Goal: Feedback & Contribution: Contribute content

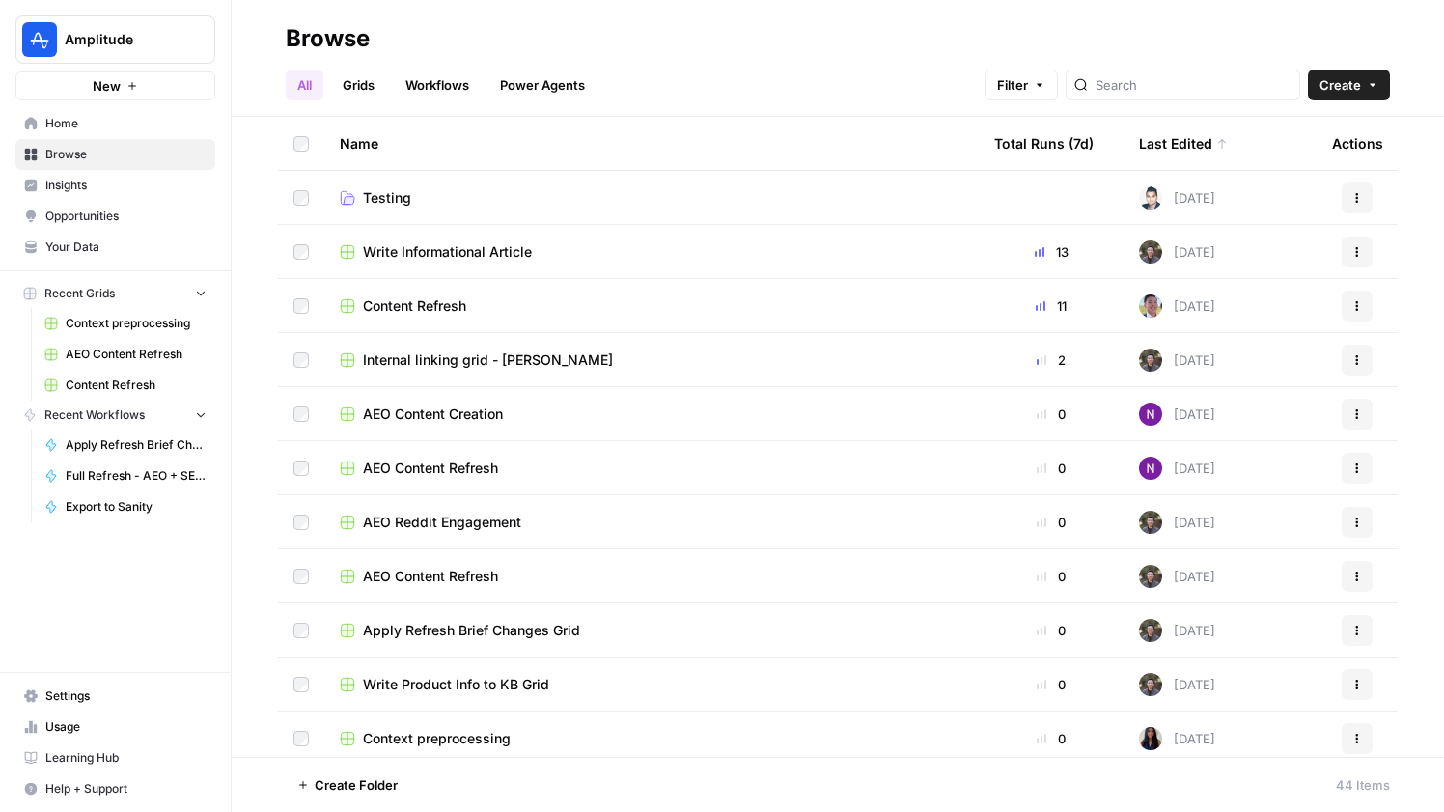
click at [374, 90] on link "Grids" at bounding box center [358, 84] width 55 height 31
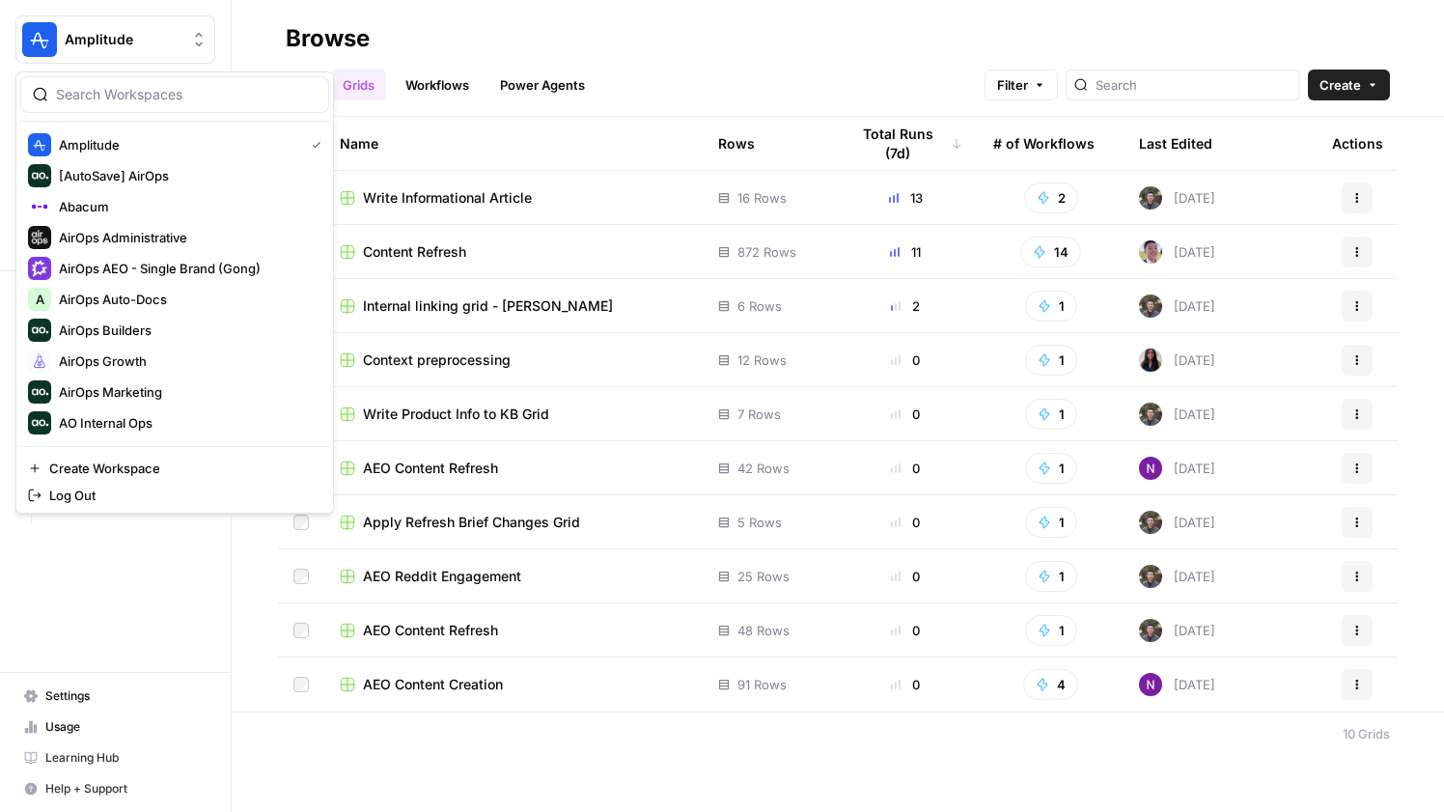
click at [110, 27] on button "Amplitude" at bounding box center [115, 39] width 200 height 48
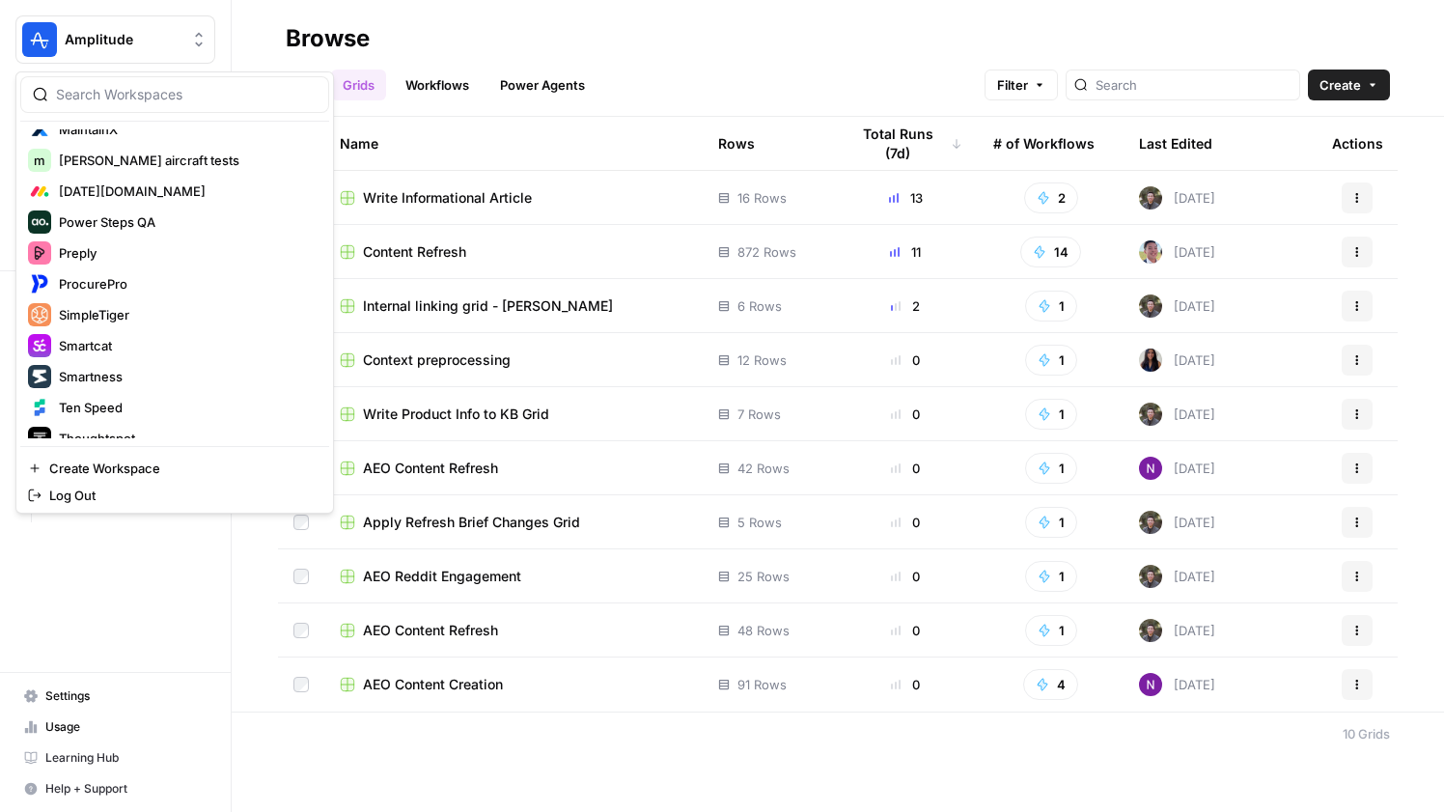
scroll to position [1069, 0]
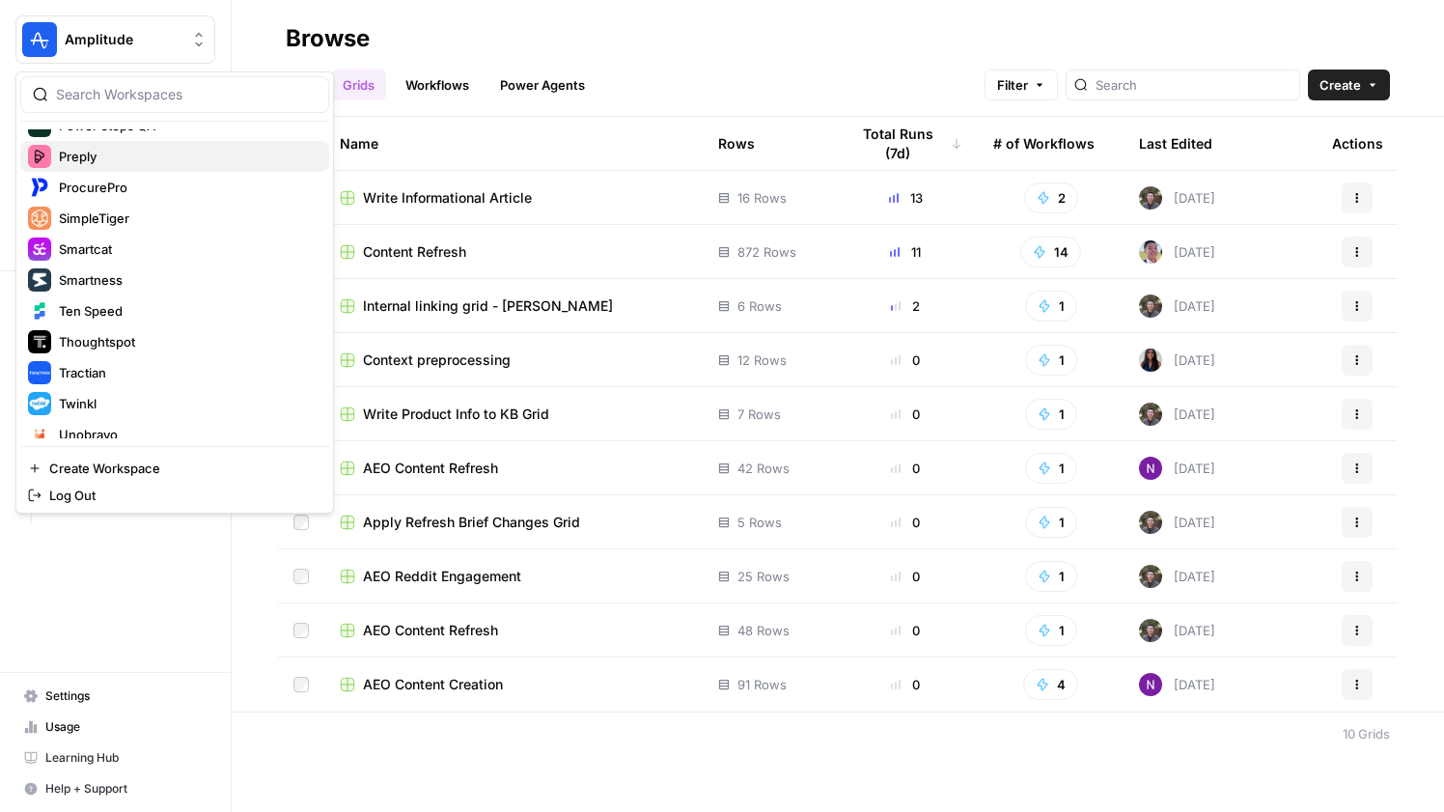
click at [158, 154] on span "Preply" at bounding box center [186, 156] width 255 height 19
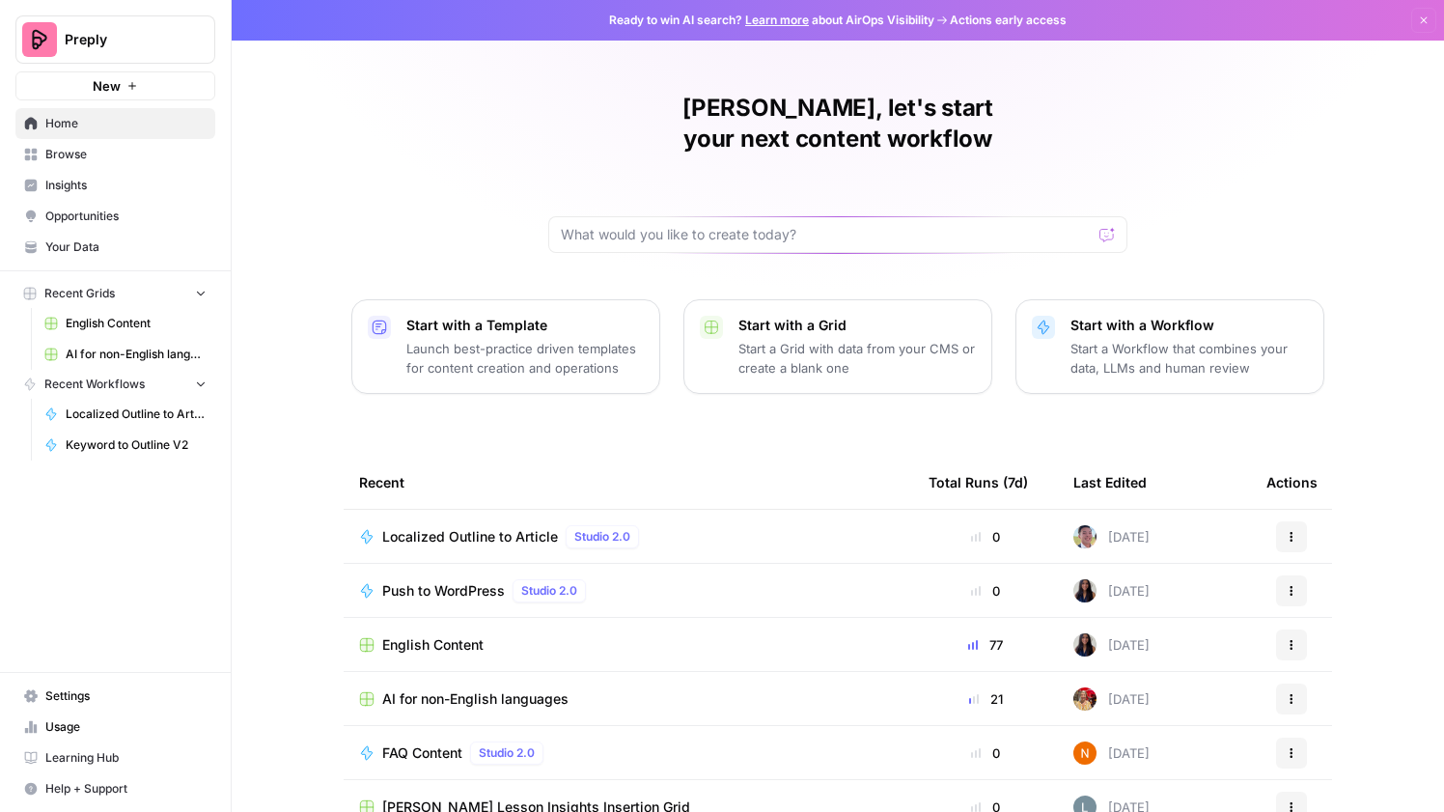
click at [128, 153] on span "Browse" at bounding box center [125, 154] width 161 height 17
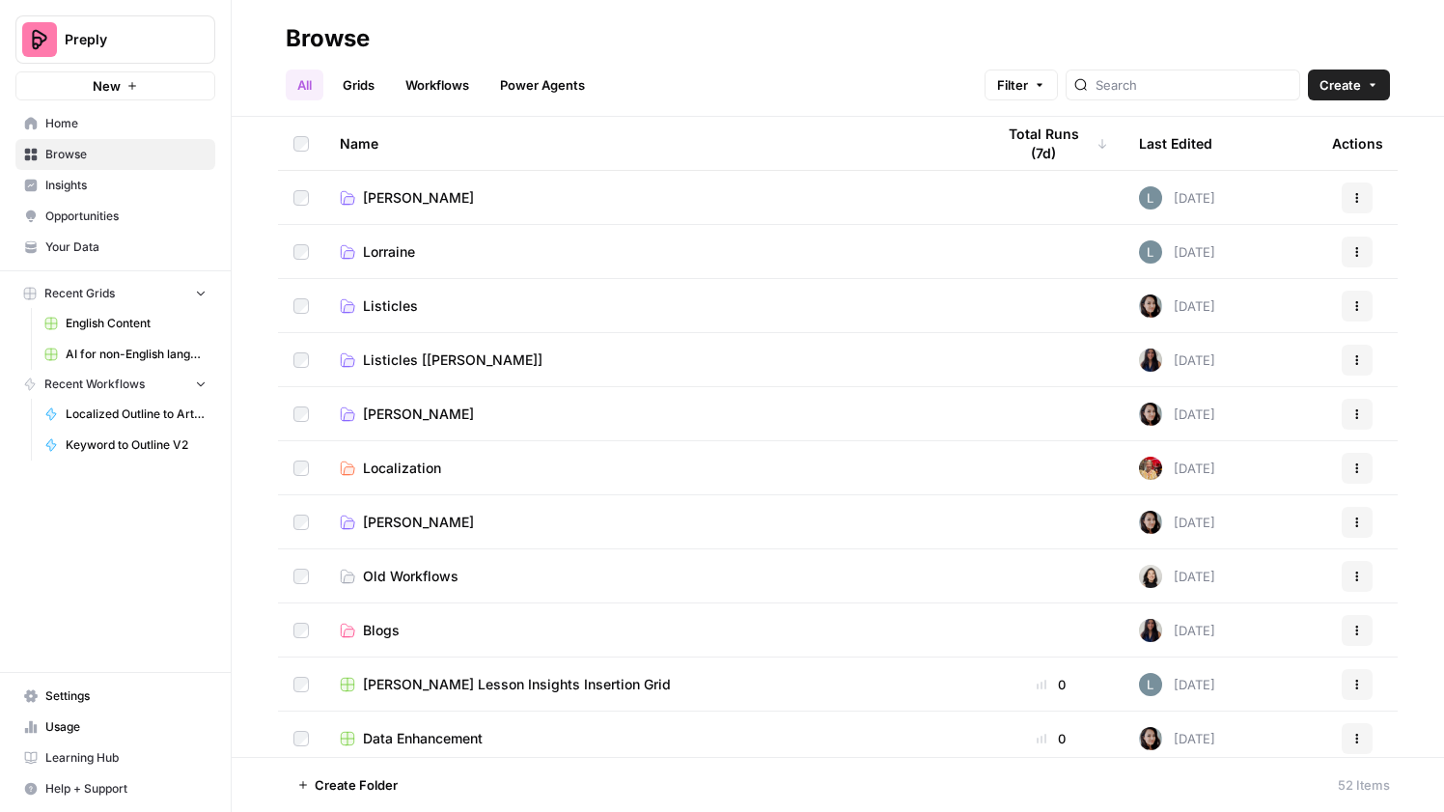
click at [434, 79] on link "Workflows" at bounding box center [437, 84] width 87 height 31
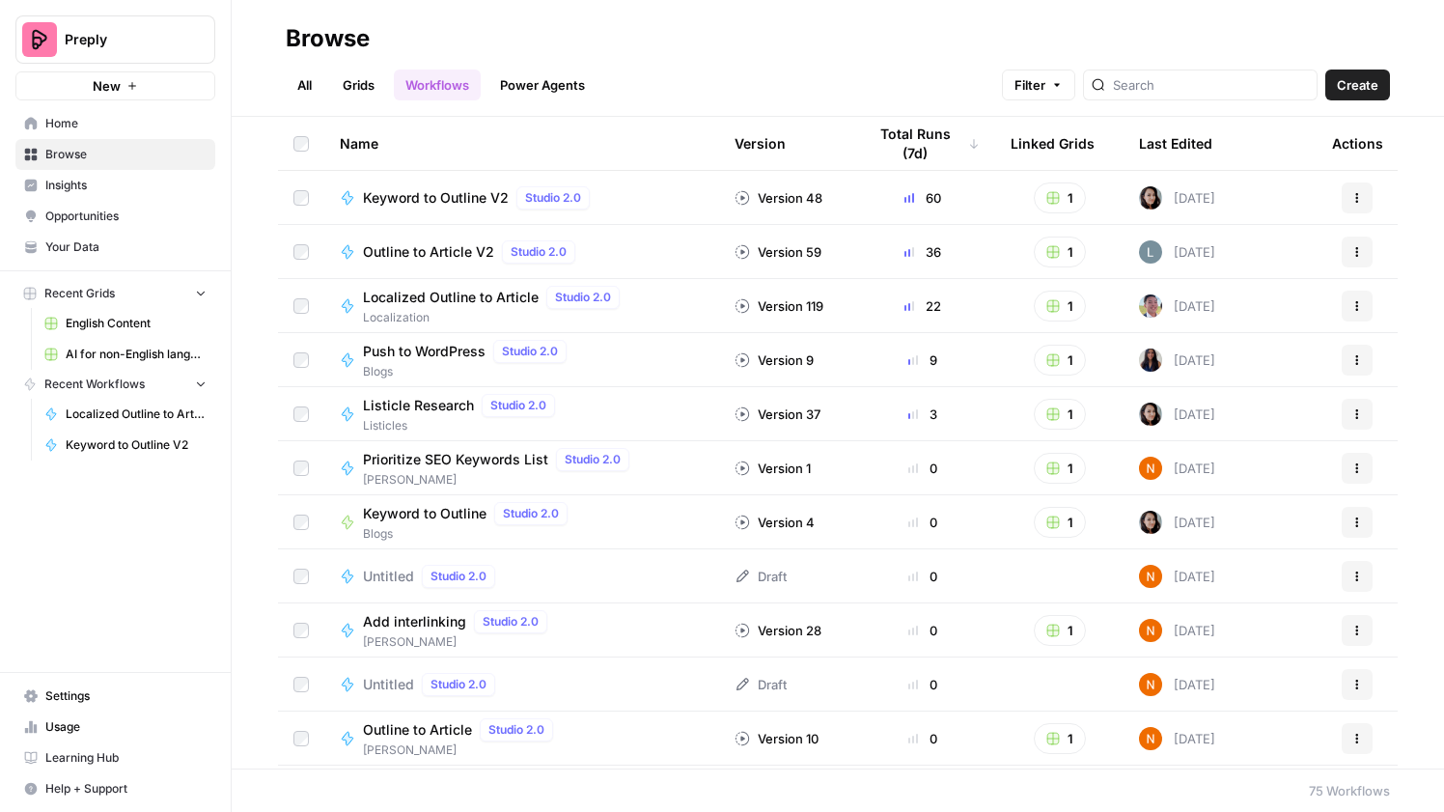
click at [331, 79] on ul "All Grids Workflows Power Agents" at bounding box center [441, 84] width 311 height 31
click at [383, 100] on header "Browse All Grids Workflows Power Agents Filter Create" at bounding box center [838, 58] width 1212 height 117
click at [368, 83] on link "Grids" at bounding box center [358, 84] width 55 height 31
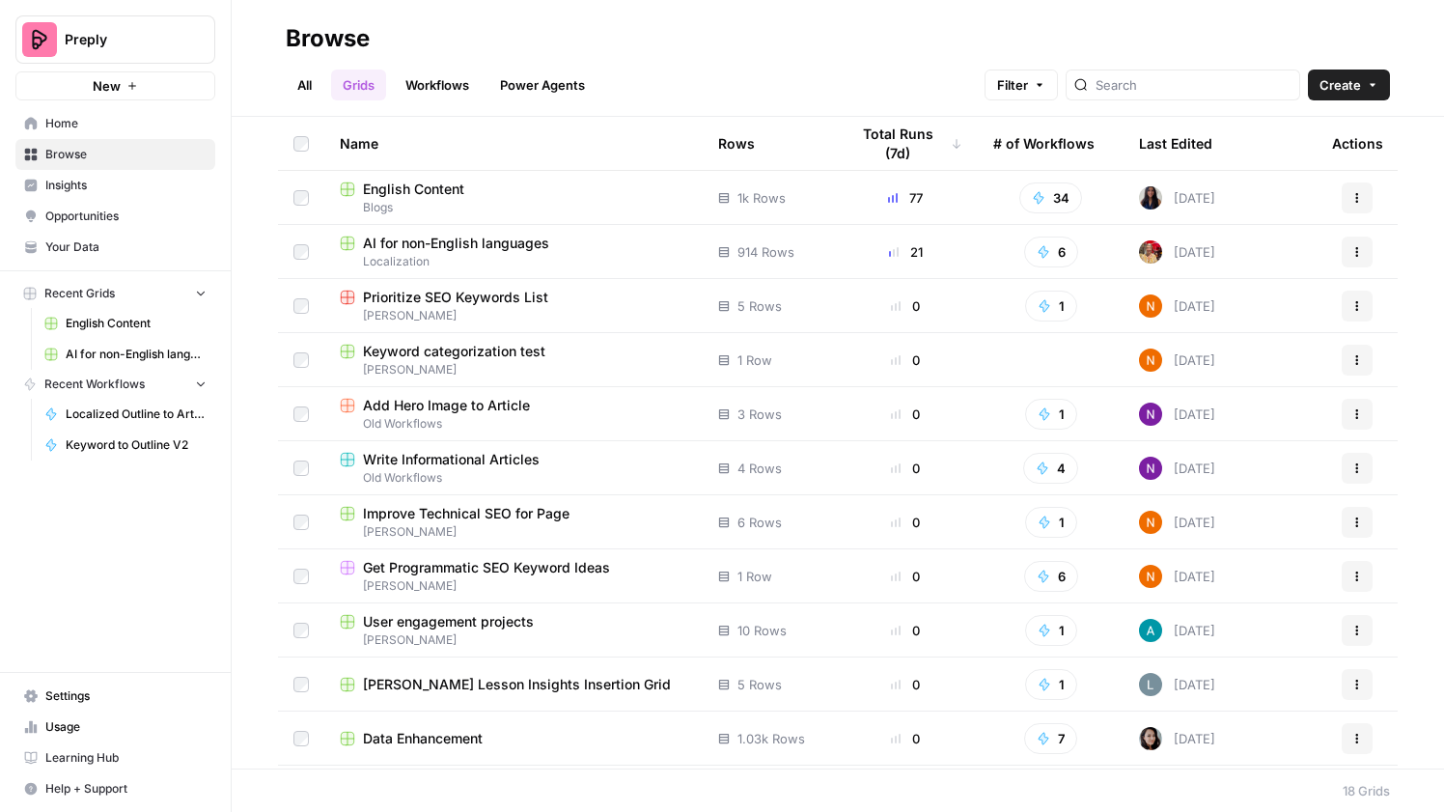
click at [501, 238] on span "AI for non-English languages" at bounding box center [456, 243] width 186 height 19
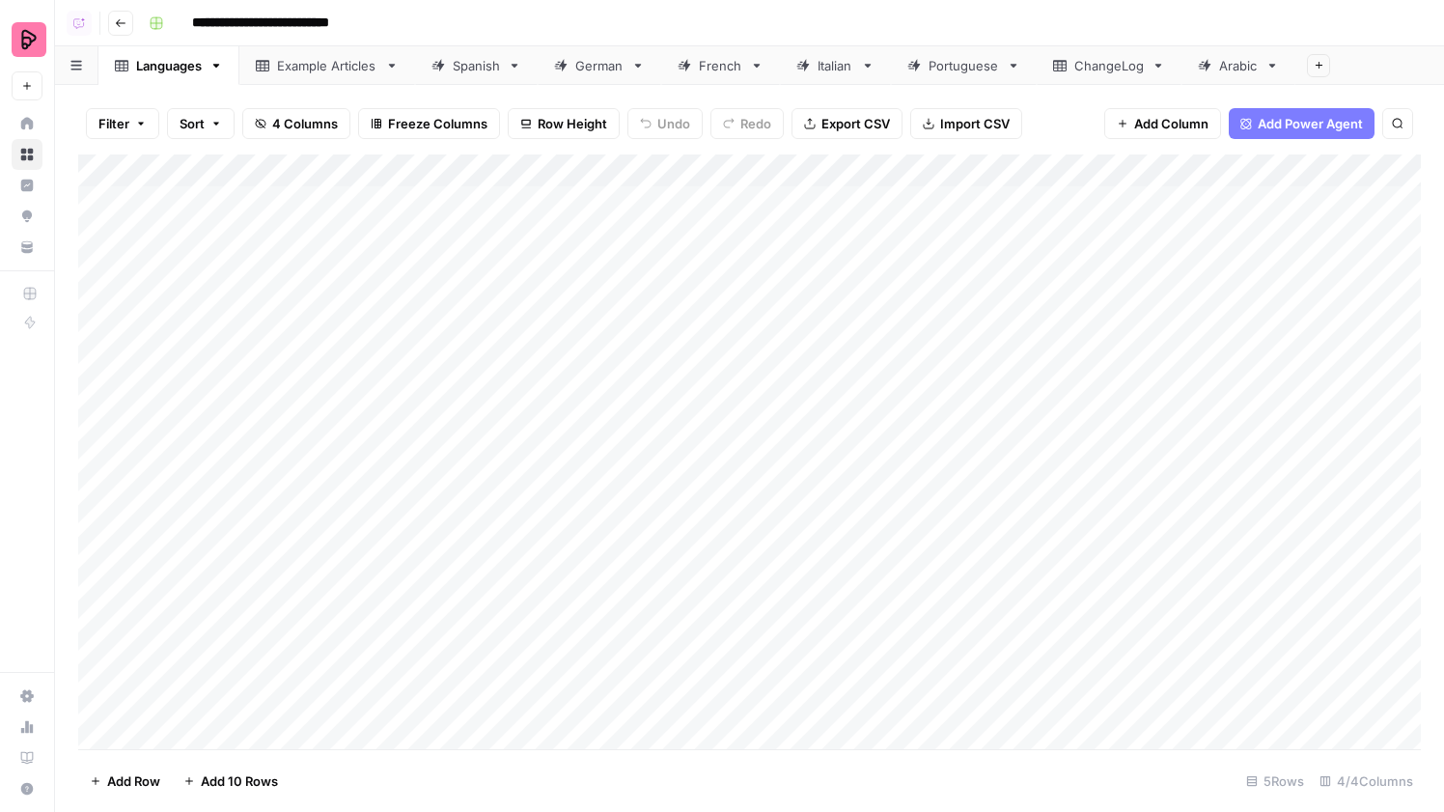
click at [717, 73] on div "French" at bounding box center [720, 65] width 43 height 19
click at [1138, 406] on div "Add Column" at bounding box center [749, 451] width 1343 height 595
click at [1182, 360] on div "Add Column" at bounding box center [749, 451] width 1343 height 595
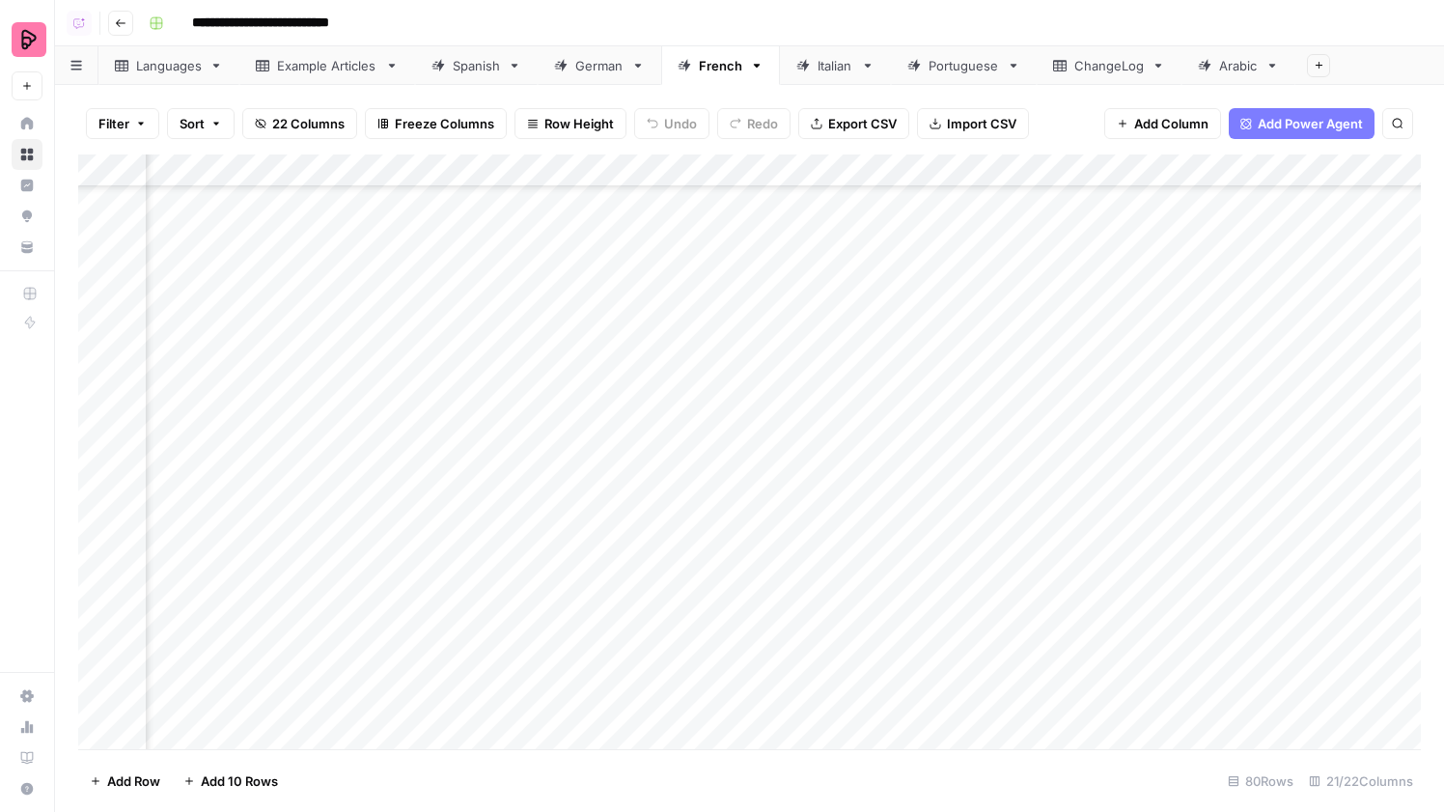
click at [1183, 457] on div "Add Column" at bounding box center [749, 451] width 1343 height 595
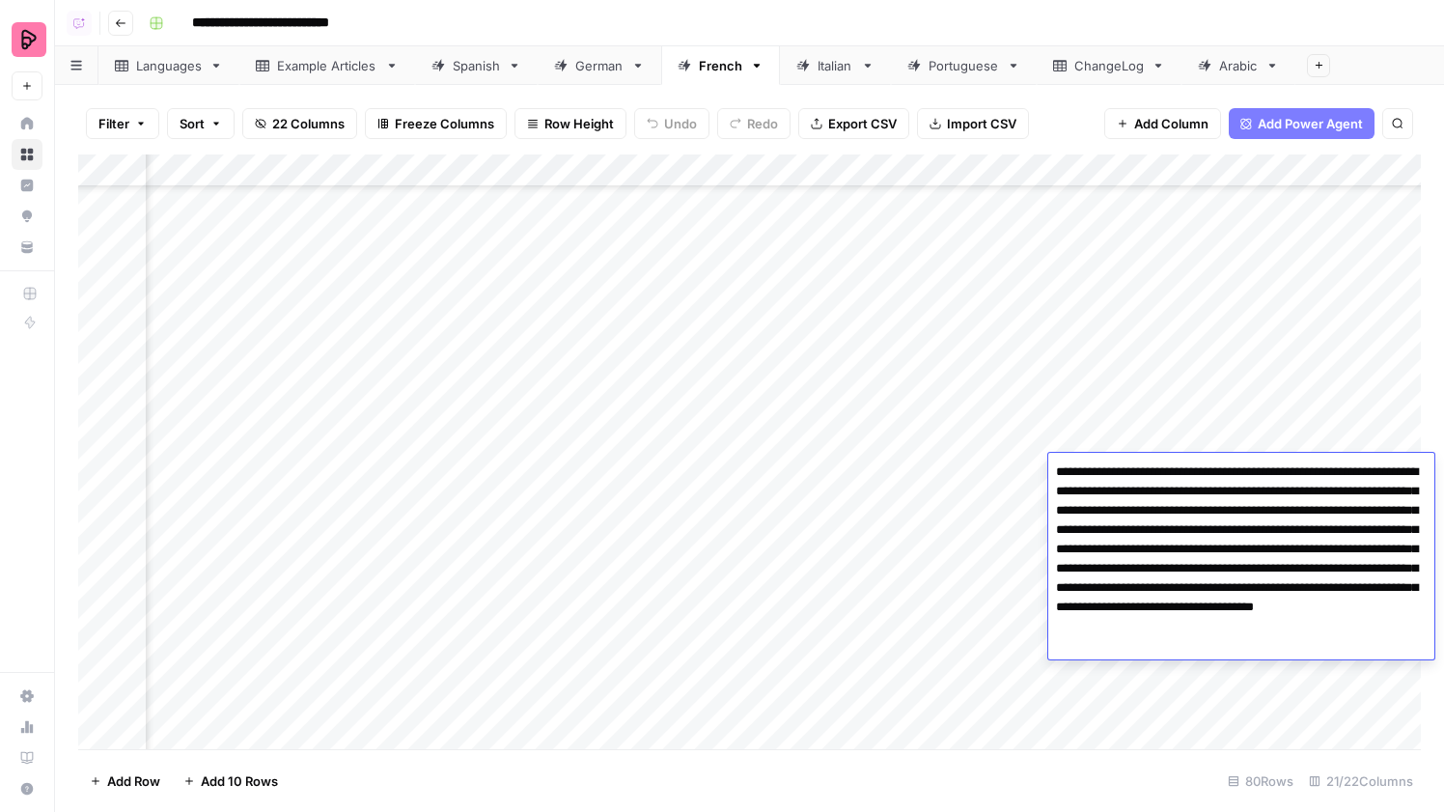
click at [1208, 432] on div "Add Column" at bounding box center [749, 451] width 1343 height 595
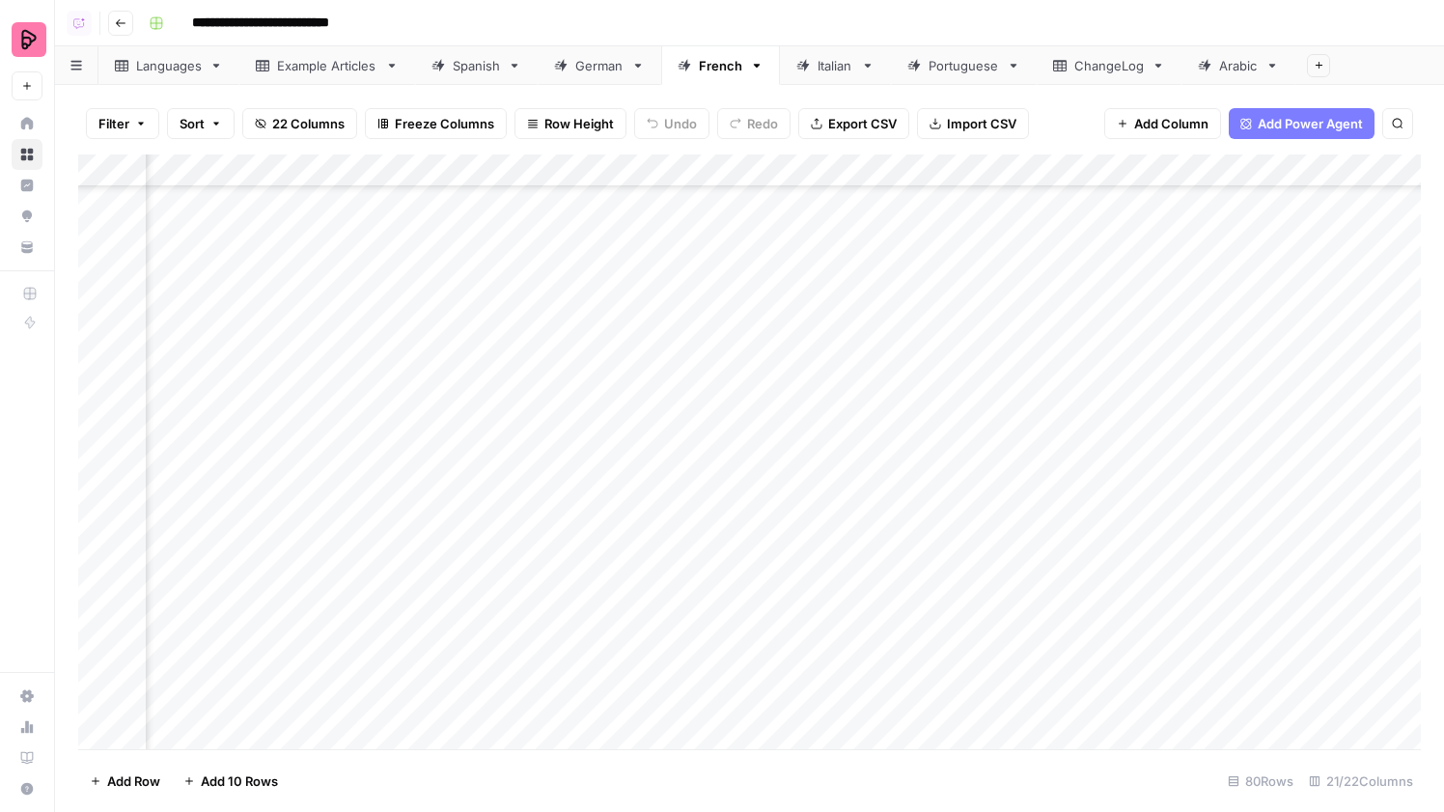
click at [1201, 473] on div "Add Column" at bounding box center [749, 451] width 1343 height 595
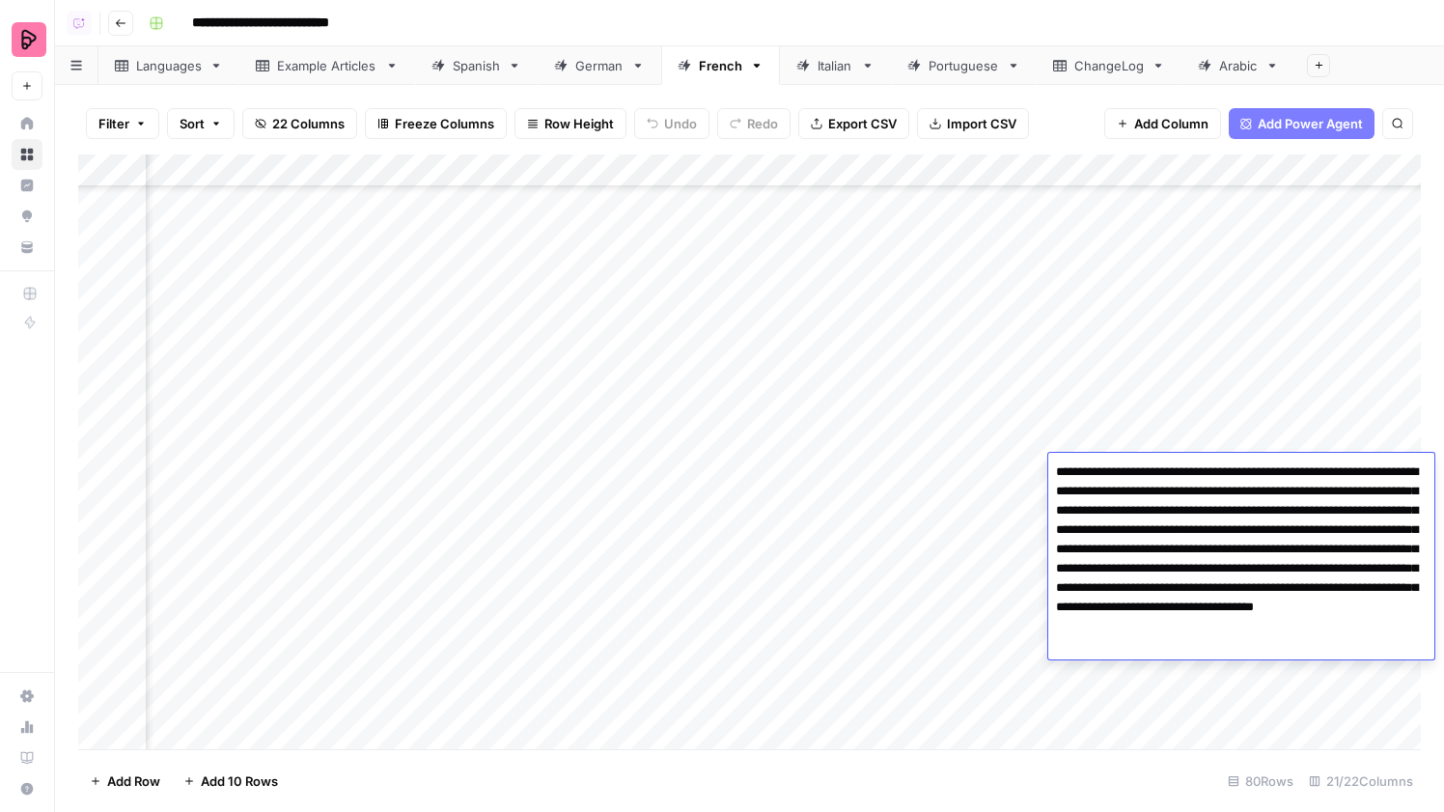
click at [1215, 440] on div "Add Column" at bounding box center [749, 451] width 1343 height 595
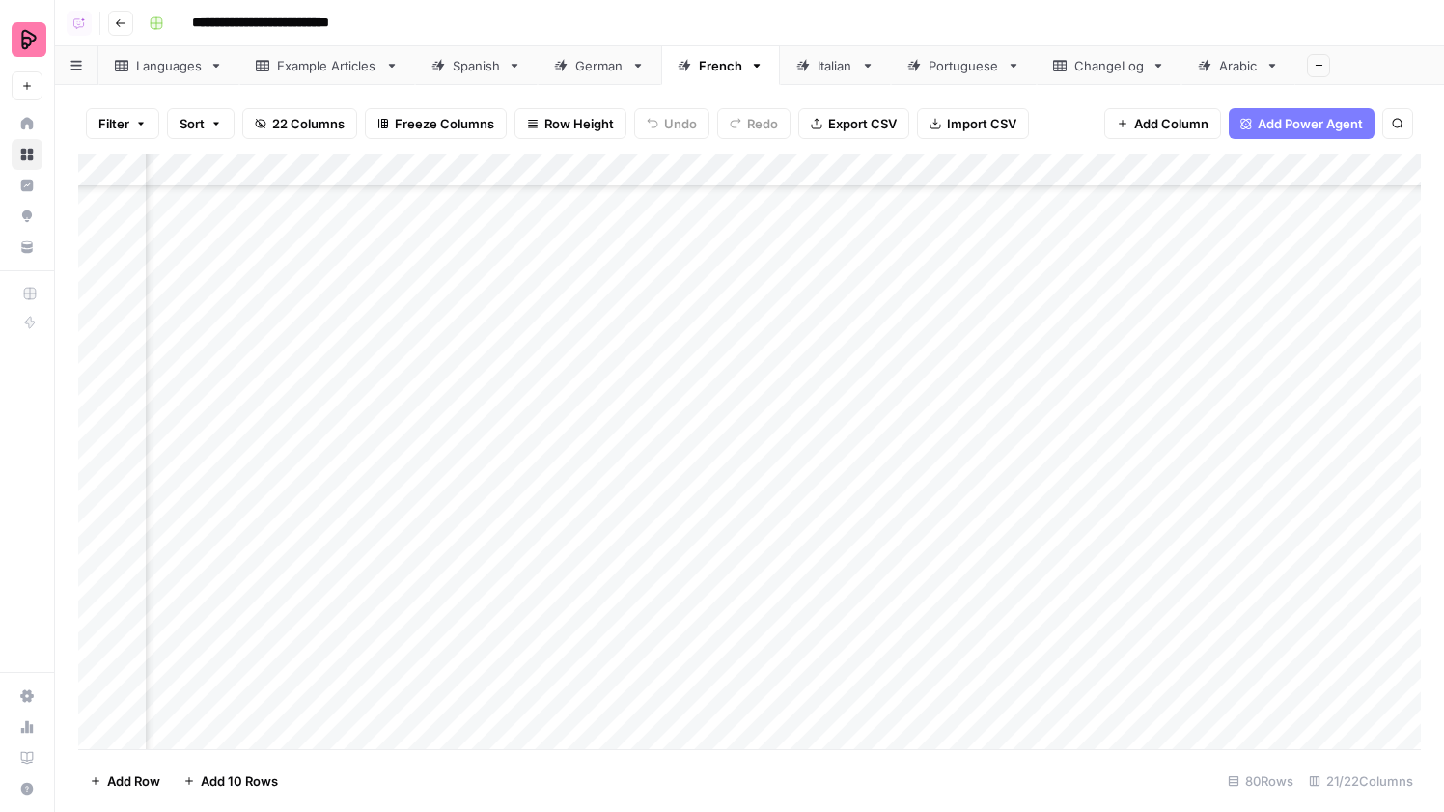
click at [1205, 526] on div "Add Column" at bounding box center [749, 451] width 1343 height 595
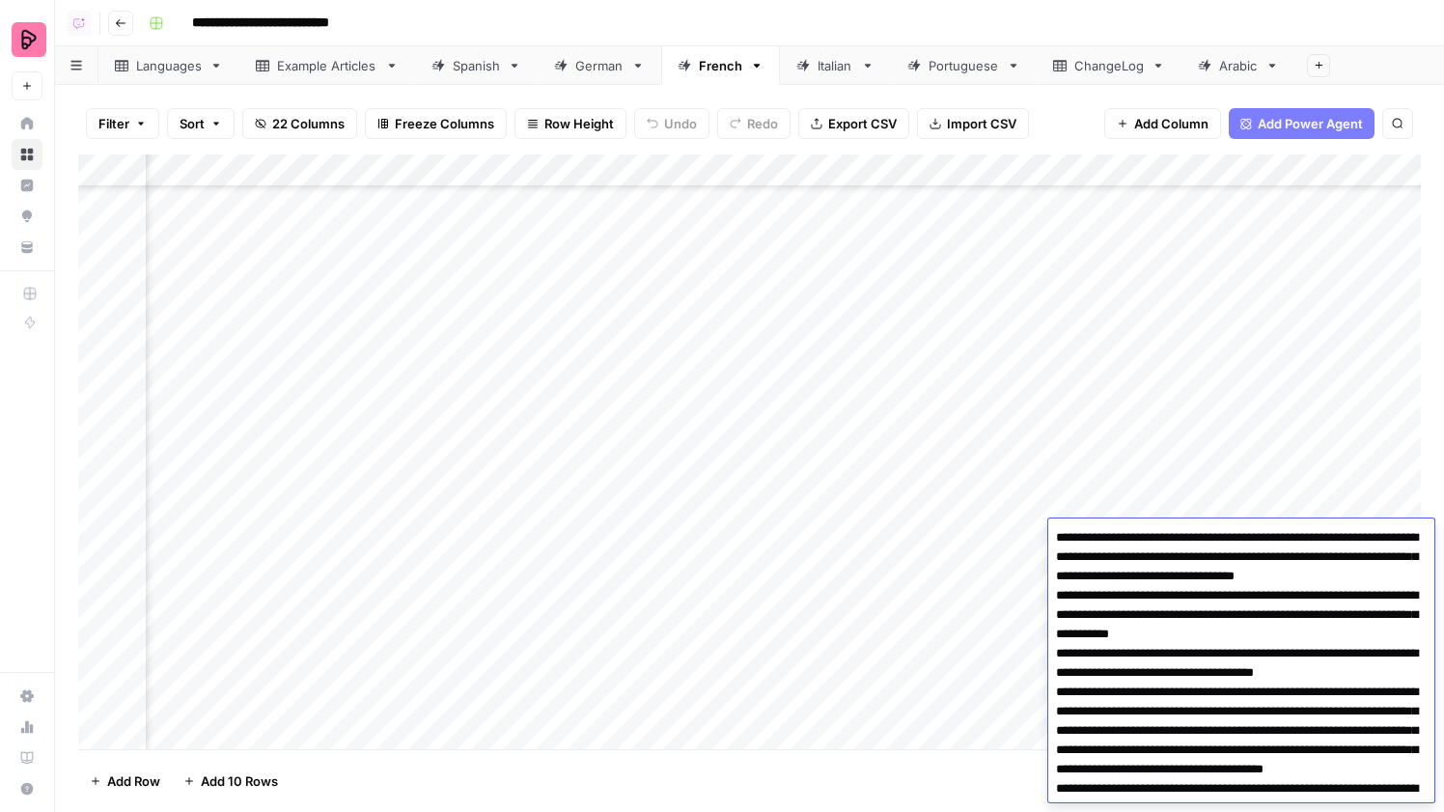
scroll to position [58, 0]
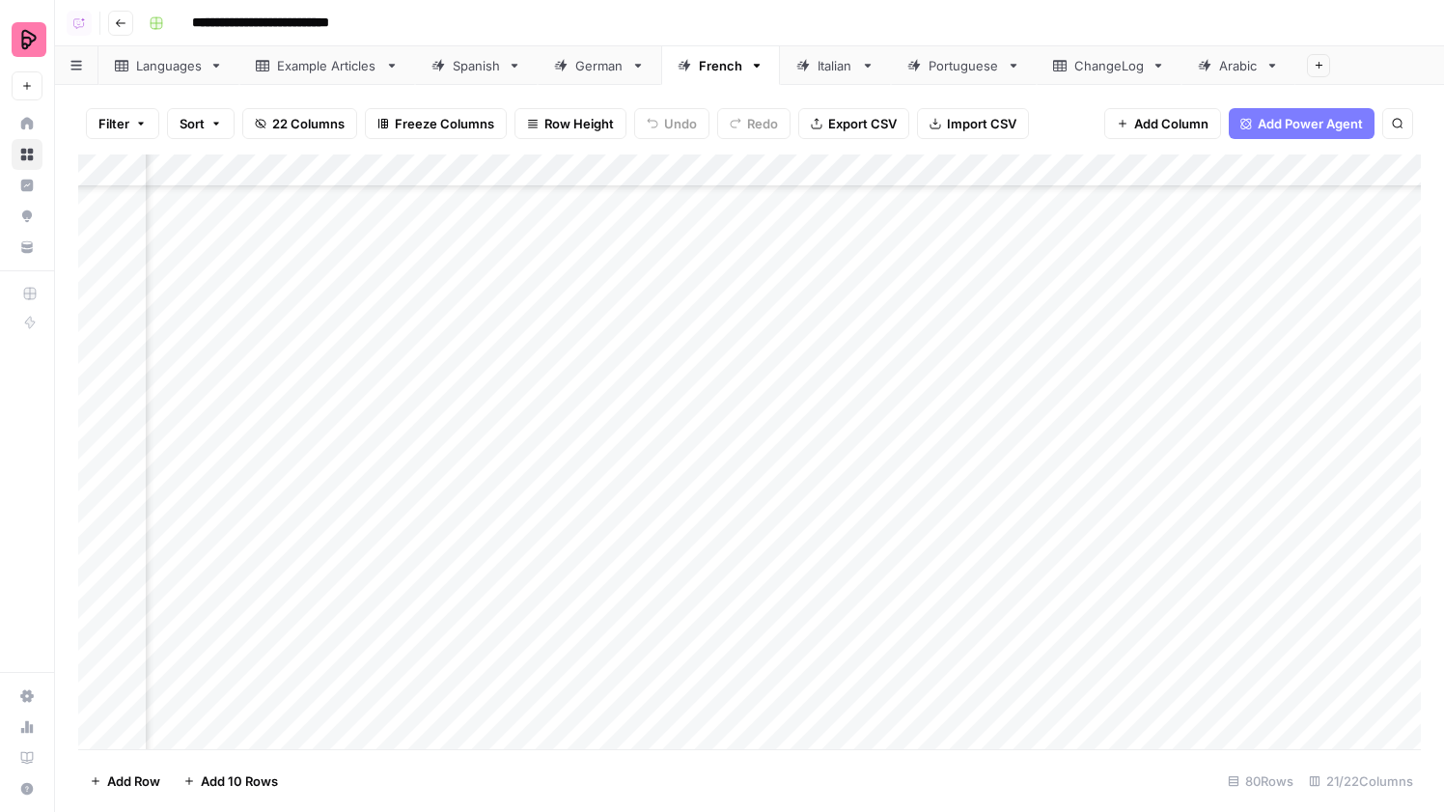
click at [1222, 457] on div "Add Column" at bounding box center [749, 451] width 1343 height 595
click at [1160, 632] on div "Add Column" at bounding box center [749, 451] width 1343 height 595
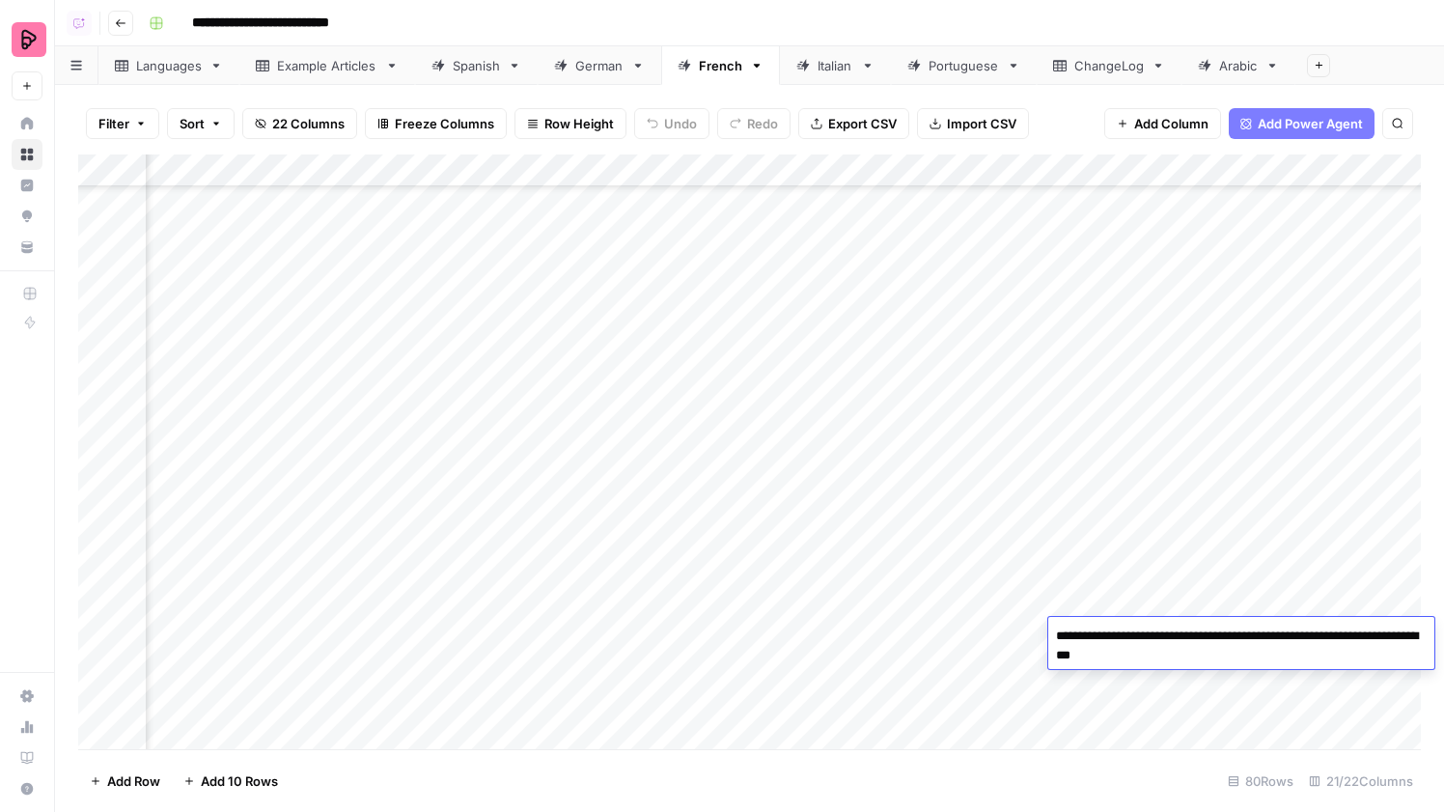
click at [1208, 739] on div "Add Column" at bounding box center [749, 451] width 1343 height 595
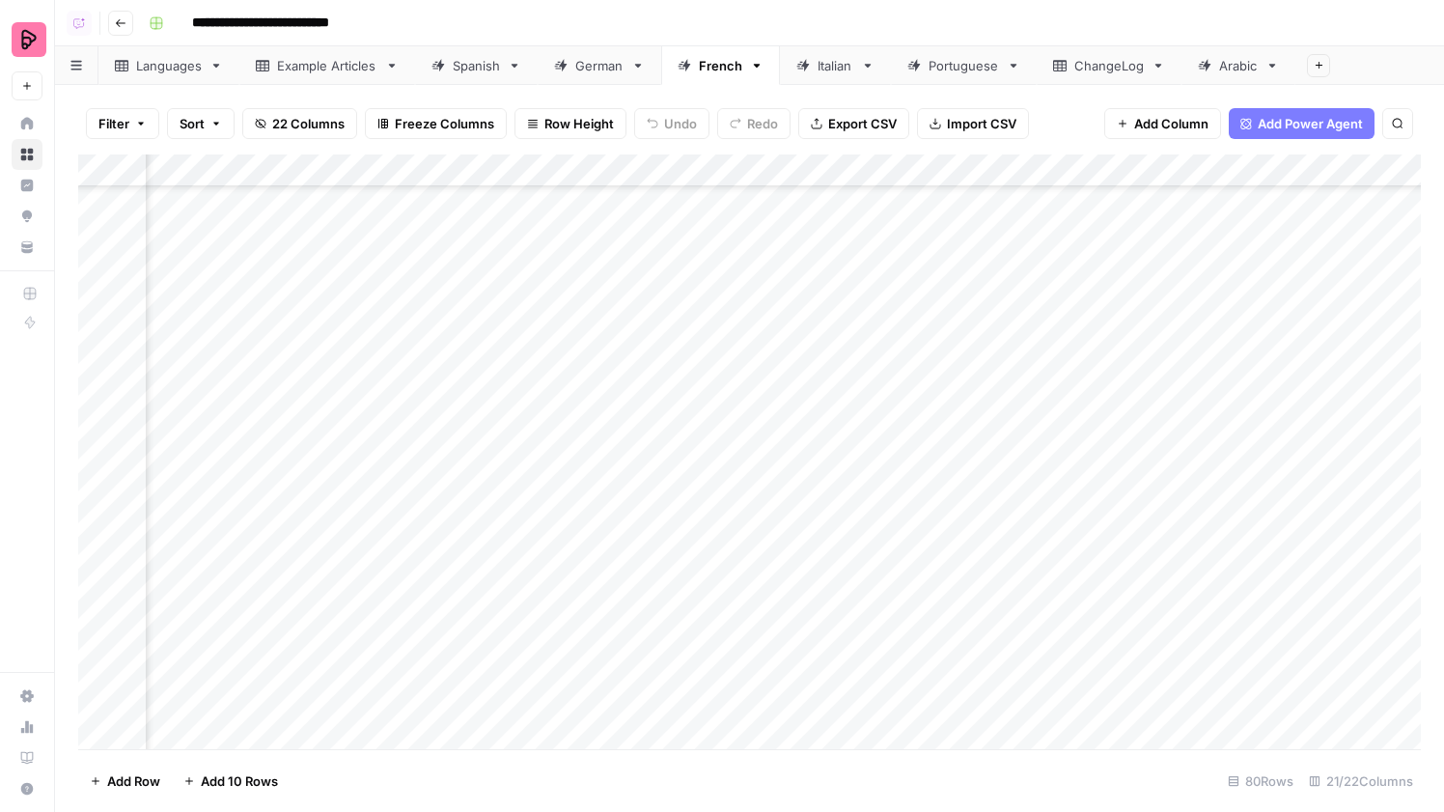
click at [1206, 679] on div "Add Column" at bounding box center [749, 451] width 1343 height 595
click at [1196, 593] on div "Add Column" at bounding box center [749, 451] width 1343 height 595
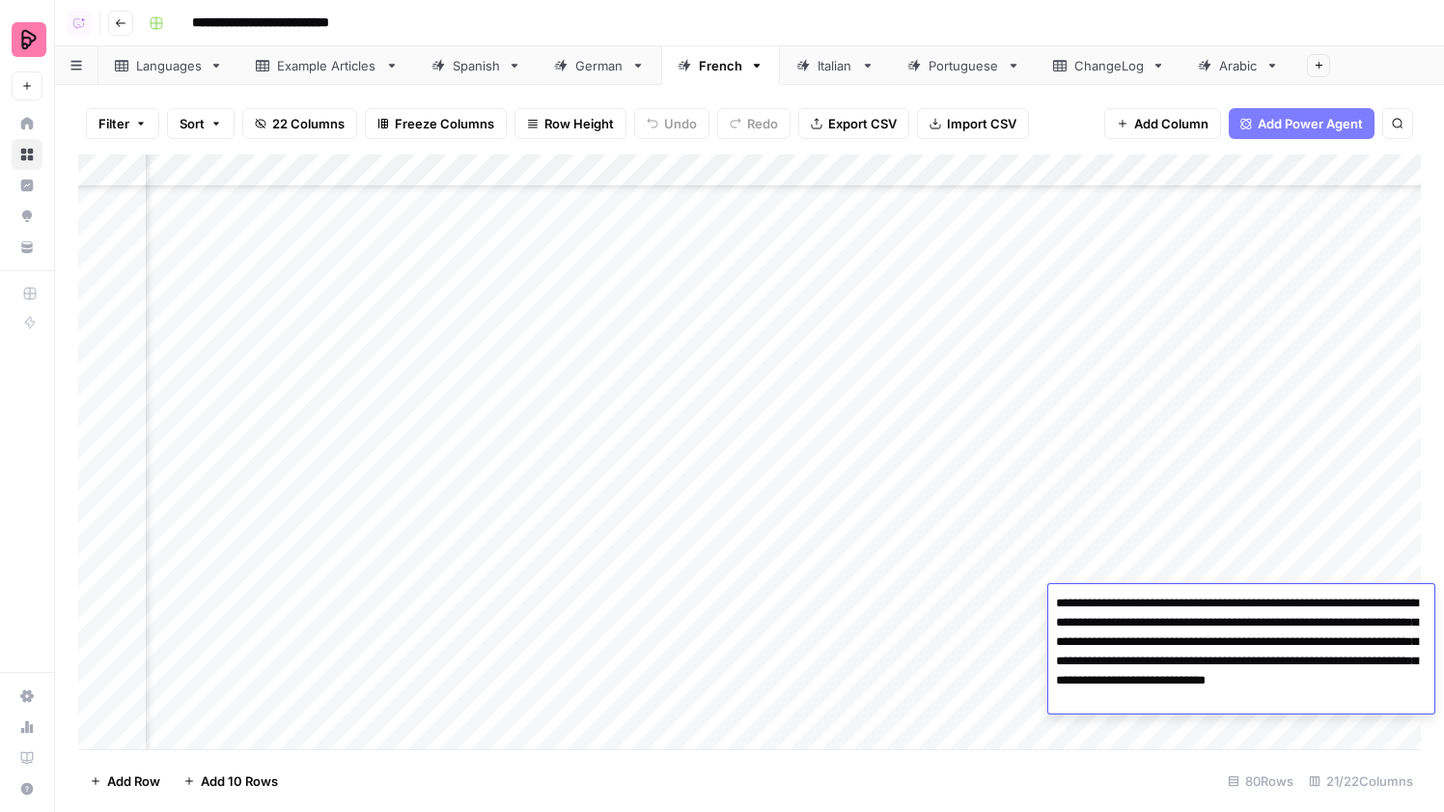
click at [1170, 416] on div "Add Column" at bounding box center [749, 451] width 1343 height 595
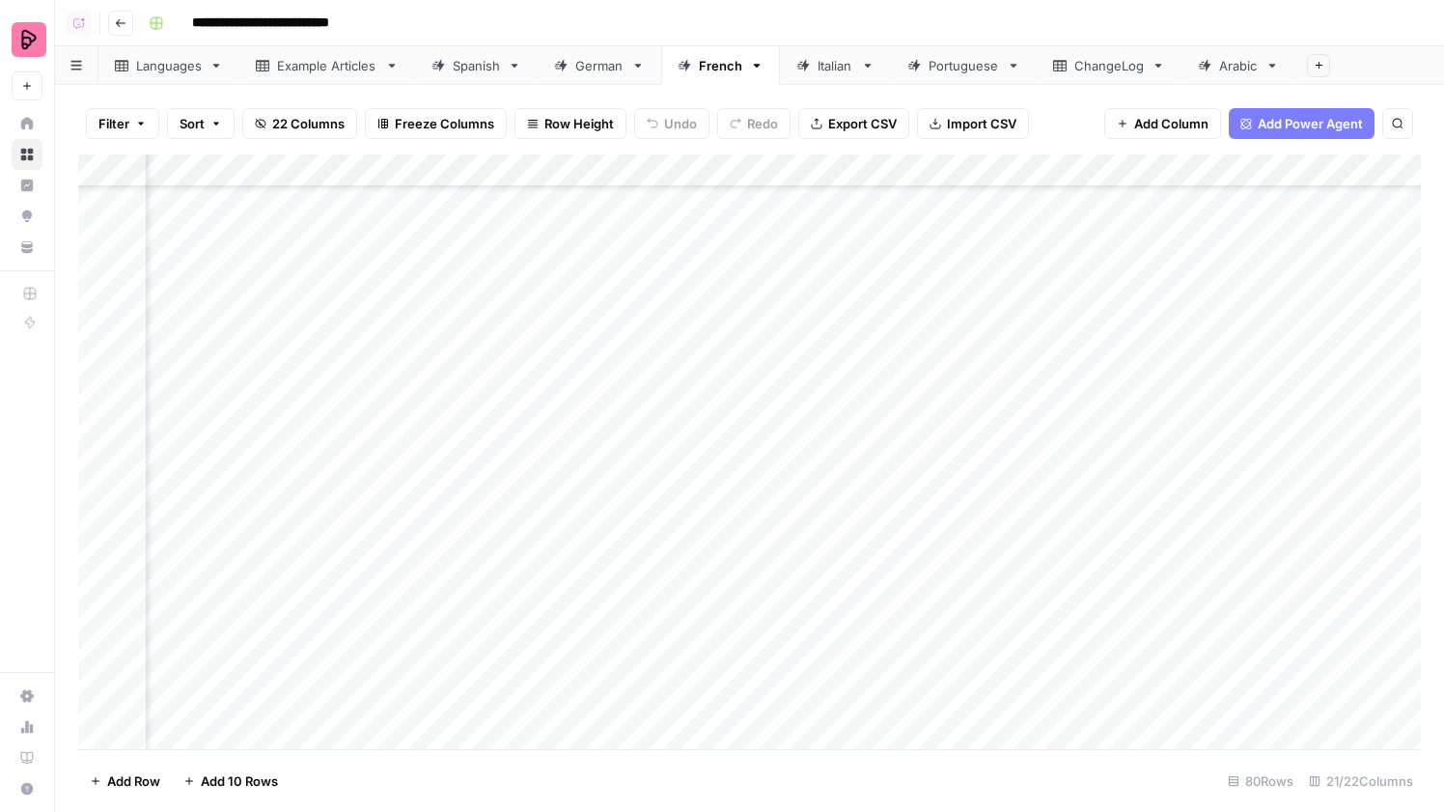
click at [1191, 466] on div "Add Column" at bounding box center [749, 451] width 1343 height 595
click at [1145, 538] on div "Add Column" at bounding box center [749, 451] width 1343 height 595
click at [487, 402] on div "Add Column" at bounding box center [749, 451] width 1343 height 595
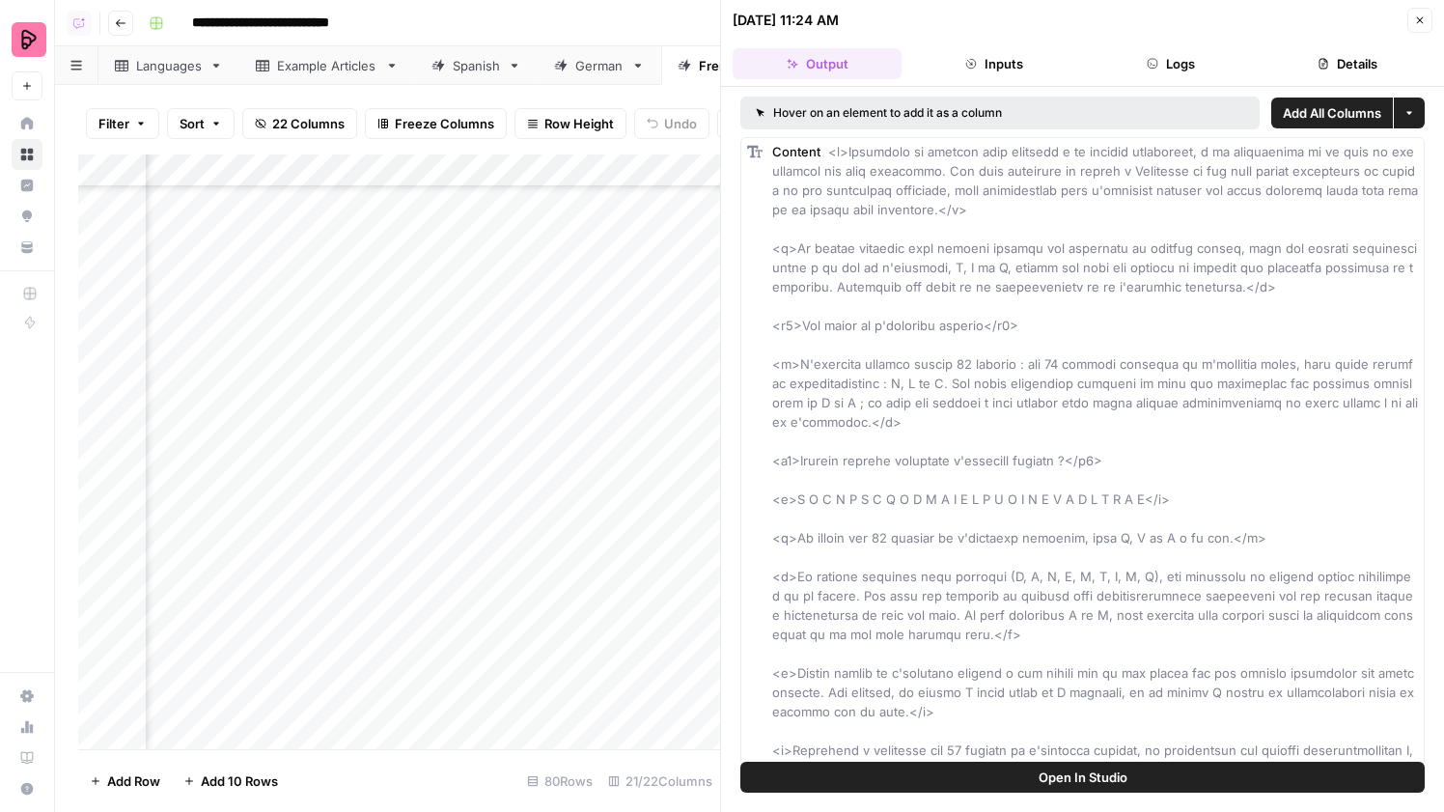
click at [1151, 55] on button "Logs" at bounding box center [1171, 63] width 169 height 31
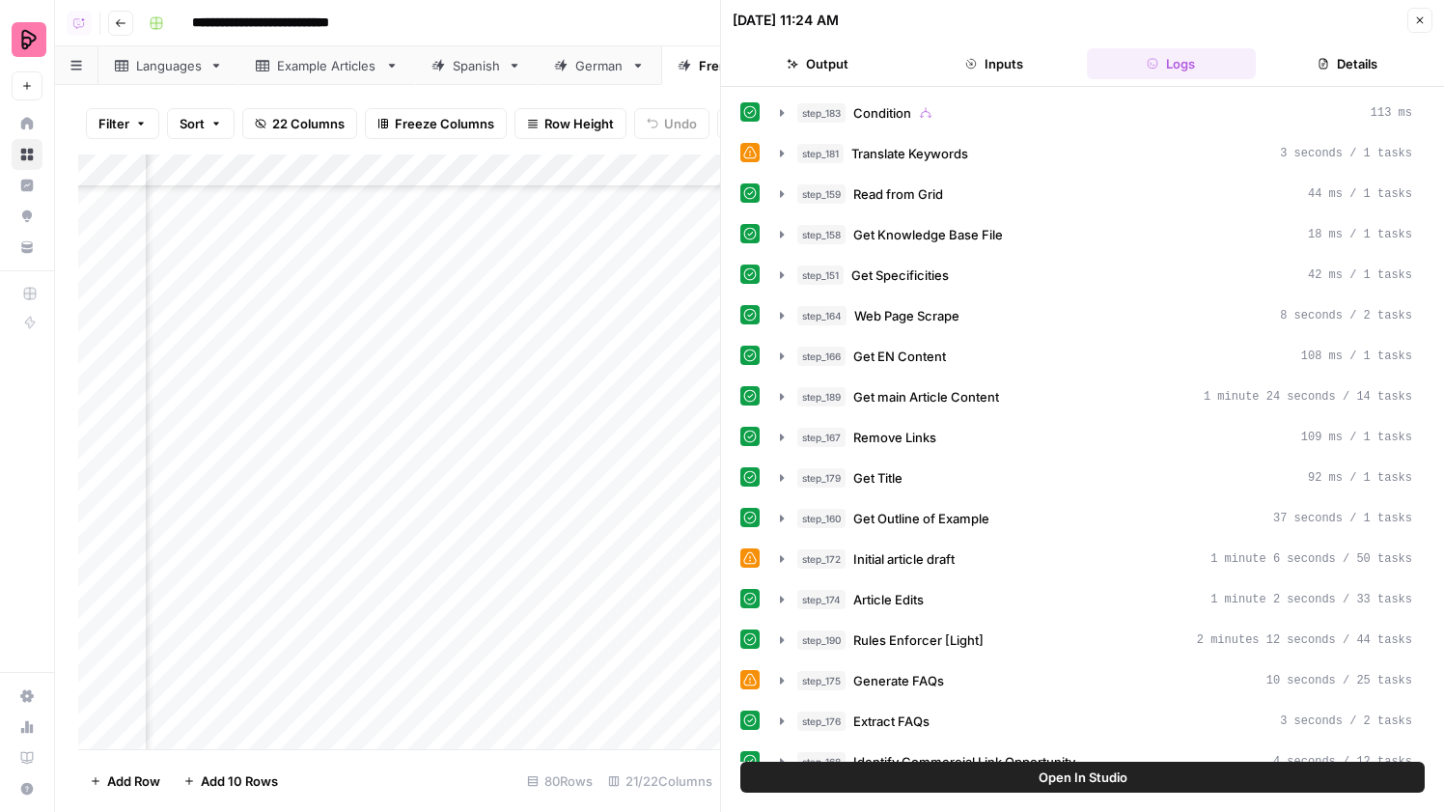
click at [1328, 45] on header "09/03/25 at 11:24 AM Close Output Inputs Logs Details" at bounding box center [1082, 43] width 723 height 87
click at [1333, 63] on button "Details" at bounding box center [1347, 63] width 169 height 31
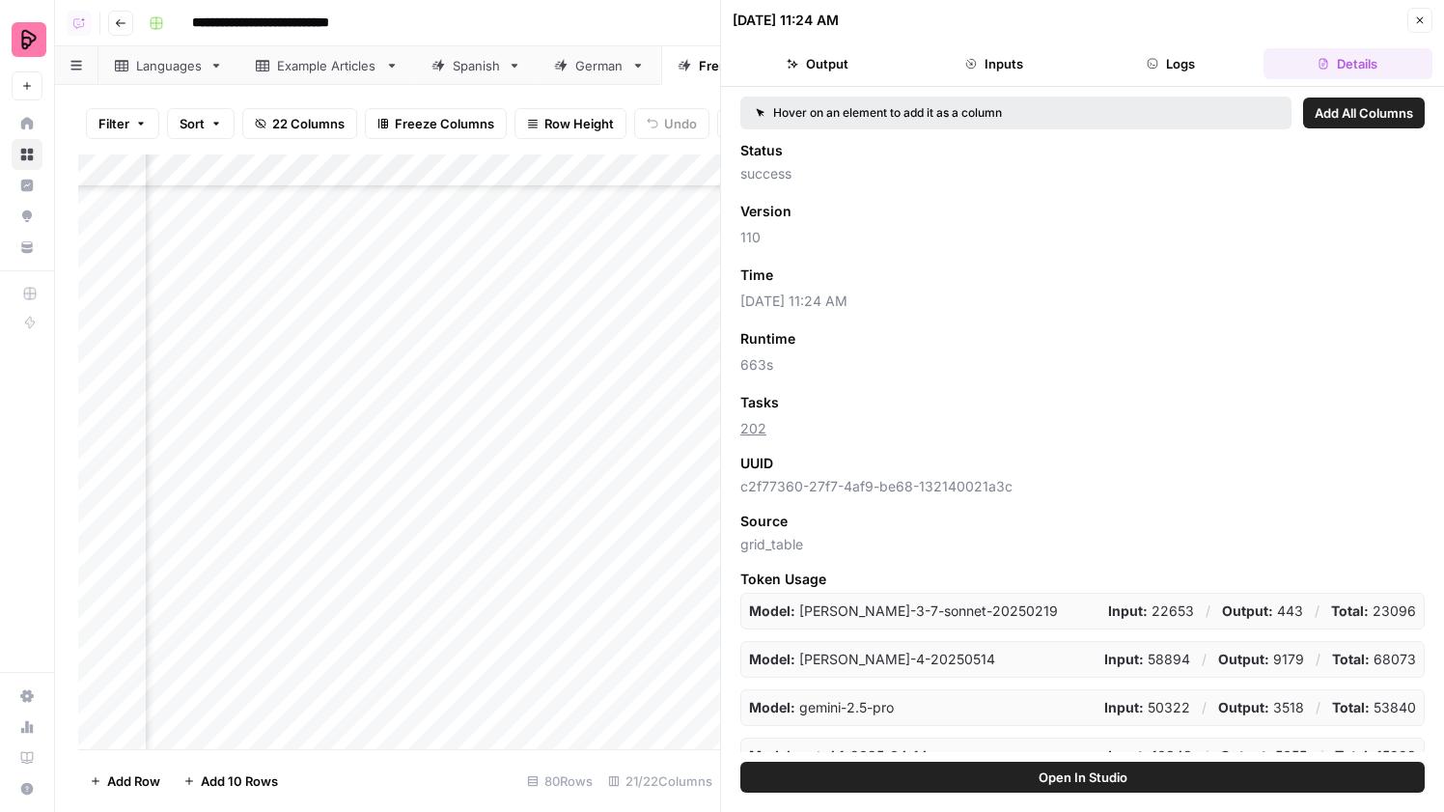
click at [1407, 28] on div "Close" at bounding box center [1419, 20] width 25 height 25
click at [1422, 14] on icon "button" at bounding box center [1420, 20] width 12 height 12
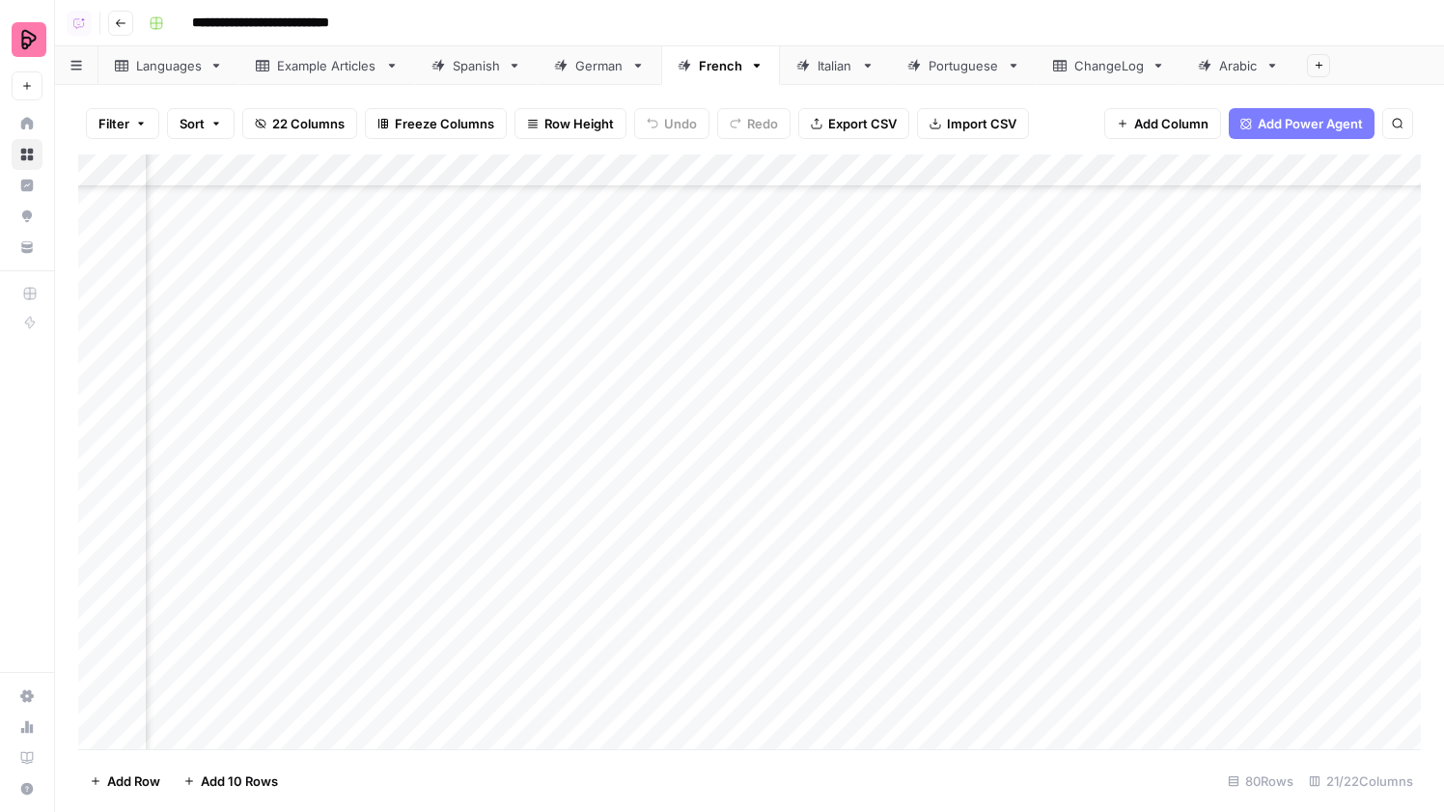
click at [488, 174] on div "Add Column" at bounding box center [749, 451] width 1343 height 595
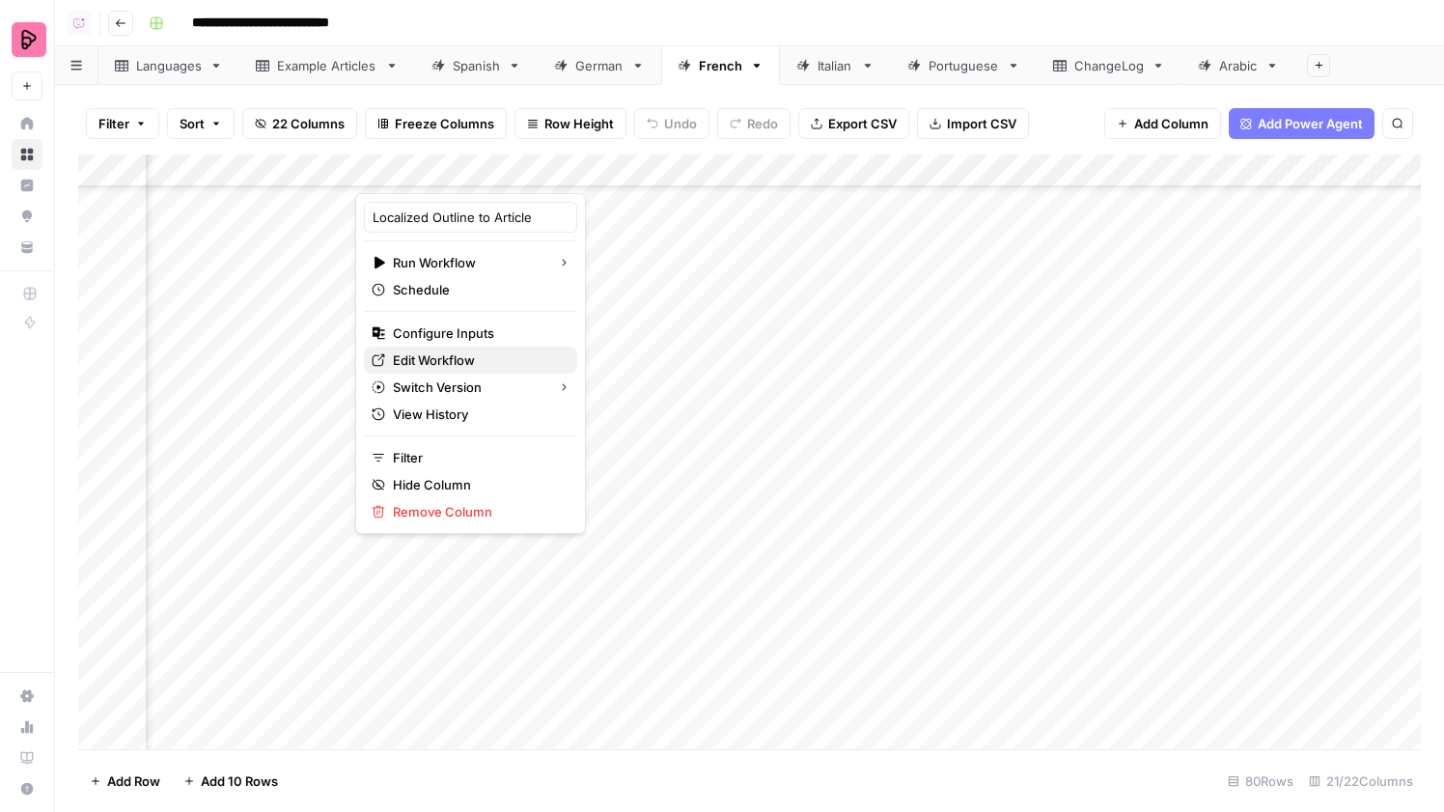
click at [469, 360] on span "Edit Workflow" at bounding box center [477, 359] width 169 height 19
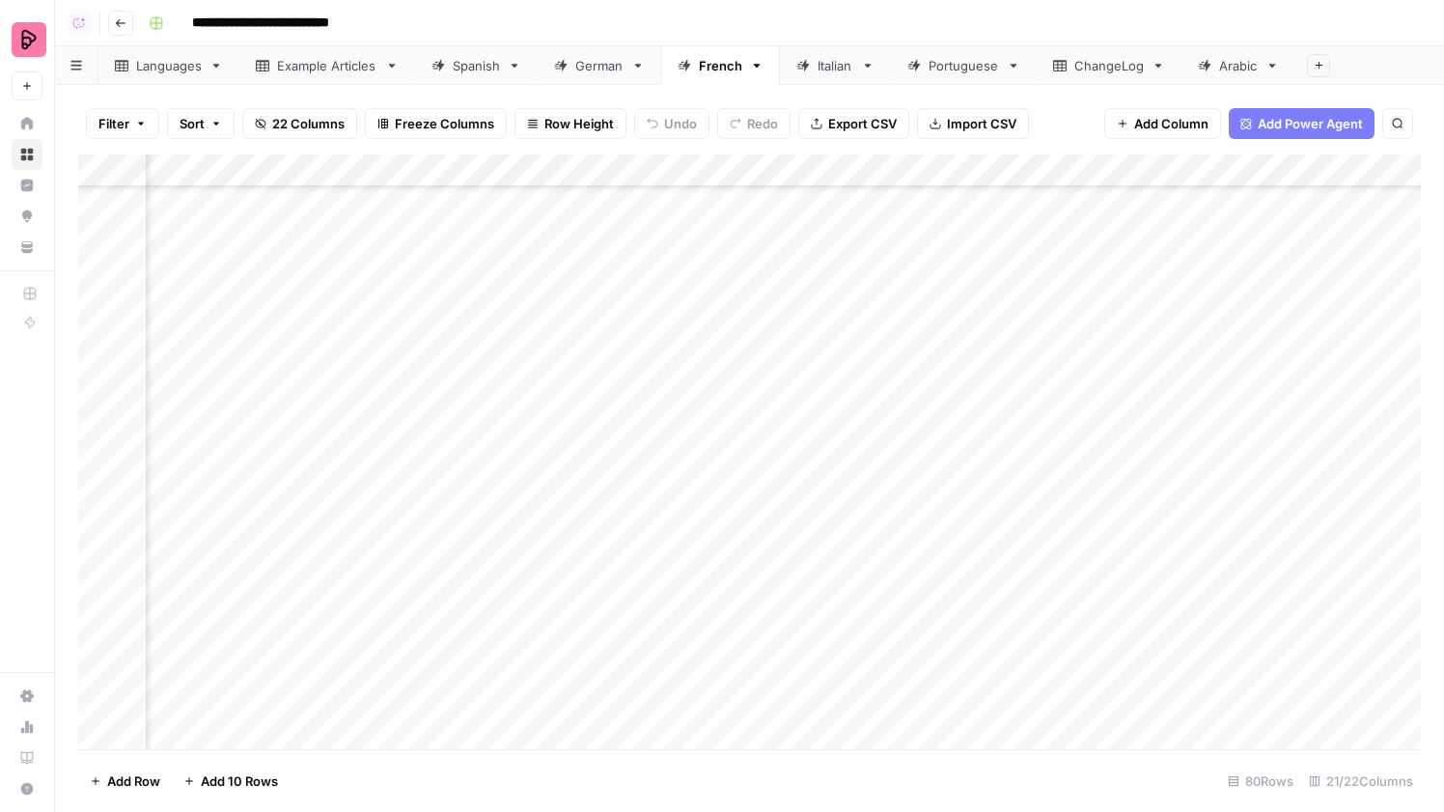
scroll to position [1537, 596]
click at [676, 374] on div "Add Column" at bounding box center [749, 451] width 1343 height 595
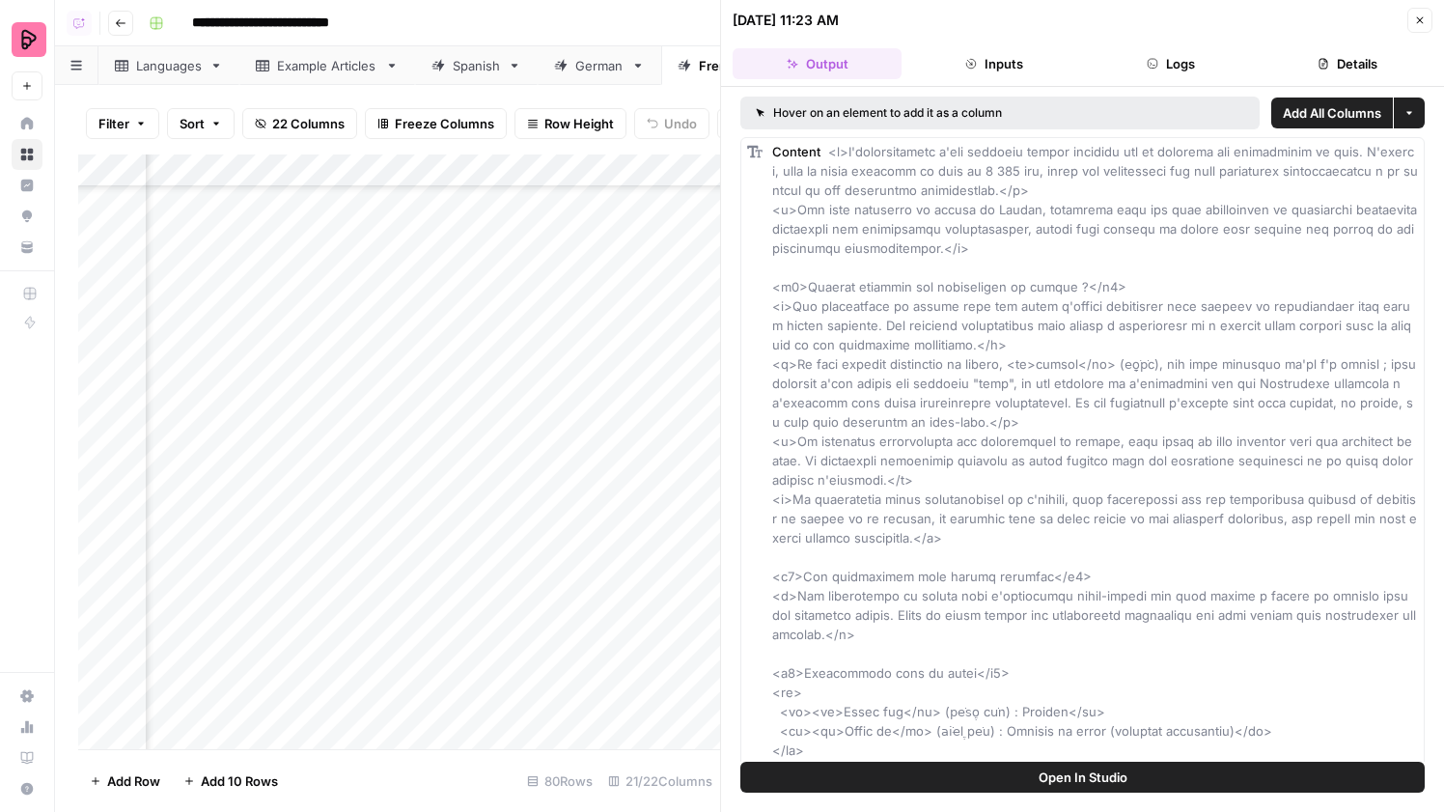
click at [1151, 52] on button "Logs" at bounding box center [1171, 63] width 169 height 31
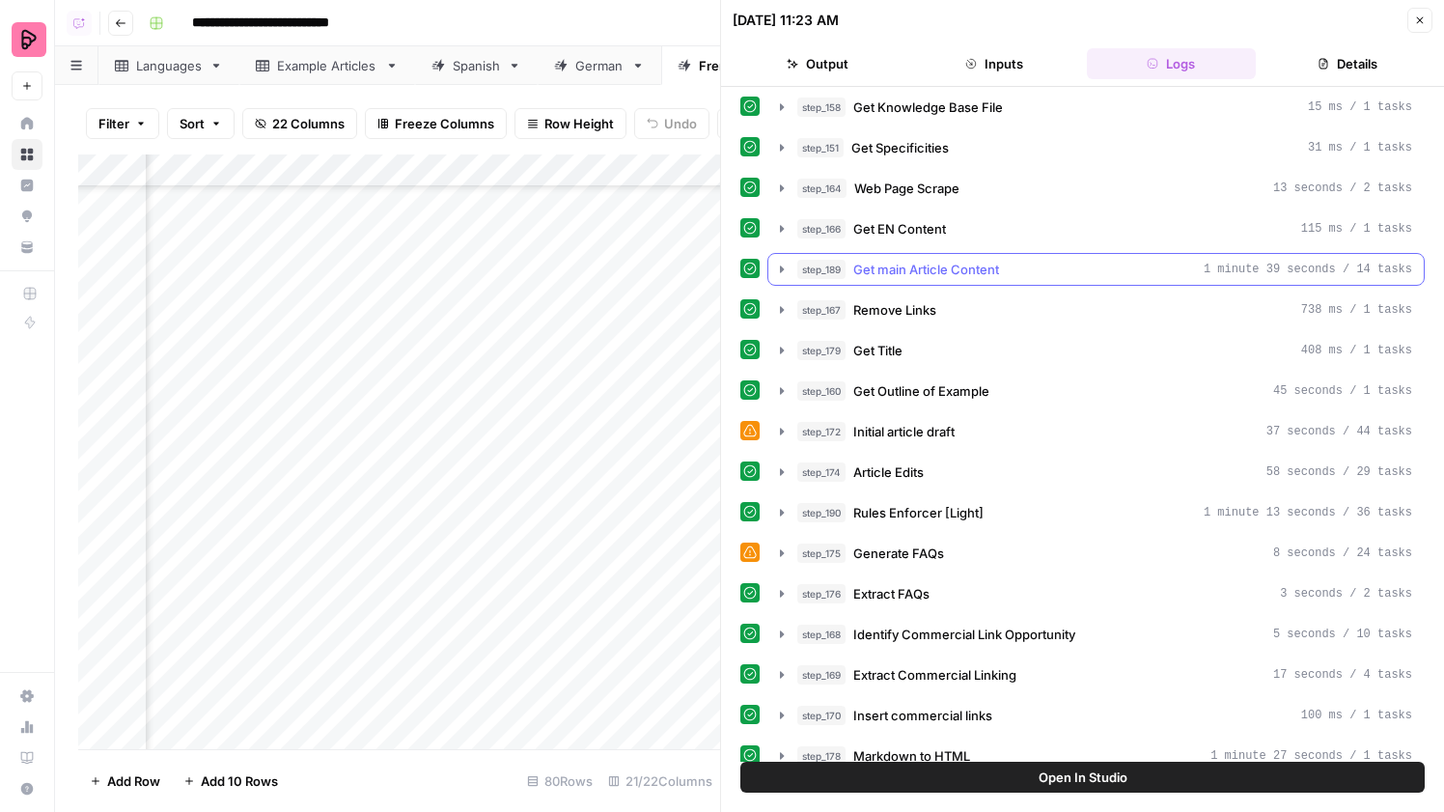
scroll to position [209, 0]
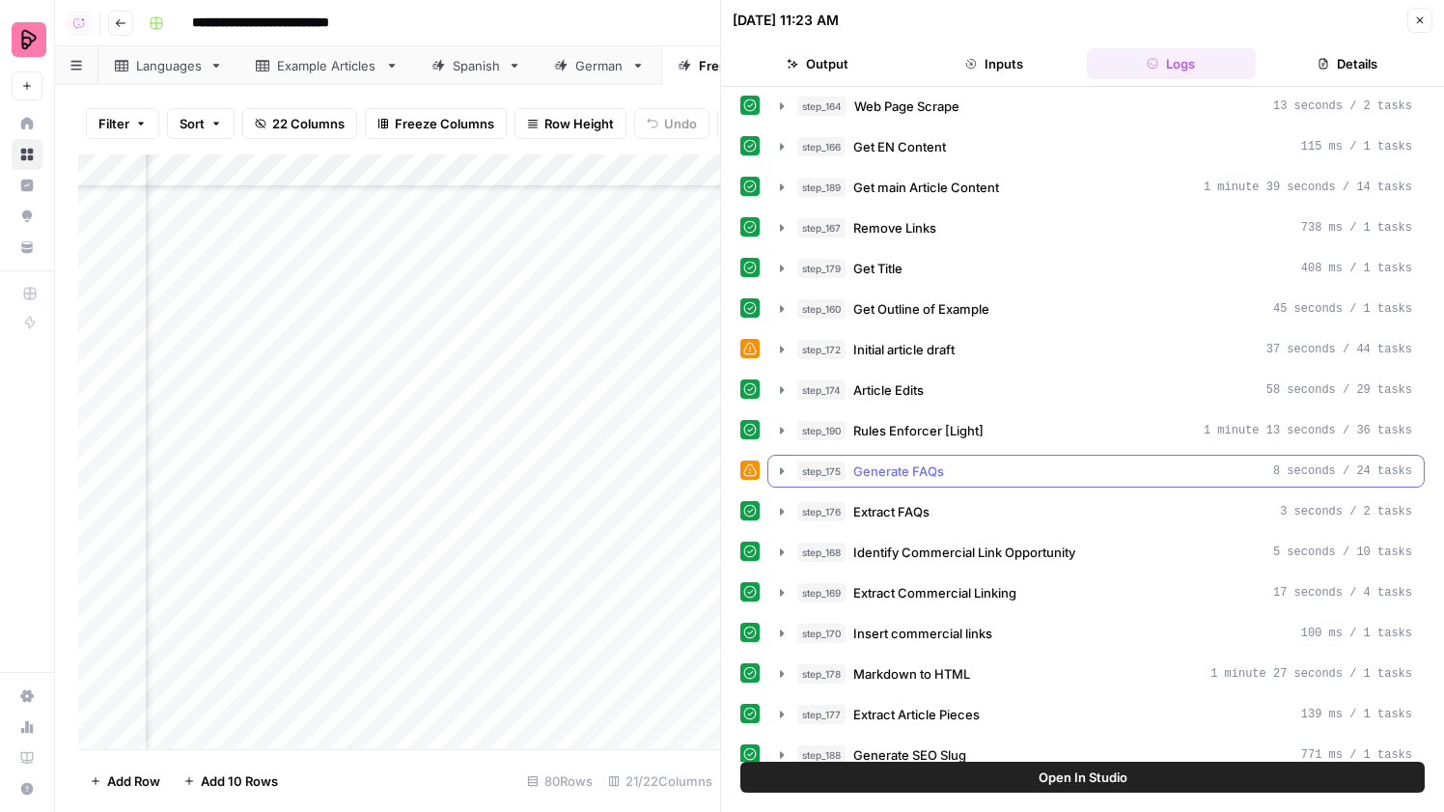
click at [982, 457] on button "step_175 Generate FAQs 8 seconds / 24 tasks" at bounding box center [1095, 471] width 655 height 31
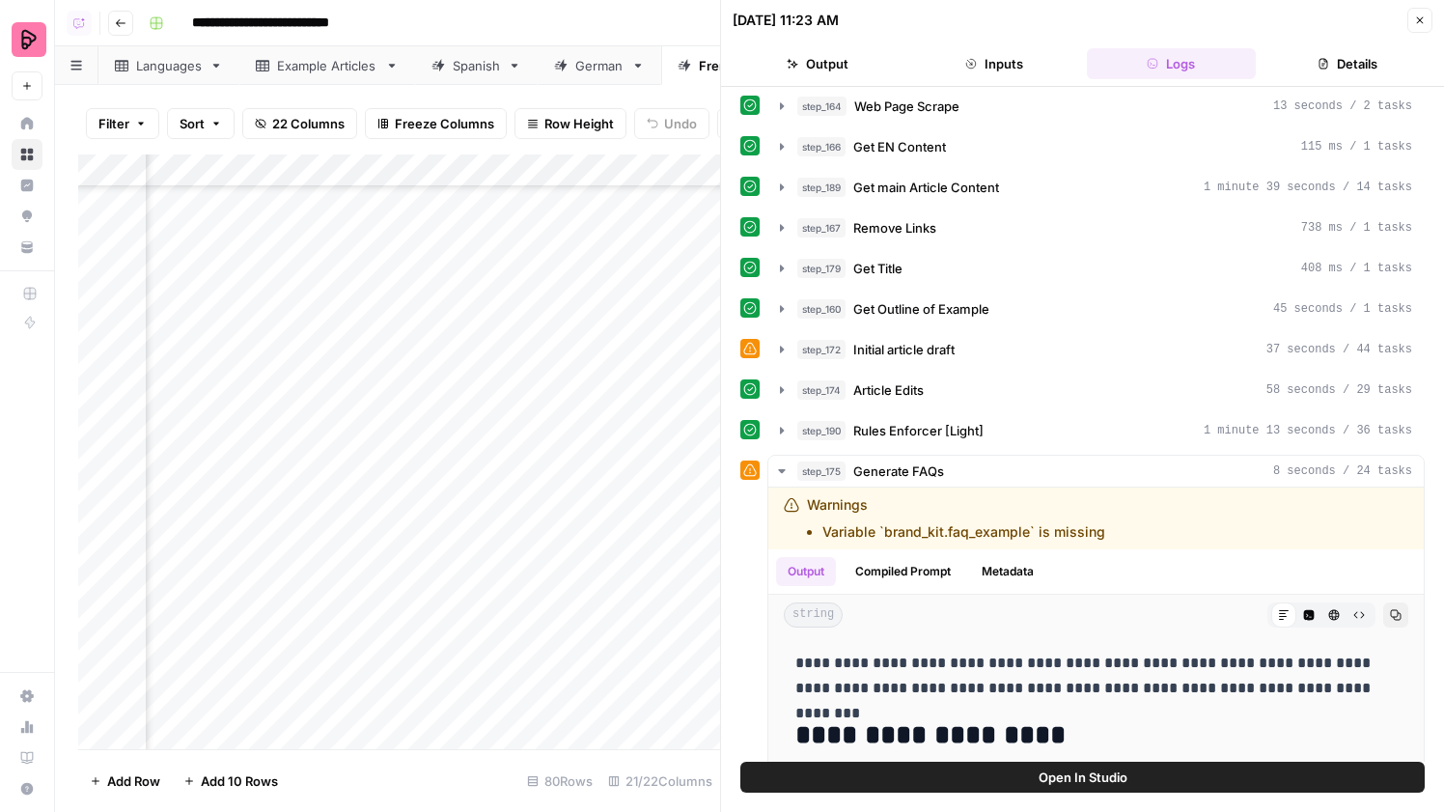
click at [1424, 17] on icon "button" at bounding box center [1420, 20] width 12 height 12
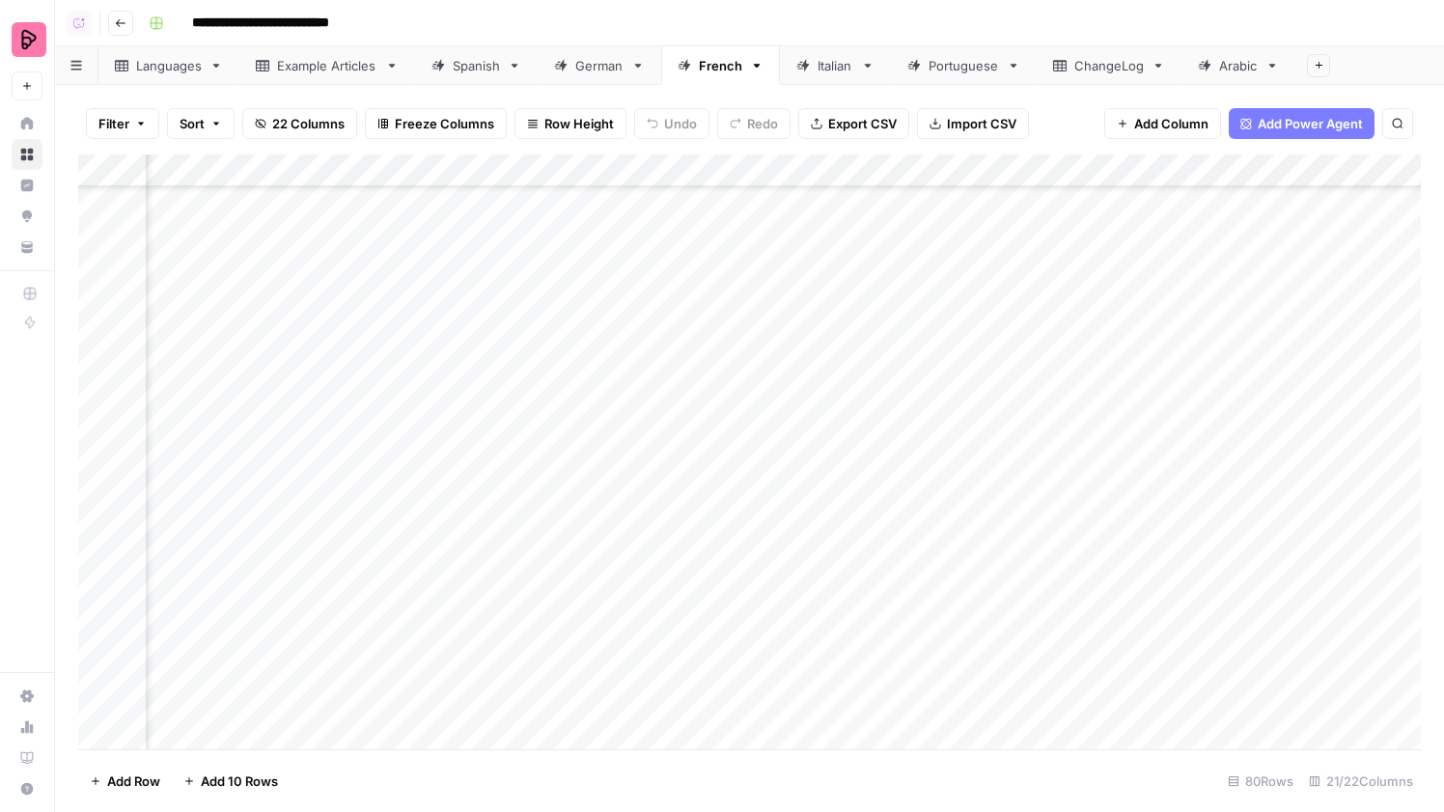
click at [681, 176] on div "Add Column" at bounding box center [749, 451] width 1343 height 595
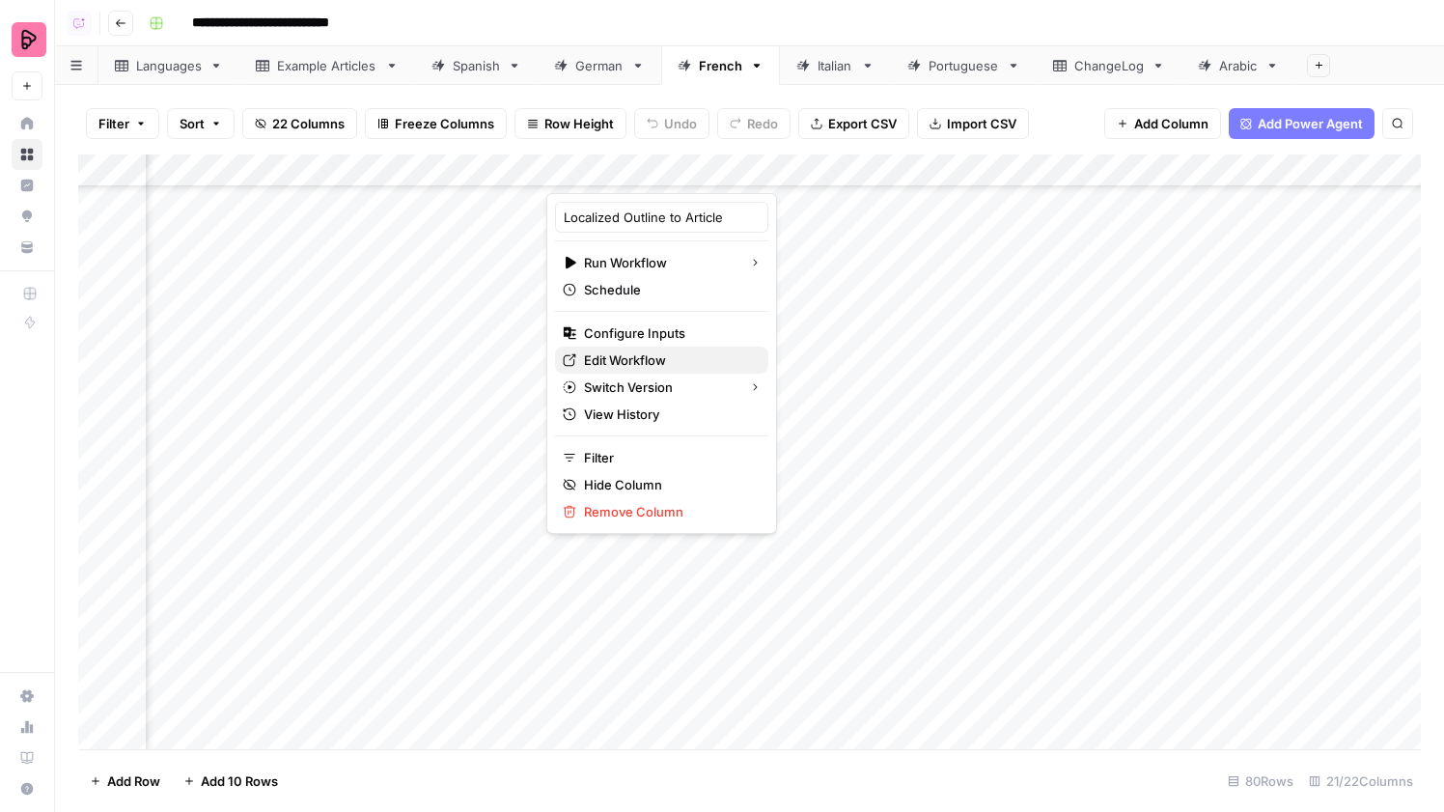
click at [677, 350] on span "Edit Workflow" at bounding box center [668, 359] width 169 height 19
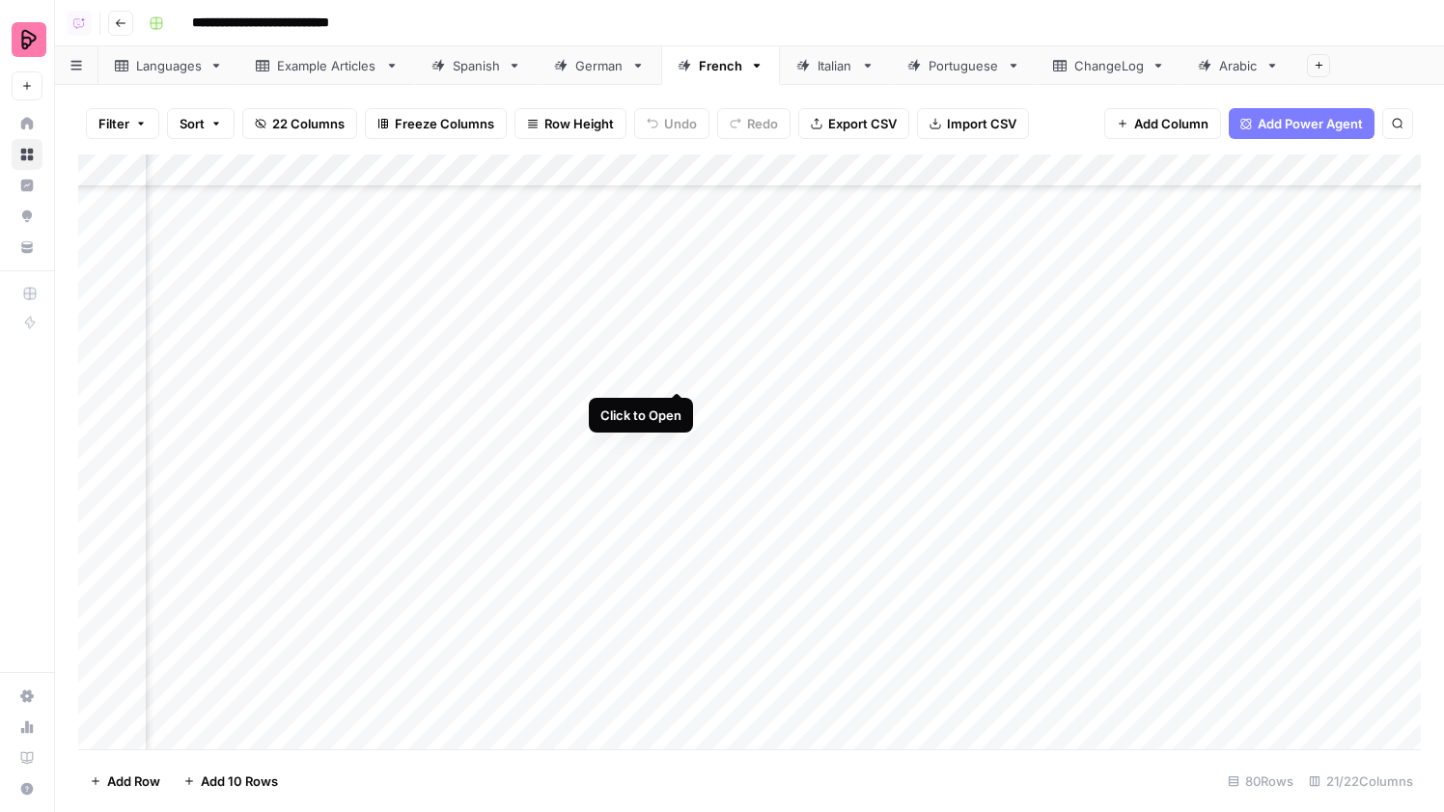
click at [672, 370] on div "Add Column" at bounding box center [749, 451] width 1343 height 595
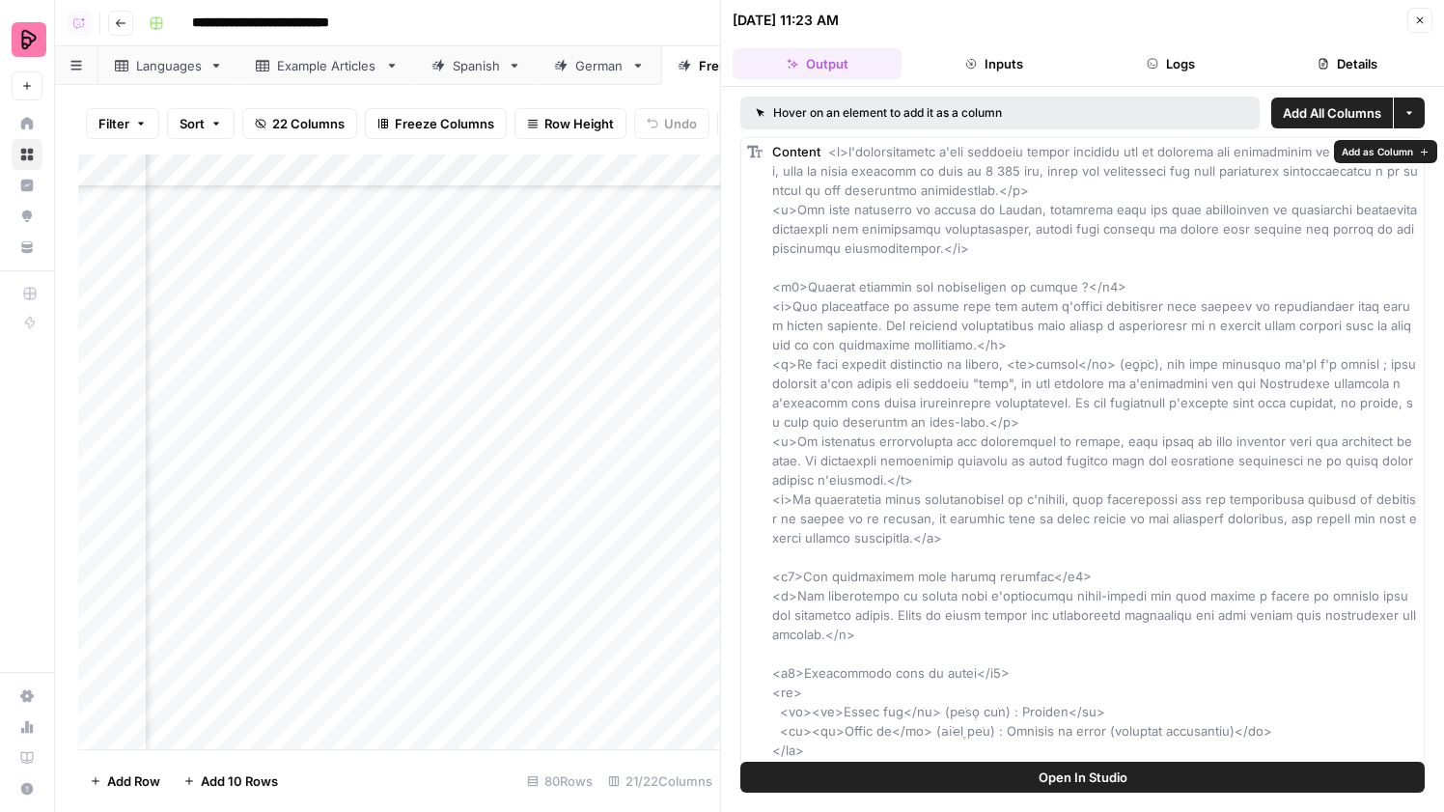
click at [1035, 783] on button "Open In Studio" at bounding box center [1082, 777] width 684 height 31
click at [1407, 19] on button "Close" at bounding box center [1419, 20] width 25 height 25
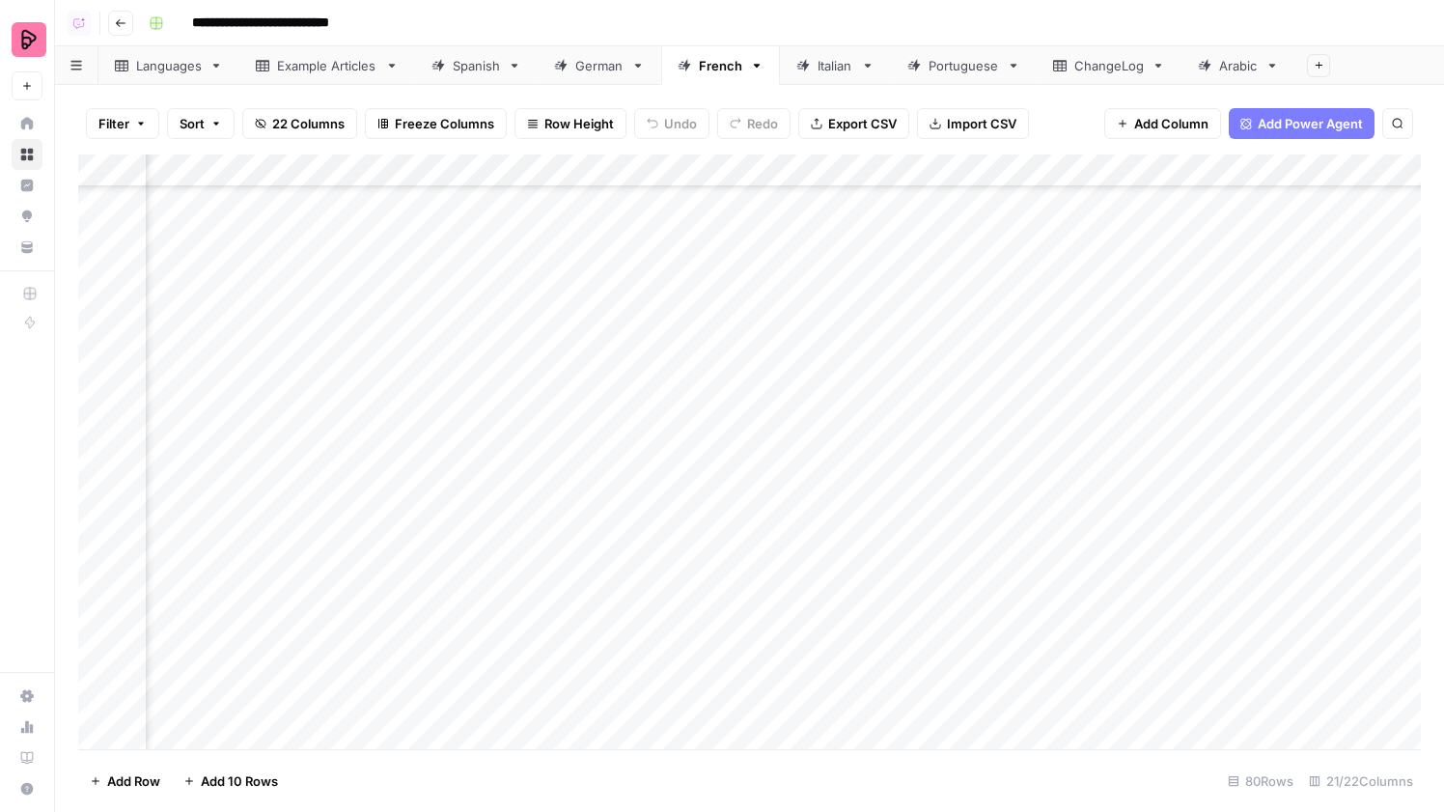
click at [1120, 69] on div "ChangeLog" at bounding box center [1108, 65] width 69 height 19
click at [242, 715] on div "Add Column" at bounding box center [749, 448] width 1343 height 589
click at [261, 721] on textarea at bounding box center [299, 728] width 309 height 27
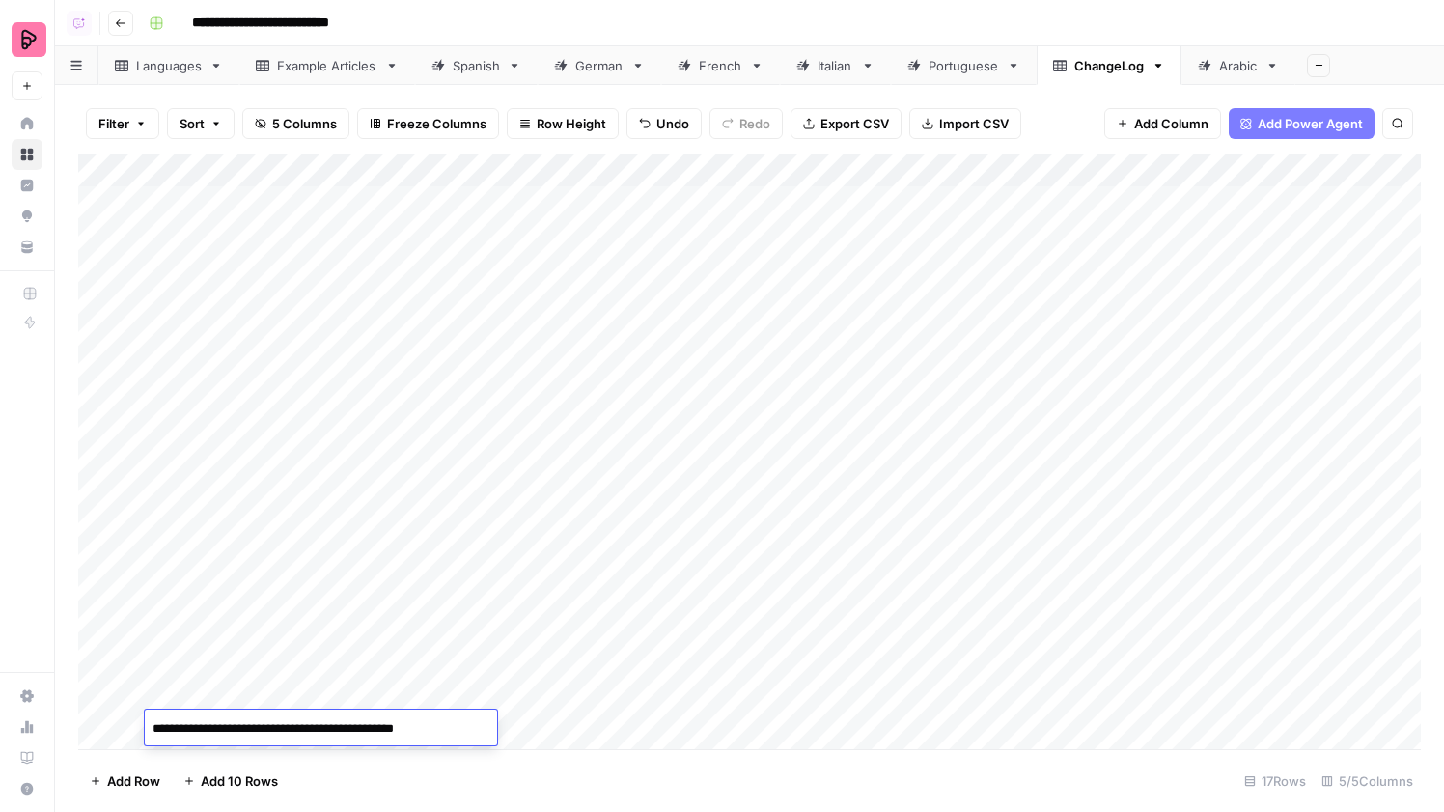
type textarea "**********"
click at [360, 729] on div "Add Column" at bounding box center [749, 451] width 1343 height 595
click at [406, 719] on textarea "**********" at bounding box center [319, 728] width 349 height 27
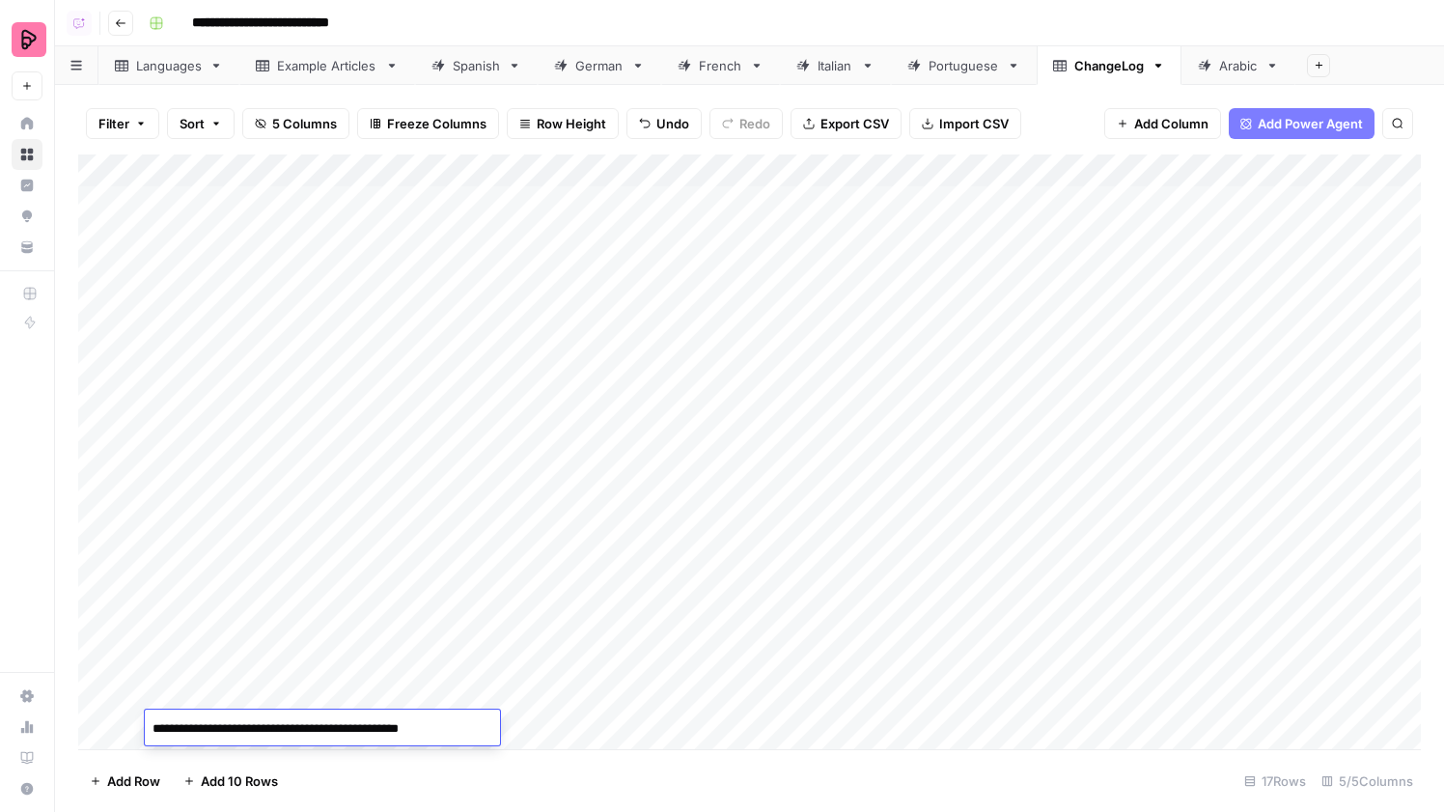
click at [406, 719] on textarea "**********" at bounding box center [319, 728] width 349 height 27
click at [526, 725] on div "Add Column" at bounding box center [749, 451] width 1343 height 595
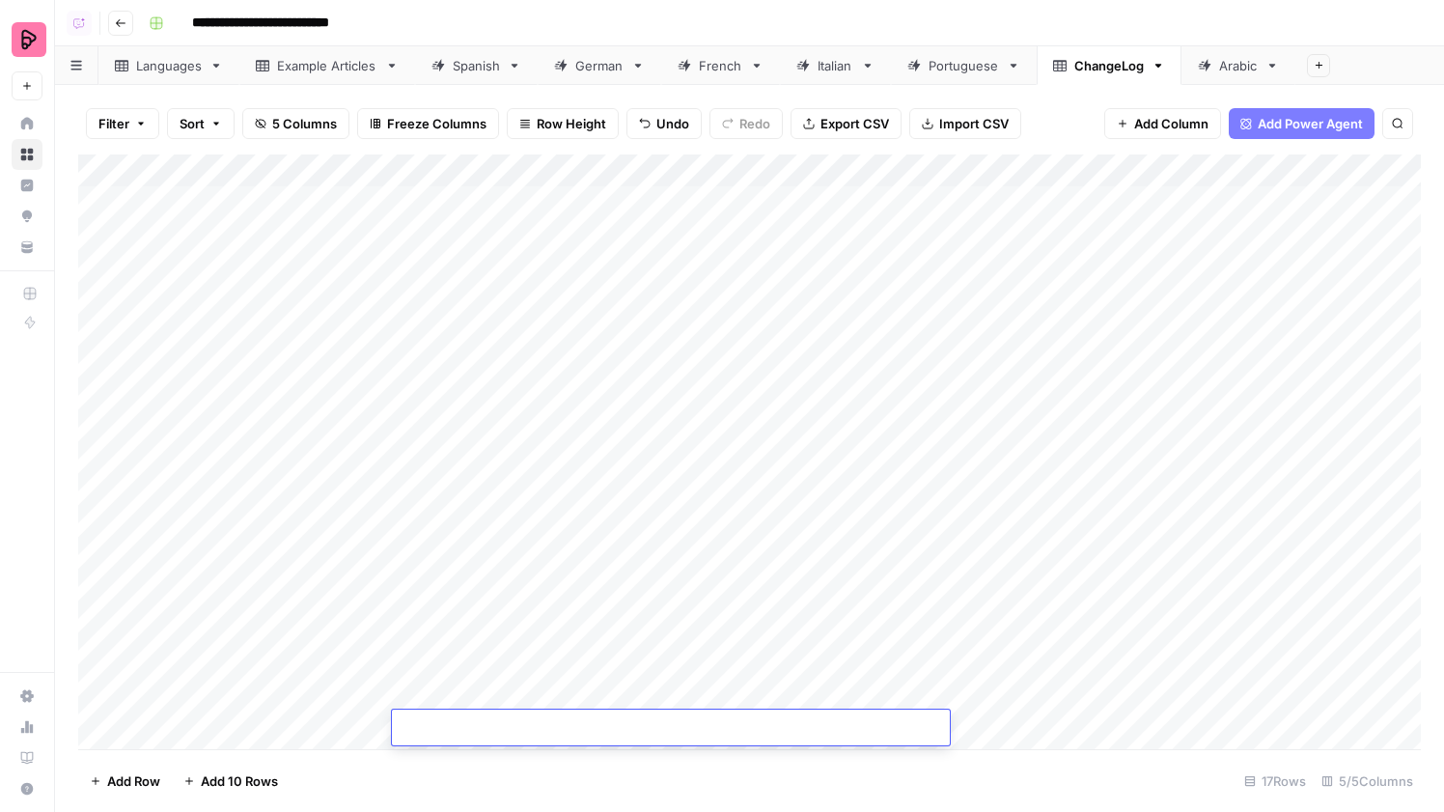
type textarea "**********"
click at [299, 736] on div "Add Column" at bounding box center [749, 451] width 1343 height 595
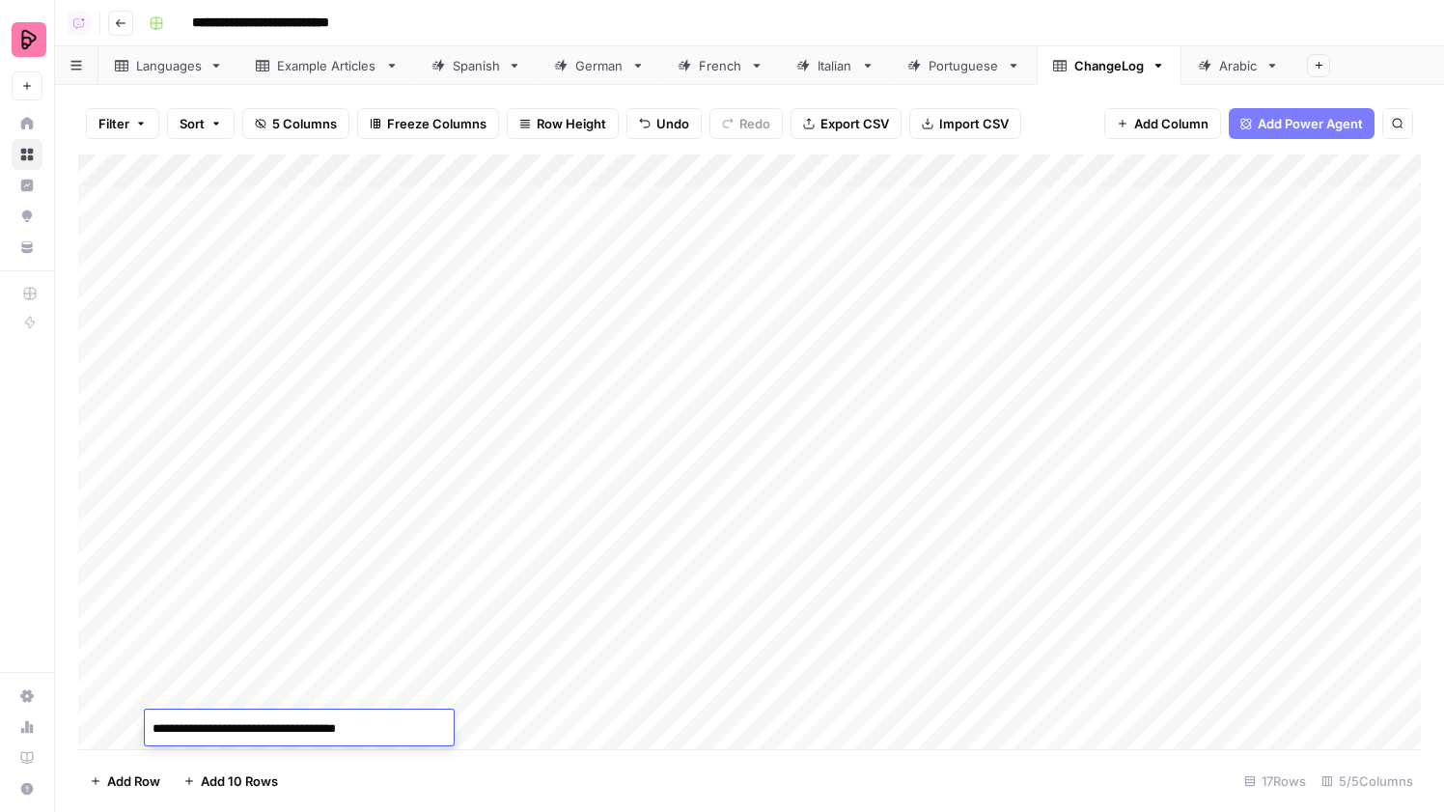
type textarea "**********"
click at [962, 699] on div "Add Column" at bounding box center [749, 451] width 1343 height 595
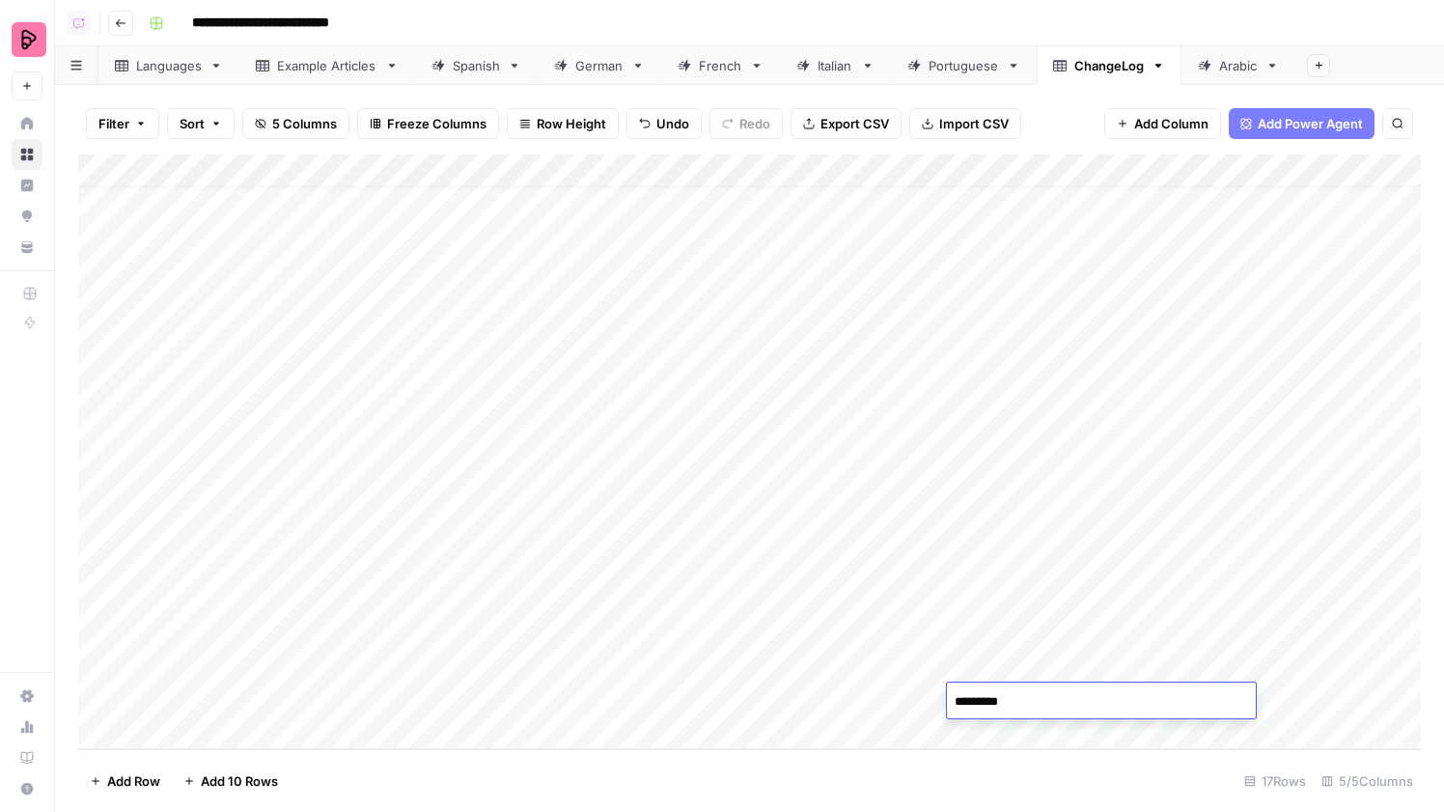
type textarea "**********"
type textarea "***"
click at [685, 74] on div "French" at bounding box center [710, 65] width 65 height 19
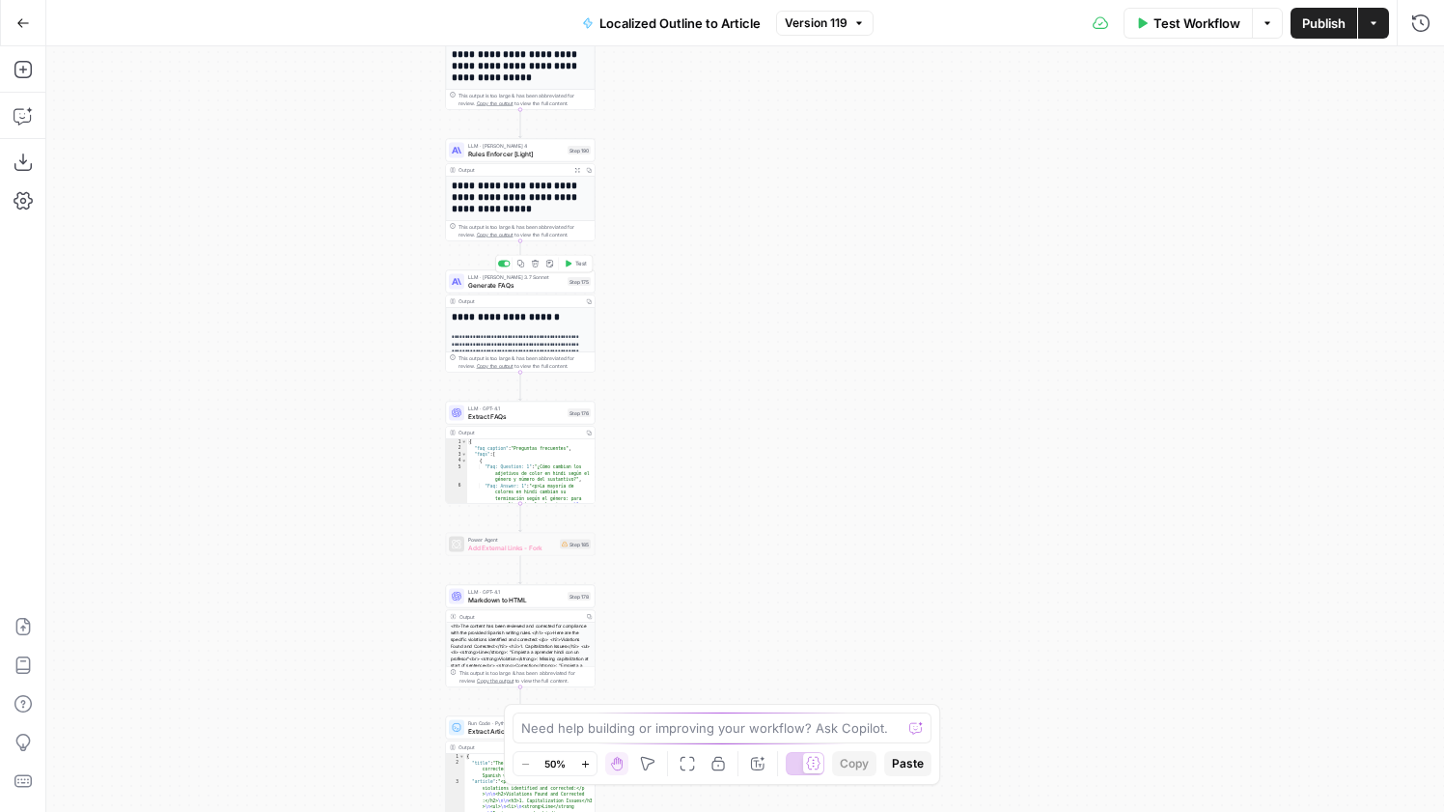
click at [537, 282] on span "Generate FAQs" at bounding box center [516, 285] width 96 height 10
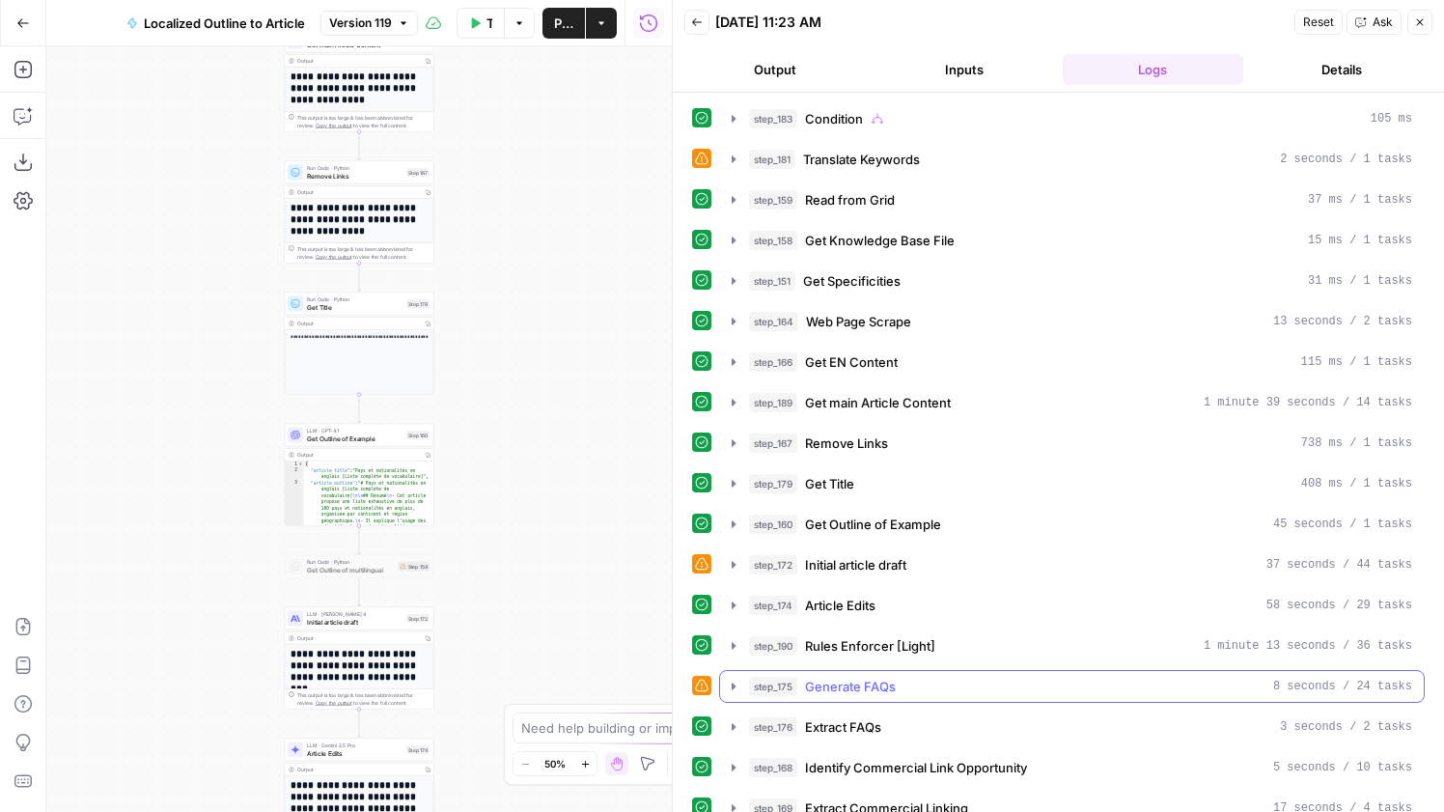
click at [907, 684] on div "step_175 Generate FAQs 8 seconds / 24 tasks" at bounding box center [1080, 686] width 663 height 19
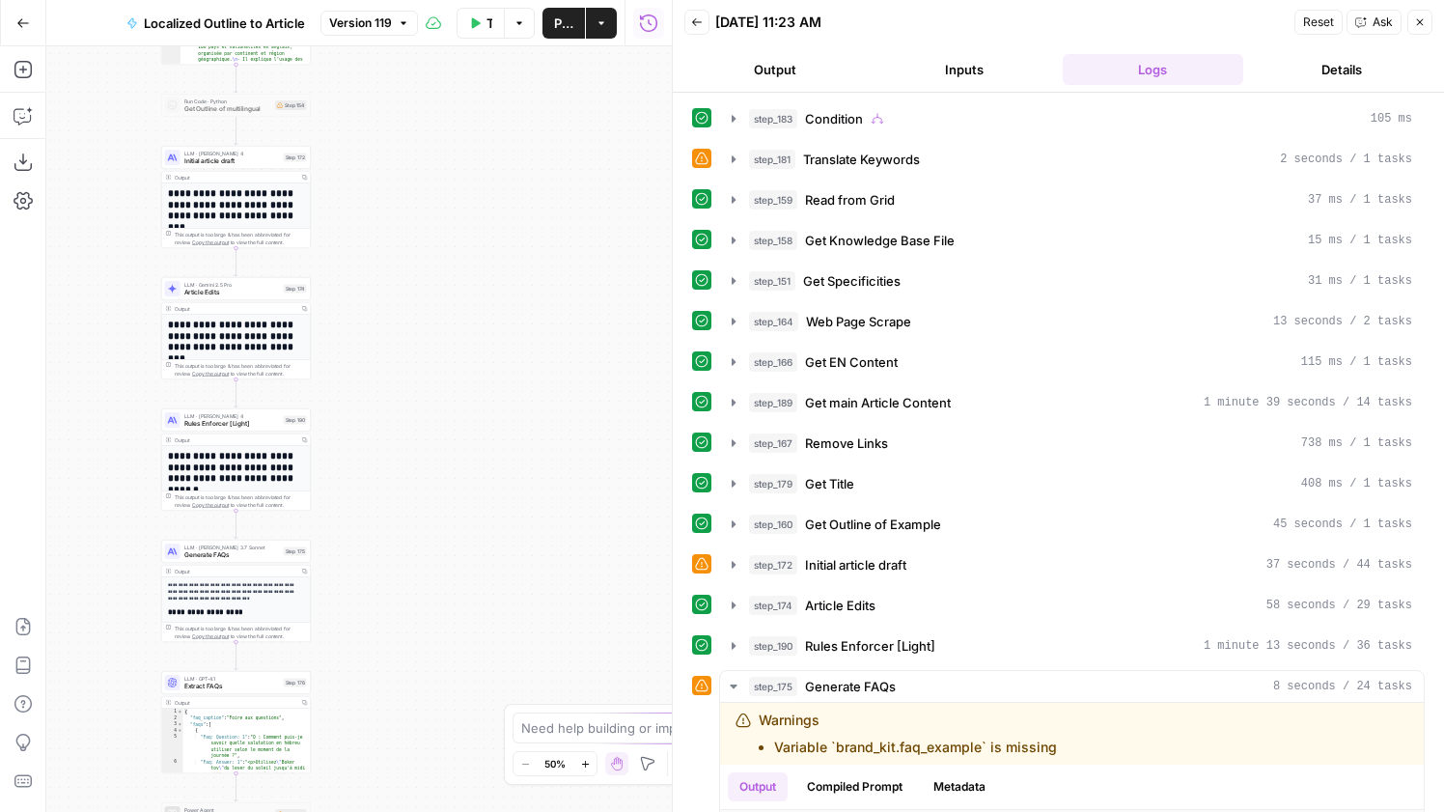
click at [282, 554] on div "LLM · Claude 3.7 Sonnet Generate FAQs Step 175 Copy step Delete step Add Note T…" at bounding box center [236, 551] width 142 height 16
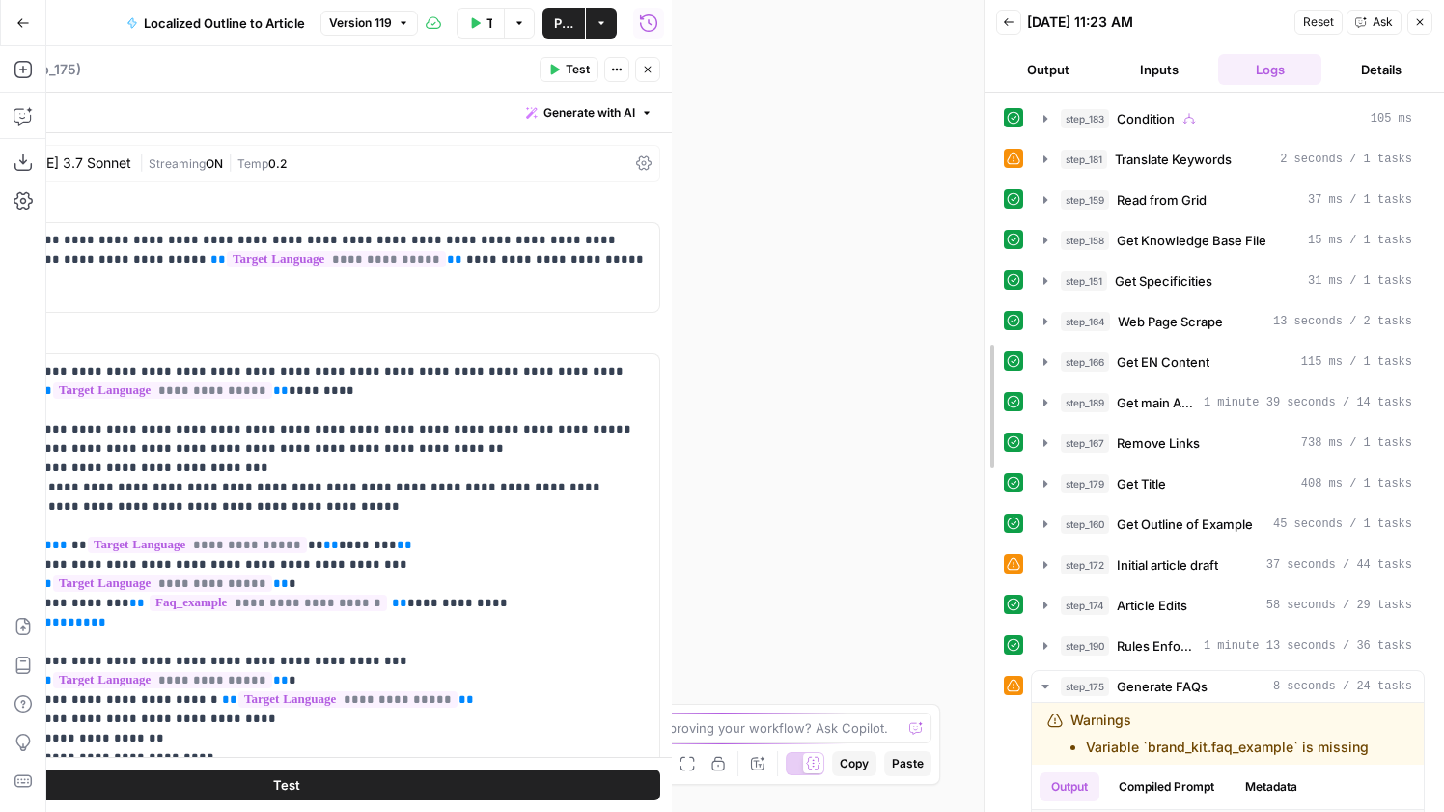
drag, startPoint x: 673, startPoint y: 304, endPoint x: 1018, endPoint y: 305, distance: 345.5
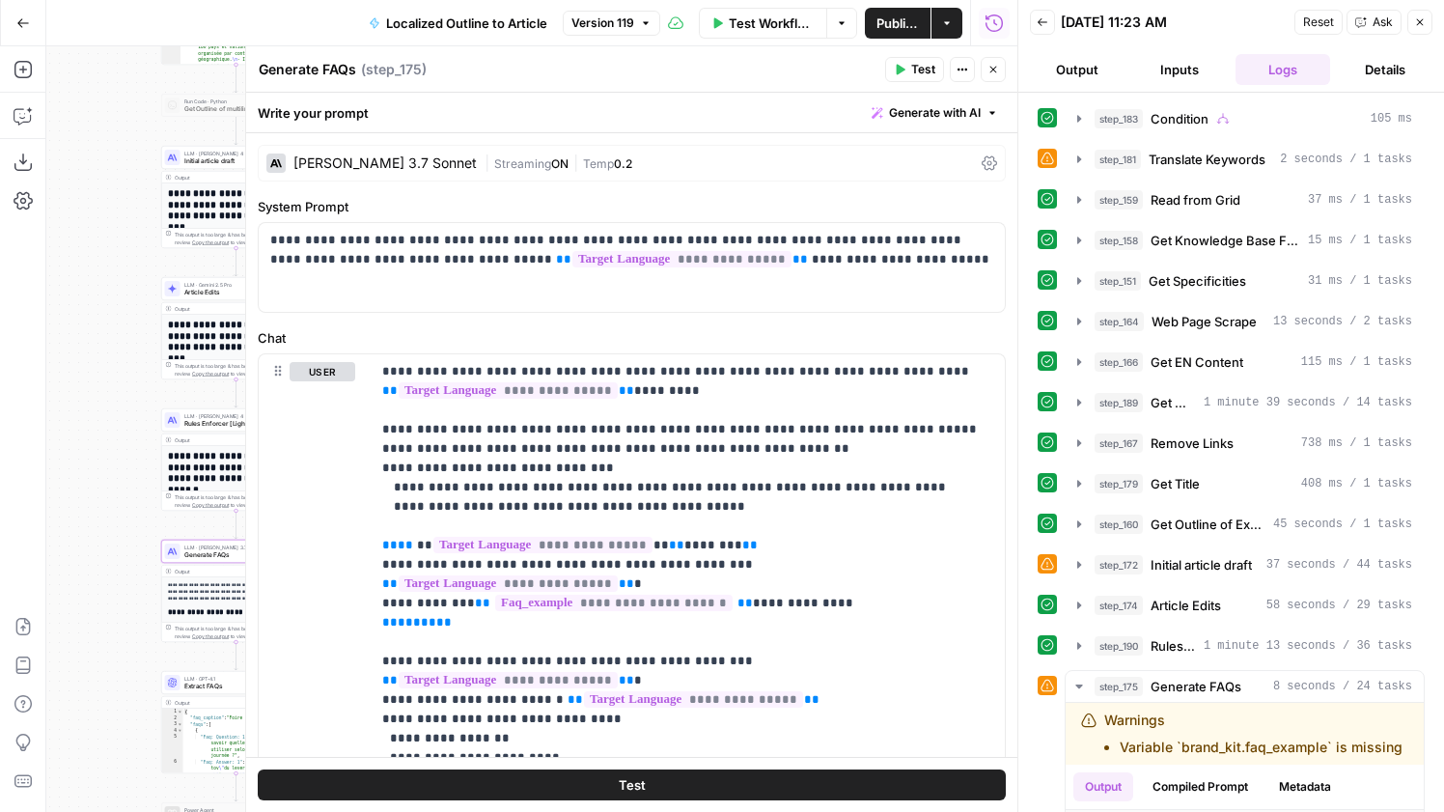
click at [350, 70] on textarea "Generate FAQs" at bounding box center [307, 69] width 97 height 19
click at [352, 164] on div "Claude 3.7 Sonnet" at bounding box center [384, 163] width 183 height 14
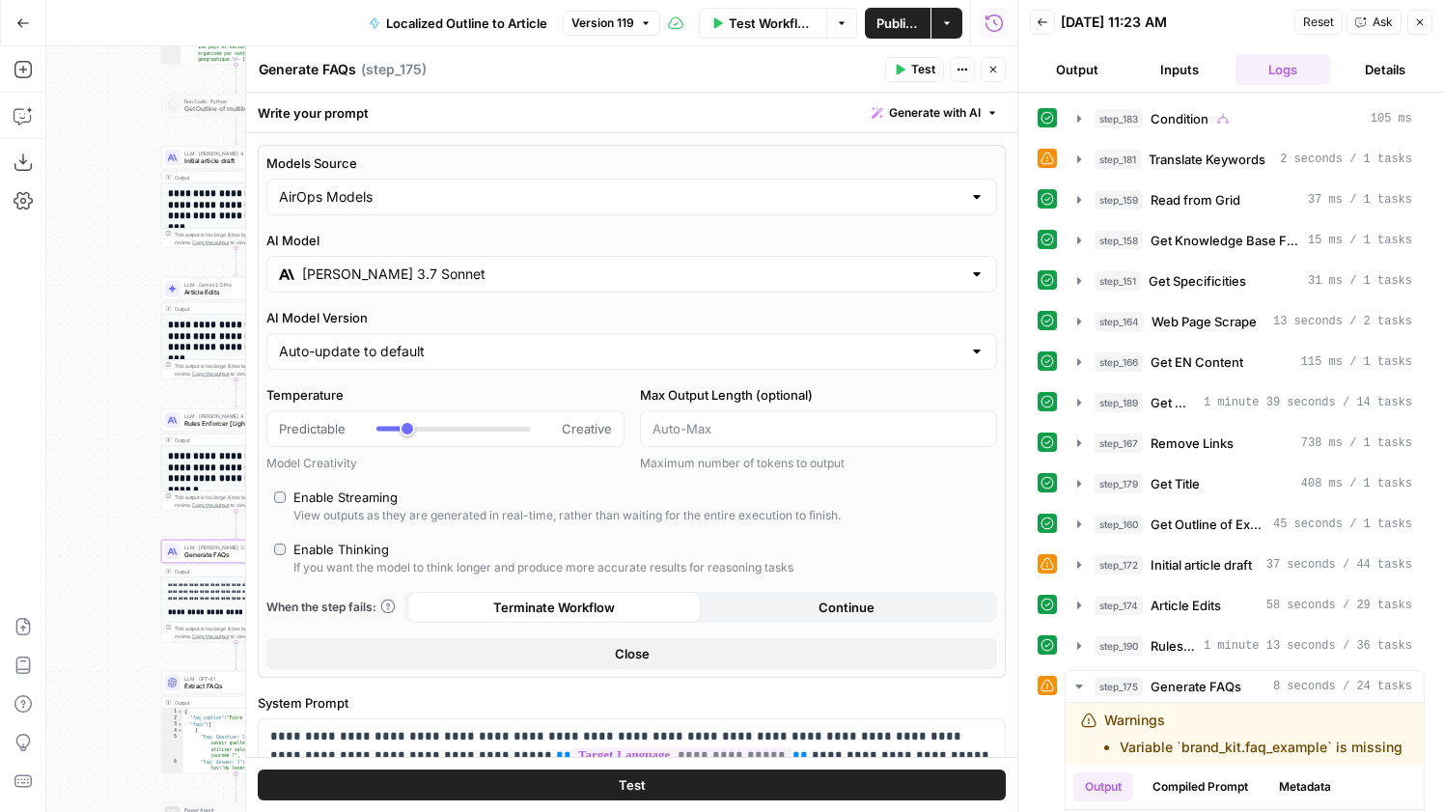
click at [400, 266] on input "Claude 3.7 Sonnet" at bounding box center [631, 273] width 659 height 19
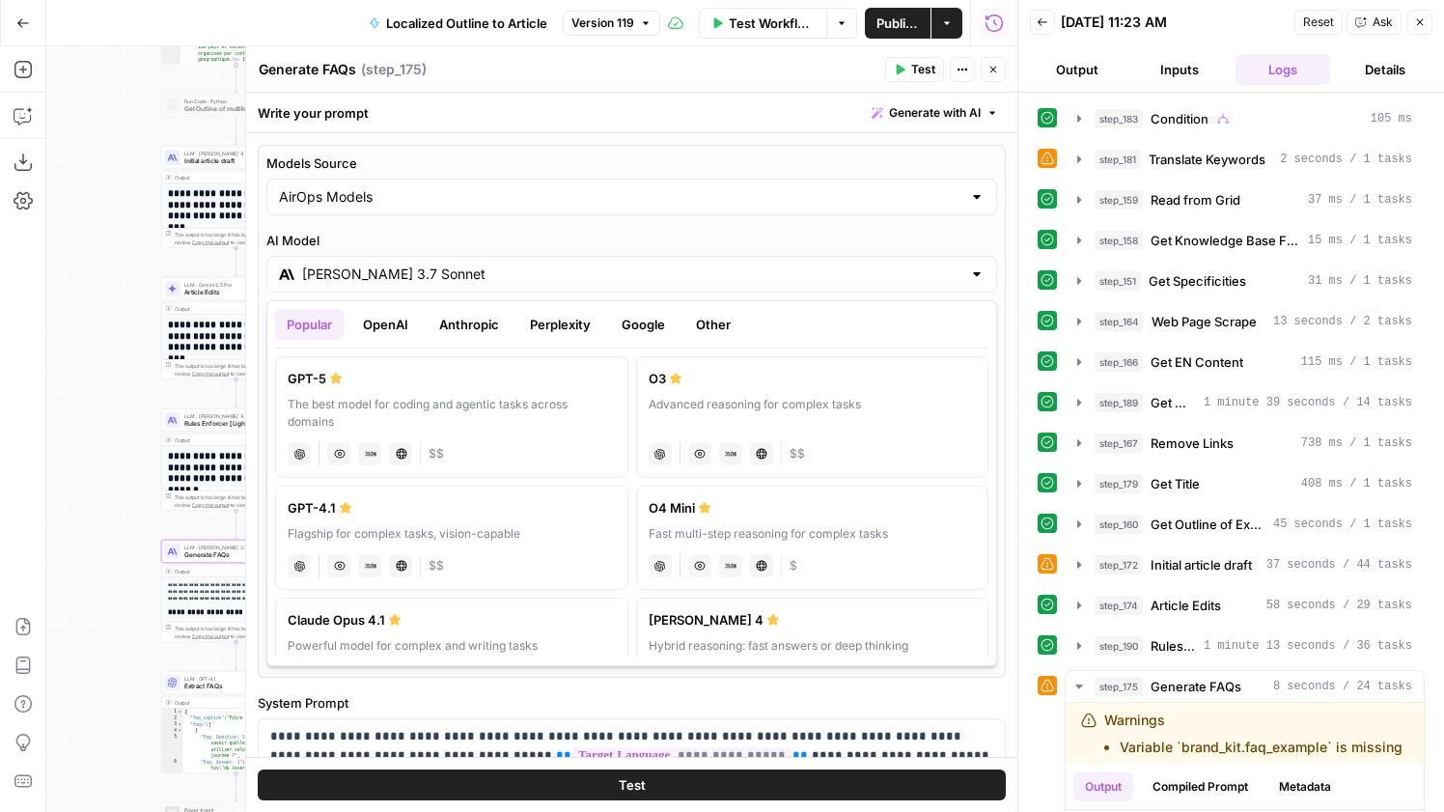
click at [490, 390] on label "GPT-5 The best model for coding and agentic tasks across domains chat Vision Ca…" at bounding box center [451, 417] width 353 height 122
type input "GPT-5"
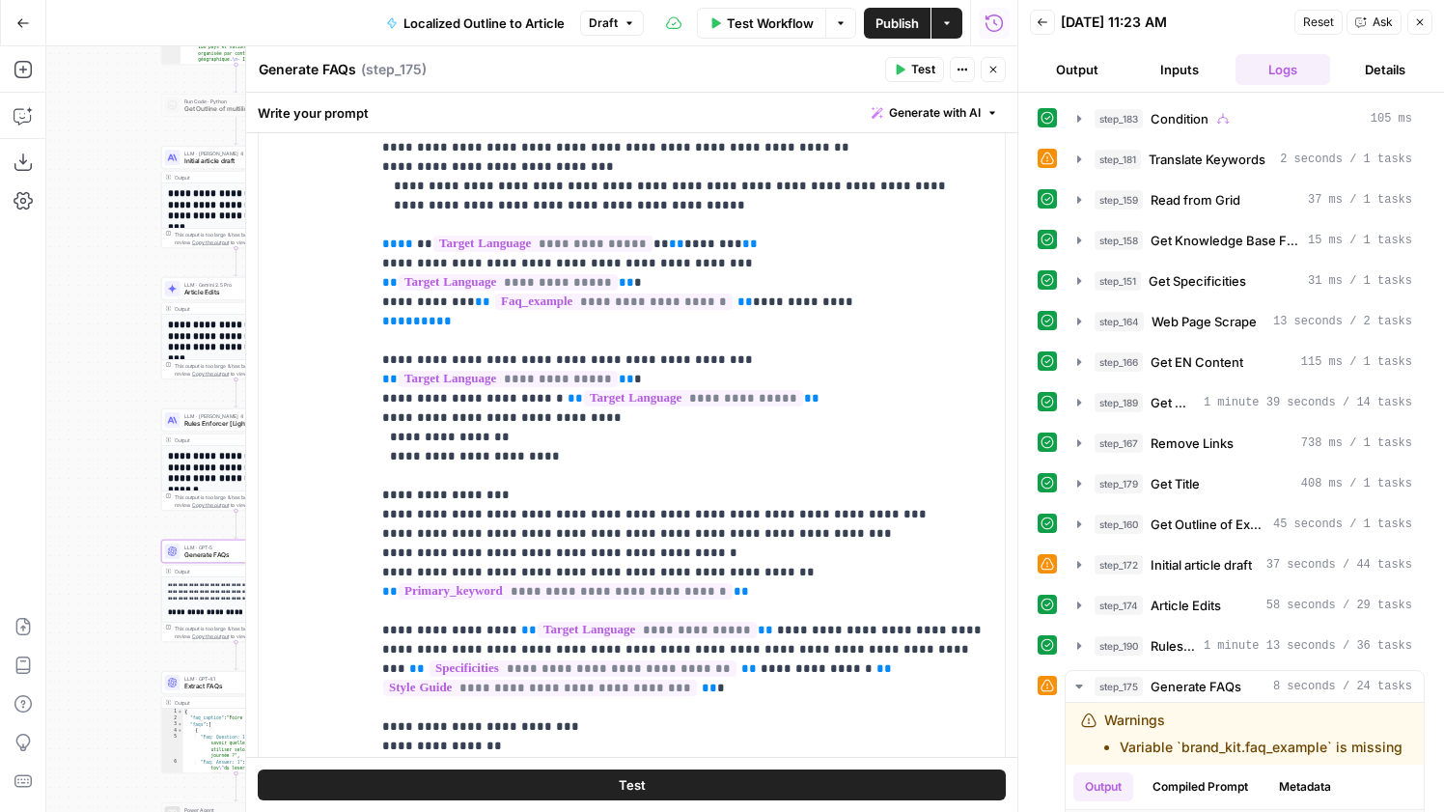
scroll to position [1263, 0]
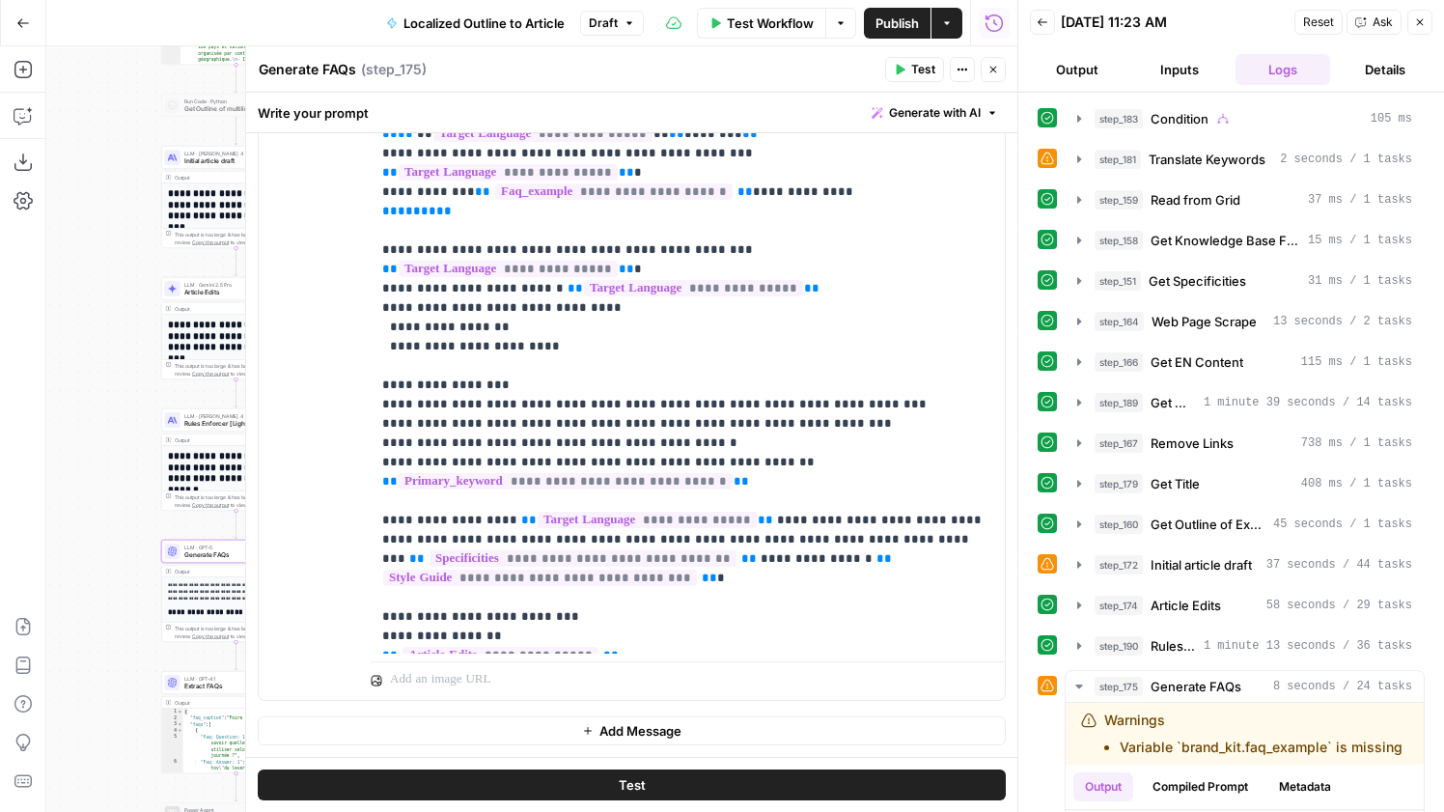
click at [915, 69] on span "Test" at bounding box center [923, 69] width 24 height 17
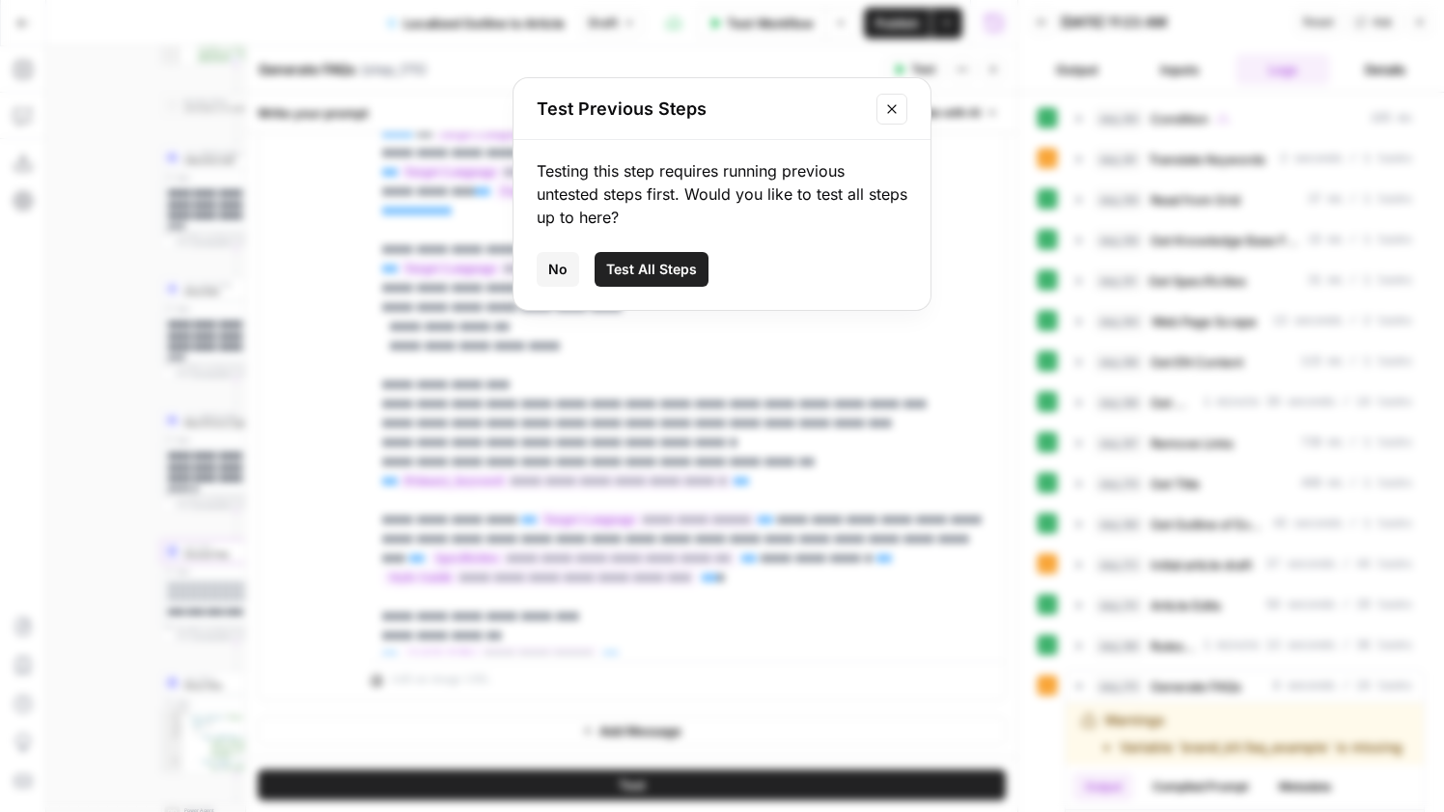
click at [651, 270] on span "Test All Steps" at bounding box center [651, 269] width 91 height 19
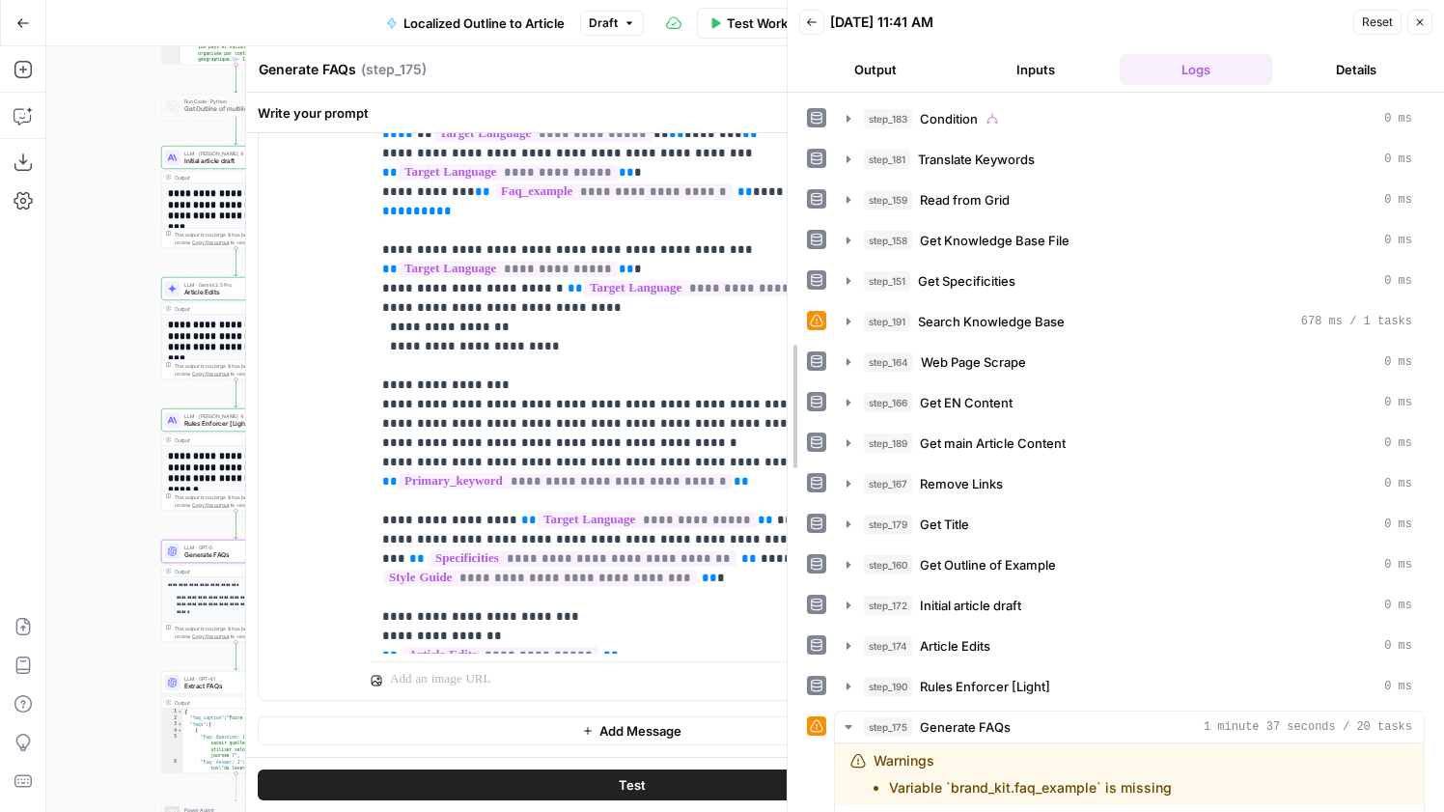
drag, startPoint x: 1017, startPoint y: 433, endPoint x: 756, endPoint y: 428, distance: 261.6
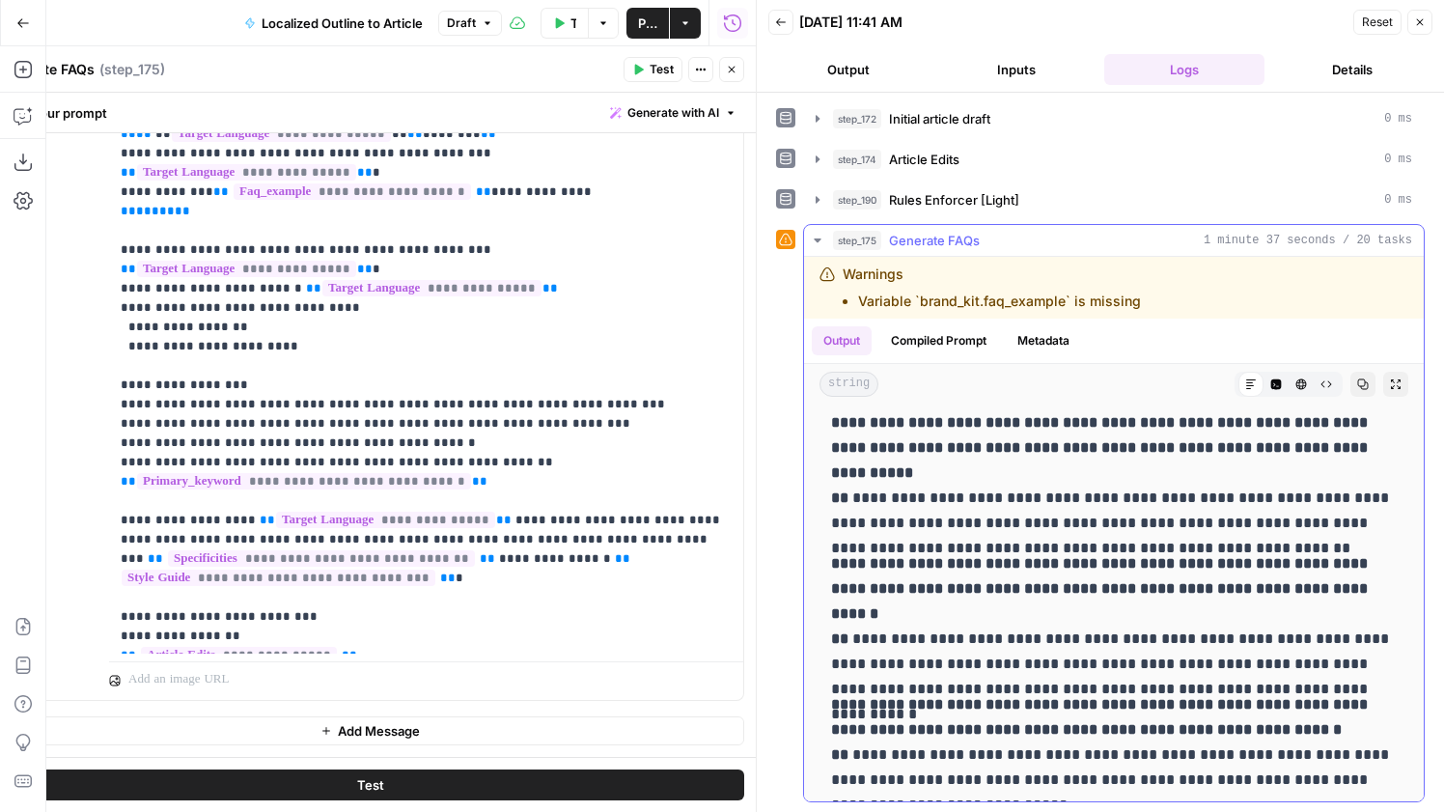
scroll to position [351, 0]
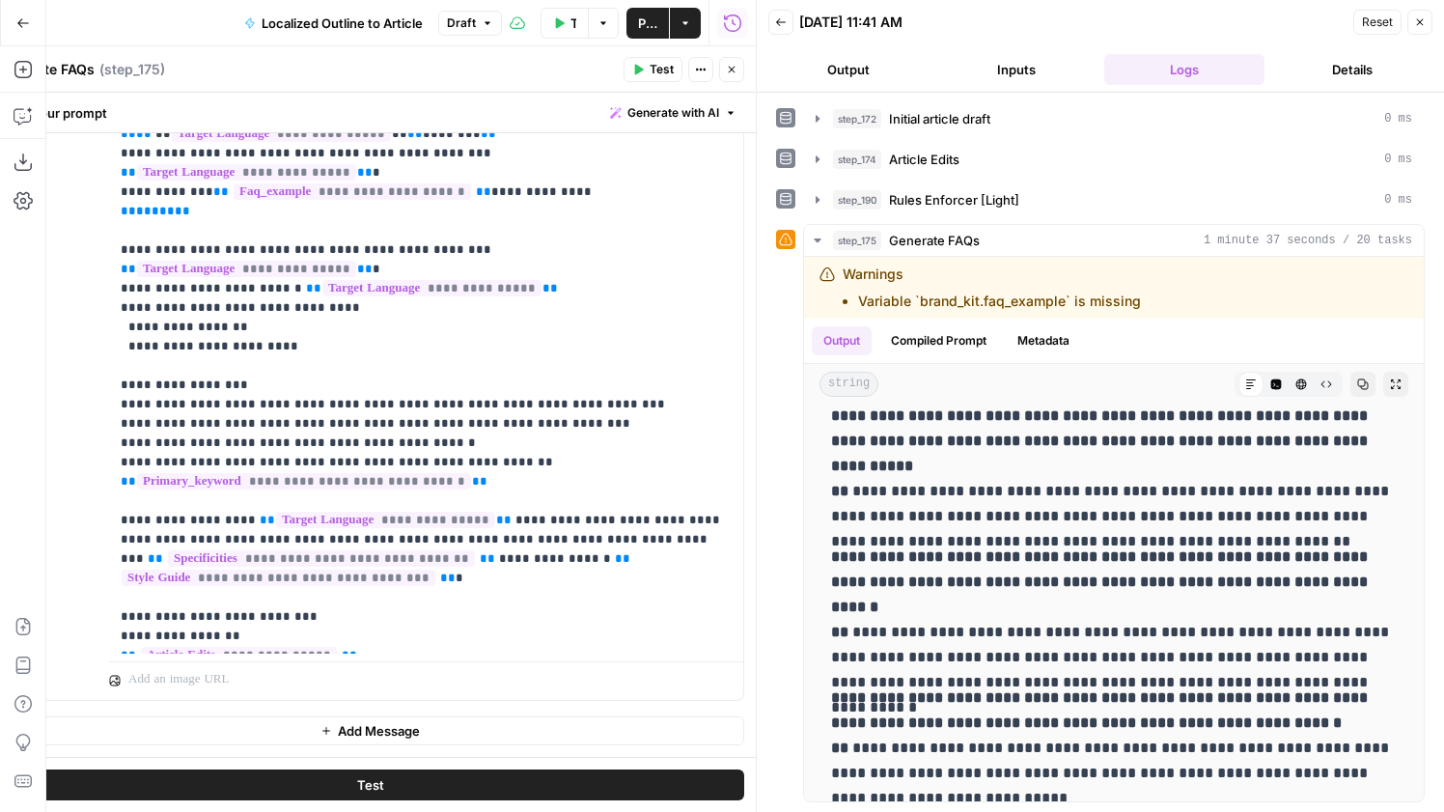
click at [1423, 19] on icon "button" at bounding box center [1420, 22] width 7 height 7
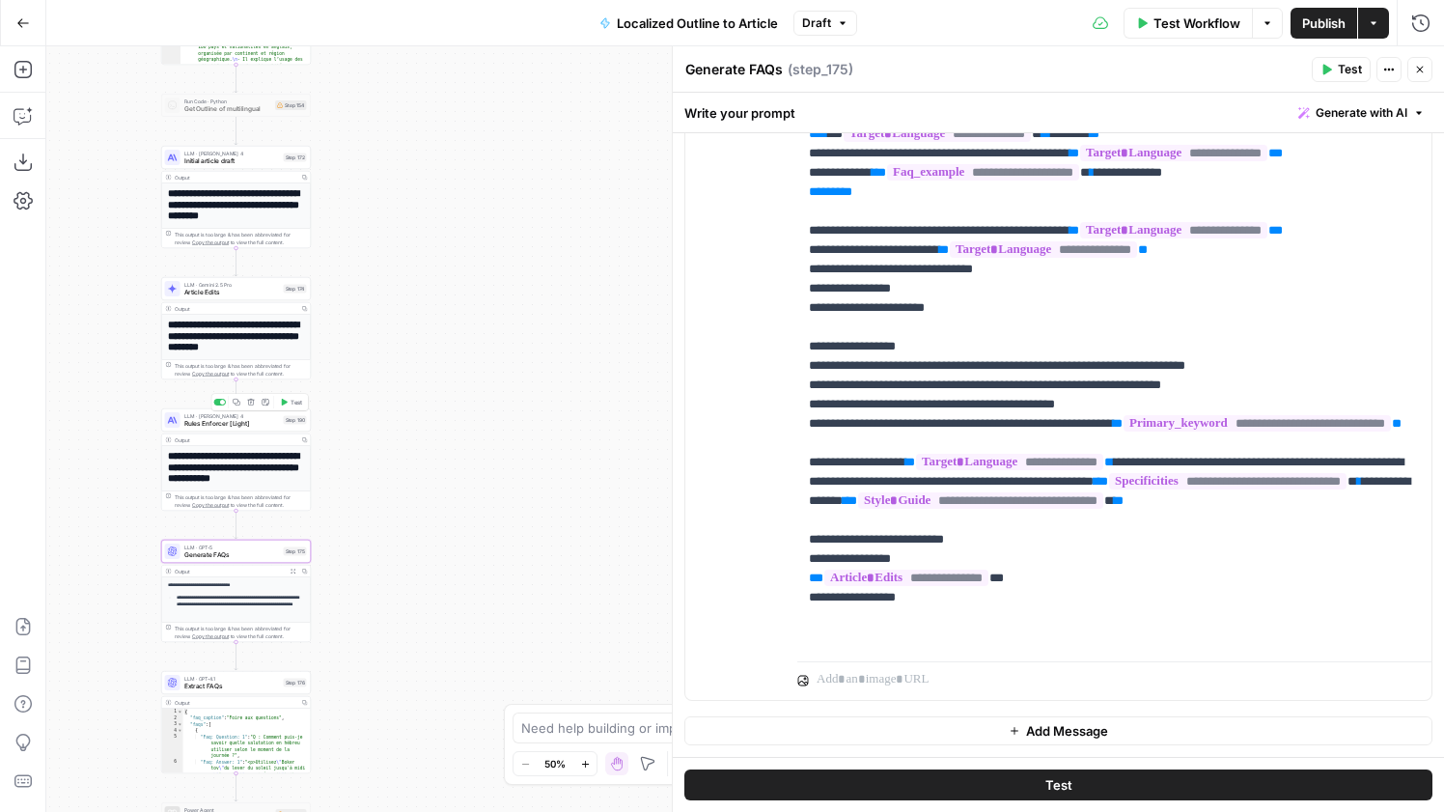
click at [244, 423] on span "Rules Enforcer [Light]" at bounding box center [232, 424] width 96 height 10
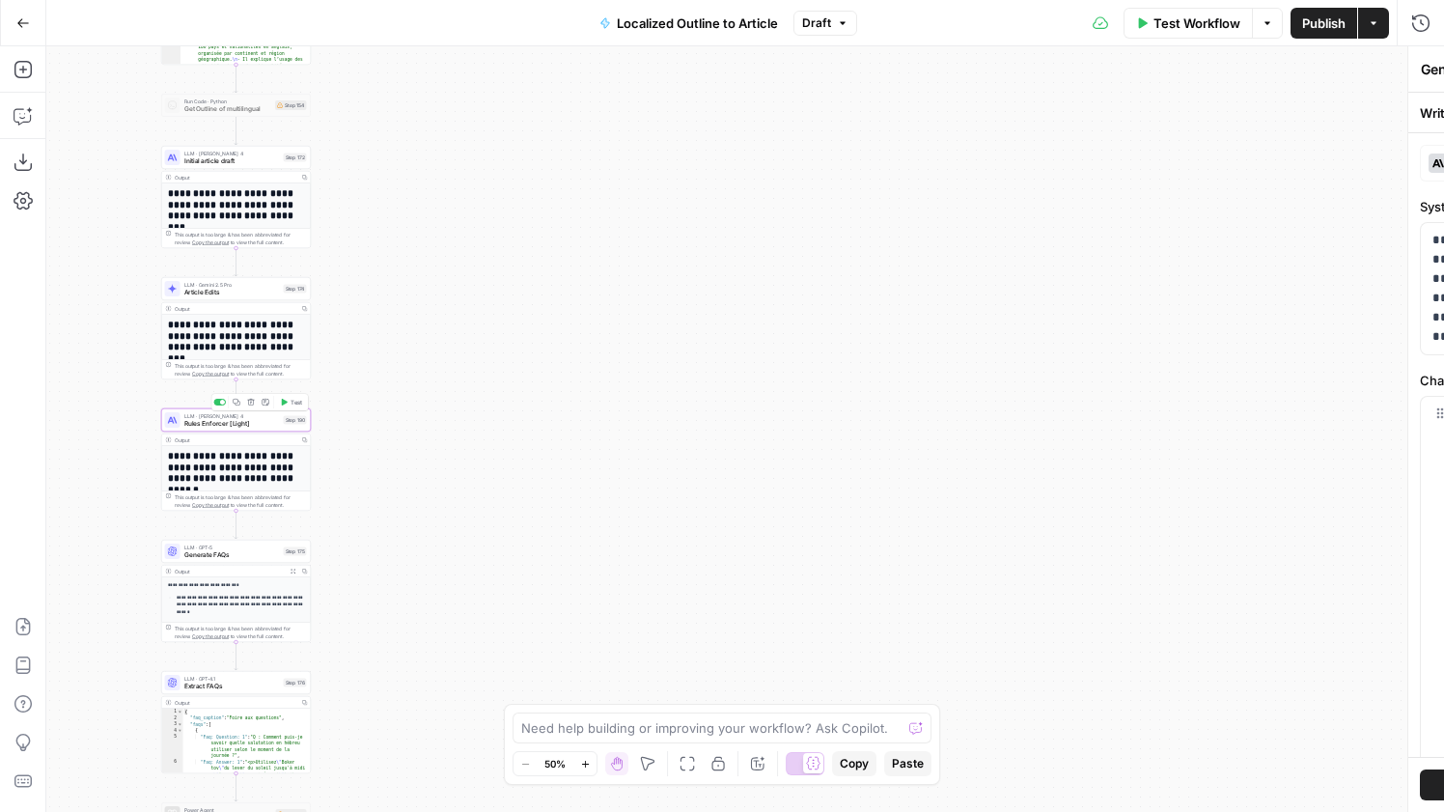
type textarea "Rules Enforcer [Light]"
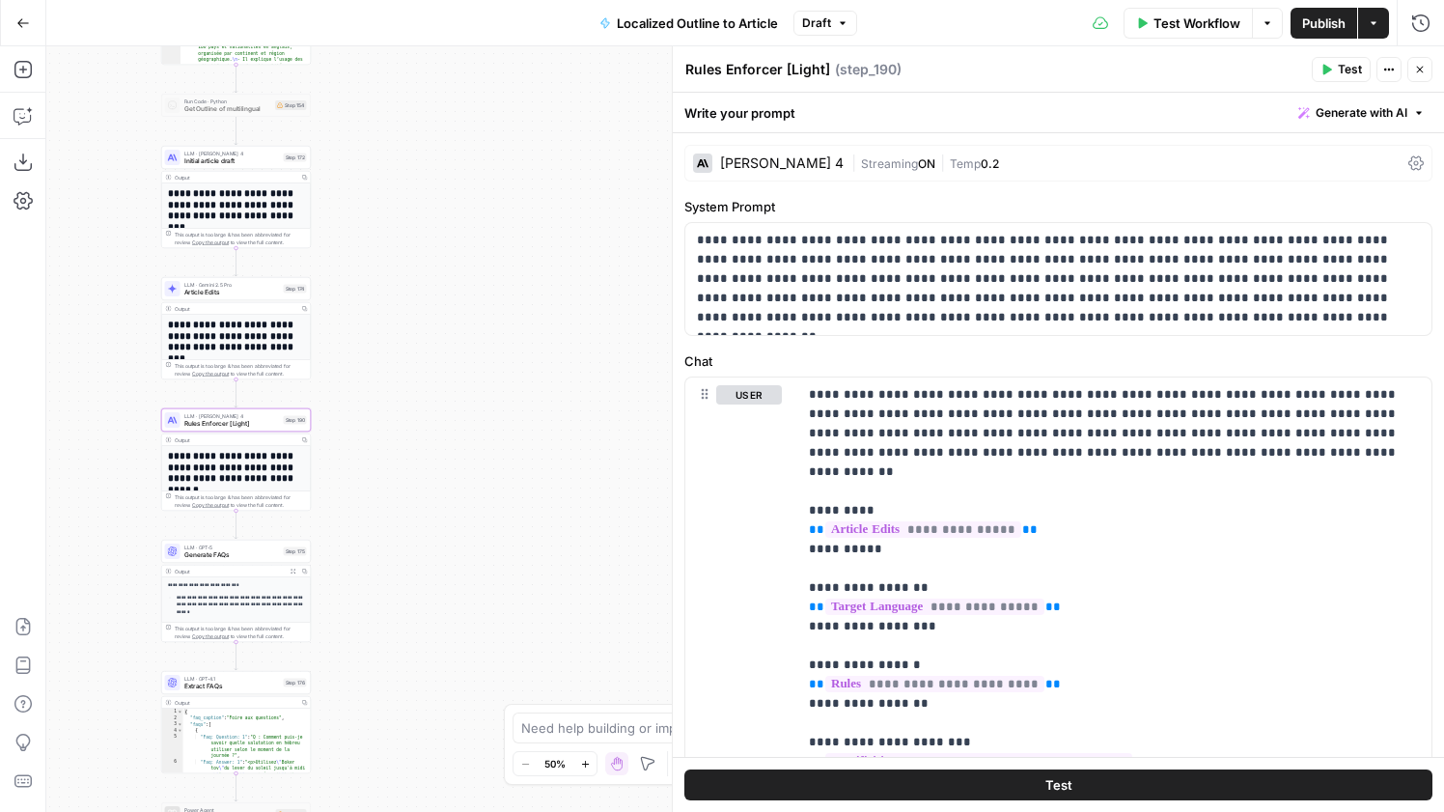
click at [768, 167] on div "Claude Sonnet 4" at bounding box center [782, 163] width 124 height 14
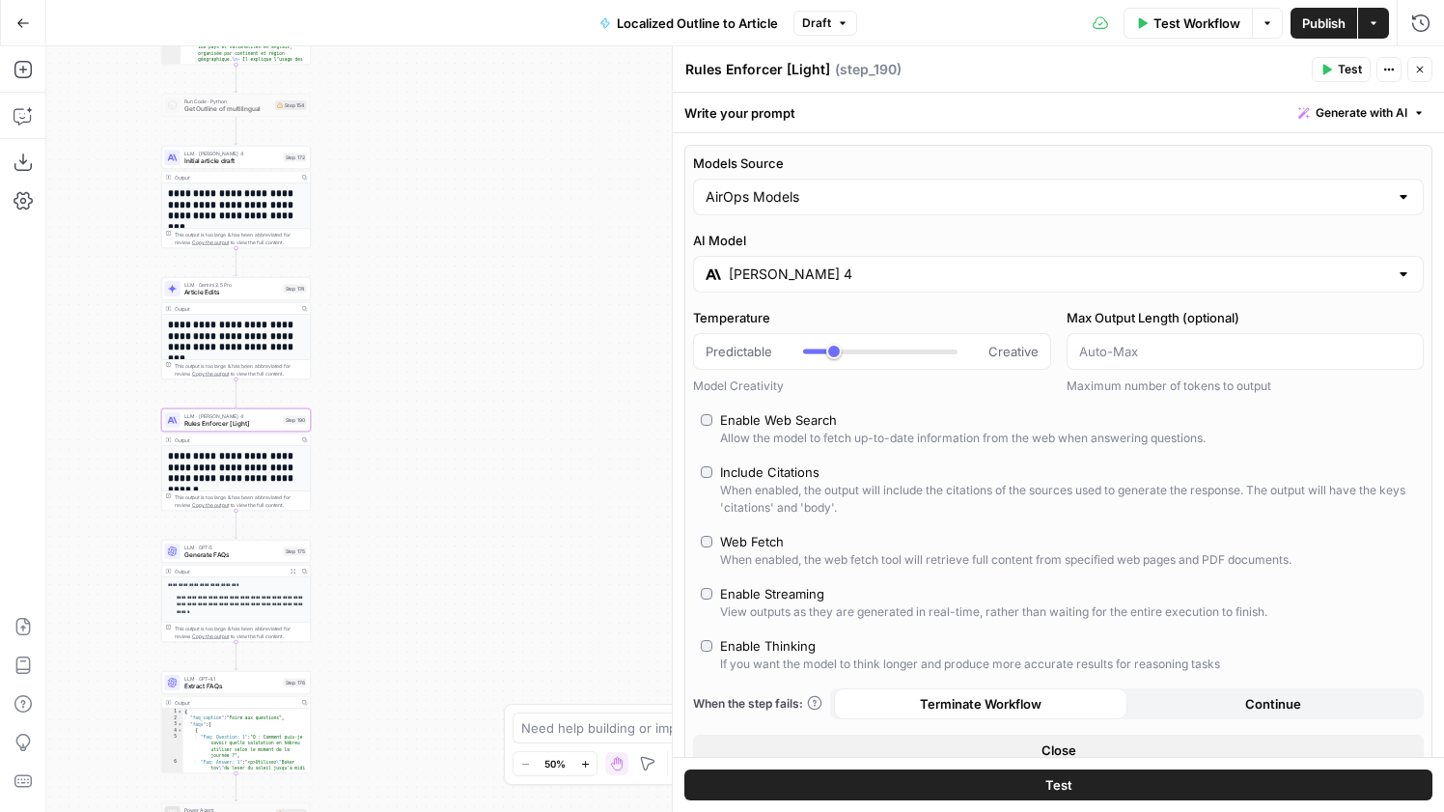
click at [234, 555] on span "Generate FAQs" at bounding box center [232, 555] width 96 height 10
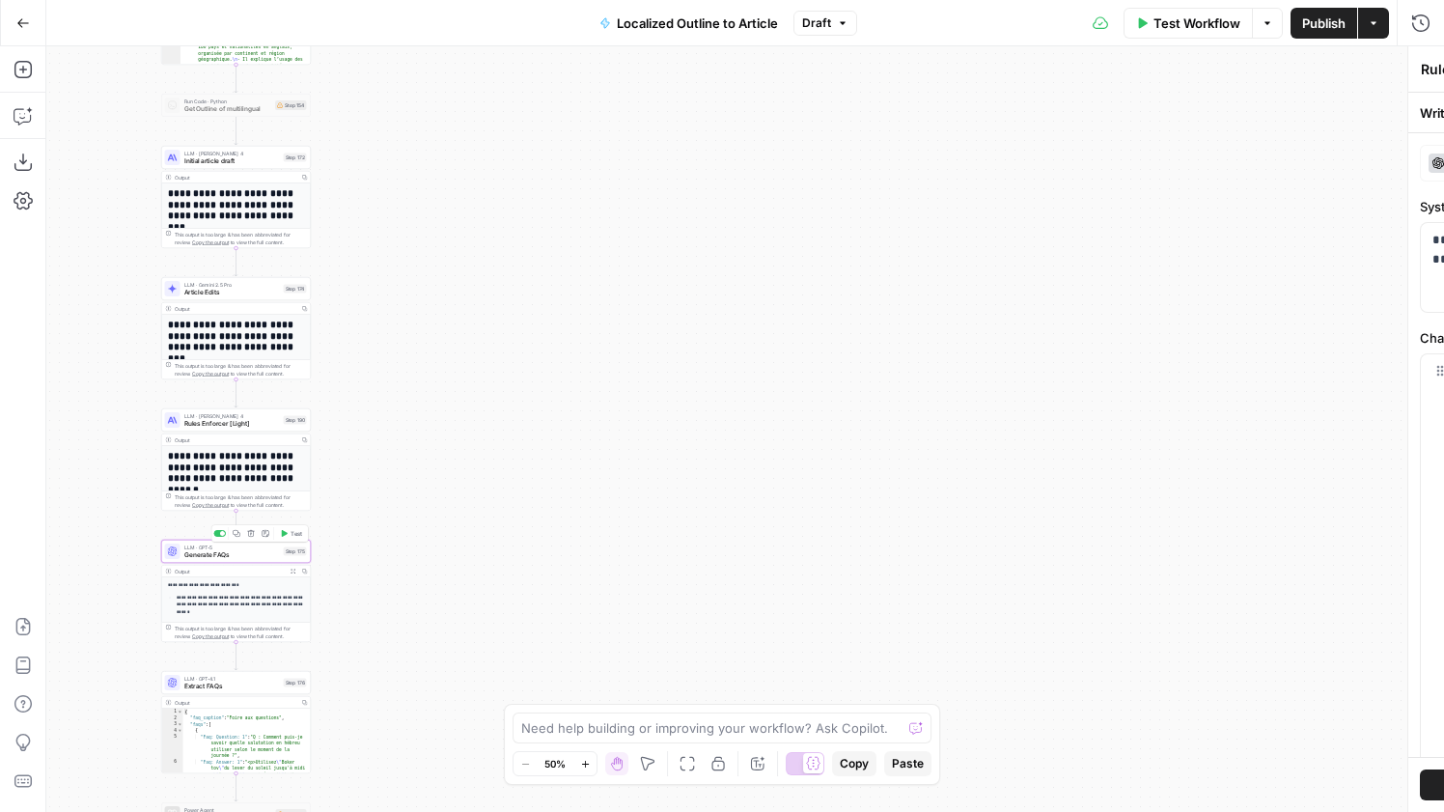
type textarea "Generate FAQs"
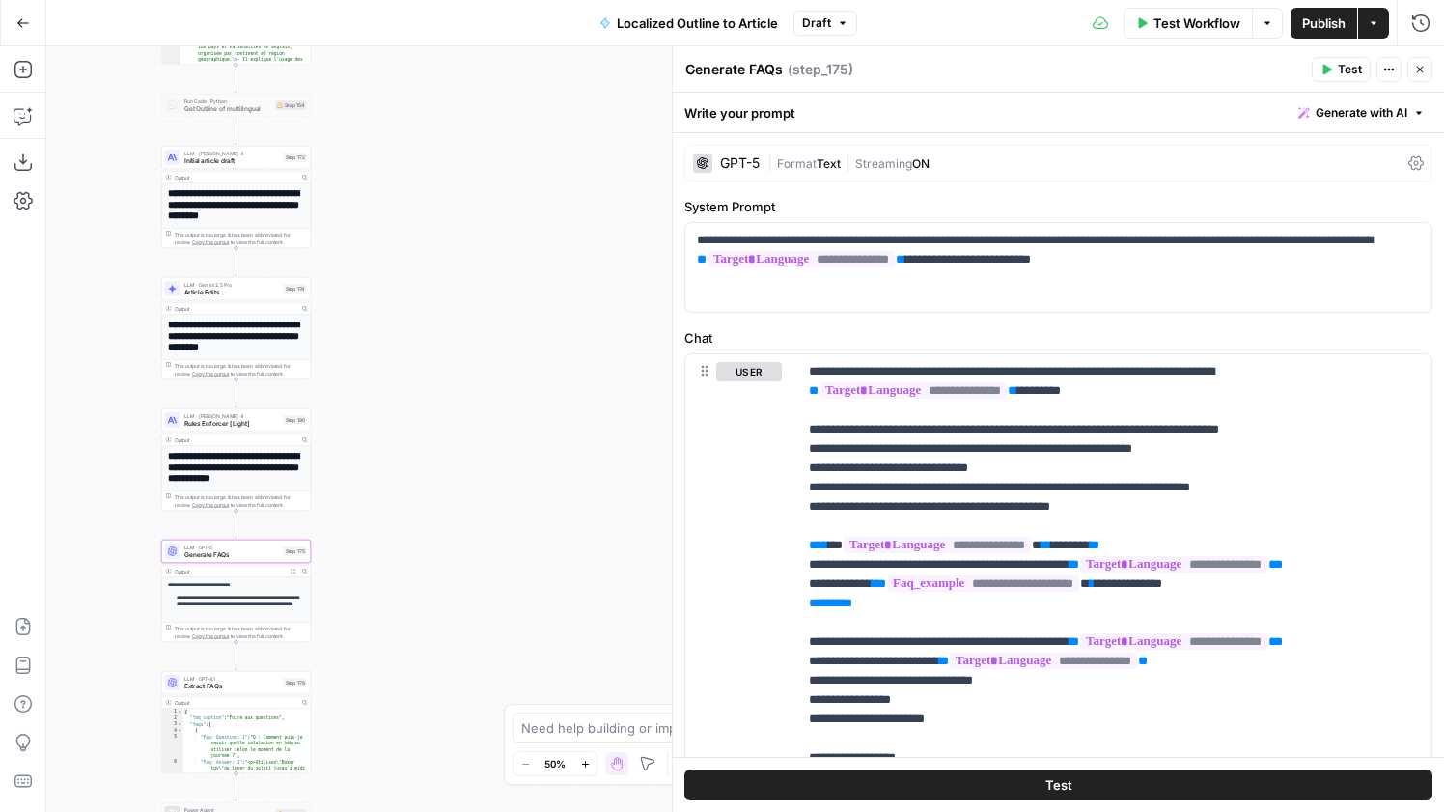
click at [743, 171] on div "GPT-5" at bounding box center [726, 162] width 67 height 19
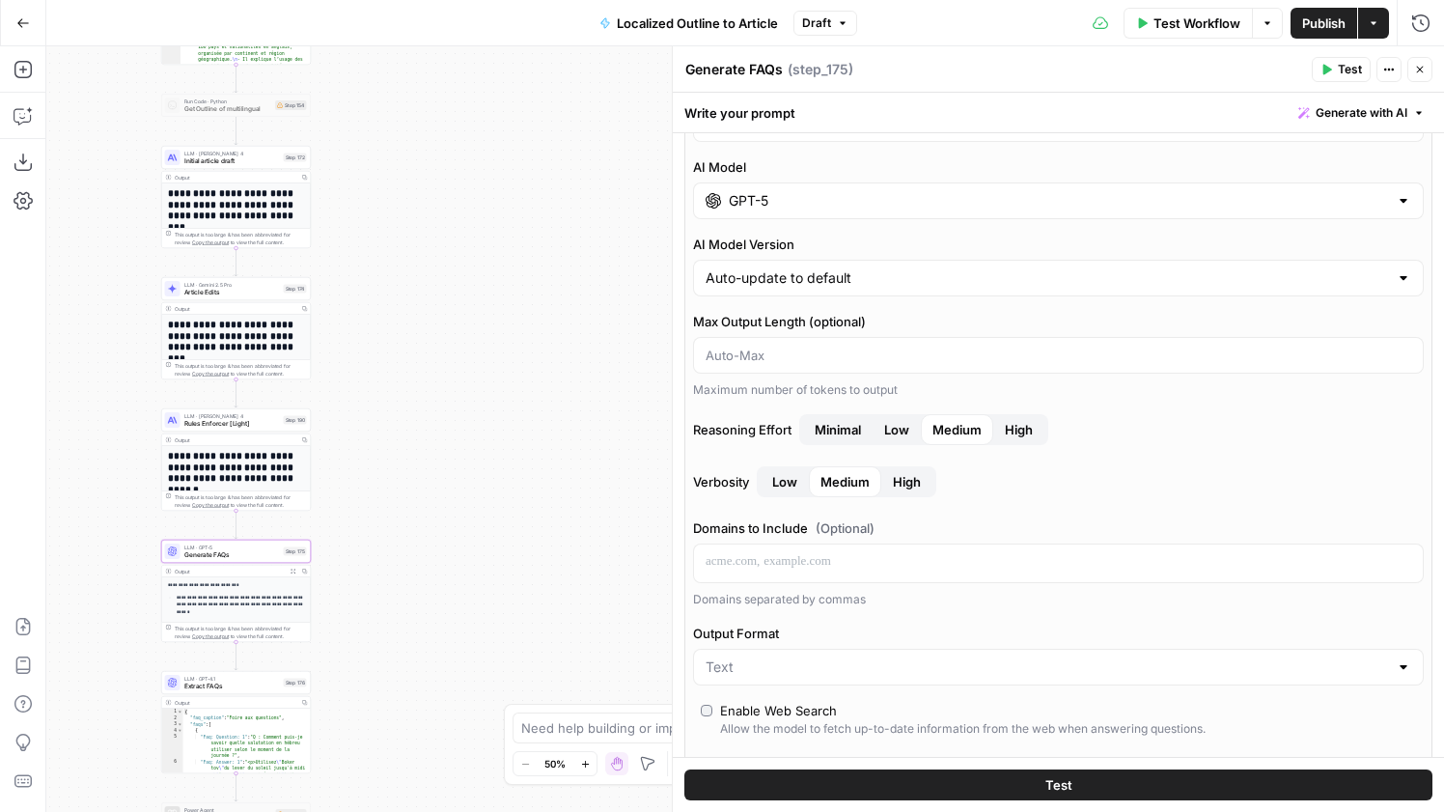
scroll to position [0, 0]
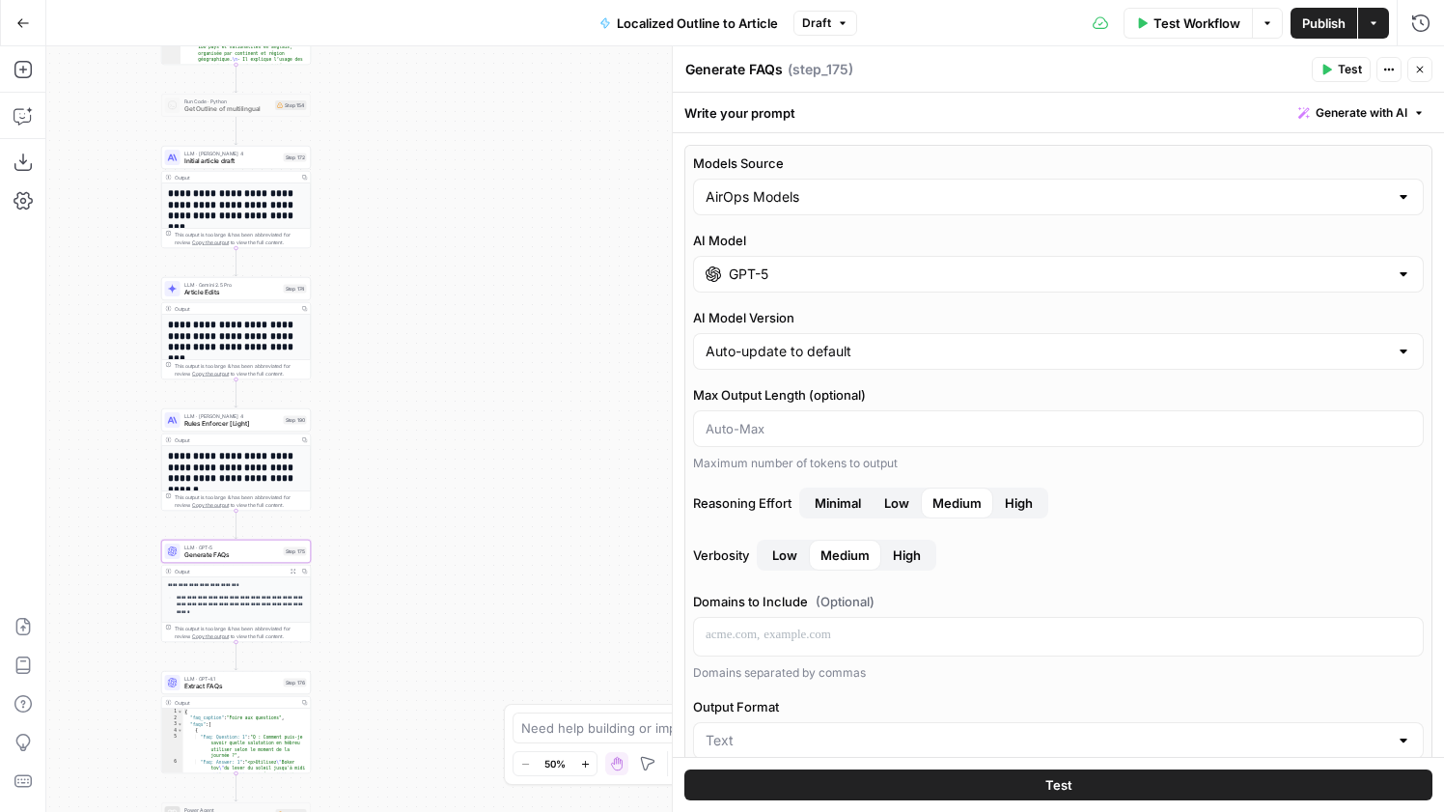
click at [1417, 62] on button "Close" at bounding box center [1419, 69] width 25 height 25
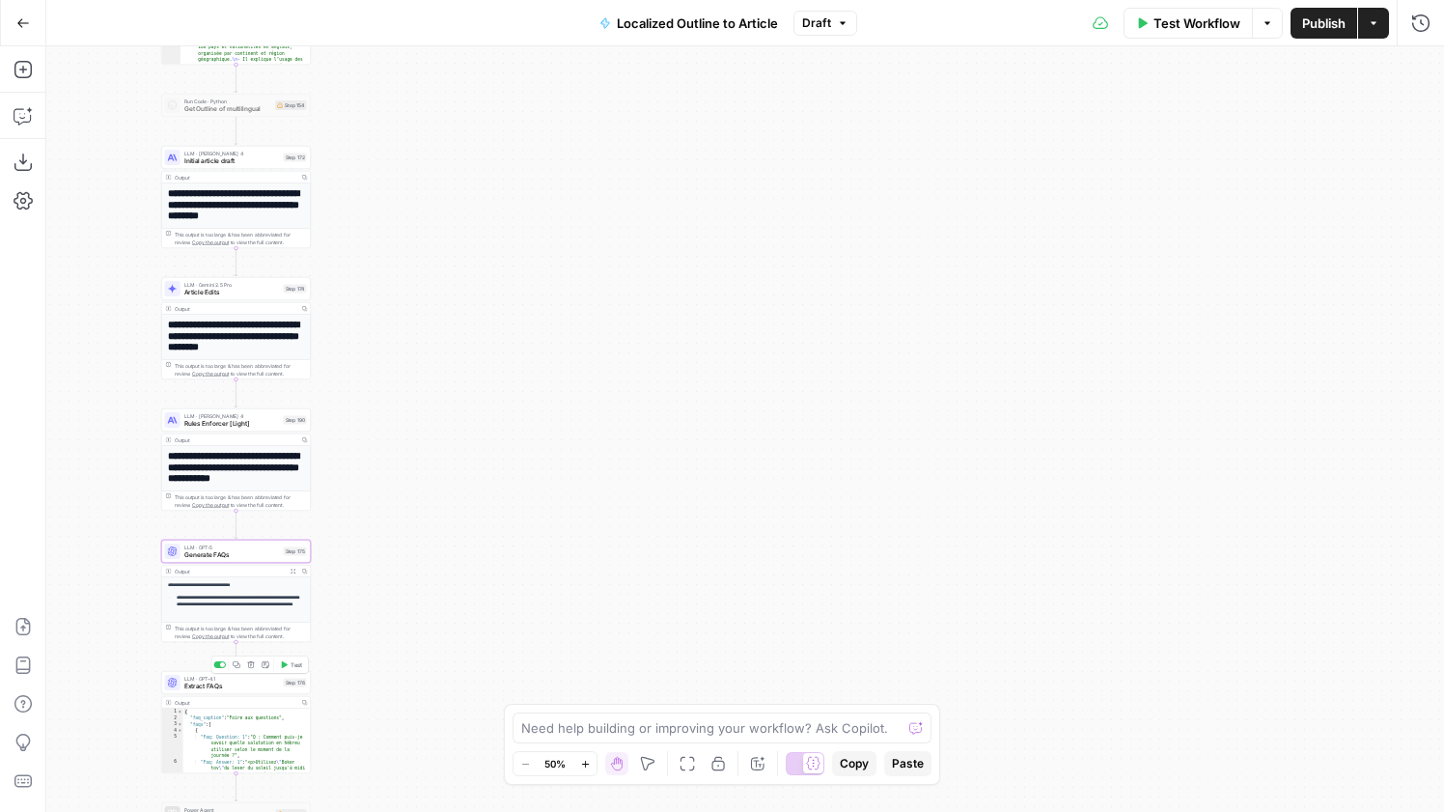
click at [211, 679] on span "LLM · GPT-4.1" at bounding box center [232, 679] width 96 height 8
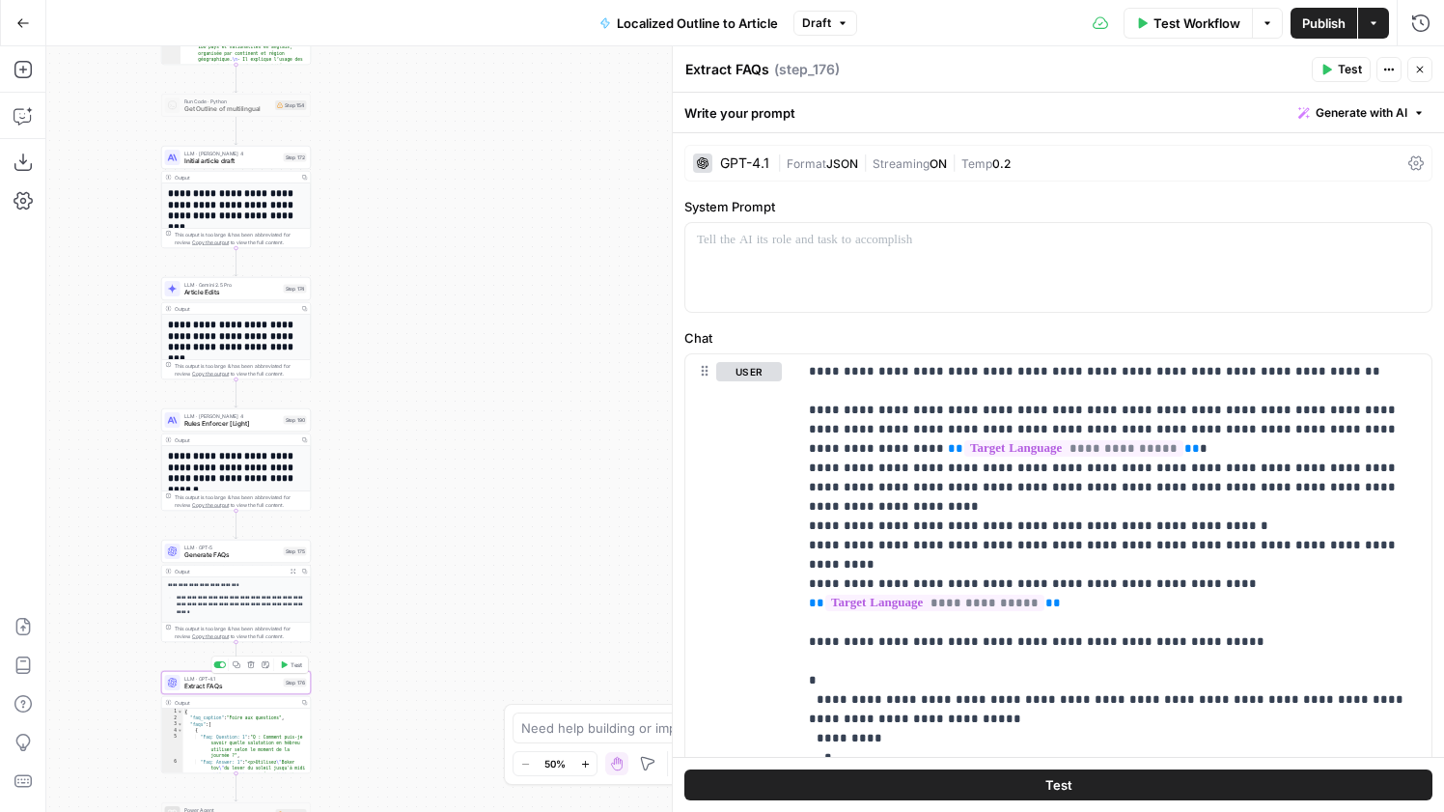
click at [291, 663] on span "Test" at bounding box center [297, 664] width 12 height 9
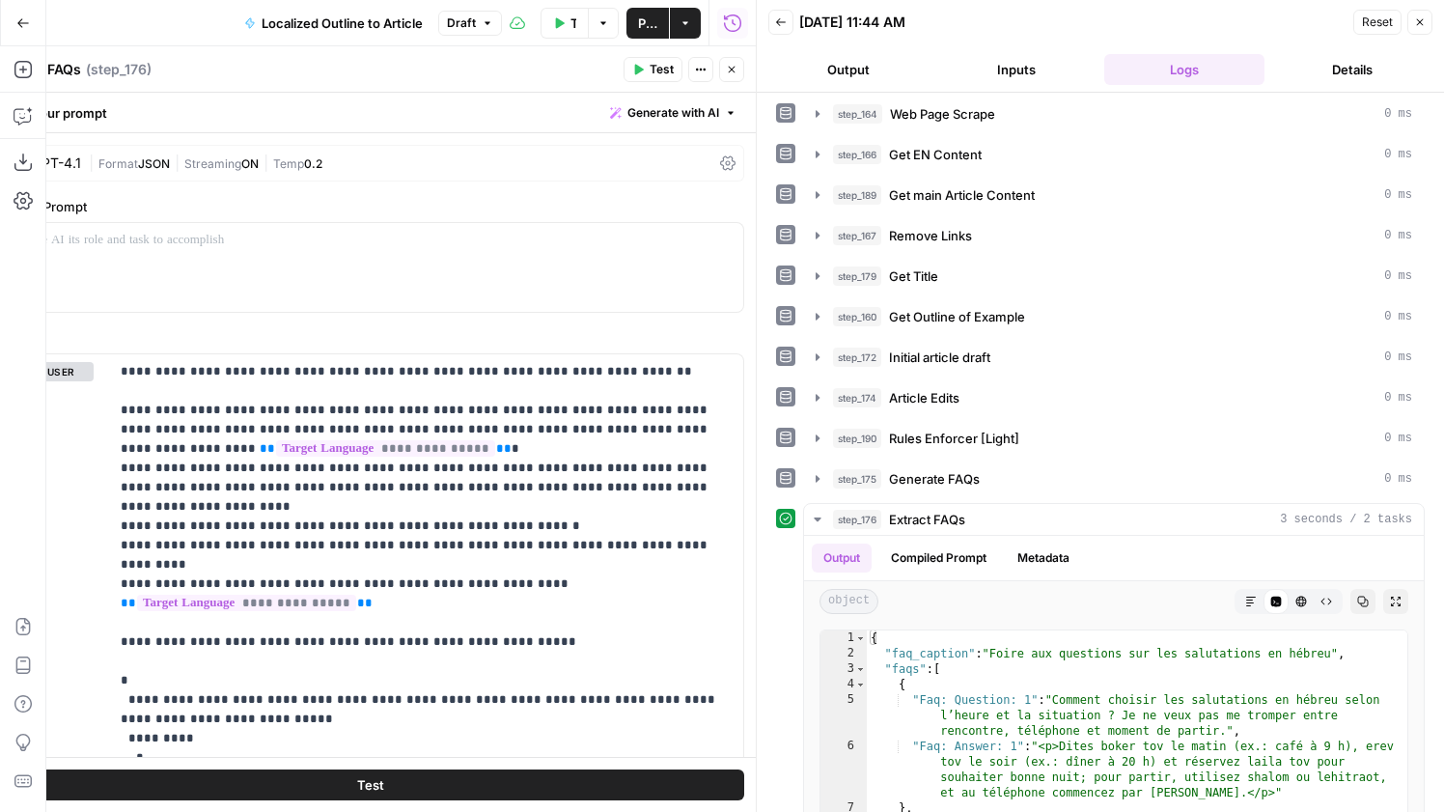
scroll to position [465, 0]
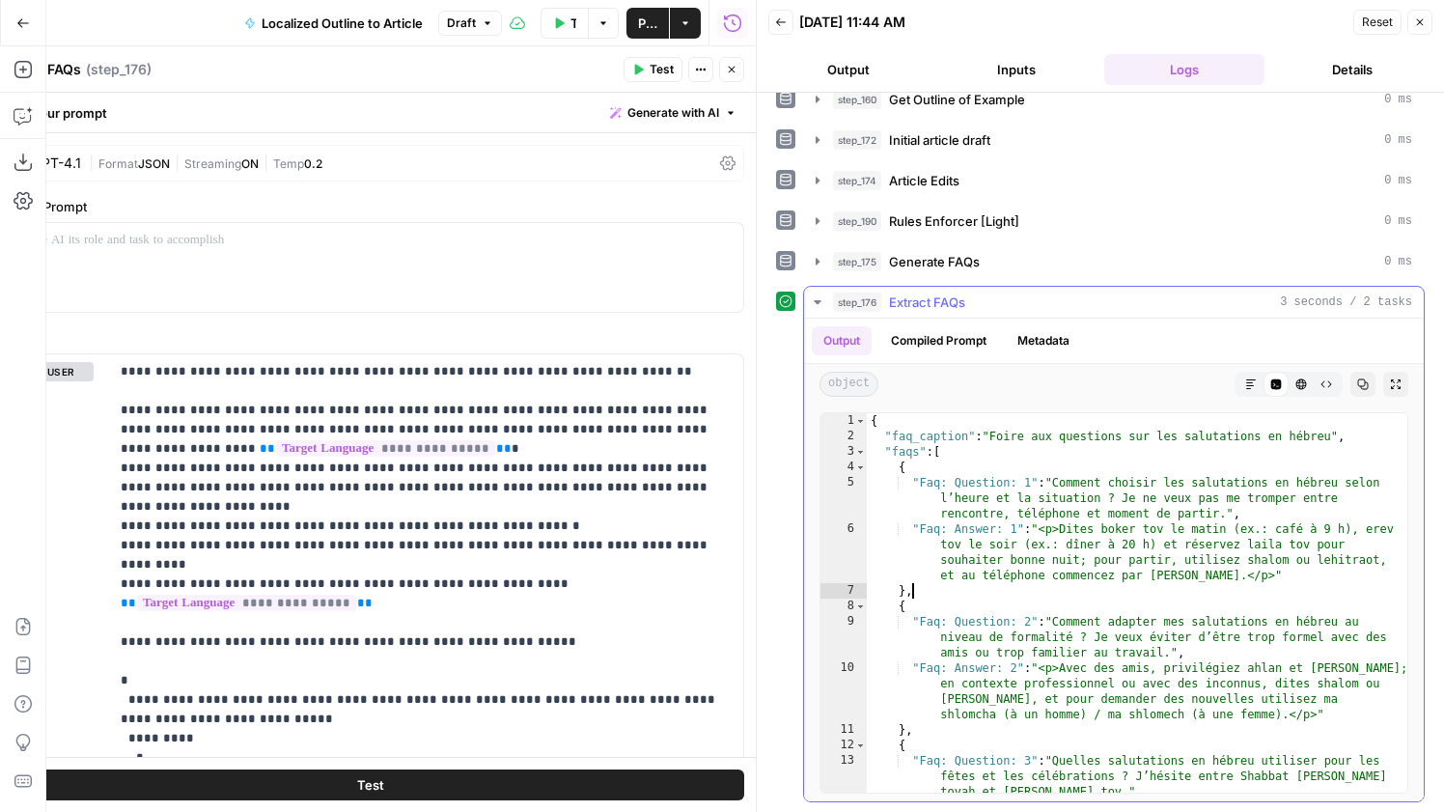
click at [1133, 593] on div "{ "faq_caption" : "Foire aux questions sur les salutations en hébreu" , "faqs" …" at bounding box center [1137, 633] width 541 height 441
type textarea "* *"
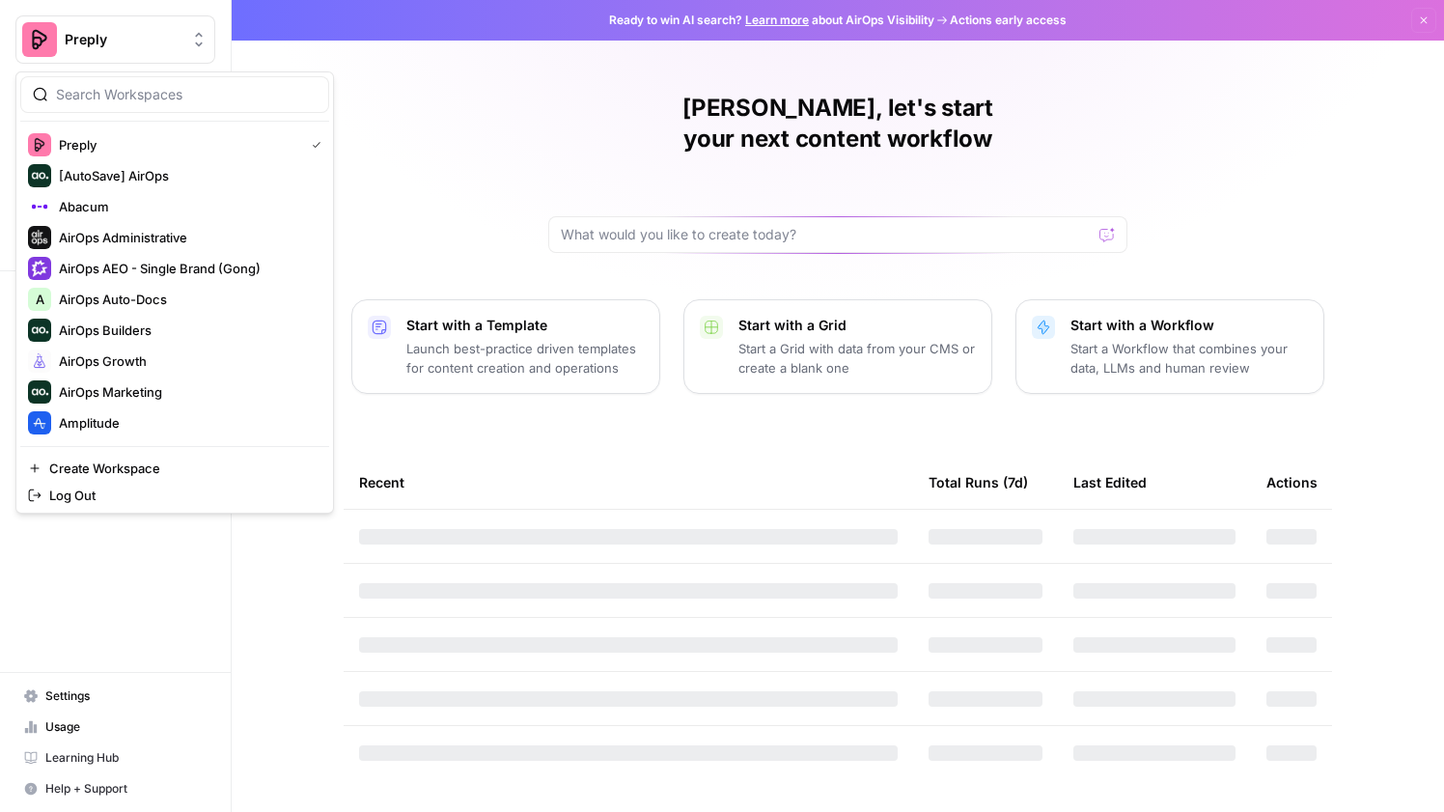
click at [100, 42] on span "Preply" at bounding box center [123, 39] width 117 height 19
click at [122, 348] on button "AirOps Growth" at bounding box center [174, 361] width 309 height 31
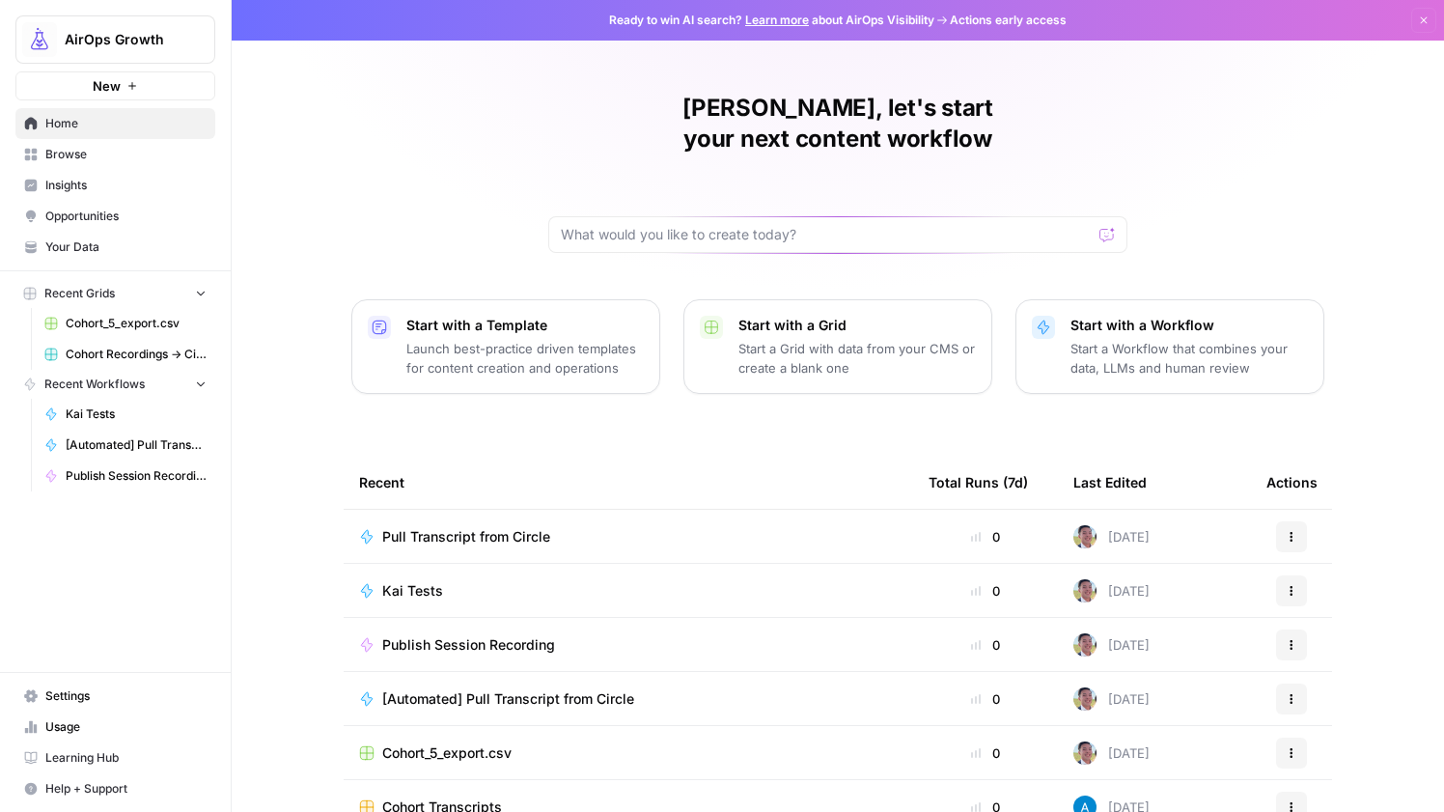
click at [417, 581] on span "Kai Tests" at bounding box center [412, 590] width 61 height 19
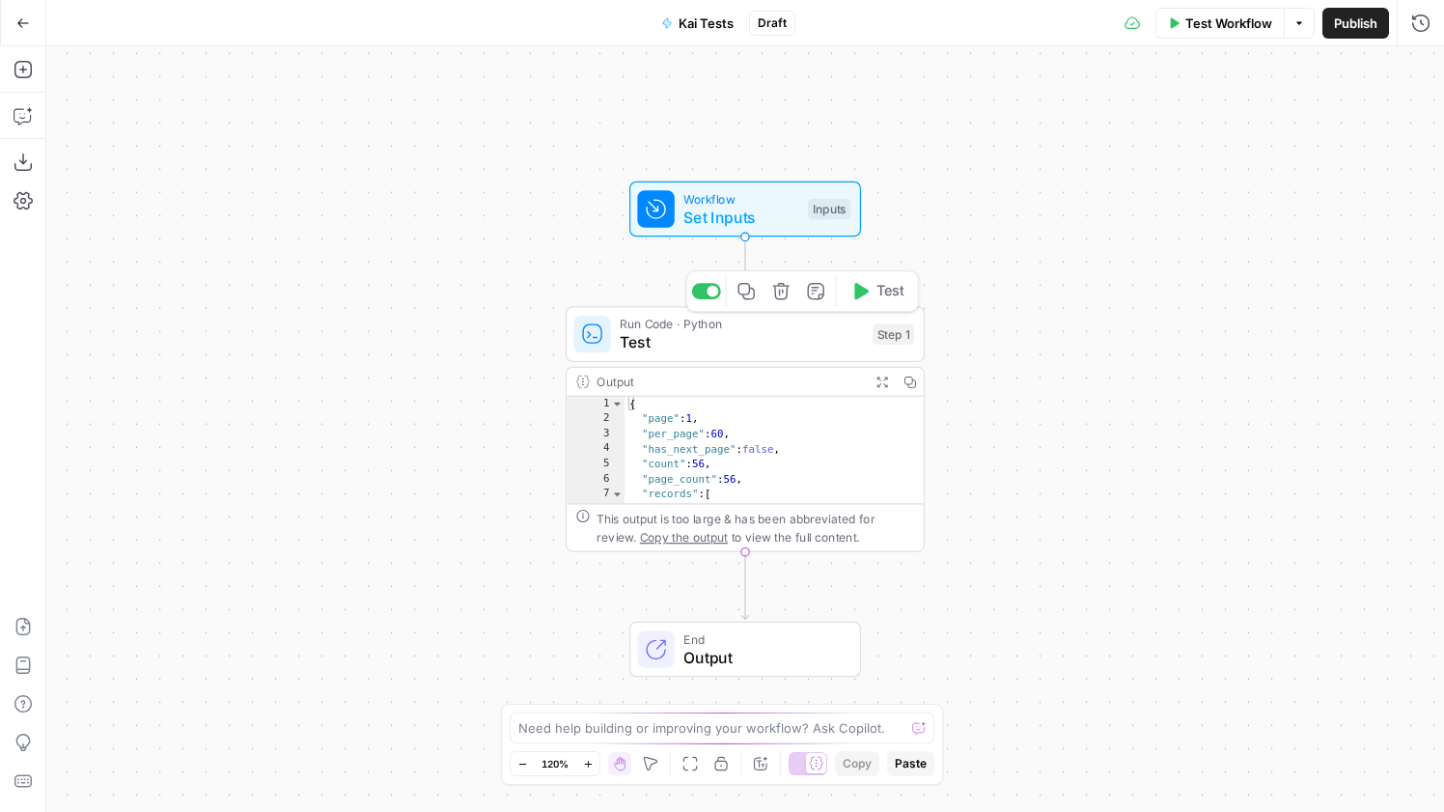
click at [787, 324] on span "Run Code · Python" at bounding box center [741, 324] width 243 height 18
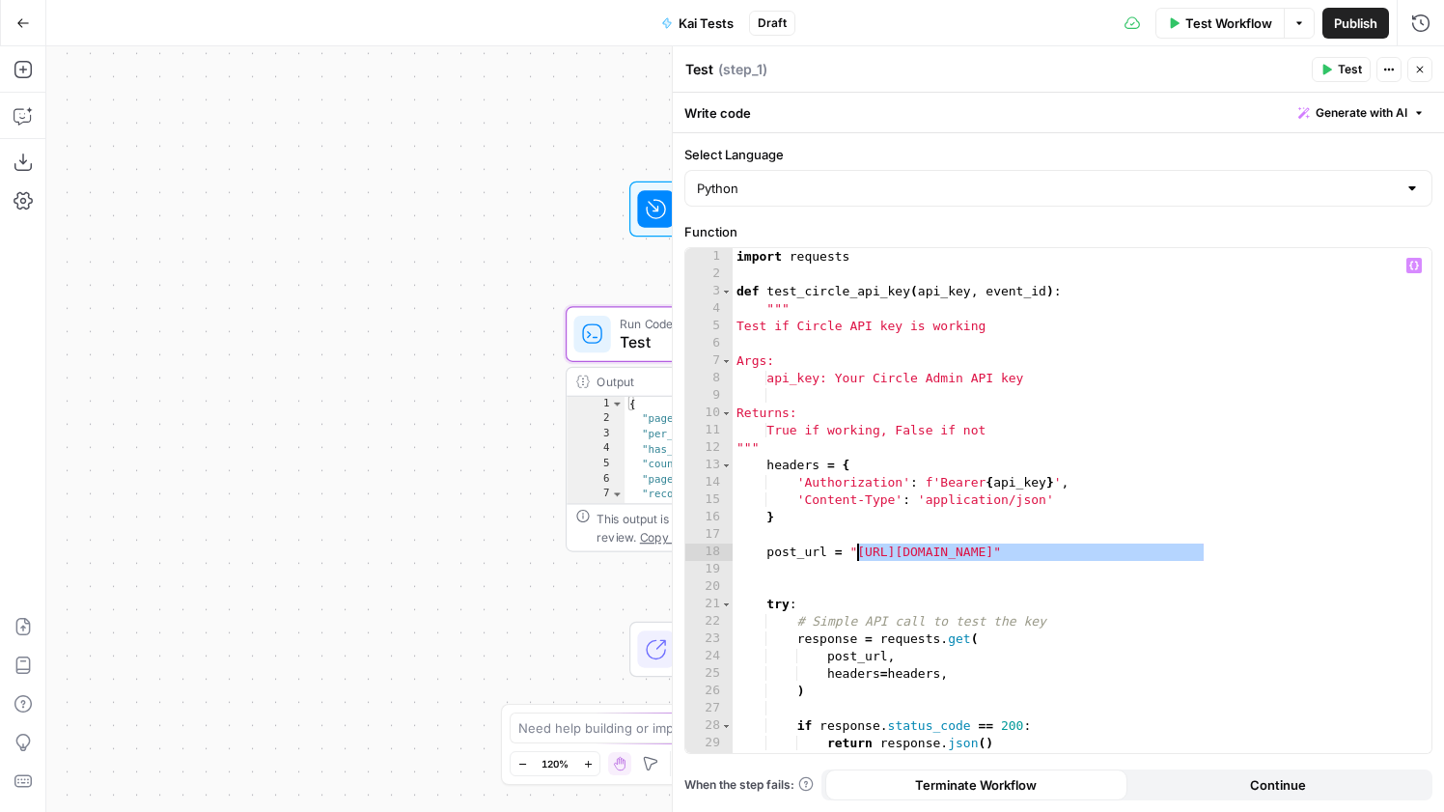
drag, startPoint x: 1205, startPoint y: 557, endPoint x: 858, endPoint y: 555, distance: 346.5
click at [858, 555] on div "import requests def test_circle_api_key ( api_key , event_id ) : """ Test if Ci…" at bounding box center [1082, 518] width 699 height 540
paste textarea "**********"
drag, startPoint x: 1358, startPoint y: 552, endPoint x: 1342, endPoint y: 553, distance: 16.4
click at [1342, 553] on div "import requests def test_circle_api_key ( api_key , event_id ) : """ Test if Ci…" at bounding box center [1082, 518] width 699 height 540
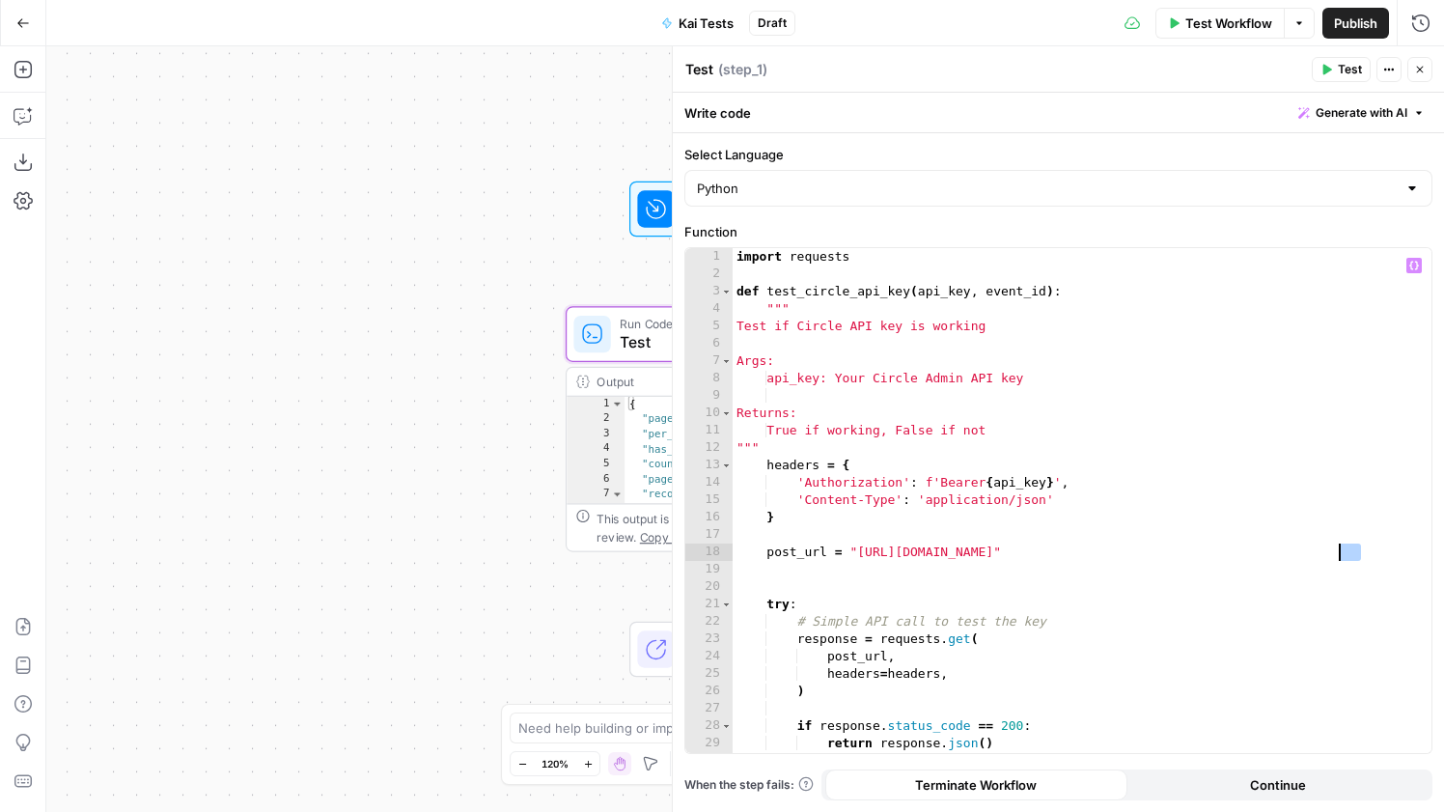
click at [1342, 553] on div "import requests def test_circle_api_key ( api_key , event_id ) : """ Test if Ci…" at bounding box center [1082, 518] width 699 height 540
click at [1348, 553] on div "import requests def test_circle_api_key ( api_key , event_id ) : """ Test if Ci…" at bounding box center [1082, 518] width 699 height 540
drag, startPoint x: 1355, startPoint y: 553, endPoint x: 1263, endPoint y: 553, distance: 91.7
click at [1263, 553] on div "import requests def test_circle_api_key ( api_key , event_id ) : """ Test if Ci…" at bounding box center [1082, 518] width 699 height 540
type textarea "**********"
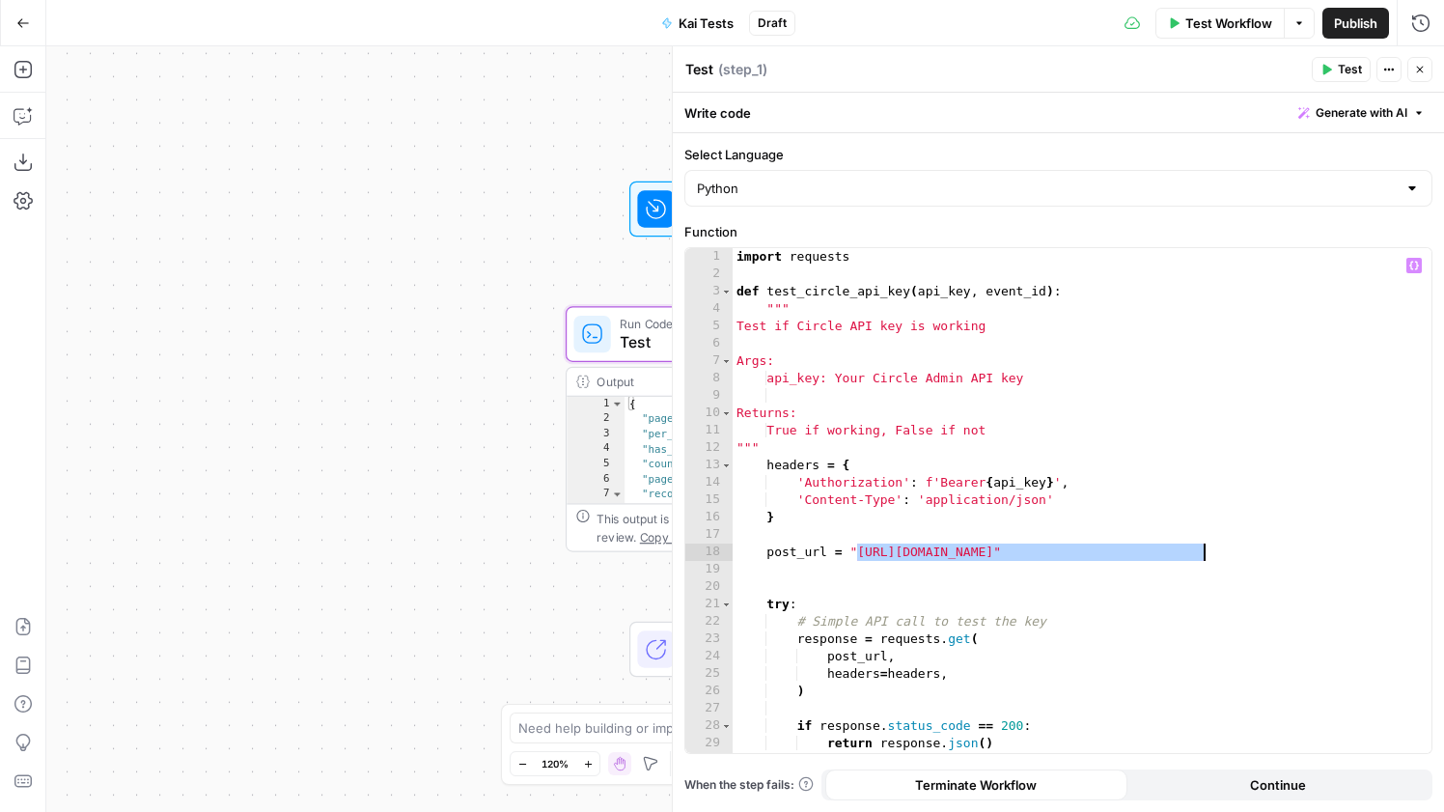
click at [1343, 63] on span "Test" at bounding box center [1350, 69] width 24 height 17
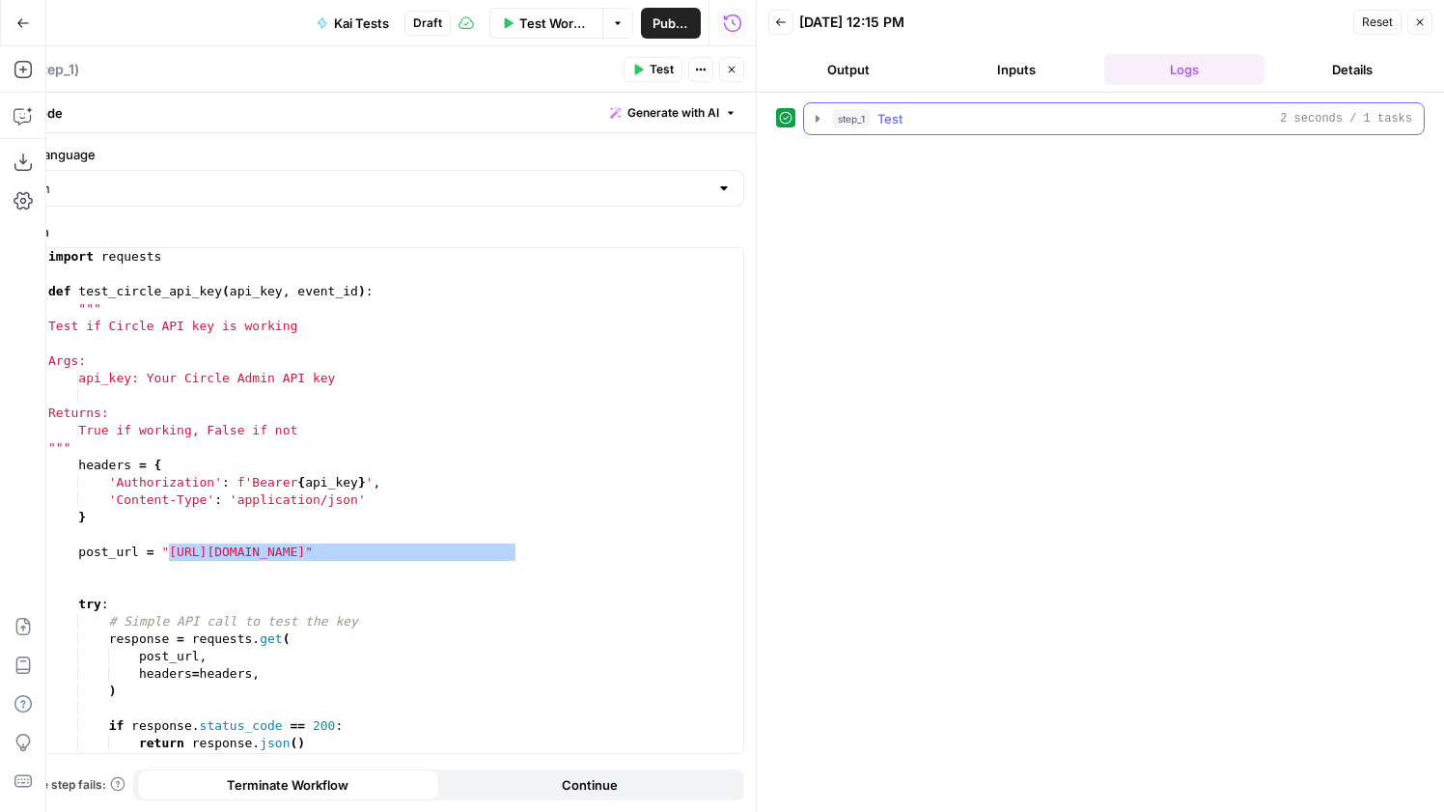
click at [963, 116] on div "step_1 Test 2 seconds / 1 tasks" at bounding box center [1122, 118] width 579 height 19
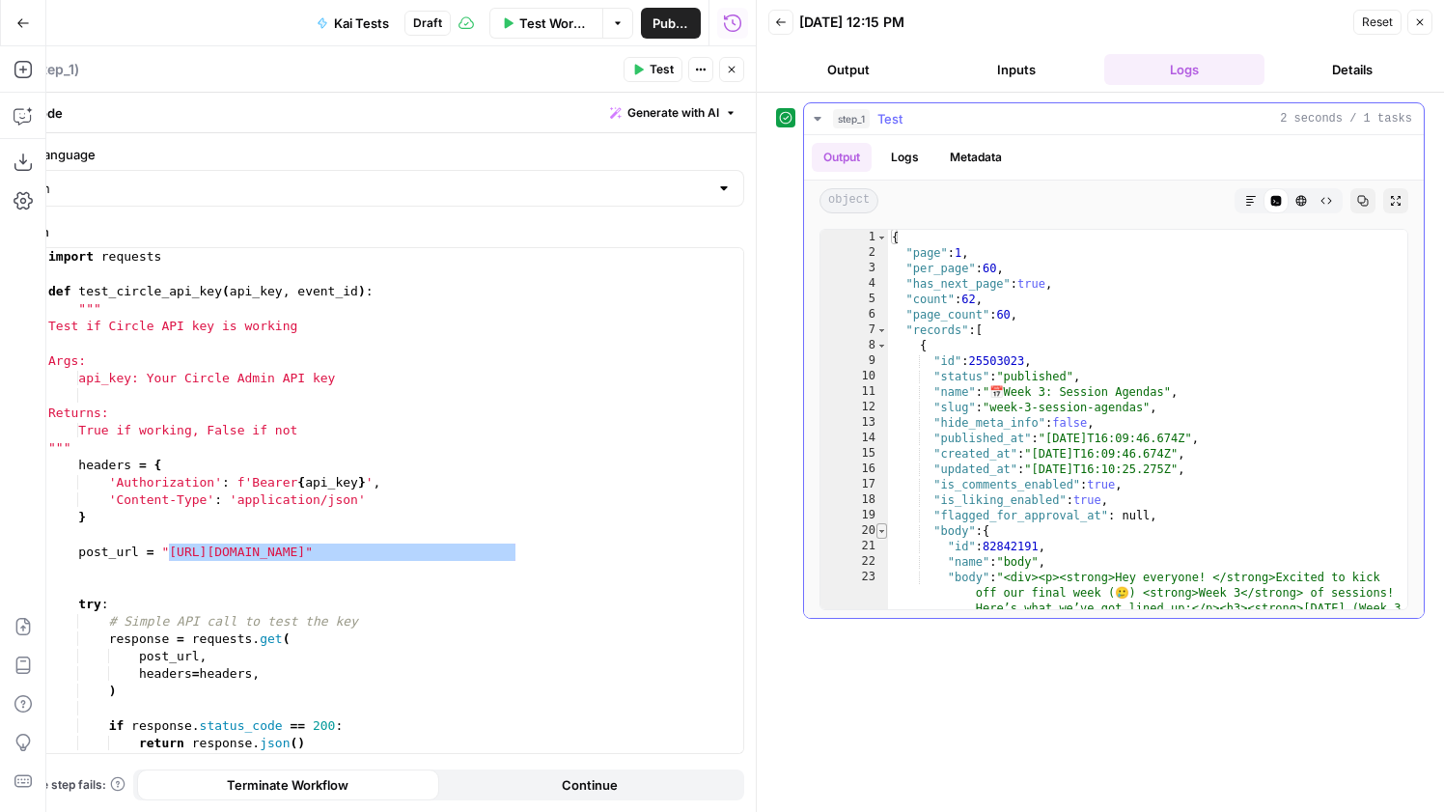
type textarea "*"
click at [882, 527] on span "Toggle code folding, rows 20 through 28" at bounding box center [881, 530] width 11 height 15
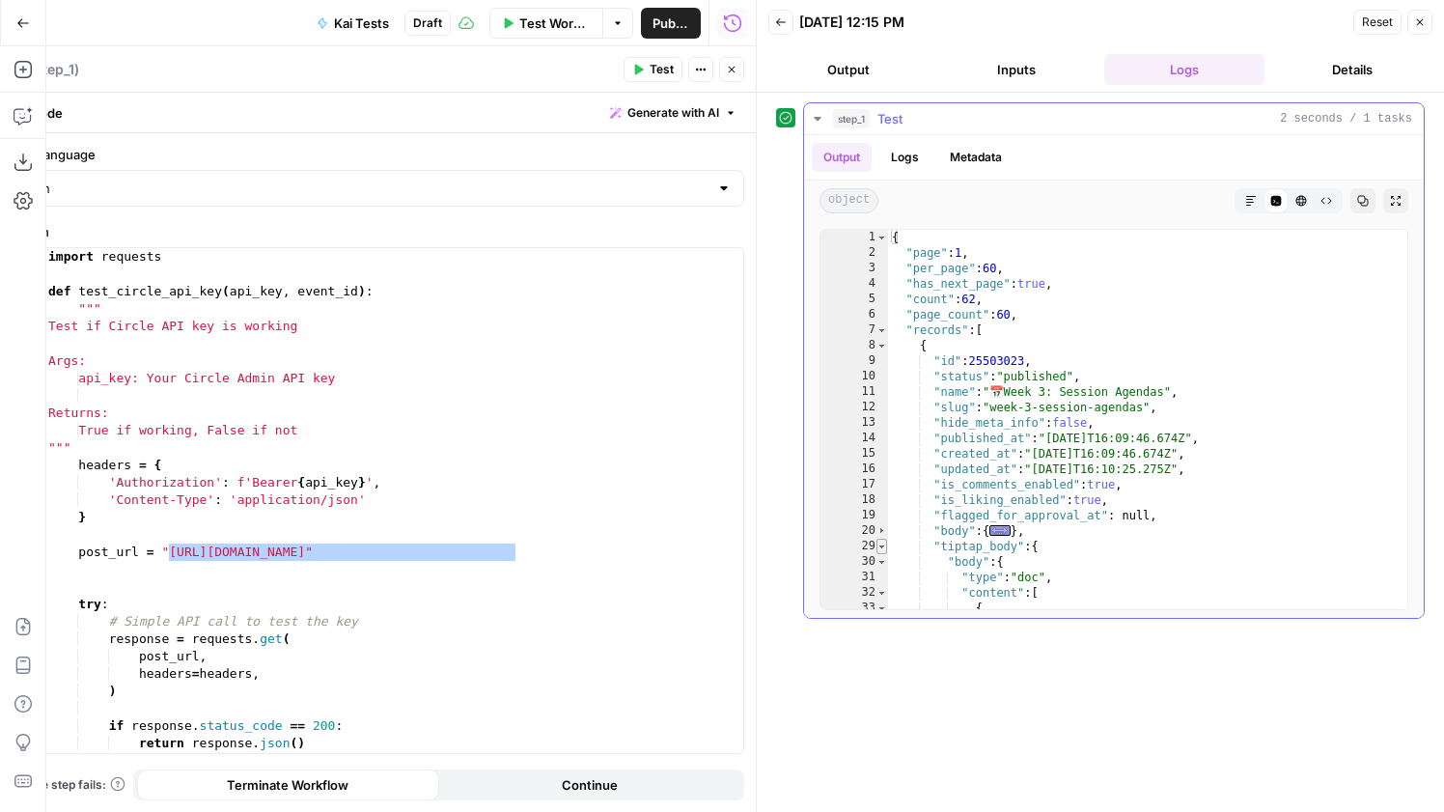
click at [884, 548] on span "Toggle code folding, rows 29 through 278" at bounding box center [881, 546] width 11 height 15
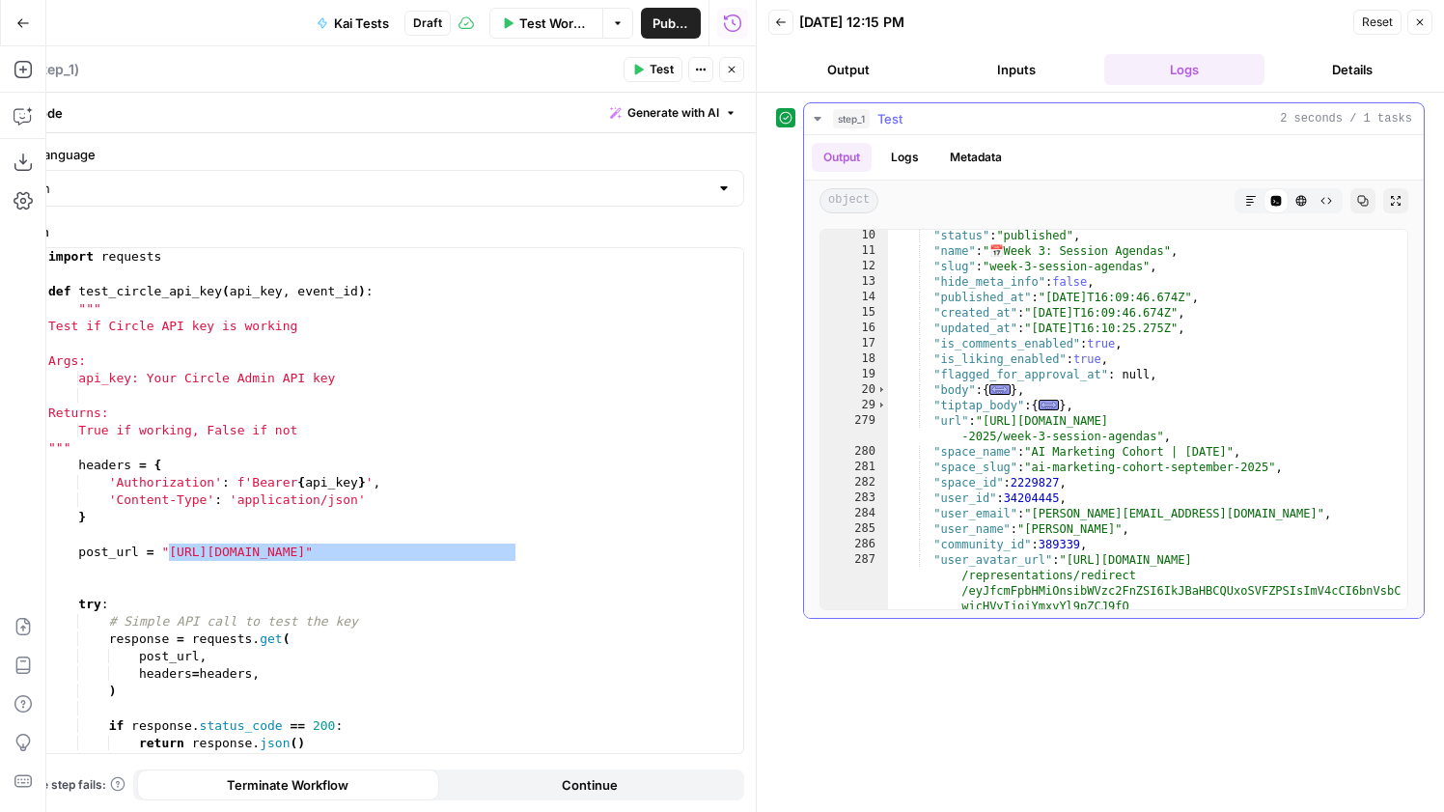
scroll to position [18, 0]
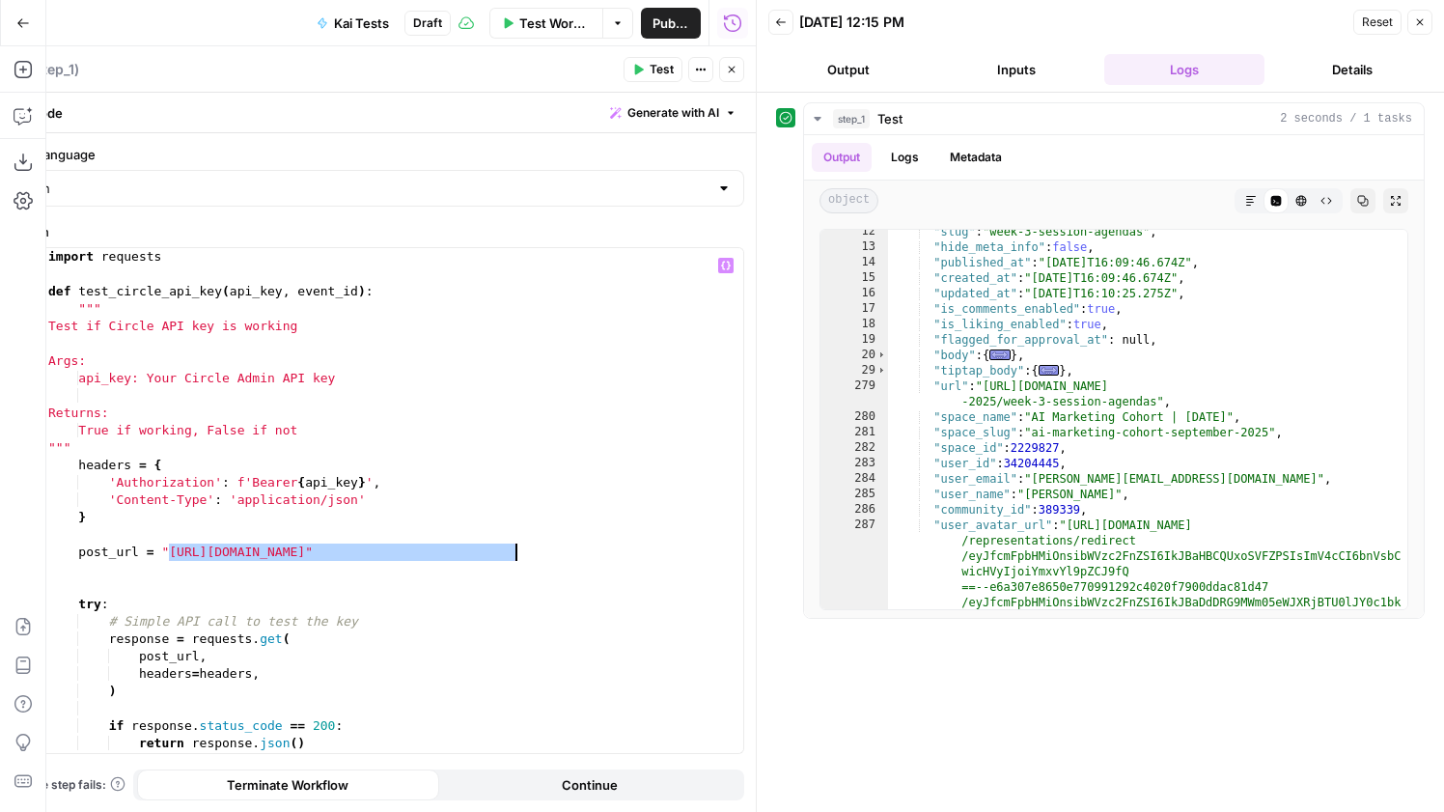
click at [513, 549] on div "import requests def test_circle_api_key ( api_key , event_id ) : """ Test if Ci…" at bounding box center [393, 518] width 699 height 540
drag, startPoint x: 514, startPoint y: 551, endPoint x: 167, endPoint y: 551, distance: 347.5
click at [167, 551] on div "import requests def test_circle_api_key ( api_key , event_id ) : """ Test if Ci…" at bounding box center [393, 518] width 699 height 540
paste textarea "**********"
drag, startPoint x: 669, startPoint y: 551, endPoint x: 541, endPoint y: 559, distance: 127.6
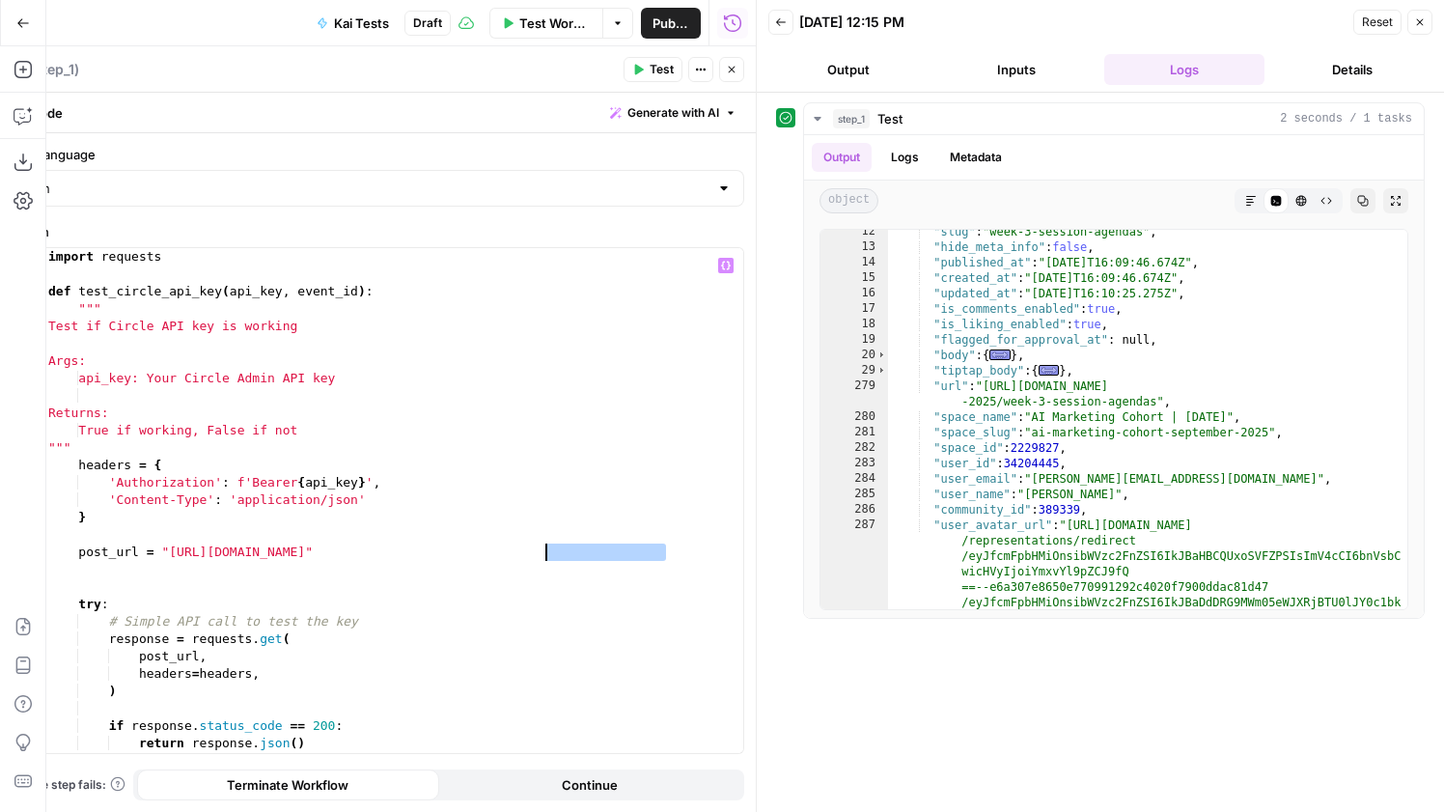
click at [541, 558] on div "import requests def test_circle_api_key ( api_key , event_id ) : """ Test if Ci…" at bounding box center [393, 518] width 699 height 540
type textarea "**********"
click at [655, 61] on span "Test" at bounding box center [662, 69] width 24 height 17
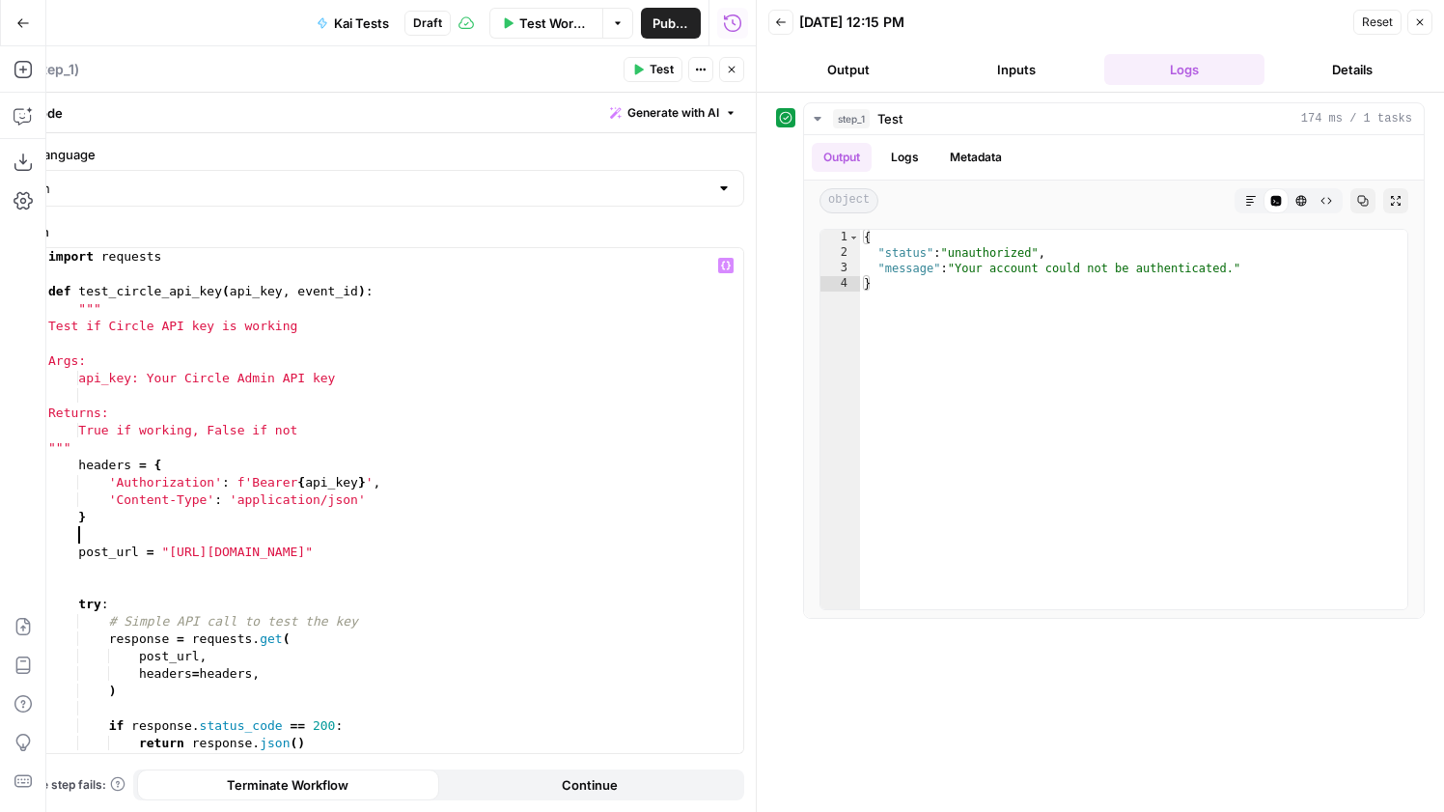
scroll to position [0, 1]
click at [376, 542] on div "import requests def test_circle_api_key ( api_key , event_id ) : """ Test if Ci…" at bounding box center [393, 518] width 699 height 540
click at [376, 545] on div "import requests def test_circle_api_key ( api_key , event_id ) : """ Test if Ci…" at bounding box center [393, 518] width 699 height 540
type textarea "**********"
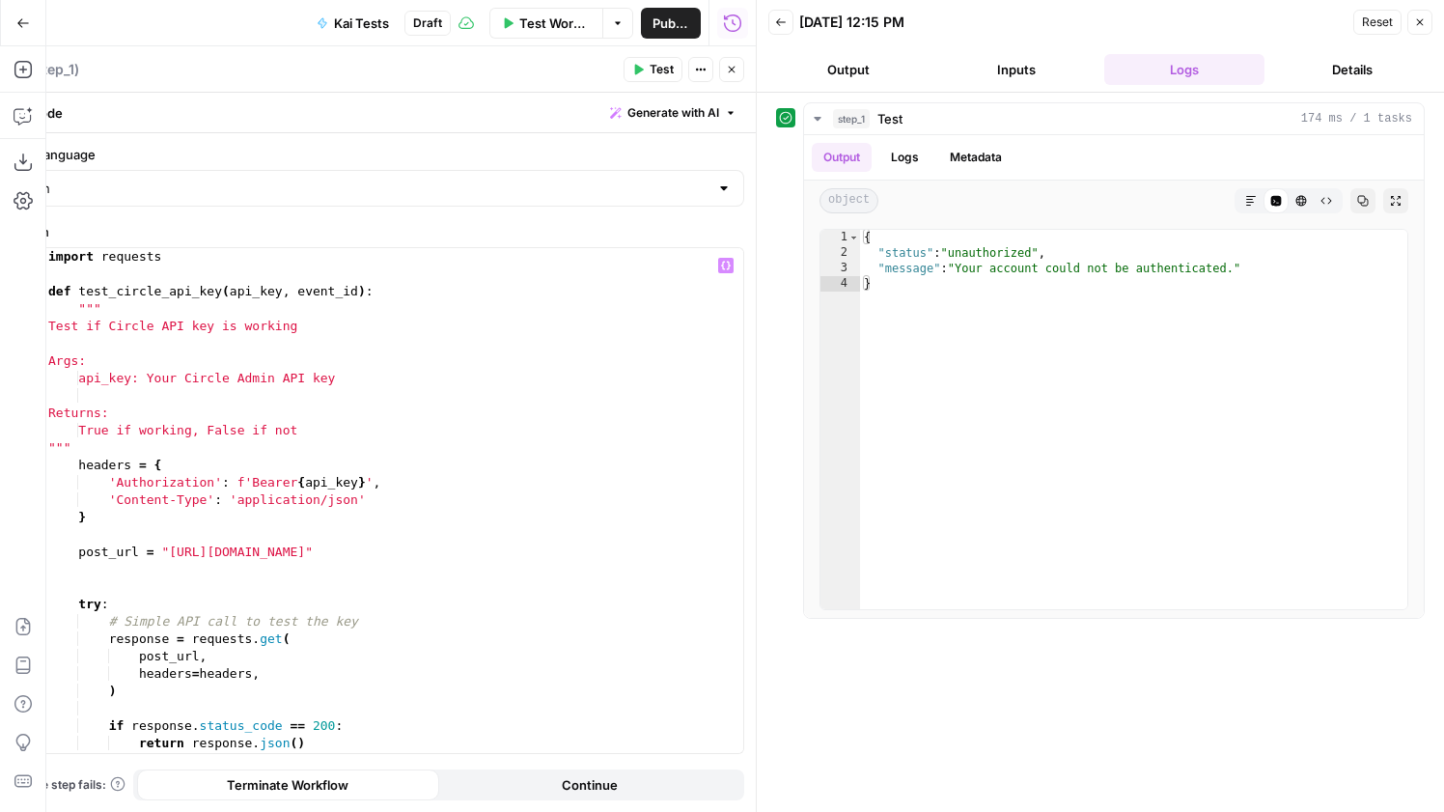
click at [655, 64] on span "Test" at bounding box center [662, 69] width 24 height 17
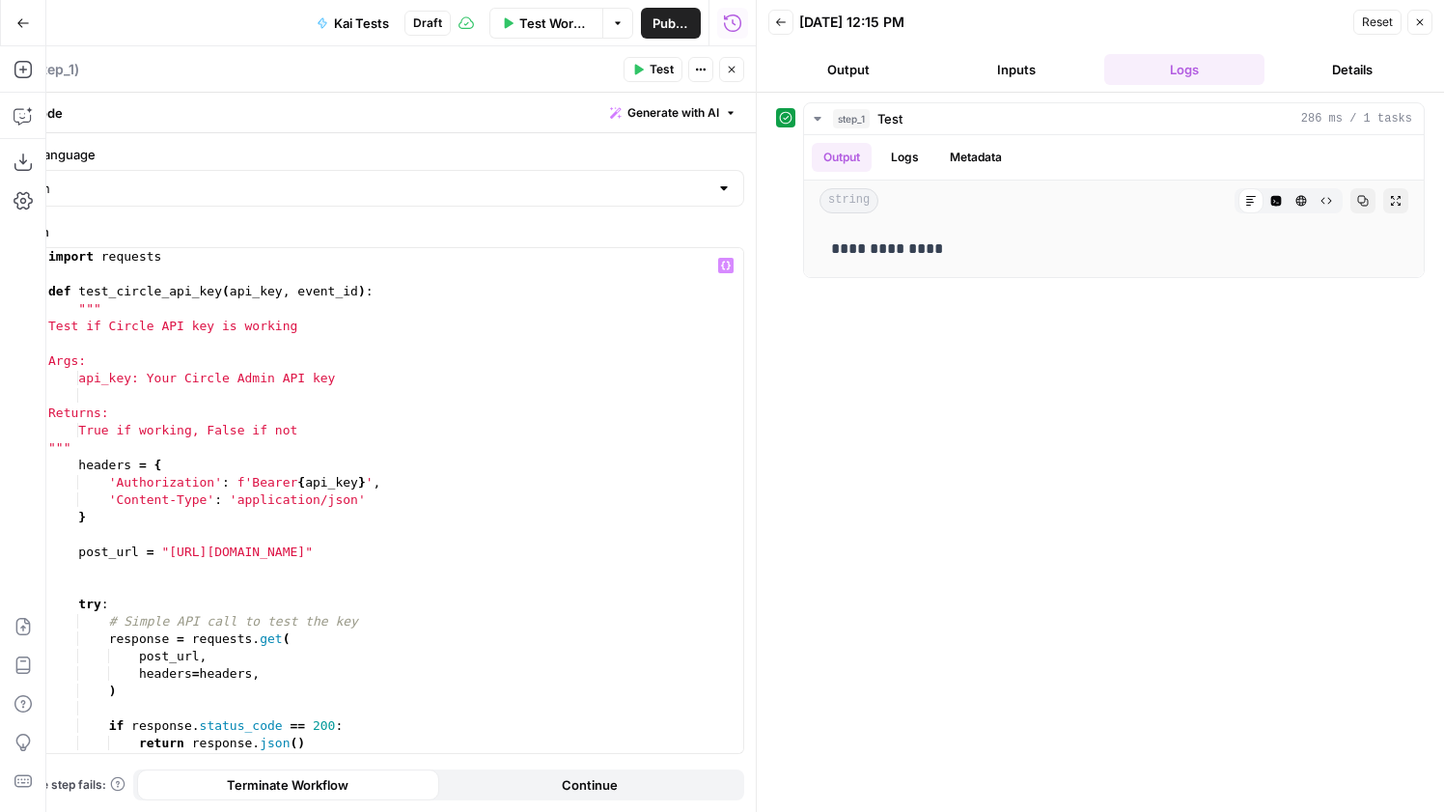
click at [379, 541] on div "import requests def test_circle_api_key ( api_key , event_id ) : """ Test if Ci…" at bounding box center [393, 518] width 699 height 540
click at [379, 545] on div "import requests def test_circle_api_key ( api_key , event_id ) : """ Test if Ci…" at bounding box center [393, 518] width 699 height 540
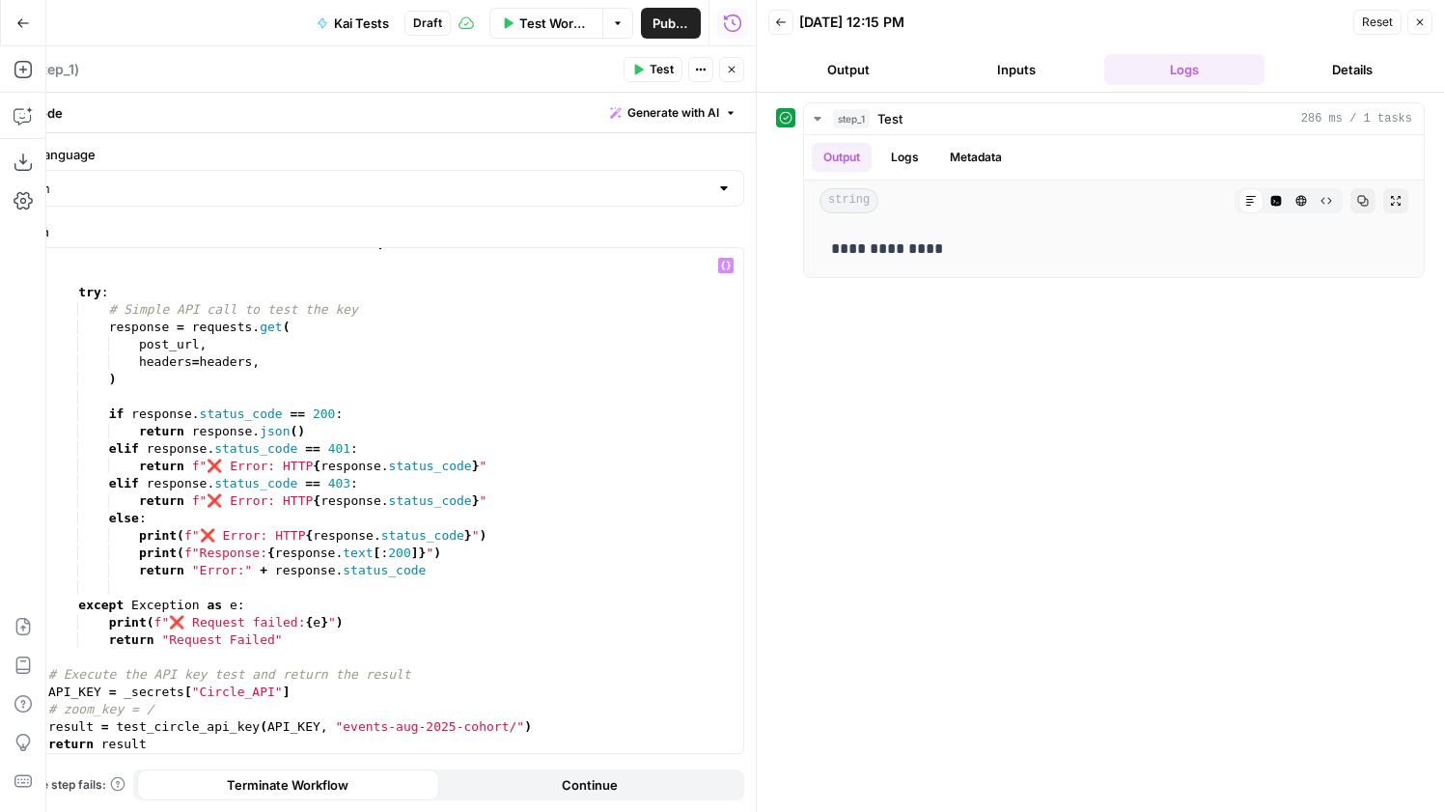
scroll to position [312, 0]
drag, startPoint x: 303, startPoint y: 691, endPoint x: 124, endPoint y: 685, distance: 179.6
click at [124, 685] on div "post_url = "https://app.circle.so/api/v1/spaces?community_id=389339" try : # Si…" at bounding box center [393, 502] width 699 height 540
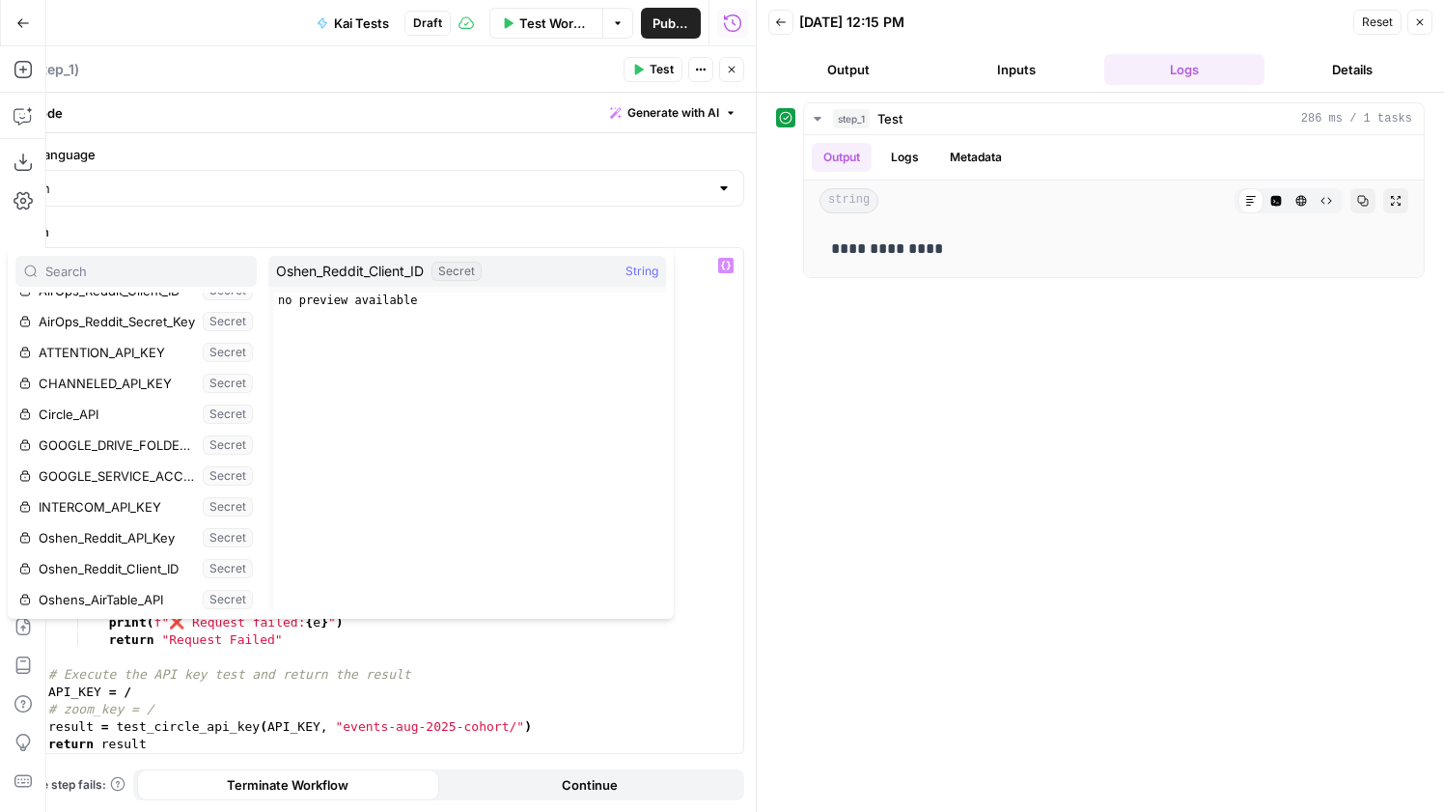
scroll to position [0, 0]
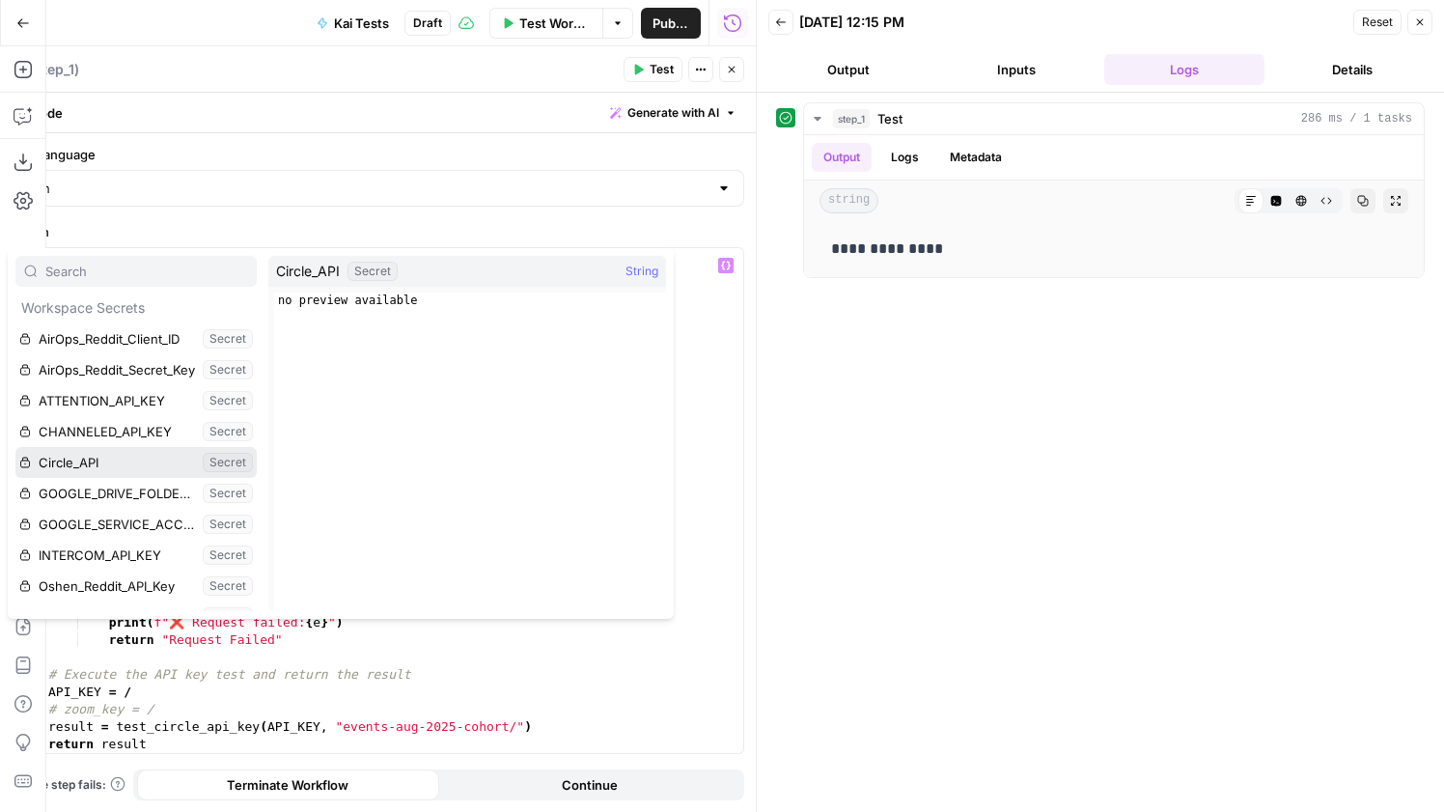
click at [118, 463] on button "Select variable Circle_API" at bounding box center [135, 462] width 241 height 31
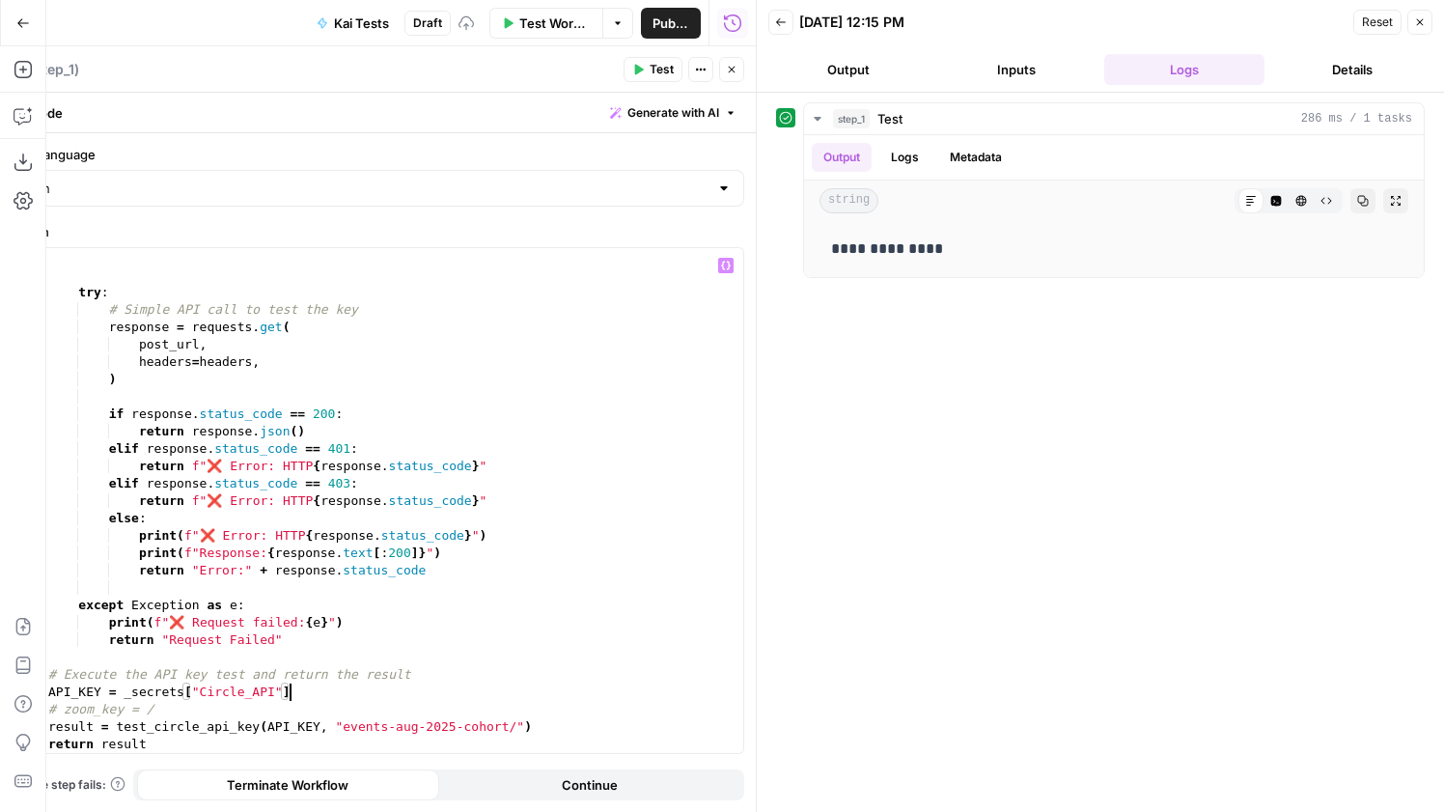
click at [667, 75] on span "Test" at bounding box center [662, 69] width 24 height 17
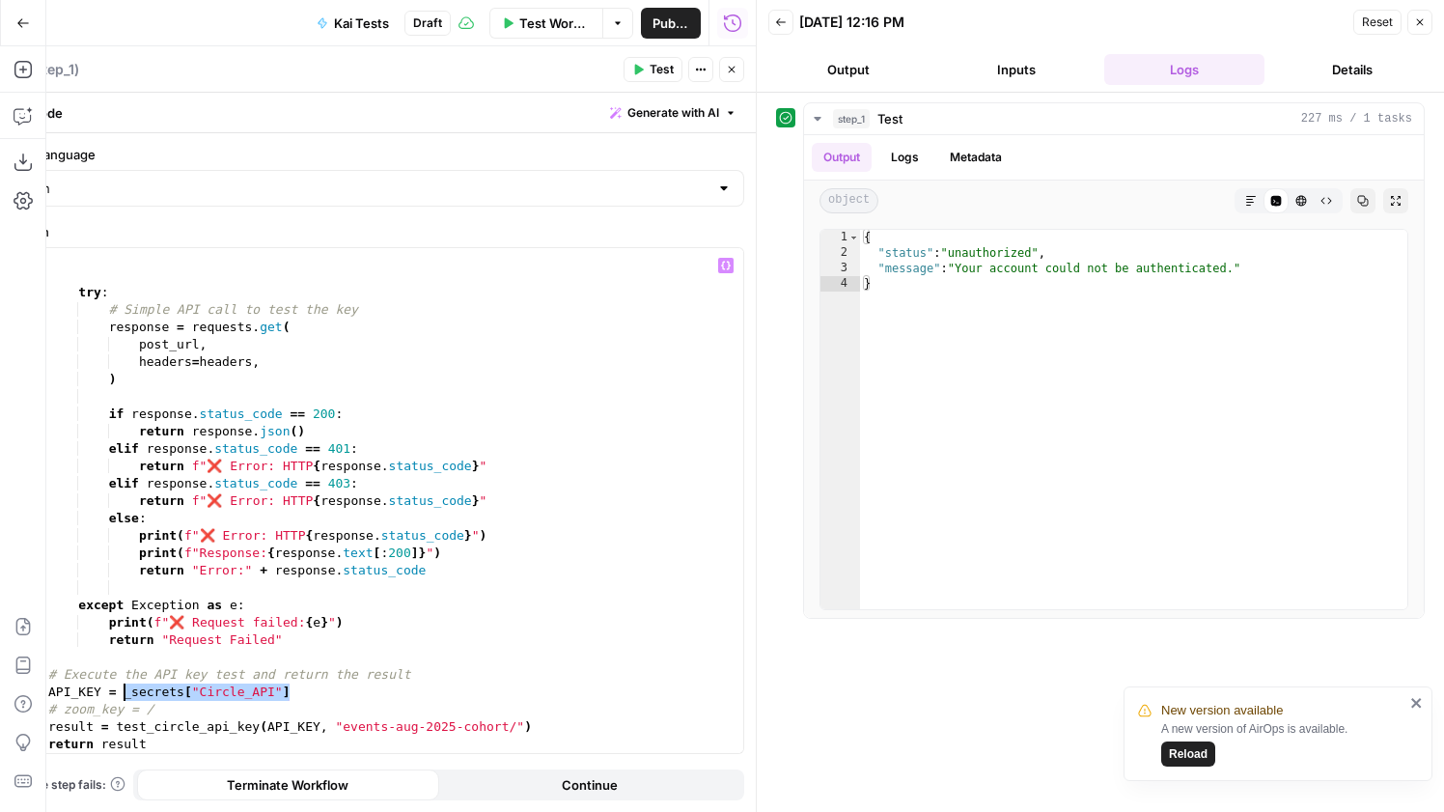
drag, startPoint x: 302, startPoint y: 694, endPoint x: 125, endPoint y: 692, distance: 176.6
click at [125, 692] on div "post_url = "https://app.circle.so/api/v1/spaces?community_id=389339" try : # Si…" at bounding box center [393, 502] width 699 height 540
type textarea "**********"
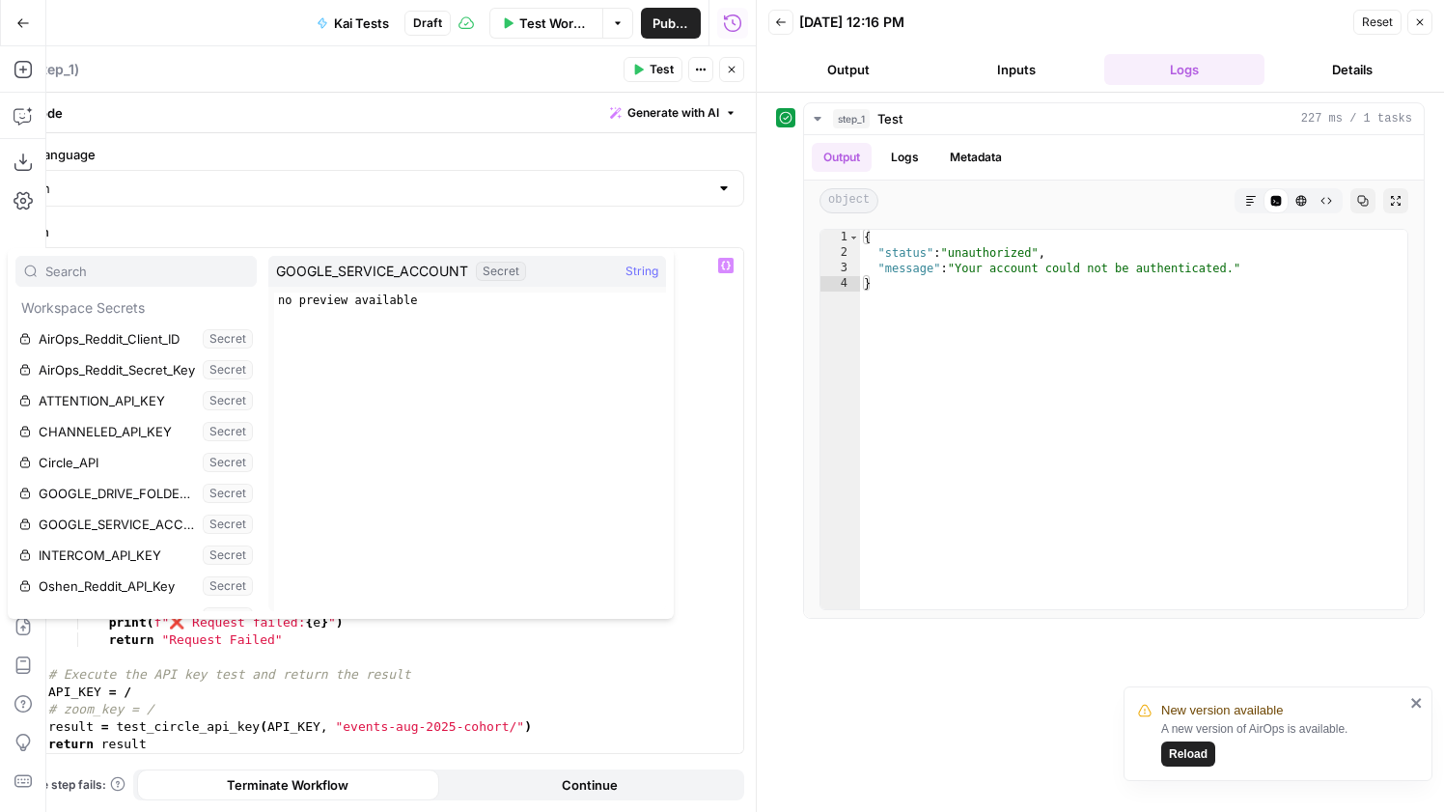
scroll to position [145, 0]
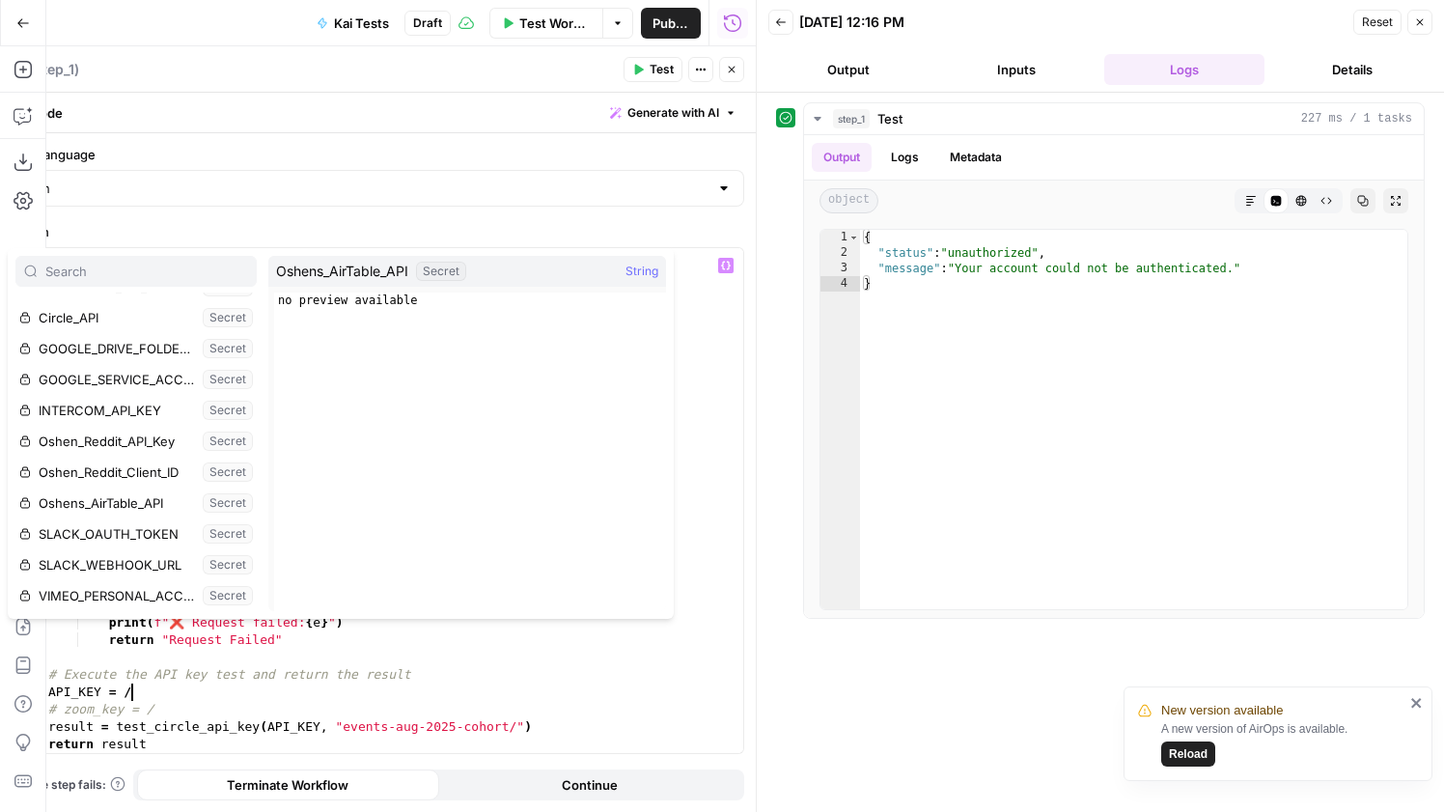
click at [181, 692] on div "post_url = "[URL][DOMAIN_NAME]" try : # Simple API call to test the key respons…" at bounding box center [393, 502] width 699 height 540
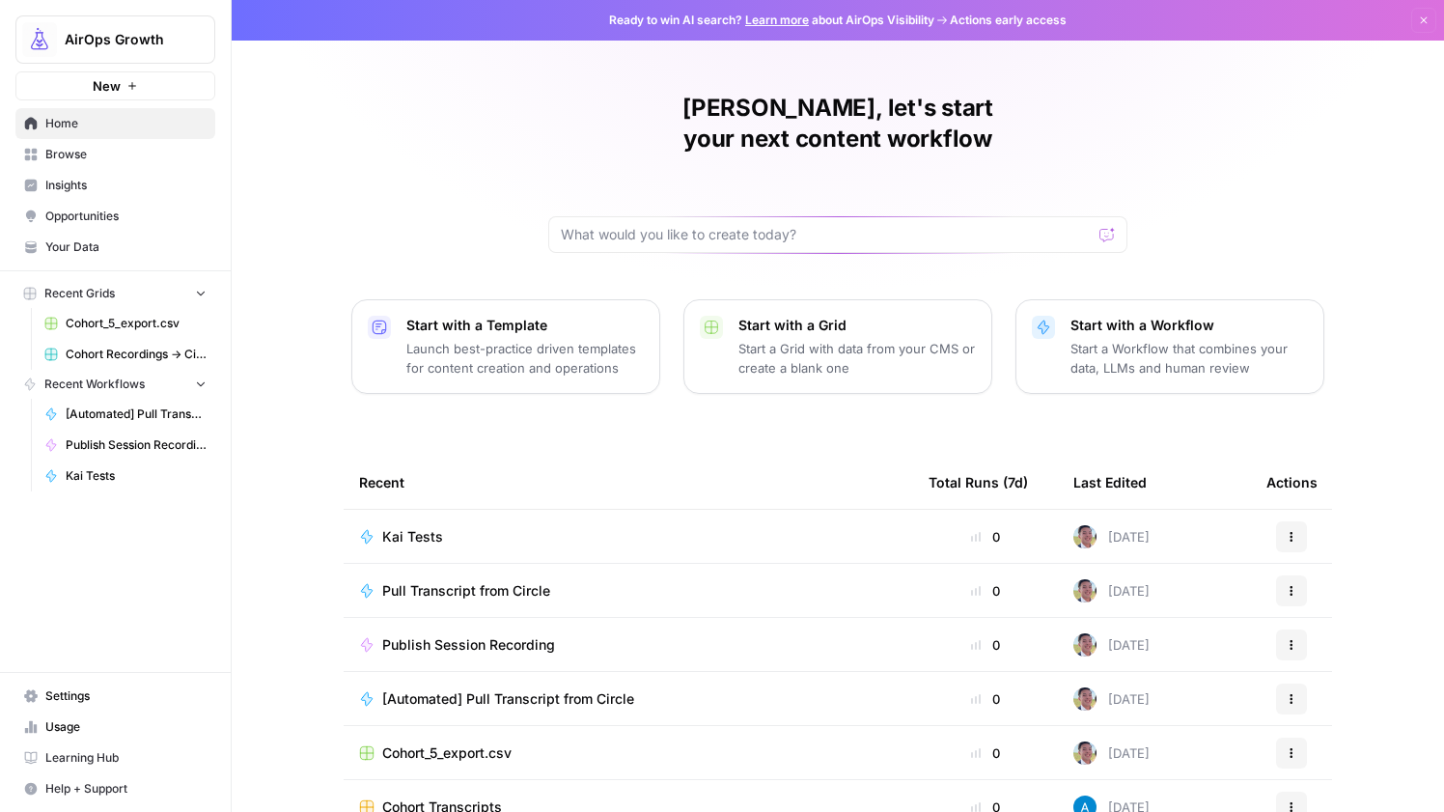
click at [507, 581] on span "Pull Transcript from Circle" at bounding box center [466, 590] width 168 height 19
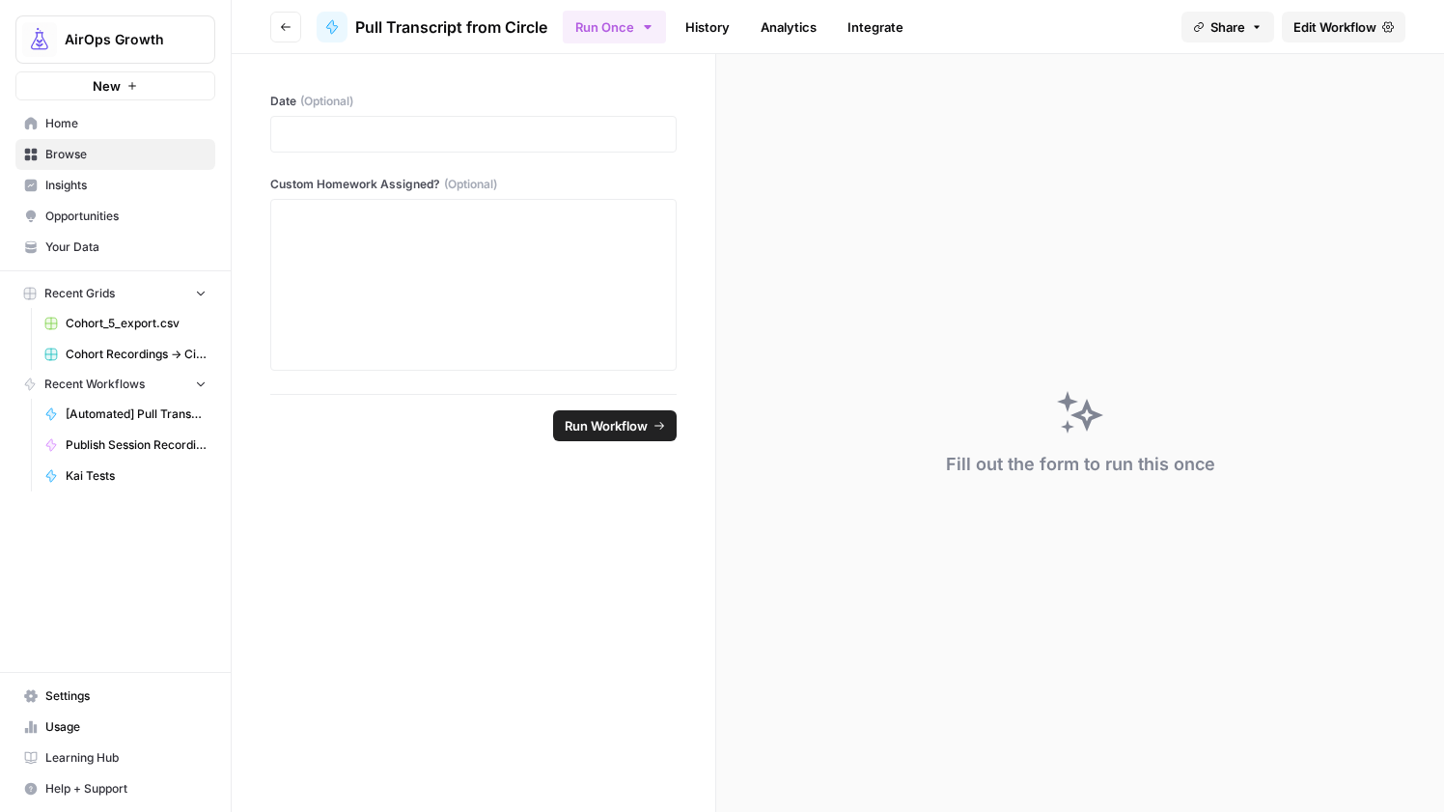
click at [1303, 37] on link "Edit Workflow" at bounding box center [1344, 27] width 124 height 31
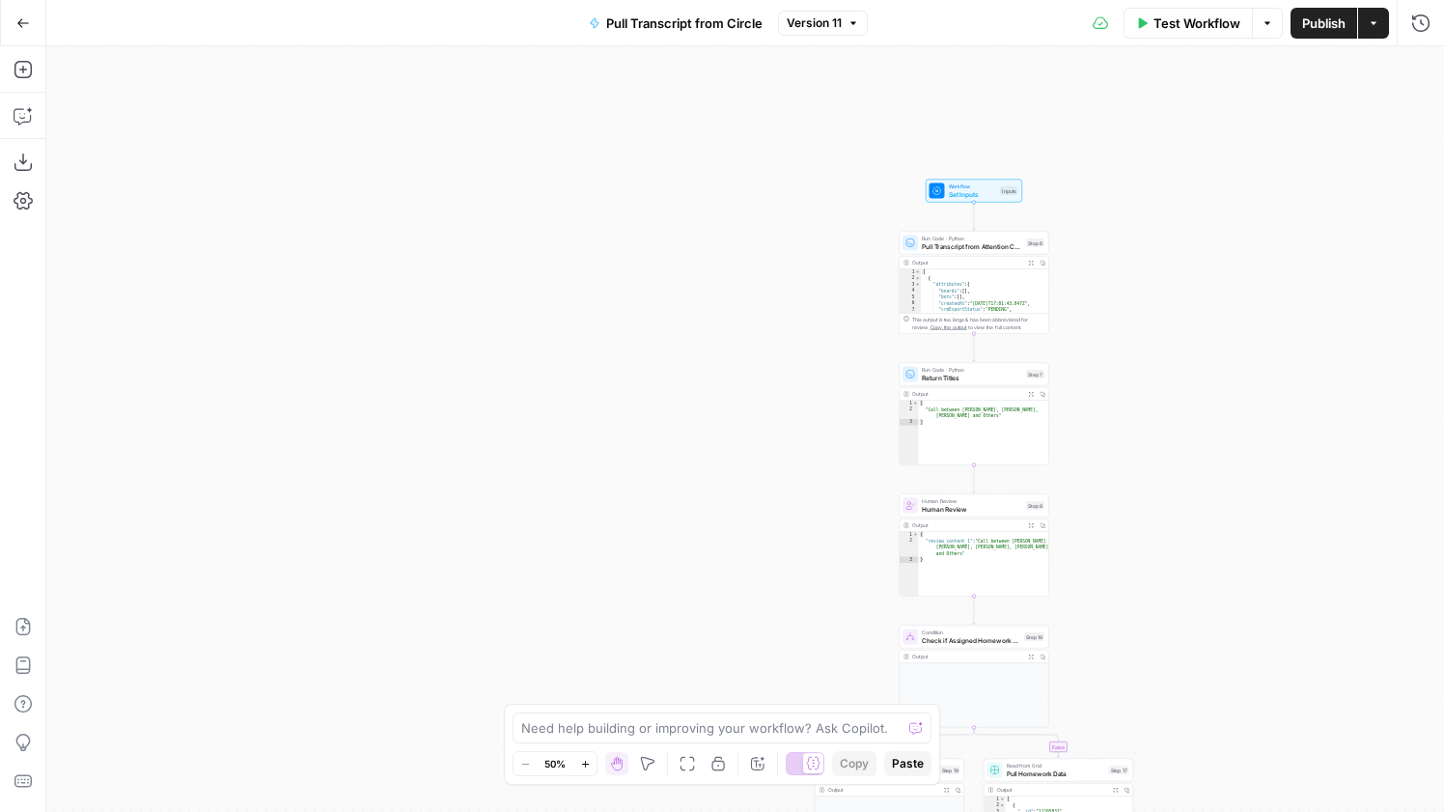
click at [24, 28] on icon "button" at bounding box center [23, 23] width 14 height 14
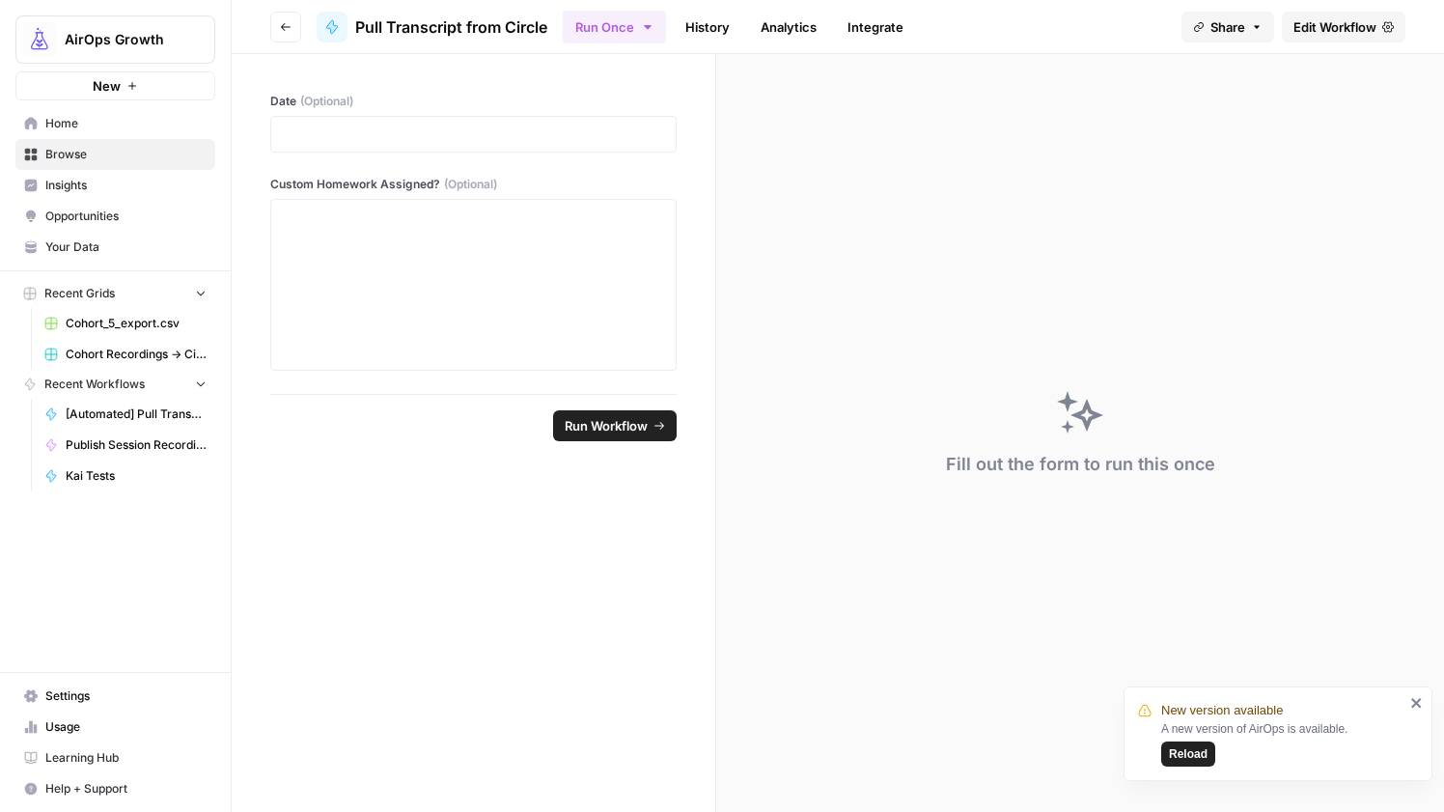
click at [127, 257] on link "Your Data" at bounding box center [115, 247] width 200 height 31
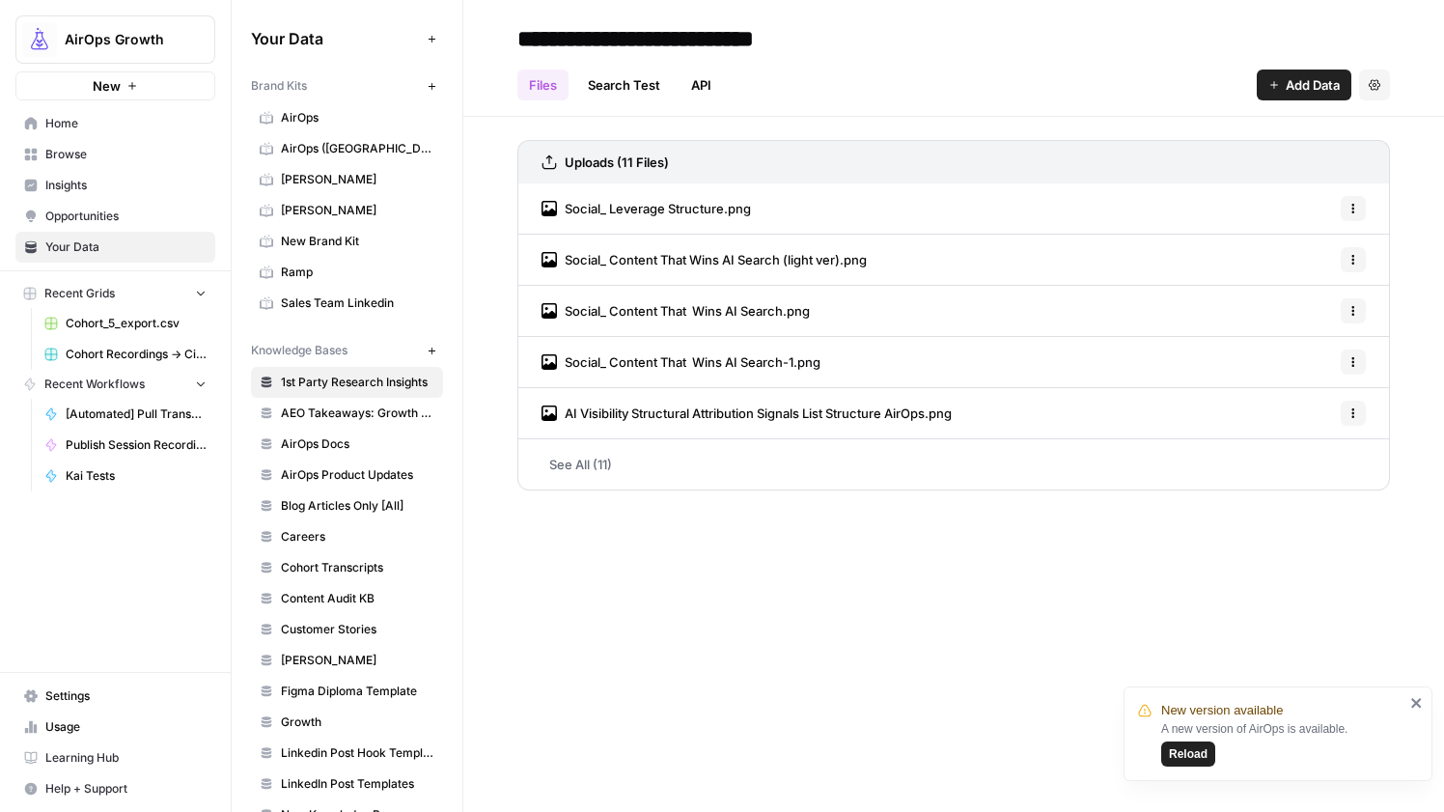
click at [134, 691] on span "Settings" at bounding box center [125, 695] width 161 height 17
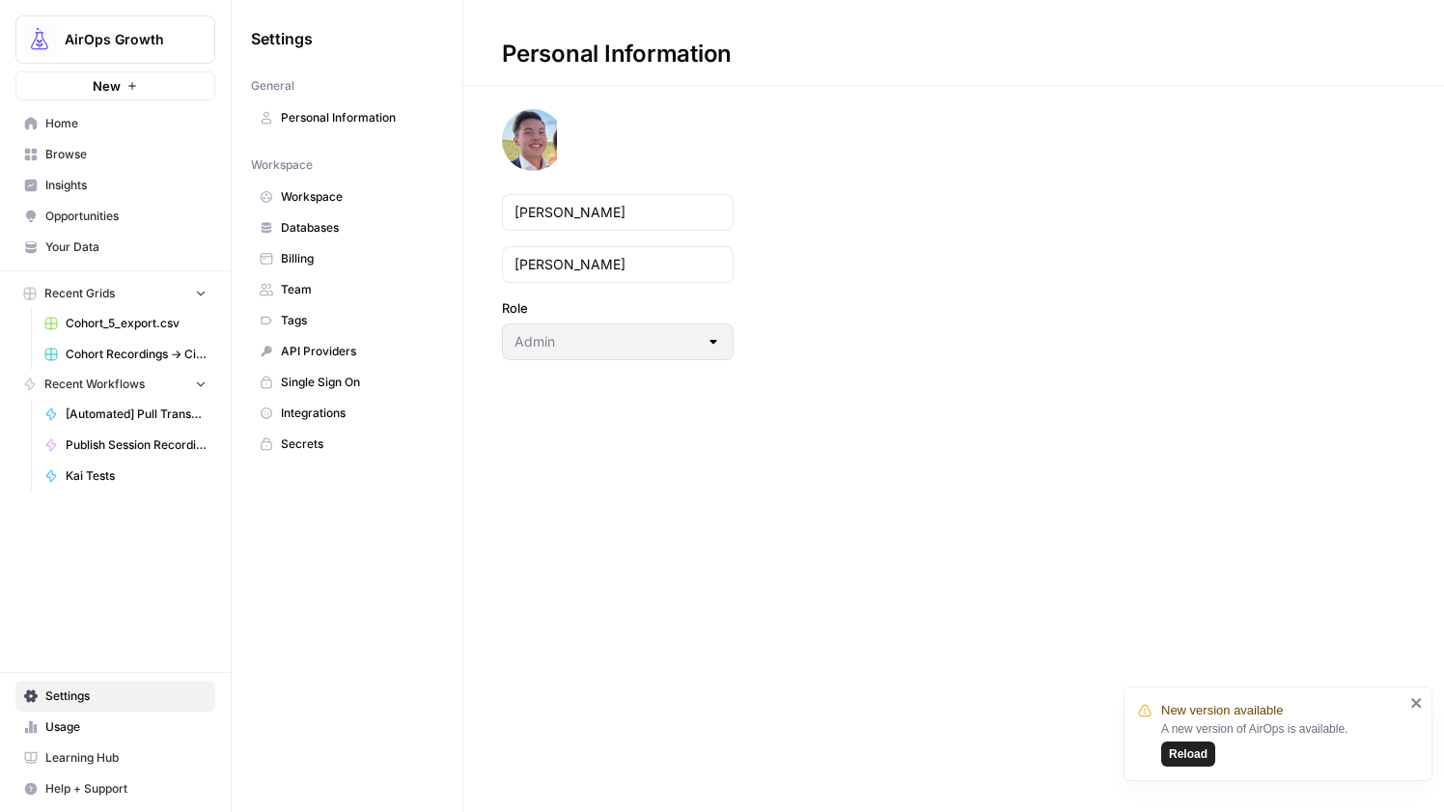
click at [304, 445] on span "Secrets" at bounding box center [357, 443] width 153 height 17
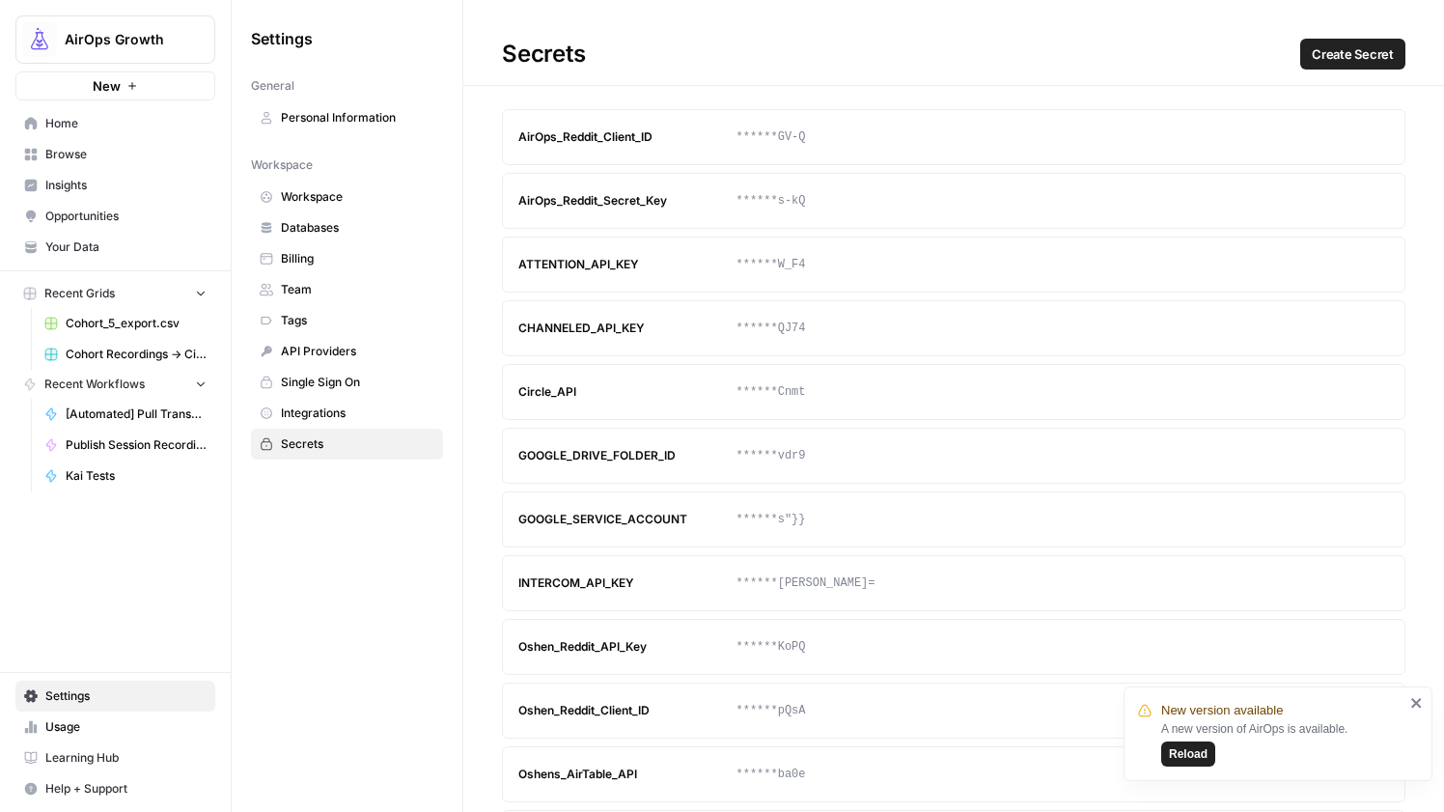
click at [1317, 62] on span "Create Secret" at bounding box center [1353, 53] width 82 height 19
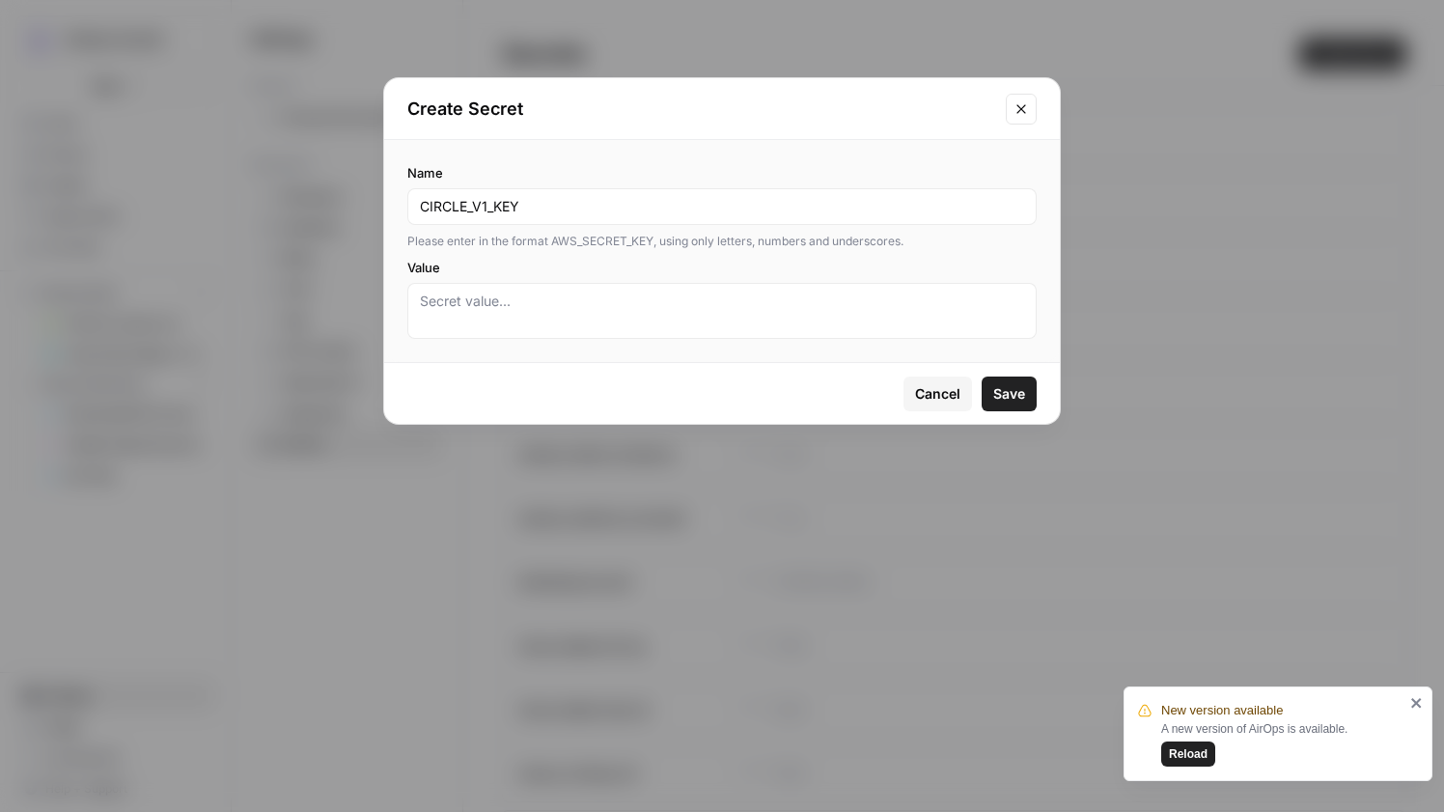
type input "CIRCLE_V1_KEY"
click at [616, 303] on textarea "Value" at bounding box center [722, 310] width 604 height 39
paste textarea "q4BTY1Ukjsaj6BeExuok7nBVTBM4xntX"
type textarea "q4BTY1Ukjsaj6BeExuok7nBVTBM4xntX"
click at [1005, 393] on span "Save" at bounding box center [1009, 393] width 32 height 19
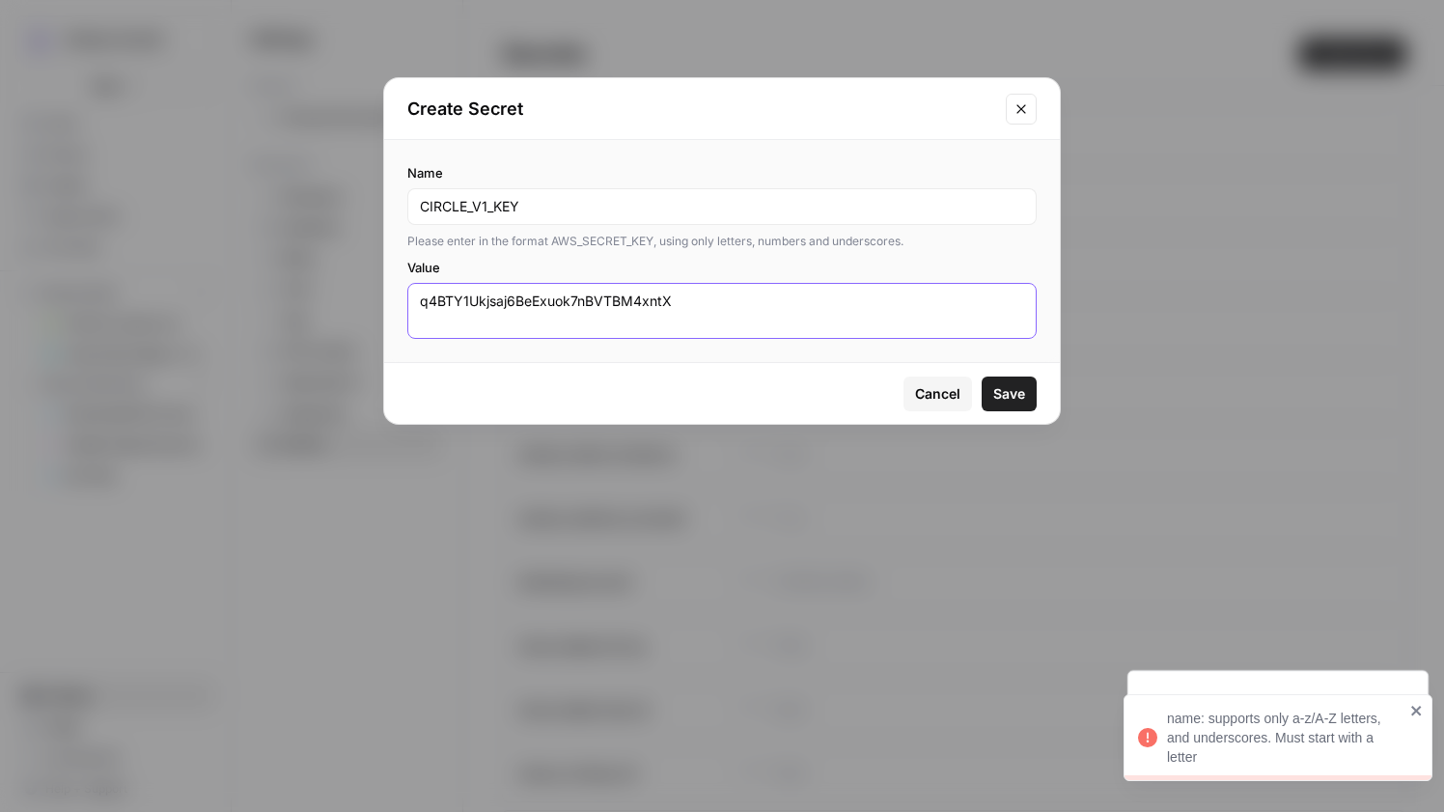
click at [762, 302] on textarea "q4BTY1Ukjsaj6BeExuok7nBVTBM4xntX" at bounding box center [722, 310] width 604 height 39
click at [418, 301] on div "q4BTY1Ukjsaj6BeExuok7nBVTBM4xntX" at bounding box center [721, 311] width 629 height 56
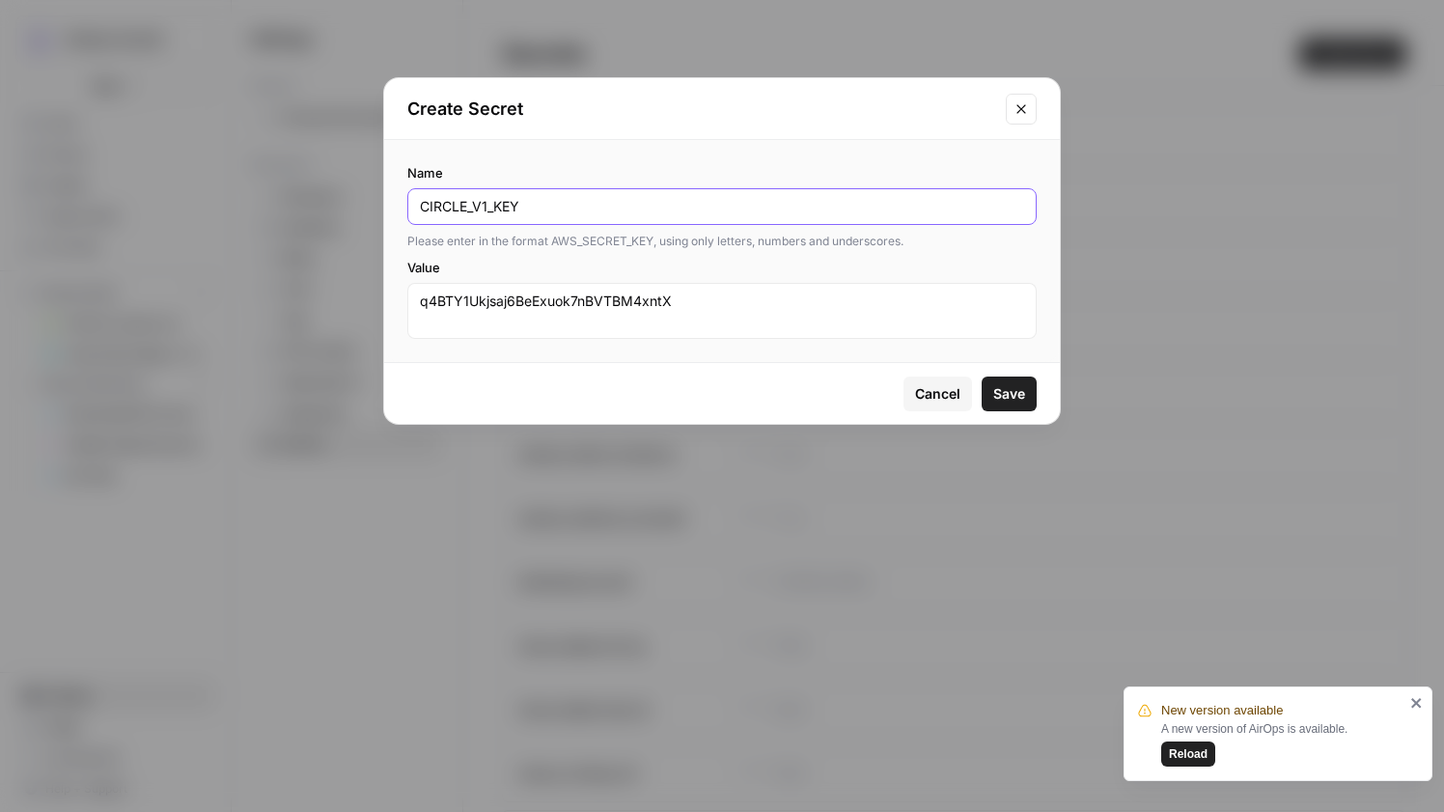
click at [493, 209] on input "CIRCLE_V1_KEY" at bounding box center [722, 206] width 604 height 19
click at [1009, 402] on span "Save" at bounding box center [1009, 393] width 32 height 19
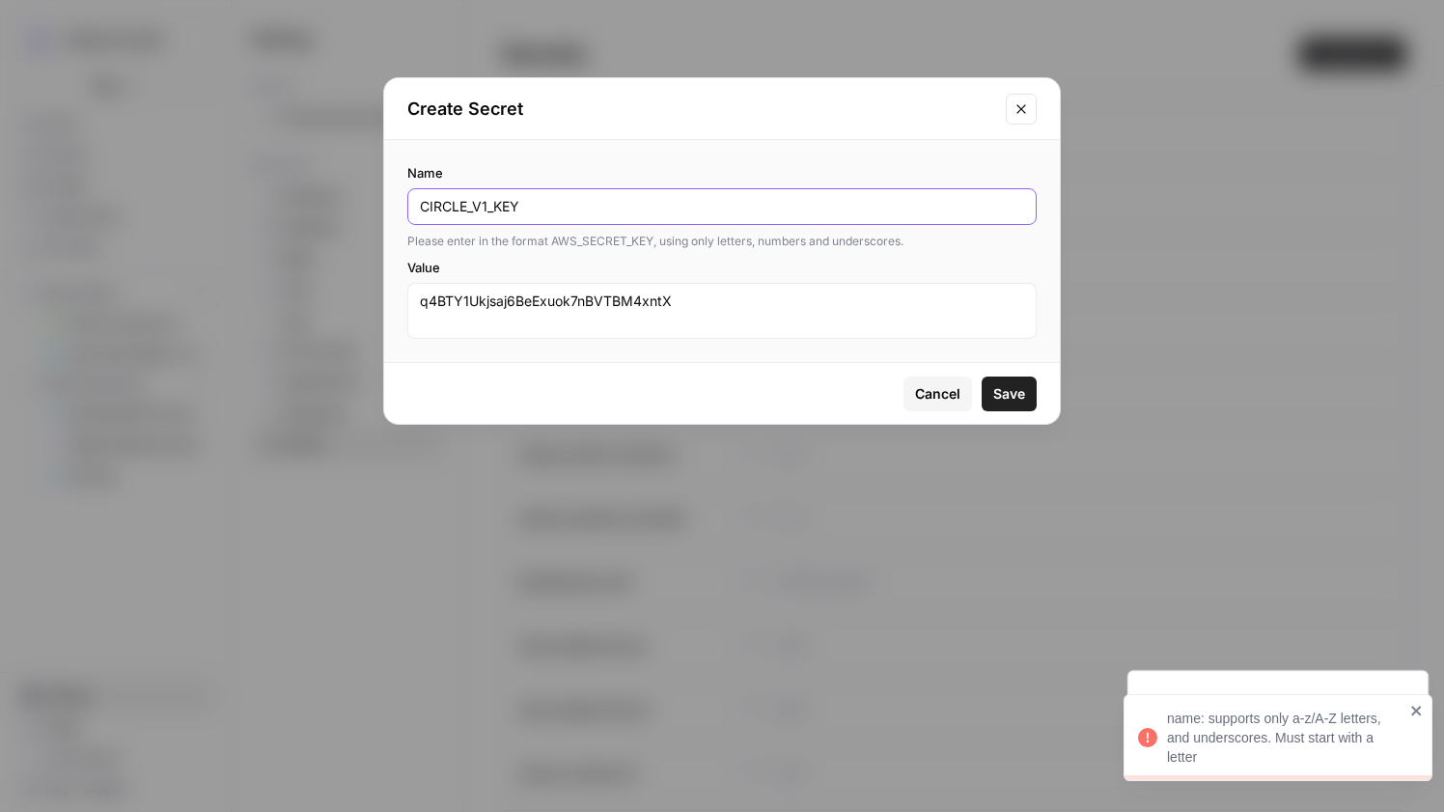
click at [495, 214] on input "CIRCLE_V1_KEY" at bounding box center [722, 206] width 604 height 19
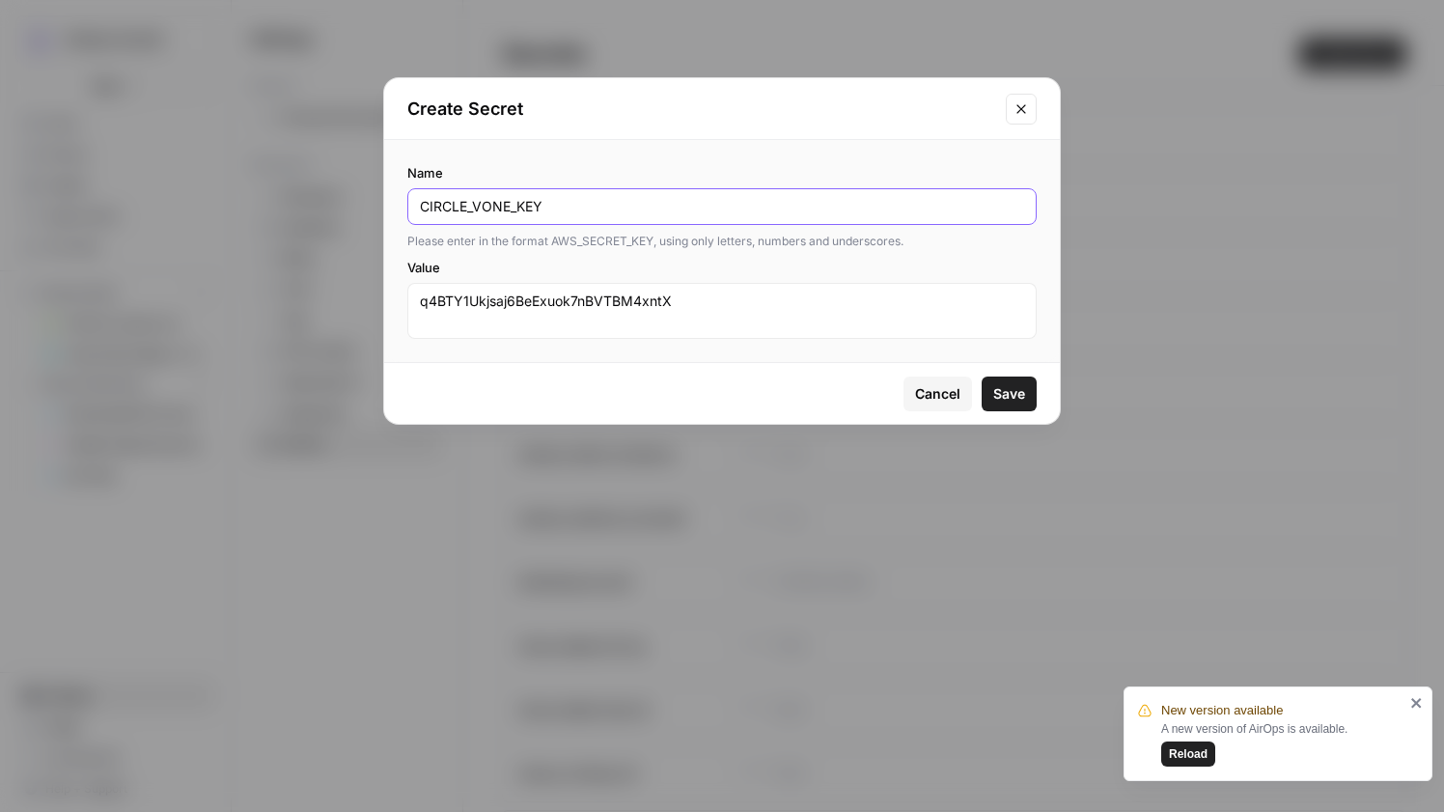
type input "CIRCLE_VONE_KEY"
click at [1034, 398] on button "Save" at bounding box center [1009, 393] width 55 height 35
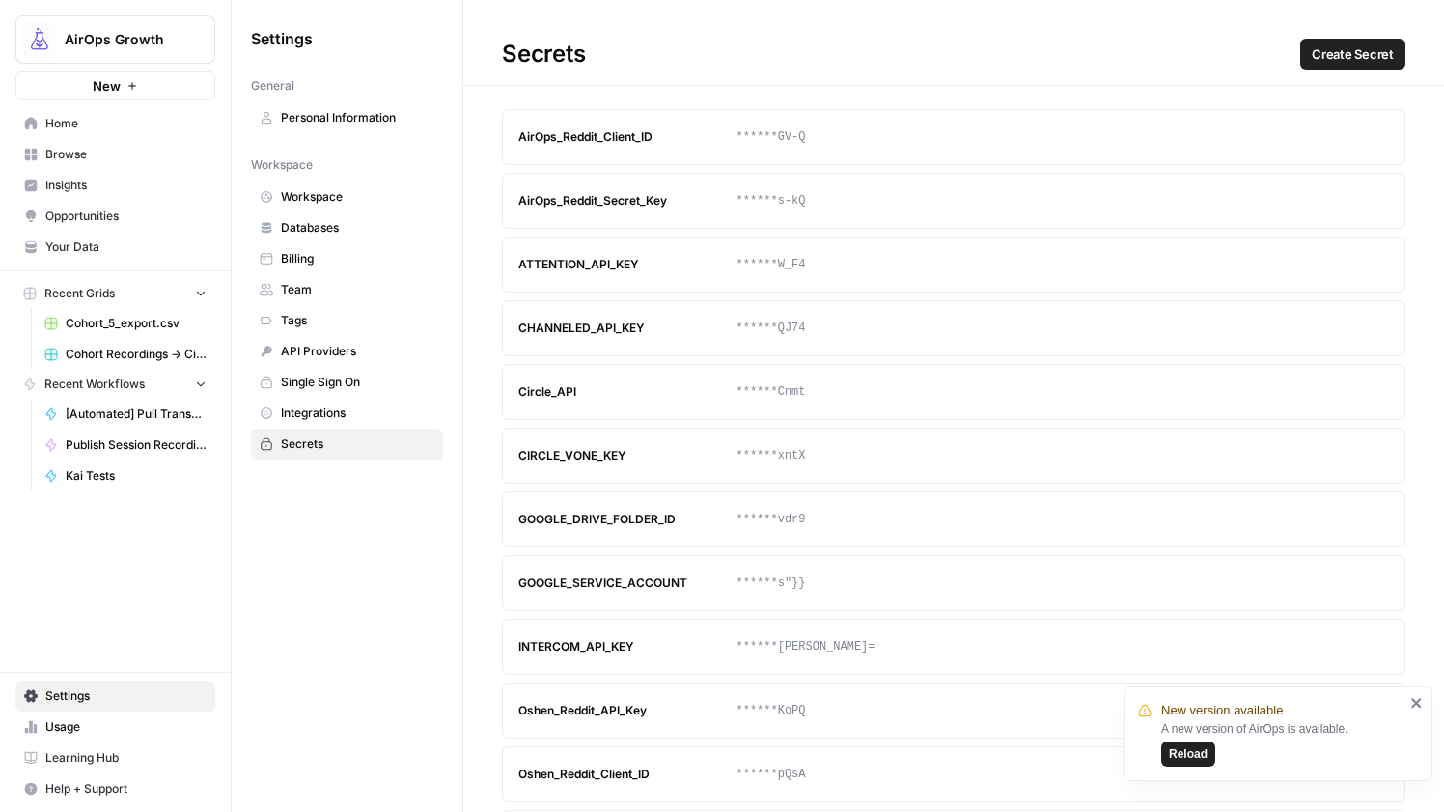
click at [145, 103] on nav "Home Browse Insights Opportunities Your Data" at bounding box center [115, 185] width 231 height 170
click at [144, 129] on span "Home" at bounding box center [125, 123] width 161 height 17
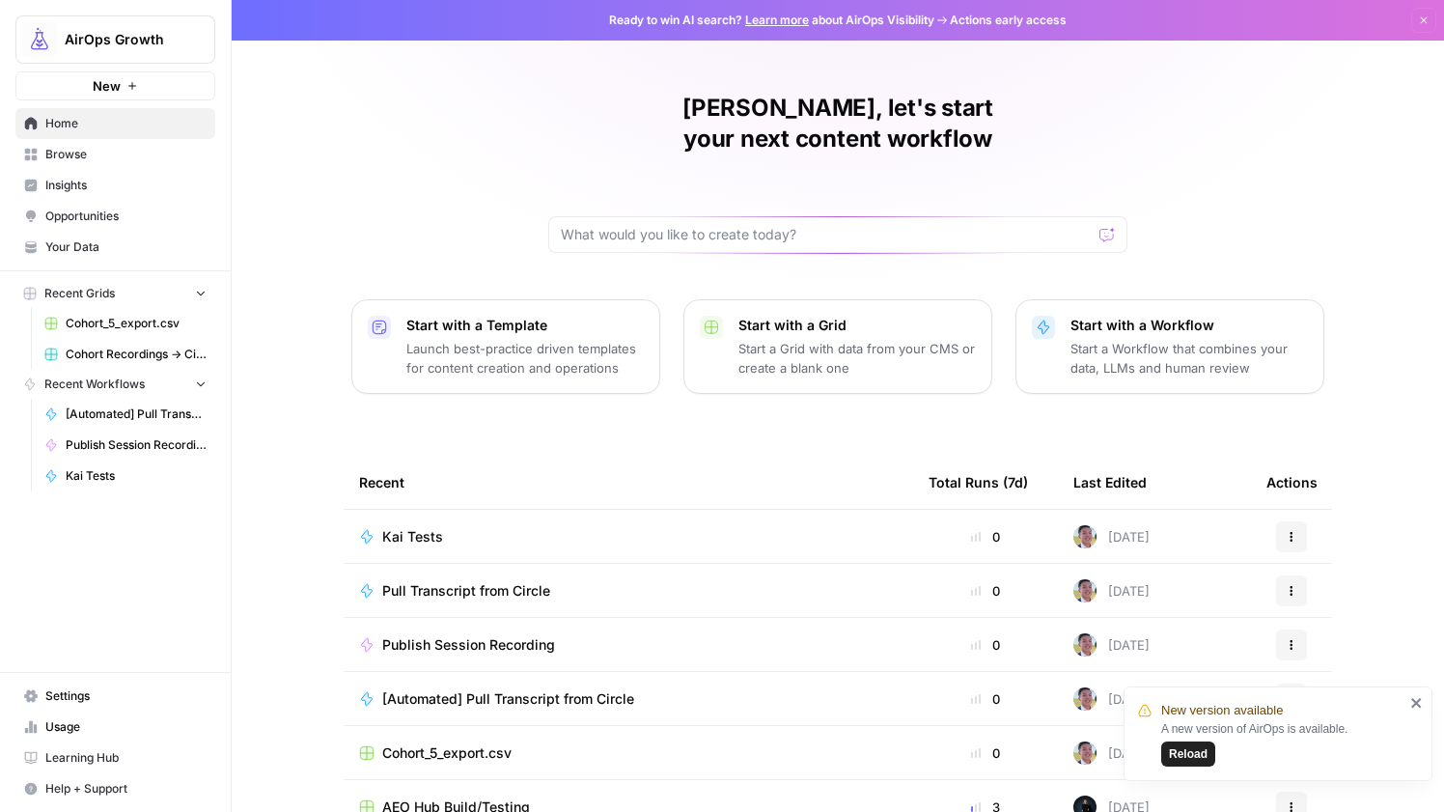
click at [533, 581] on span "Pull Transcript from Circle" at bounding box center [466, 590] width 168 height 19
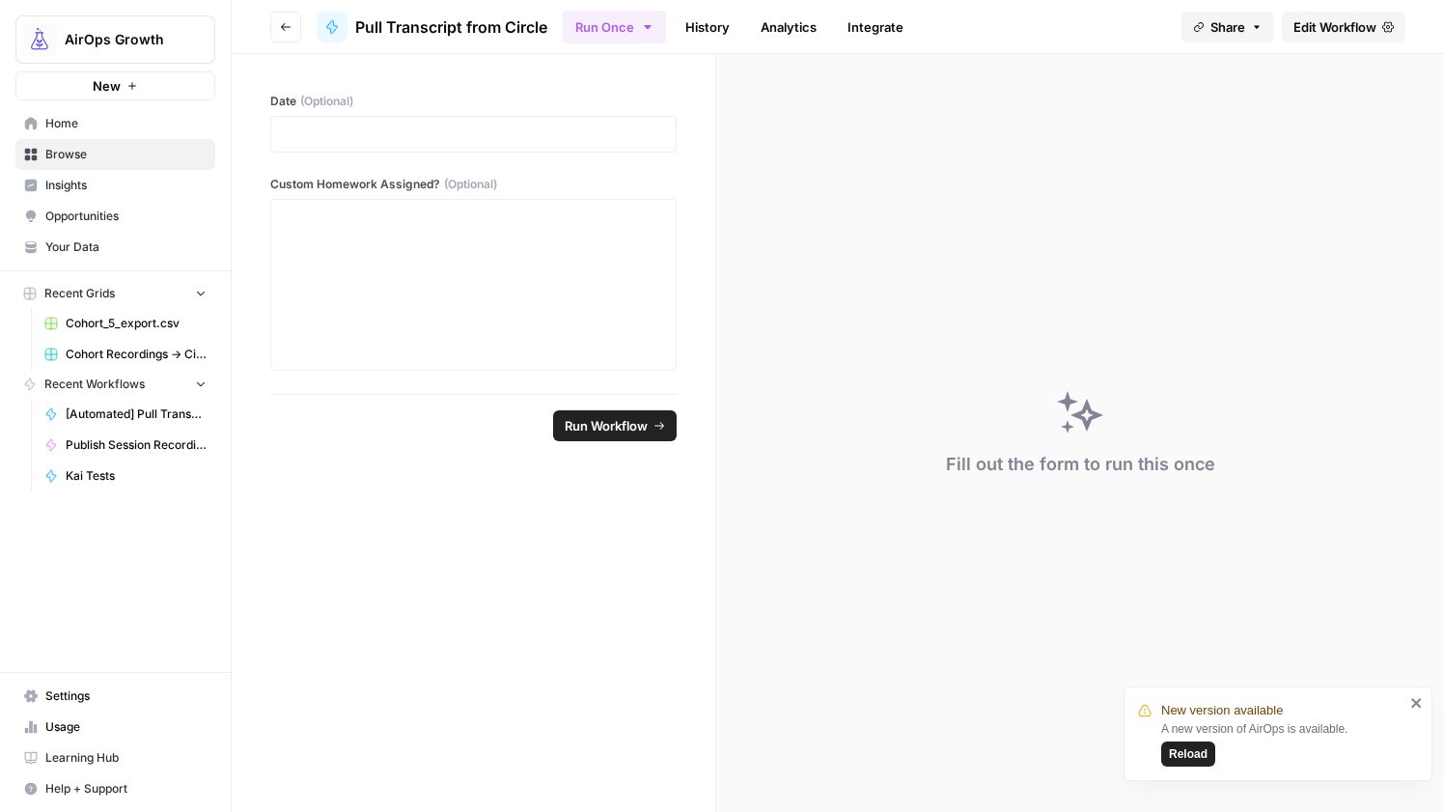
click at [1323, 30] on span "Edit Workflow" at bounding box center [1334, 26] width 83 height 19
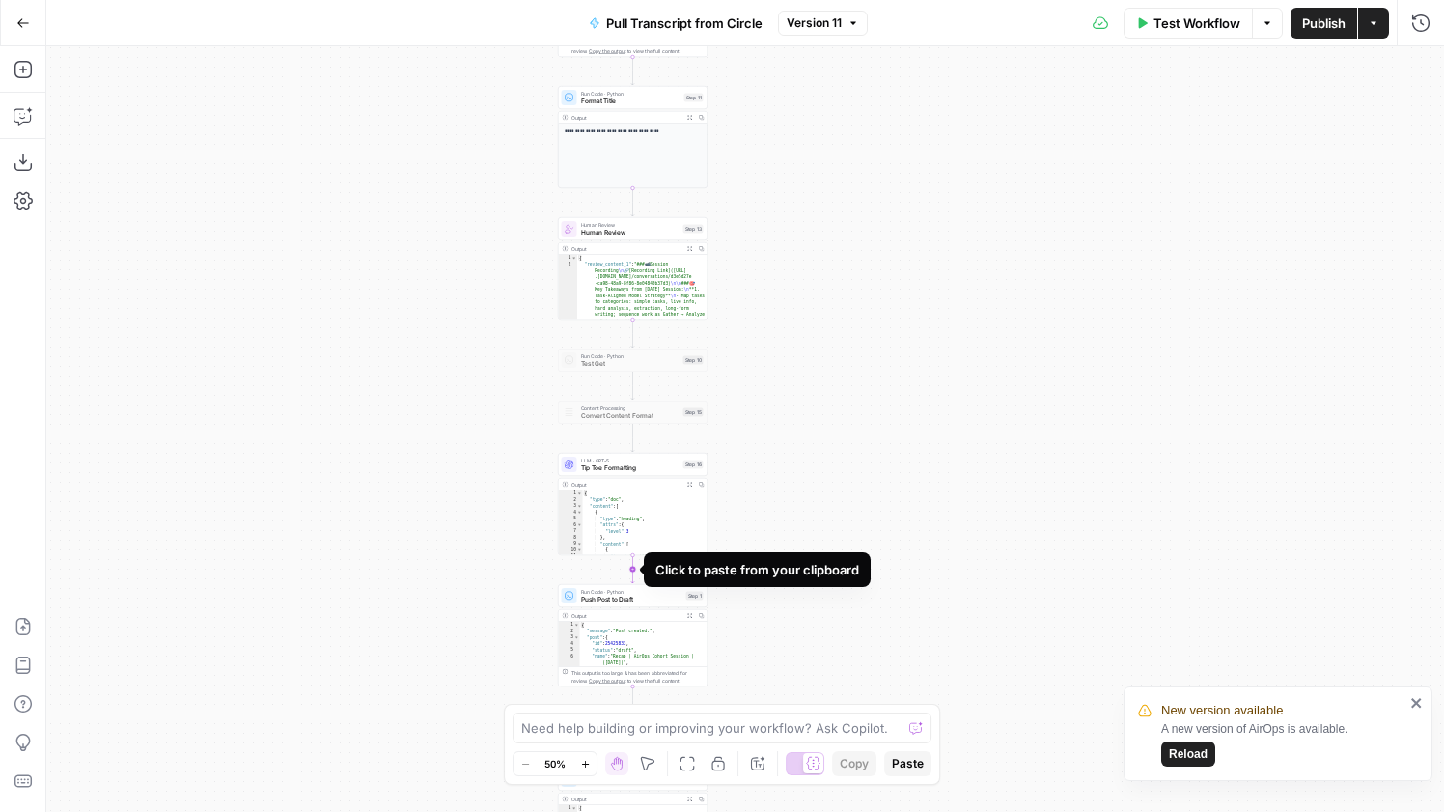
click at [633, 570] on icon "Edge from step_16 to step_1" at bounding box center [632, 569] width 3 height 28
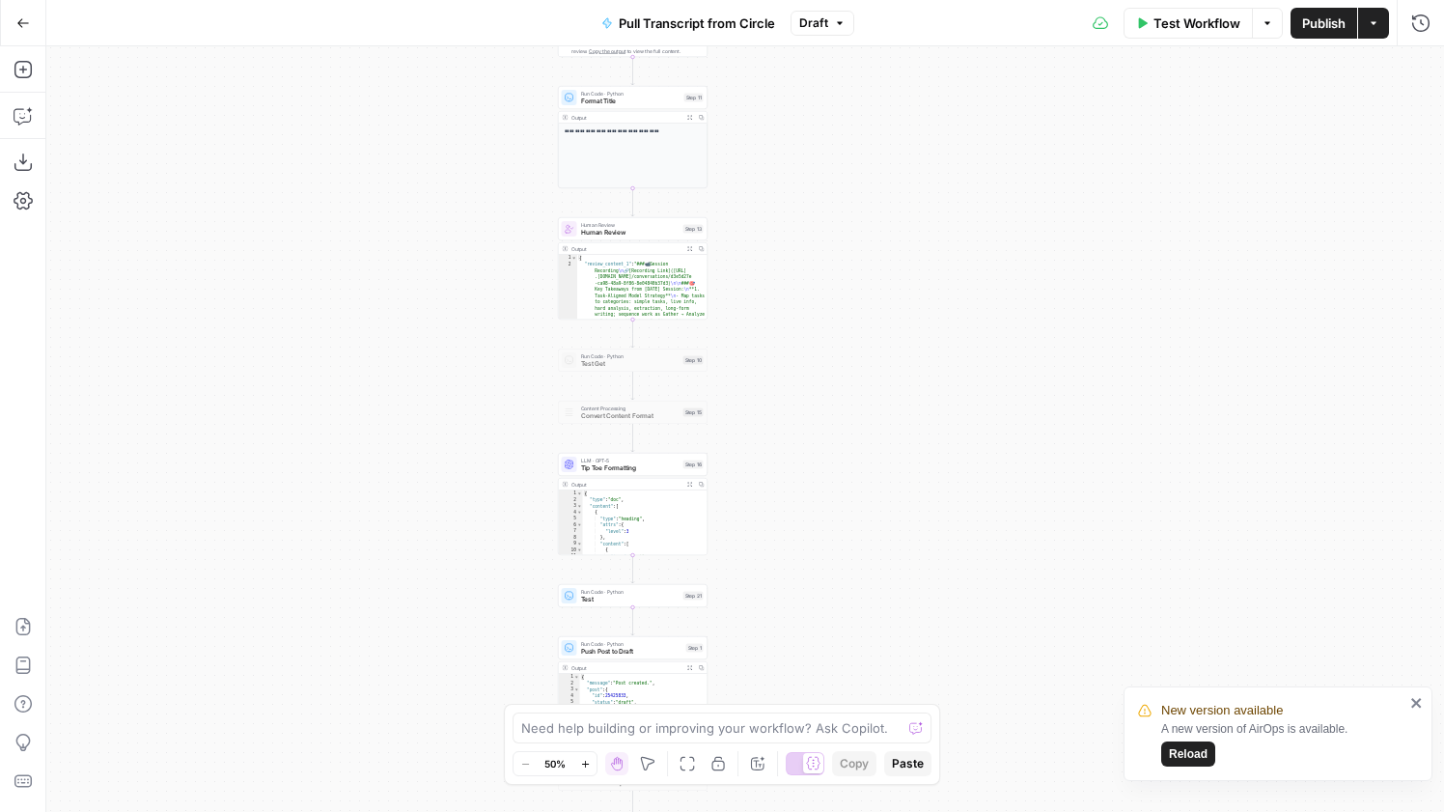
click at [603, 596] on span "Test" at bounding box center [630, 600] width 98 height 10
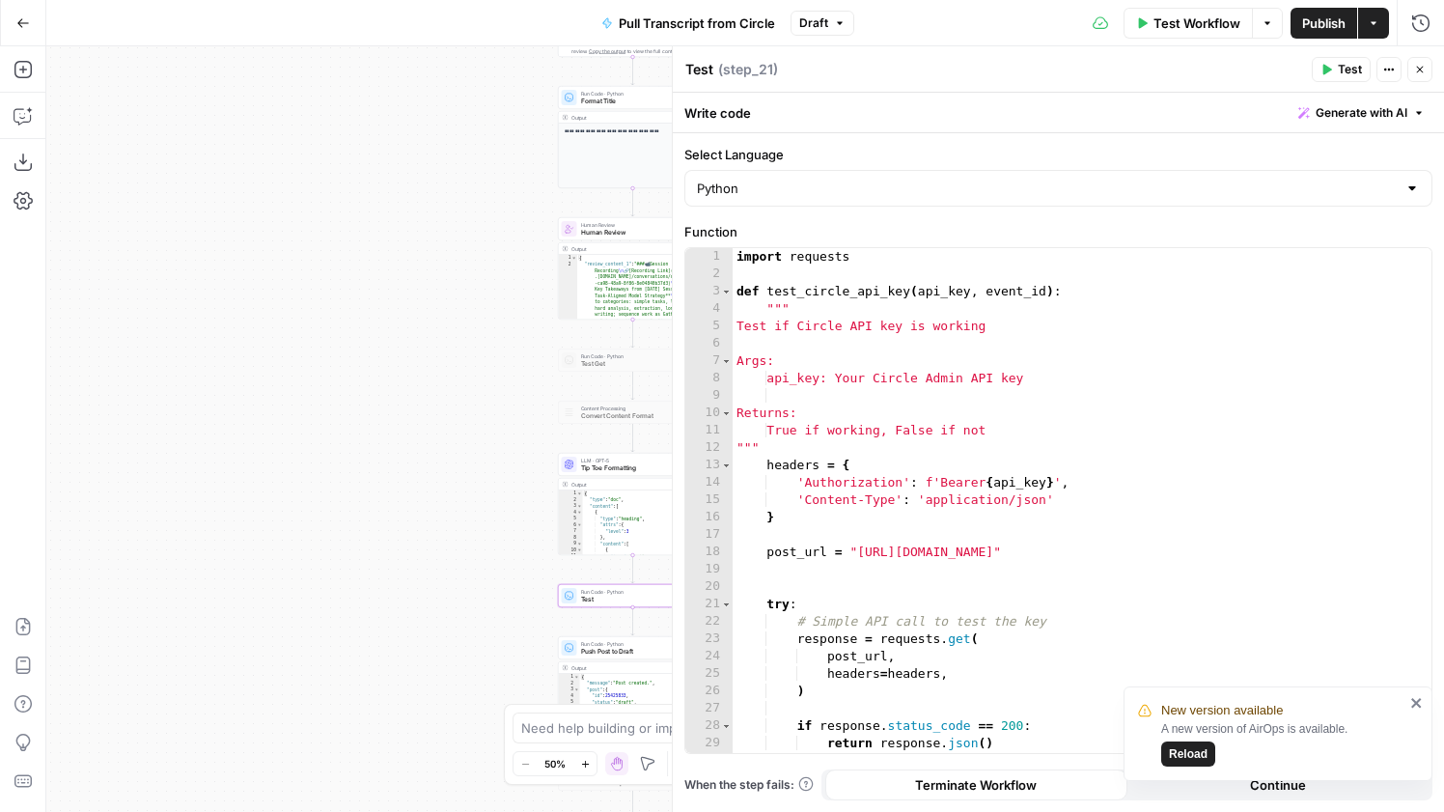
click at [703, 74] on textarea "Test" at bounding box center [699, 69] width 28 height 19
click at [725, 69] on textarea "Get da Spaces" at bounding box center [732, 69] width 95 height 19
type textarea "Get da Spaces"
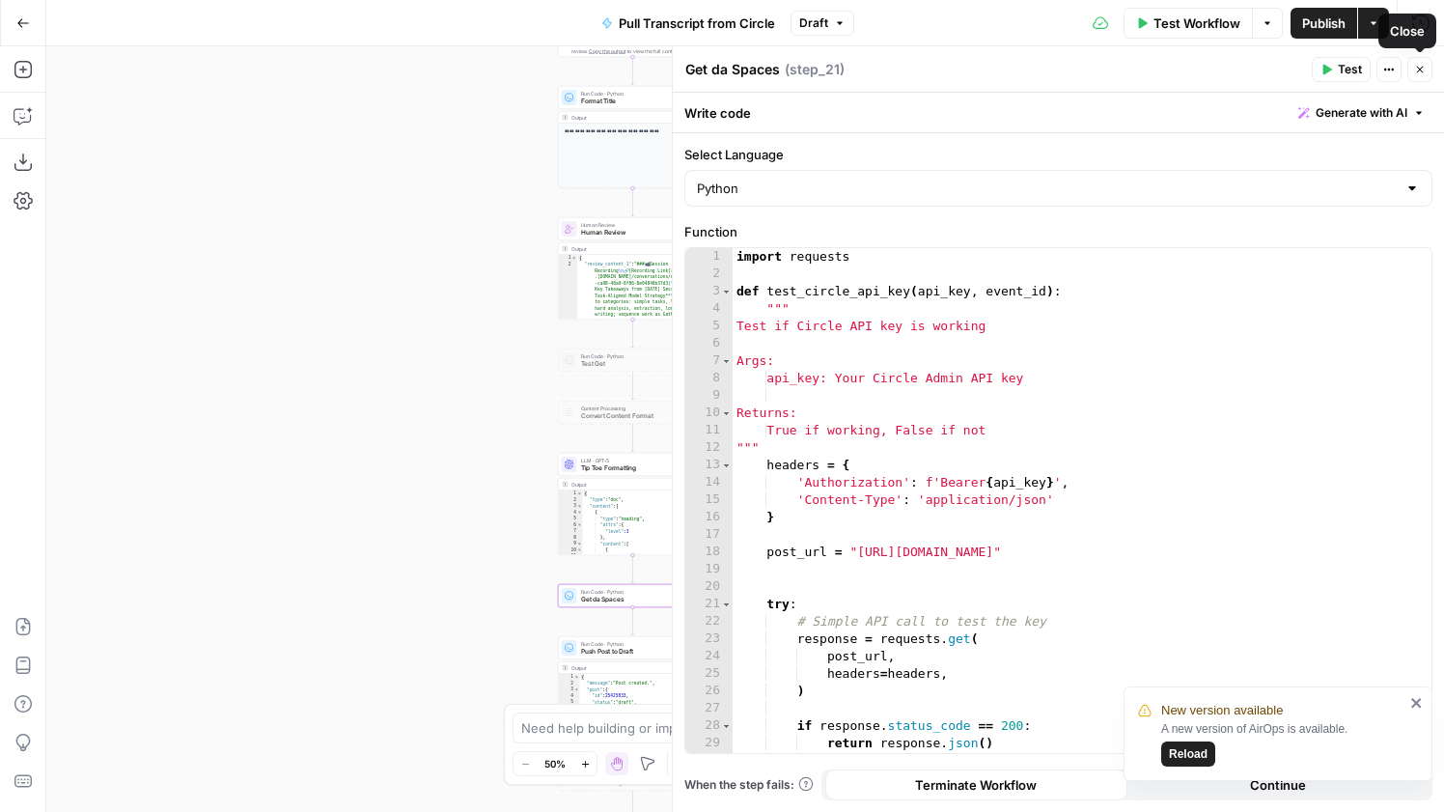
click at [1421, 73] on icon "button" at bounding box center [1420, 70] width 12 height 12
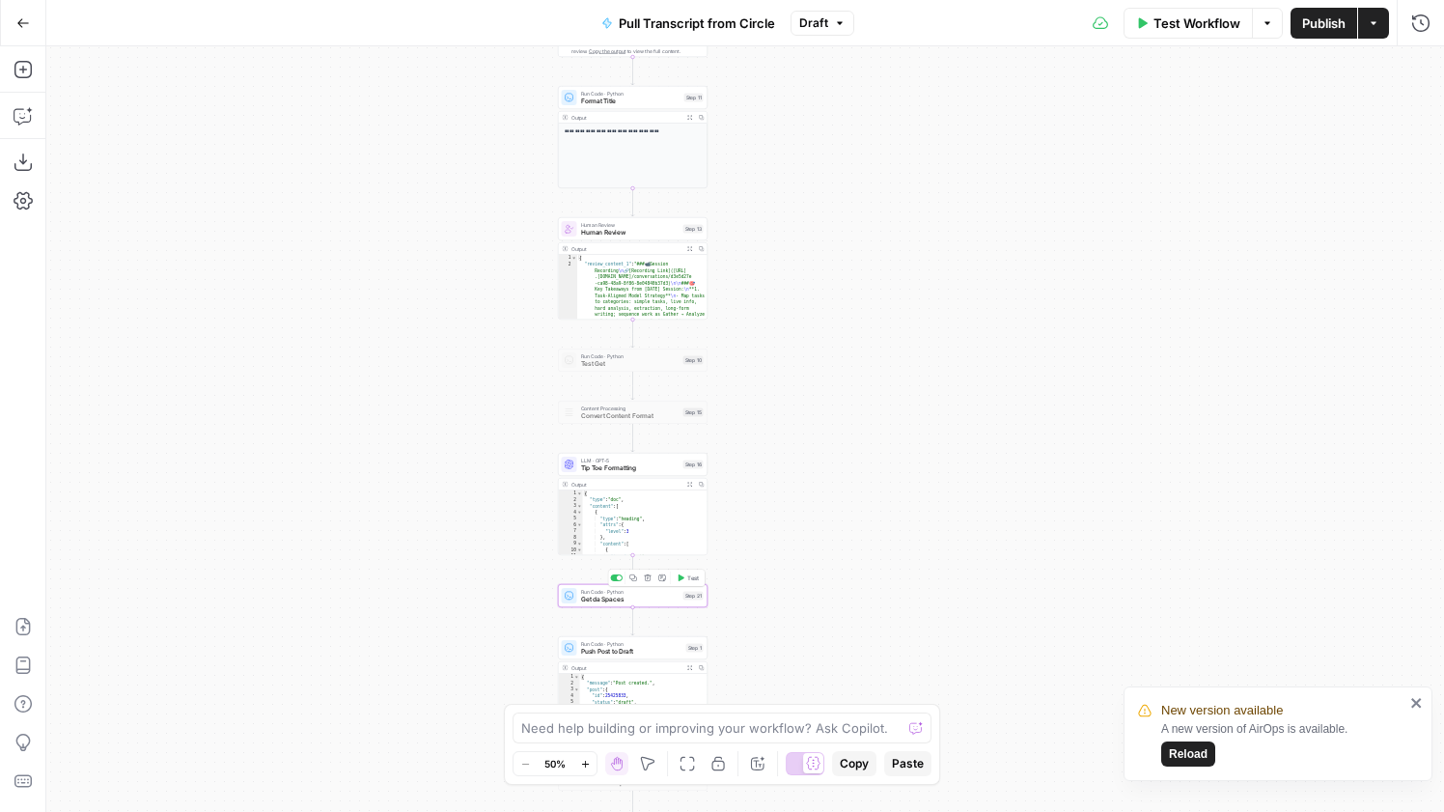
click at [680, 576] on icon "button" at bounding box center [682, 577] width 6 height 7
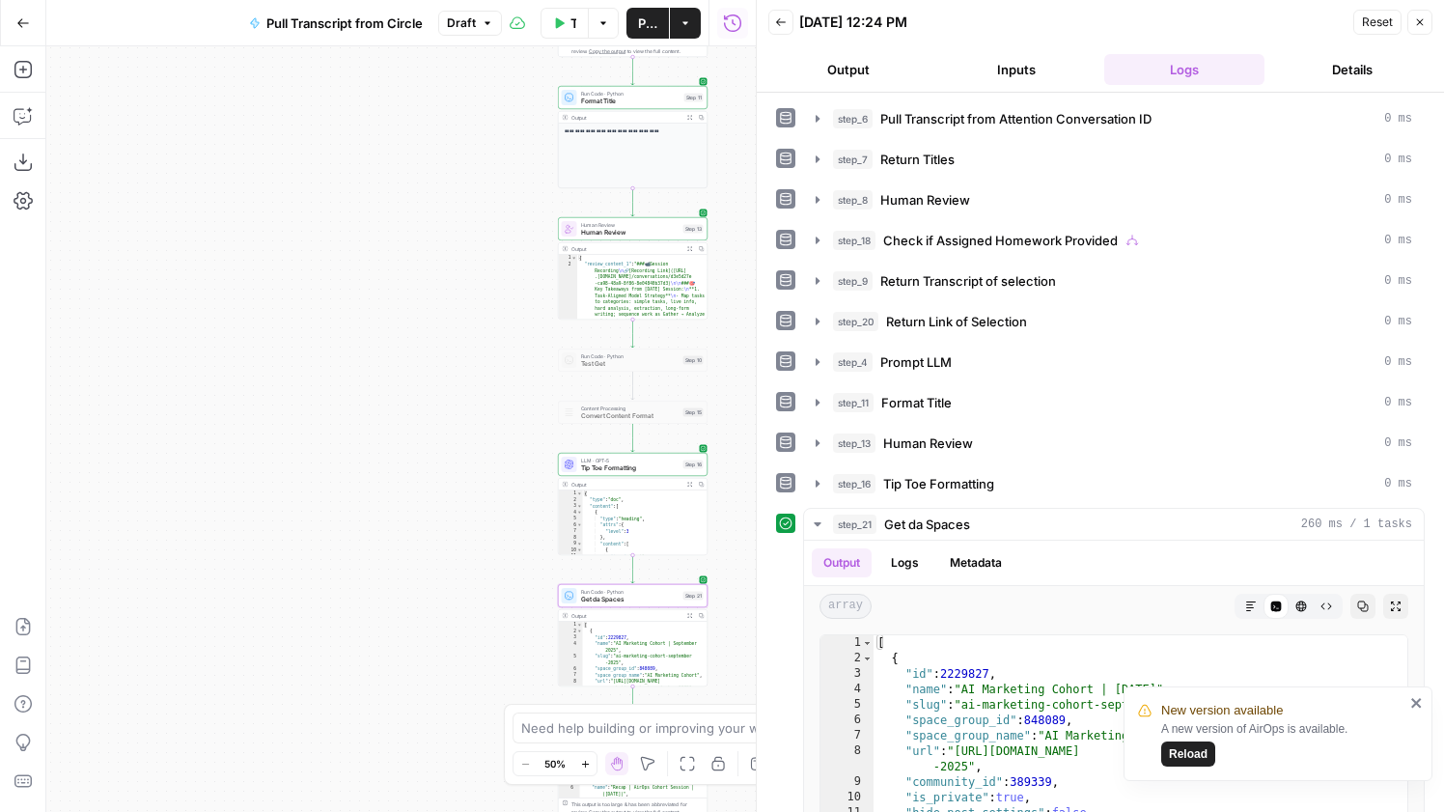
click at [648, 598] on span "Get da Spaces" at bounding box center [630, 600] width 98 height 10
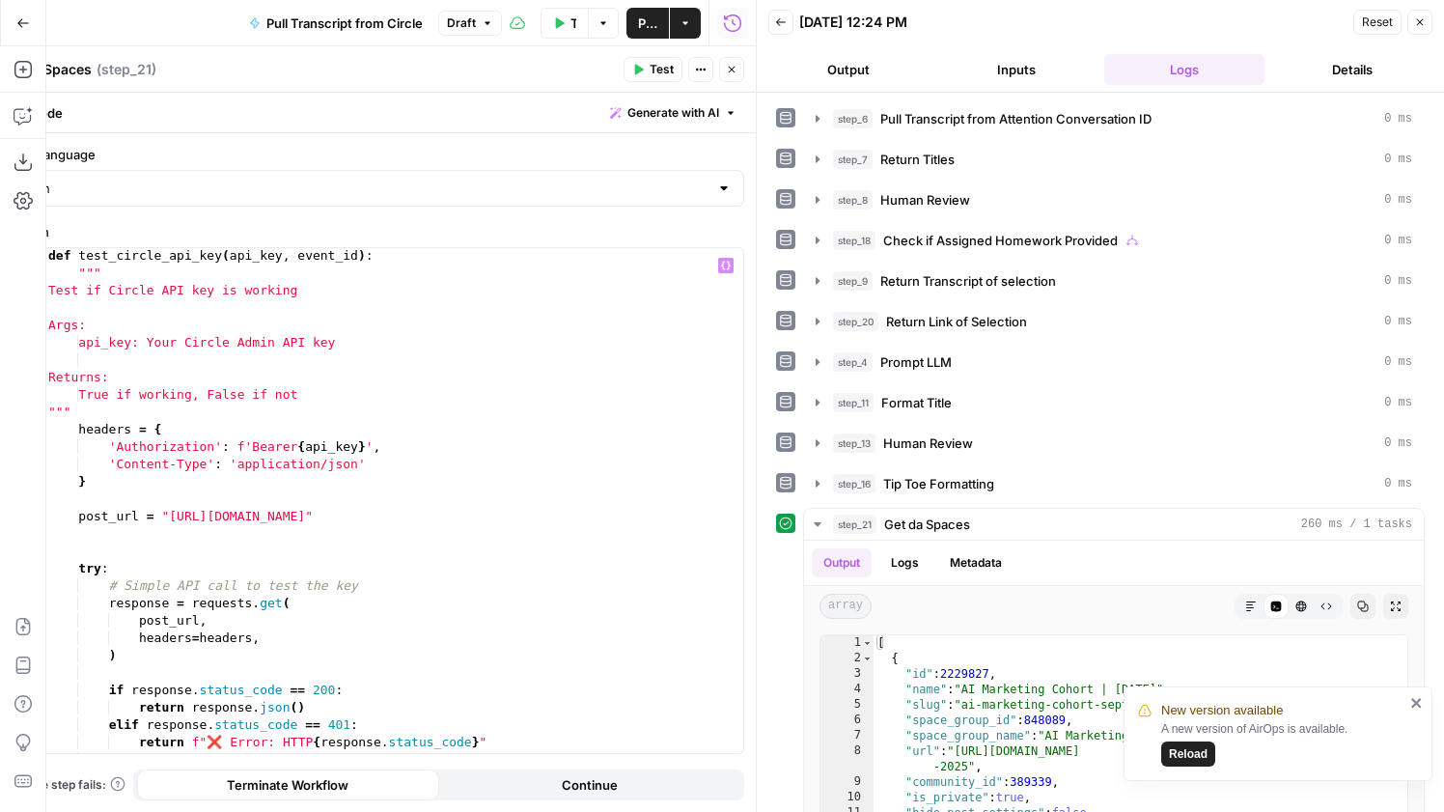
scroll to position [312, 0]
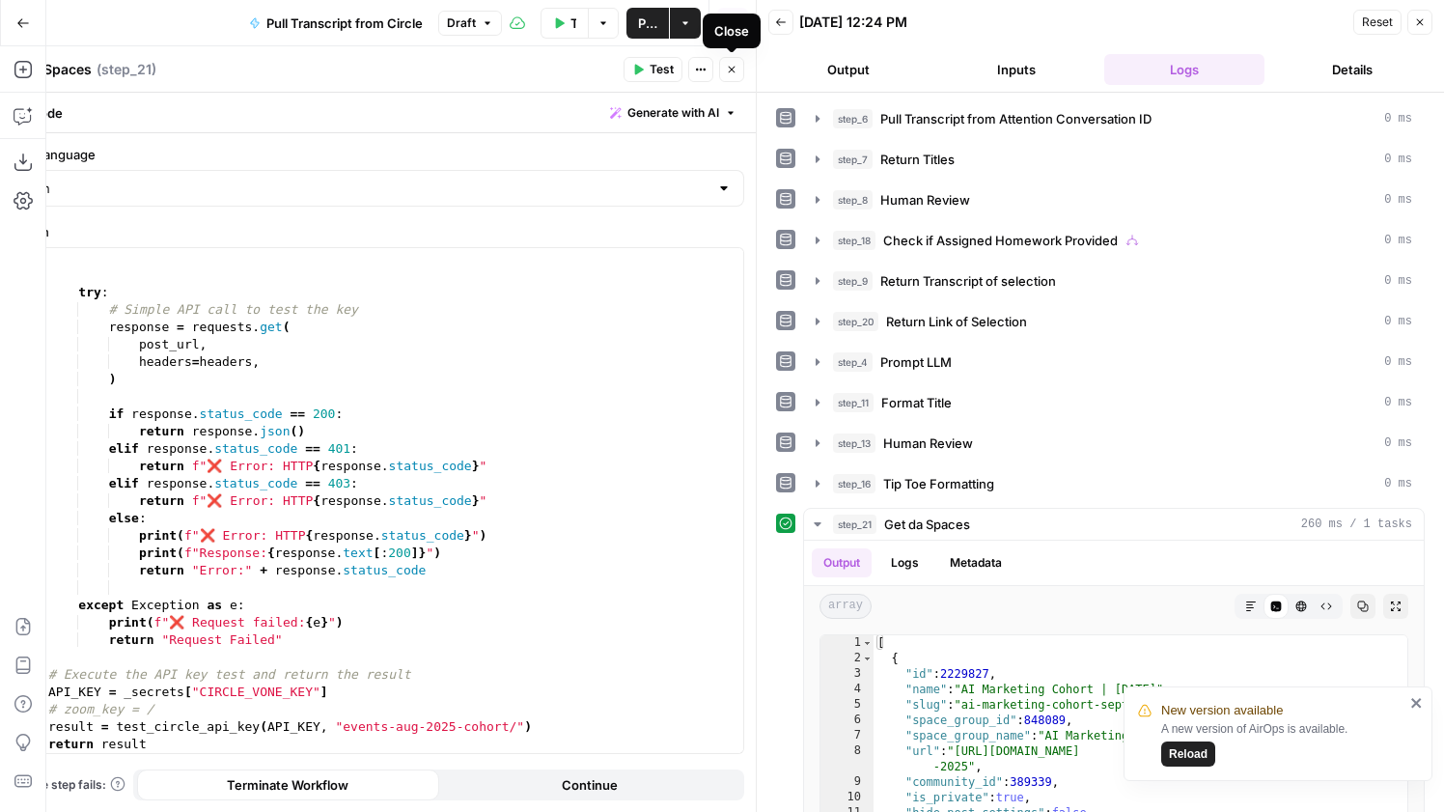
click at [735, 65] on icon "button" at bounding box center [732, 70] width 12 height 12
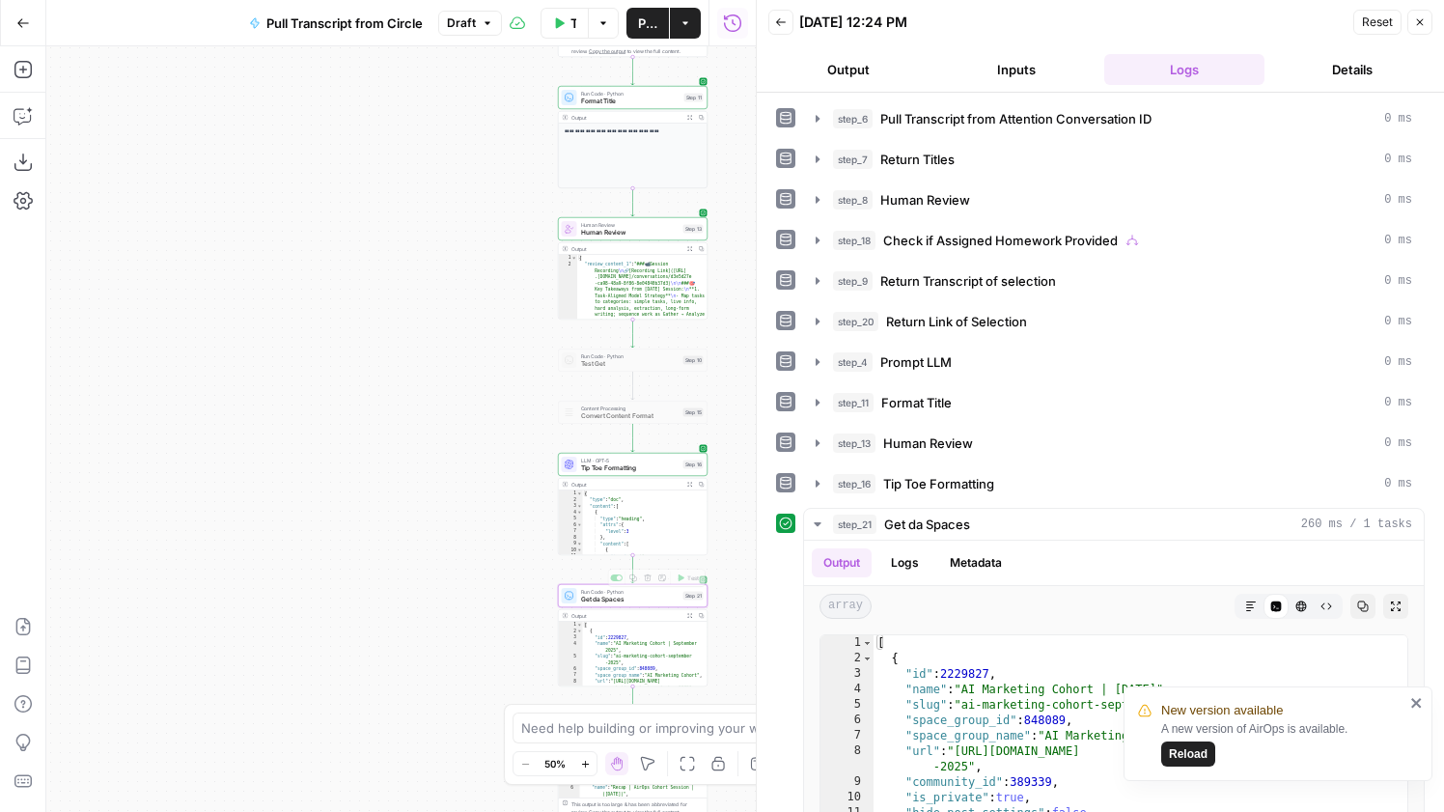
click at [589, 596] on span "Get da Spaces" at bounding box center [630, 600] width 98 height 10
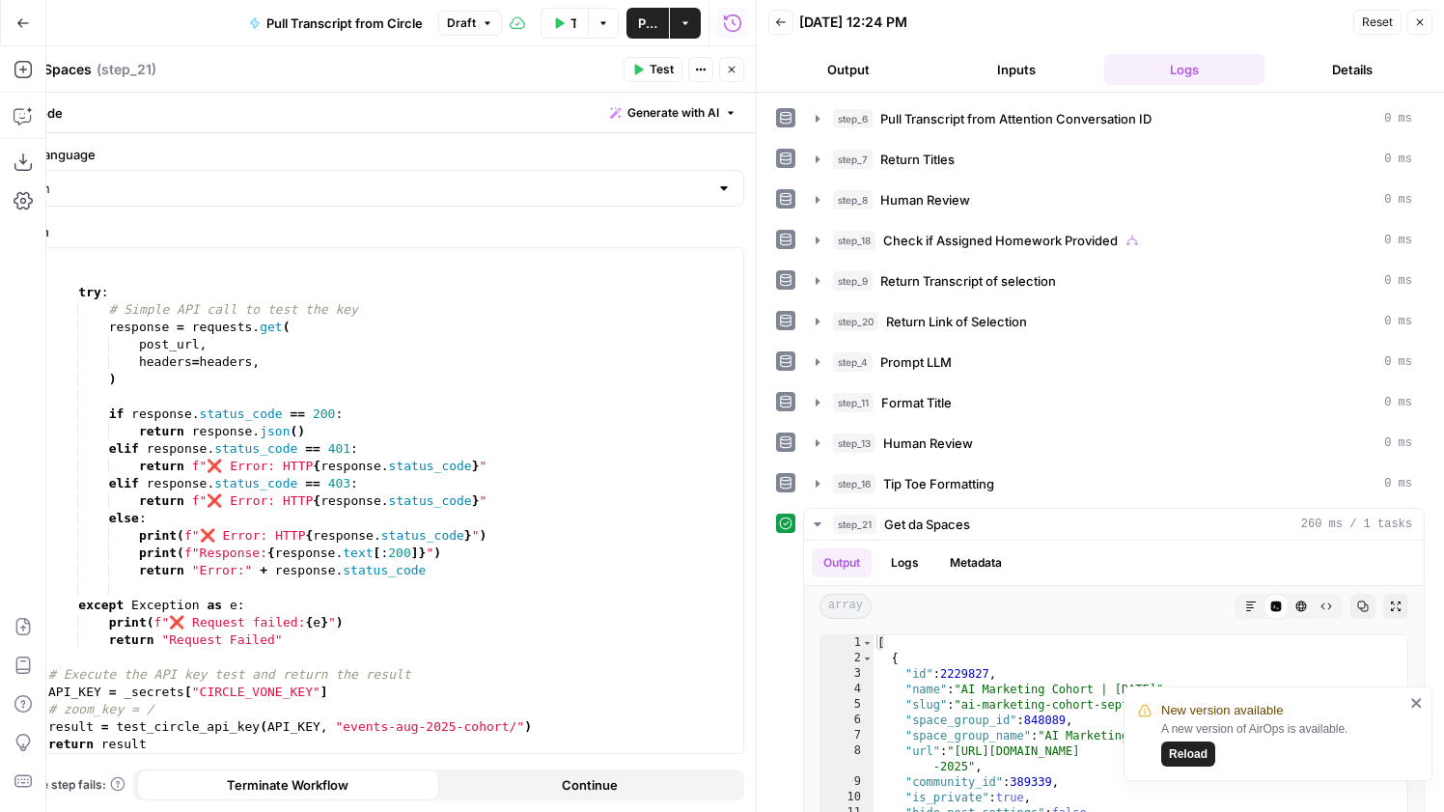
click at [730, 73] on icon "button" at bounding box center [732, 70] width 12 height 12
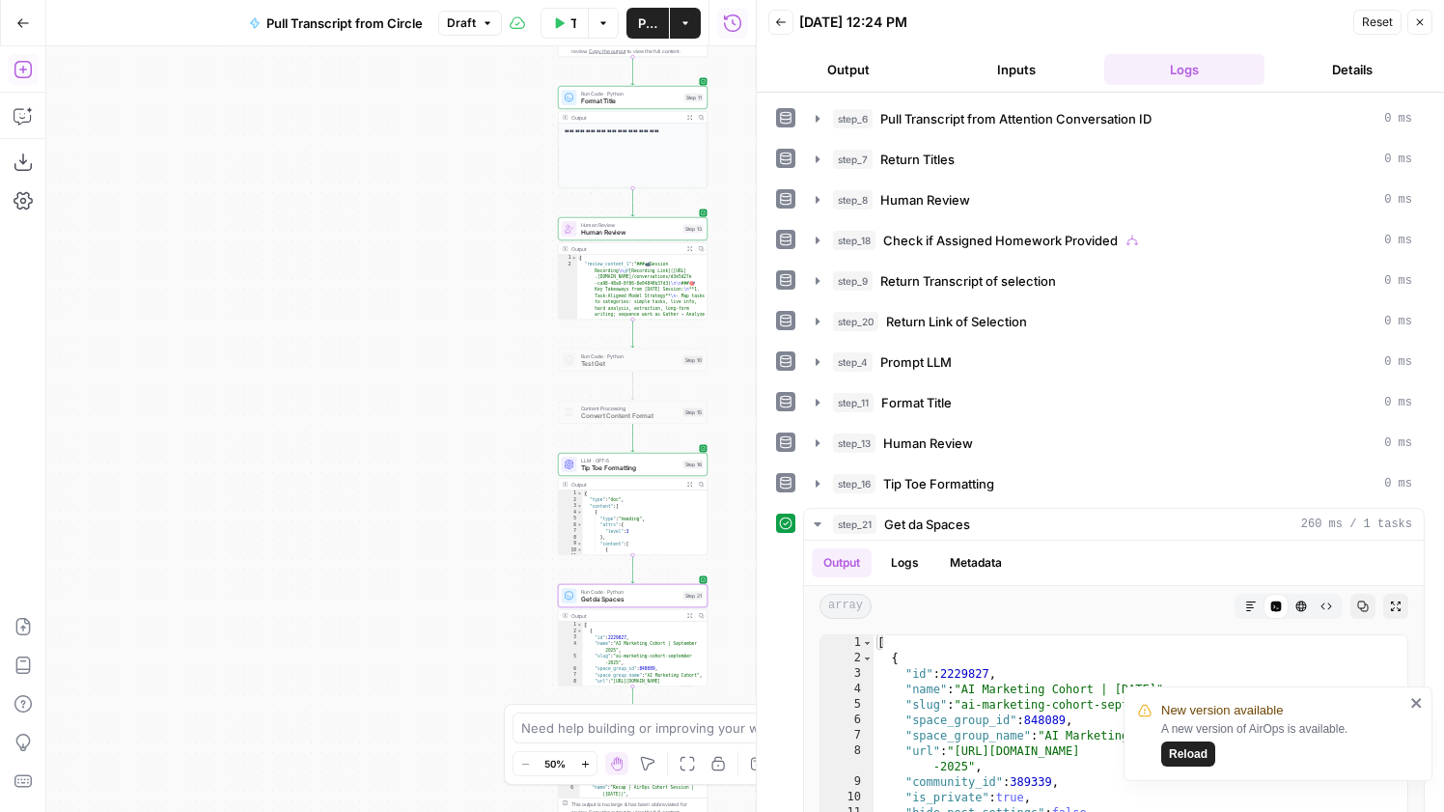
click at [28, 67] on icon "button" at bounding box center [23, 69] width 19 height 19
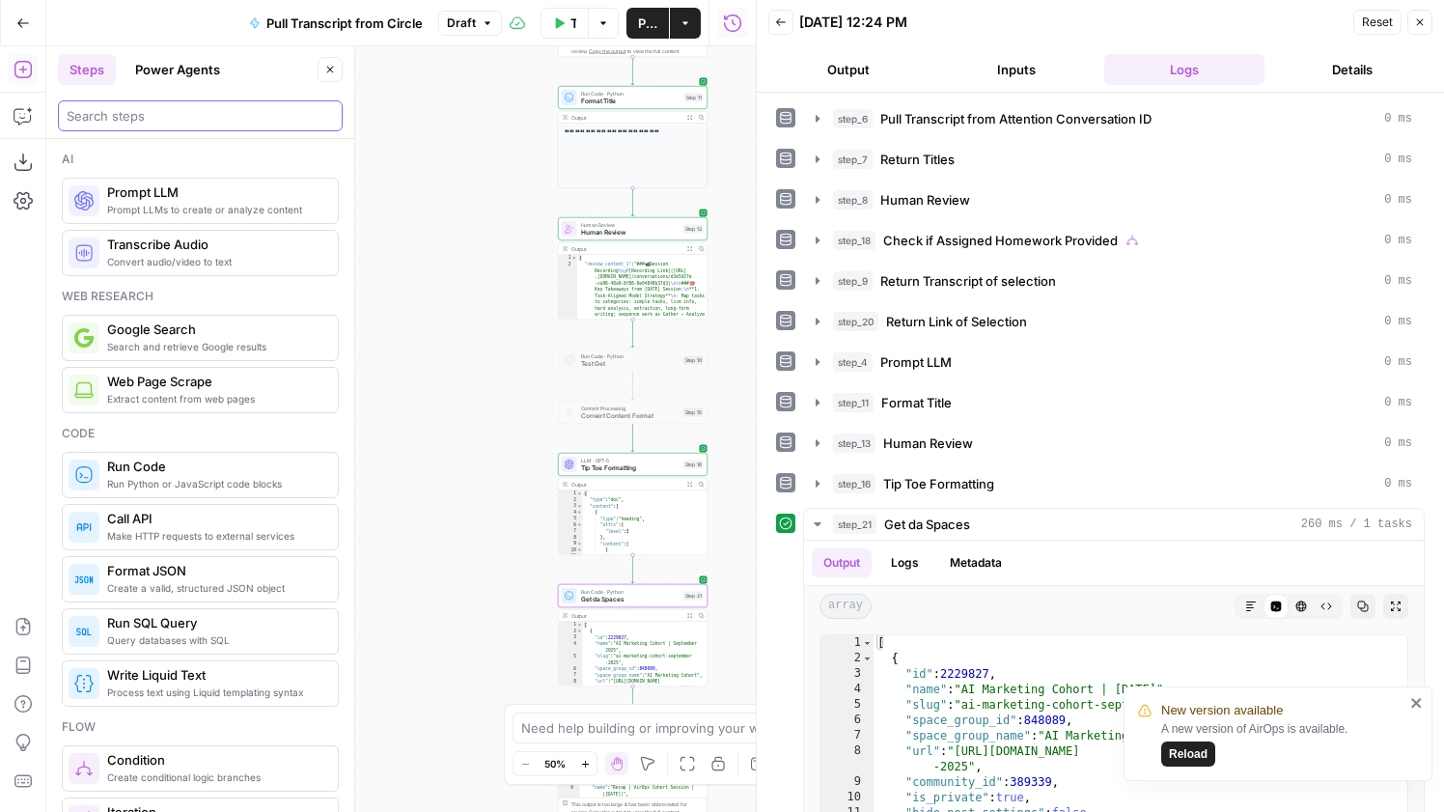
click at [126, 122] on input "search" at bounding box center [200, 115] width 267 height 19
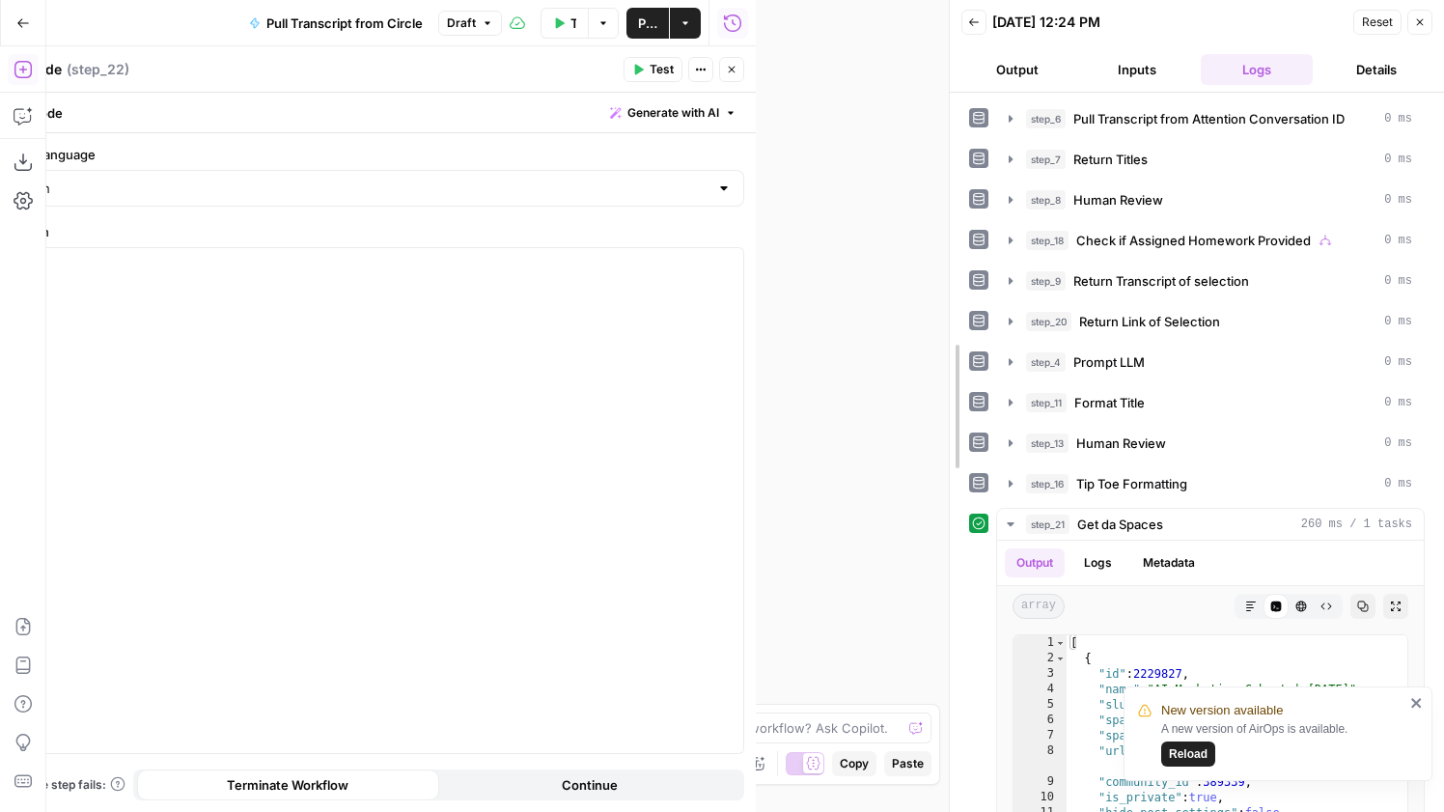
drag, startPoint x: 757, startPoint y: 250, endPoint x: 1046, endPoint y: 238, distance: 289.8
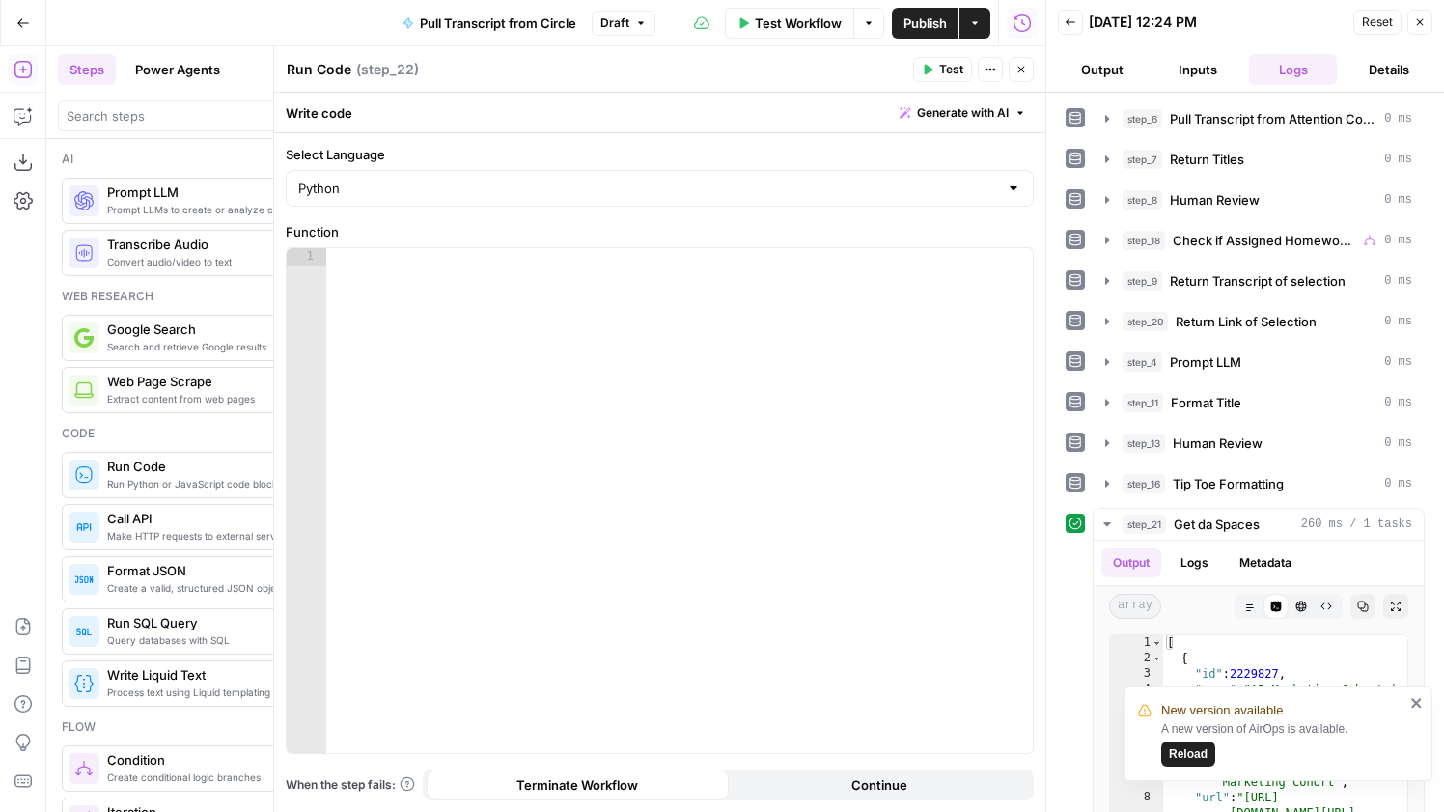
click at [958, 118] on span "Generate with AI" at bounding box center [963, 112] width 92 height 17
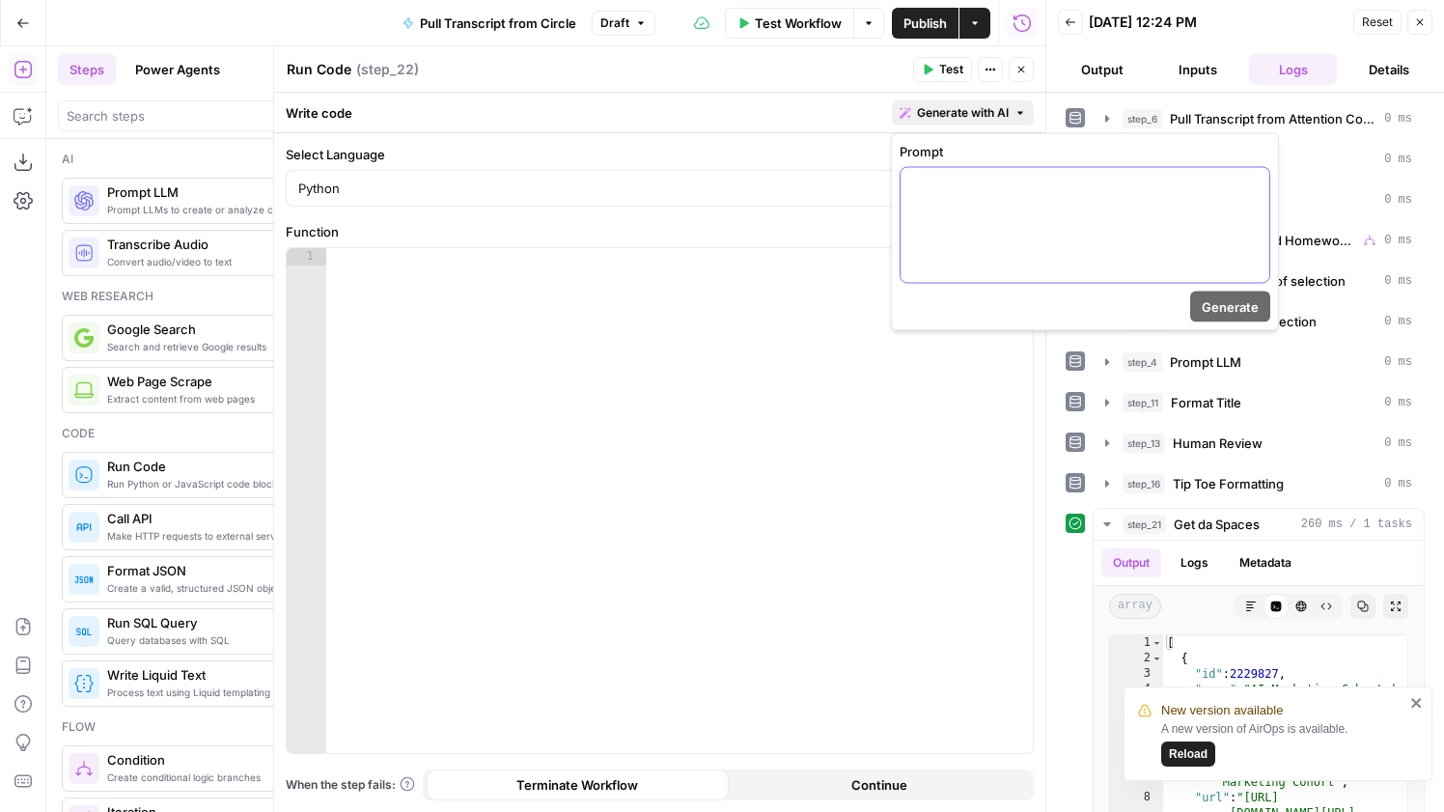
click at [996, 182] on p at bounding box center [1085, 185] width 346 height 19
click at [1249, 189] on icon "button" at bounding box center [1252, 185] width 10 height 10
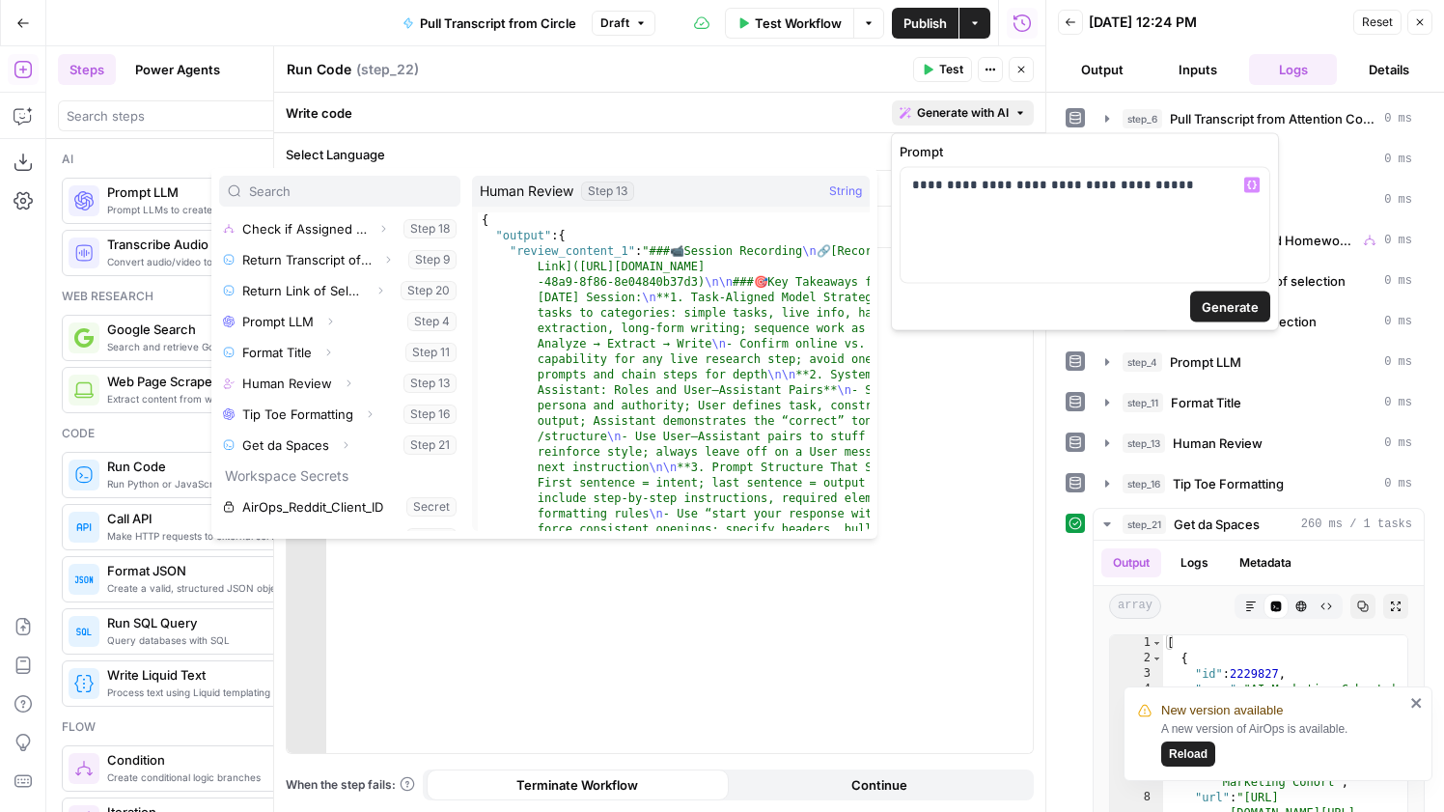
scroll to position [182, 0]
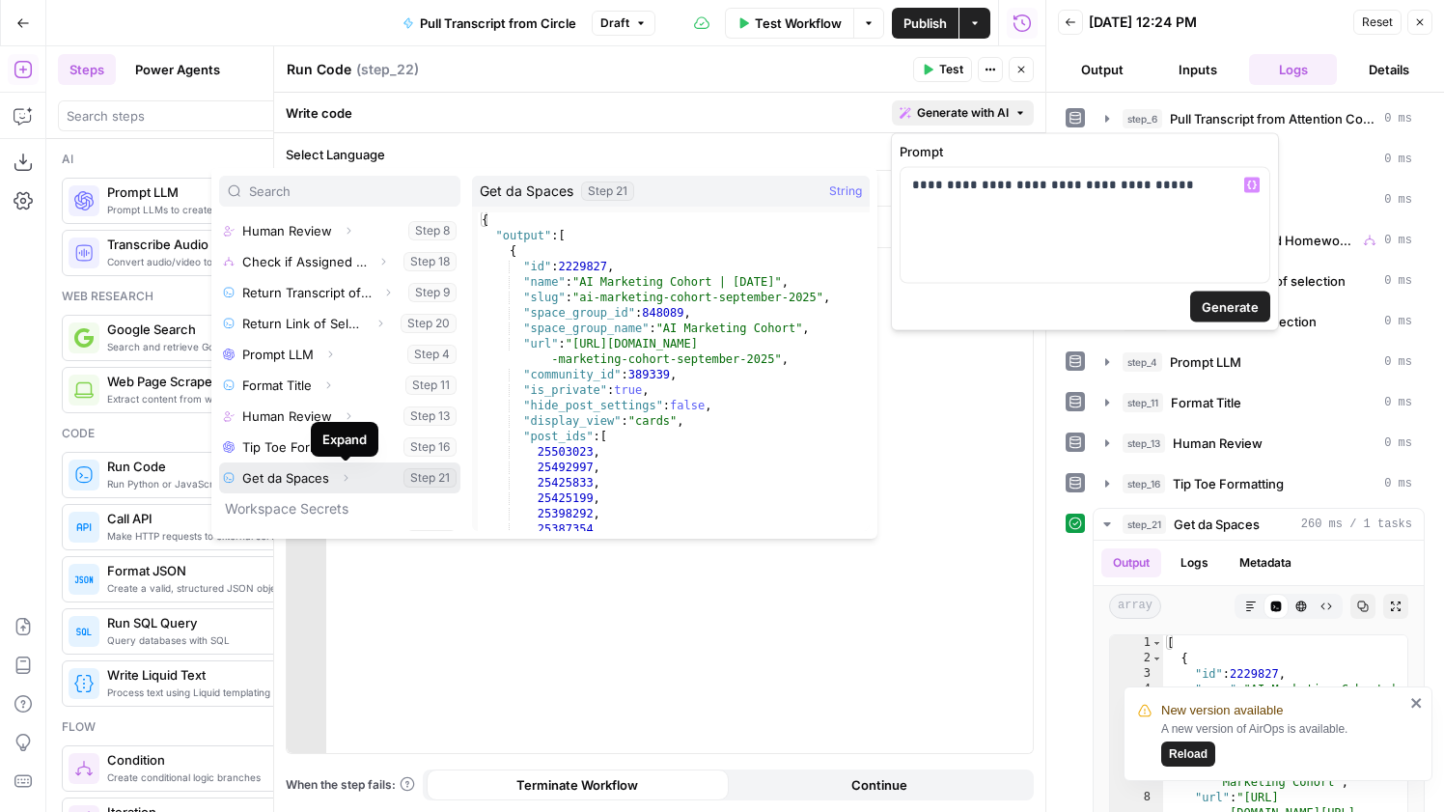
click at [346, 473] on icon "button" at bounding box center [346, 478] width 12 height 12
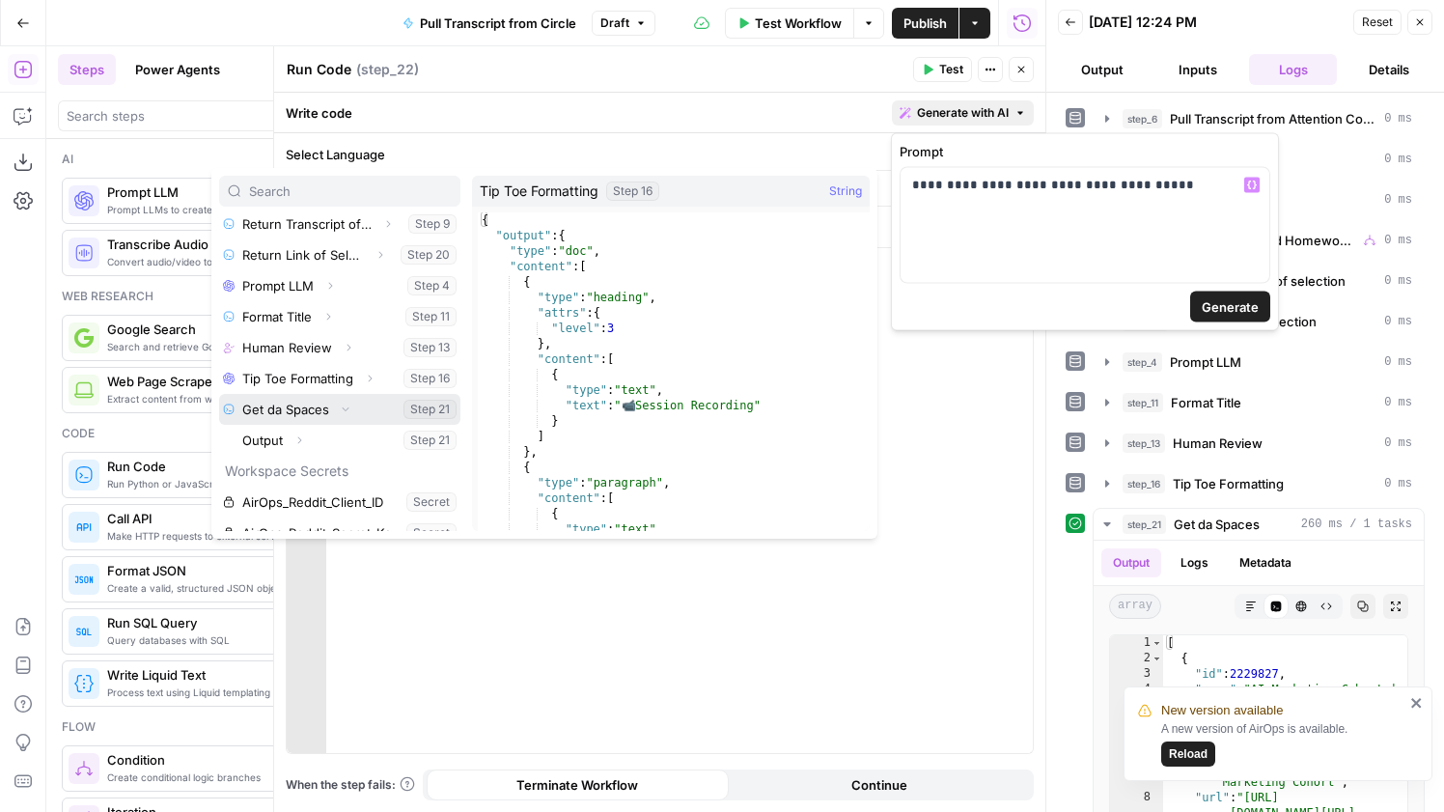
scroll to position [286, 0]
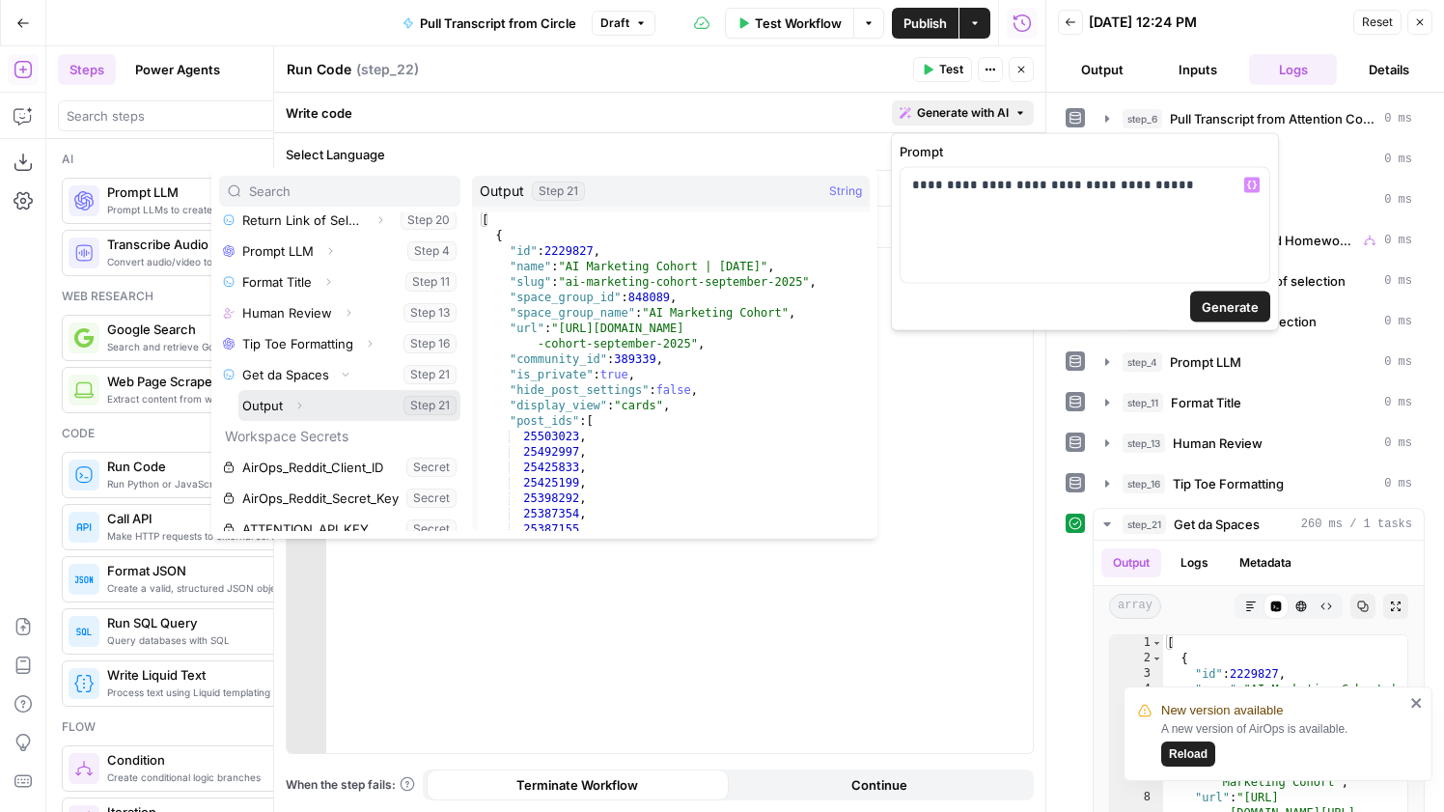
click at [264, 410] on button "Select variable Output" at bounding box center [349, 405] width 222 height 31
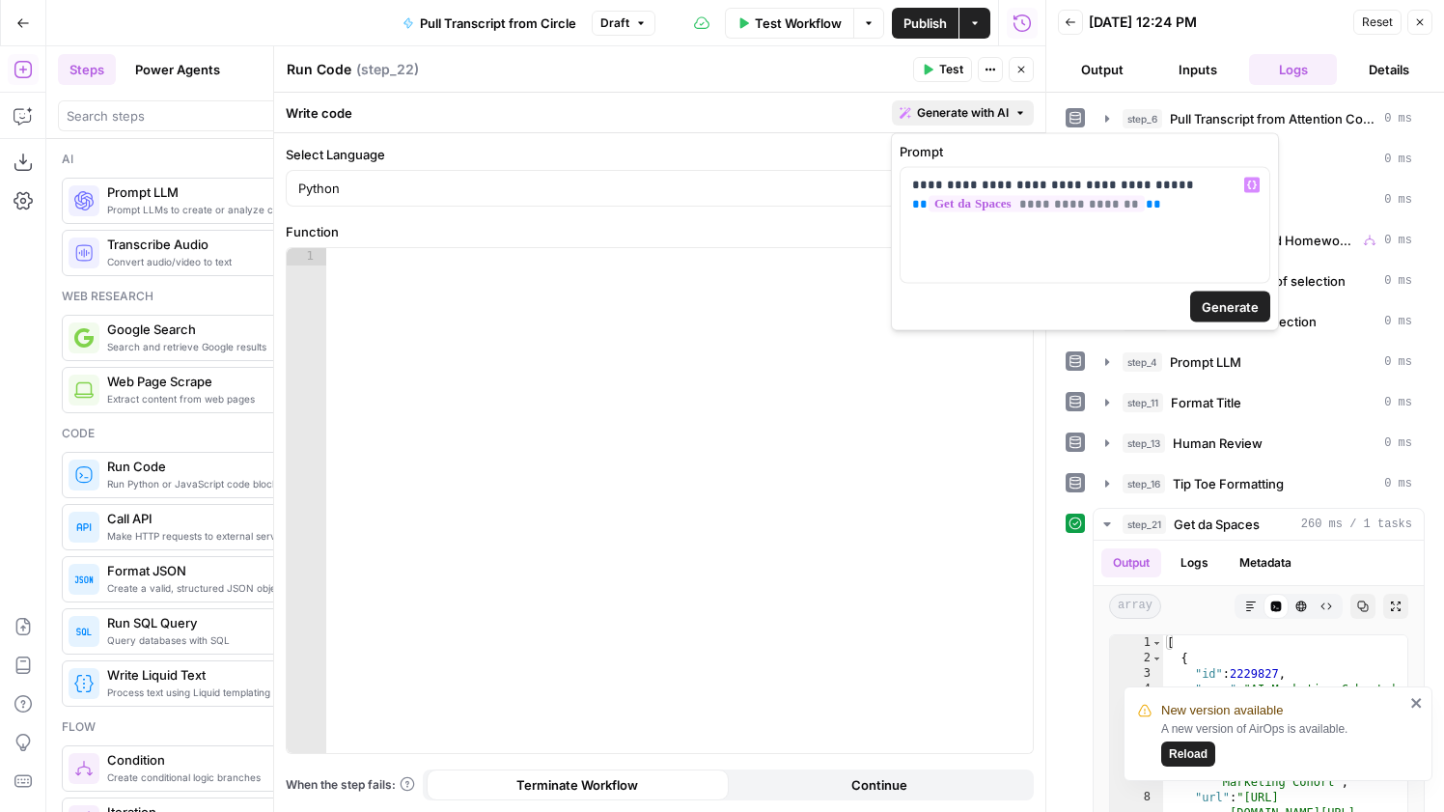
click at [1265, 293] on button "Generate" at bounding box center [1230, 306] width 80 height 31
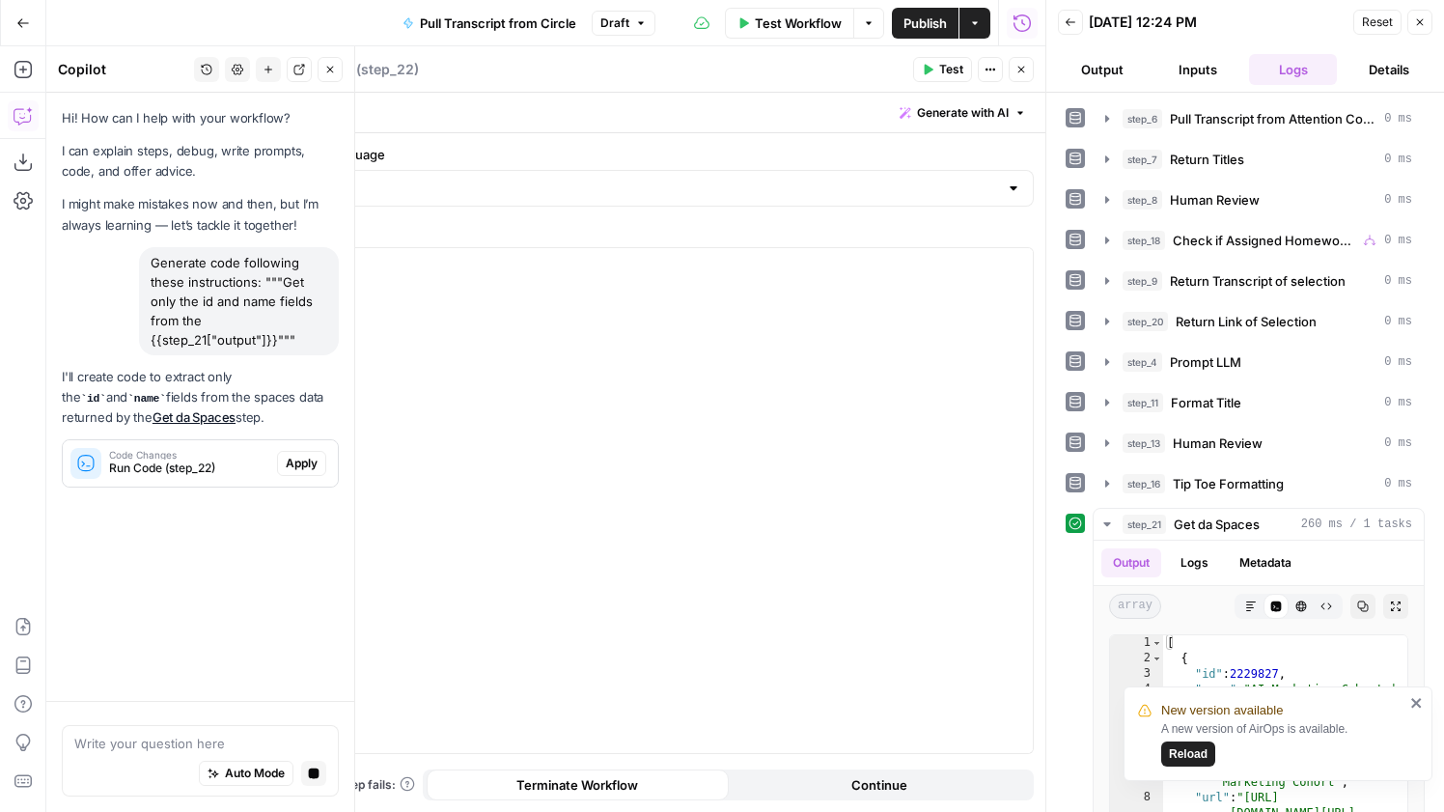
scroll to position [0, 0]
click at [298, 461] on span "Apply" at bounding box center [302, 463] width 32 height 17
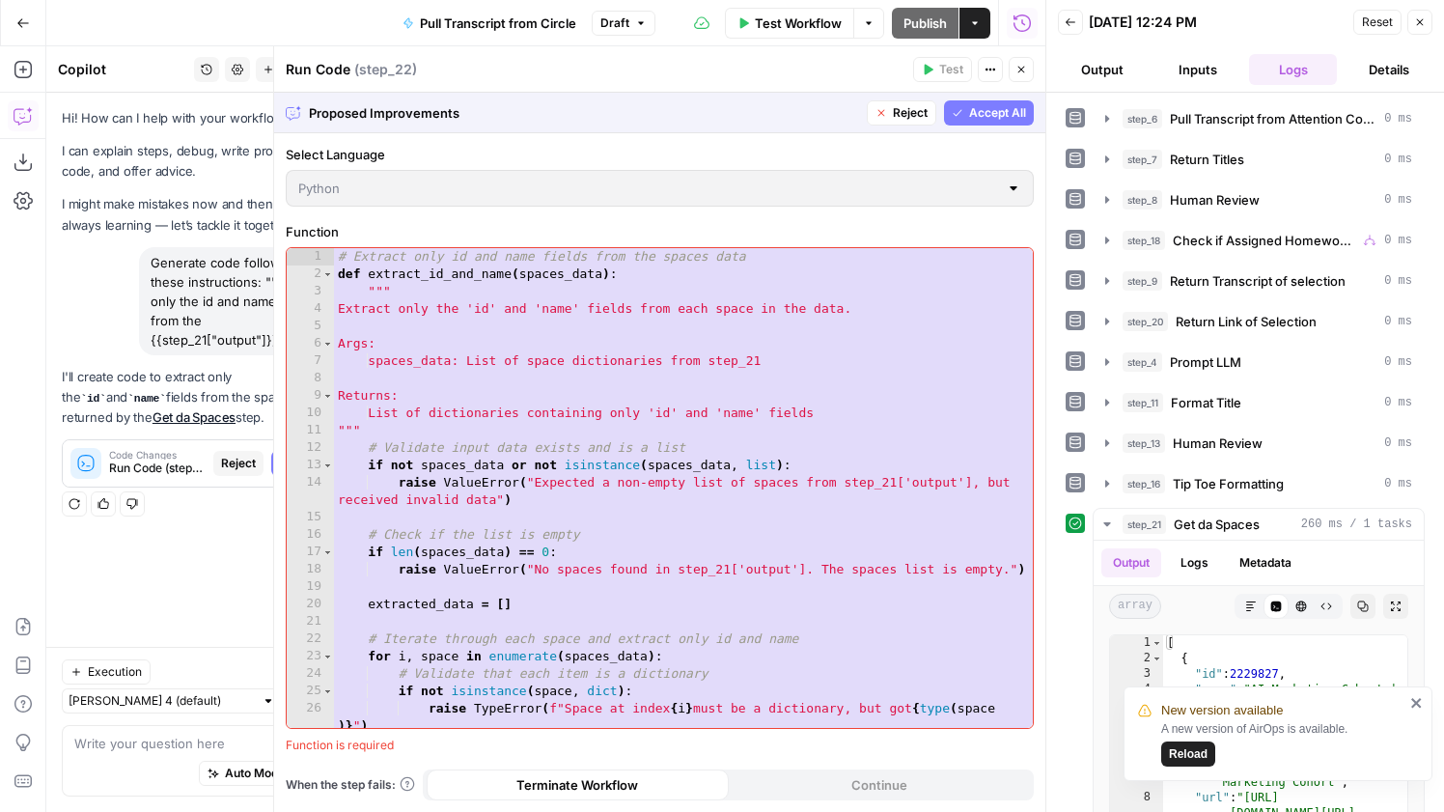
click at [964, 101] on button "Accept All" at bounding box center [989, 112] width 90 height 25
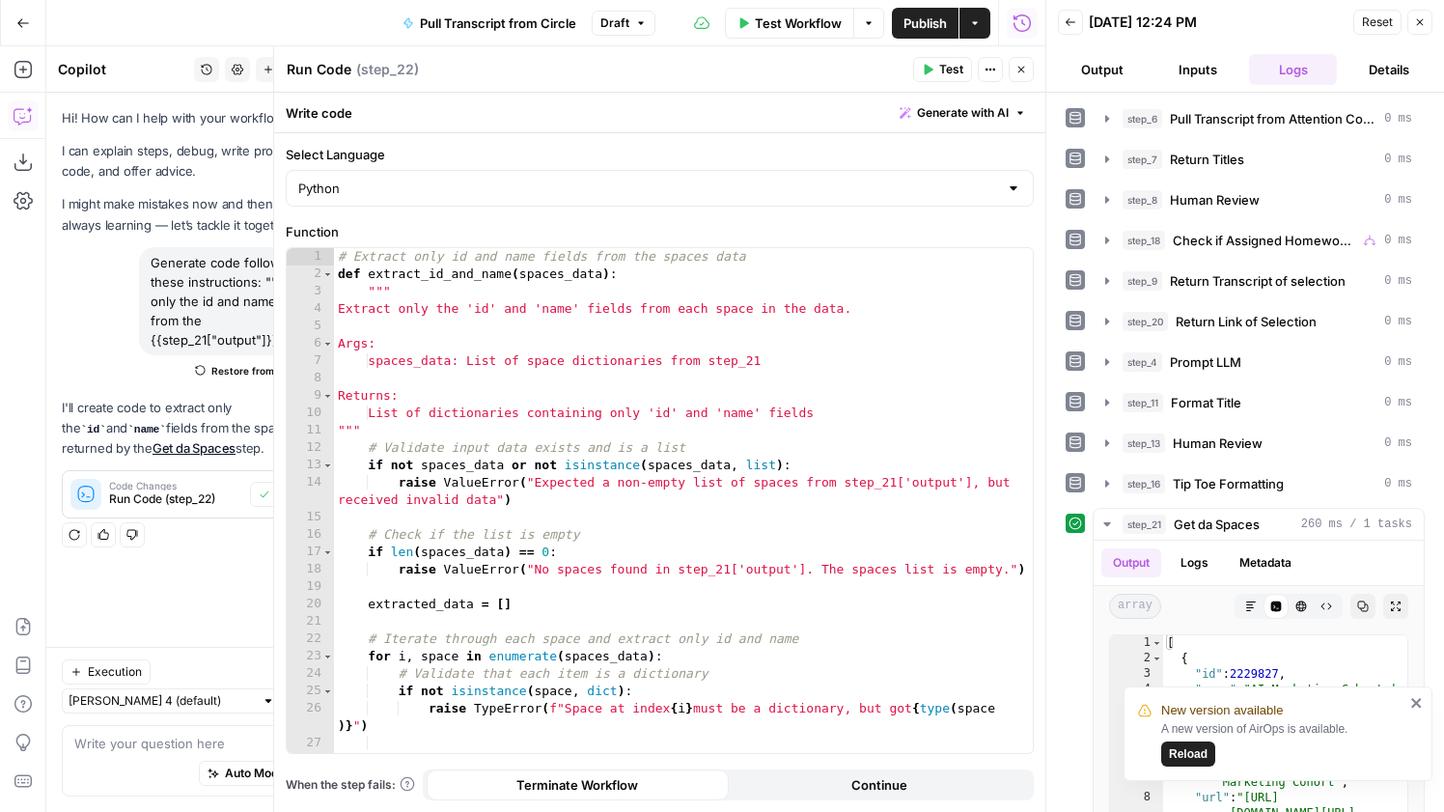
click at [945, 66] on span "Test" at bounding box center [951, 69] width 24 height 17
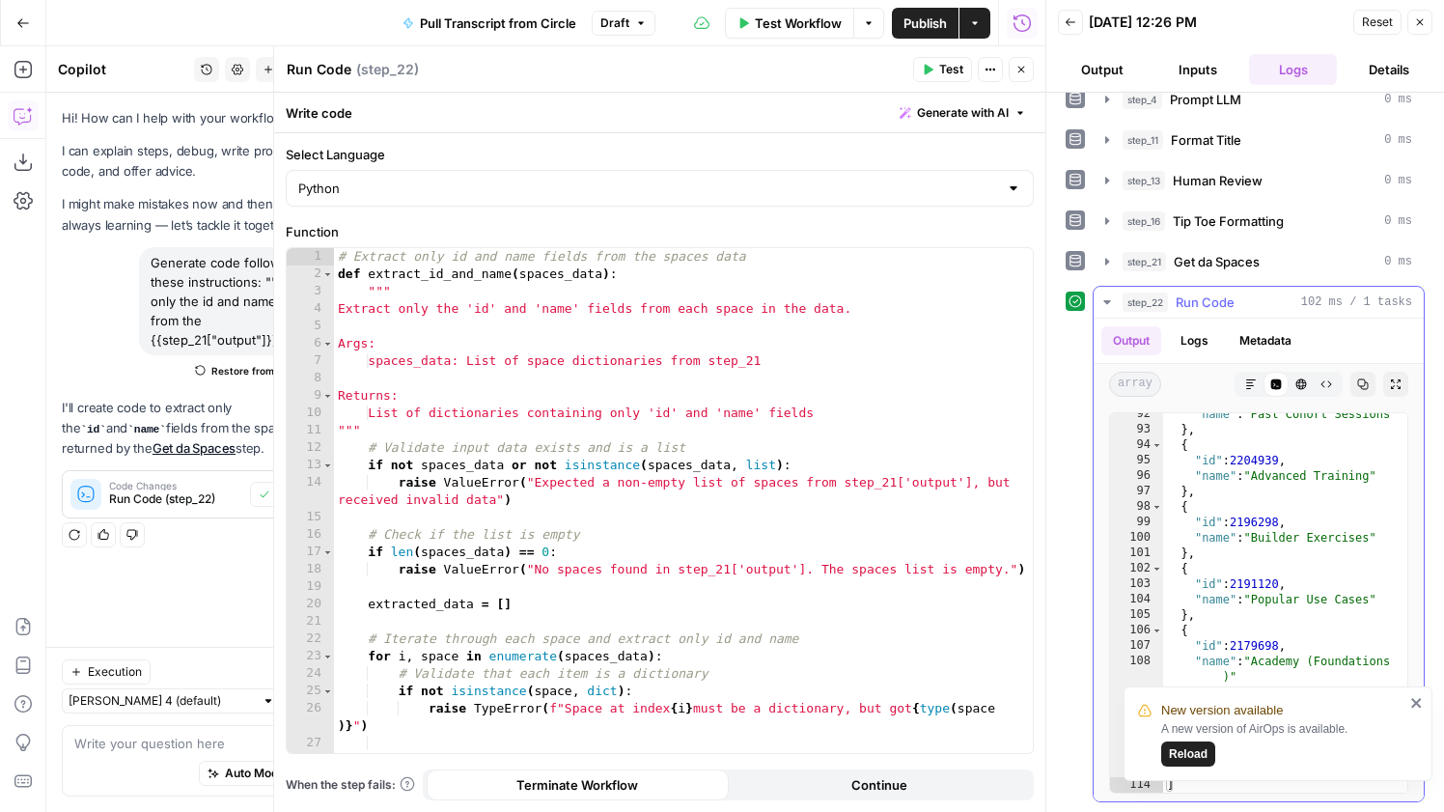
scroll to position [1675, 0]
click at [1025, 70] on icon "button" at bounding box center [1021, 70] width 12 height 12
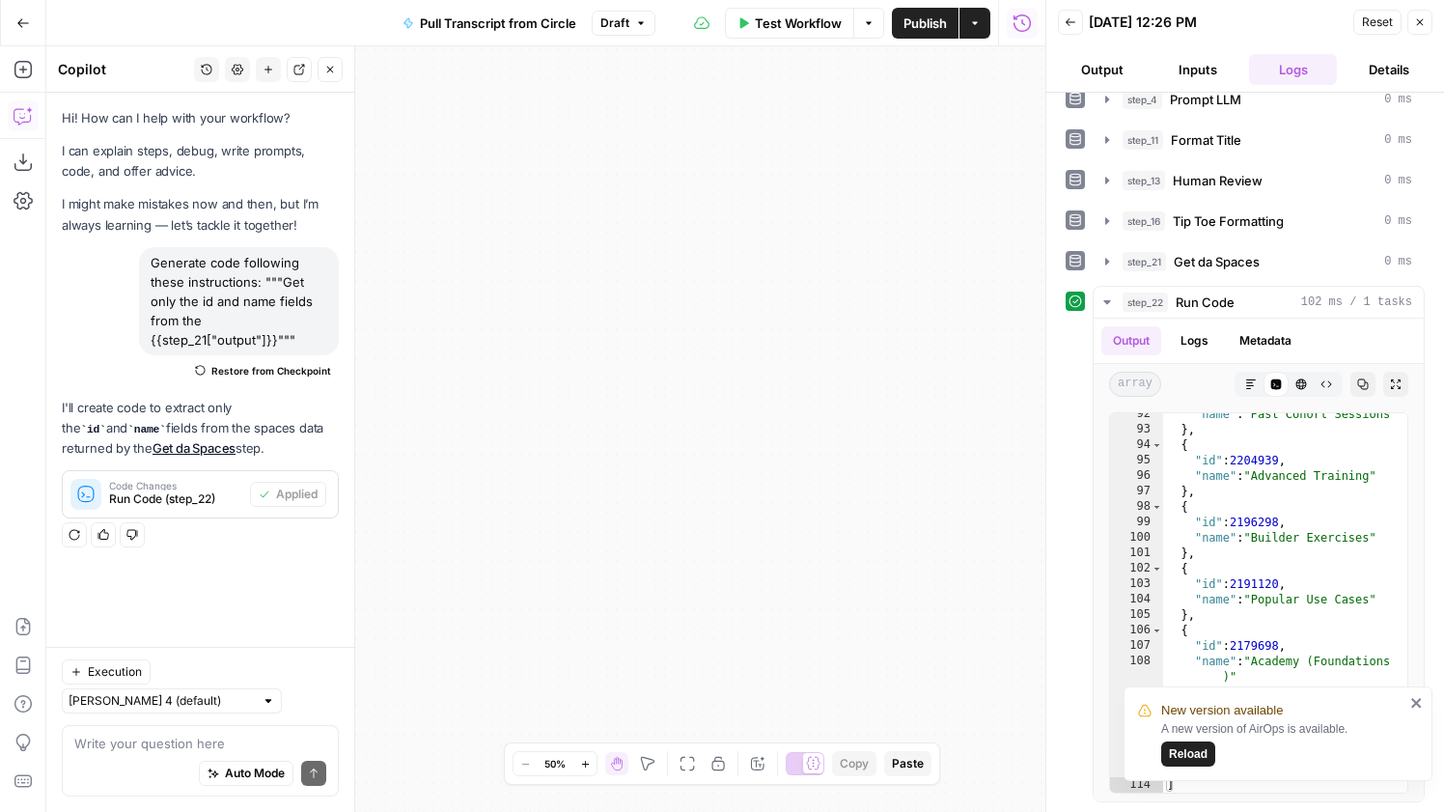
click at [333, 75] on button "Close" at bounding box center [330, 69] width 25 height 25
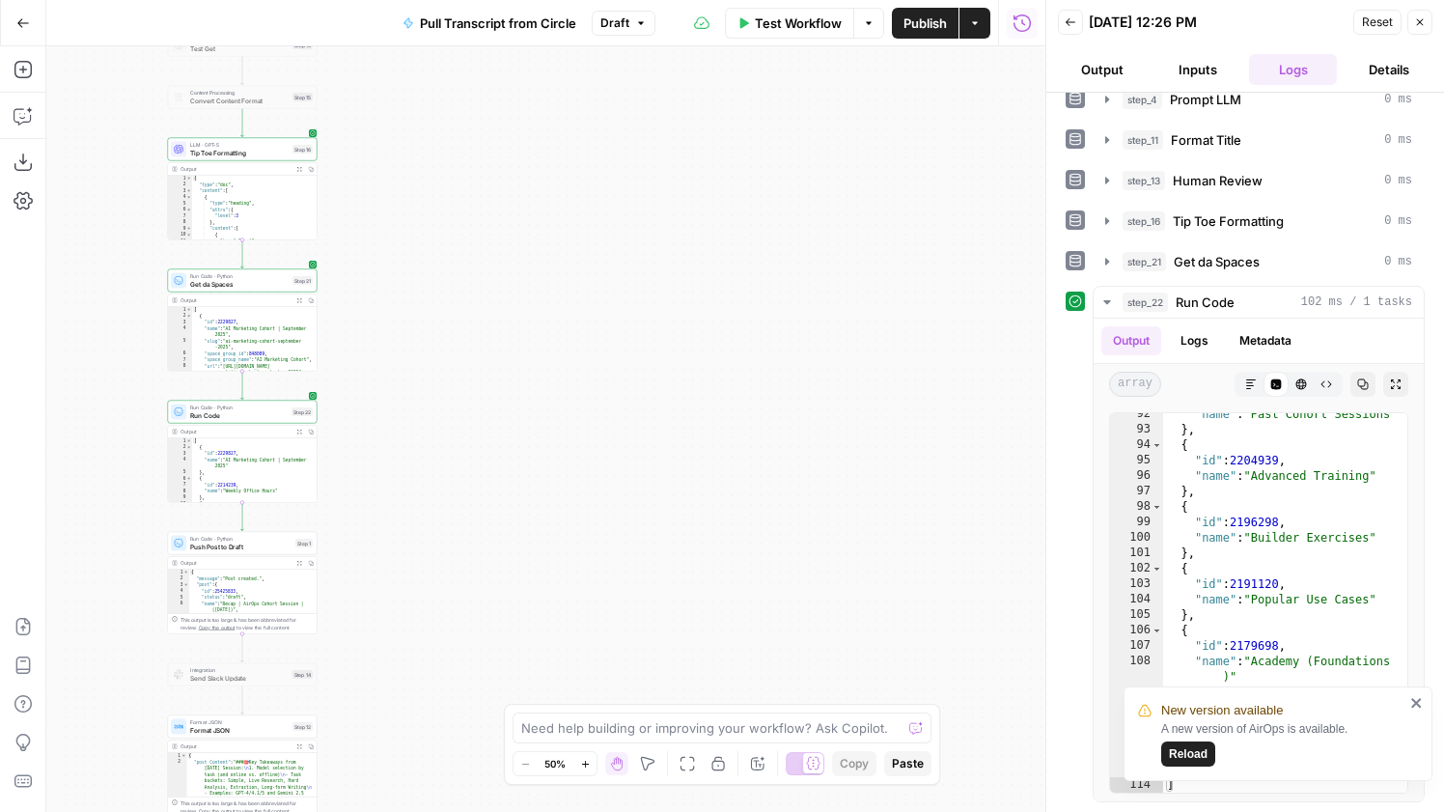
click at [14, 47] on div "Add Steps Copilot Download as JSON Settings Import JSON AirOps Academy Help Giv…" at bounding box center [23, 428] width 46 height 765
click at [27, 89] on div "Add Steps Copilot Download as JSON Settings Import JSON AirOps Academy Help Giv…" at bounding box center [23, 428] width 46 height 765
click at [31, 80] on button "Add Steps" at bounding box center [23, 69] width 31 height 31
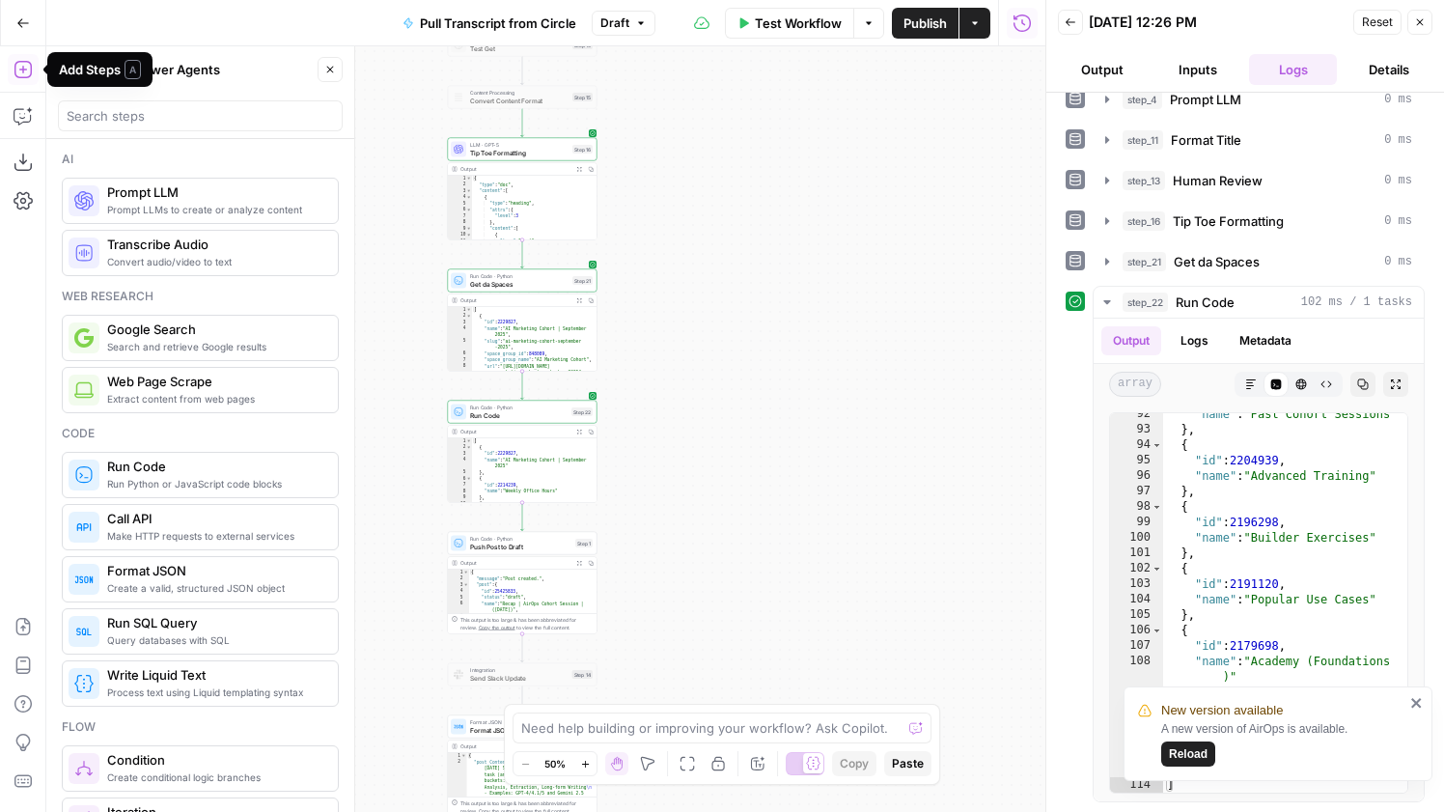
click at [125, 135] on header "Steps Power Agents Close" at bounding box center [200, 92] width 308 height 93
click at [127, 118] on input "search" at bounding box center [200, 115] width 267 height 19
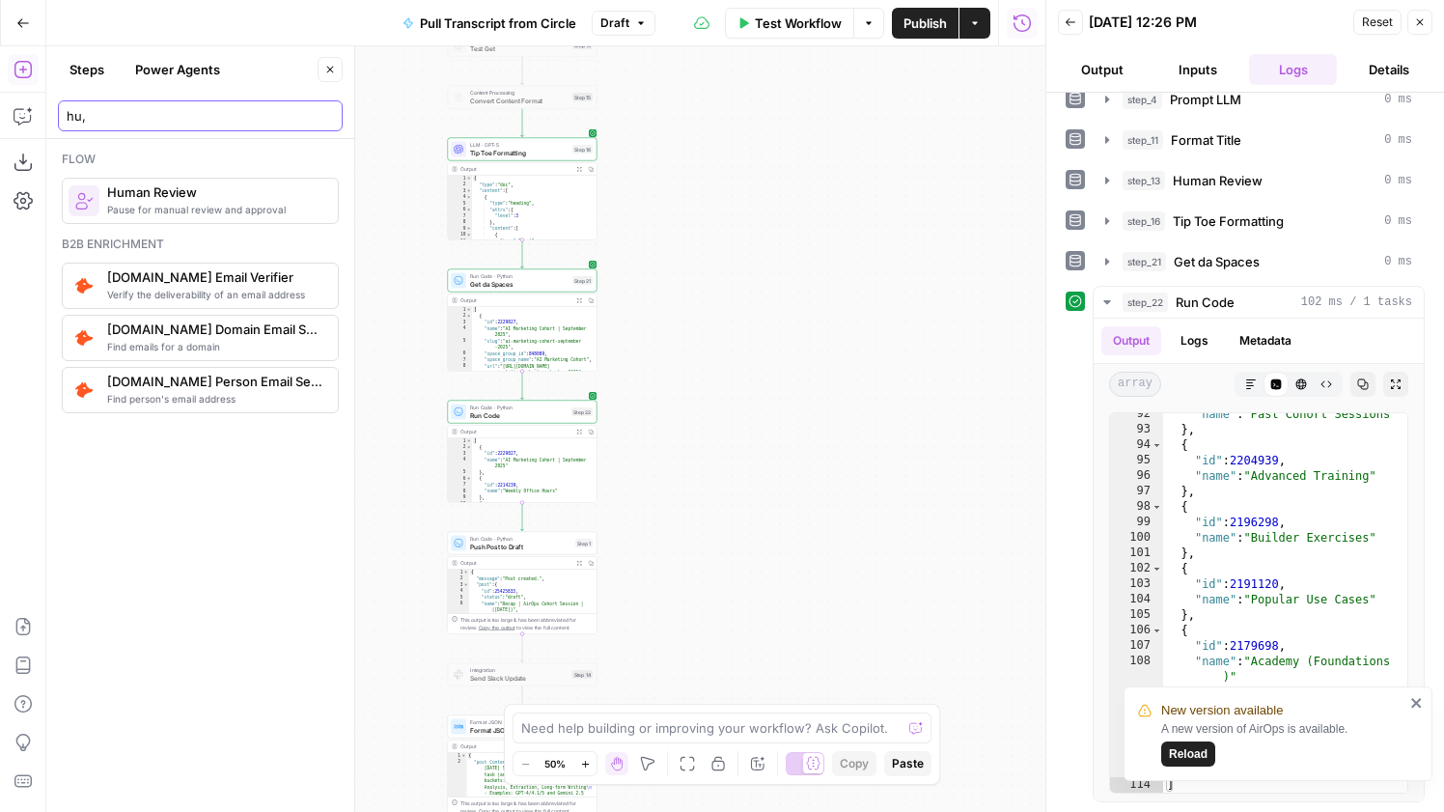
type input "hu,"
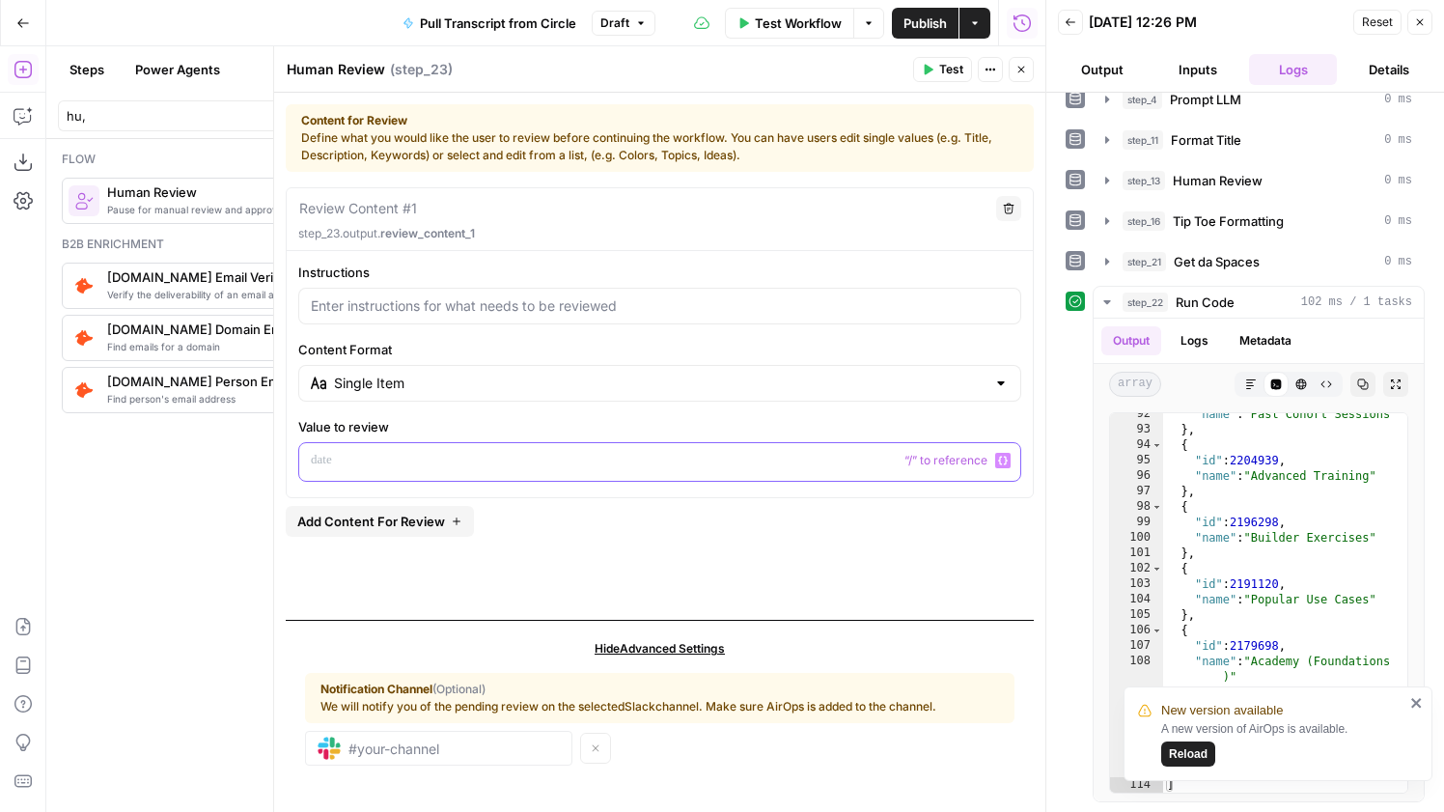
click at [389, 447] on div at bounding box center [659, 462] width 721 height 38
click at [541, 374] on input "Content Format" at bounding box center [659, 383] width 651 height 19
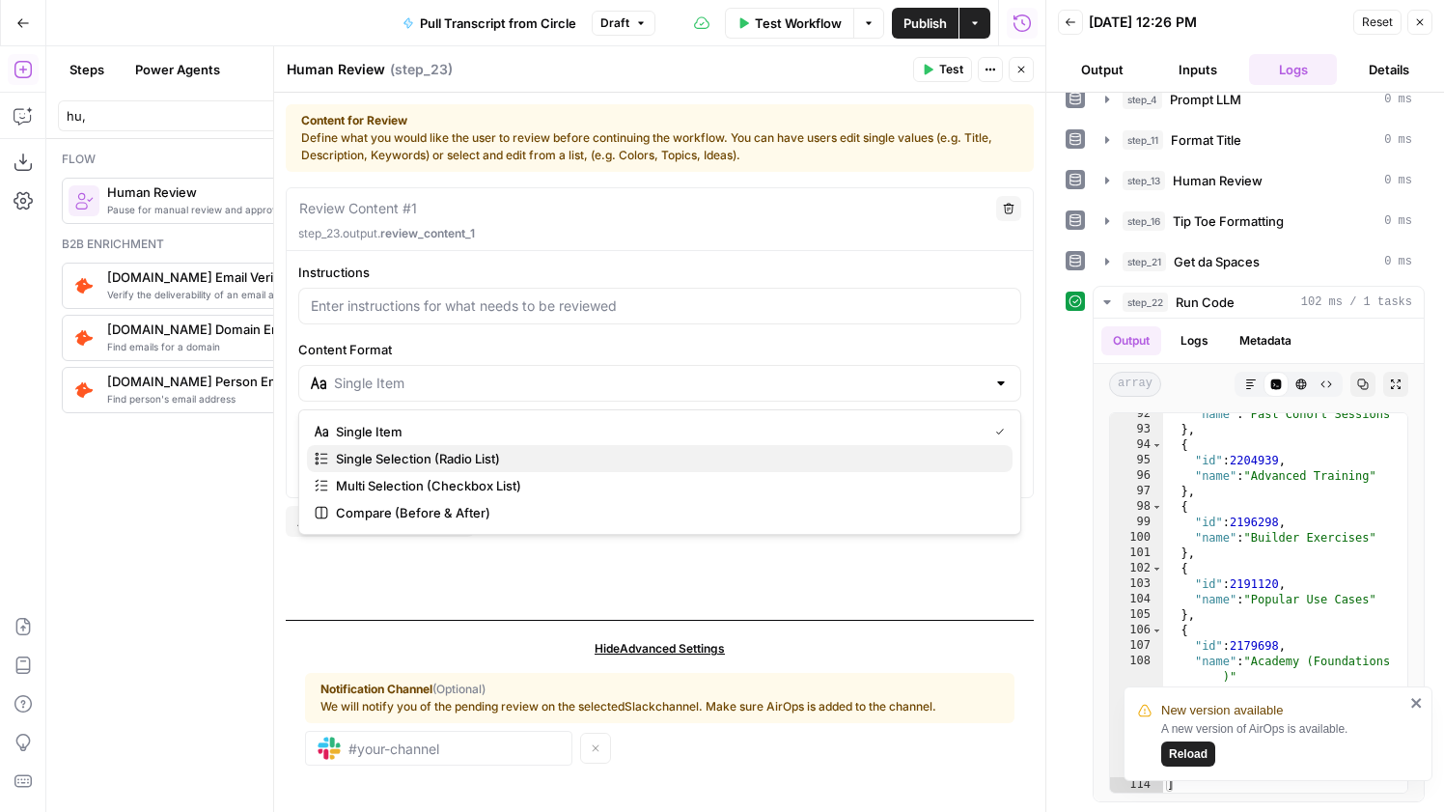
click at [501, 460] on span "Single Selection (Radio List)" at bounding box center [666, 458] width 661 height 19
type input "Single Selection (Radio List)"
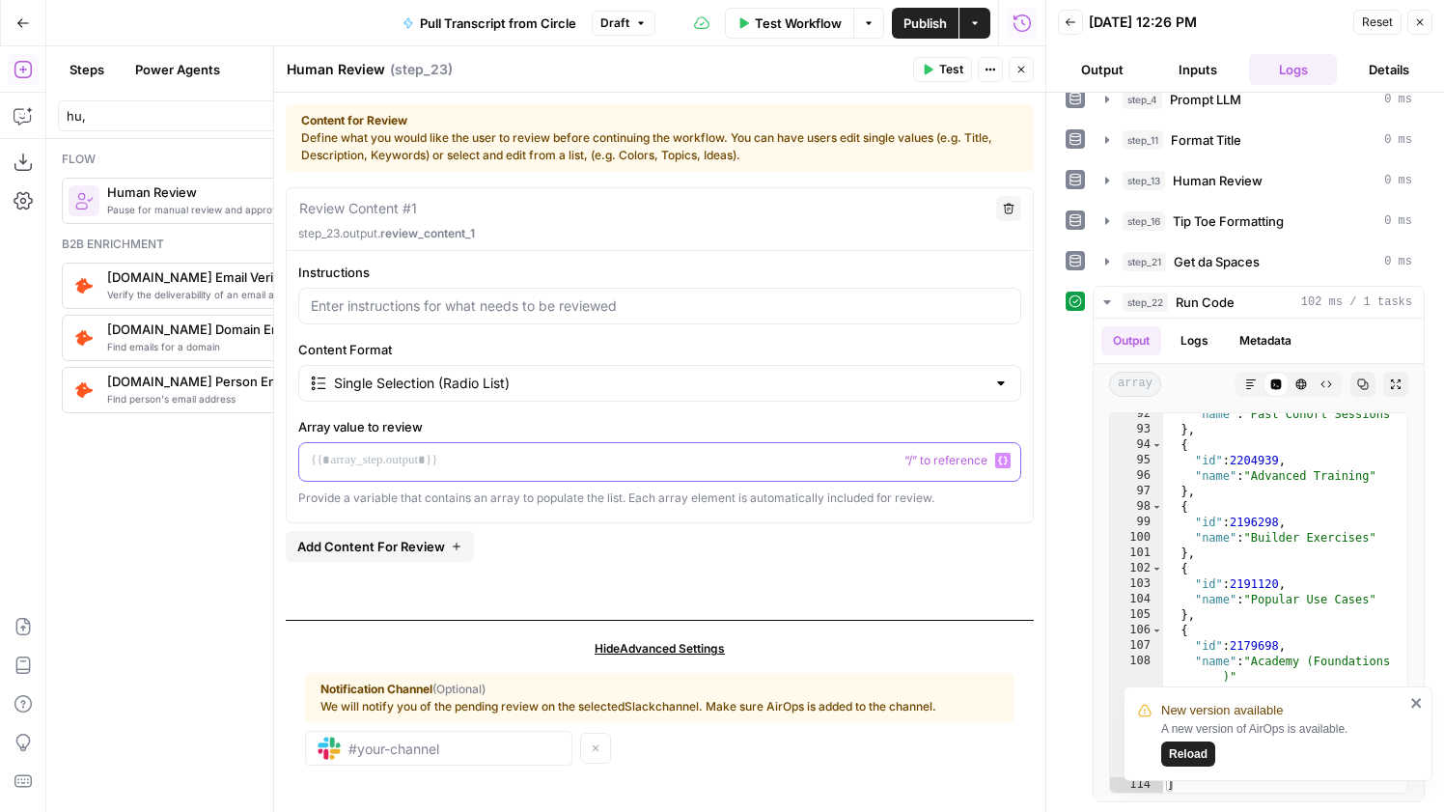
click at [1009, 465] on button "Variables Menu" at bounding box center [1002, 460] width 15 height 15
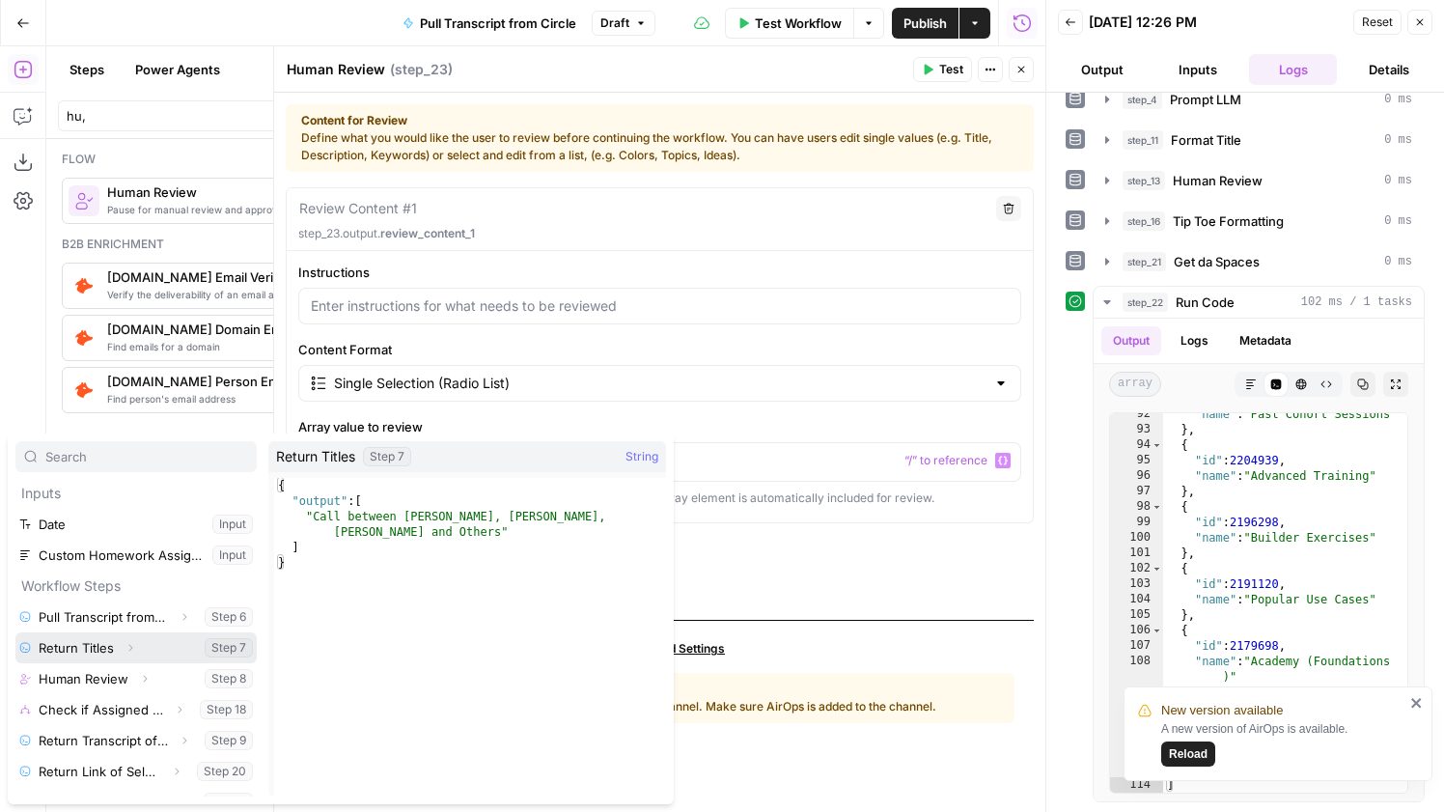
click at [168, 647] on button "Select variable Return Titles" at bounding box center [135, 647] width 241 height 31
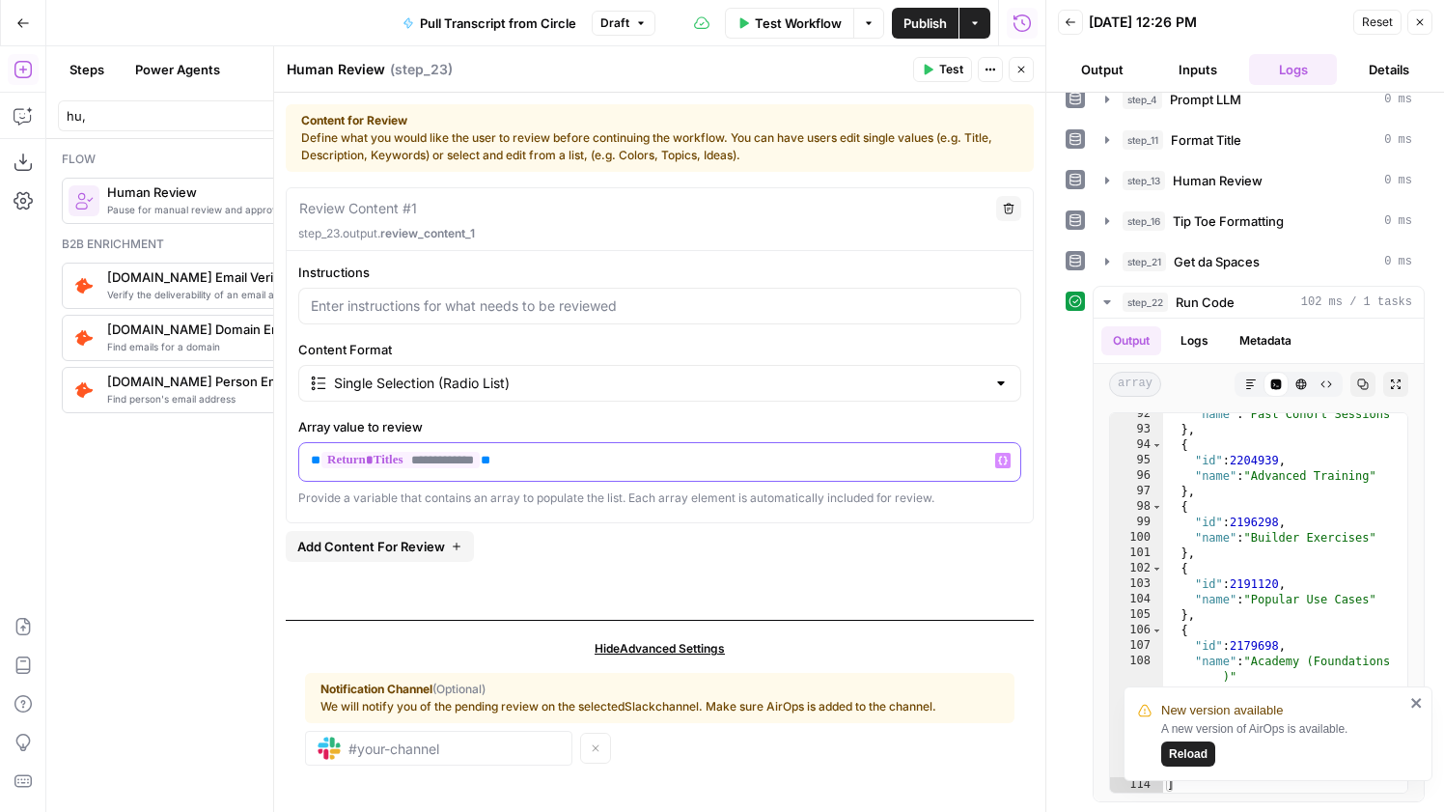
drag, startPoint x: 602, startPoint y: 470, endPoint x: 292, endPoint y: 466, distance: 309.8
click at [292, 466] on div "**********" at bounding box center [660, 385] width 746 height 244
click at [999, 466] on button "Variables Menu" at bounding box center [1002, 460] width 15 height 15
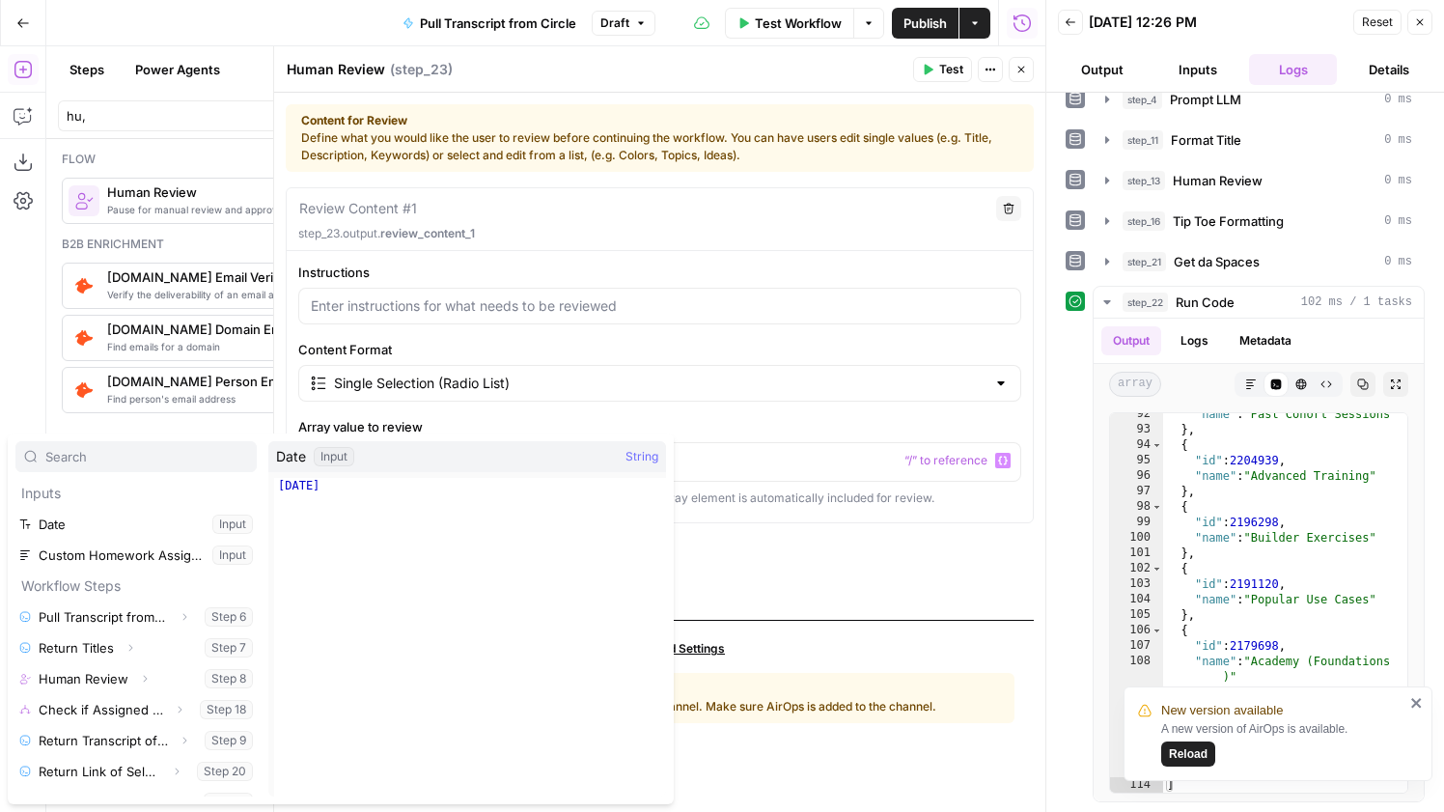
click at [1027, 68] on button "Close" at bounding box center [1021, 69] width 25 height 25
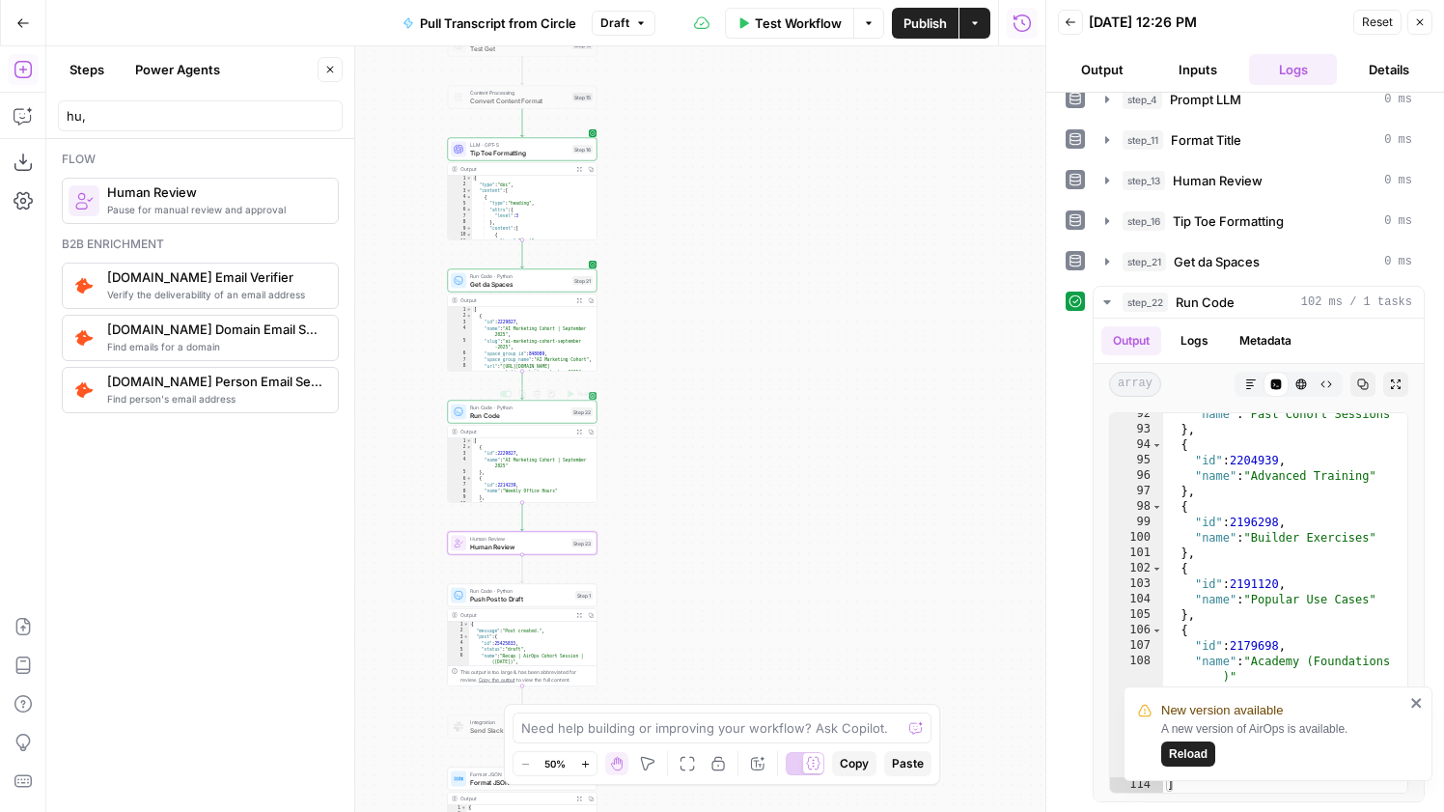
click at [514, 416] on span "Run Code" at bounding box center [518, 415] width 97 height 10
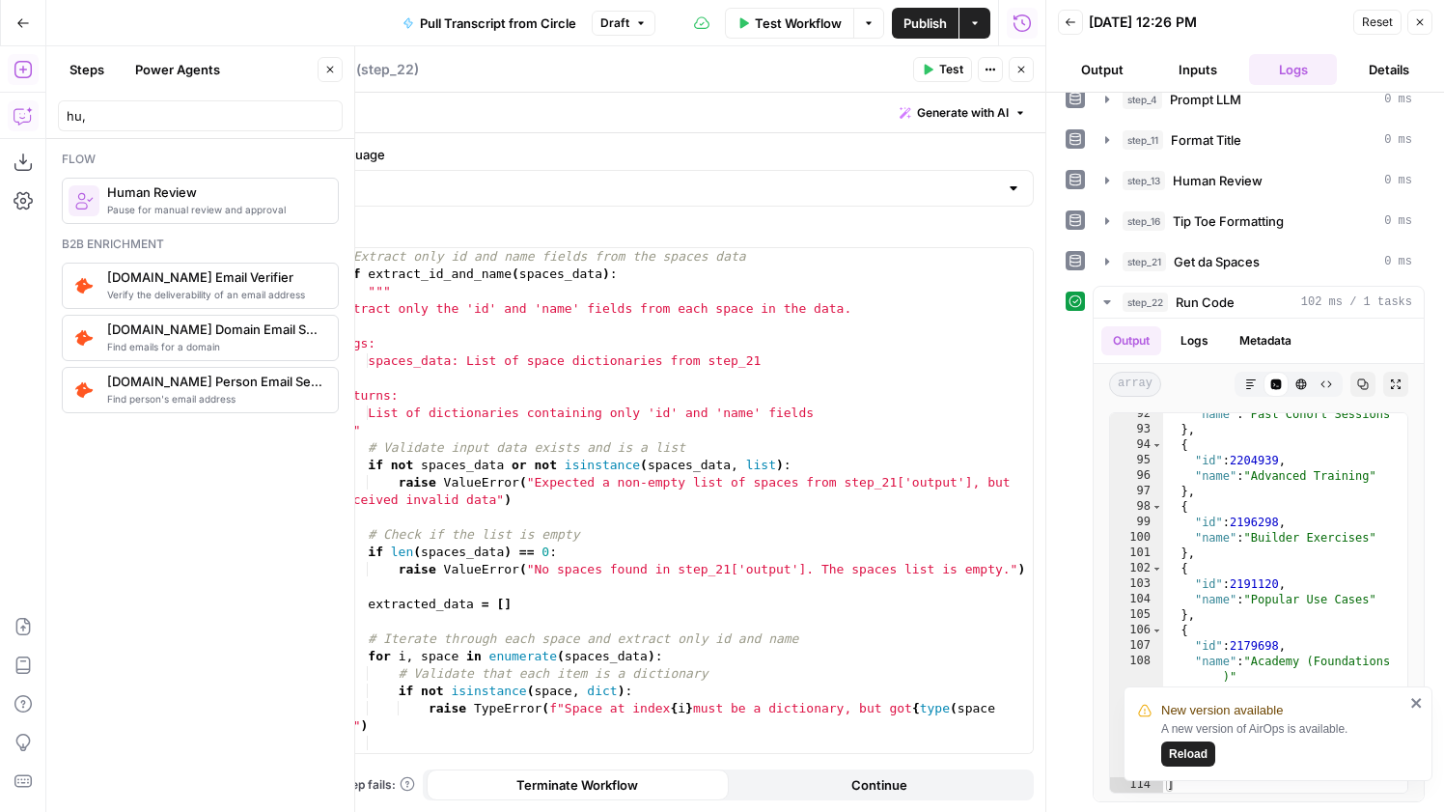
click at [9, 118] on button "Copilot" at bounding box center [23, 115] width 31 height 31
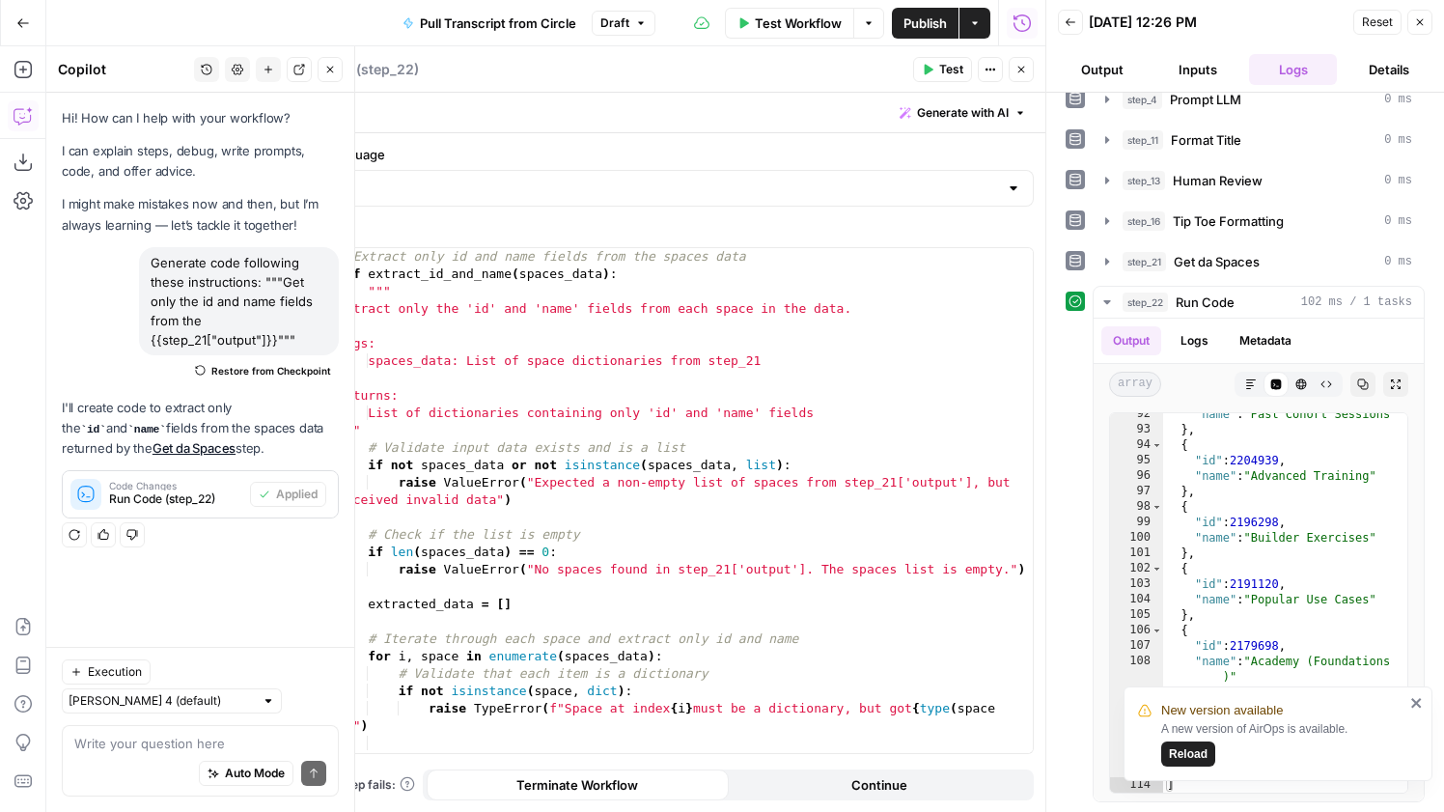
type textarea "J"
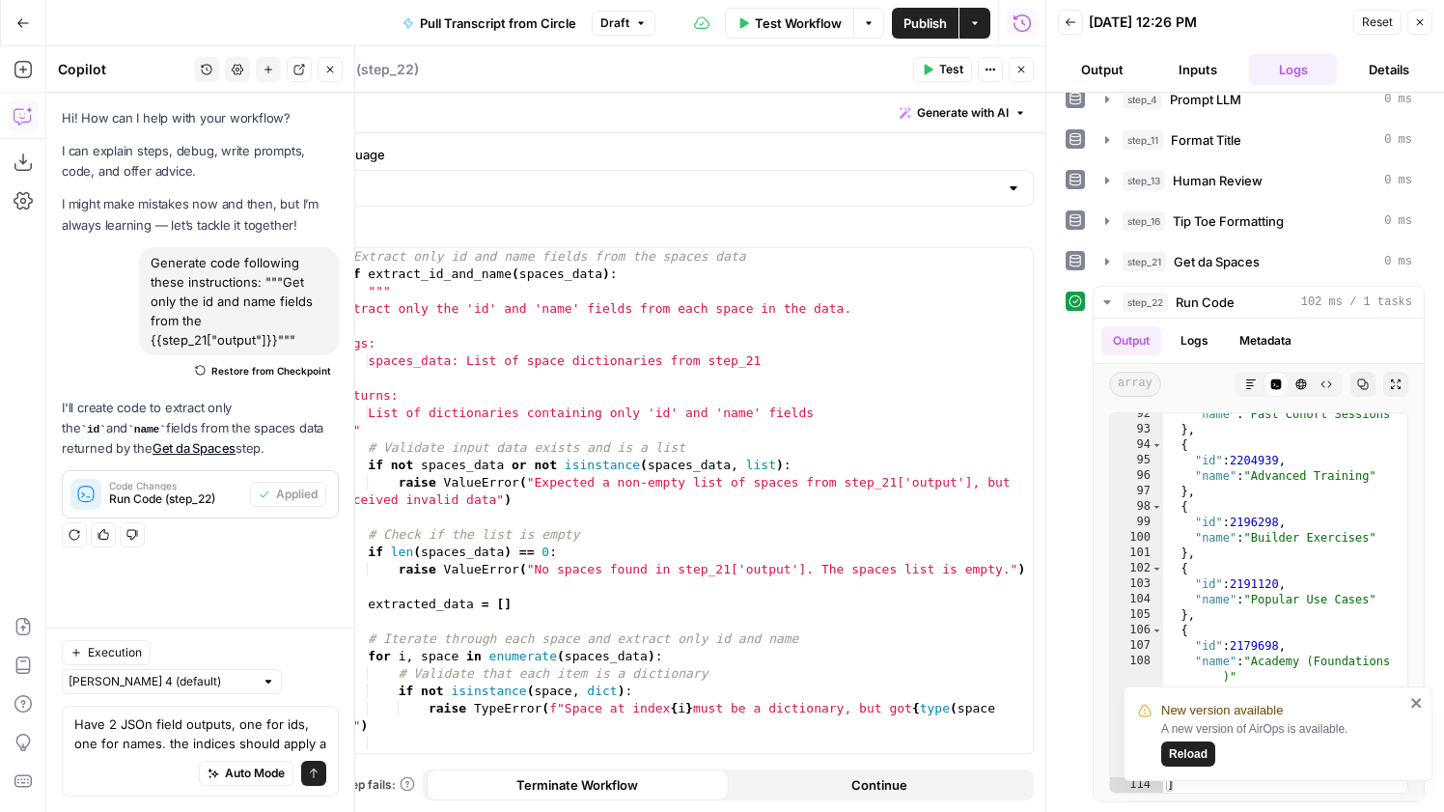
scroll to position [0, 0]
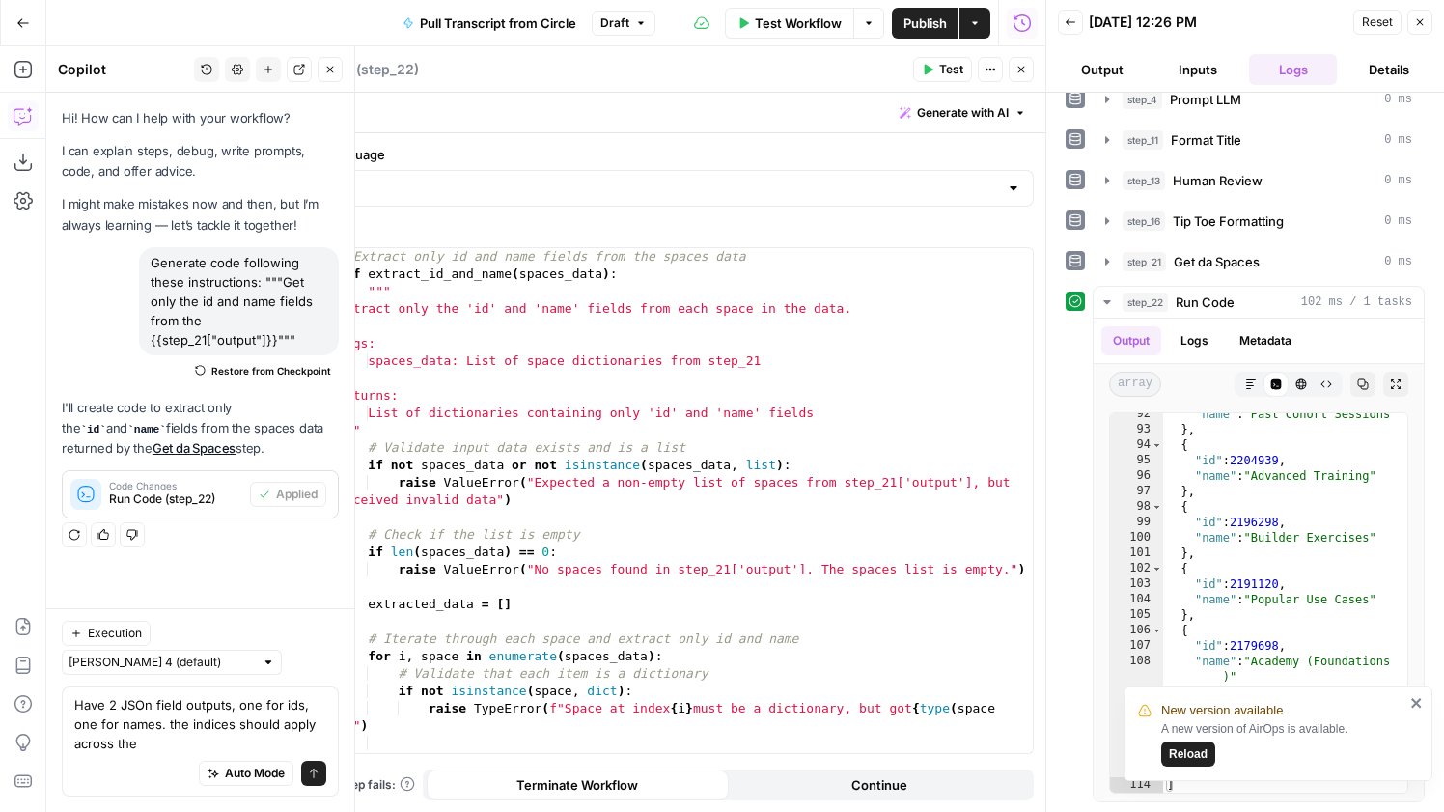
type textarea "Have 2 JSOn field outputs, one for ids, one for names. the indices should apply…"
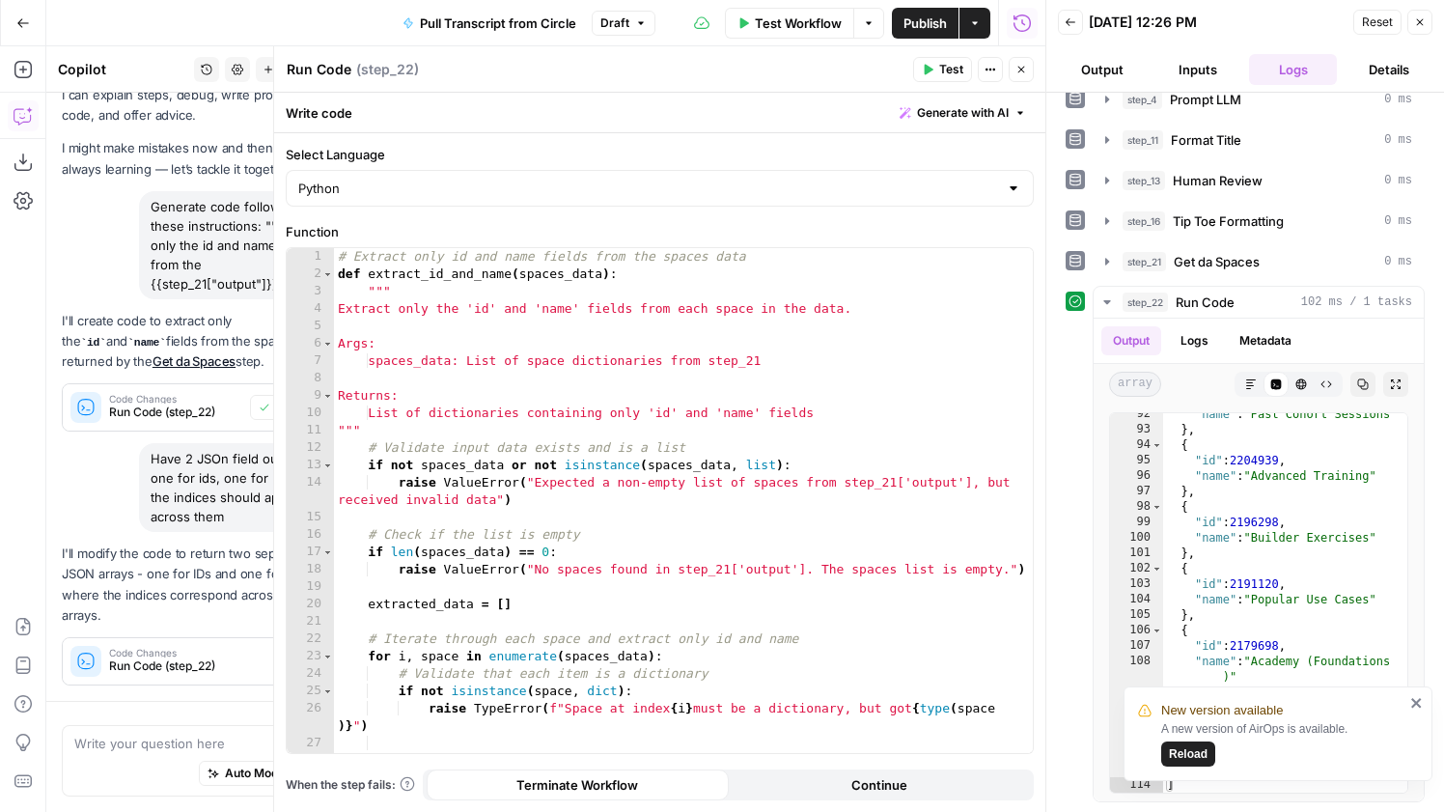
scroll to position [35, 0]
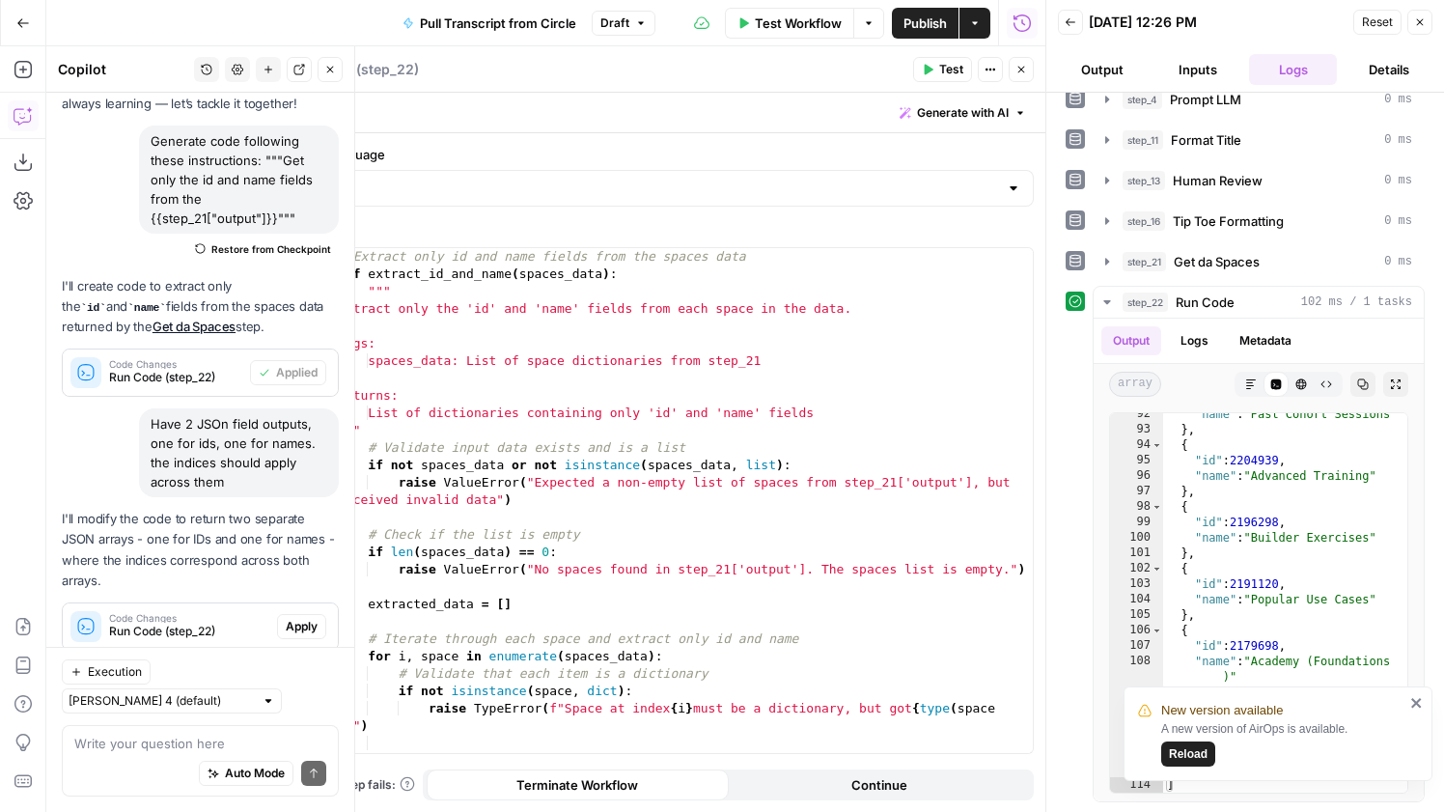
click at [312, 618] on span "Apply" at bounding box center [302, 626] width 32 height 17
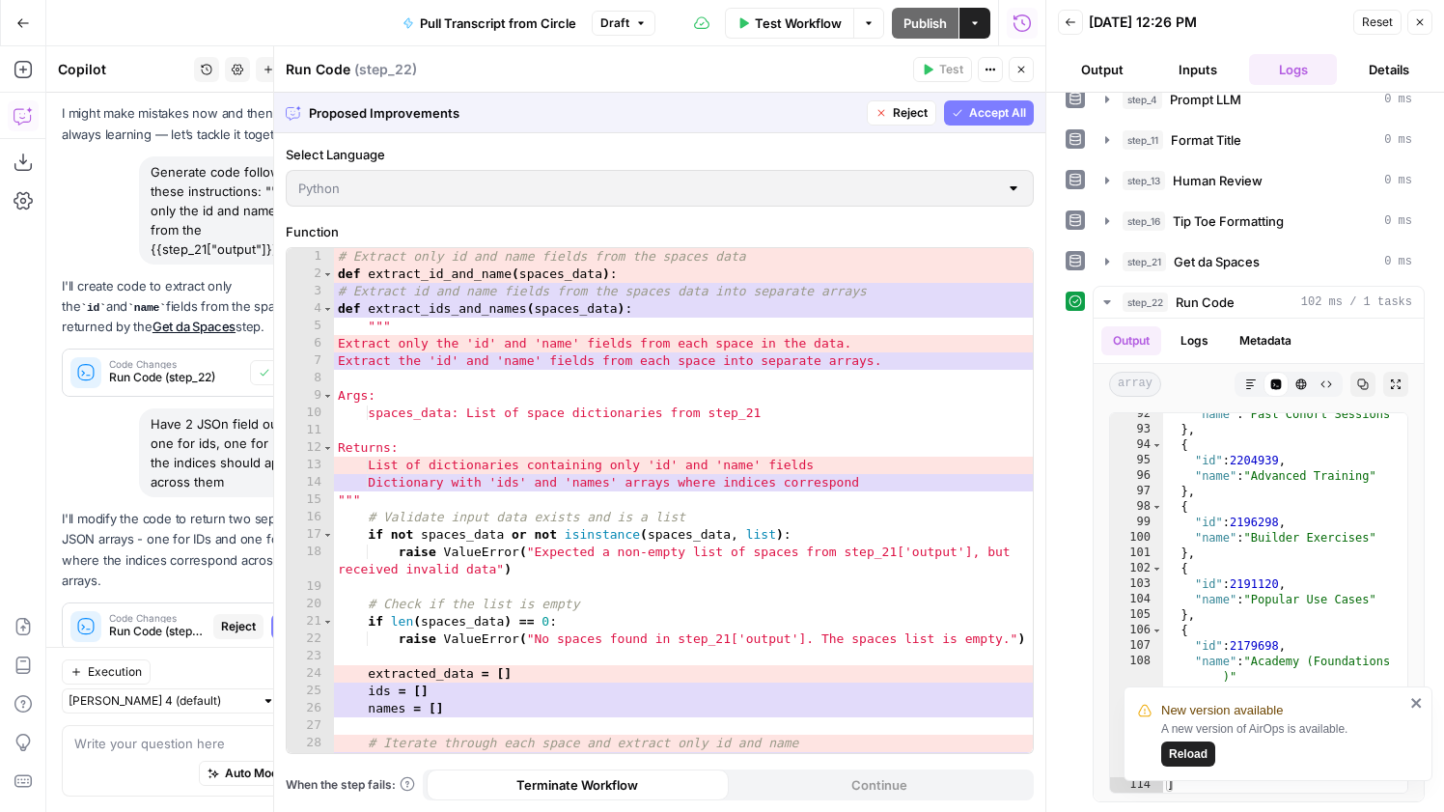
click at [1018, 118] on span "Accept All" at bounding box center [997, 112] width 57 height 17
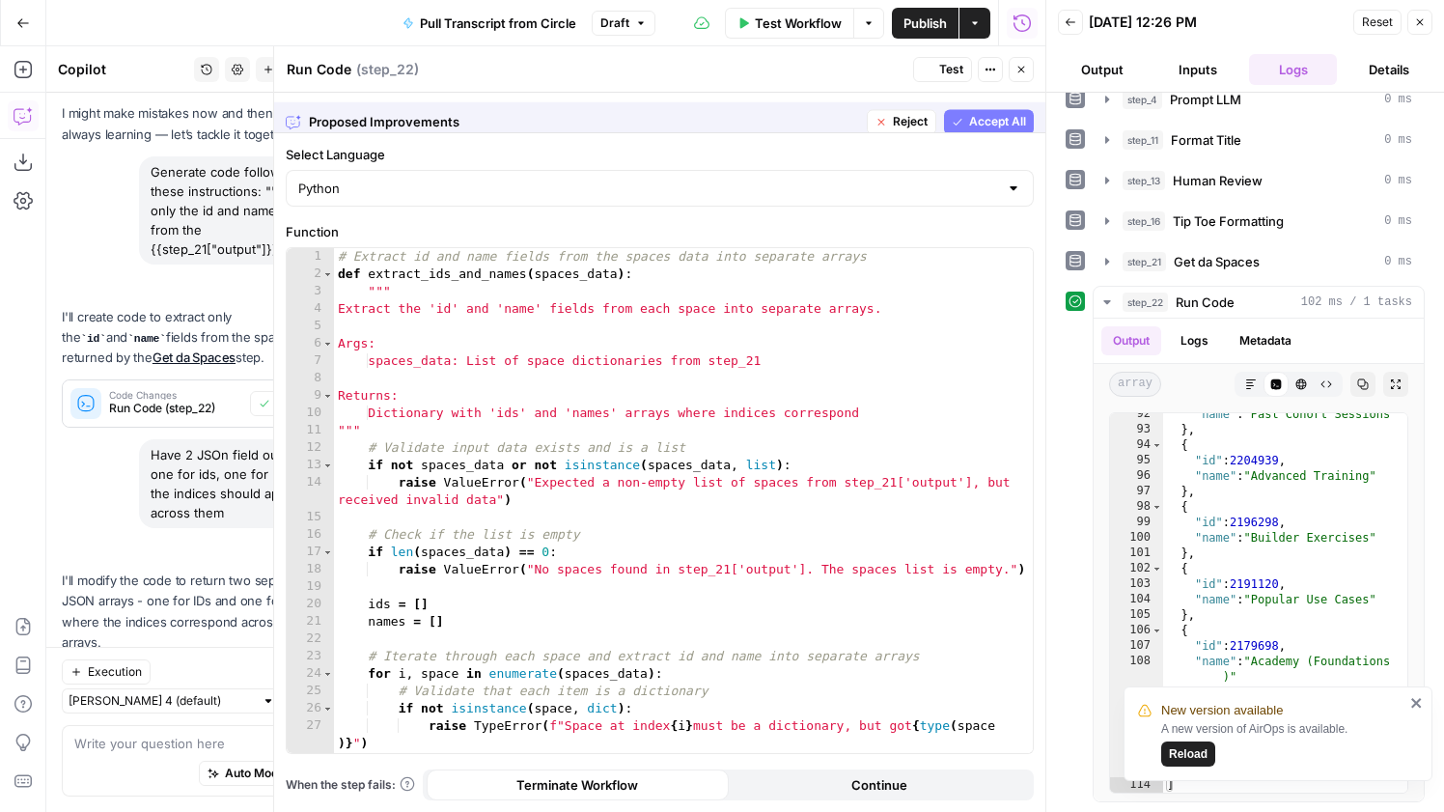
scroll to position [152, 0]
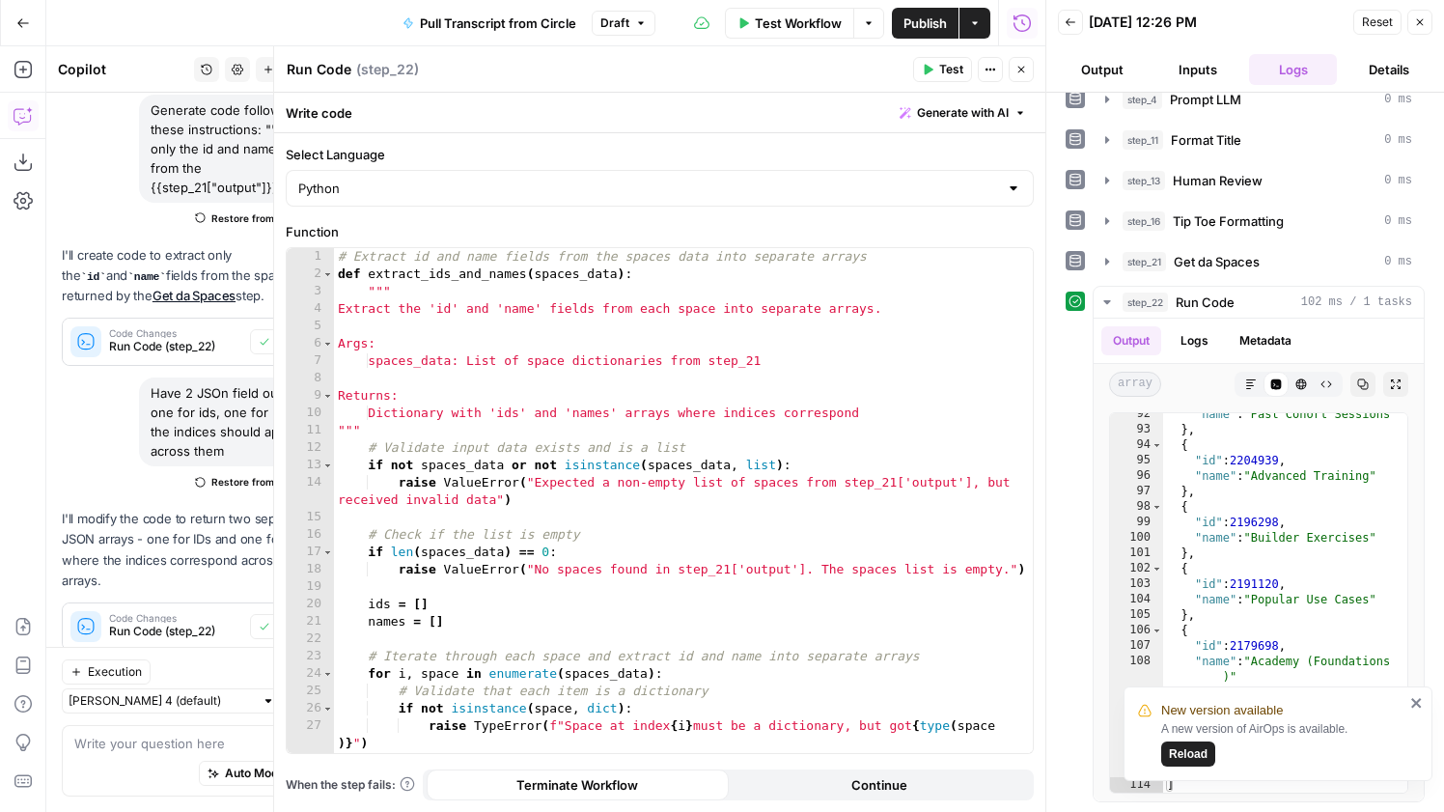
click at [936, 78] on button "Test" at bounding box center [942, 69] width 59 height 25
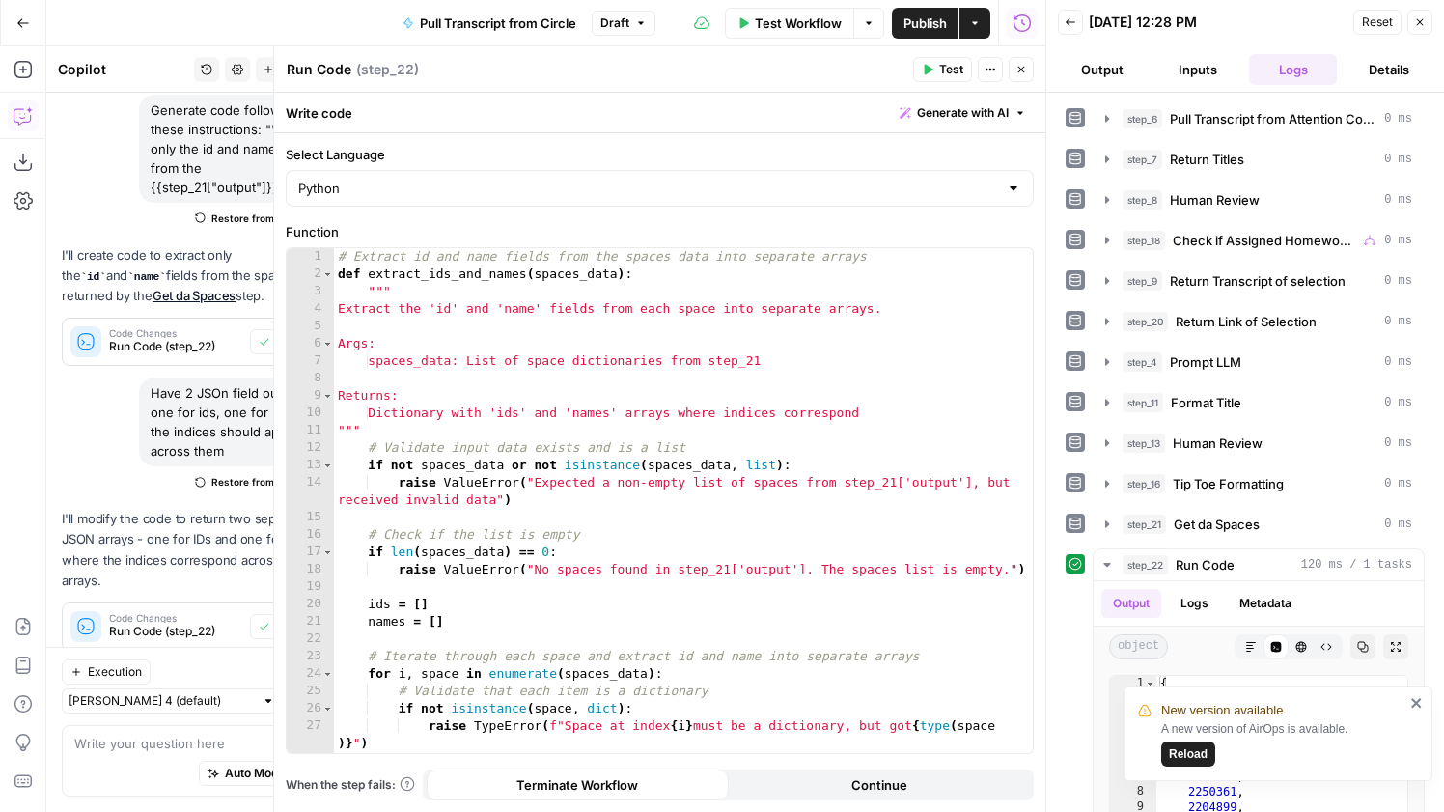
click at [946, 58] on button "Test" at bounding box center [942, 69] width 59 height 25
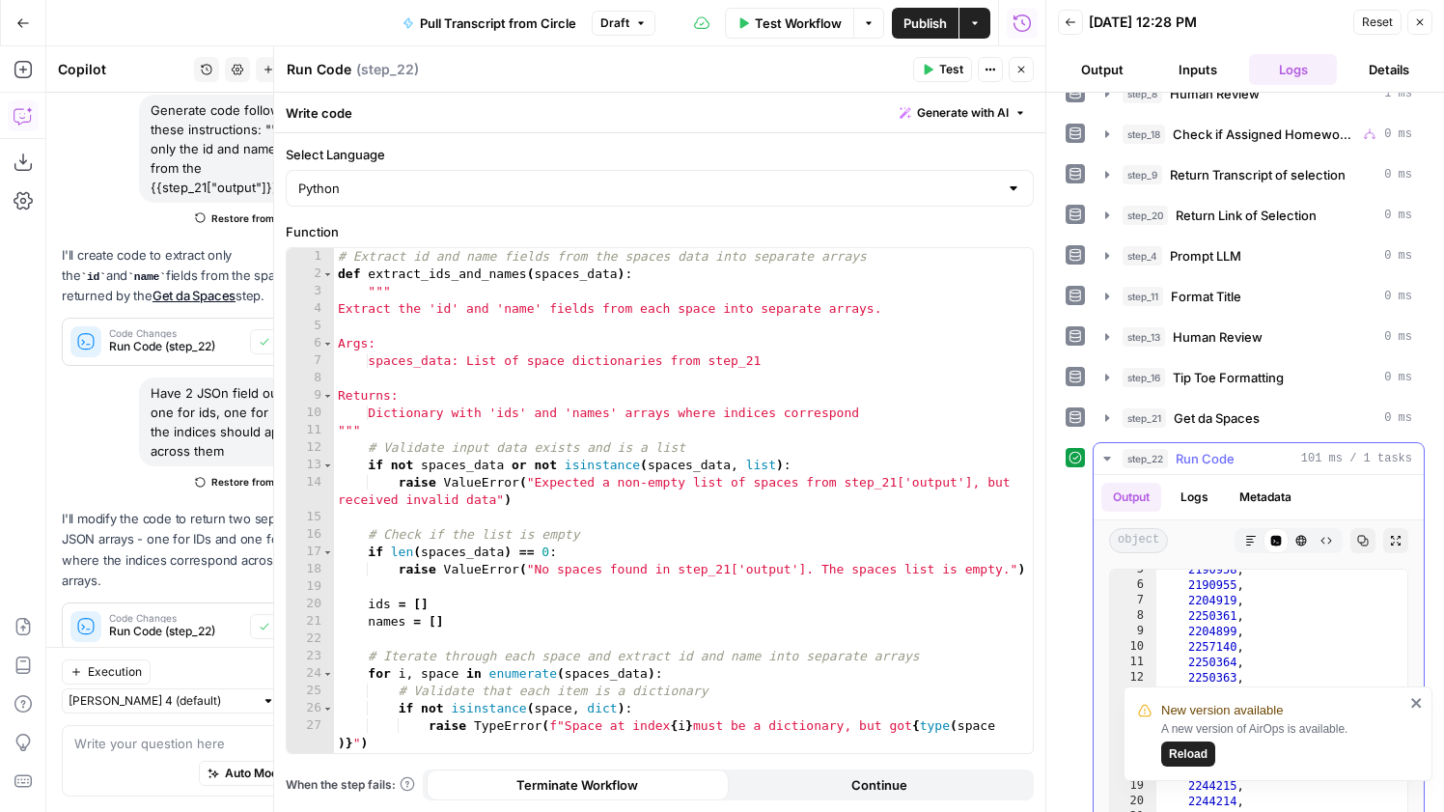
scroll to position [138, 0]
click at [1411, 700] on icon "close" at bounding box center [1417, 702] width 14 height 15
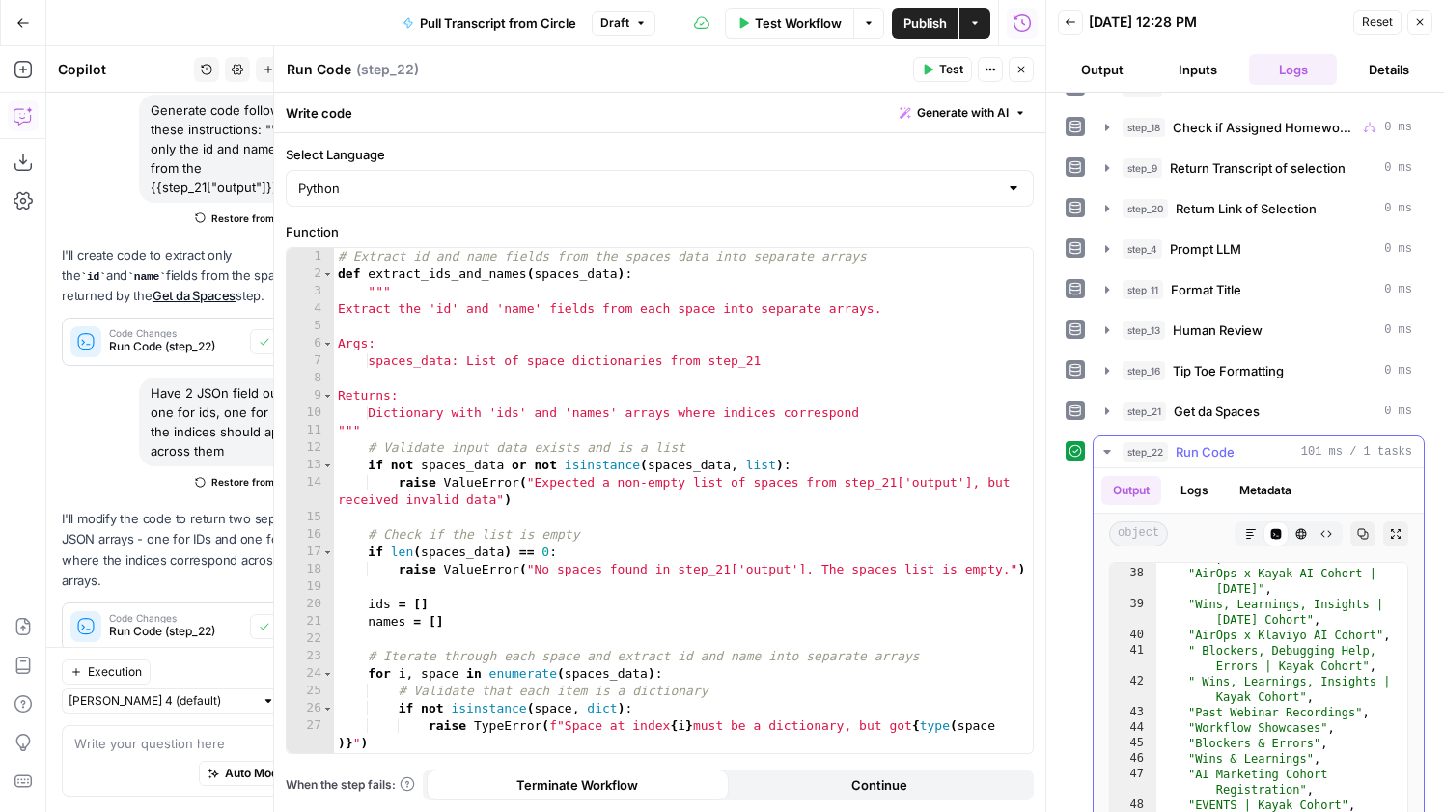
scroll to position [717, 0]
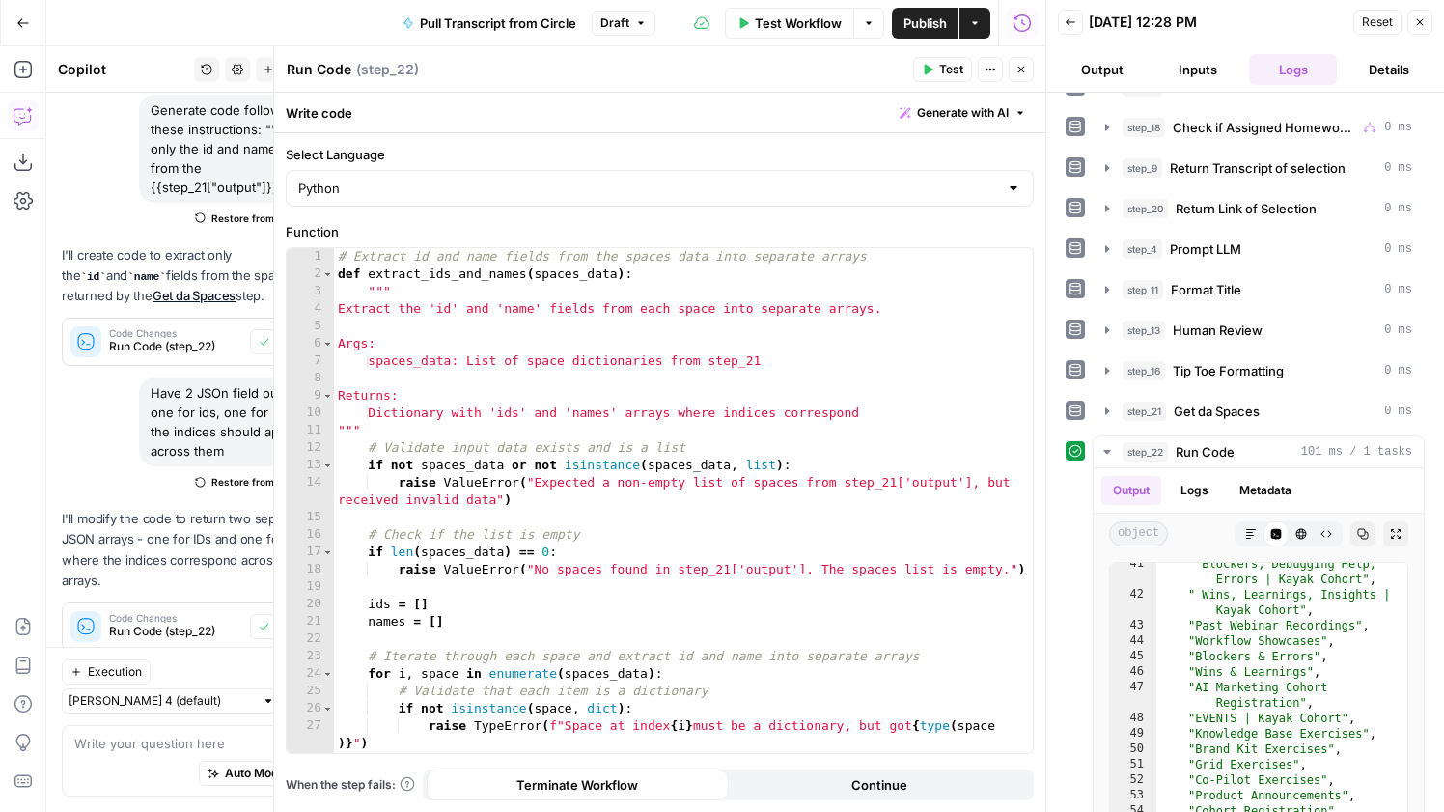
click at [1020, 72] on icon "button" at bounding box center [1021, 70] width 12 height 12
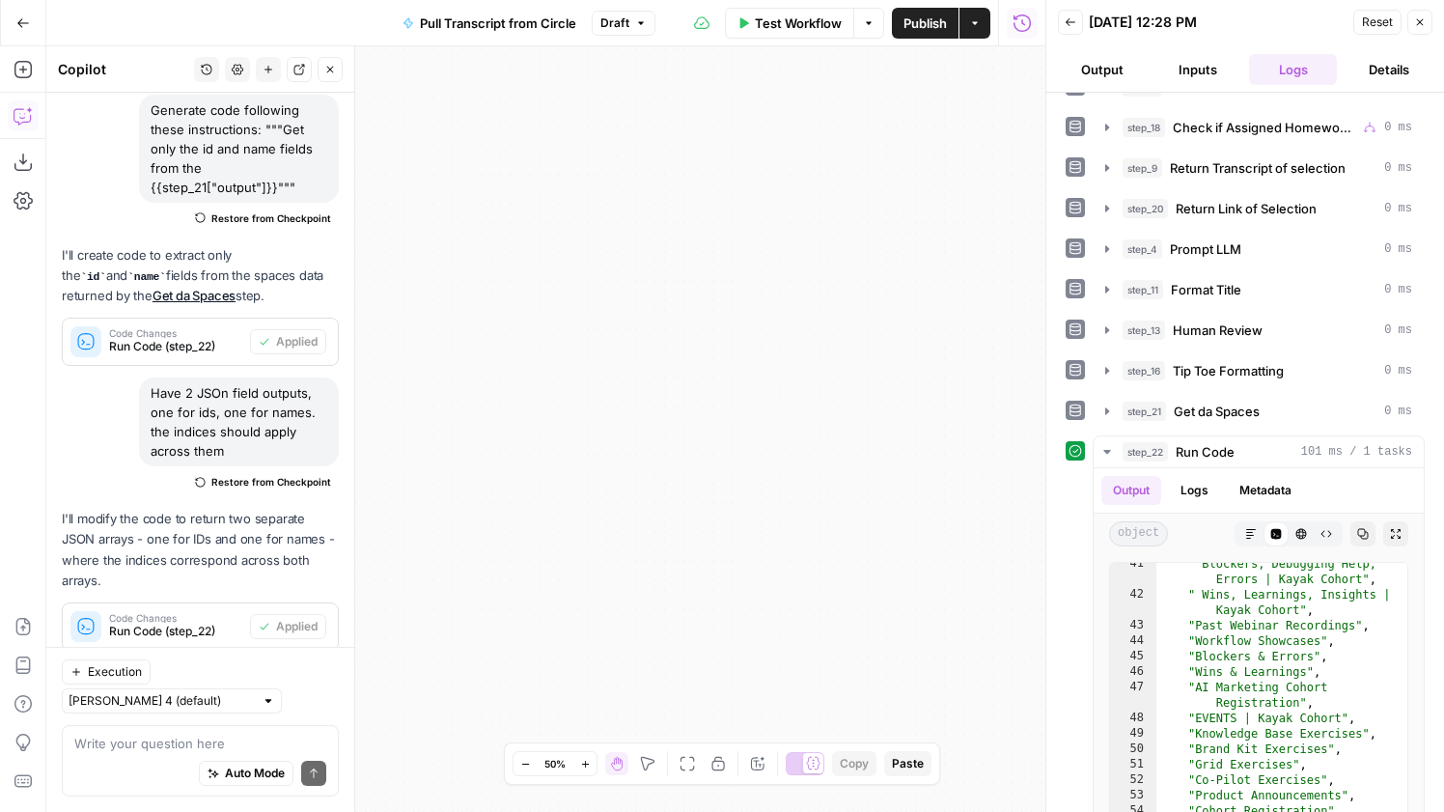
click at [681, 767] on icon "button" at bounding box center [687, 764] width 14 height 14
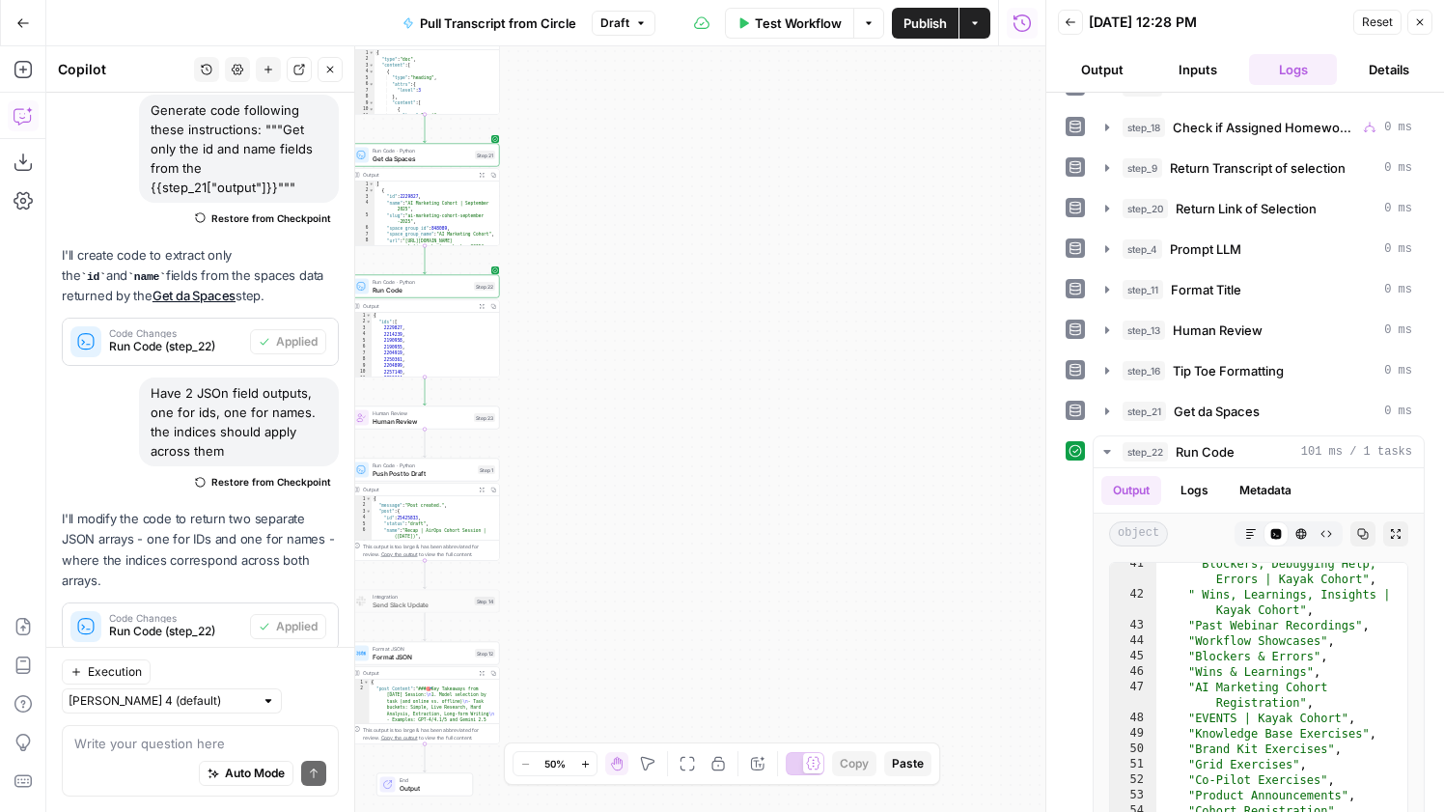
click at [467, 423] on span "Human Review" at bounding box center [421, 421] width 97 height 10
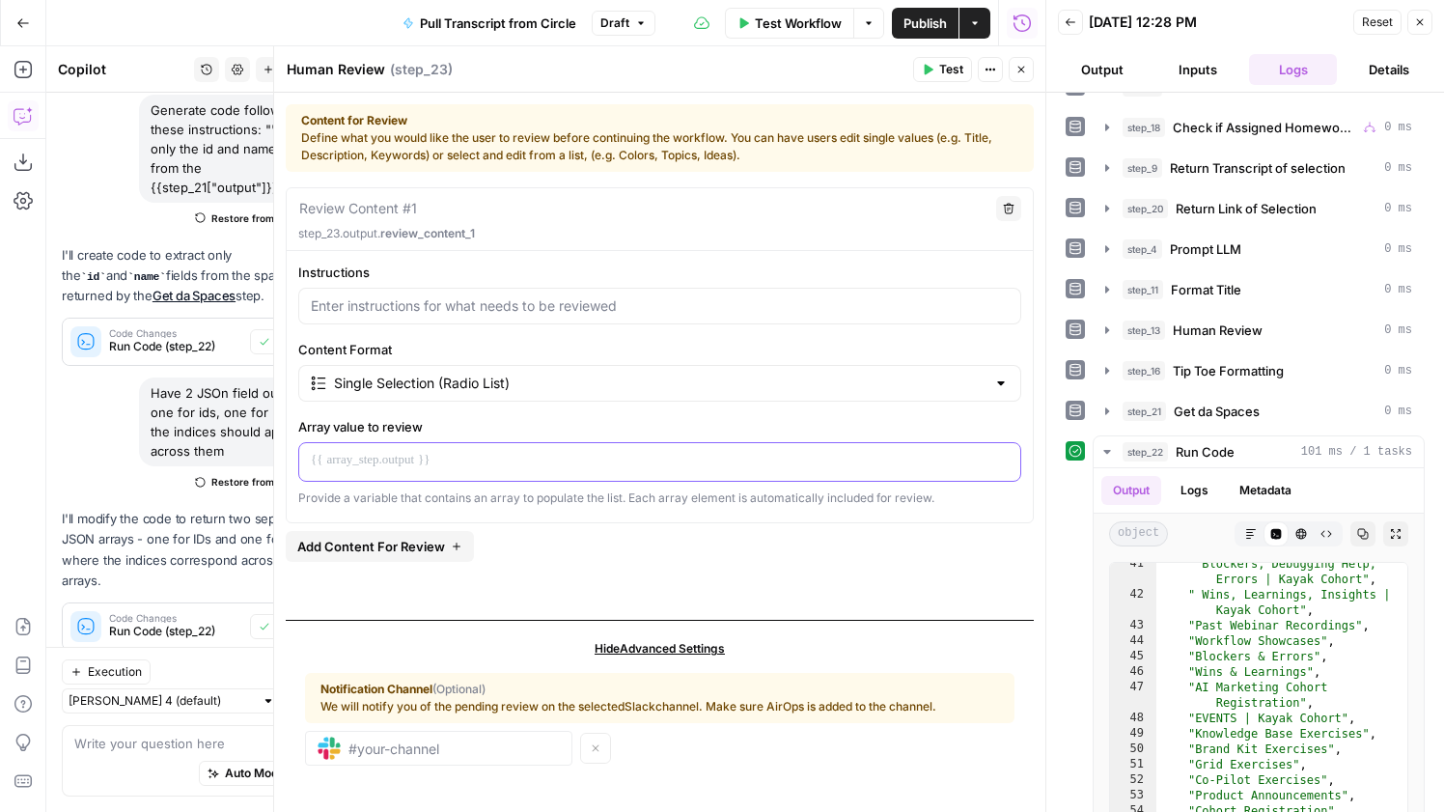
click at [550, 469] on p at bounding box center [660, 460] width 698 height 19
click at [1001, 458] on icon "button" at bounding box center [1003, 461] width 10 height 10
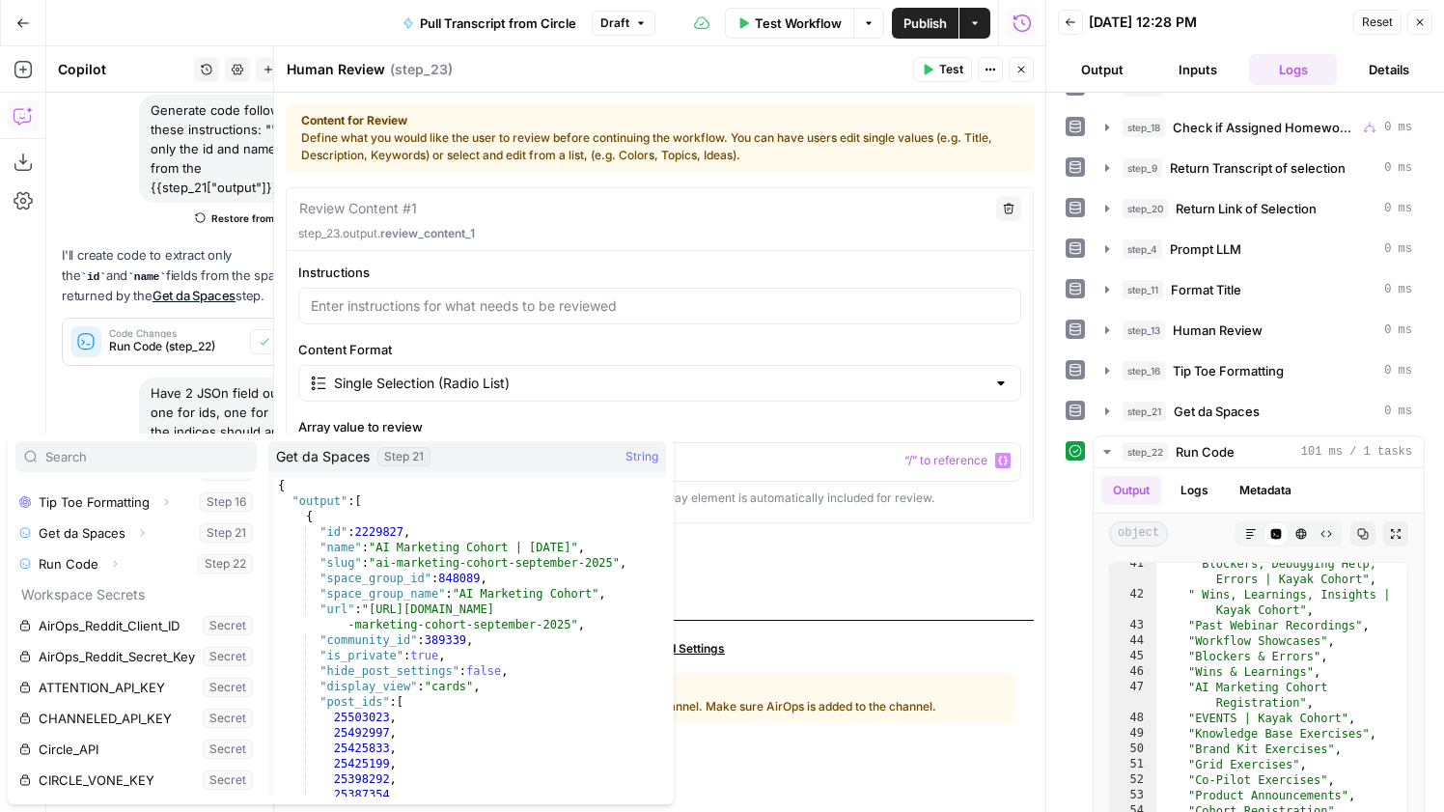
scroll to position [377, 0]
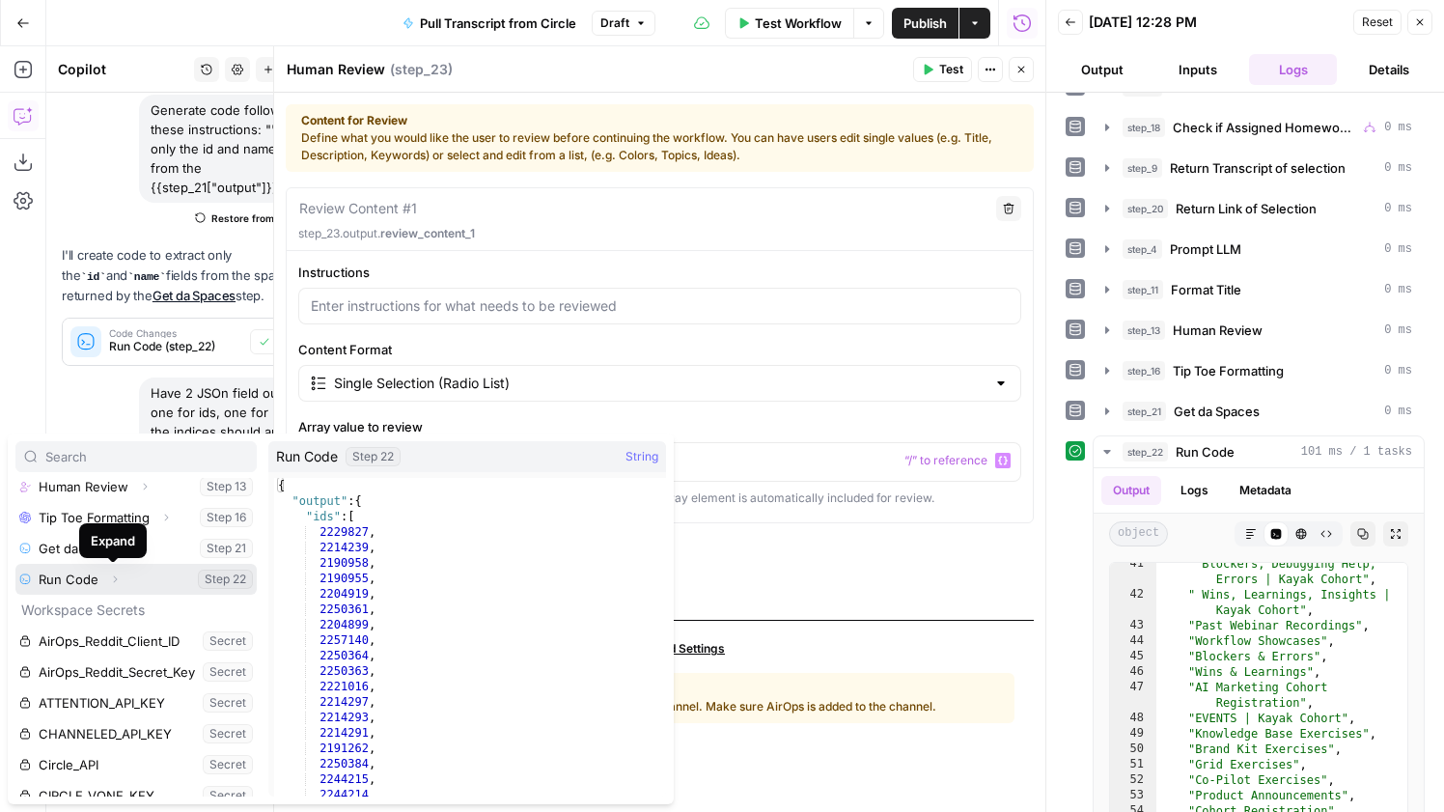
click at [120, 583] on button "Expand" at bounding box center [114, 579] width 25 height 25
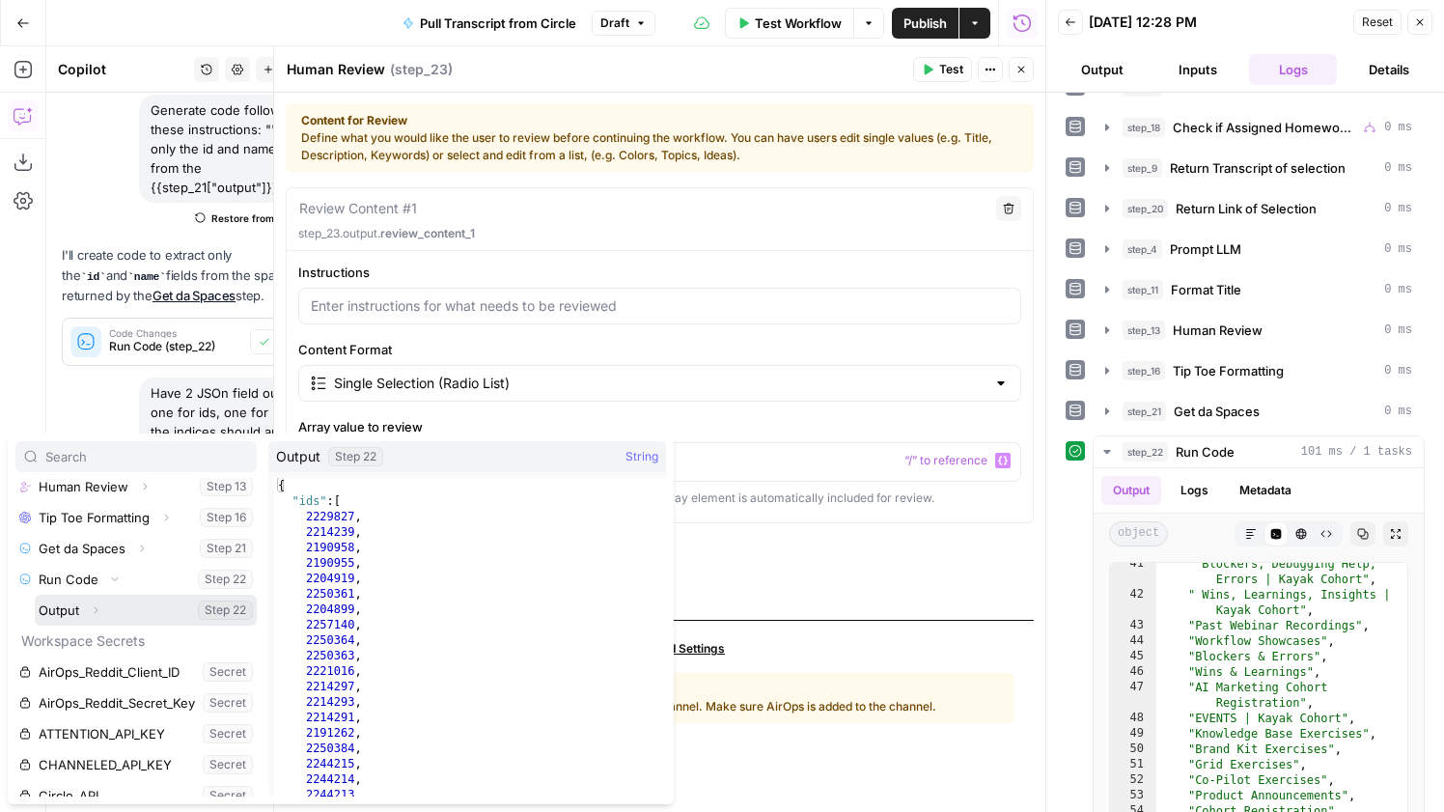
click at [102, 606] on button "Expand" at bounding box center [95, 609] width 25 height 25
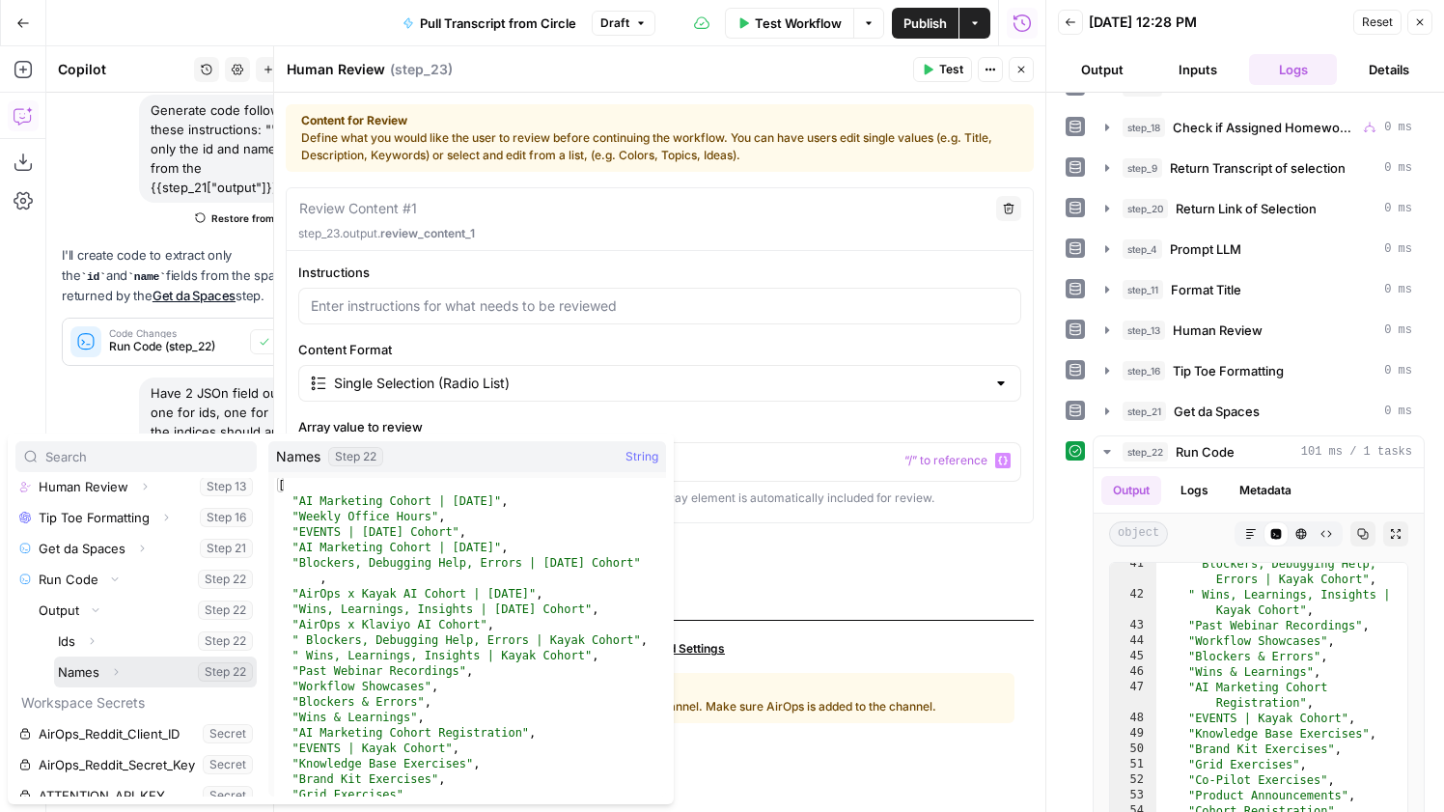
click at [85, 672] on button "Select variable Names" at bounding box center [155, 671] width 203 height 31
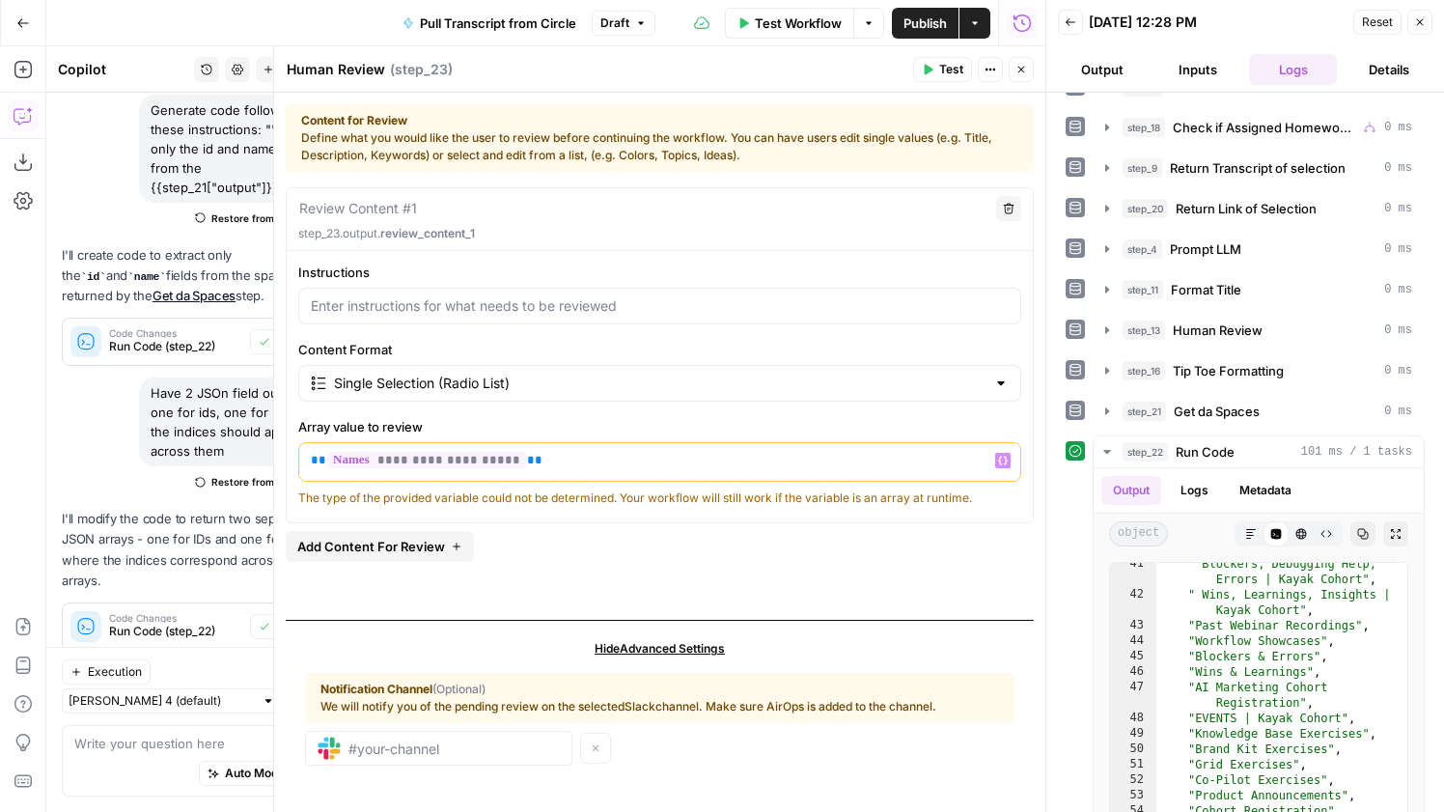
click at [1022, 70] on icon "button" at bounding box center [1021, 70] width 7 height 7
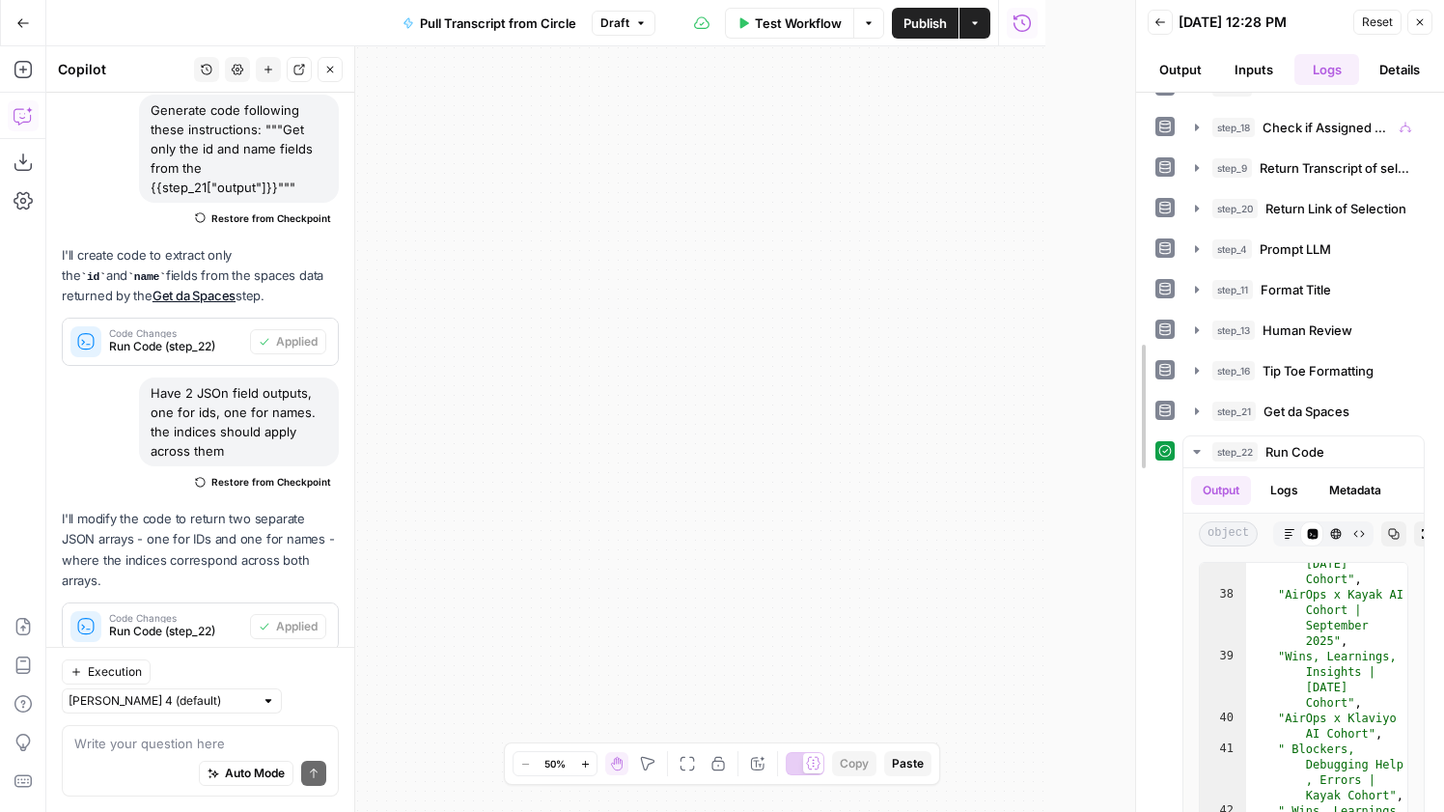
drag, startPoint x: 1043, startPoint y: 497, endPoint x: 1315, endPoint y: 504, distance: 271.3
click at [1422, 24] on icon "button" at bounding box center [1420, 22] width 7 height 7
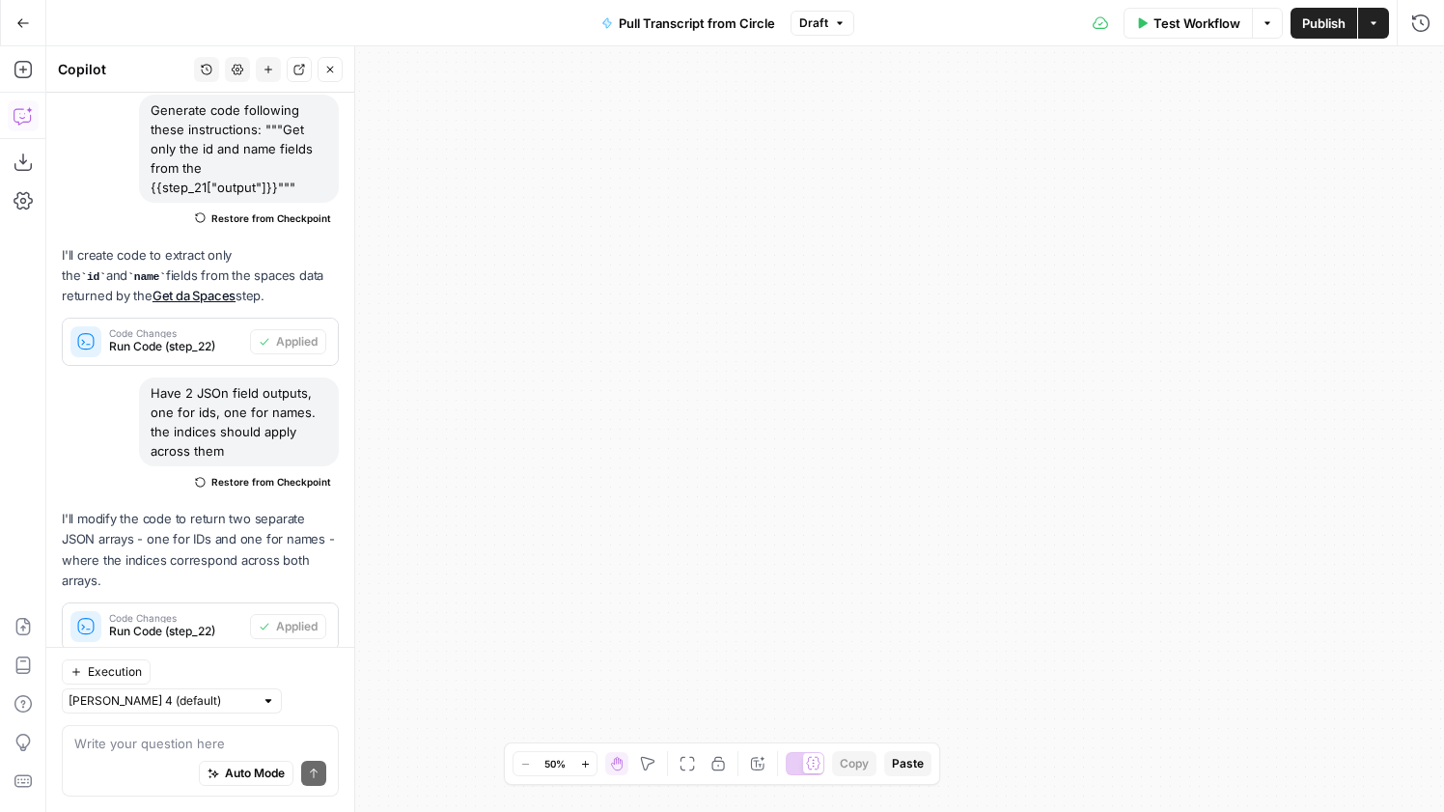
click at [690, 765] on icon "button" at bounding box center [686, 763] width 15 height 15
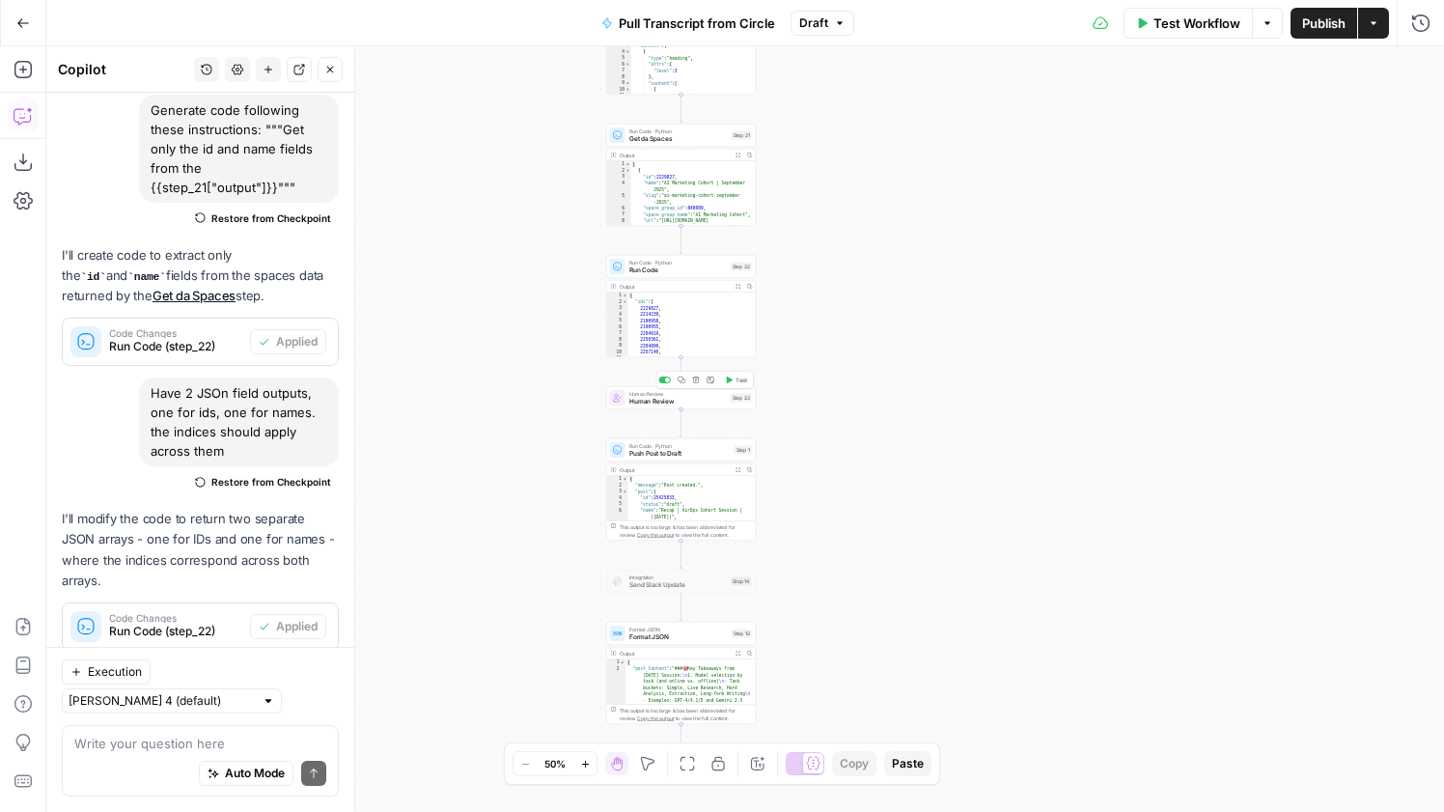
click at [743, 375] on span "Test" at bounding box center [741, 379] width 12 height 9
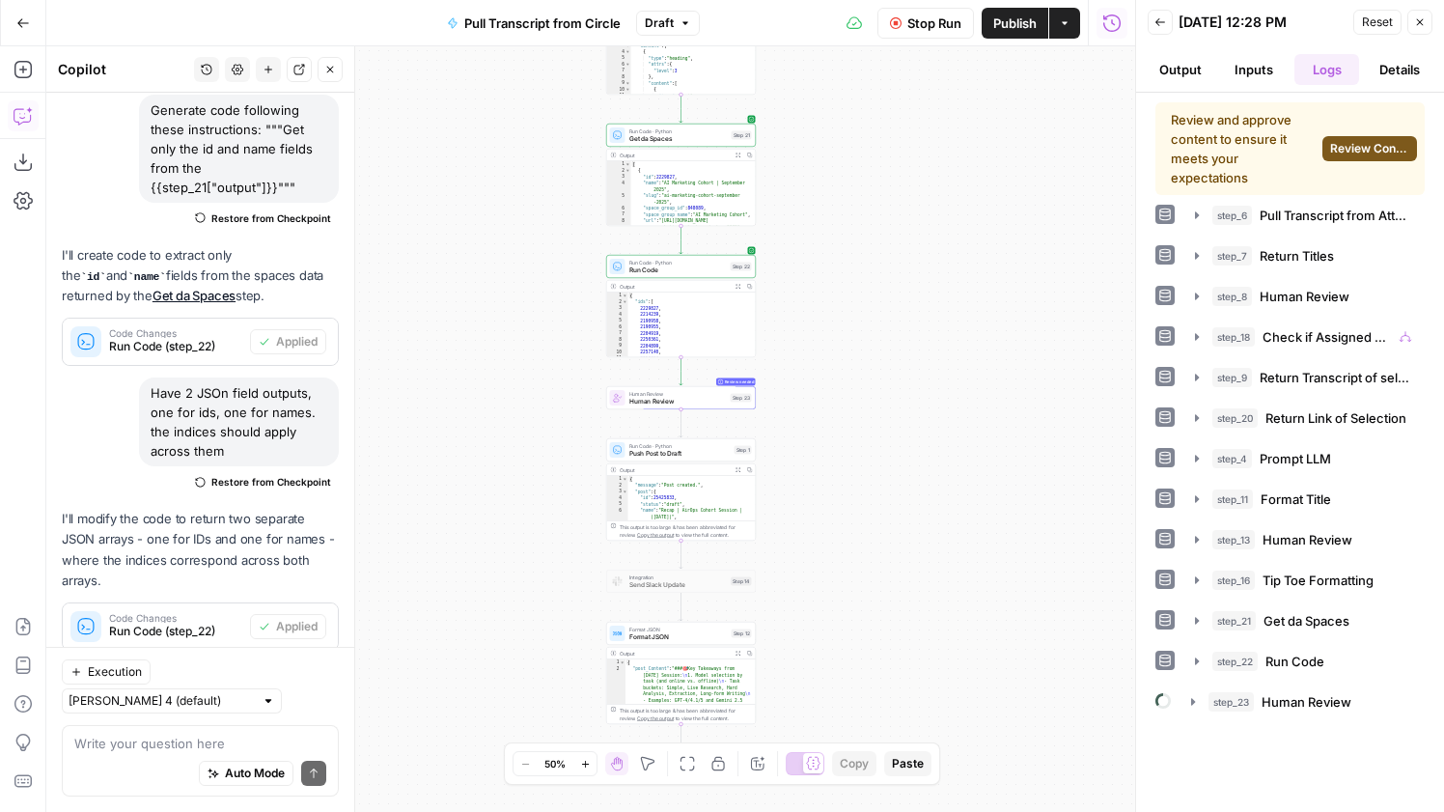
click at [1380, 152] on span "Review Content" at bounding box center [1370, 148] width 80 height 17
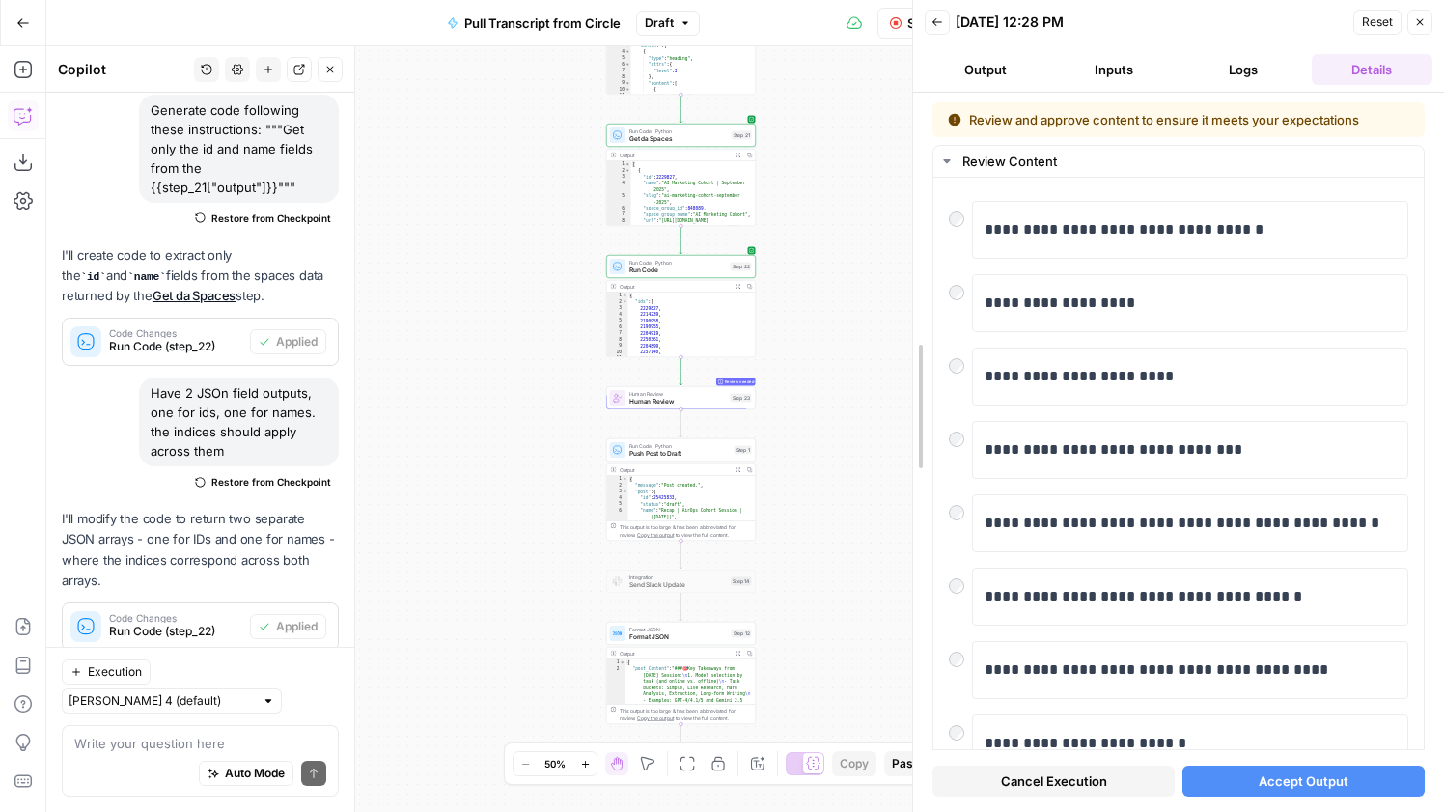
drag, startPoint x: 1139, startPoint y: 432, endPoint x: 916, endPoint y: 440, distance: 223.1
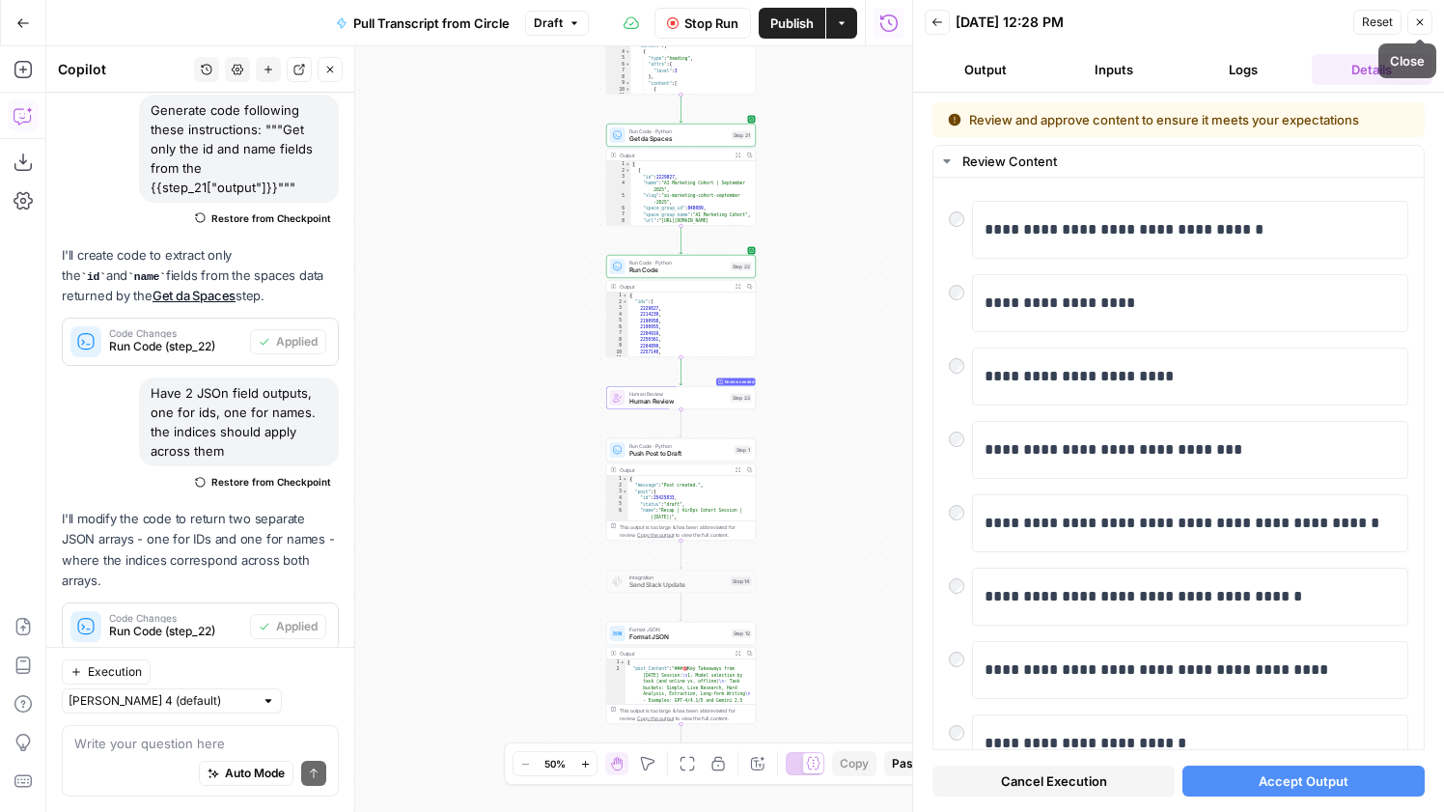
click at [1419, 24] on icon "button" at bounding box center [1420, 22] width 12 height 12
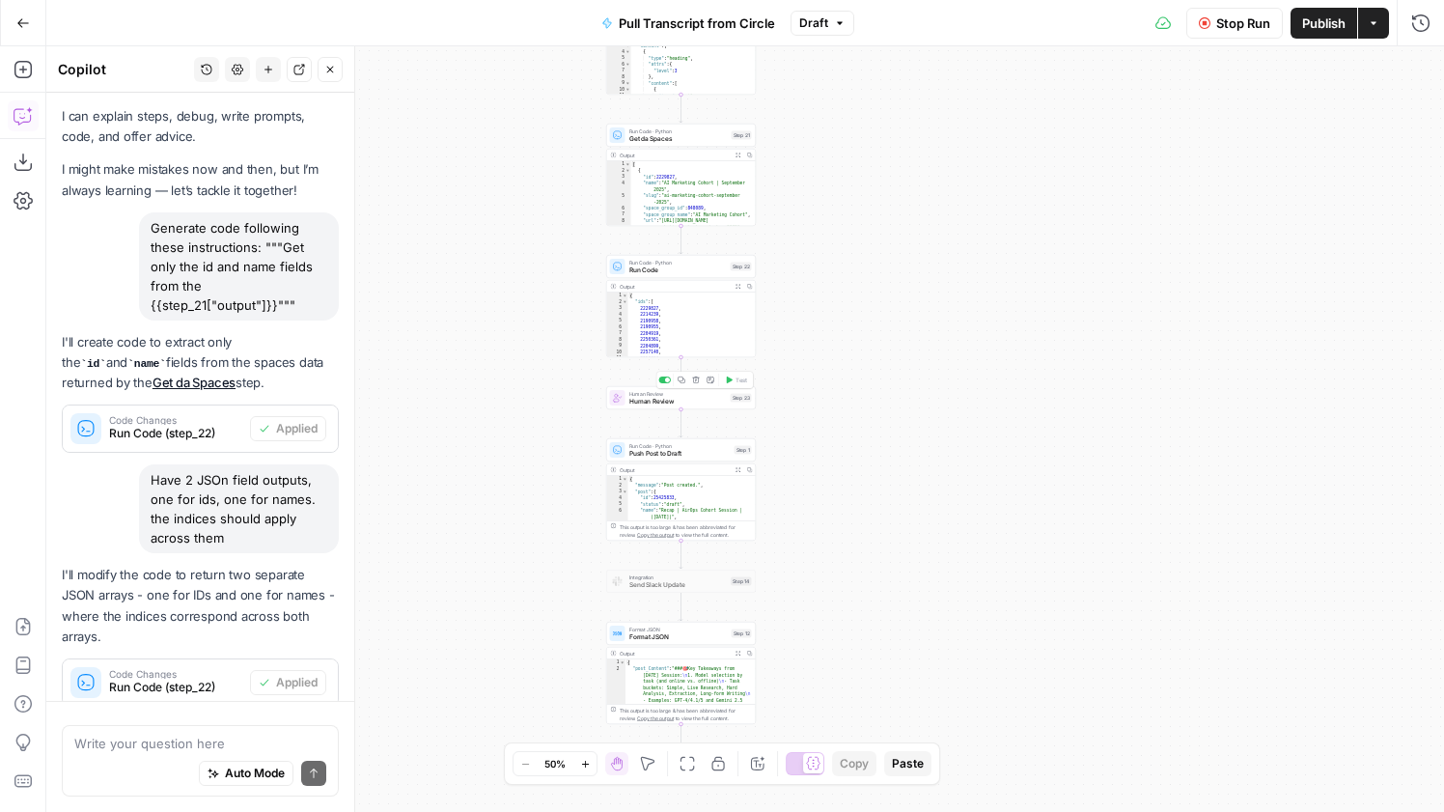
scroll to position [152, 0]
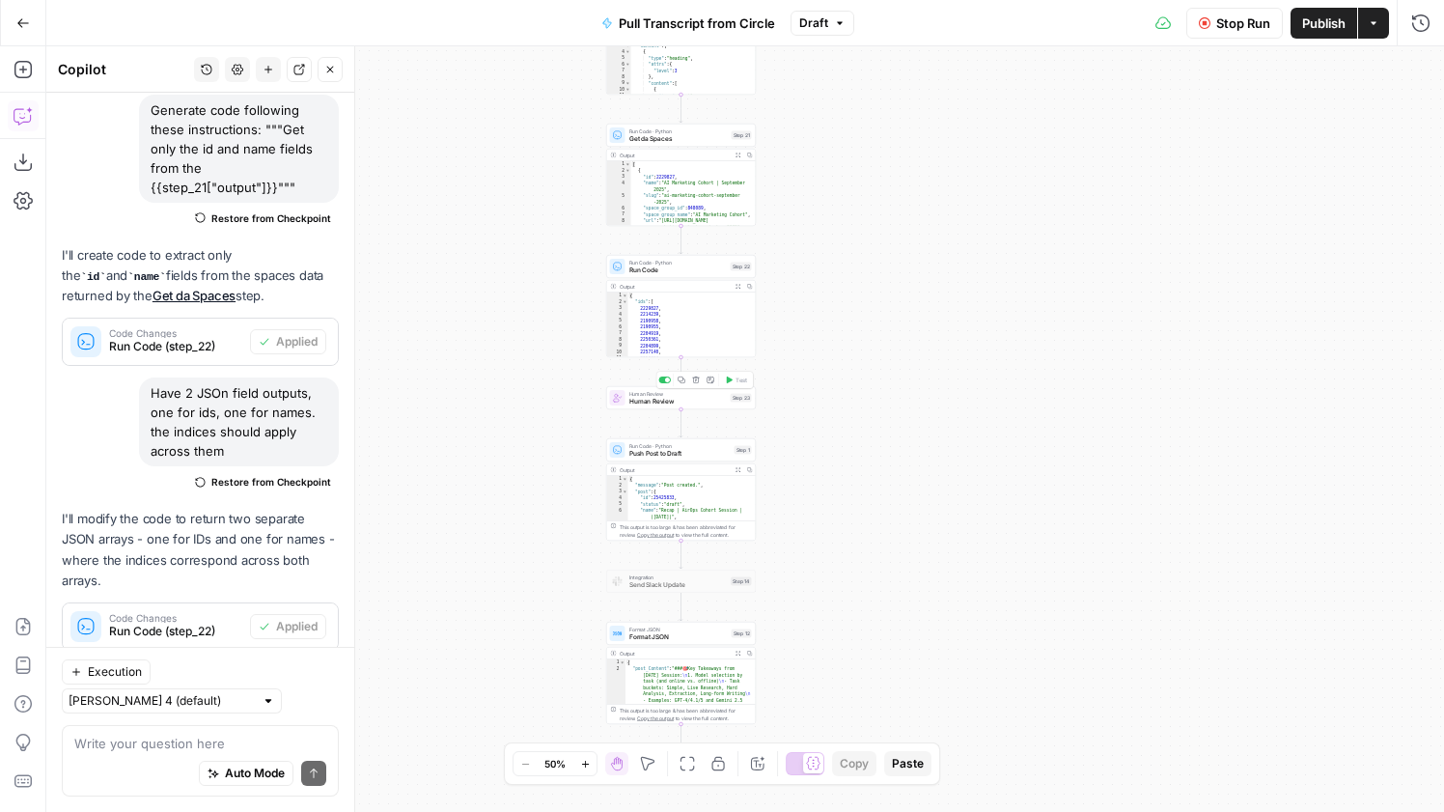
click at [671, 397] on span "Human Review" at bounding box center [677, 402] width 97 height 10
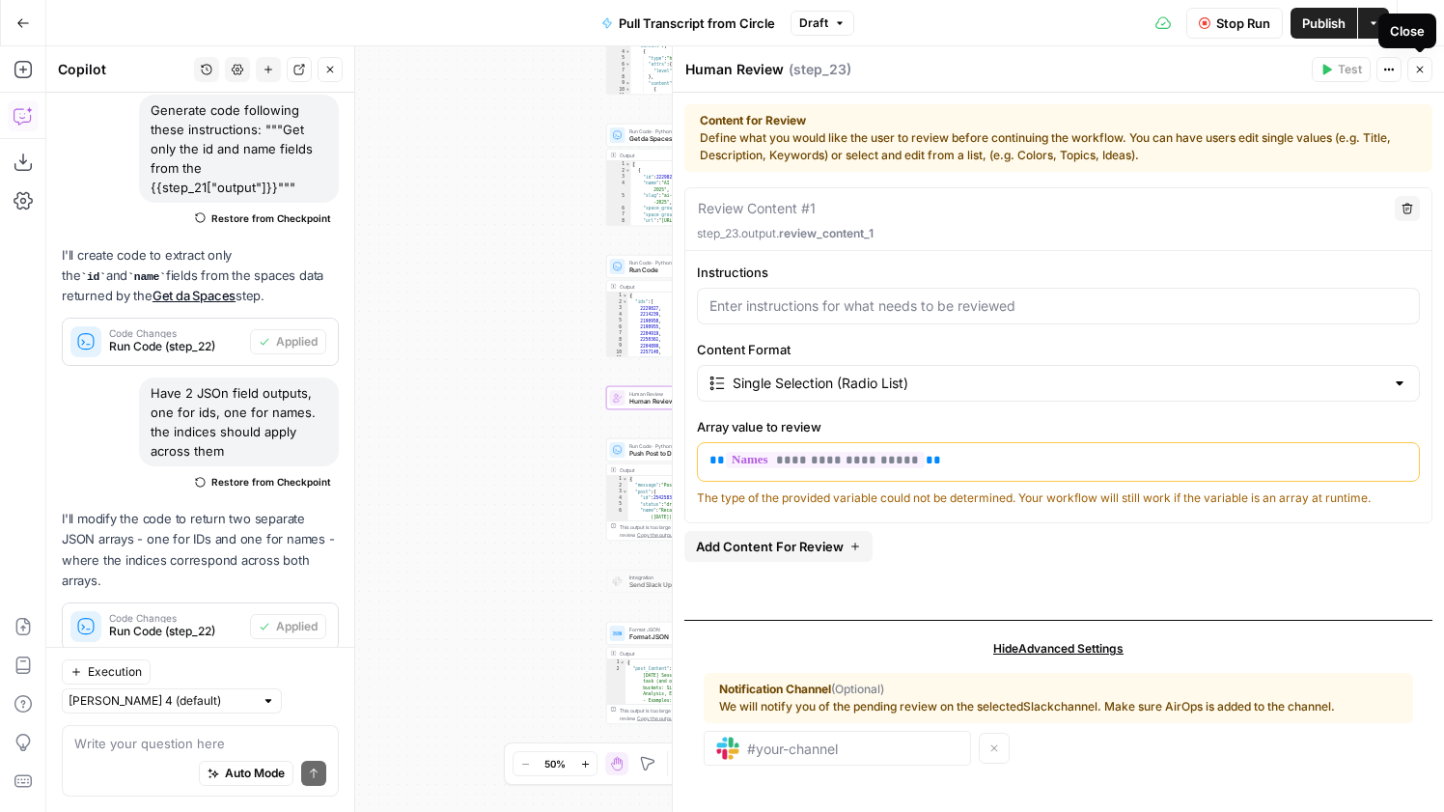
click at [1417, 72] on icon "button" at bounding box center [1420, 70] width 12 height 12
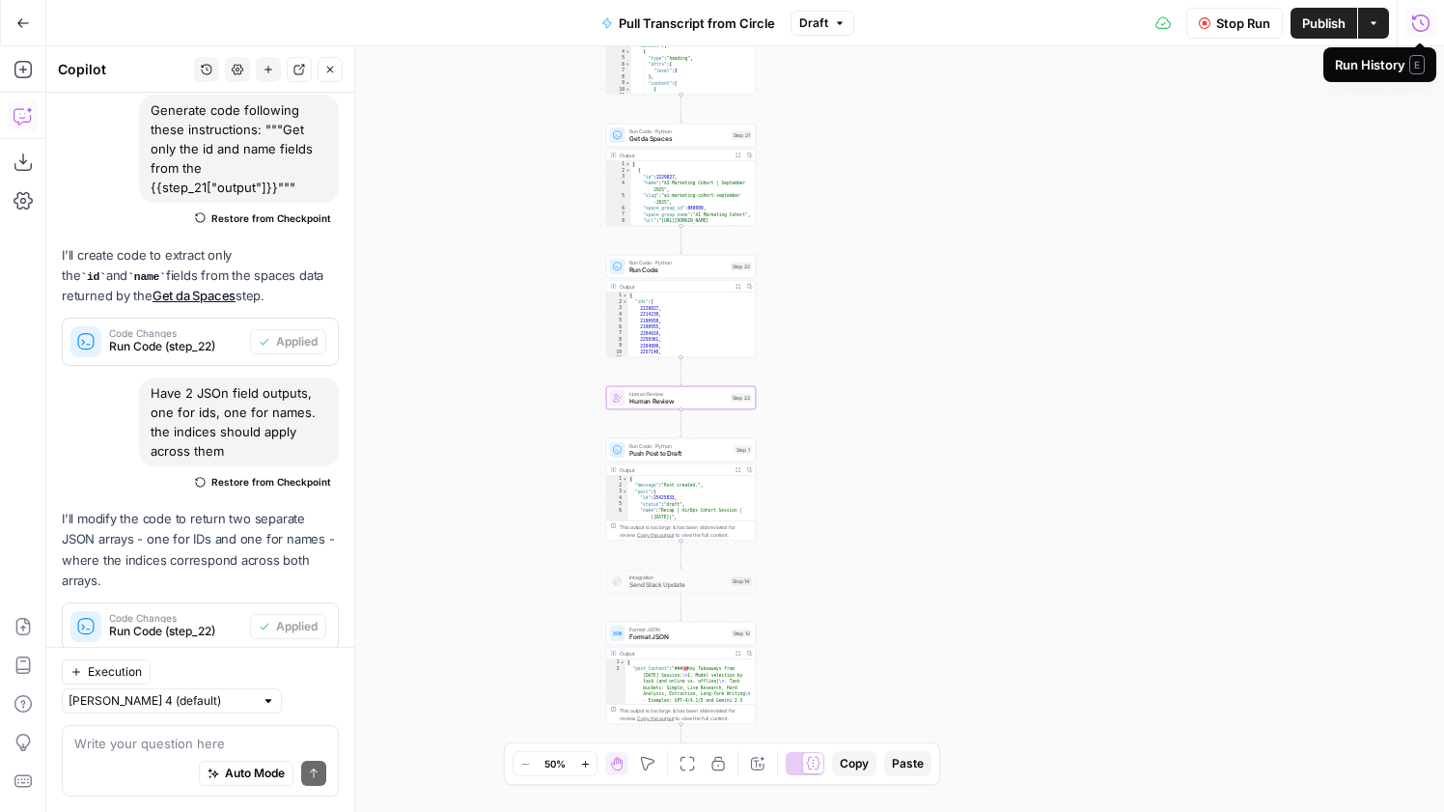
click at [1414, 19] on icon "button" at bounding box center [1420, 23] width 19 height 19
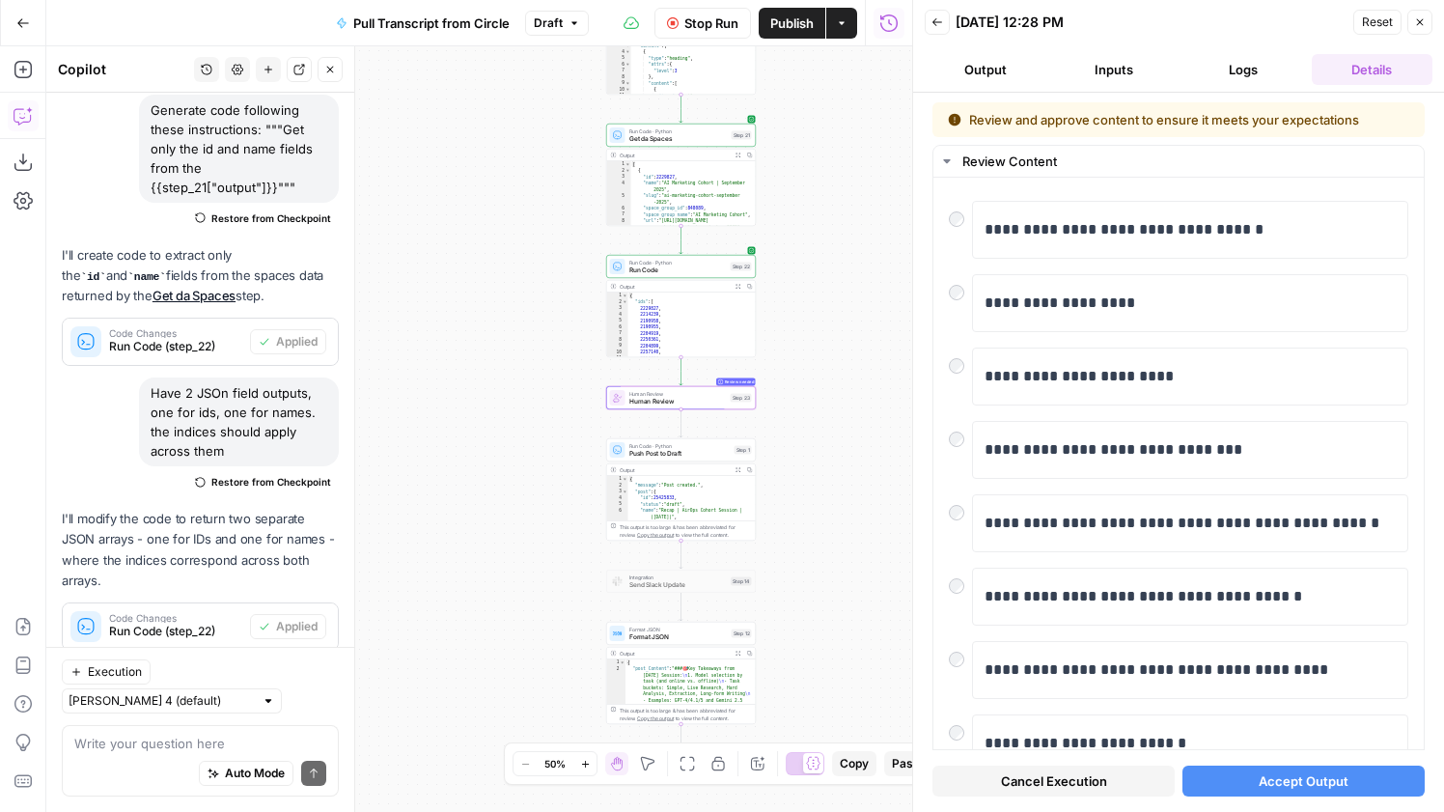
click at [1239, 774] on button "Accept Output" at bounding box center [1303, 780] width 242 height 31
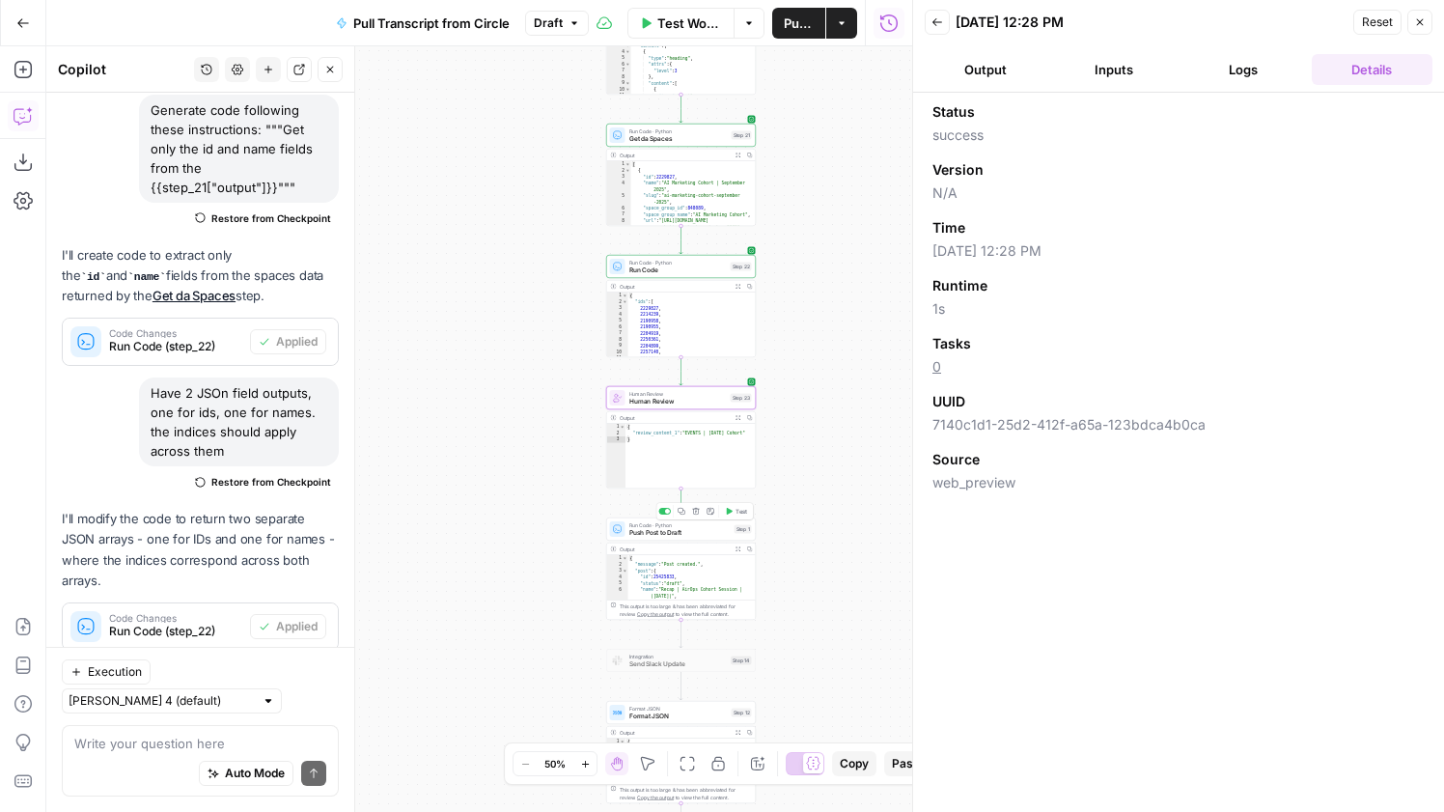
click at [723, 529] on span "Push Post to Draft" at bounding box center [679, 533] width 101 height 10
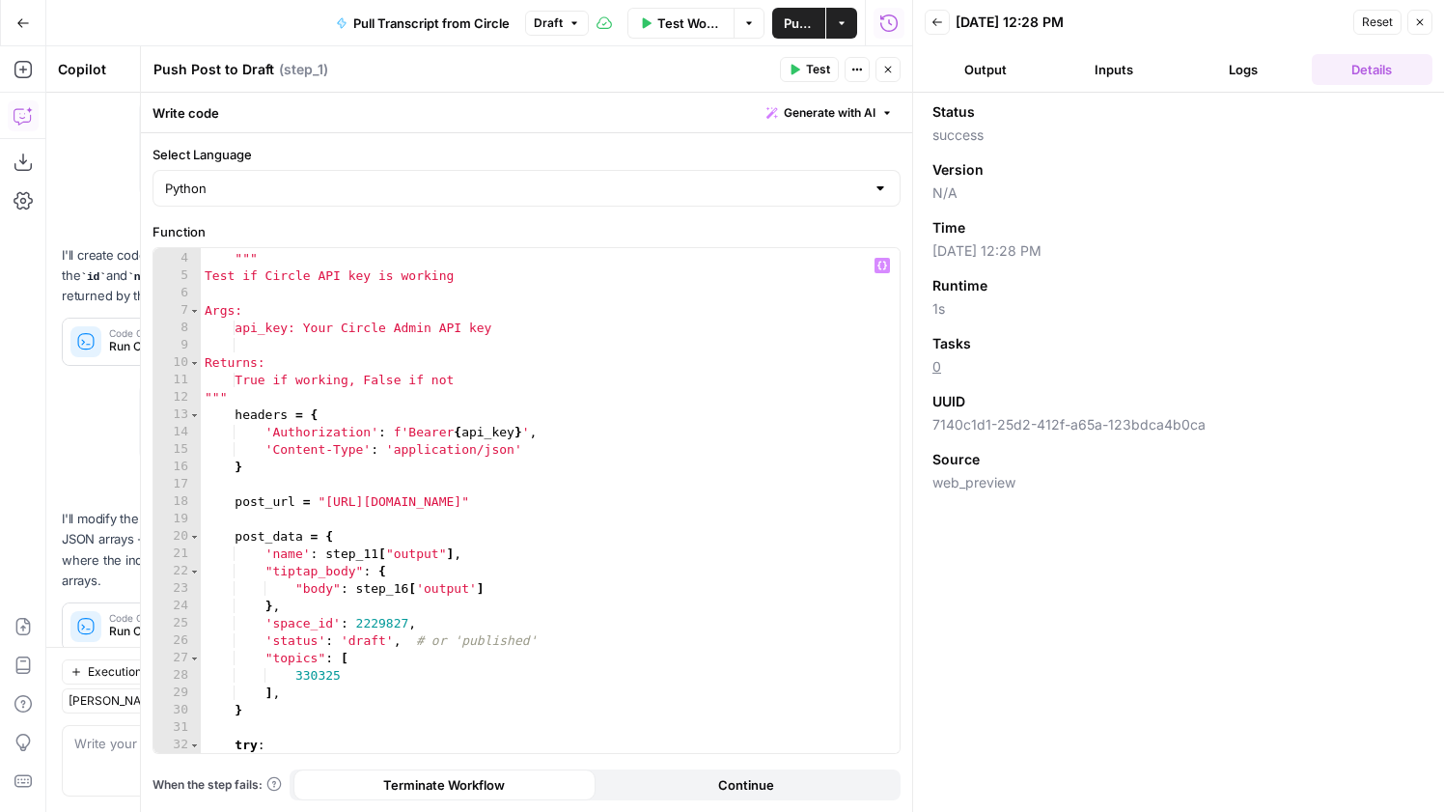
scroll to position [0, 0]
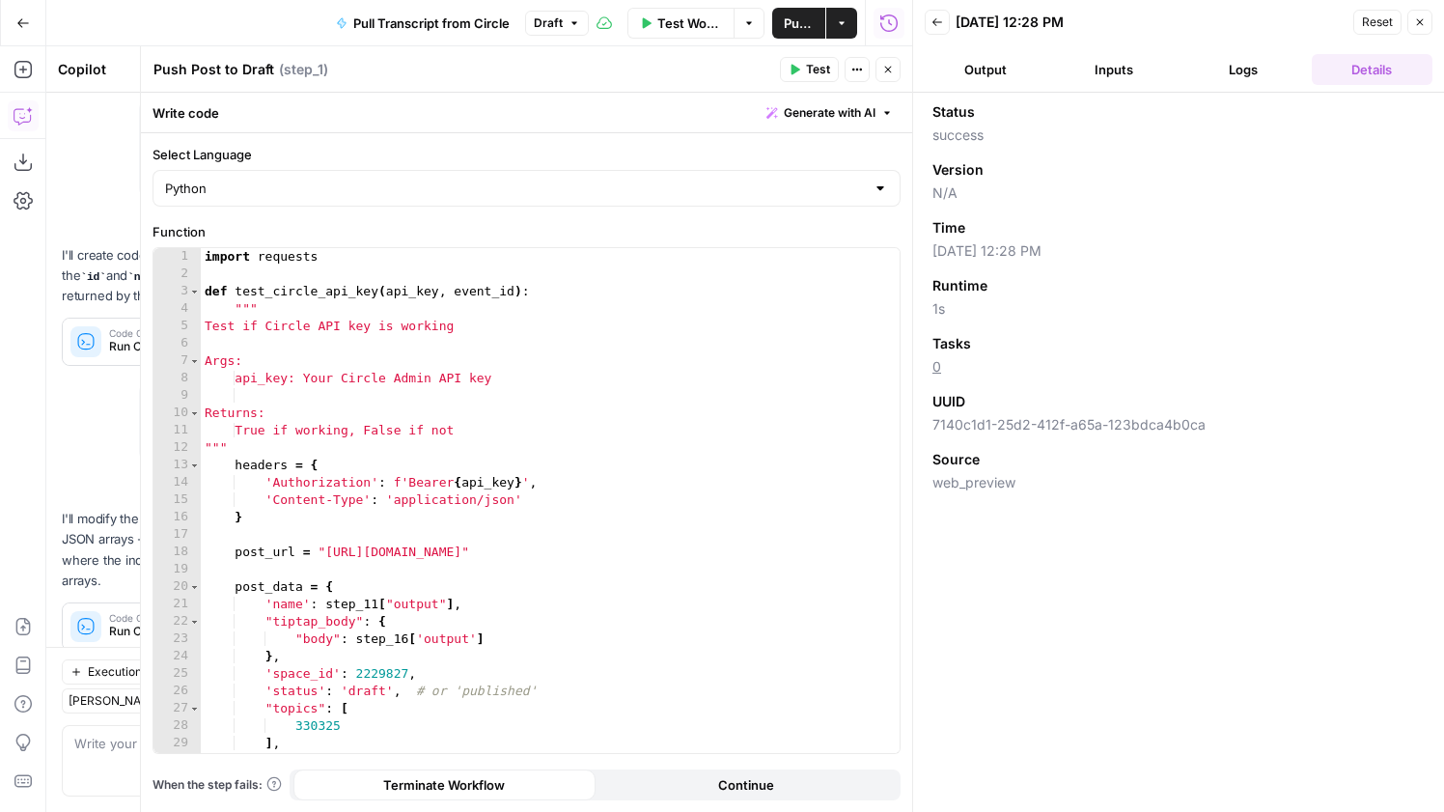
click at [888, 69] on icon "button" at bounding box center [888, 70] width 7 height 7
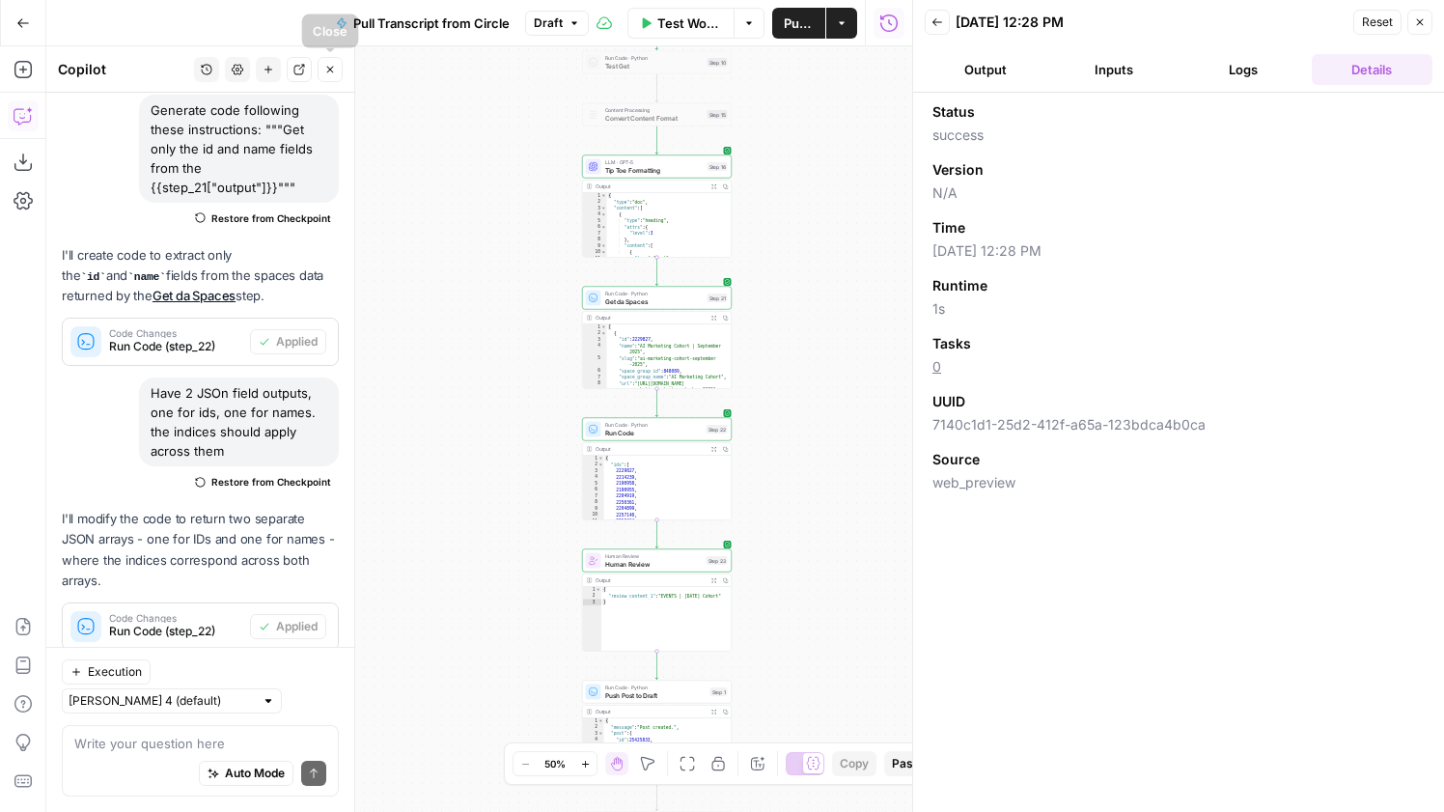
click at [325, 68] on icon "button" at bounding box center [330, 70] width 12 height 12
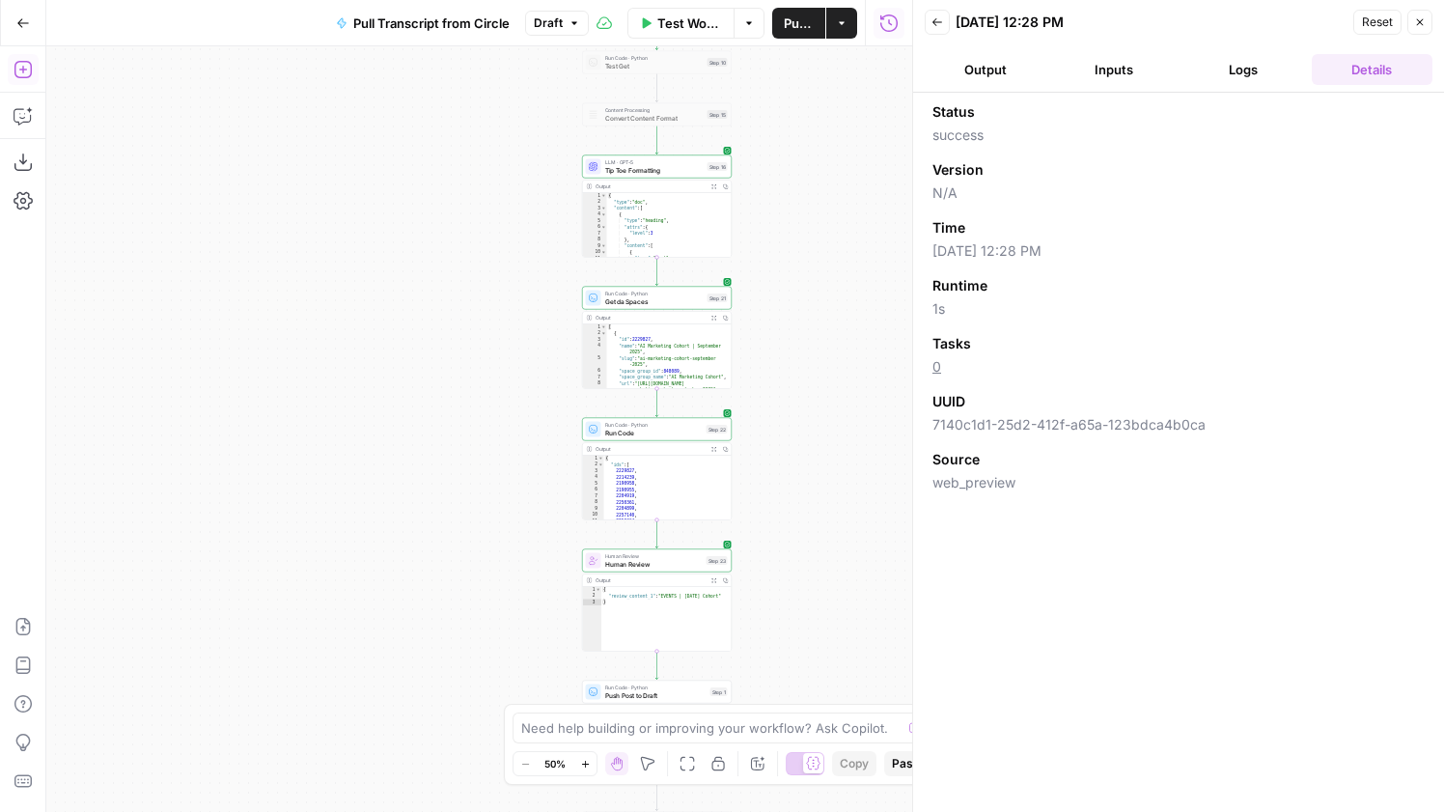
click at [23, 83] on button "Add Steps" at bounding box center [23, 69] width 31 height 31
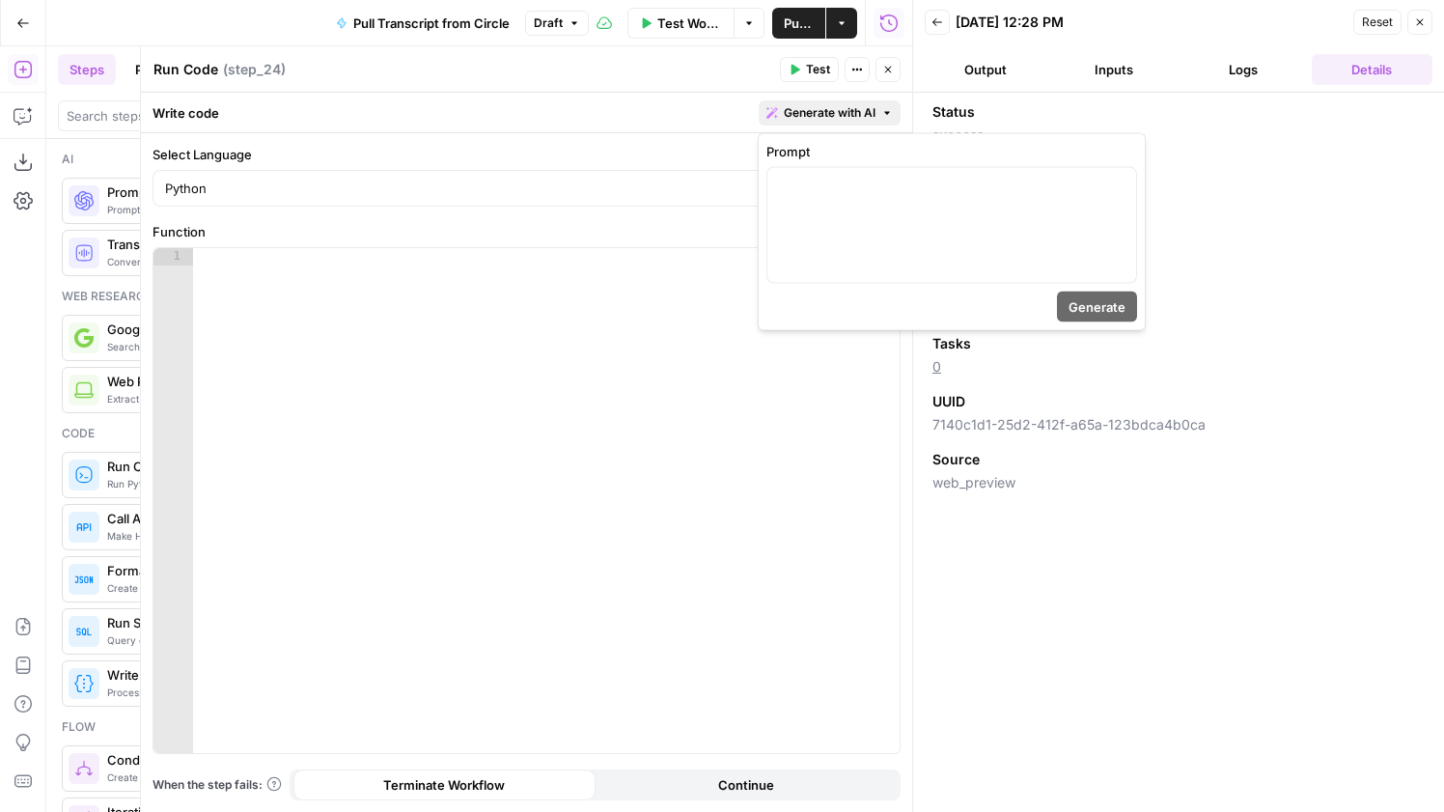
click at [847, 123] on button "Generate with AI" at bounding box center [830, 112] width 142 height 25
click at [859, 184] on p at bounding box center [952, 185] width 346 height 19
drag, startPoint x: 1010, startPoint y: 208, endPoint x: 769, endPoint y: 184, distance: 241.4
click at [769, 184] on div "**********" at bounding box center [951, 225] width 369 height 115
click at [1119, 180] on icon "button" at bounding box center [1119, 185] width 10 height 10
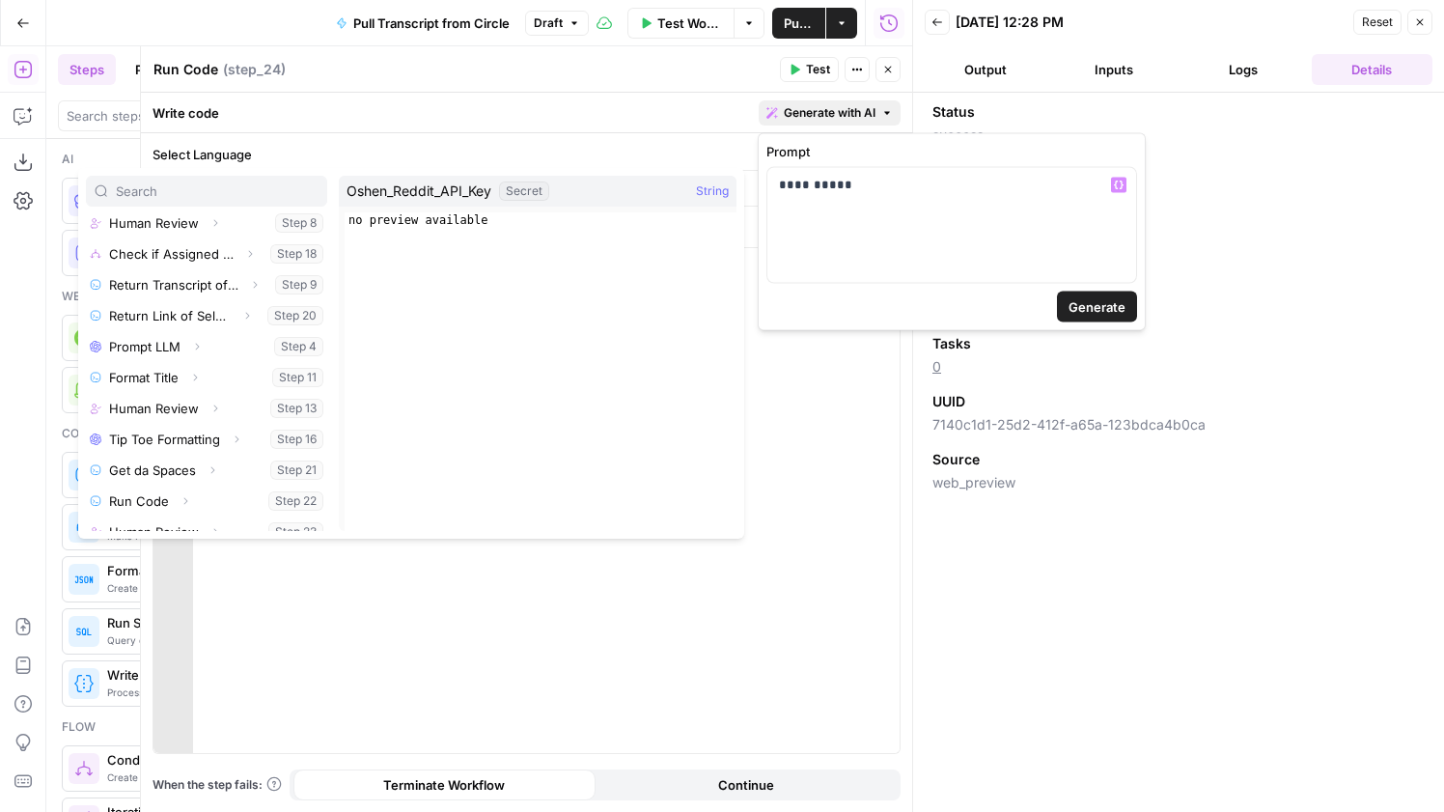
scroll to position [178, 0]
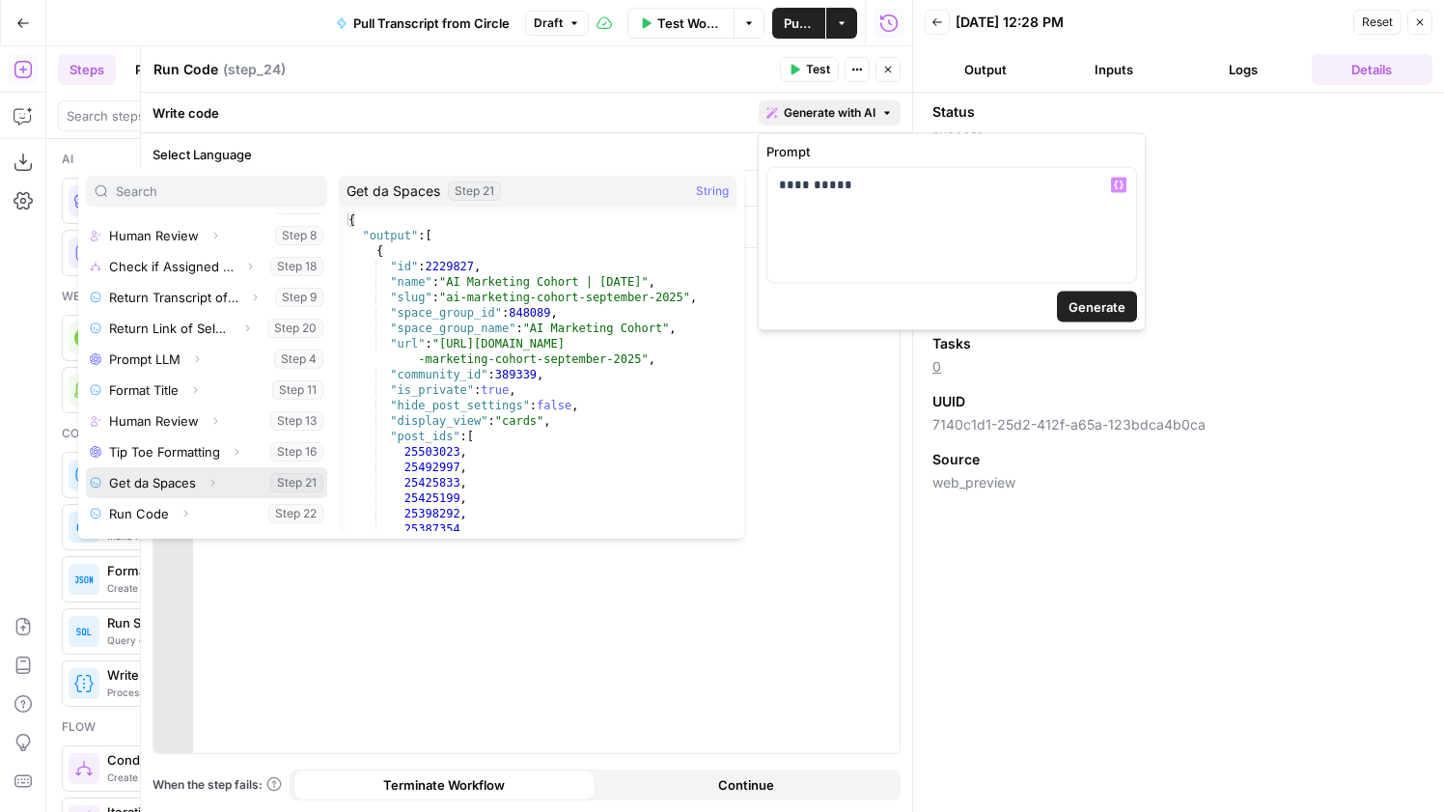
click at [215, 478] on icon "button" at bounding box center [213, 483] width 12 height 12
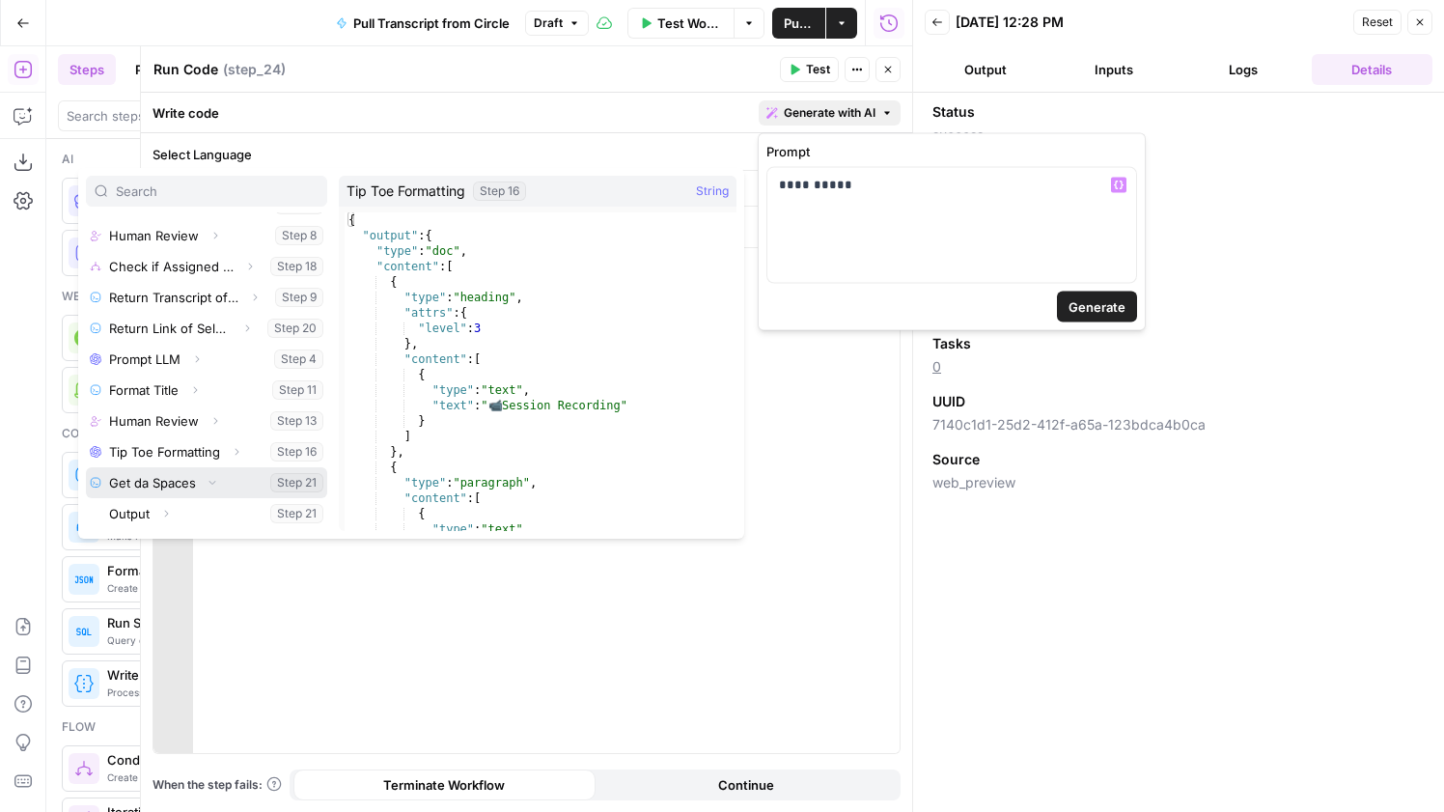
scroll to position [218, 0]
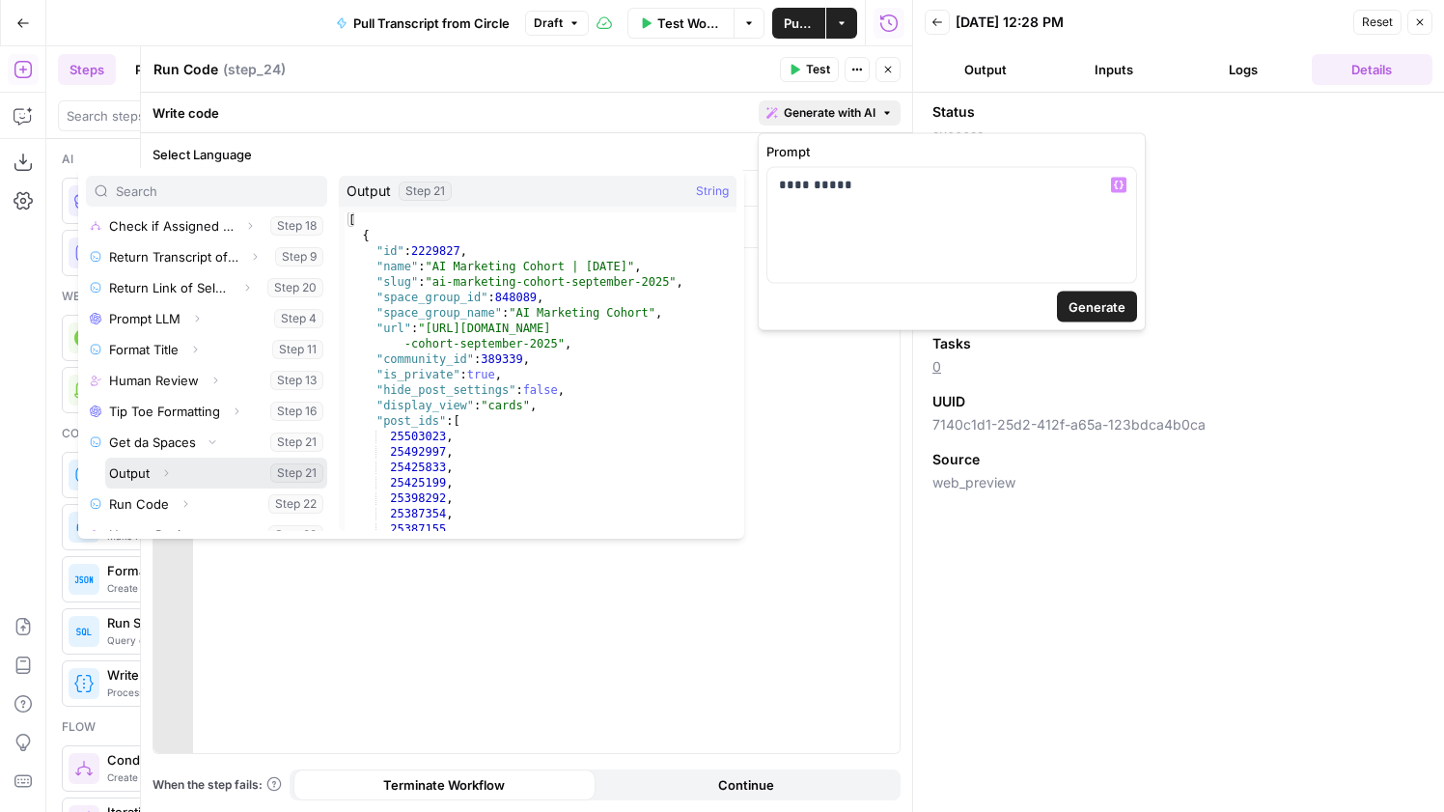
click at [135, 471] on button "Select variable Output" at bounding box center [216, 472] width 222 height 31
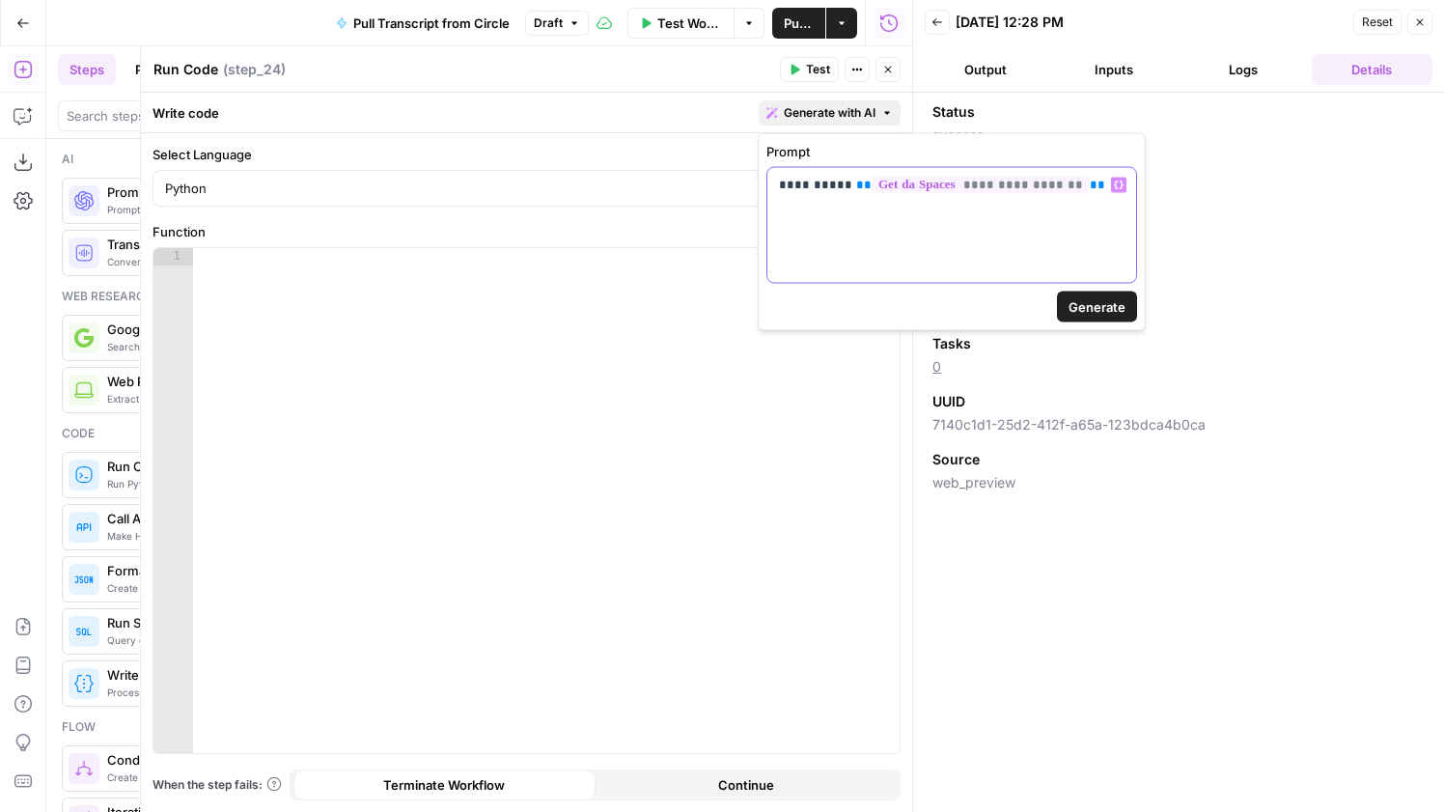
click at [856, 190] on span "**" at bounding box center [863, 185] width 15 height 13
click at [1059, 210] on p "**********" at bounding box center [952, 195] width 346 height 39
click at [1121, 185] on icon "button" at bounding box center [1119, 184] width 10 height 9
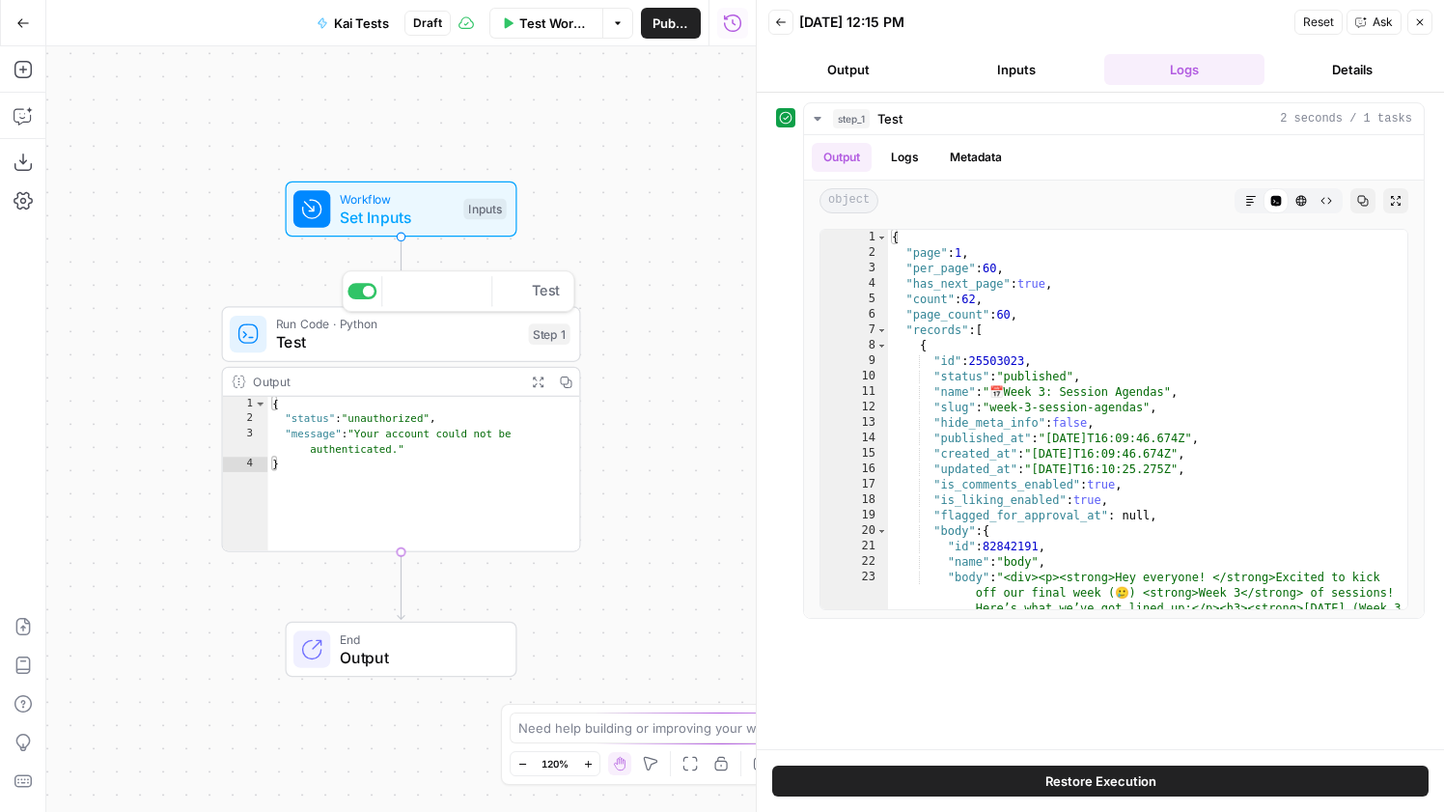
click at [466, 355] on div "Run Code · Python Test Step 1 Copy step Delete step Add Note Test" at bounding box center [401, 334] width 359 height 56
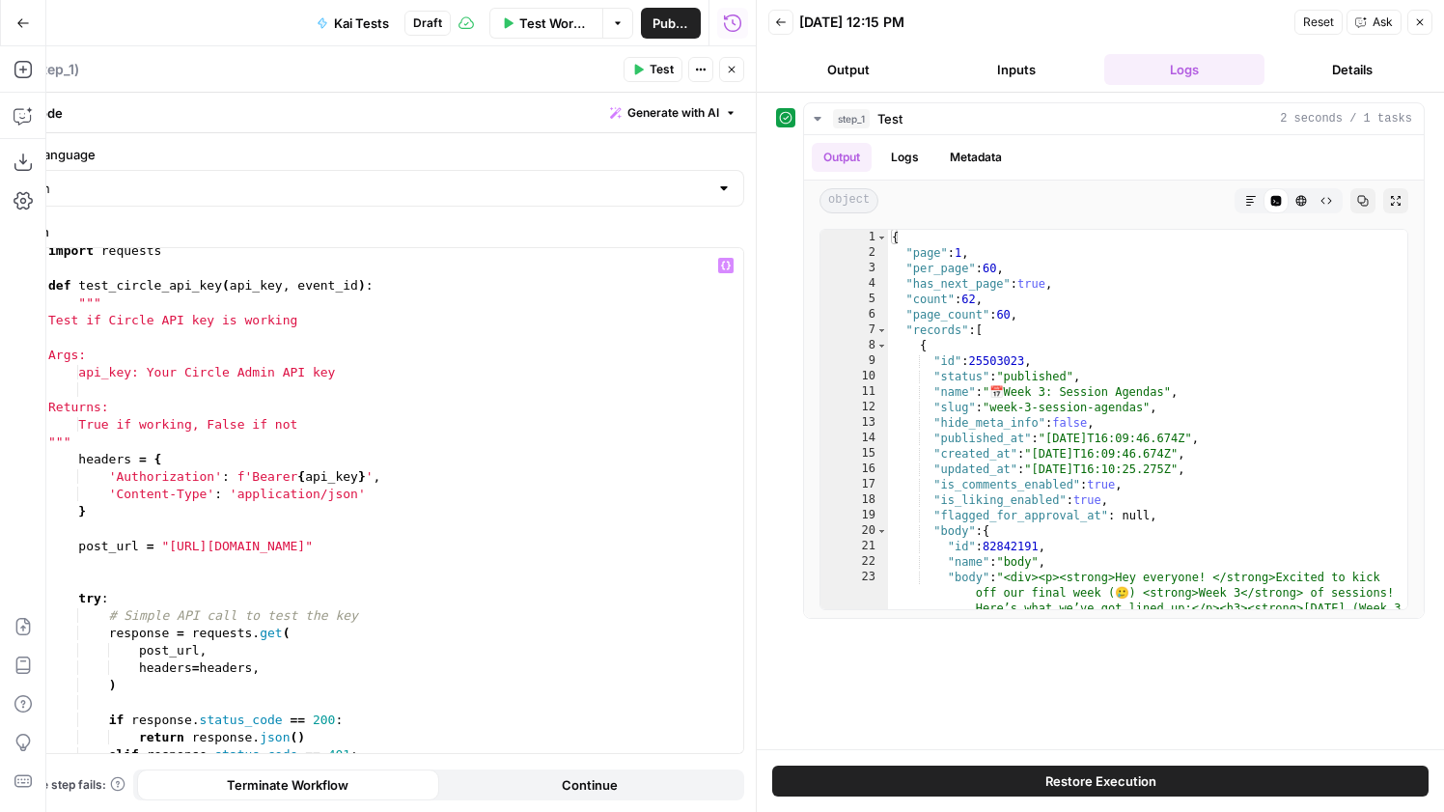
scroll to position [312, 0]
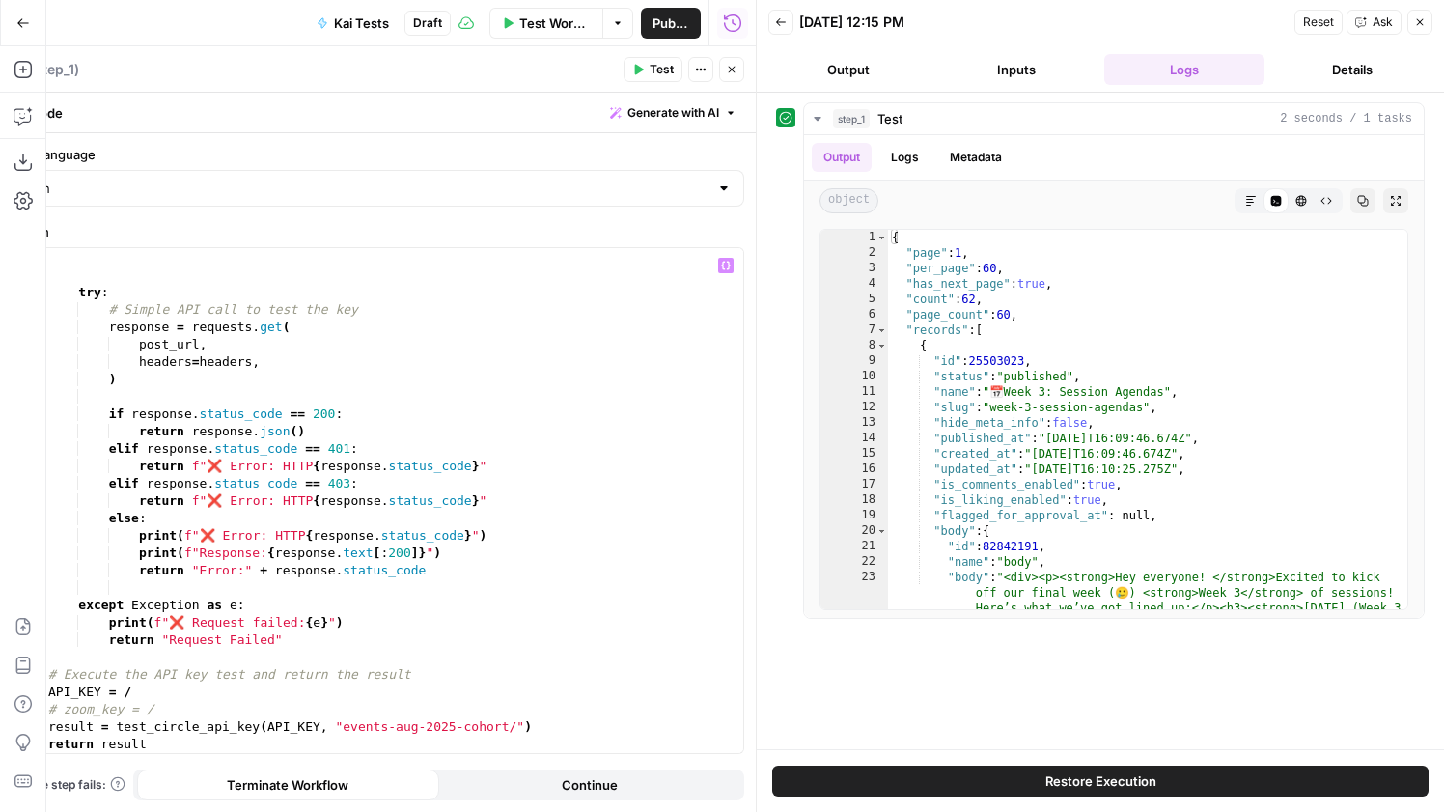
click at [170, 692] on div "post_url = "[URL][DOMAIN_NAME]" try : # Simple API call to test the key respons…" at bounding box center [393, 502] width 699 height 540
type textarea "**********"
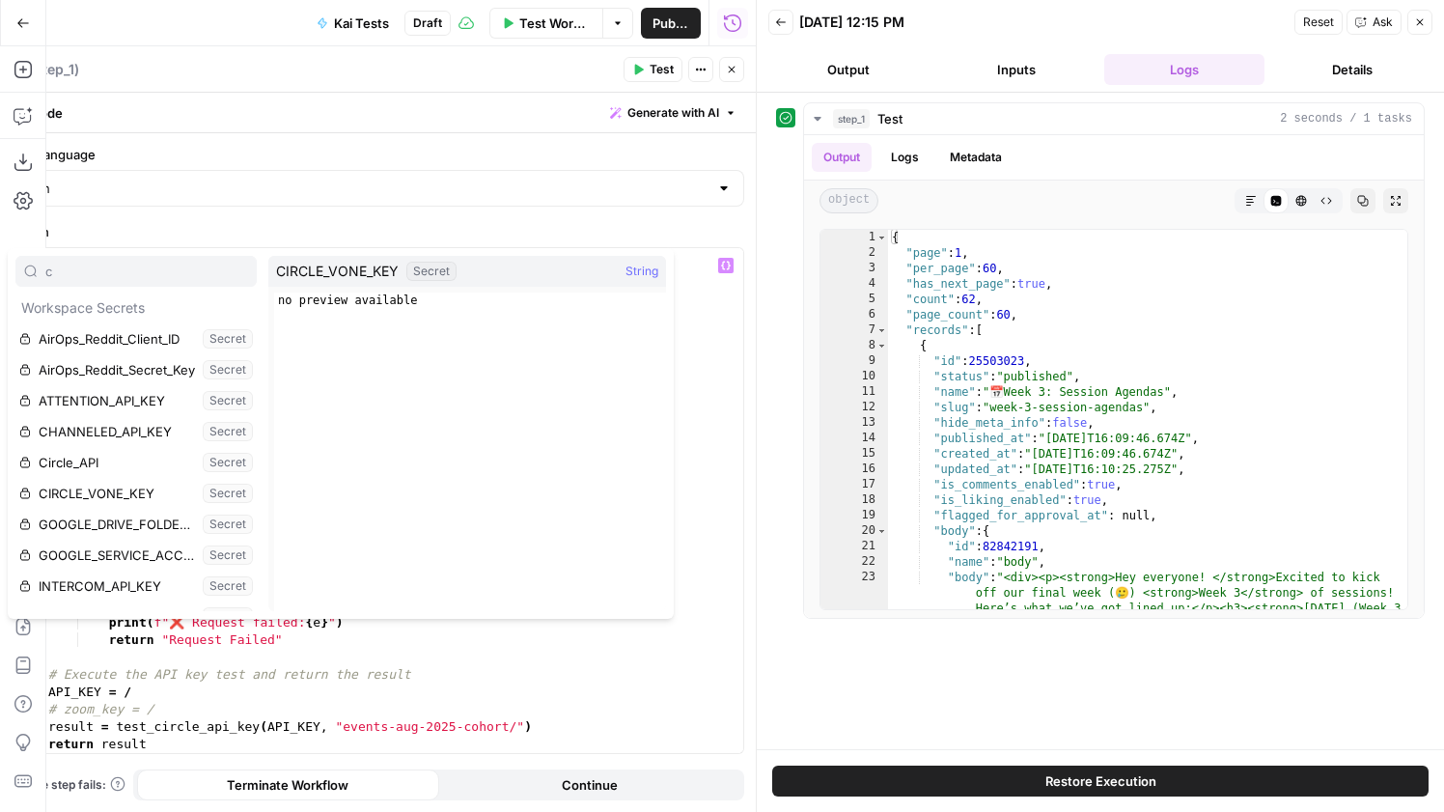
type input "c"
click at [145, 483] on button "Select variable CIRCLE_VONE_KEY" at bounding box center [135, 493] width 241 height 31
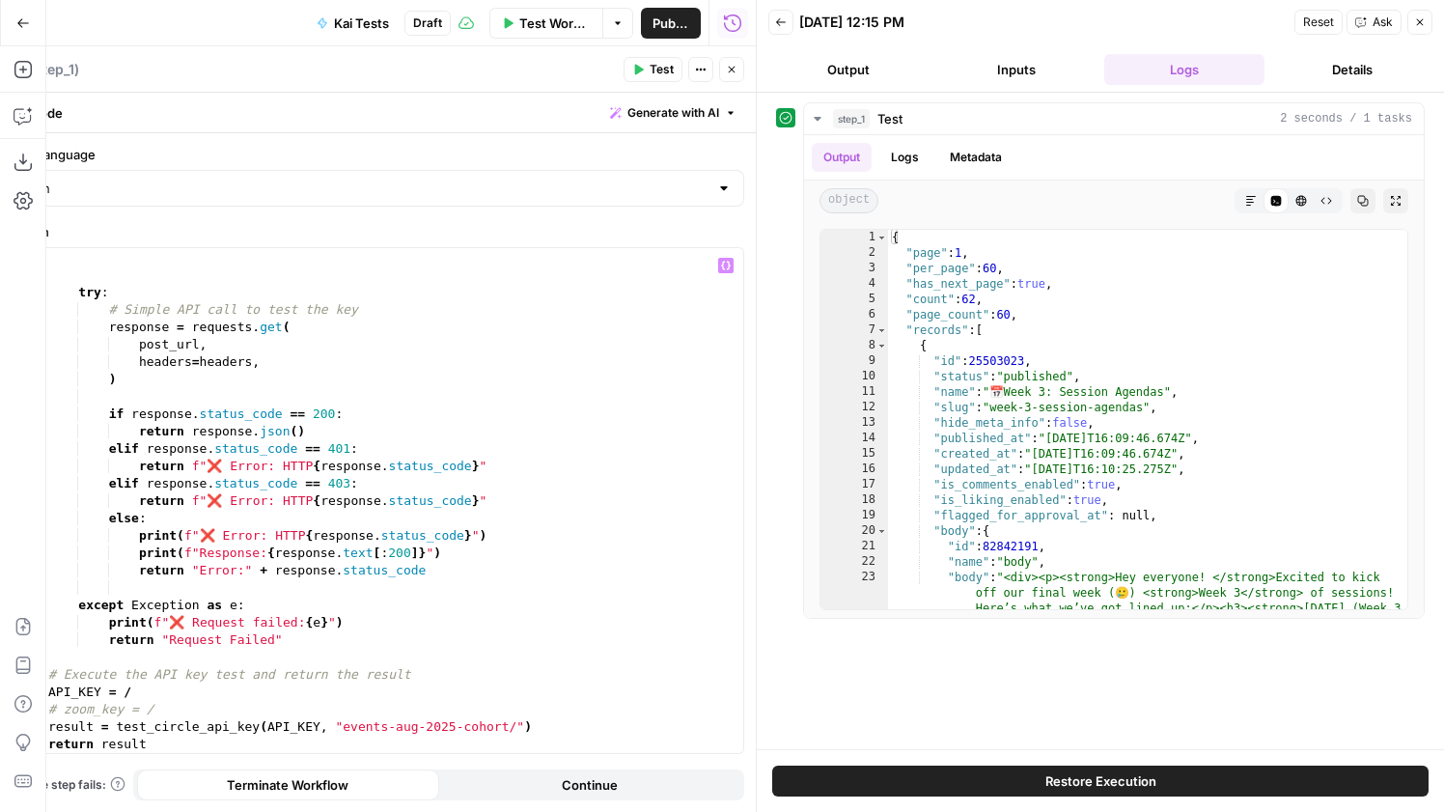
type textarea "**********"
click at [655, 68] on div "Publish P" at bounding box center [669, 64] width 57 height 17
click at [675, 75] on button "Test" at bounding box center [653, 69] width 59 height 25
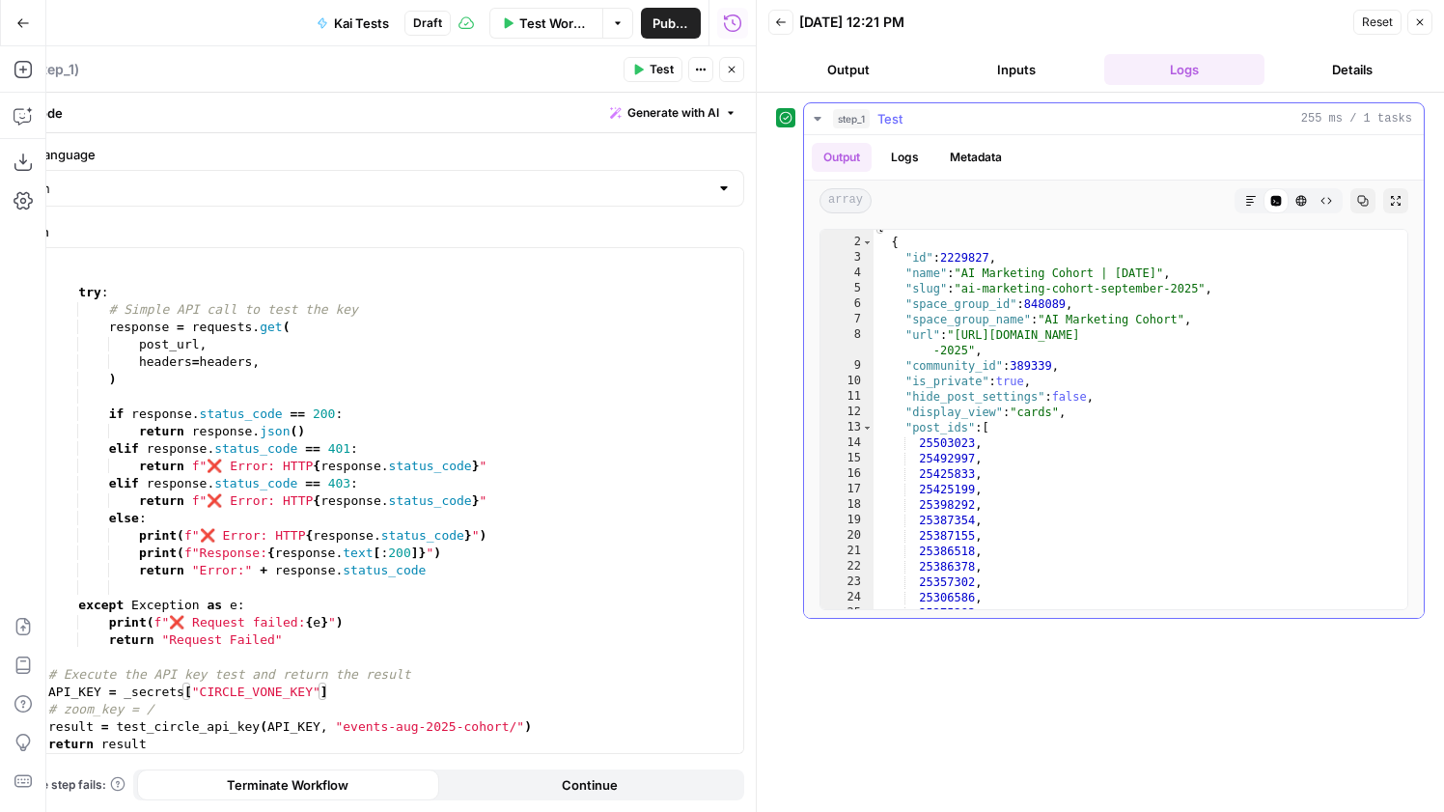
scroll to position [0, 0]
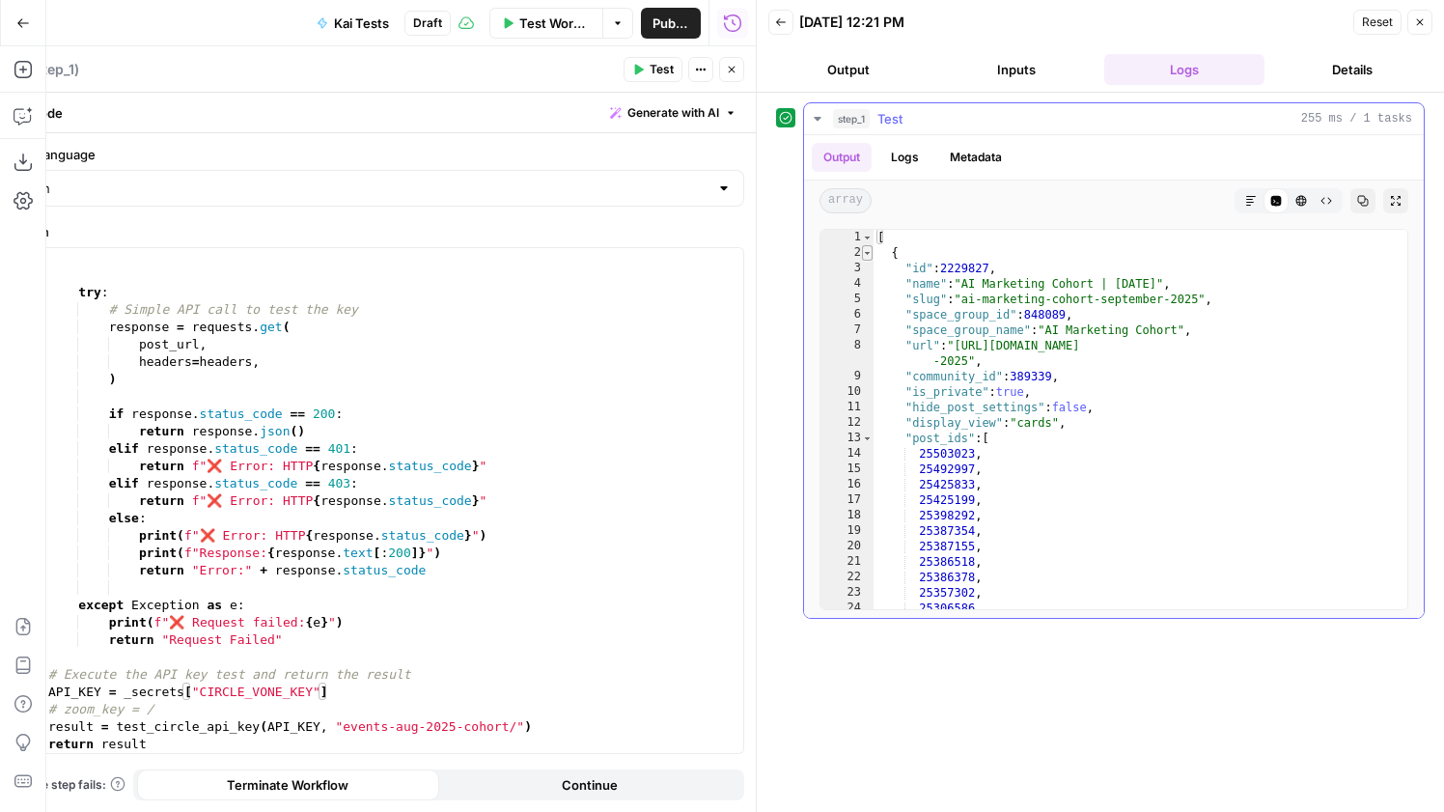
click at [872, 256] on span "Toggle code folding, rows 2 through 87" at bounding box center [867, 252] width 11 height 15
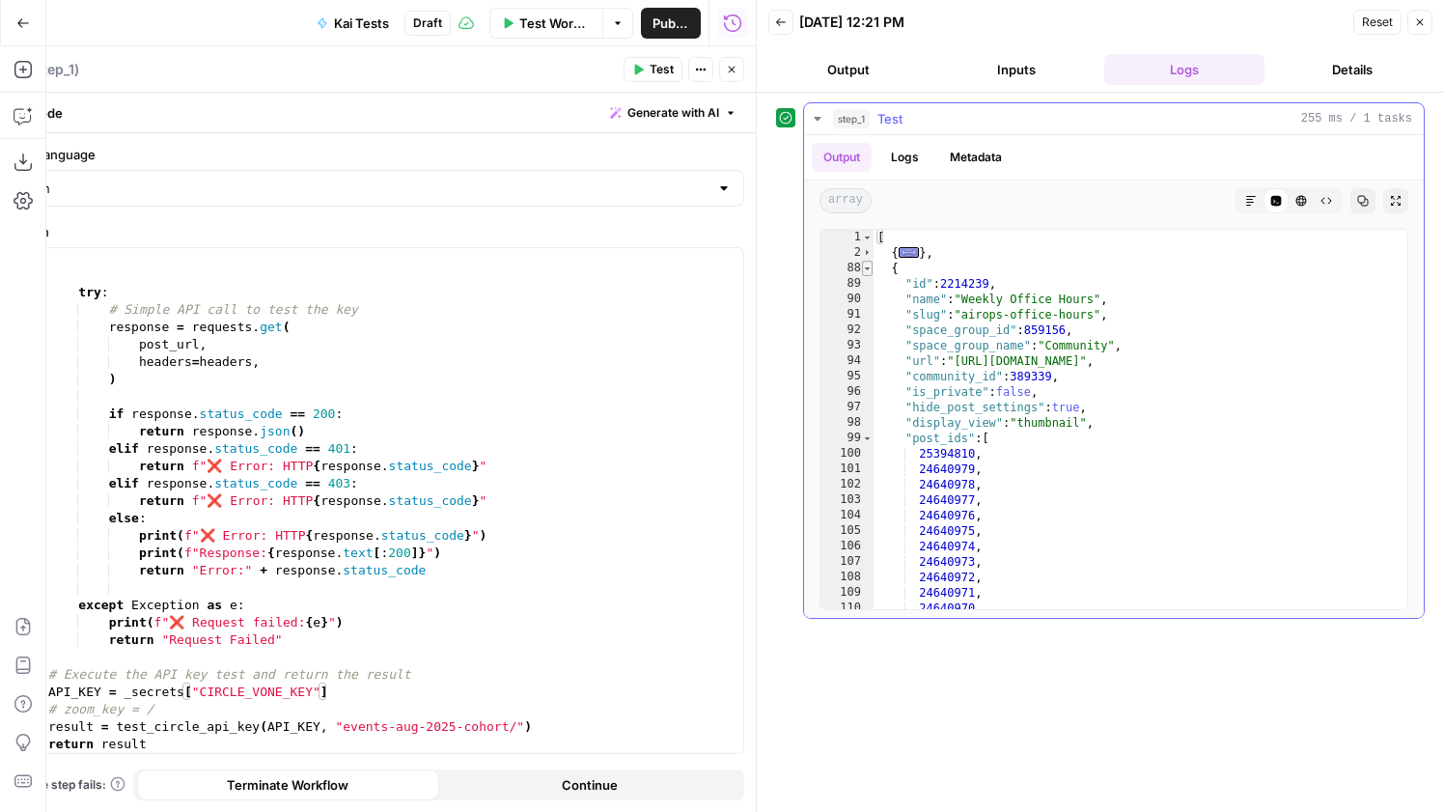
click at [871, 267] on span "Toggle code folding, rows 88 through 149" at bounding box center [867, 268] width 11 height 15
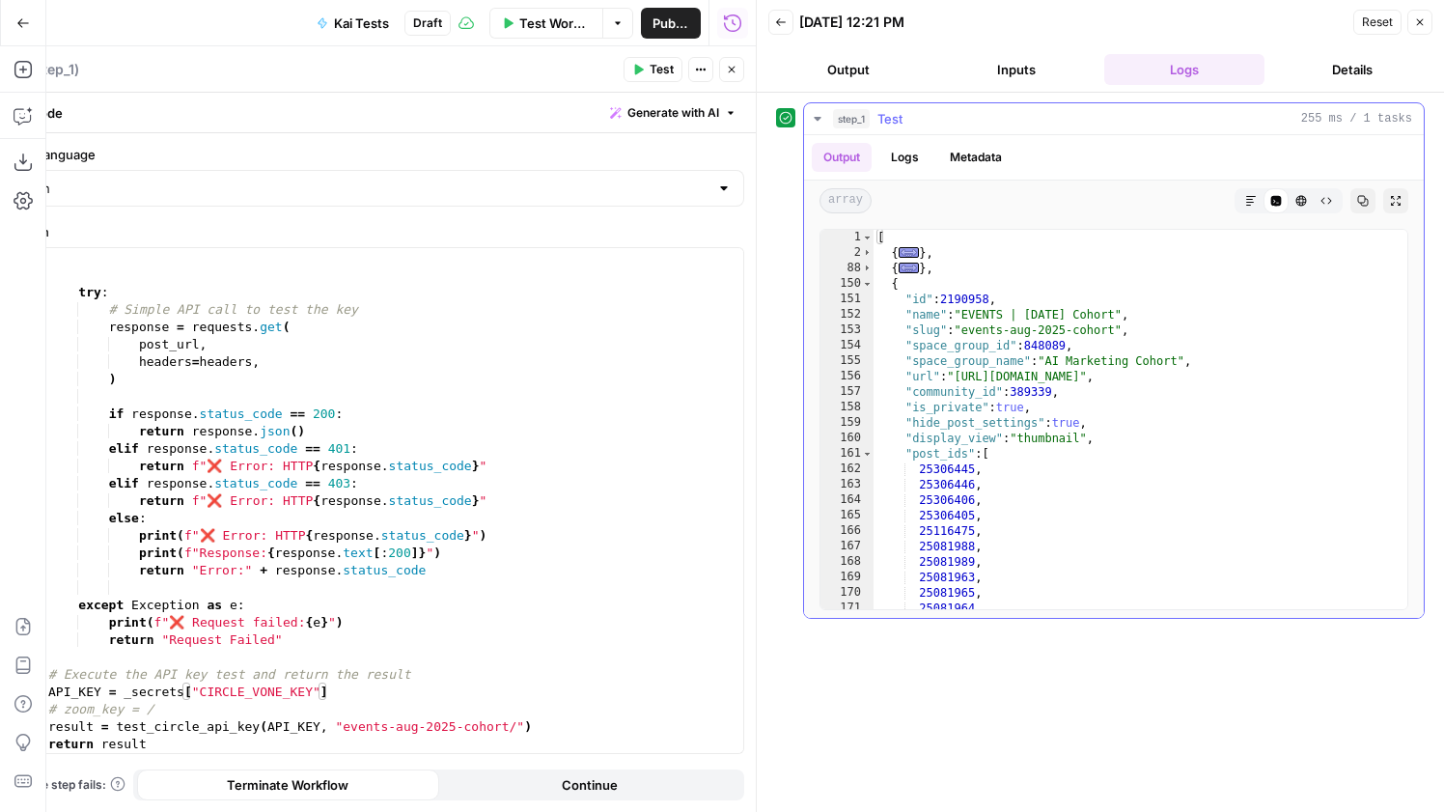
click at [873, 288] on div "[ { ... } , { ... } , { "id" : 2190958 , "name" : "EVENTS | Aug 2025 Cohort" , …" at bounding box center [1140, 435] width 534 height 410
click at [871, 286] on span "Toggle code folding, rows 150 through 206" at bounding box center [867, 283] width 11 height 15
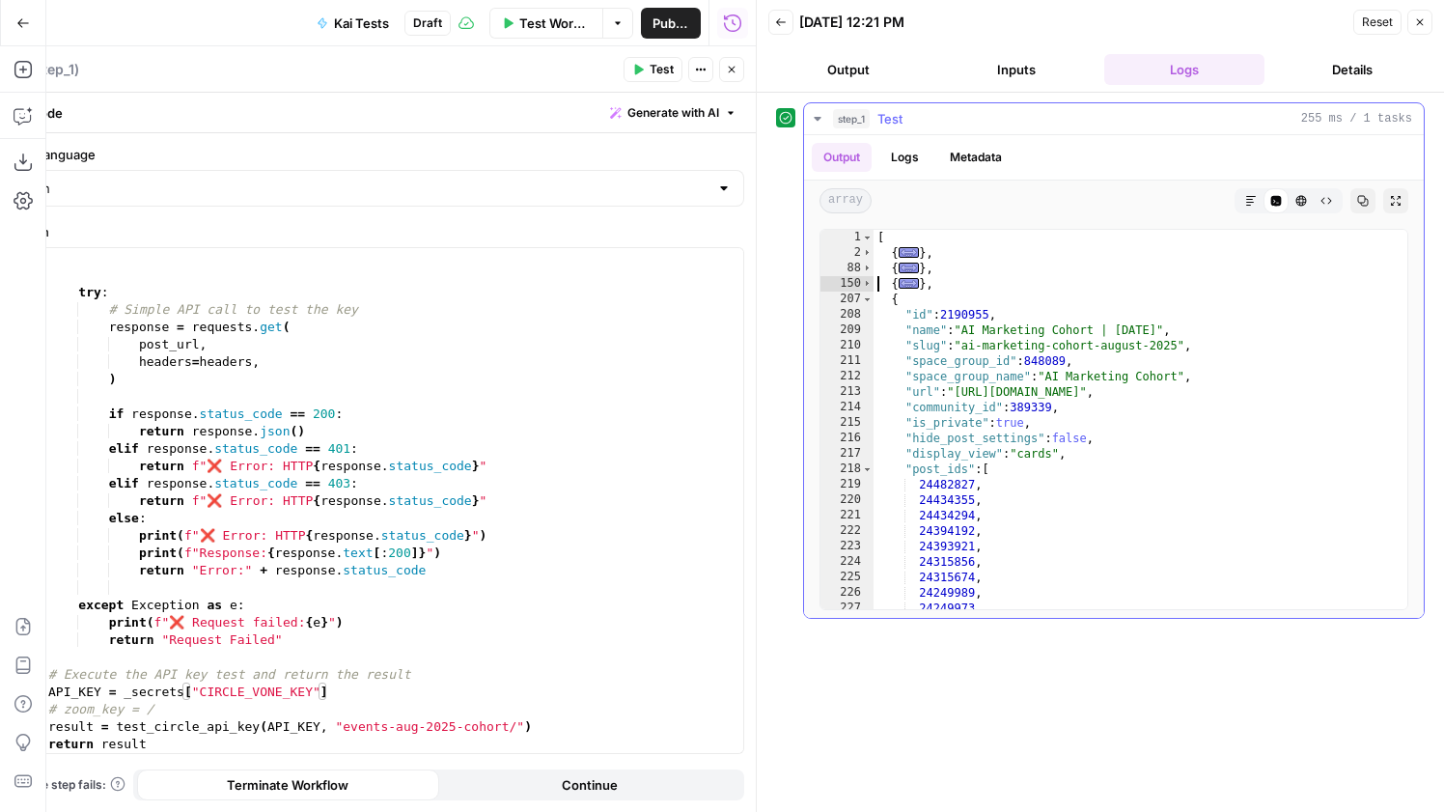
click at [877, 311] on div "[ { ... } , { ... } , { ... } , { "id" : 2190955 , "name" : "AI Marketing Cohor…" at bounding box center [1140, 435] width 534 height 410
click at [867, 297] on span "Toggle code folding, rows 207 through 253" at bounding box center [867, 298] width 11 height 15
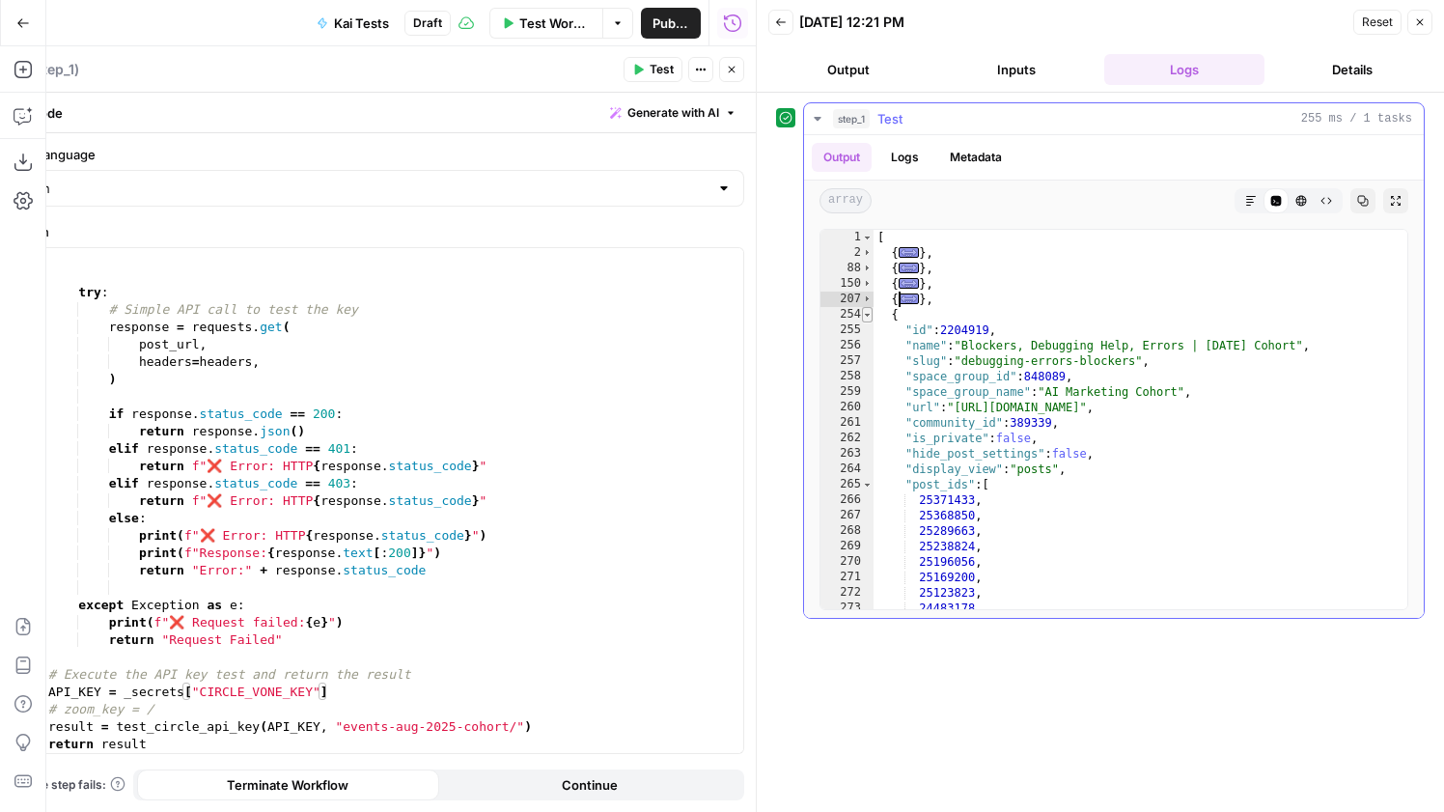
click at [869, 319] on span "Toggle code folding, rows 254 through 293" at bounding box center [867, 314] width 11 height 15
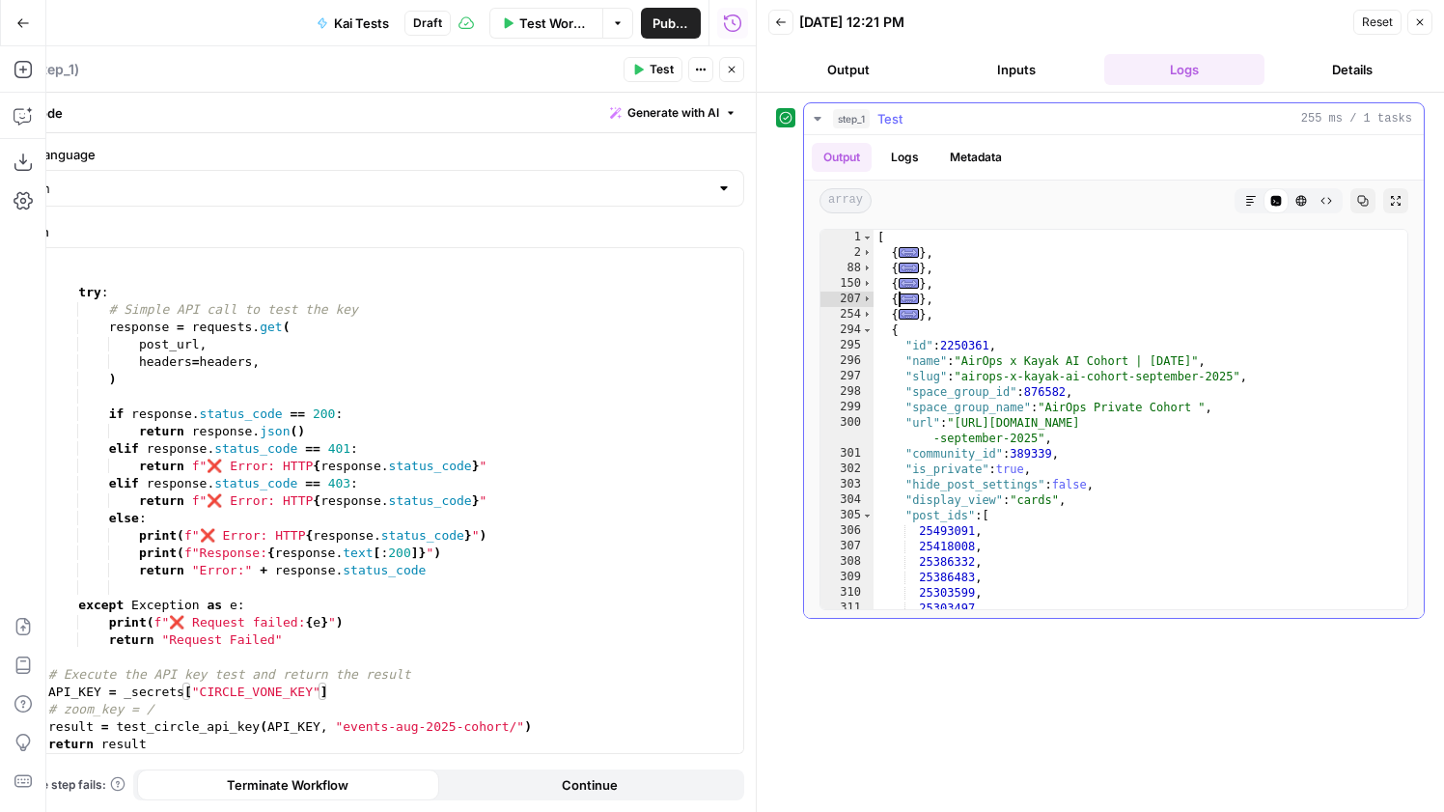
click at [871, 338] on div "295" at bounding box center [846, 345] width 53 height 15
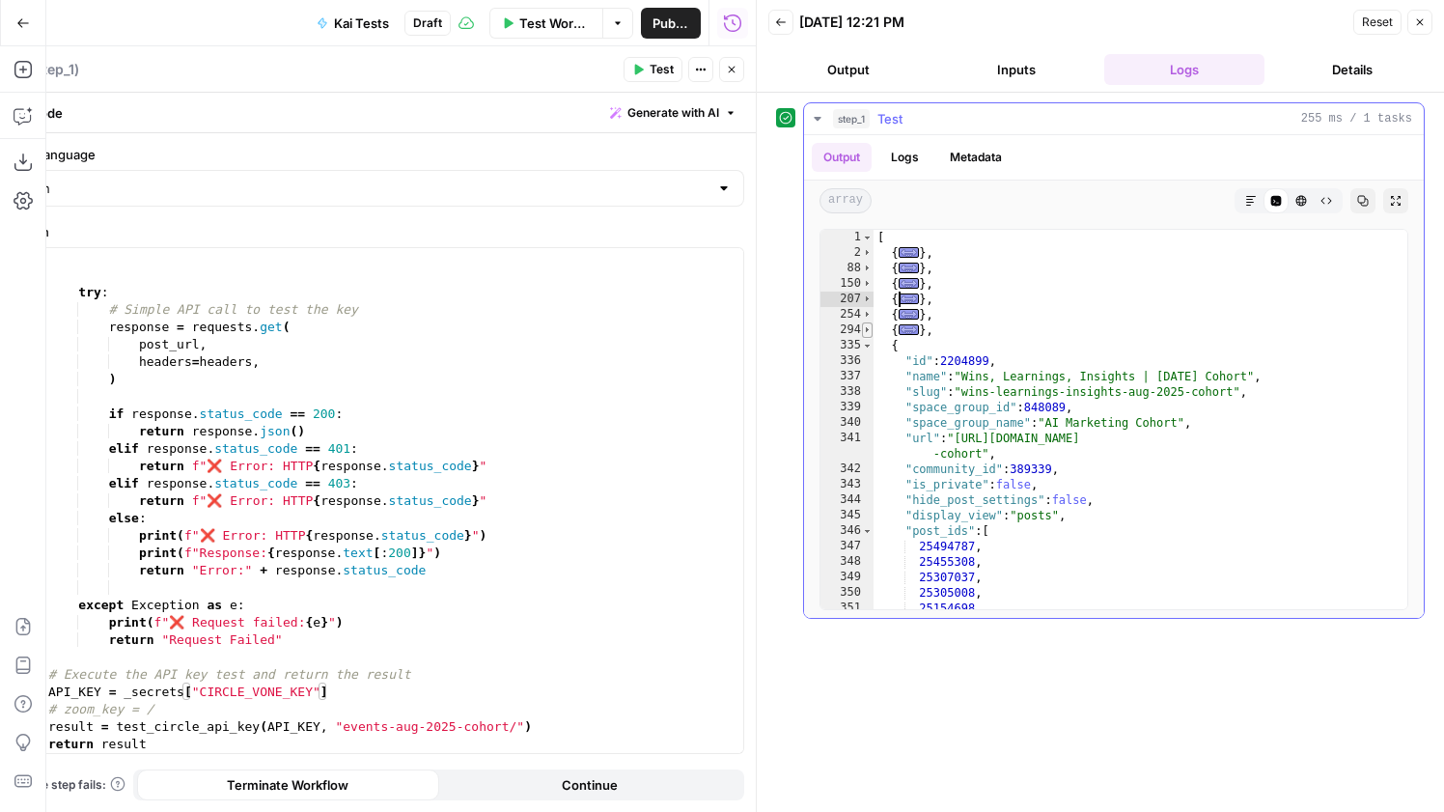
click at [871, 329] on span "Toggle code folding, rows 294 through 334" at bounding box center [867, 329] width 11 height 15
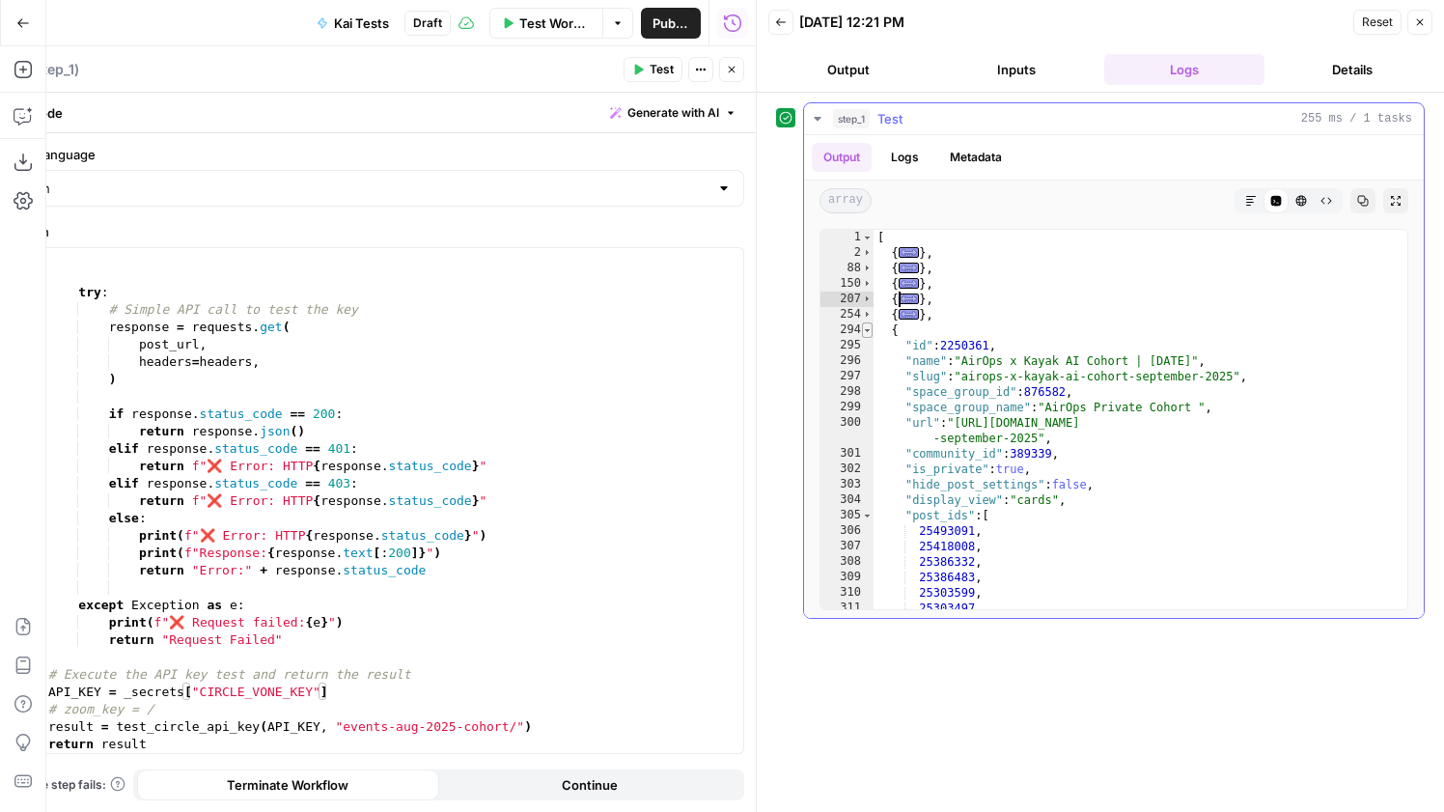
click at [869, 326] on span "Toggle code folding, rows 294 through 334" at bounding box center [867, 329] width 11 height 15
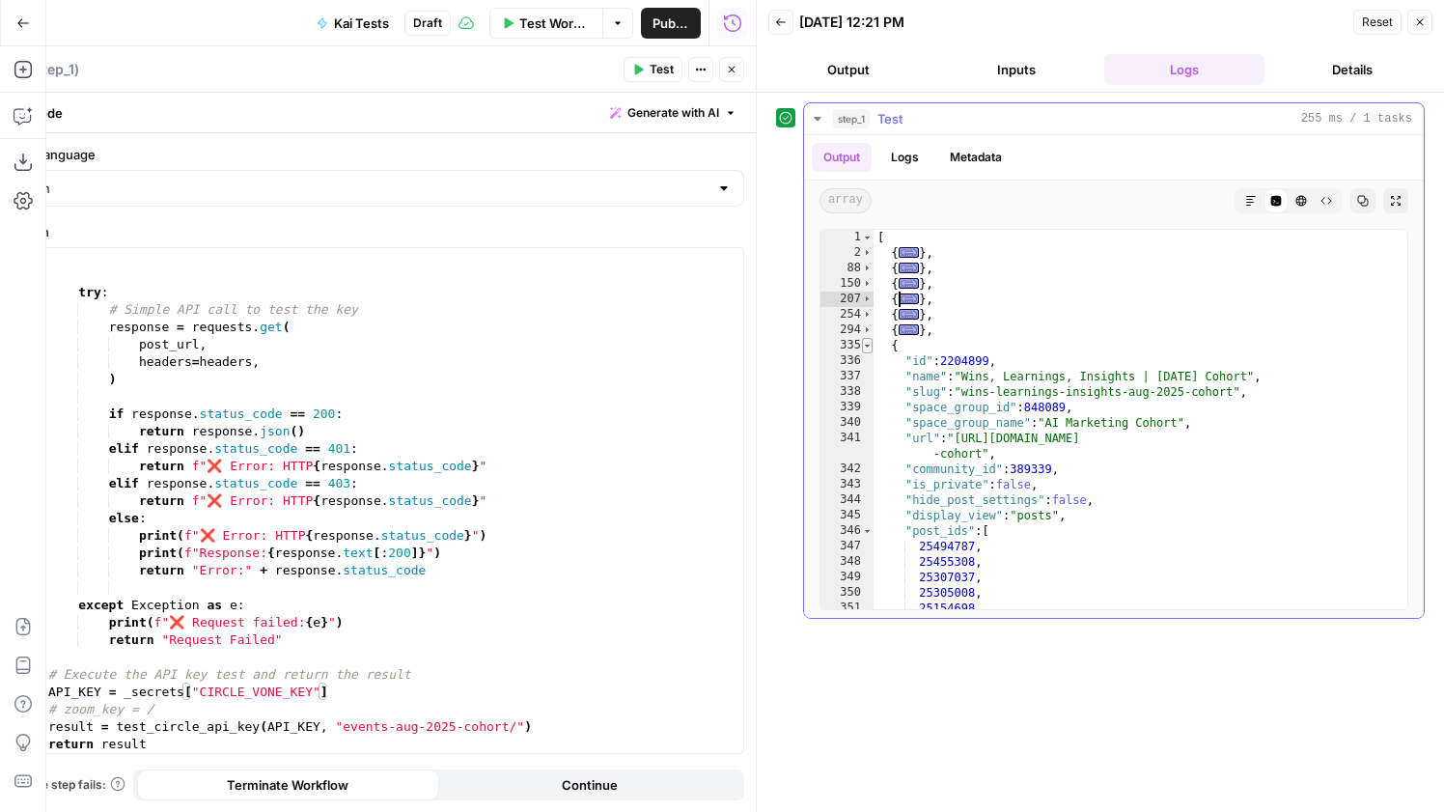
click at [866, 340] on span "Toggle code folding, rows 335 through 374" at bounding box center [867, 345] width 11 height 15
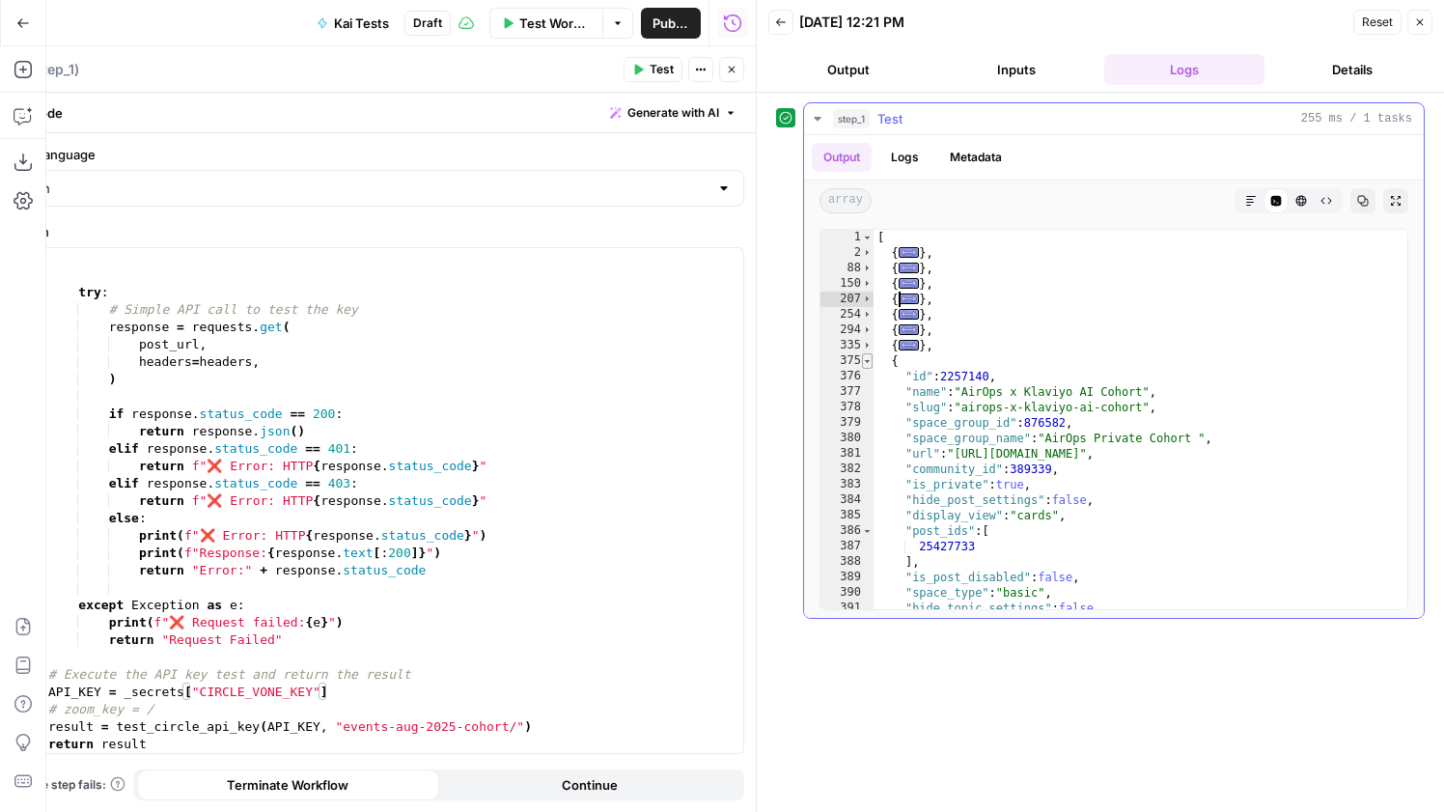
click at [868, 358] on span "Toggle code folding, rows 375 through 400" at bounding box center [867, 360] width 11 height 15
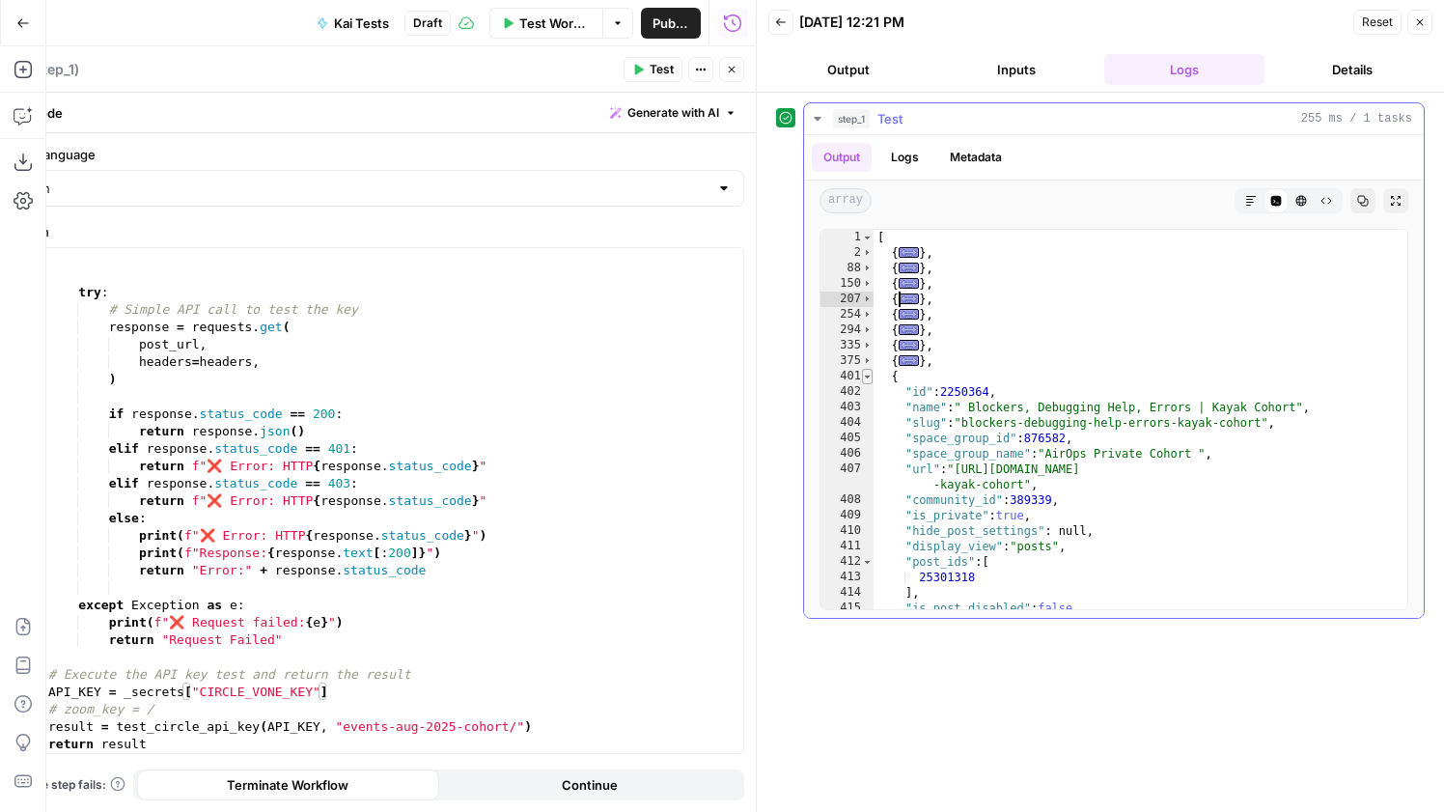
click at [868, 369] on span "Toggle code folding, rows 401 through 426" at bounding box center [867, 376] width 11 height 15
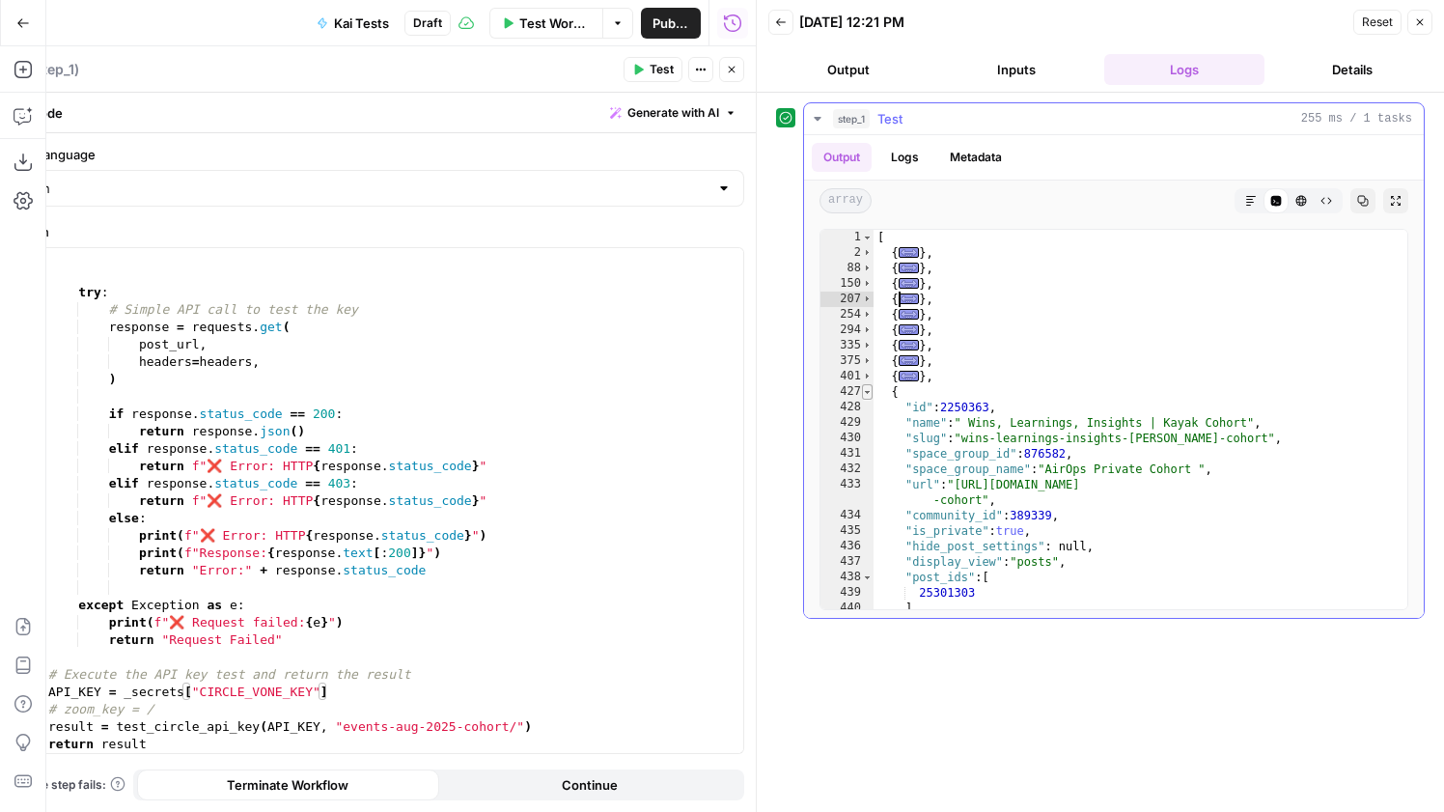
click at [868, 385] on span "Toggle code folding, rows 427 through 452" at bounding box center [867, 391] width 11 height 15
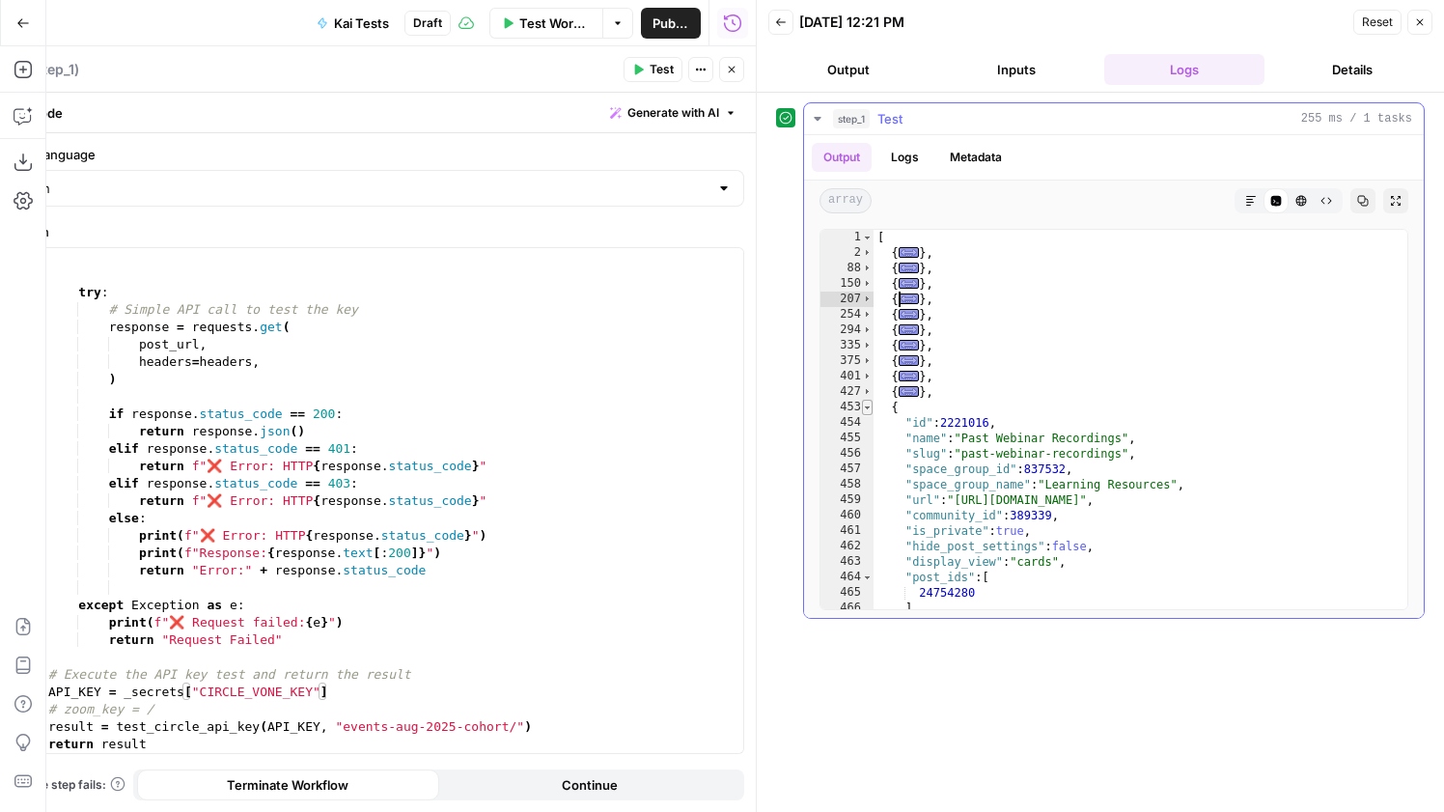
click at [868, 406] on span "Toggle code folding, rows 453 through 481" at bounding box center [867, 407] width 11 height 15
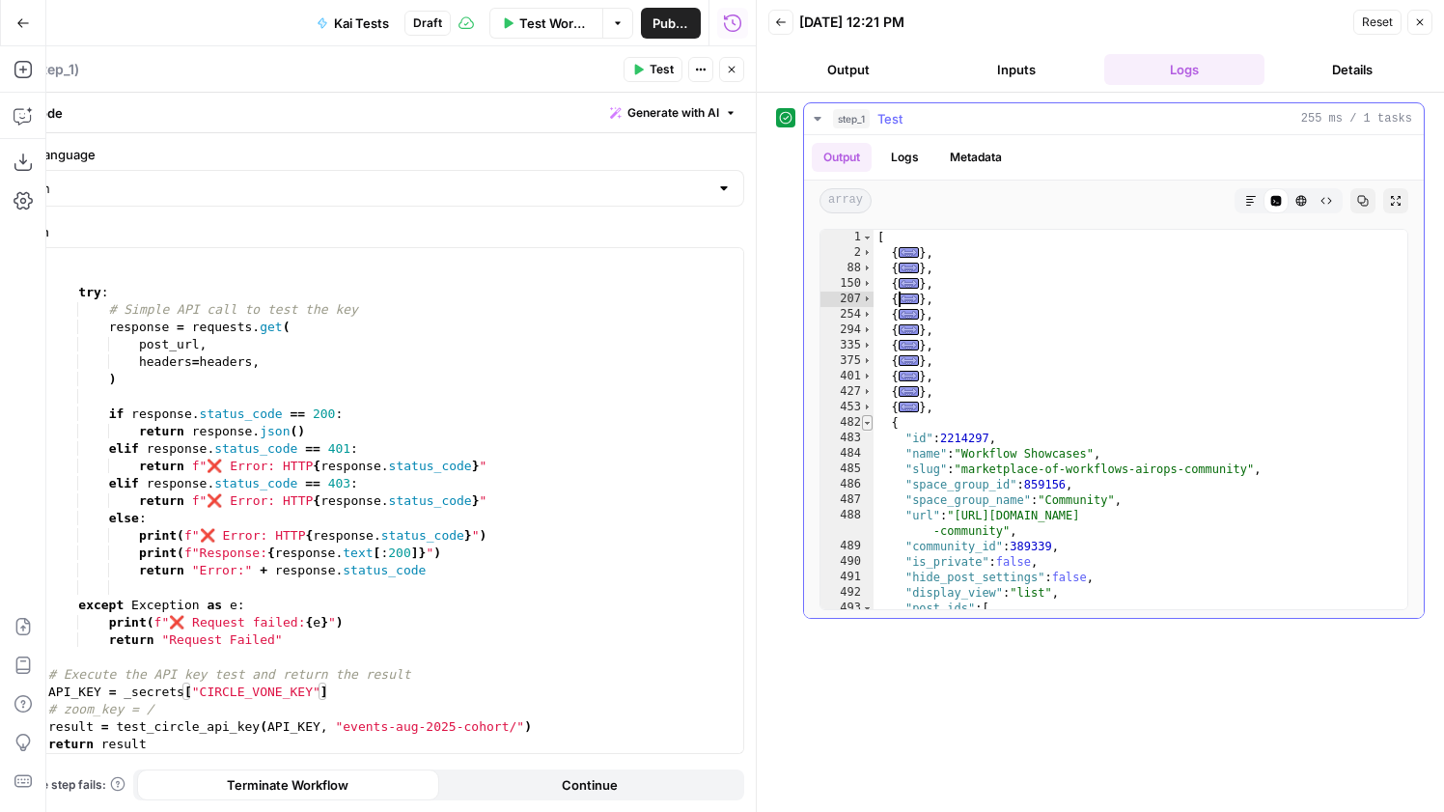
click at [868, 423] on span "Toggle code folding, rows 482 through 507" at bounding box center [867, 422] width 11 height 15
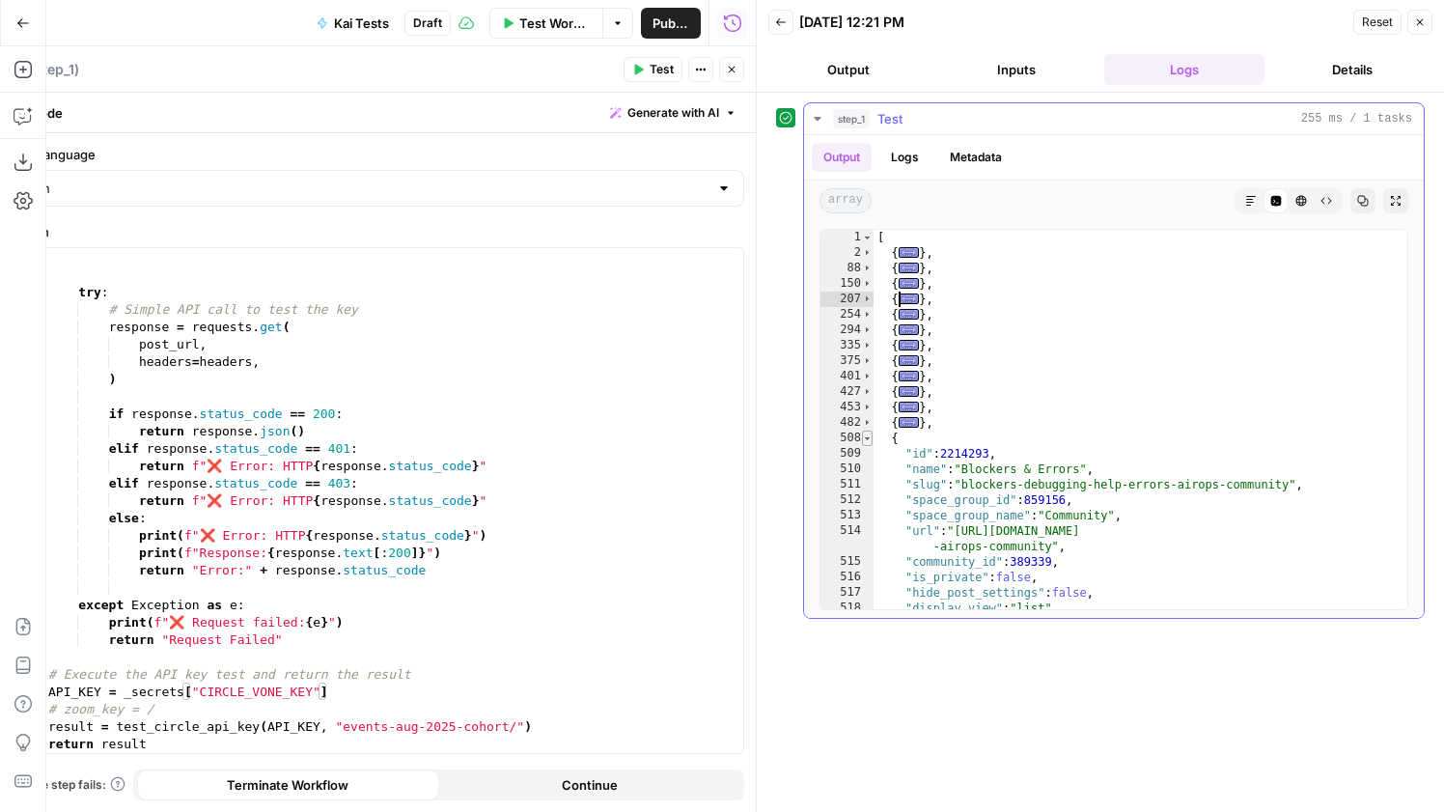
click at [869, 434] on span "Toggle code folding, rows 508 through 533" at bounding box center [867, 437] width 11 height 15
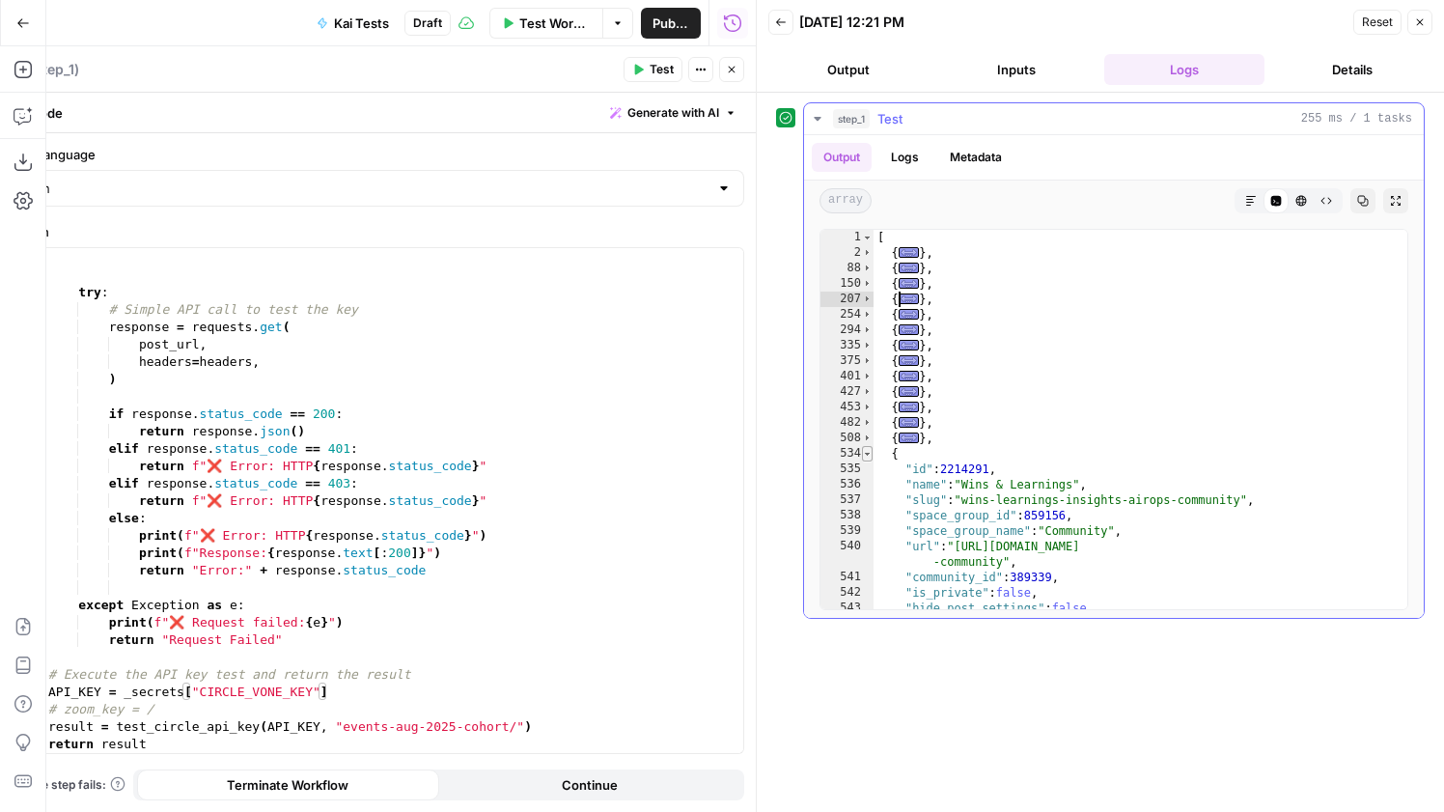
click at [869, 446] on span "Toggle code folding, rows 534 through 559" at bounding box center [867, 453] width 11 height 15
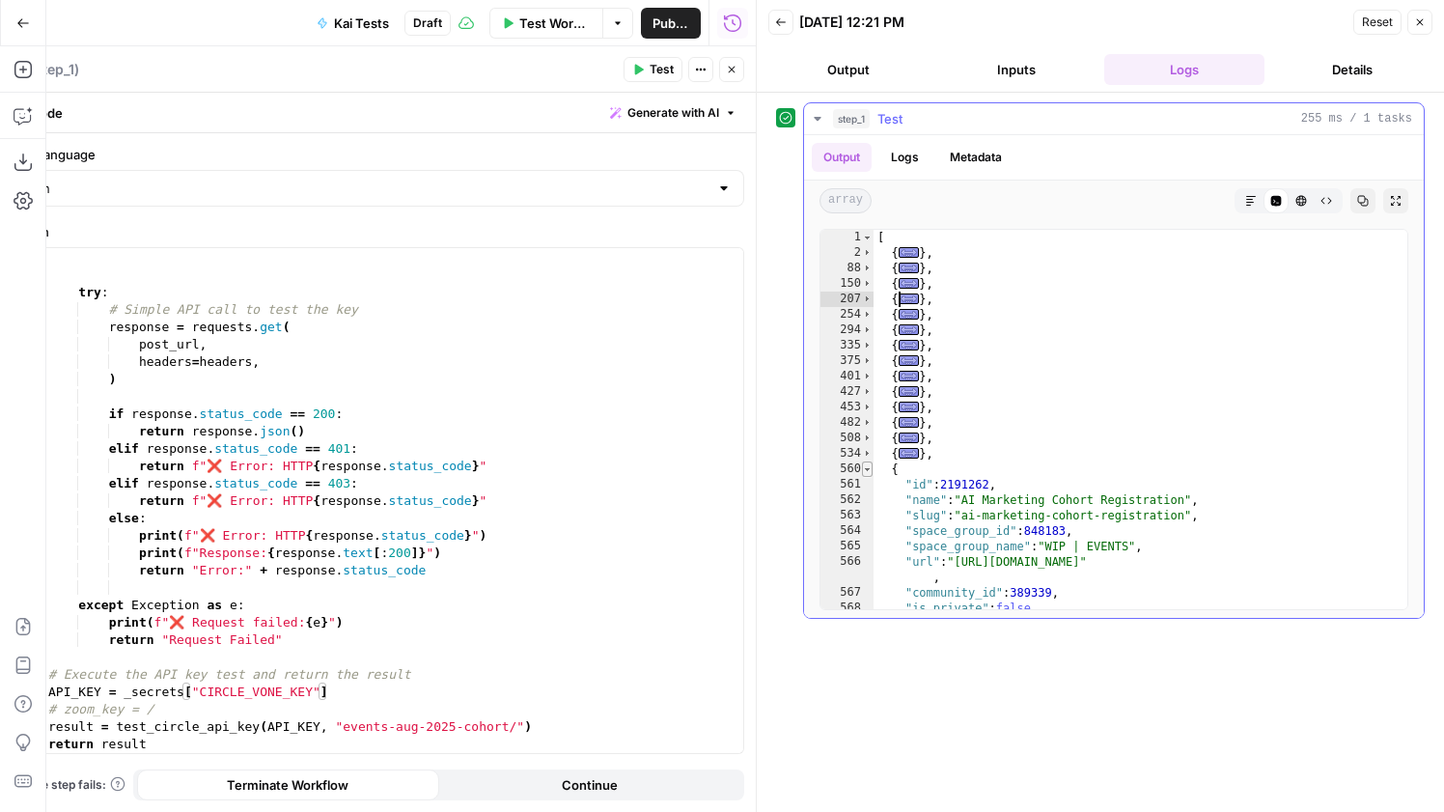
click at [869, 464] on span "Toggle code folding, rows 560 through 585" at bounding box center [867, 468] width 11 height 15
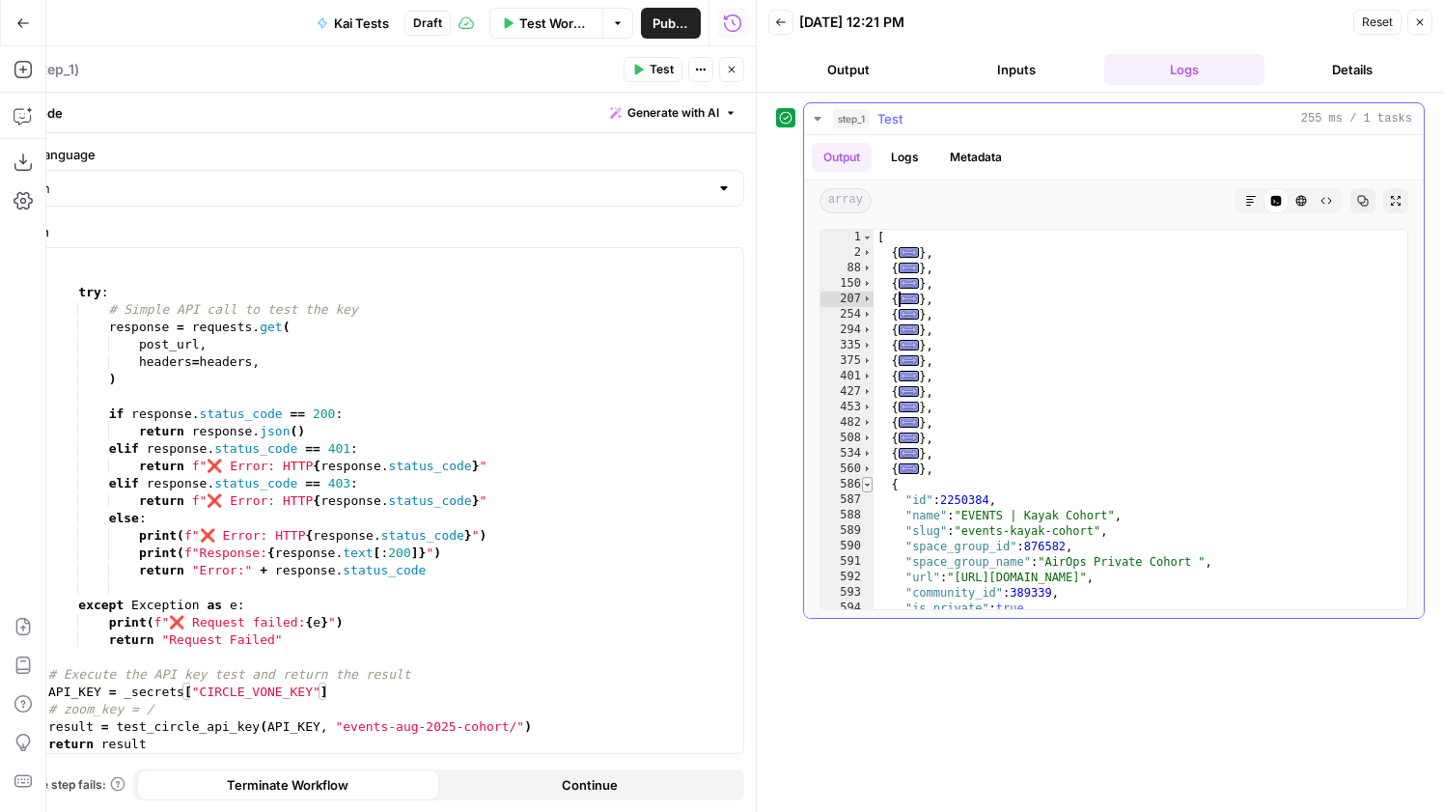
click at [869, 484] on span "Toggle code folding, rows 586 through 607" at bounding box center [867, 484] width 11 height 15
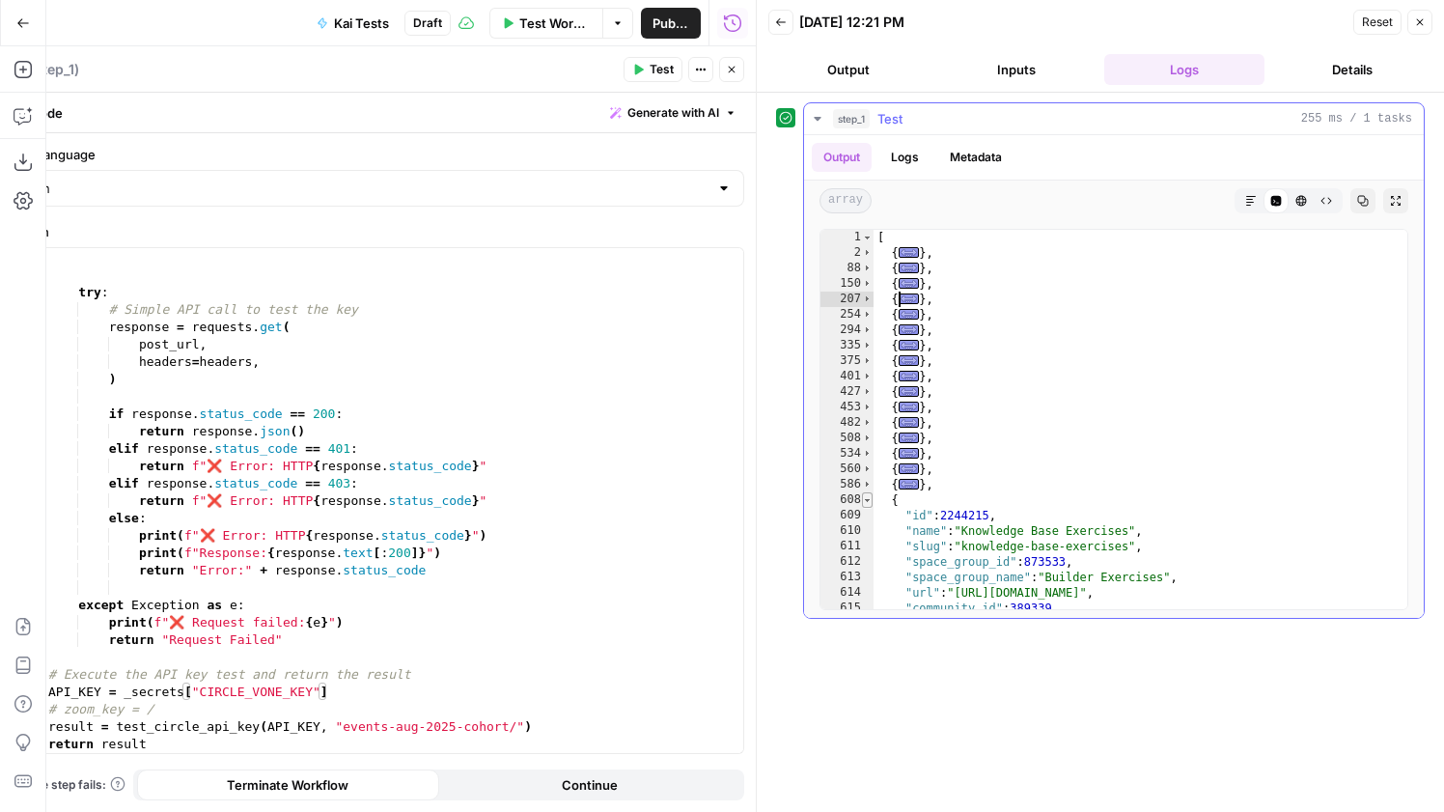
click at [870, 495] on span "Toggle code folding, rows 608 through 629" at bounding box center [867, 499] width 11 height 15
click at [870, 515] on span "Toggle code folding, rows 630 through 651" at bounding box center [867, 515] width 11 height 15
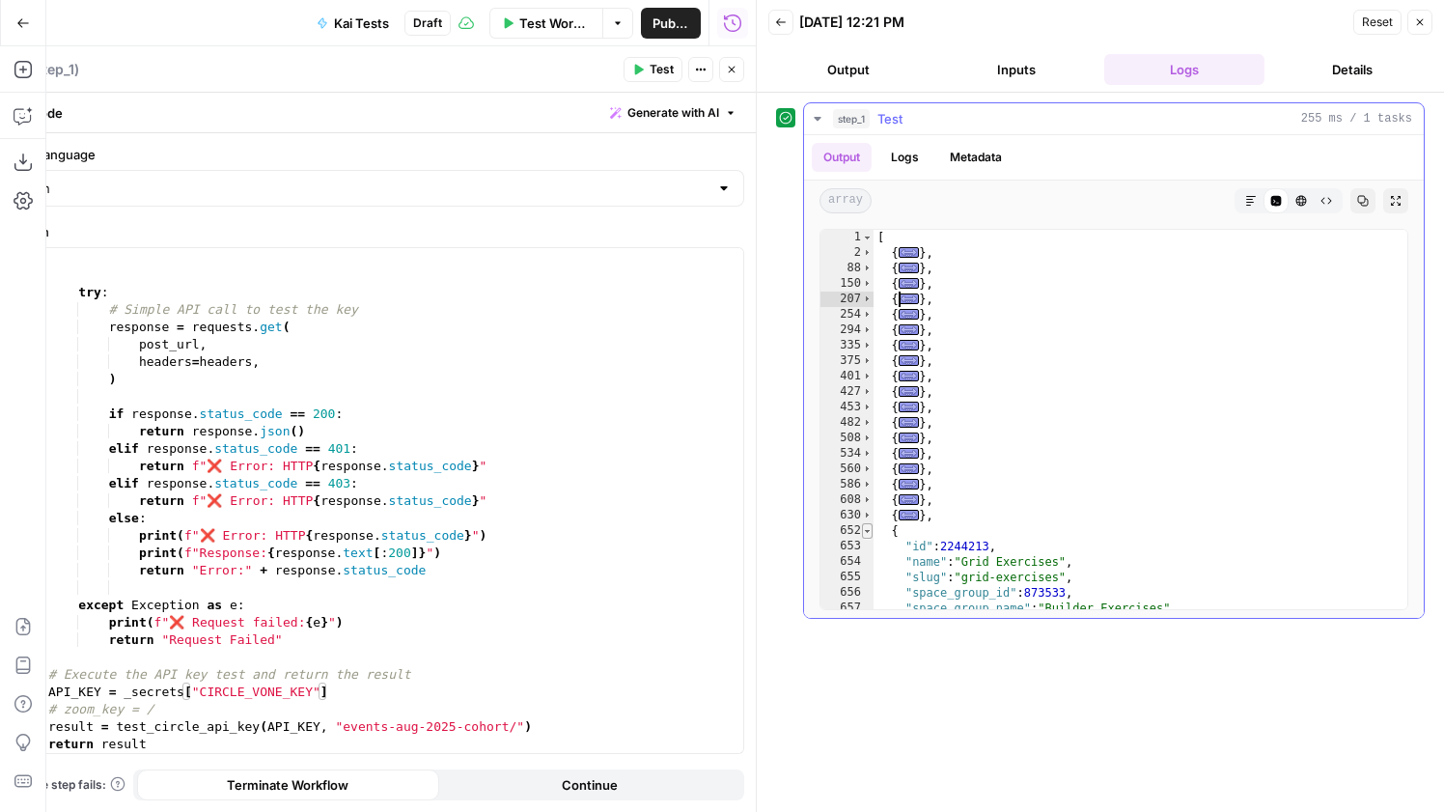
click at [869, 532] on span "Toggle code folding, rows 652 through 673" at bounding box center [867, 530] width 11 height 15
click at [868, 551] on span "Toggle code folding, rows 674 through 695" at bounding box center [867, 546] width 11 height 15
click at [867, 564] on span "Toggle code folding, rows 696 through 717" at bounding box center [867, 561] width 11 height 15
click at [867, 583] on span "Toggle code folding, rows 718 through 739" at bounding box center [867, 576] width 11 height 15
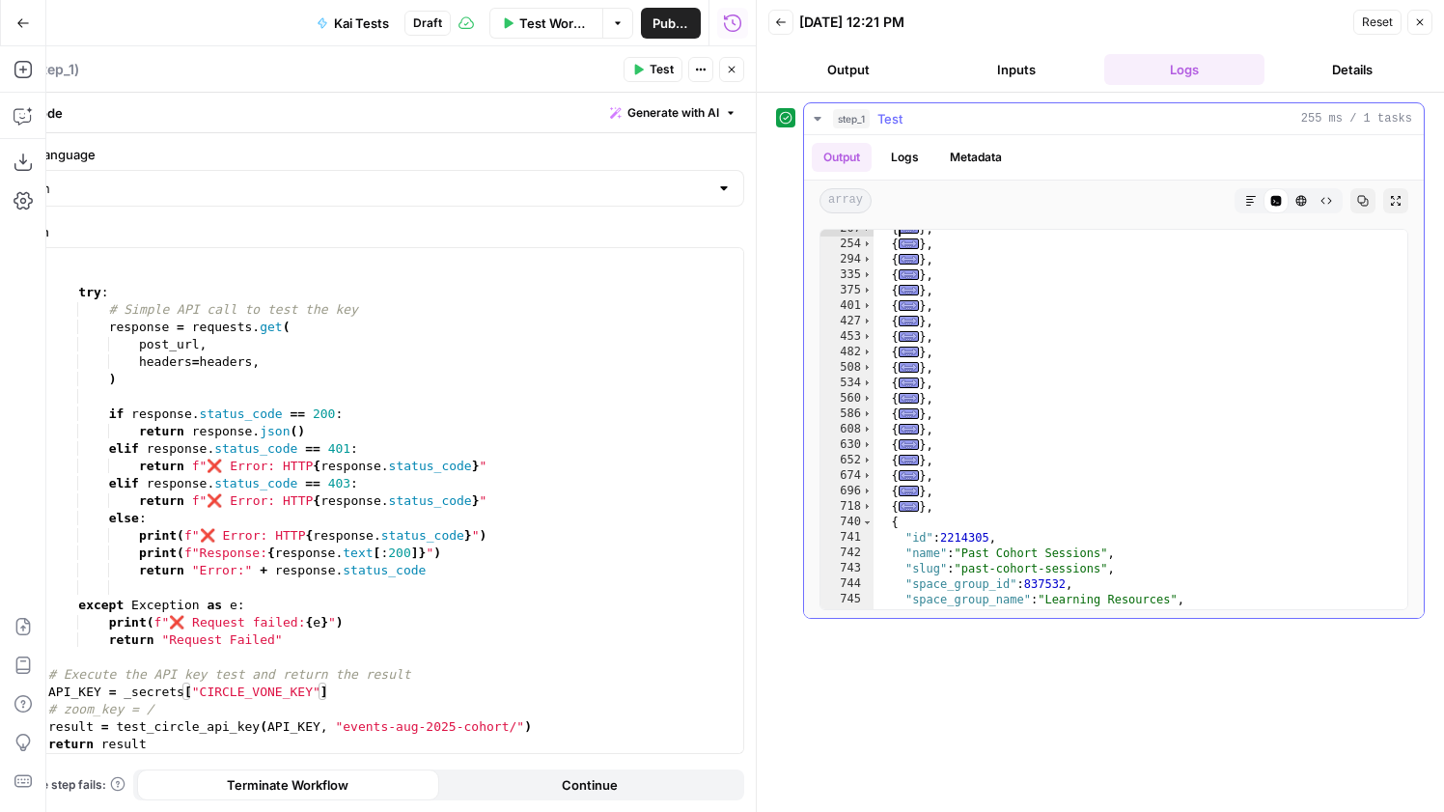
click at [873, 526] on div "{ ... } , { ... } , { ... } , { ... } , { ... } , { ... } , { ... } , { ... } ,…" at bounding box center [1140, 426] width 534 height 410
type textarea "*"
click at [871, 525] on span "Toggle code folding, rows 740 through 761" at bounding box center [867, 521] width 11 height 15
click at [869, 541] on span "Toggle code folding, rows 762 through 783" at bounding box center [867, 537] width 11 height 15
click at [868, 561] on div "785" at bounding box center [846, 568] width 53 height 15
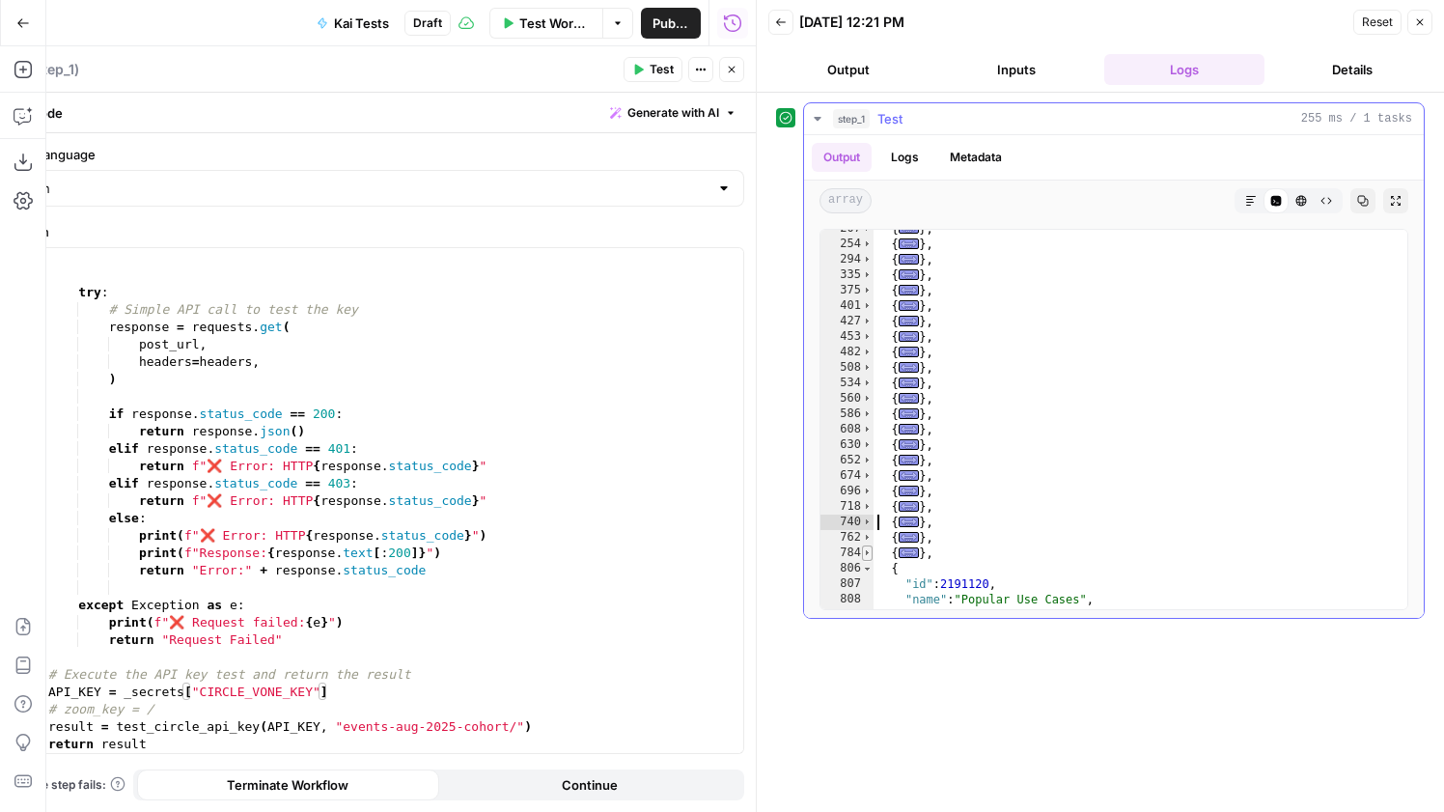
click at [868, 557] on span "Toggle code folding, rows 784 through 805" at bounding box center [867, 552] width 11 height 15
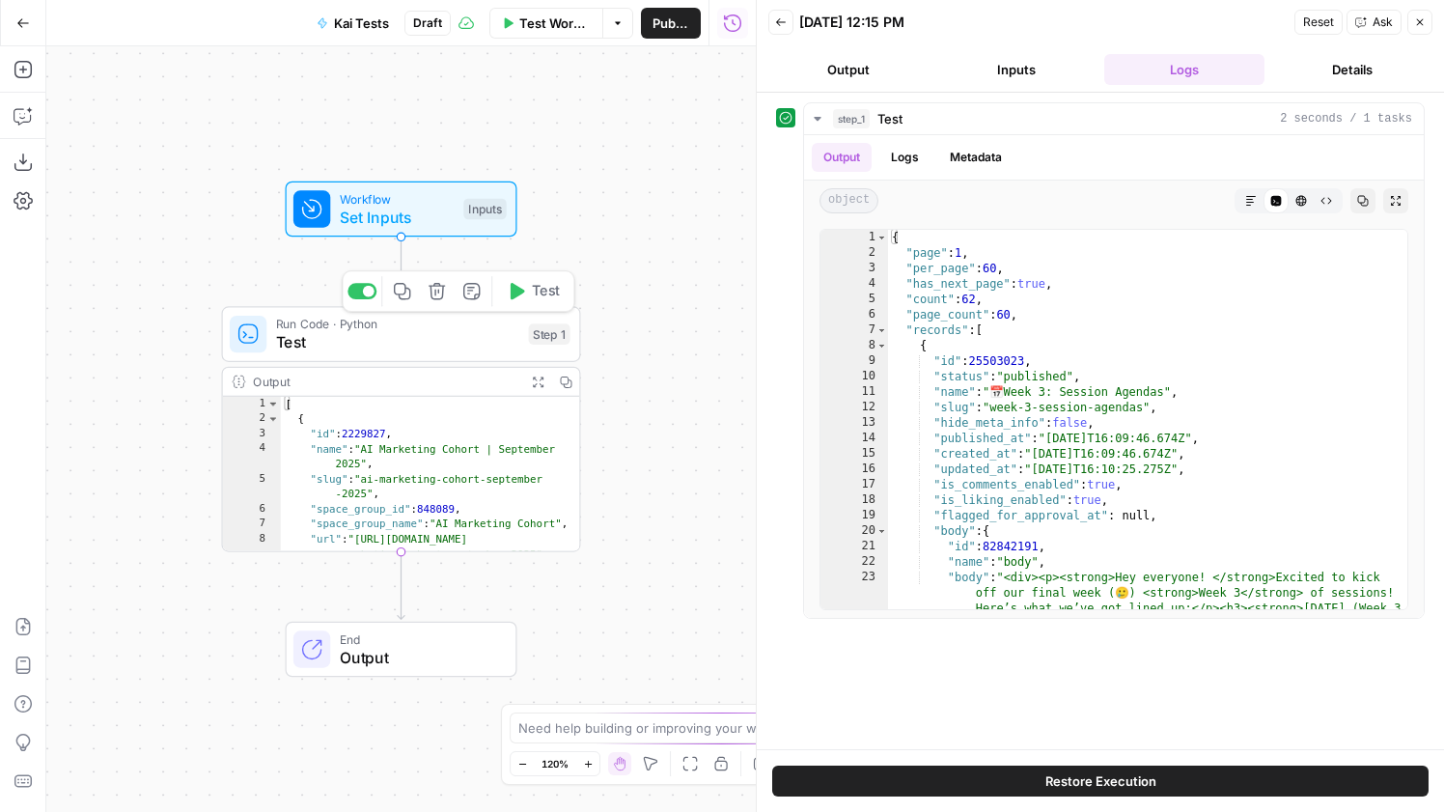
click at [428, 334] on span "Test" at bounding box center [397, 342] width 243 height 23
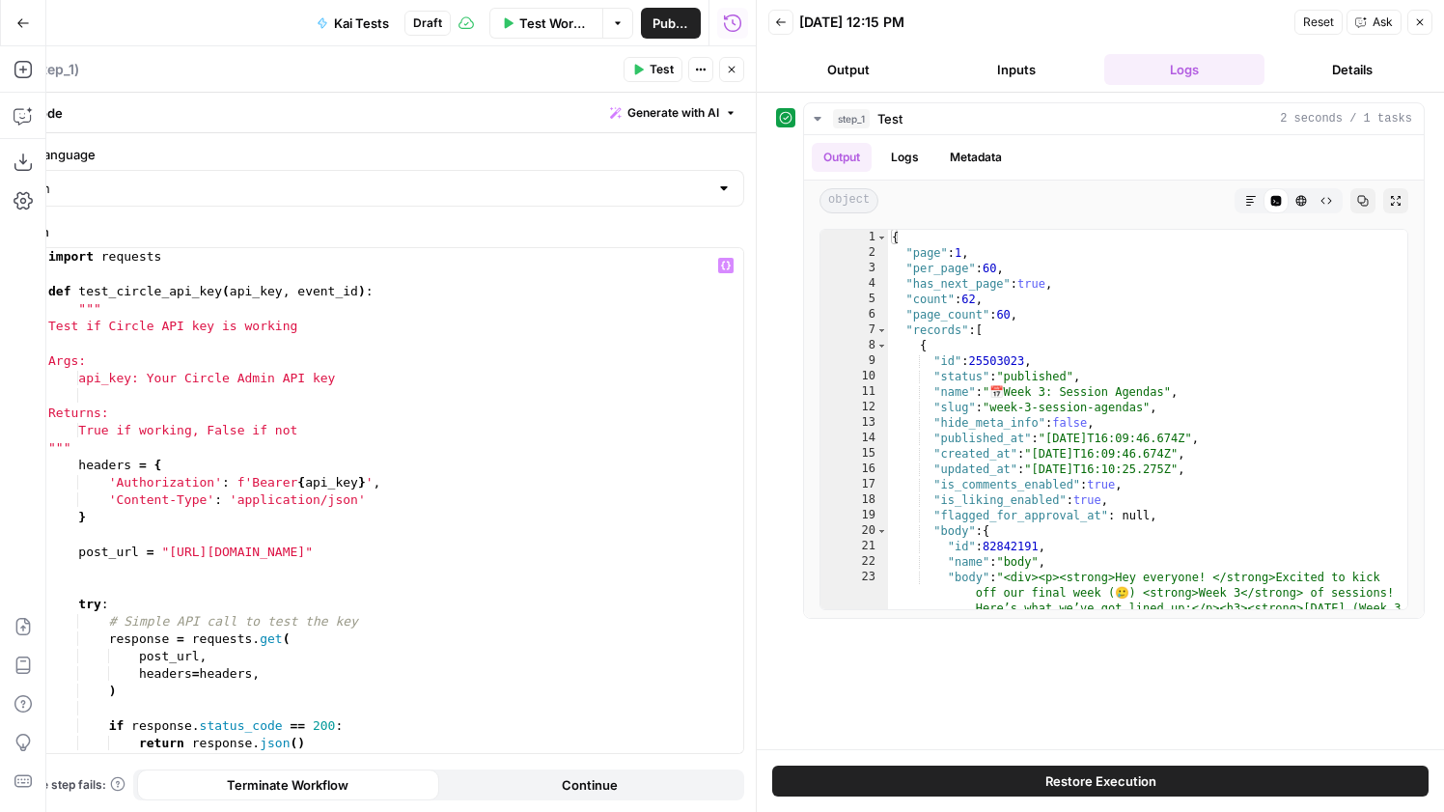
type textarea "**********"
click at [482, 385] on div "import requests def test_circle_api_key ( api_key , event_id ) : """ Test if Ci…" at bounding box center [393, 518] width 699 height 540
click at [733, 68] on icon "button" at bounding box center [732, 70] width 7 height 7
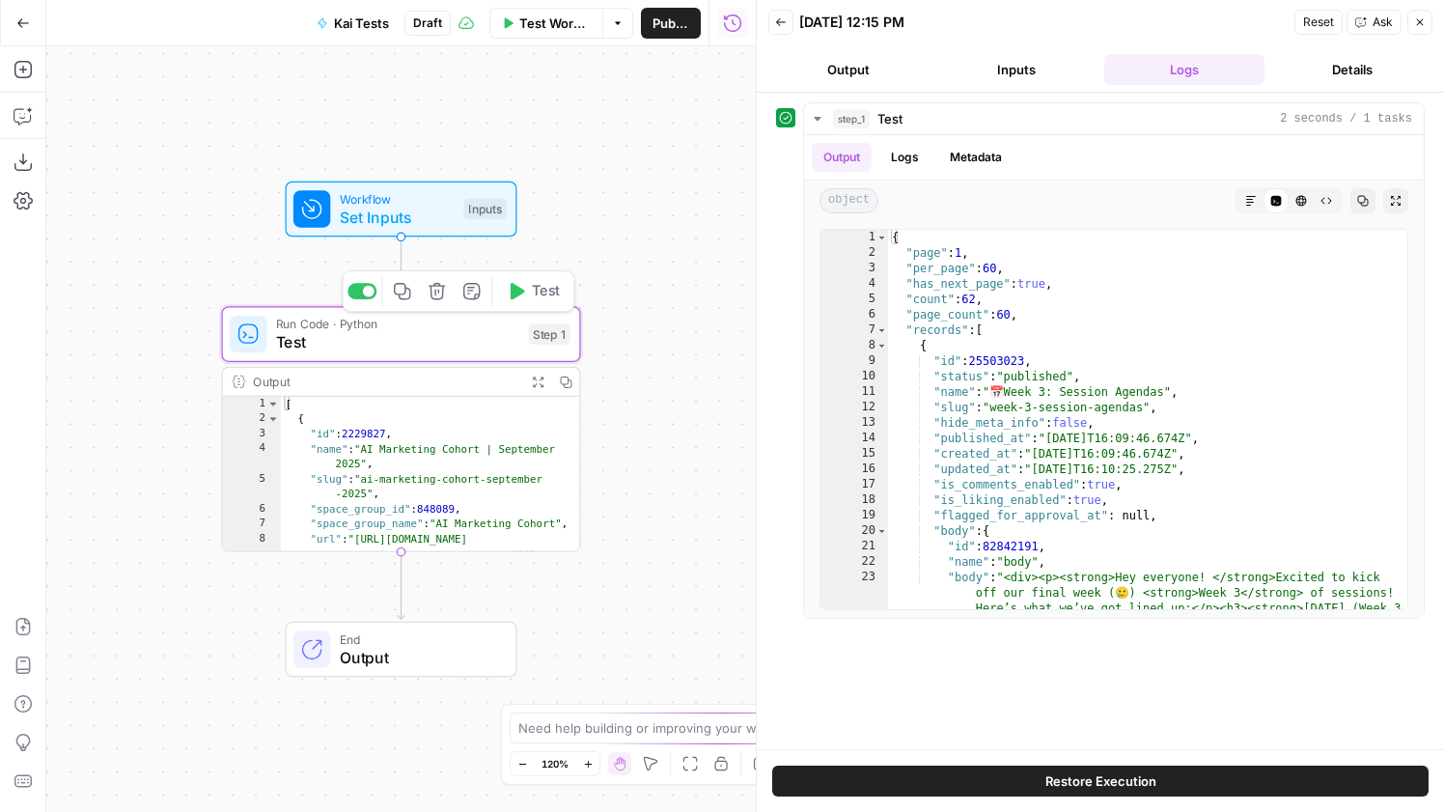
click at [403, 300] on icon "button" at bounding box center [402, 291] width 18 height 18
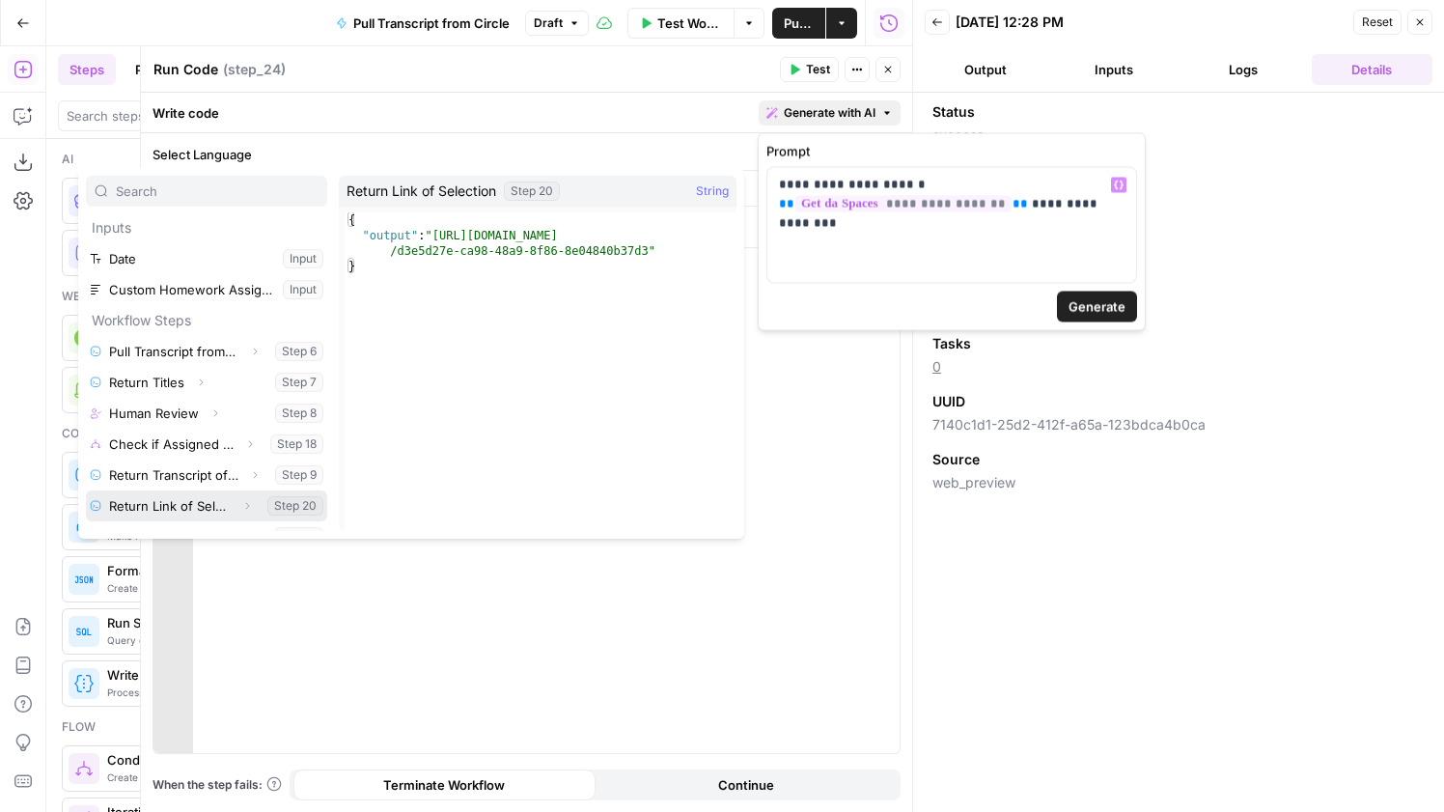
click at [237, 502] on button "Expand" at bounding box center [247, 505] width 25 height 25
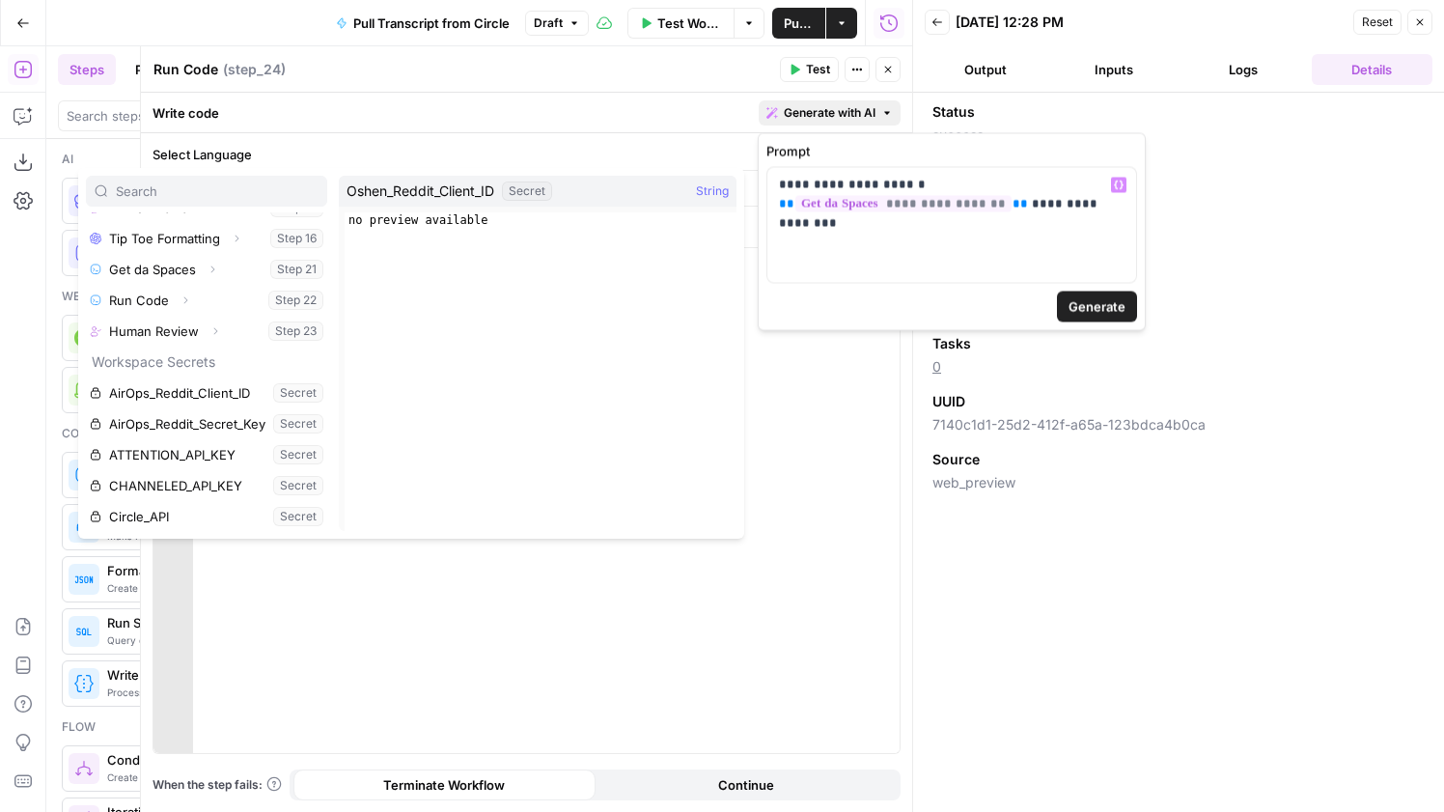
scroll to position [401, 0]
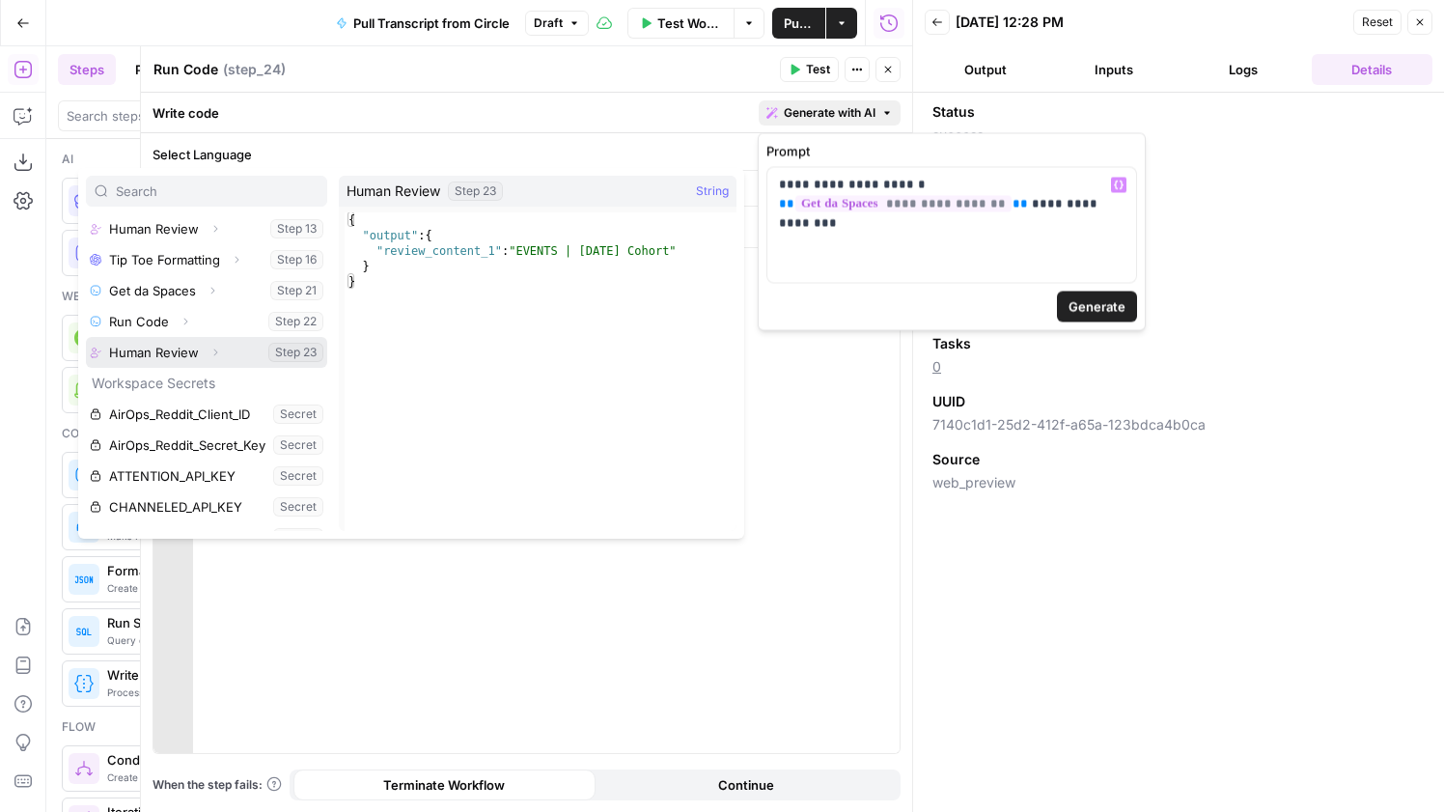
click at [215, 357] on button "Expand" at bounding box center [215, 352] width 25 height 25
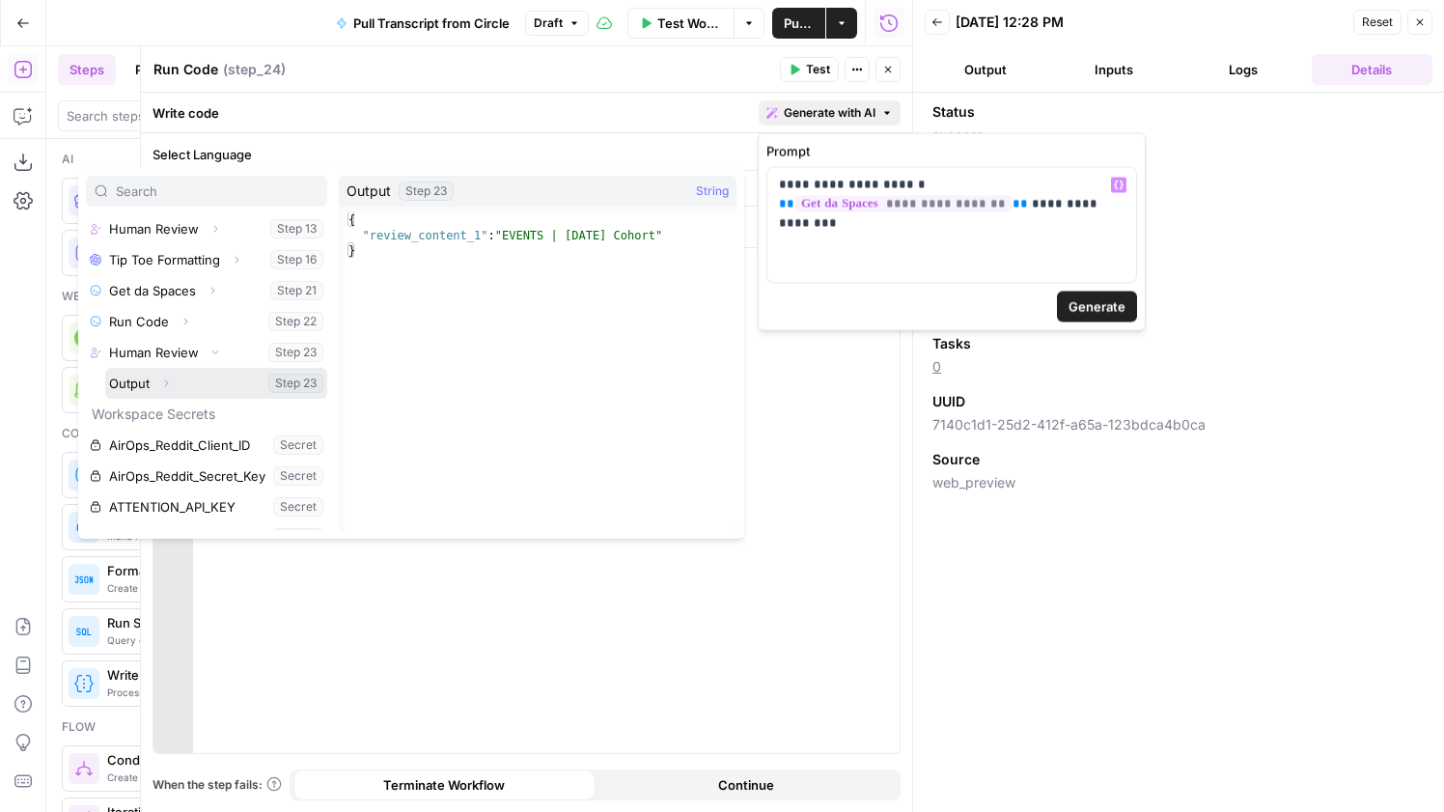
click at [168, 382] on icon "button" at bounding box center [166, 383] width 12 height 12
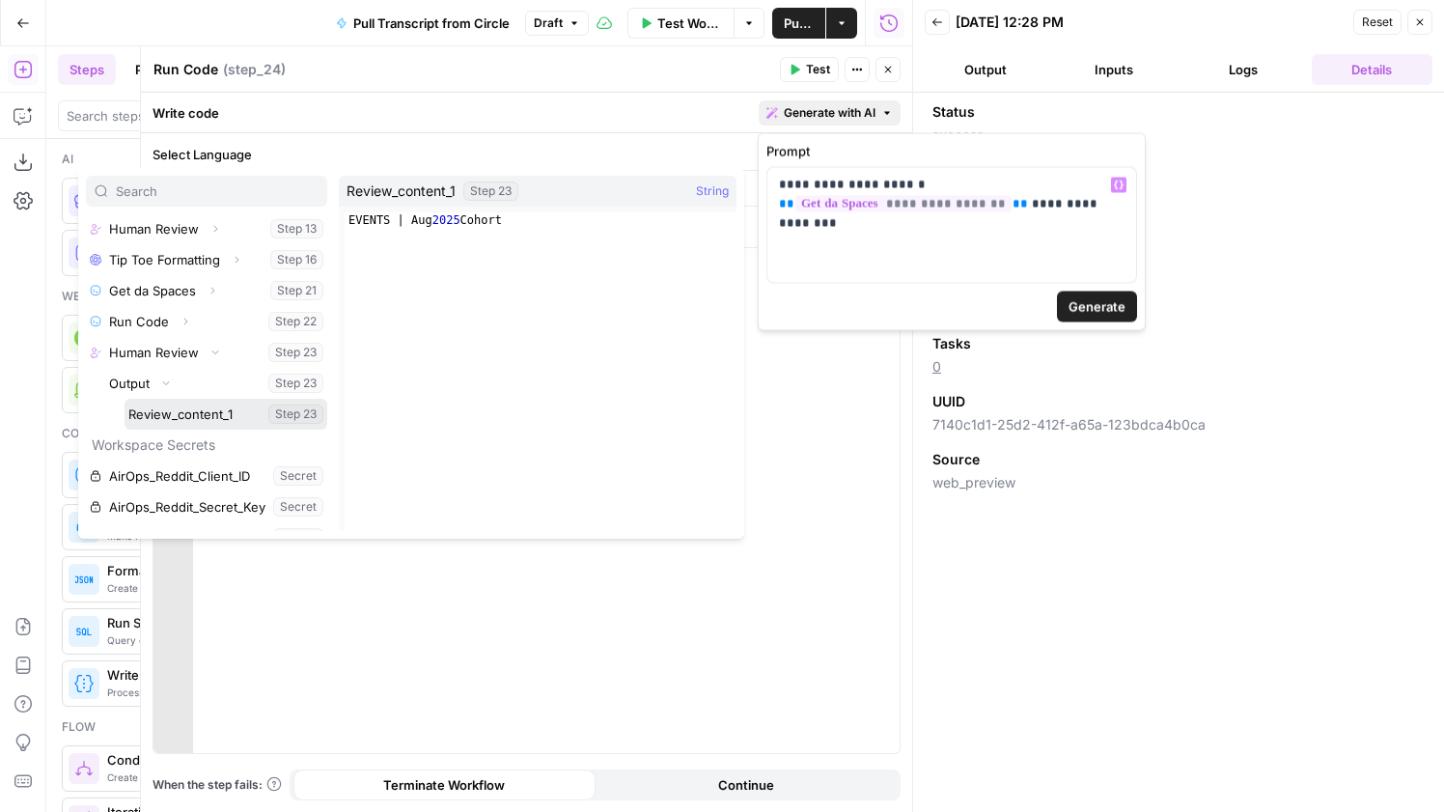
click at [172, 402] on button "Select variable Review_content_1" at bounding box center [226, 414] width 203 height 31
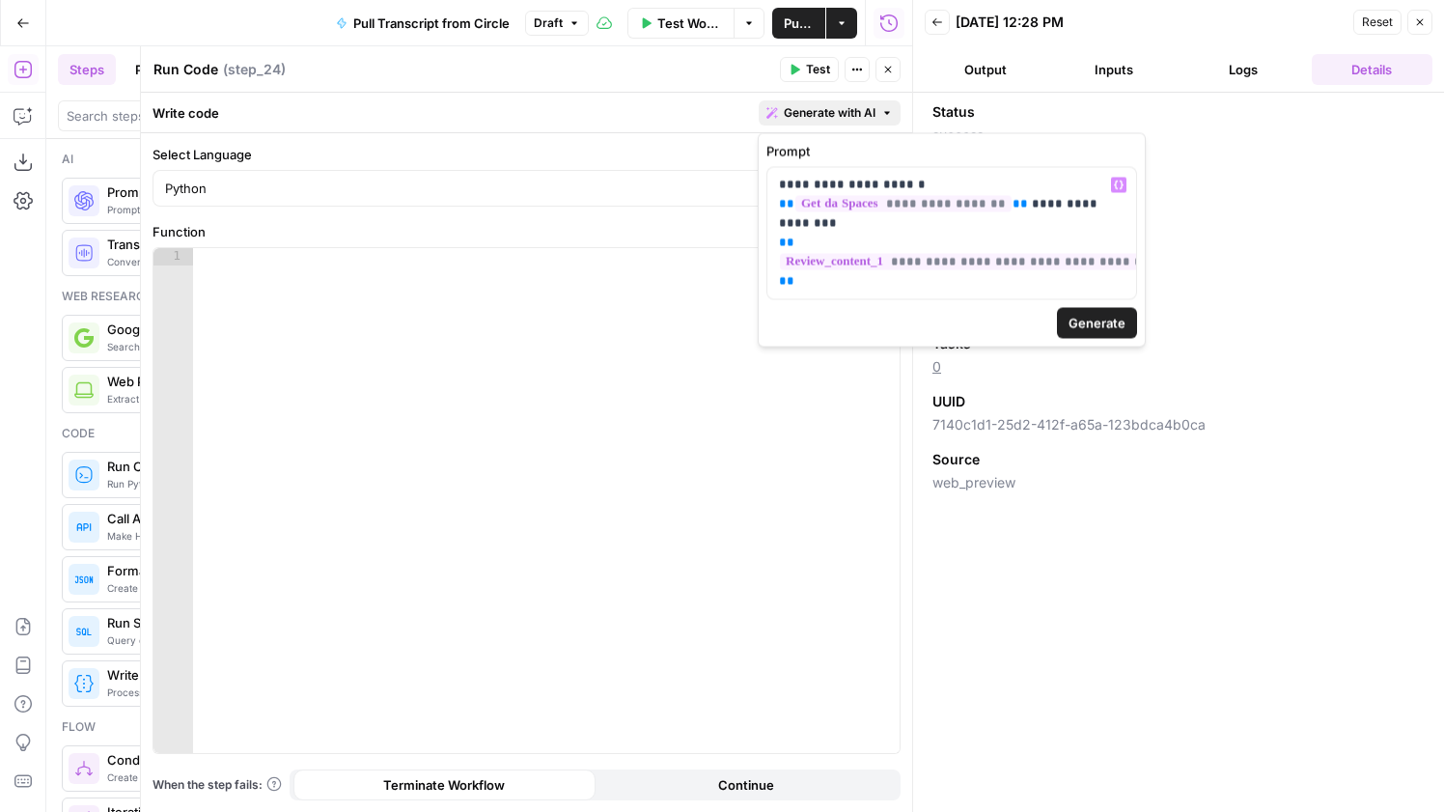
click at [1075, 314] on span "Generate" at bounding box center [1096, 323] width 57 height 19
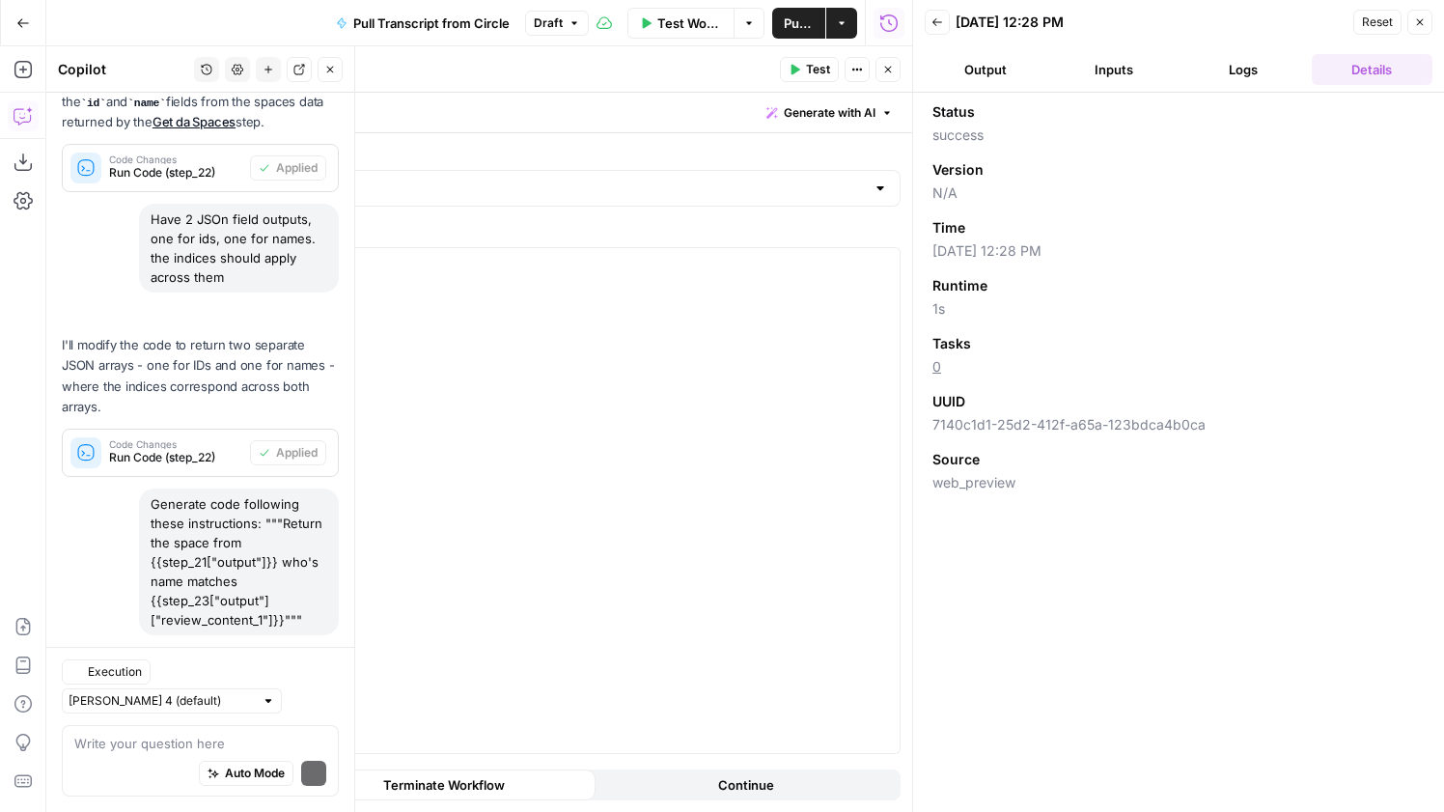
scroll to position [444, 0]
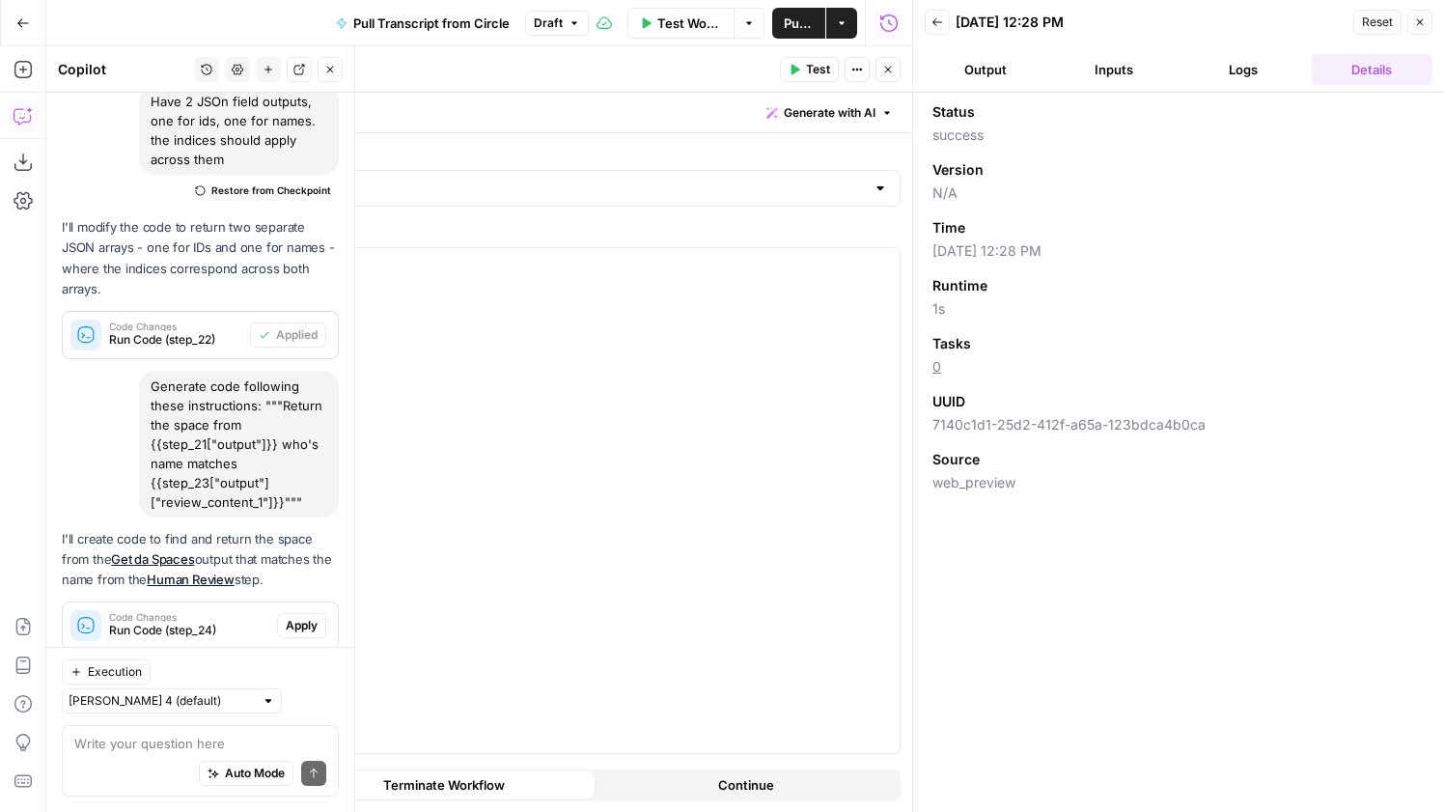
click at [315, 617] on span "Apply" at bounding box center [302, 625] width 32 height 17
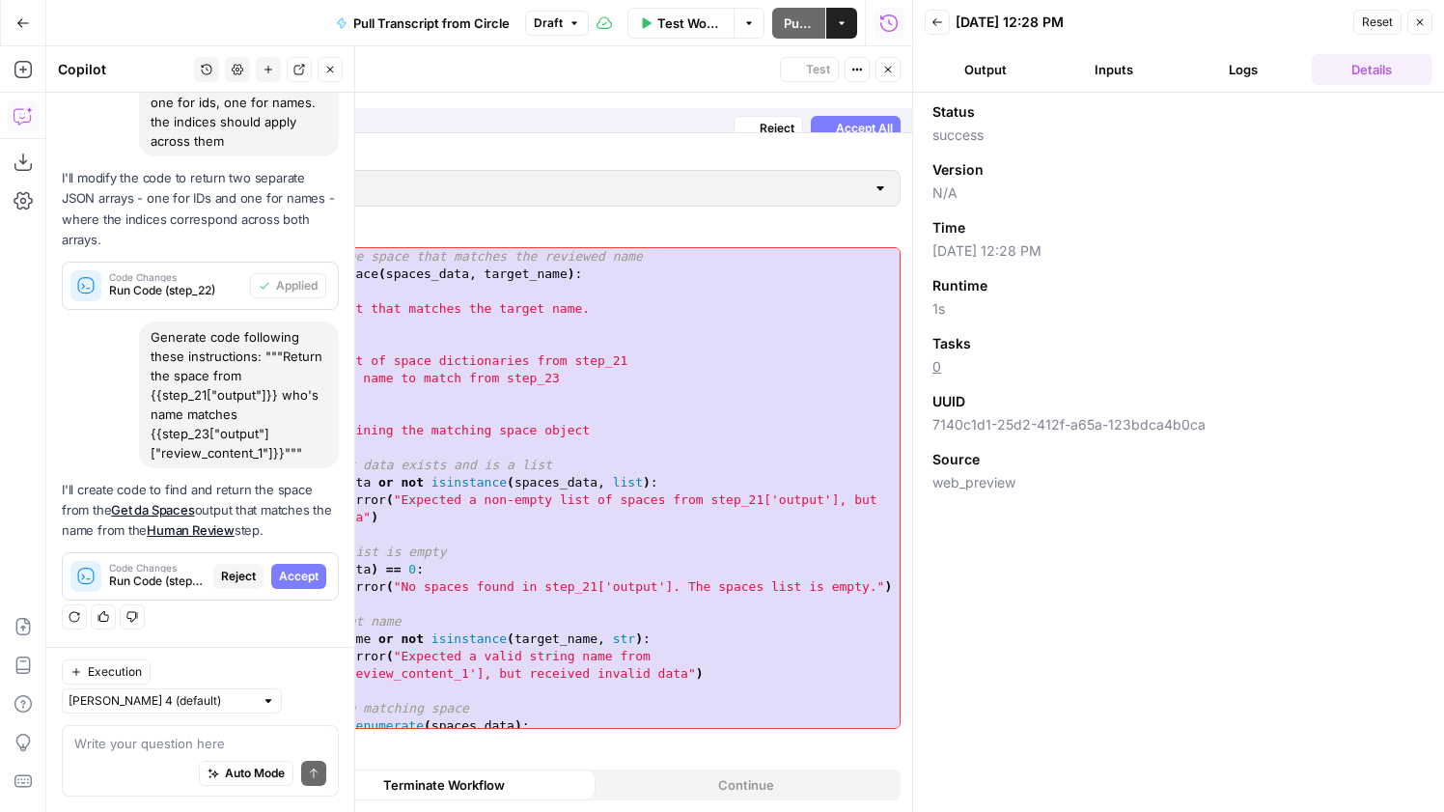
scroll to position [382, 0]
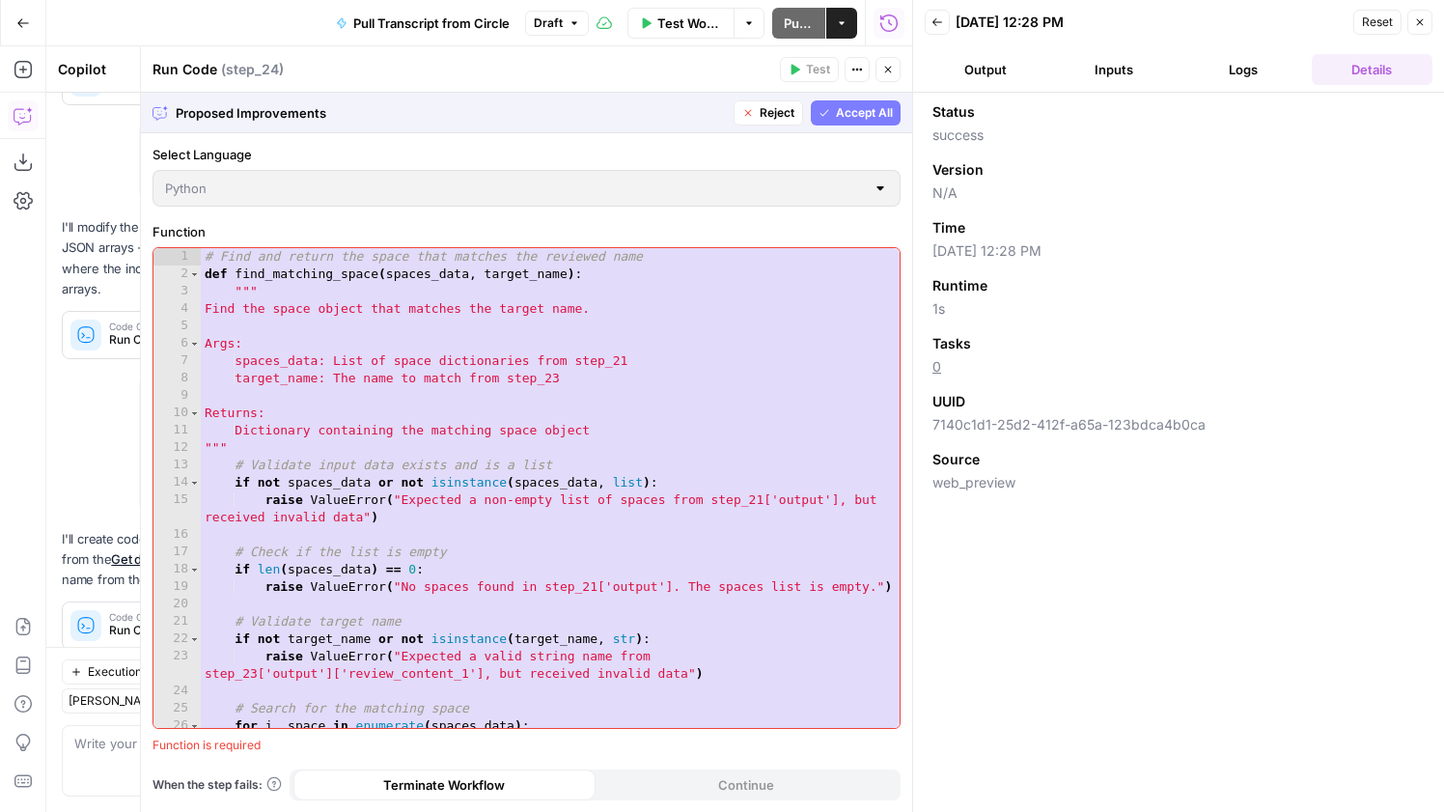
click at [886, 130] on div "Proposed Improvements Reject Accept All" at bounding box center [526, 113] width 771 height 40
click at [886, 119] on span "Accept All" at bounding box center [864, 112] width 57 height 17
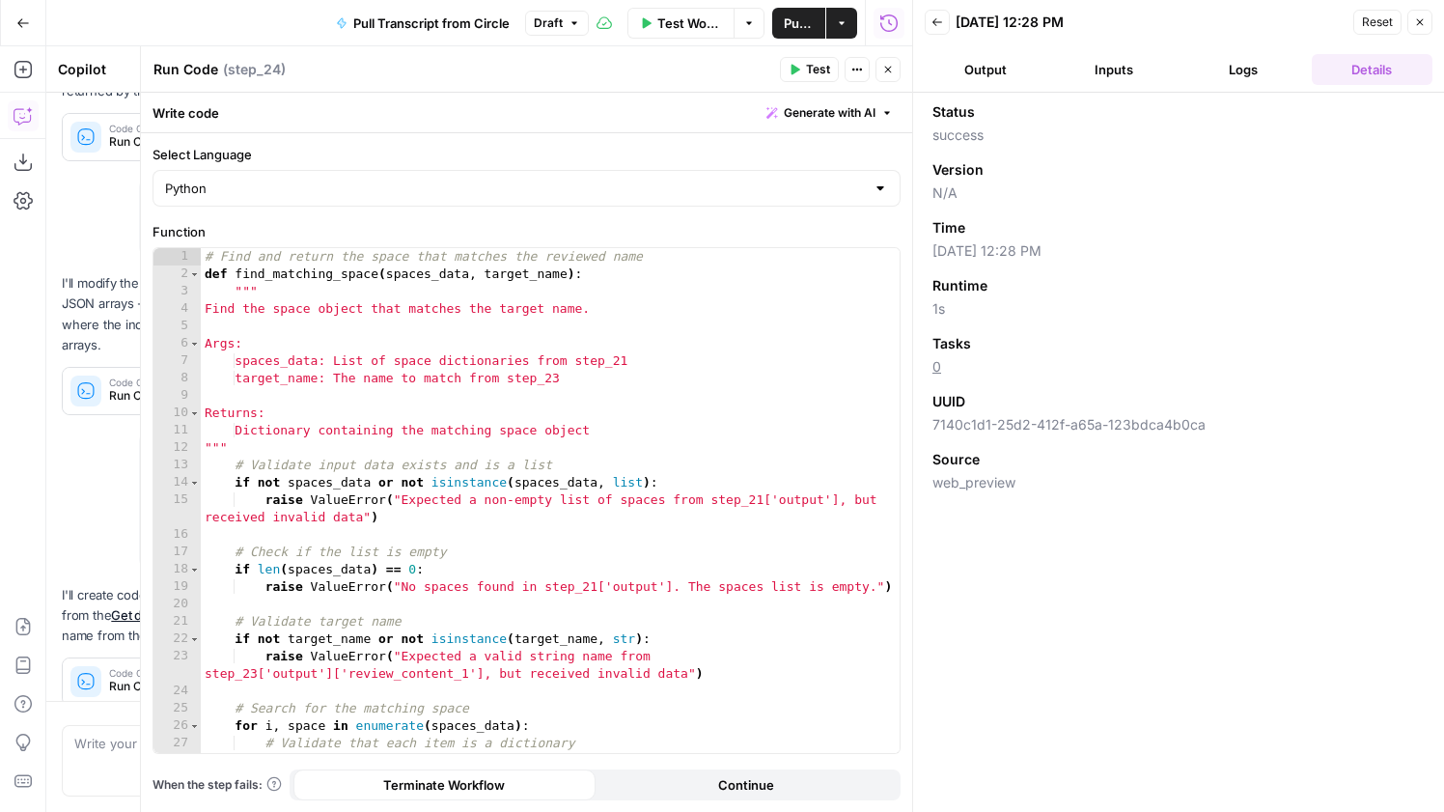
scroll to position [475, 0]
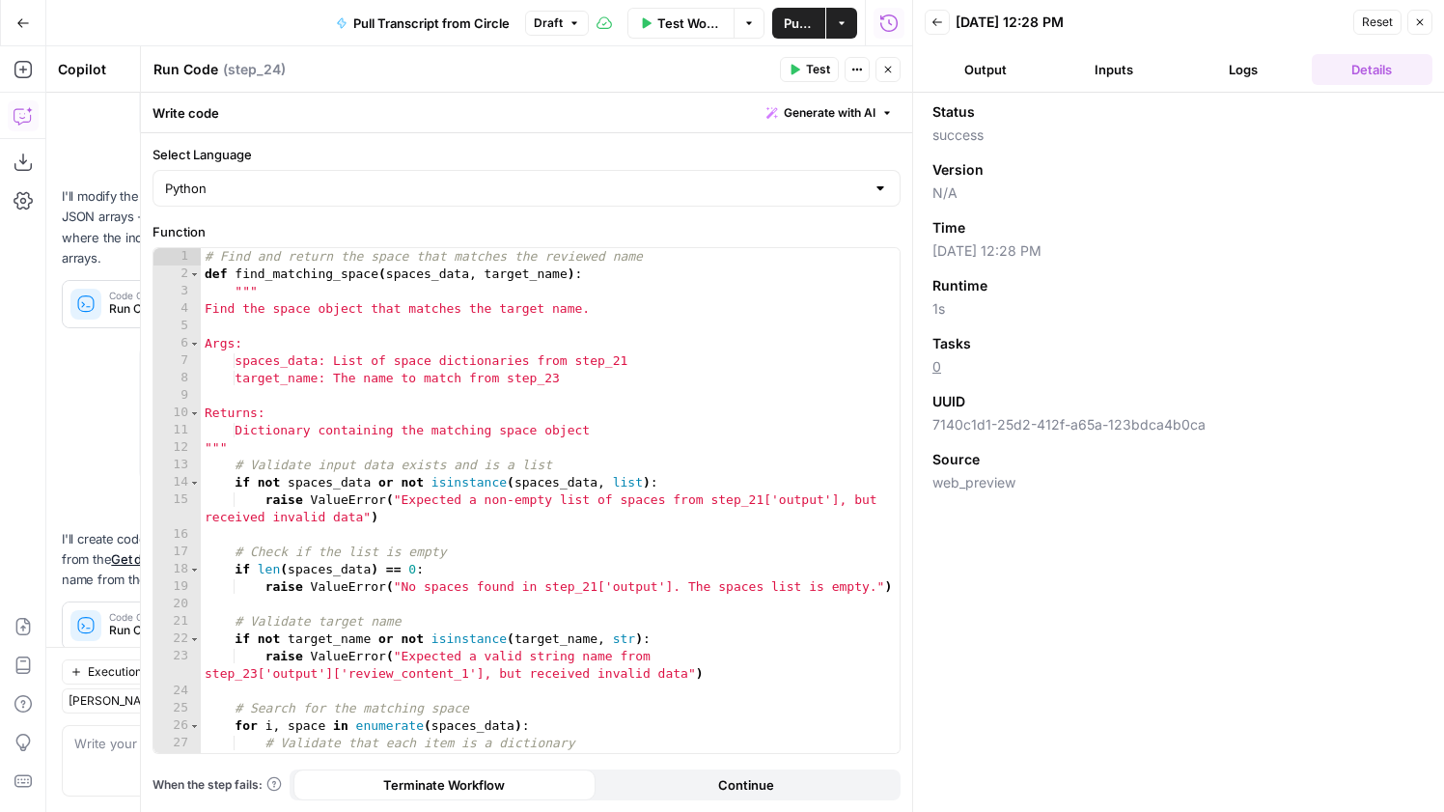
click at [812, 74] on span "Test" at bounding box center [818, 69] width 24 height 17
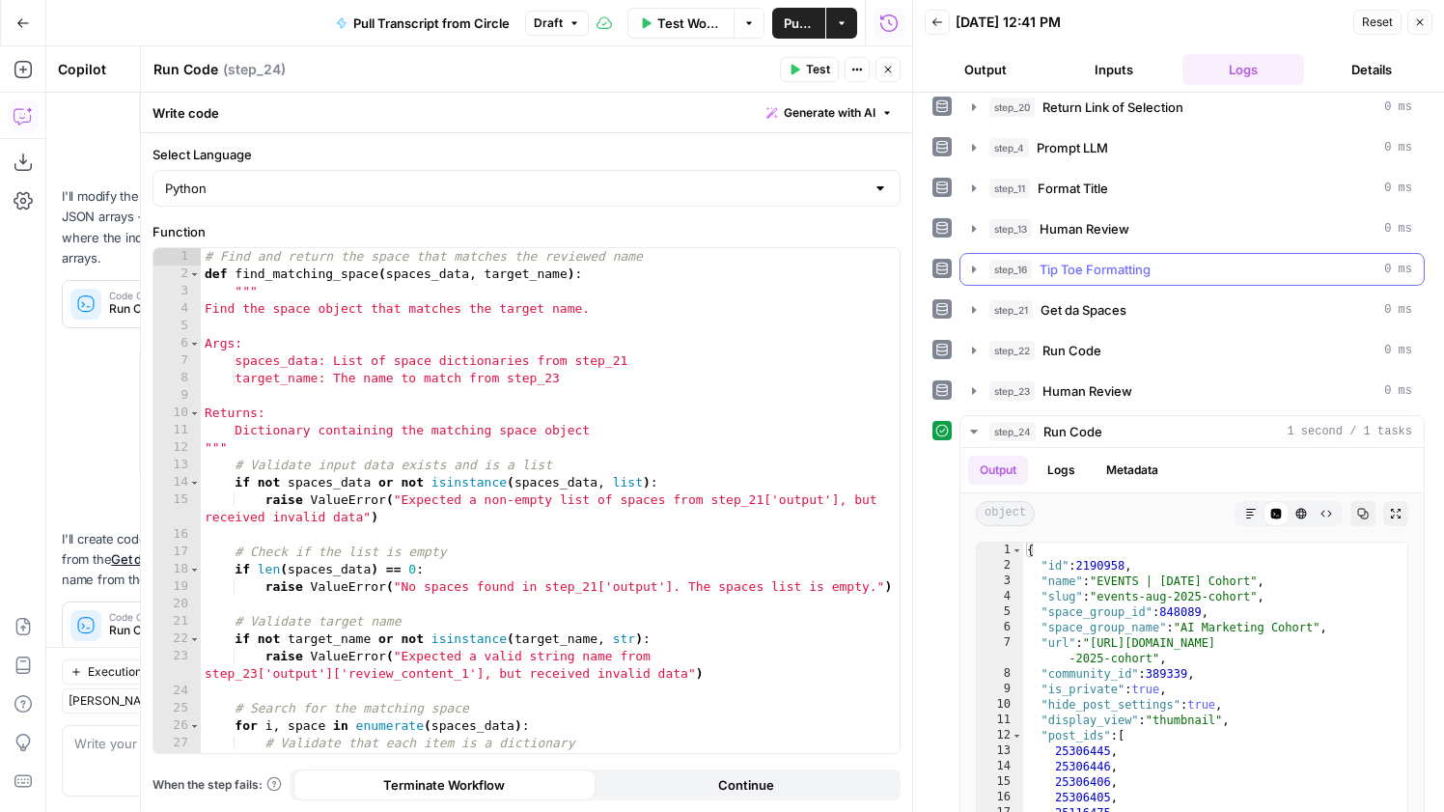
scroll to position [246, 0]
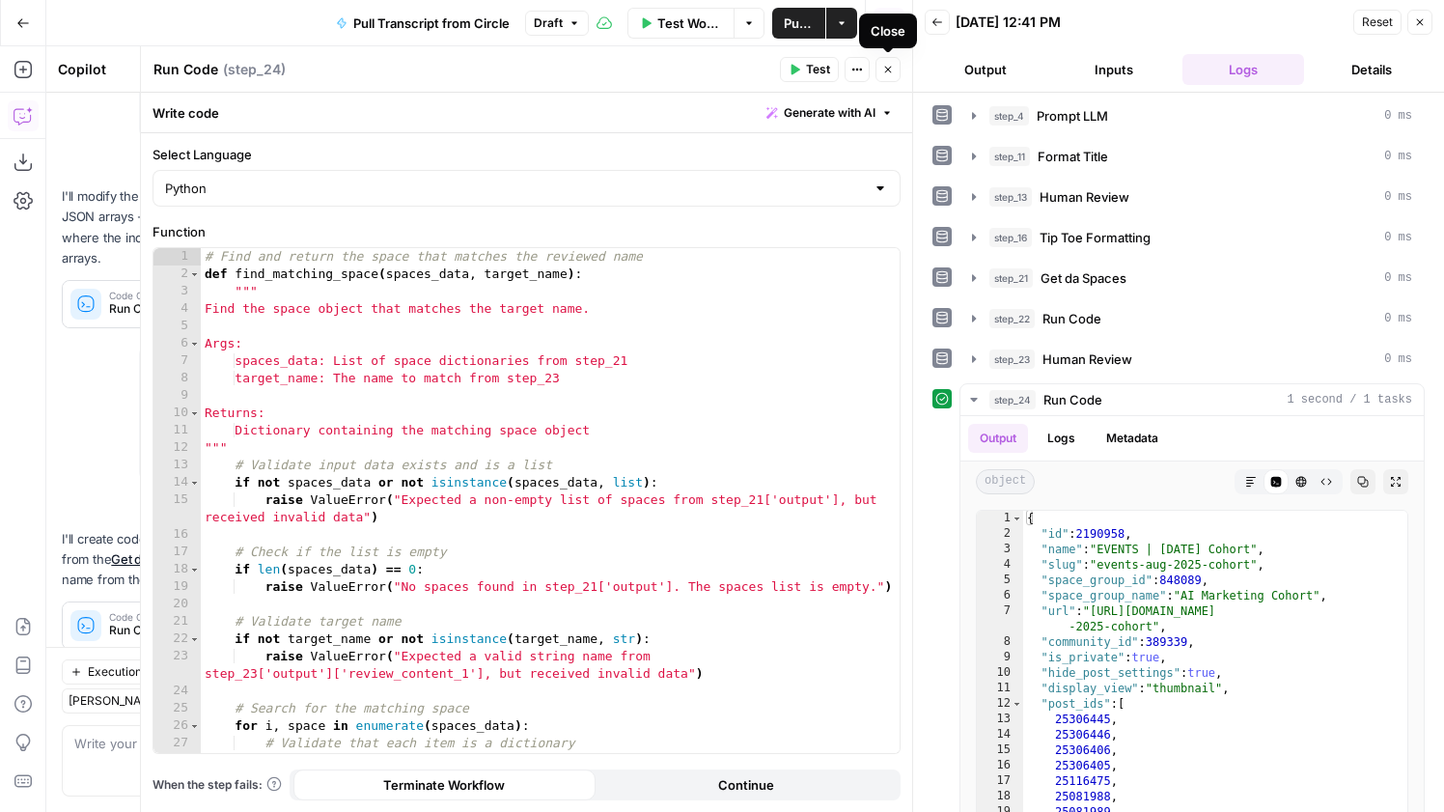
click at [890, 69] on icon "button" at bounding box center [888, 70] width 12 height 12
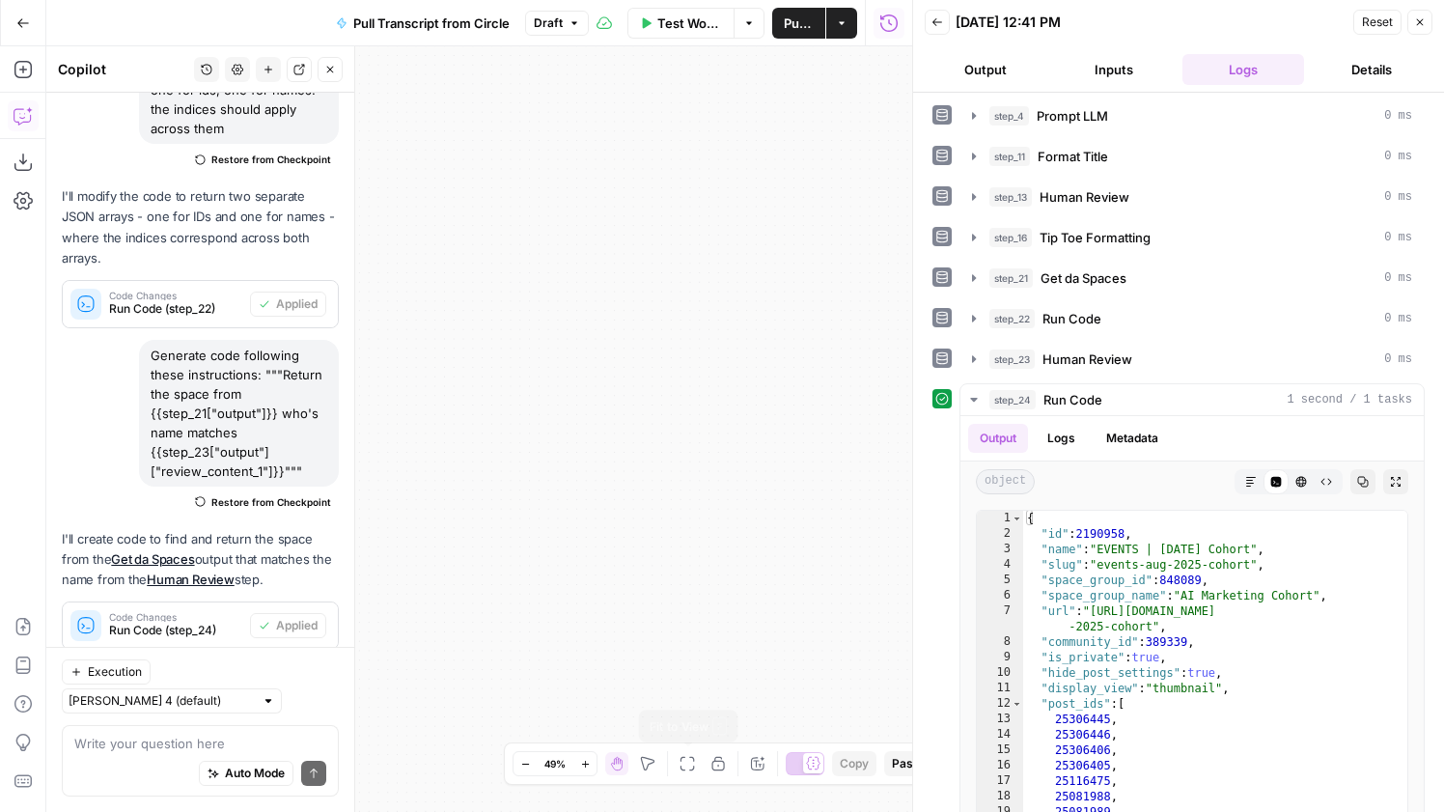
click at [680, 760] on icon "button" at bounding box center [687, 764] width 14 height 14
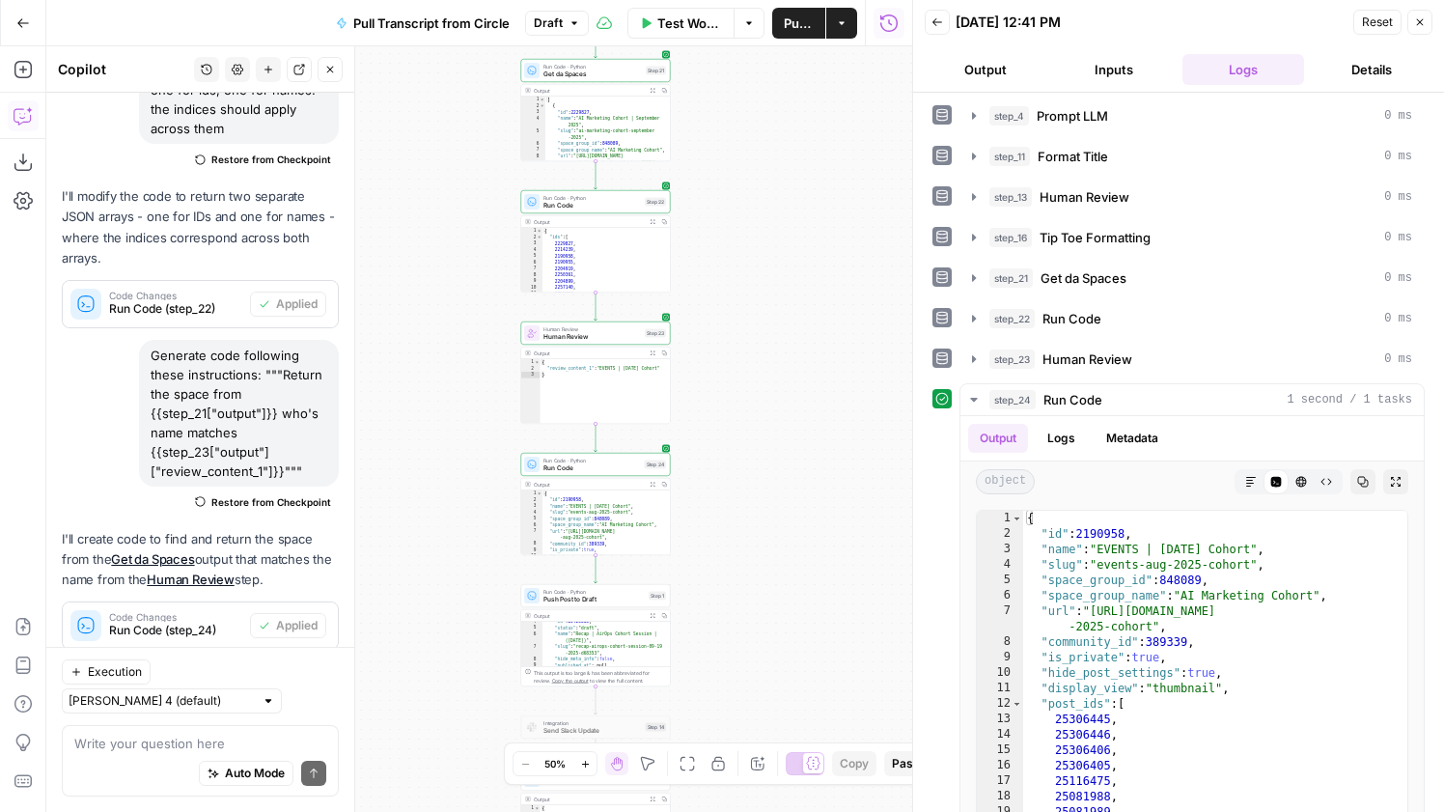
scroll to position [44, 0]
click at [609, 607] on div "Run Code · Python Push Post to Draft Step 1 Copy step Delete step Add Note Test…" at bounding box center [596, 635] width 150 height 102
click at [604, 599] on span "Push Post to Draft" at bounding box center [593, 600] width 101 height 10
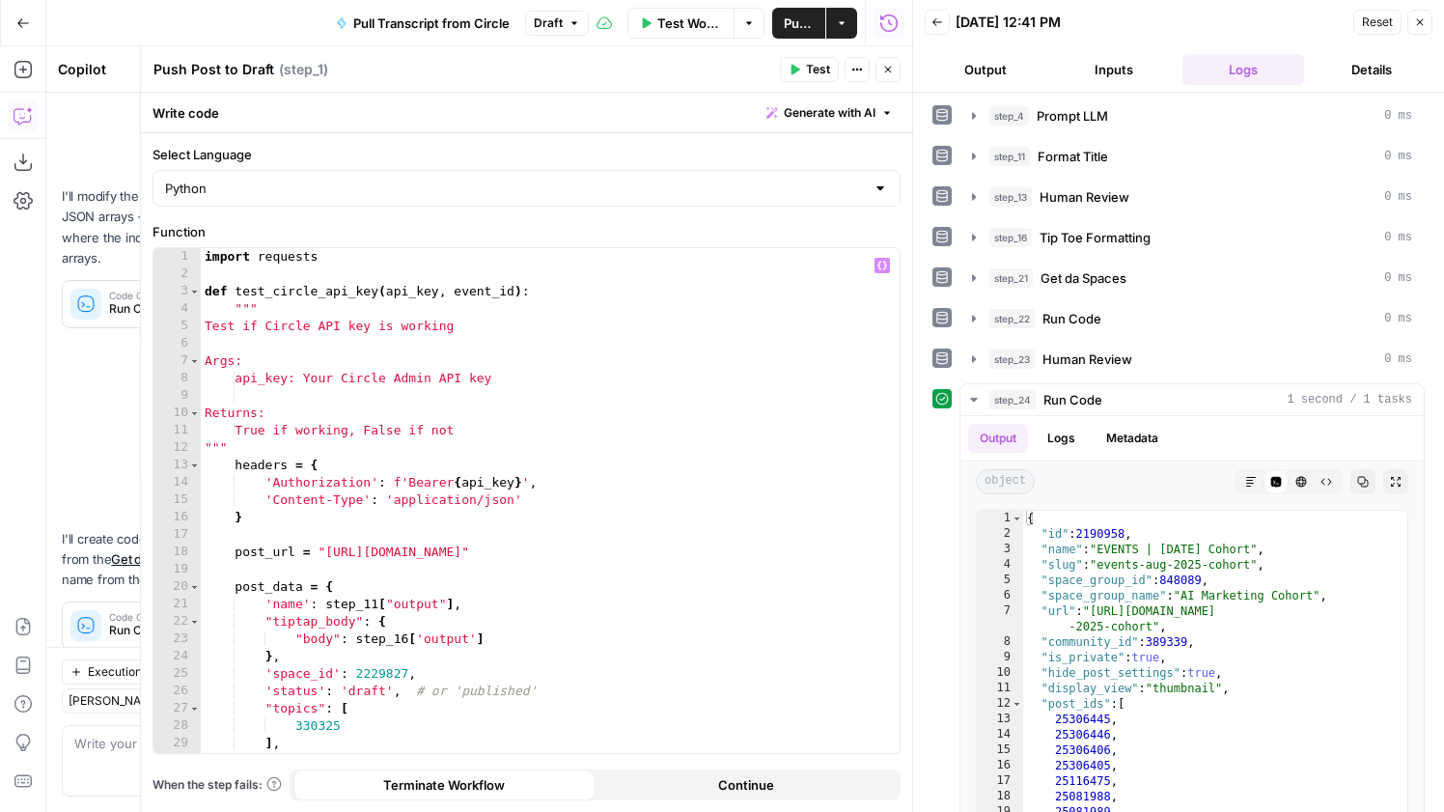
click at [407, 674] on div "import requests def test_circle_api_key ( api_key , event_id ) : """ Test if Ci…" at bounding box center [550, 518] width 699 height 540
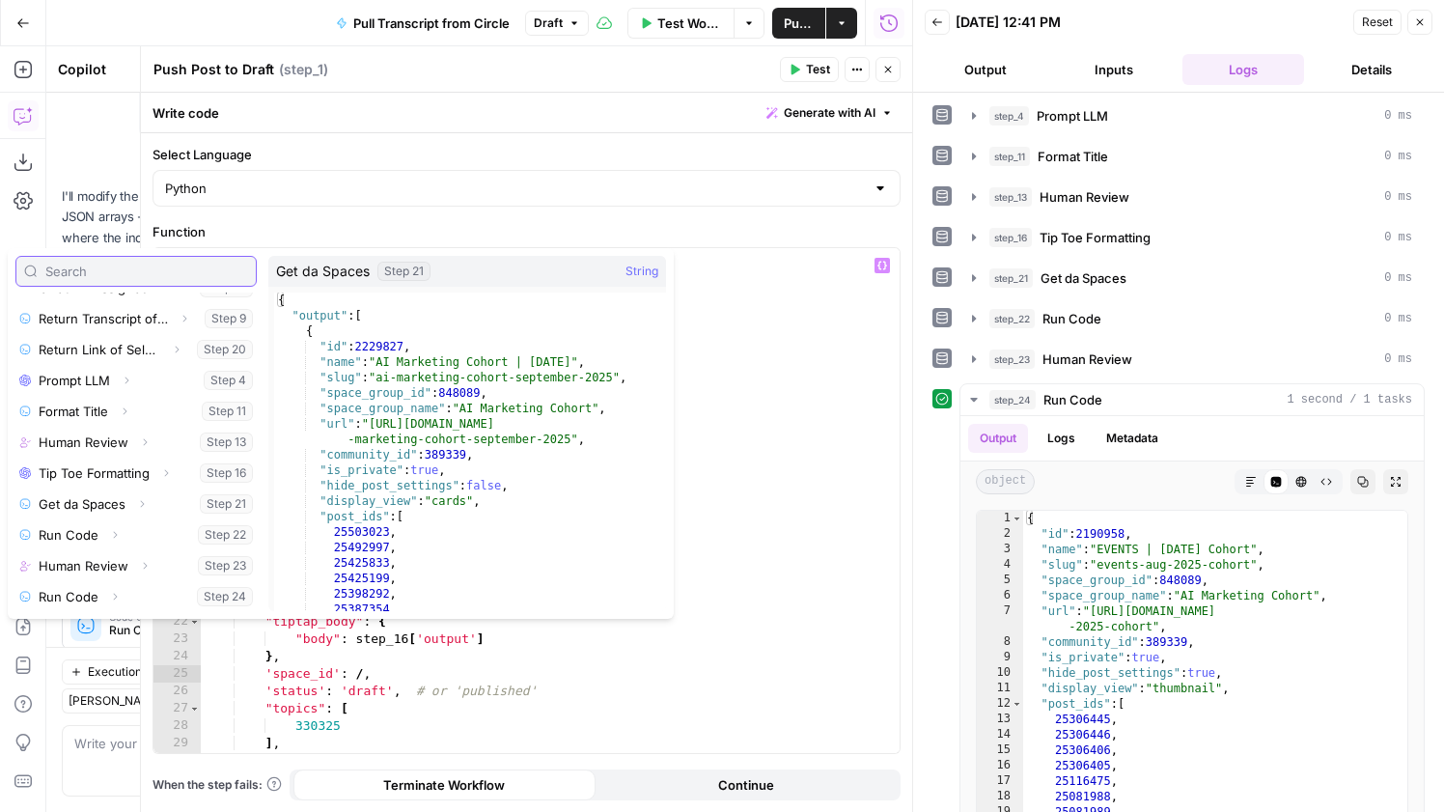
scroll to position [256, 0]
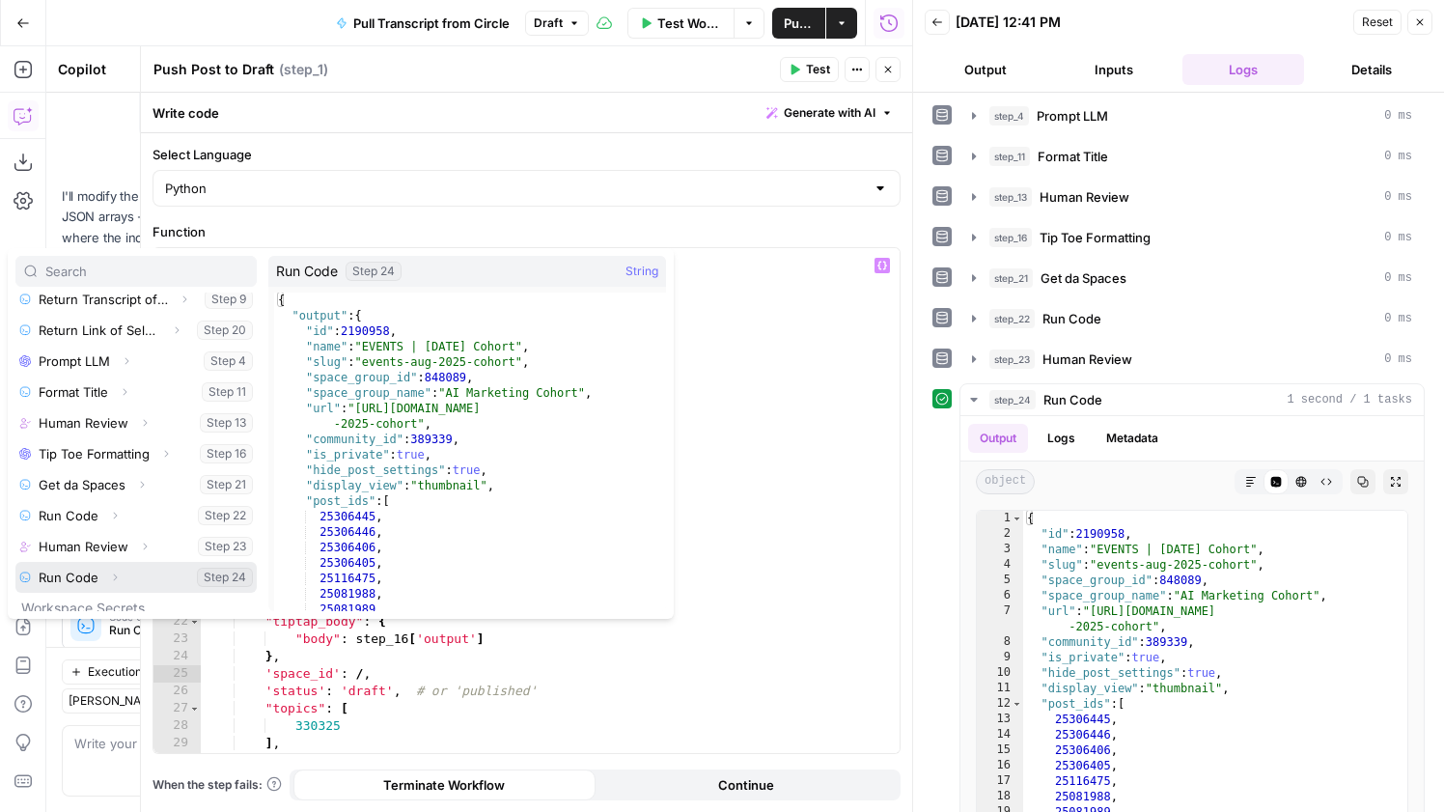
click at [115, 577] on icon "button" at bounding box center [115, 577] width 12 height 12
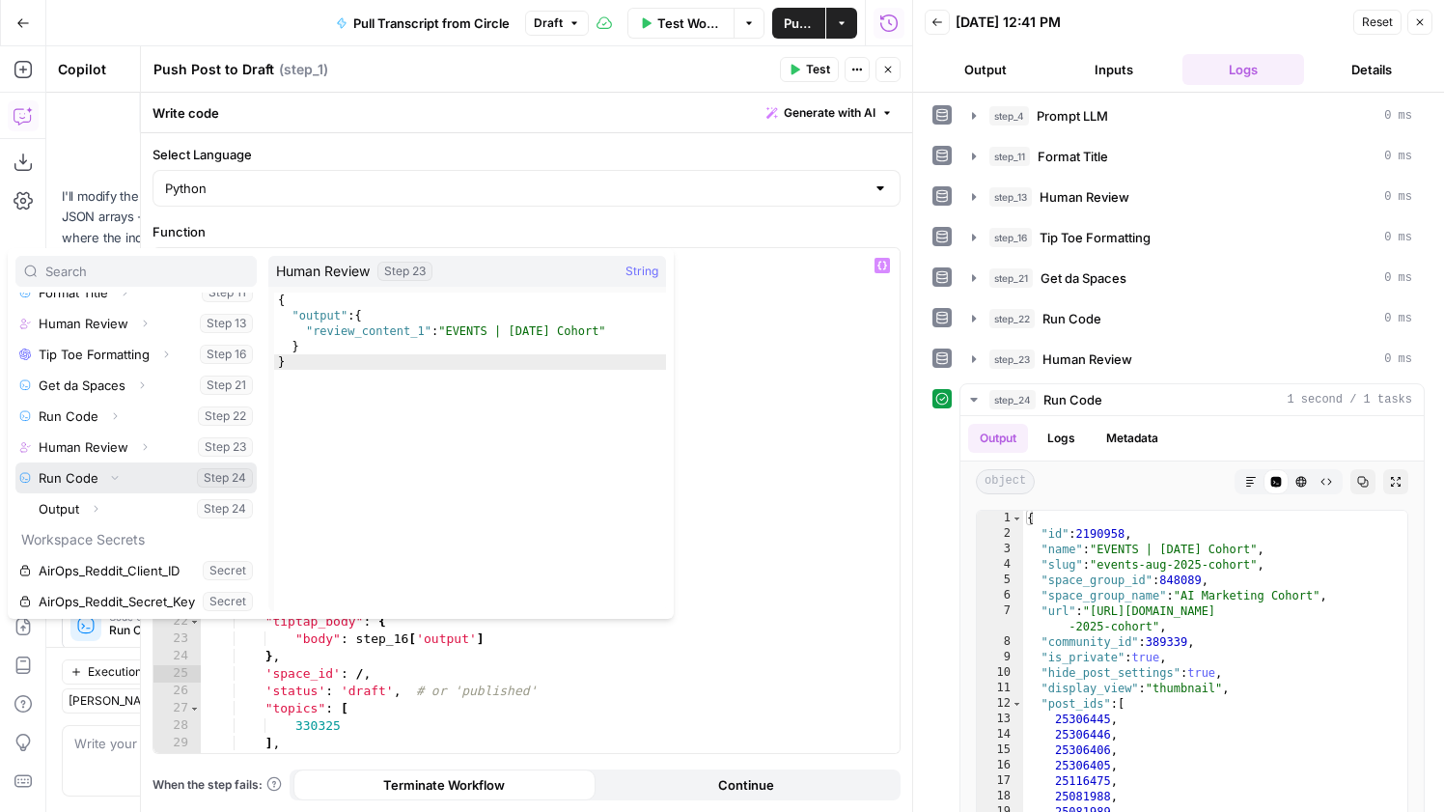
scroll to position [363, 0]
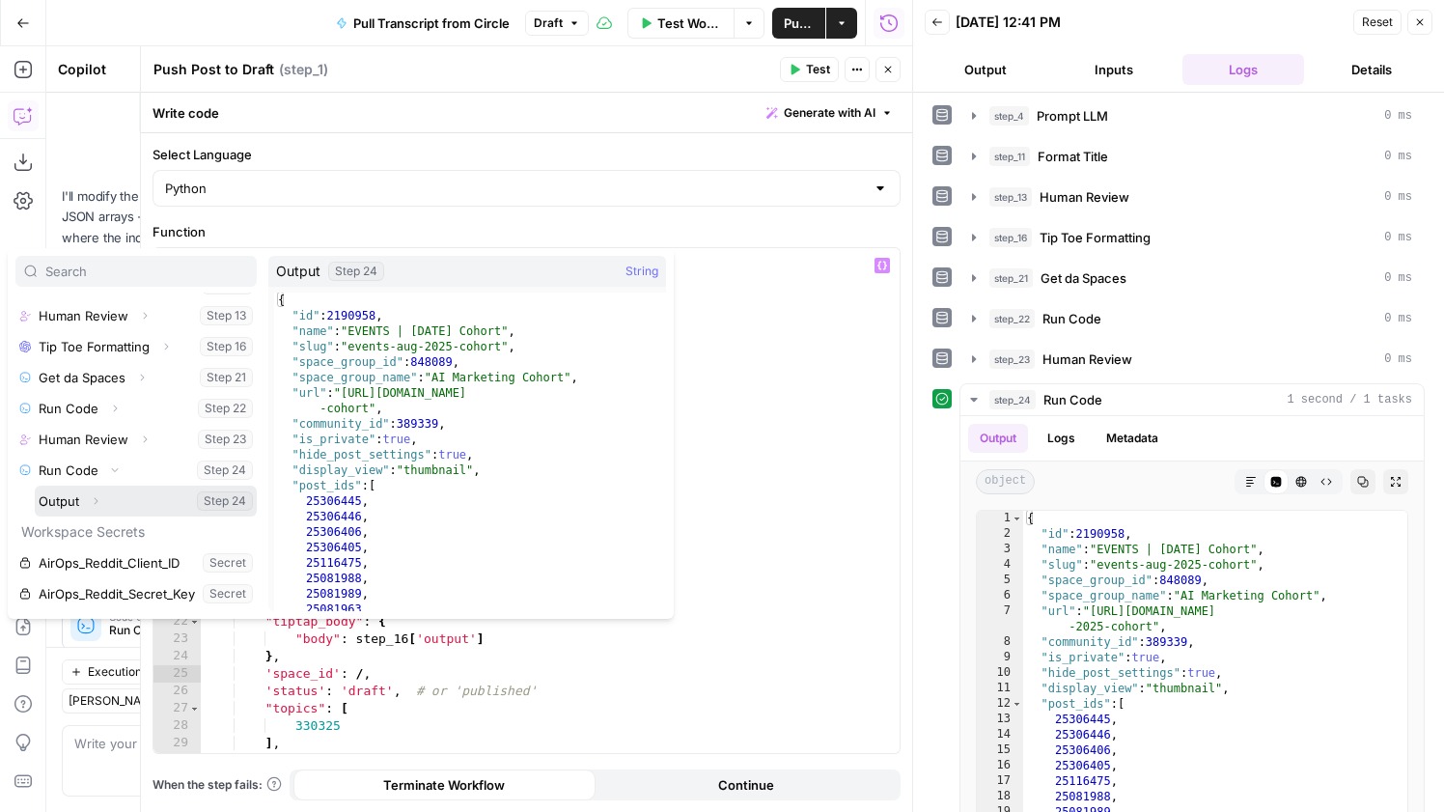
click at [97, 497] on icon "button" at bounding box center [96, 501] width 12 height 12
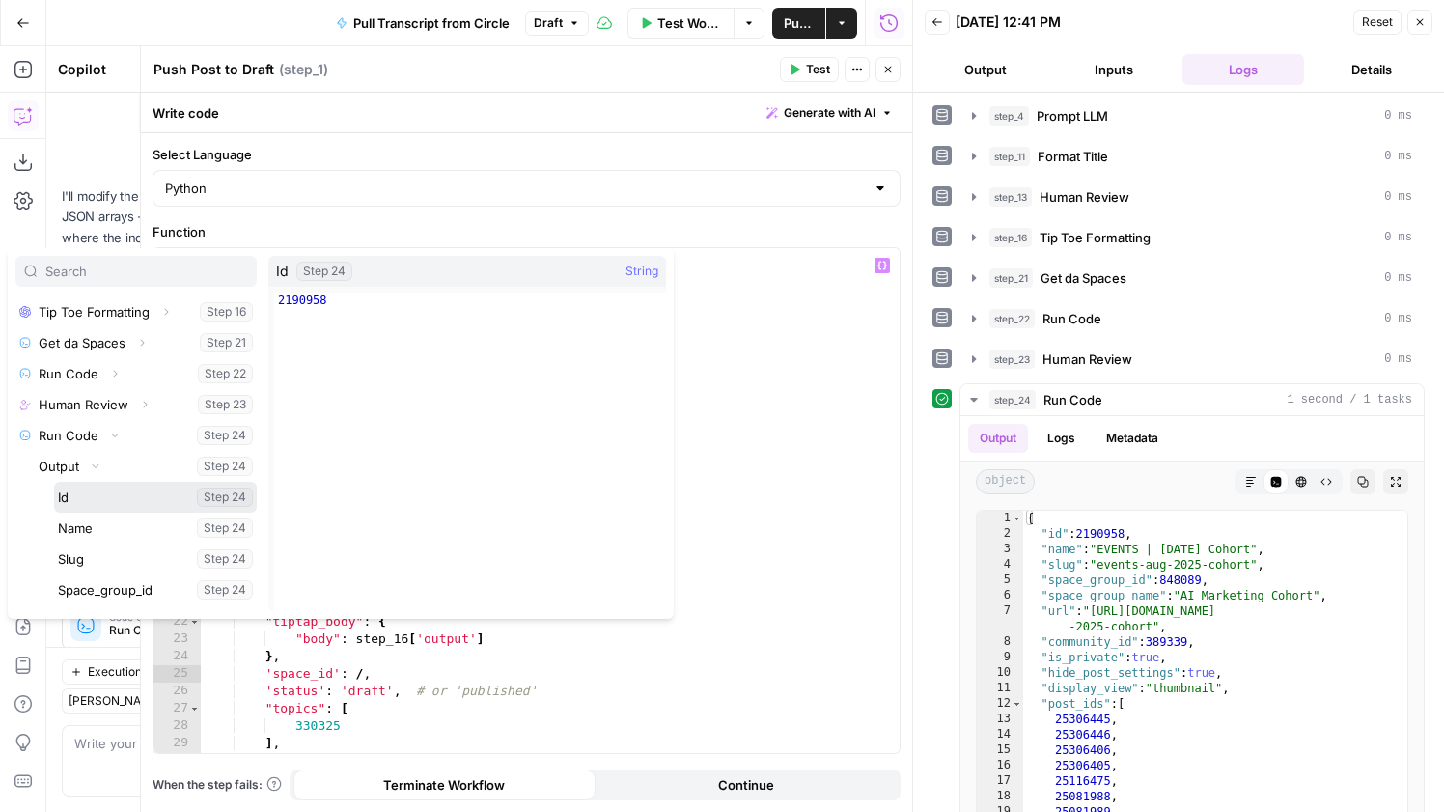
click at [126, 498] on button "Select variable Id" at bounding box center [155, 497] width 203 height 31
type textarea "**********"
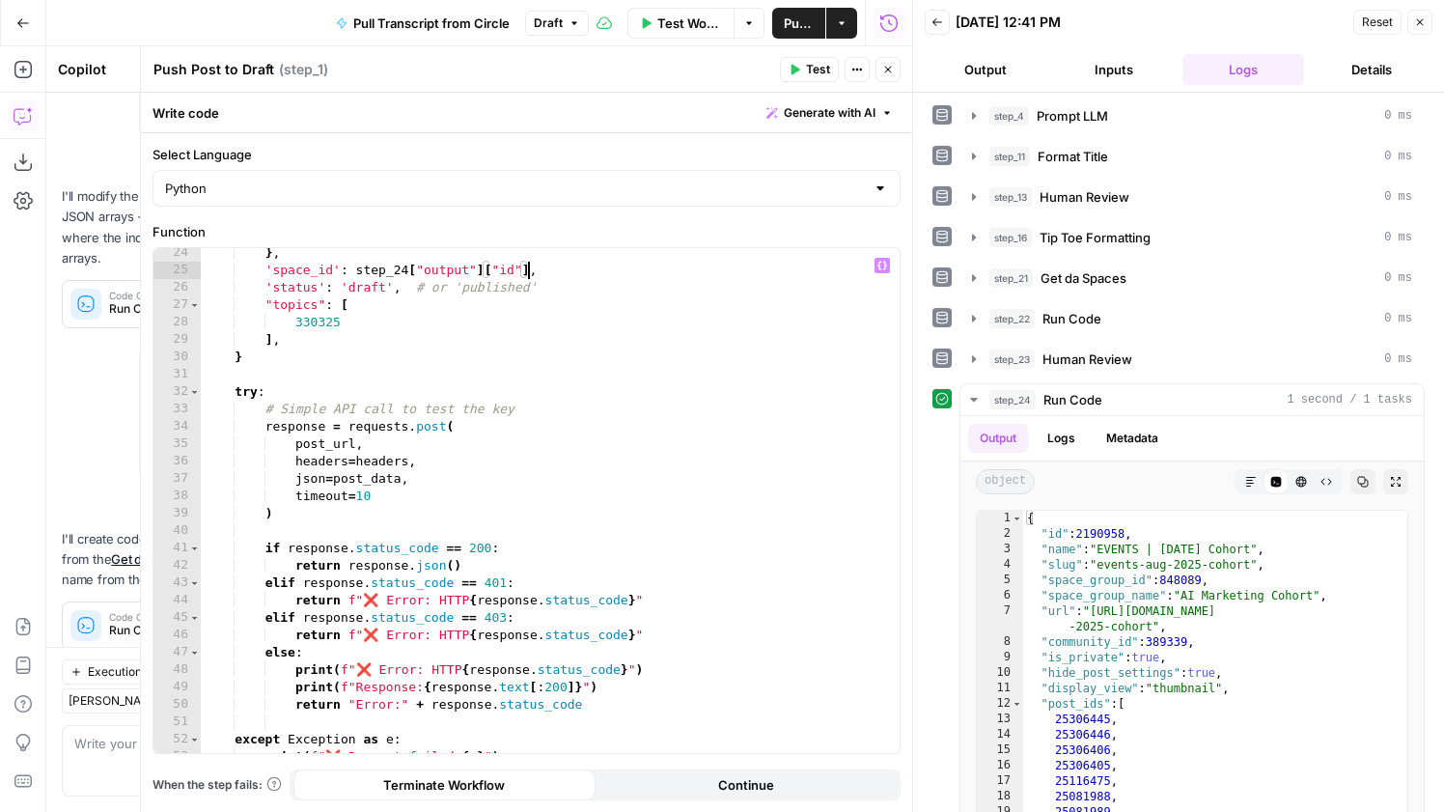
scroll to position [520, 0]
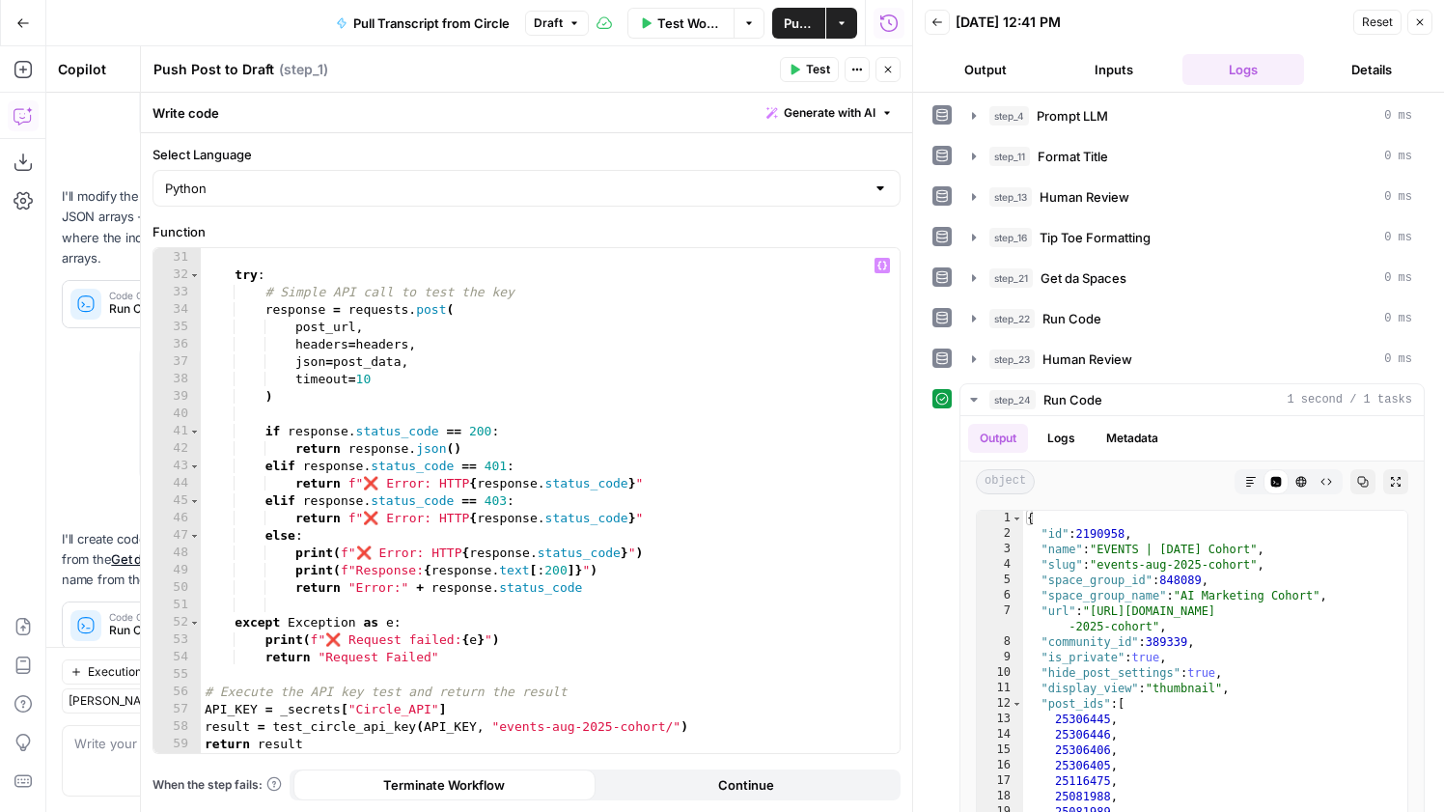
click at [884, 72] on icon "button" at bounding box center [888, 70] width 12 height 12
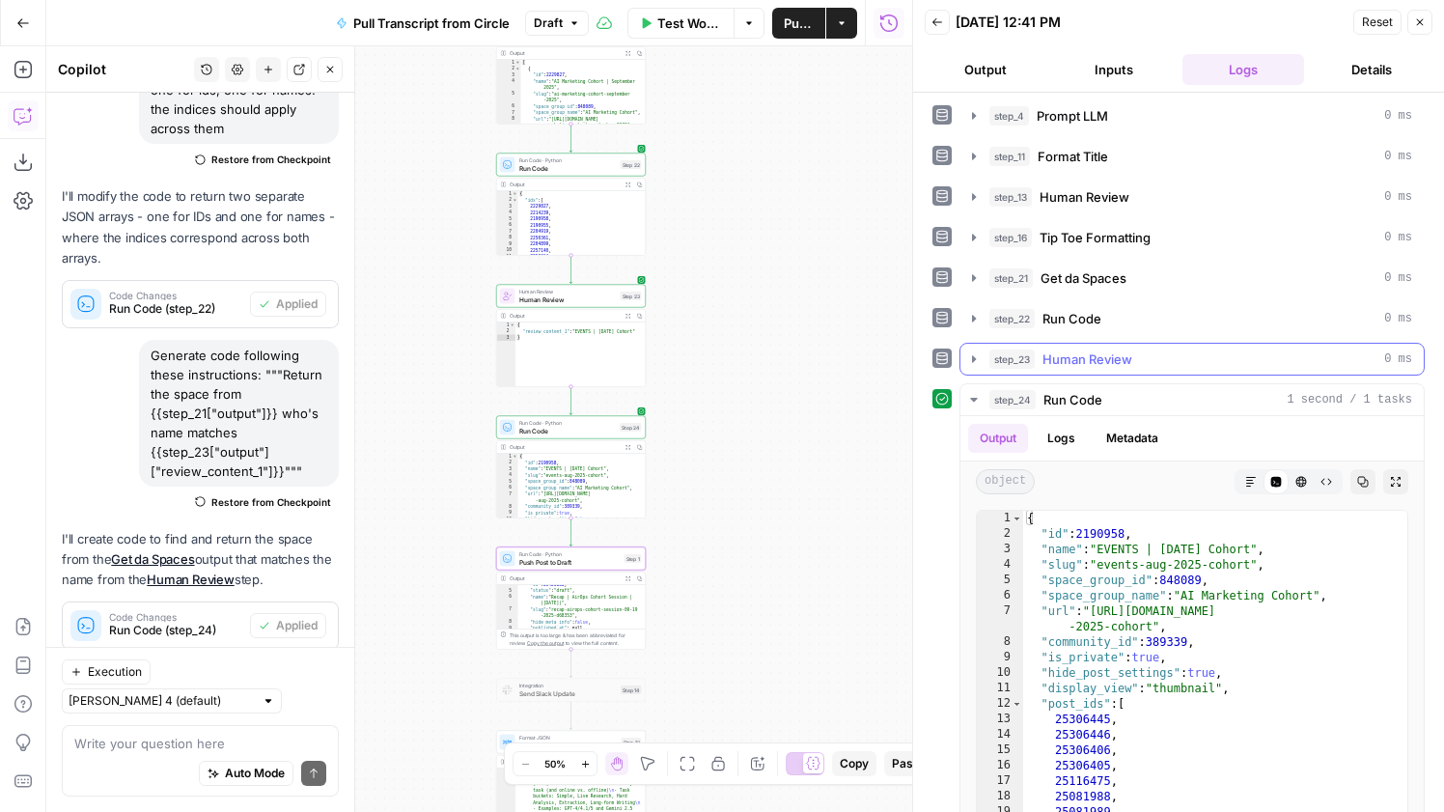
click at [1026, 359] on span "step_23" at bounding box center [1011, 358] width 45 height 19
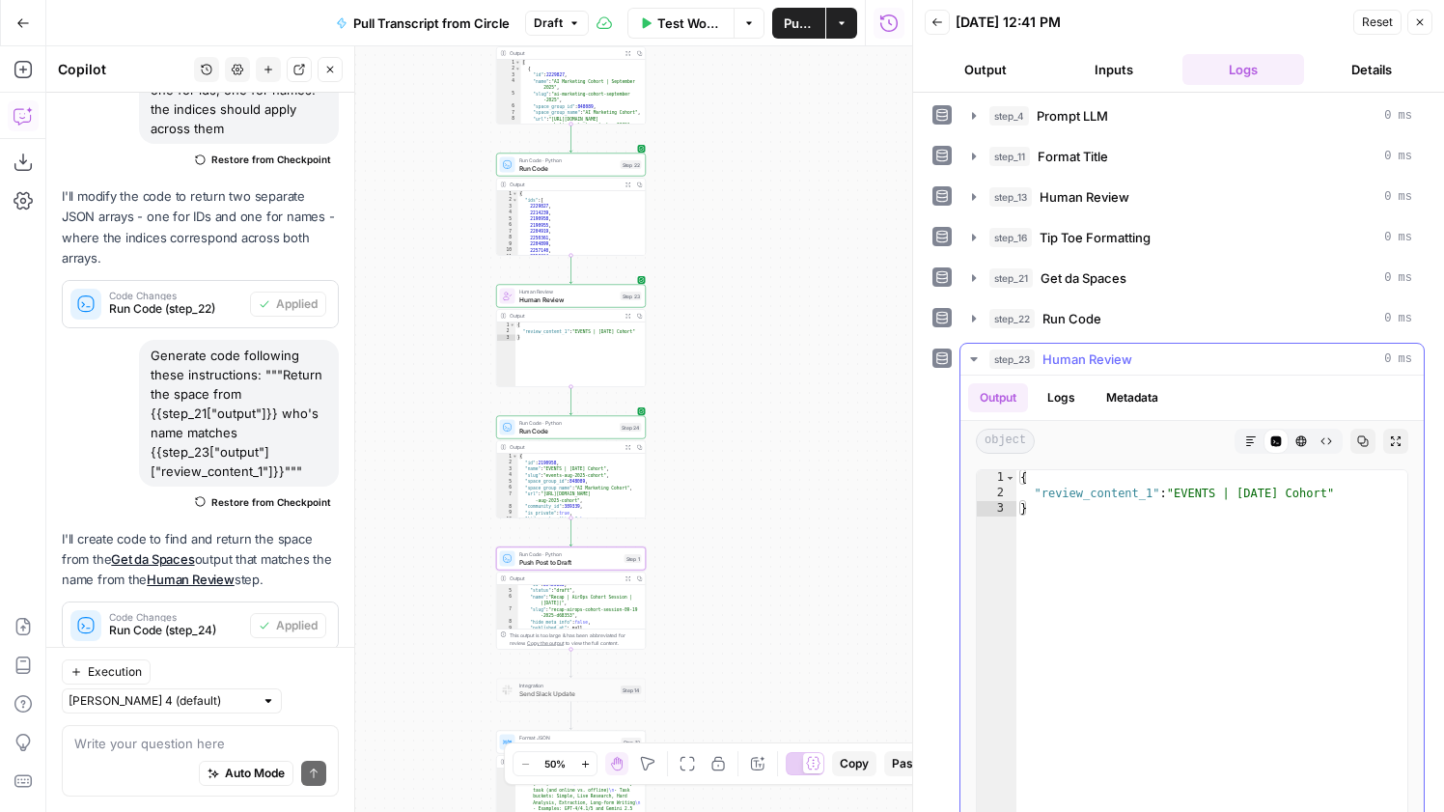
click at [1115, 360] on span "Human Review" at bounding box center [1087, 358] width 90 height 19
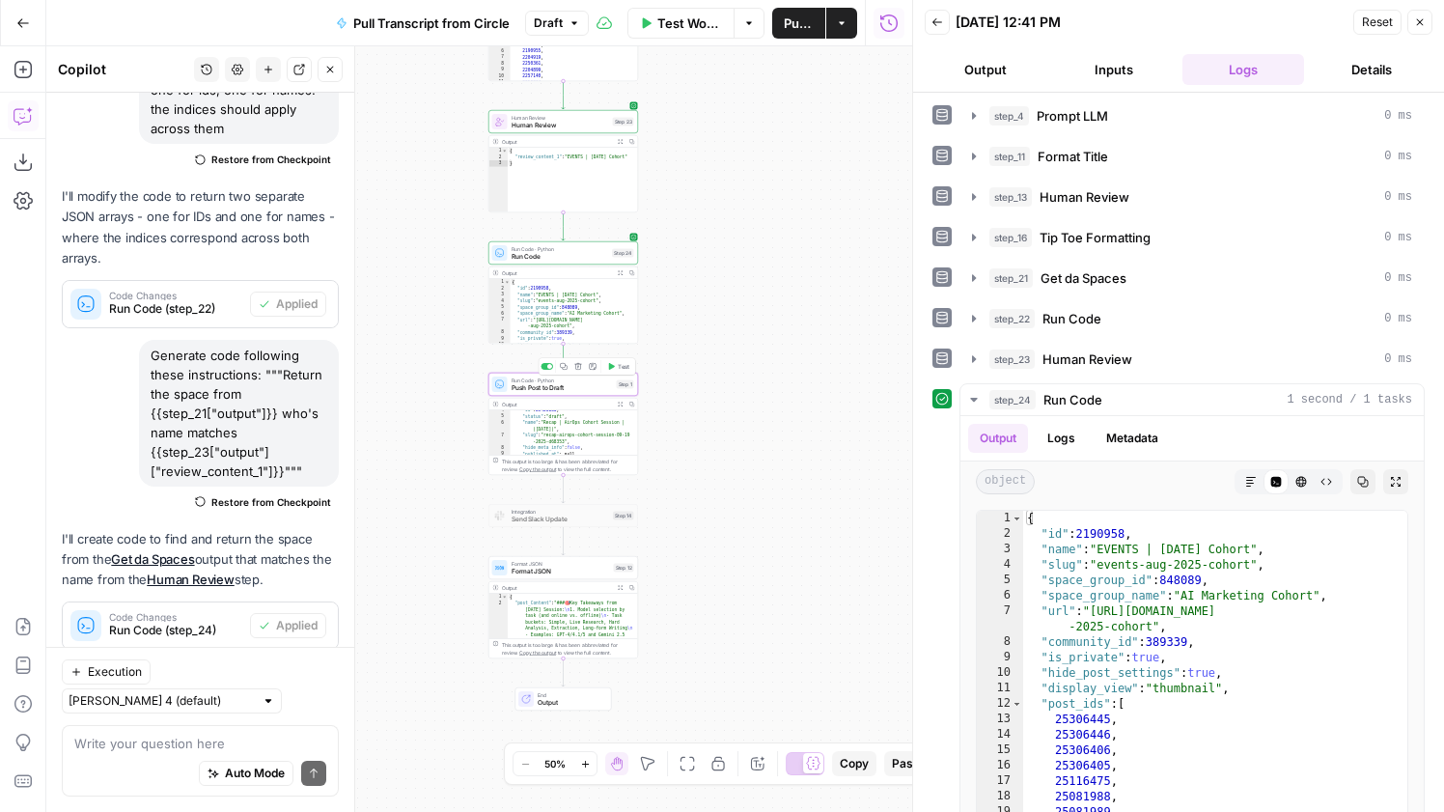
click at [622, 365] on span "Test" at bounding box center [624, 366] width 12 height 9
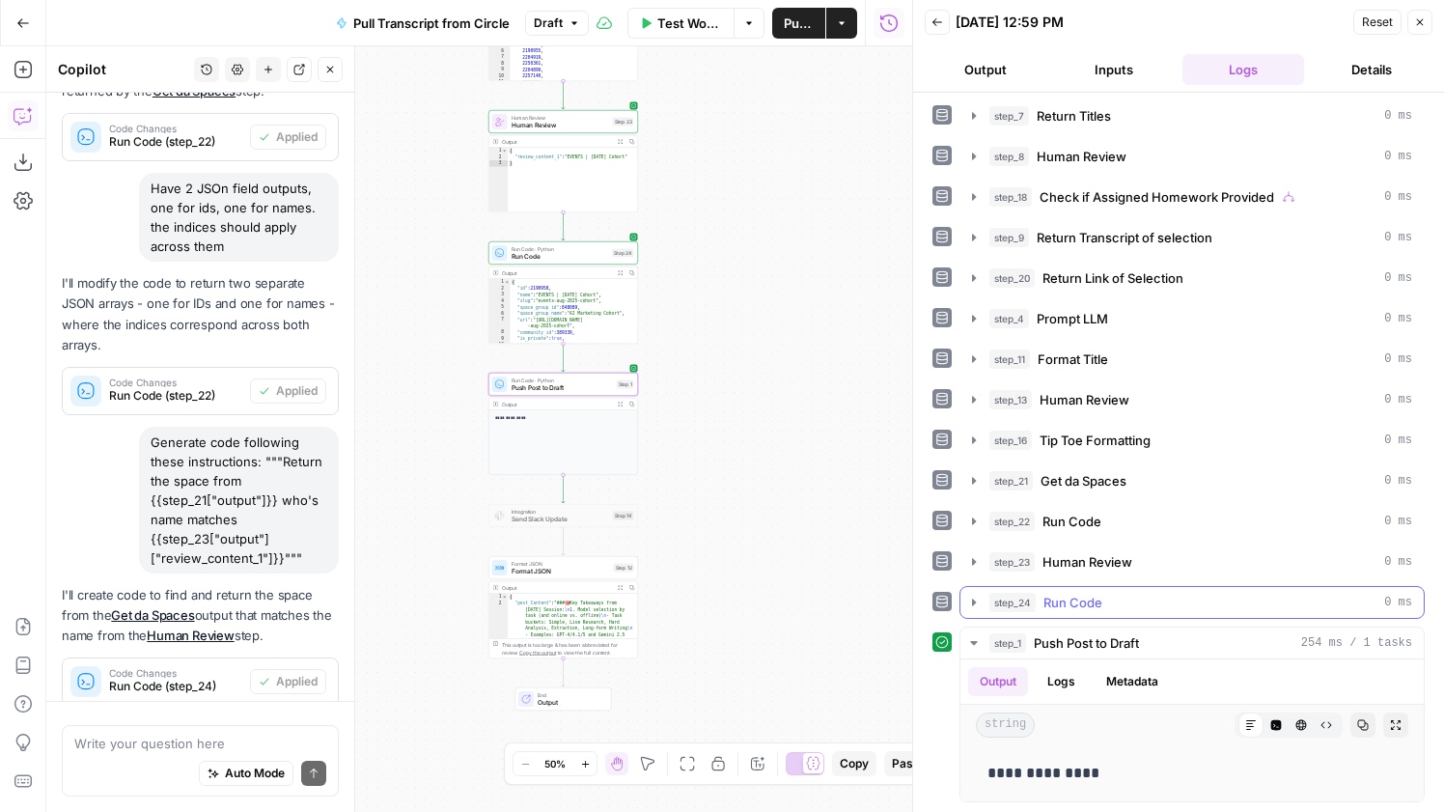
scroll to position [475, 0]
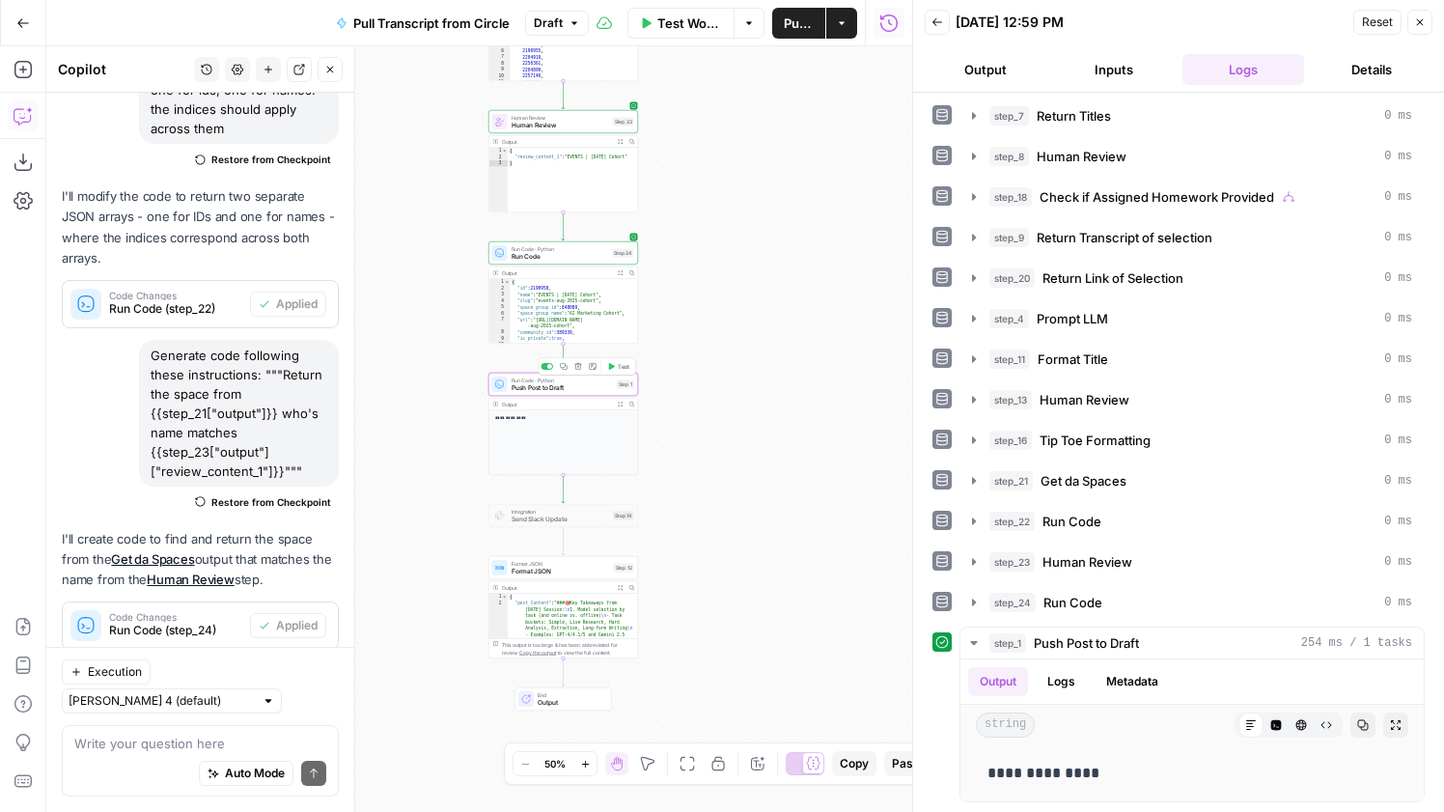
click at [591, 388] on span "Push Post to Draft" at bounding box center [562, 388] width 101 height 10
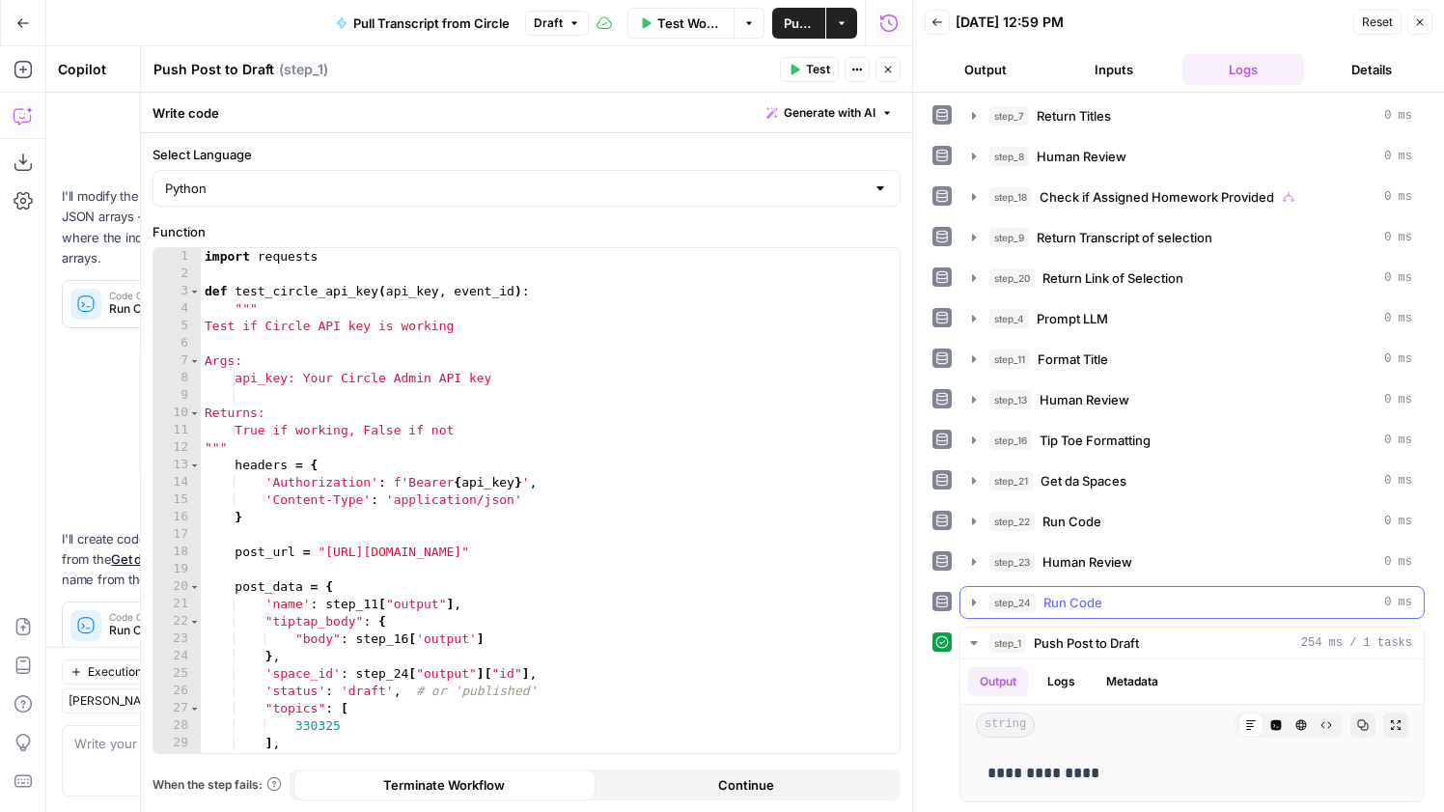
click at [1057, 590] on button "step_24 Run Code 0 ms" at bounding box center [1191, 602] width 463 height 31
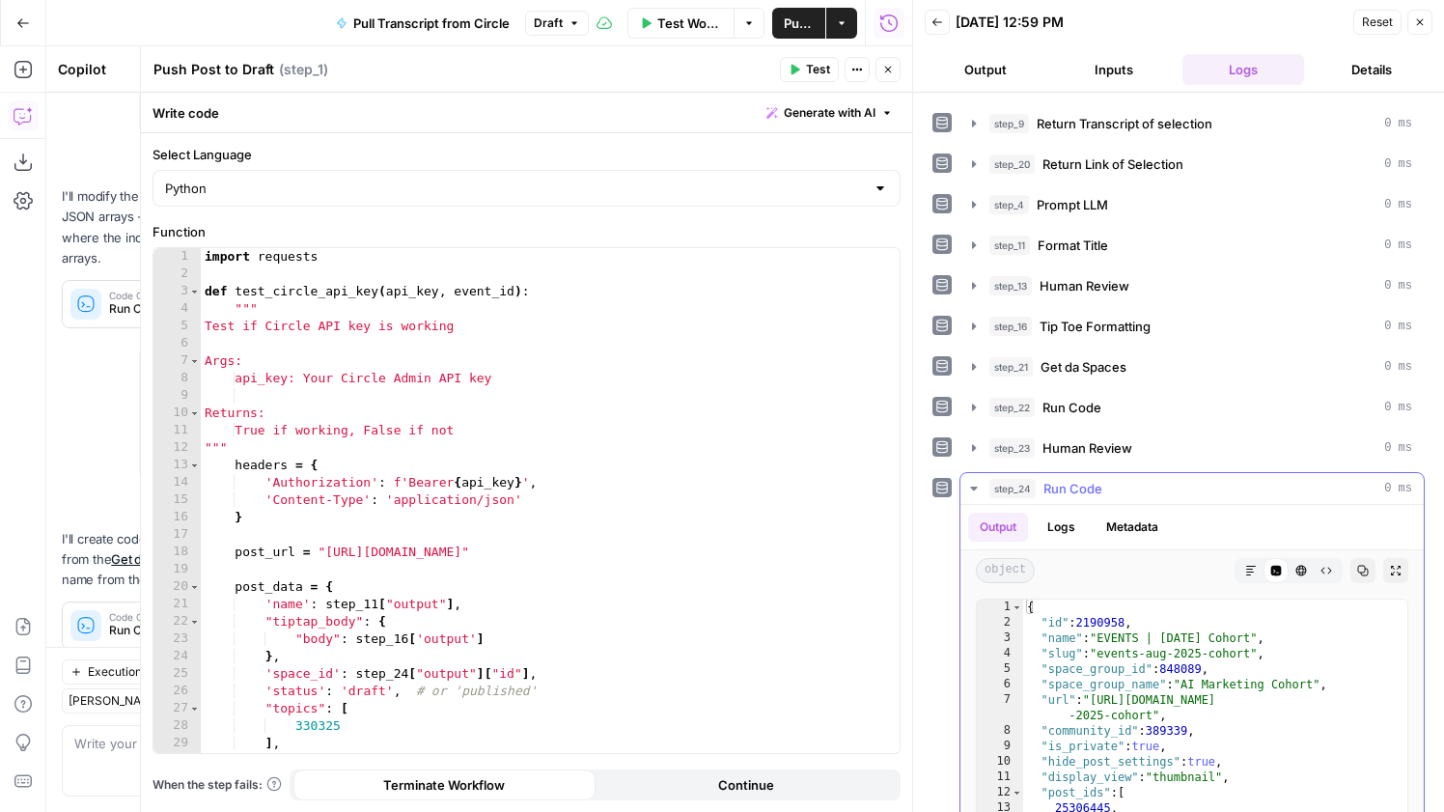
scroll to position [158, 0]
click at [514, 666] on div "import requests def test_circle_api_key ( api_key , event_id ) : """ Test if Ci…" at bounding box center [550, 518] width 699 height 540
type textarea "**********"
click at [823, 69] on span "Test" at bounding box center [818, 69] width 24 height 17
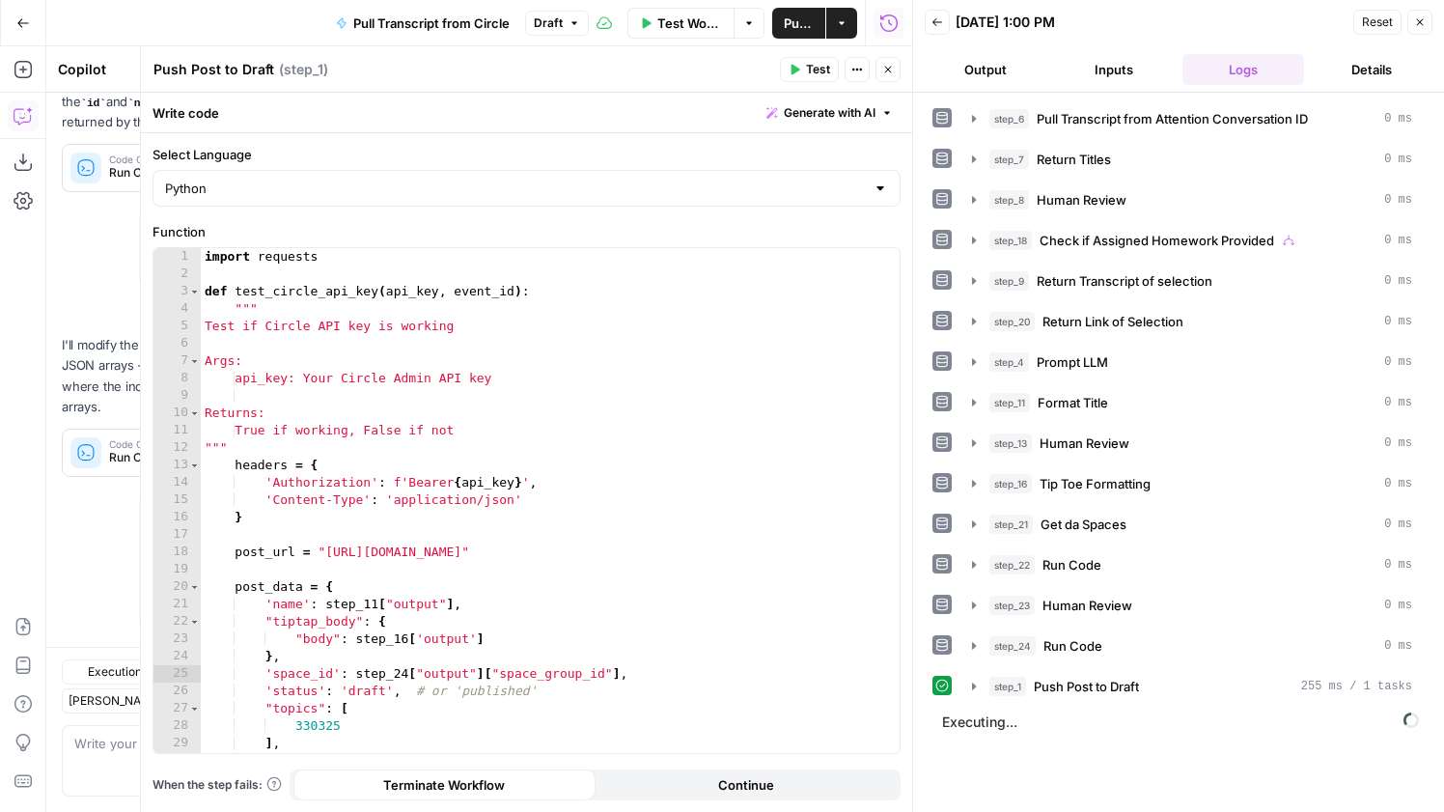
scroll to position [475, 0]
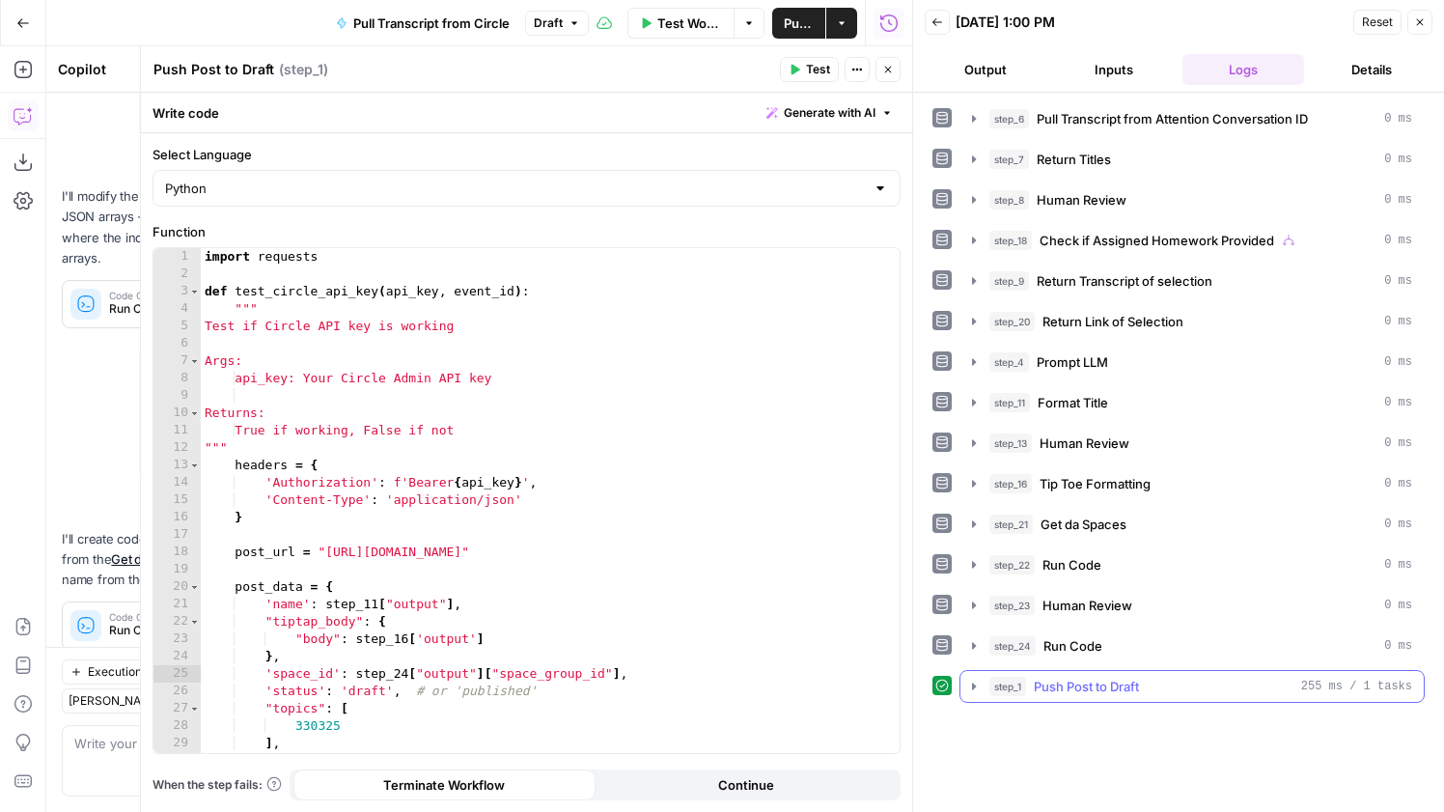
click at [1139, 679] on span "Push Post to Draft" at bounding box center [1086, 686] width 105 height 19
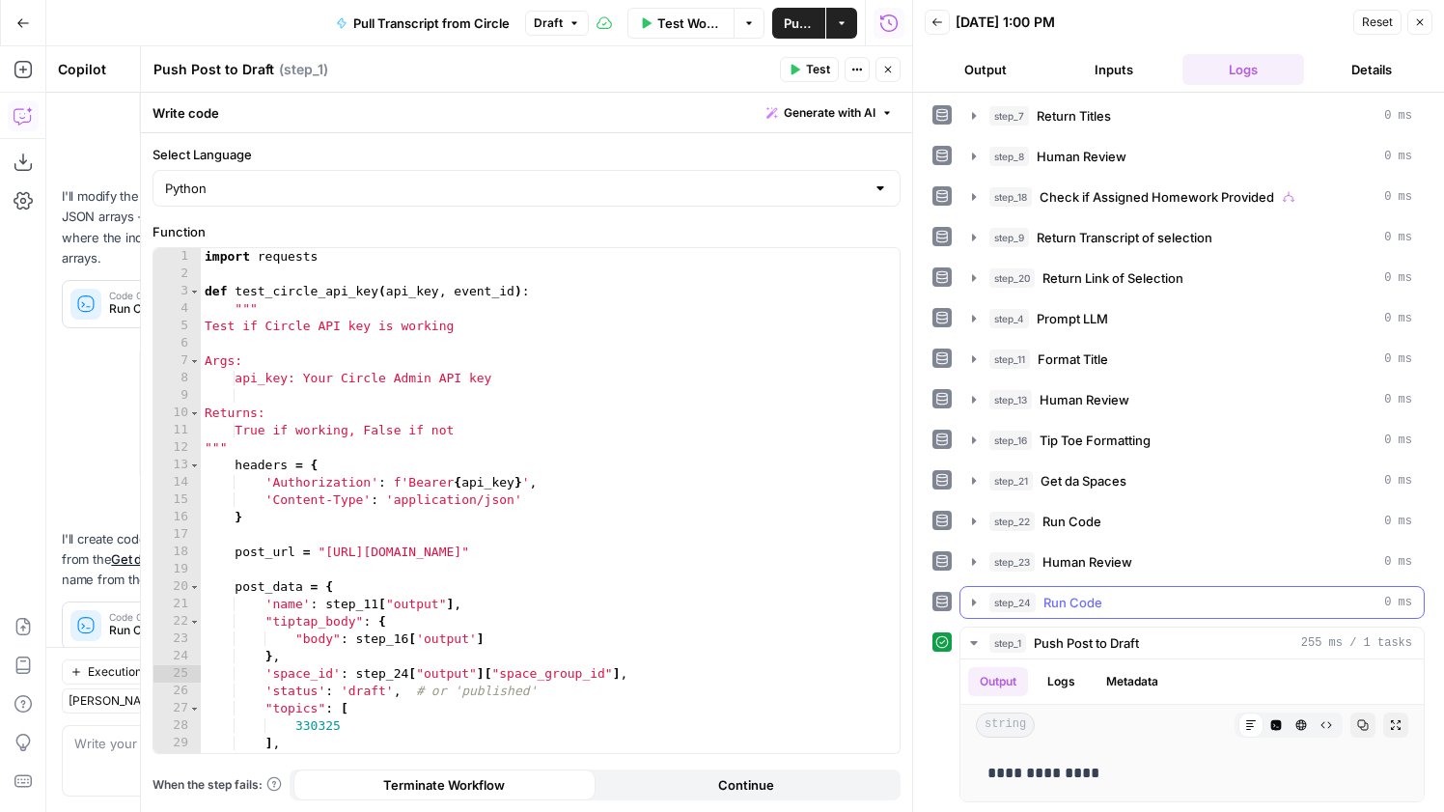
click at [1108, 592] on button "step_24 Run Code 0 ms" at bounding box center [1191, 602] width 463 height 31
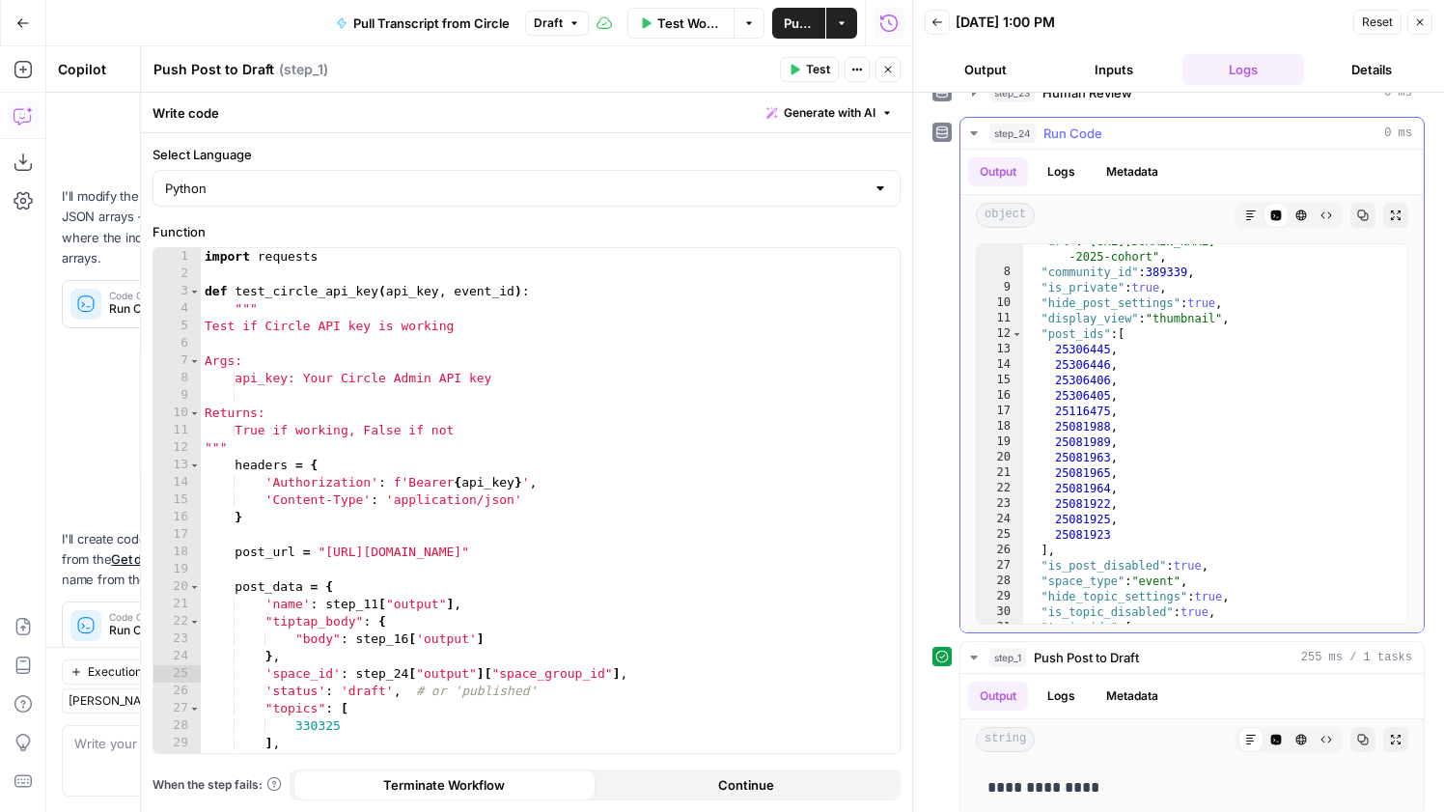
scroll to position [0, 0]
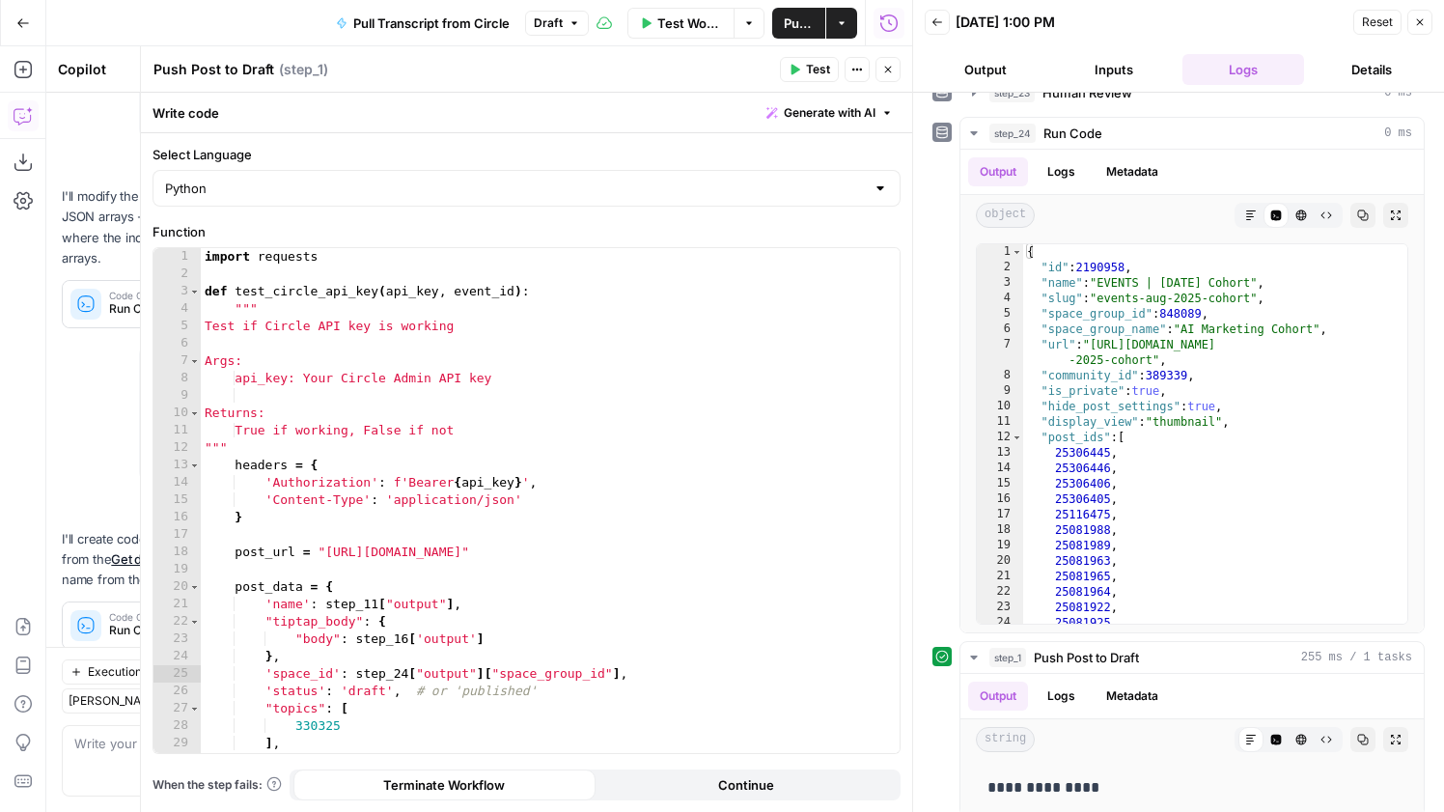
click at [1419, 15] on button "Close" at bounding box center [1419, 22] width 25 height 25
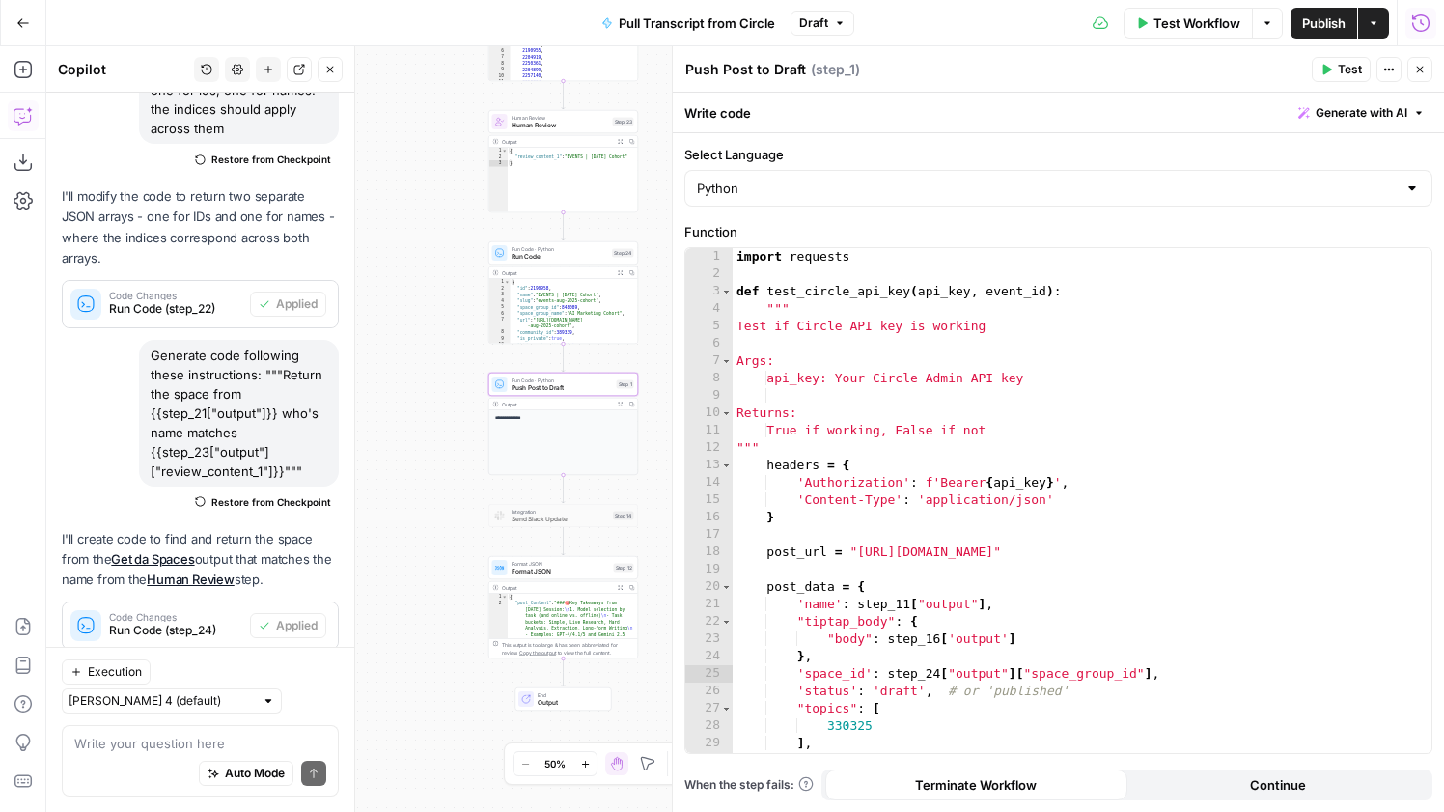
click at [570, 252] on span "Run Code" at bounding box center [560, 257] width 97 height 10
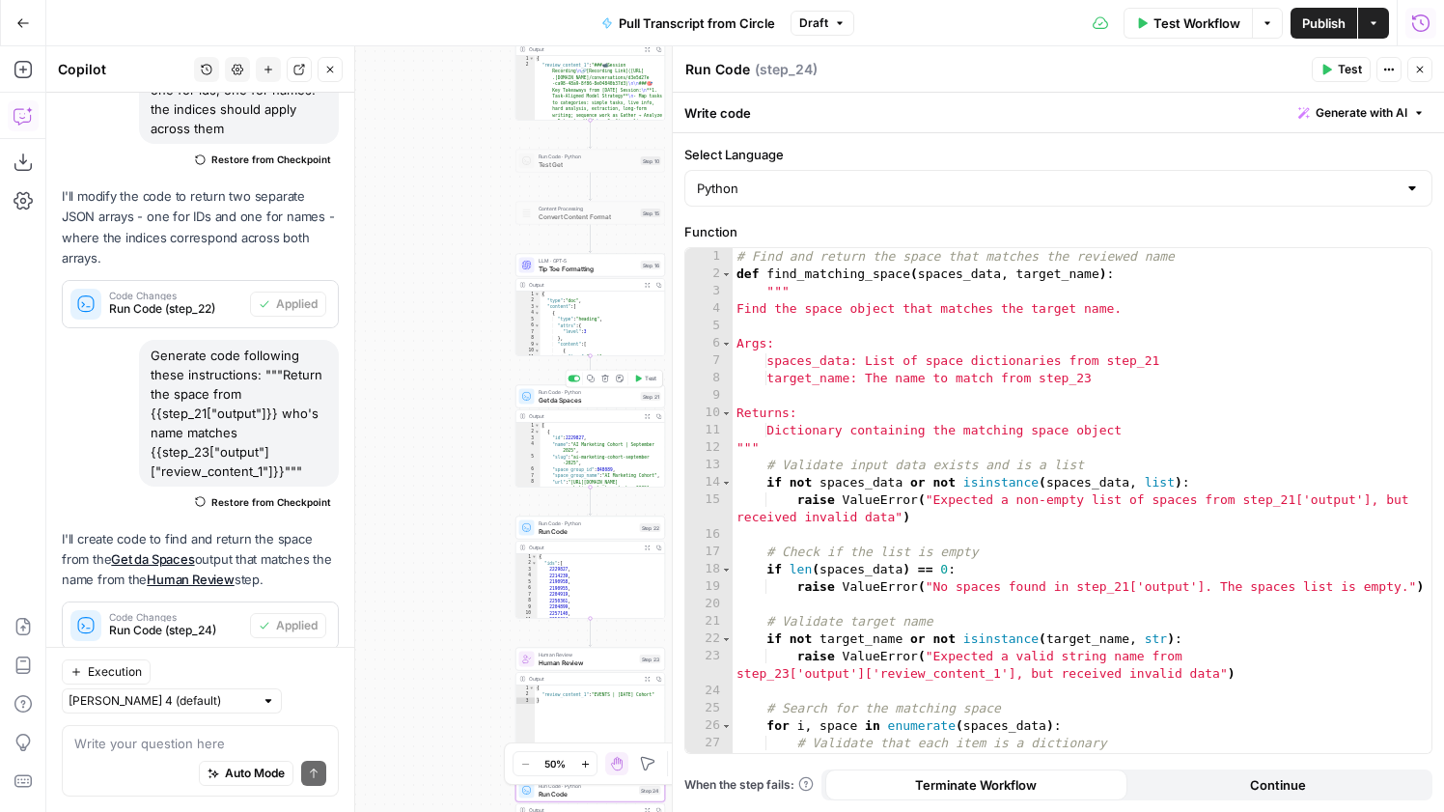
click at [558, 392] on span "Run Code · Python" at bounding box center [588, 392] width 98 height 8
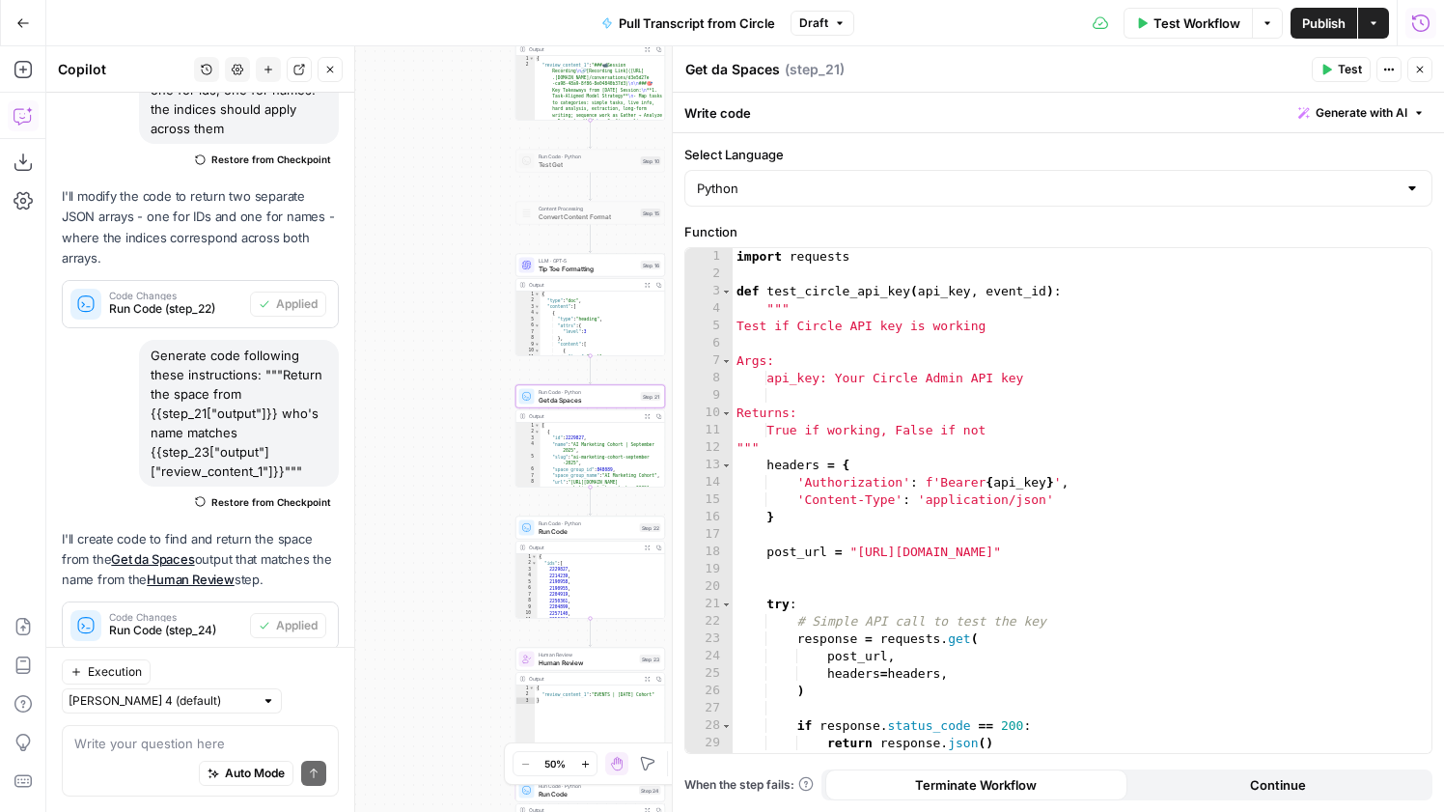
click at [617, 667] on div "Human Review Human Review Step 23 Copy step Delete step Add Note Test" at bounding box center [590, 659] width 150 height 23
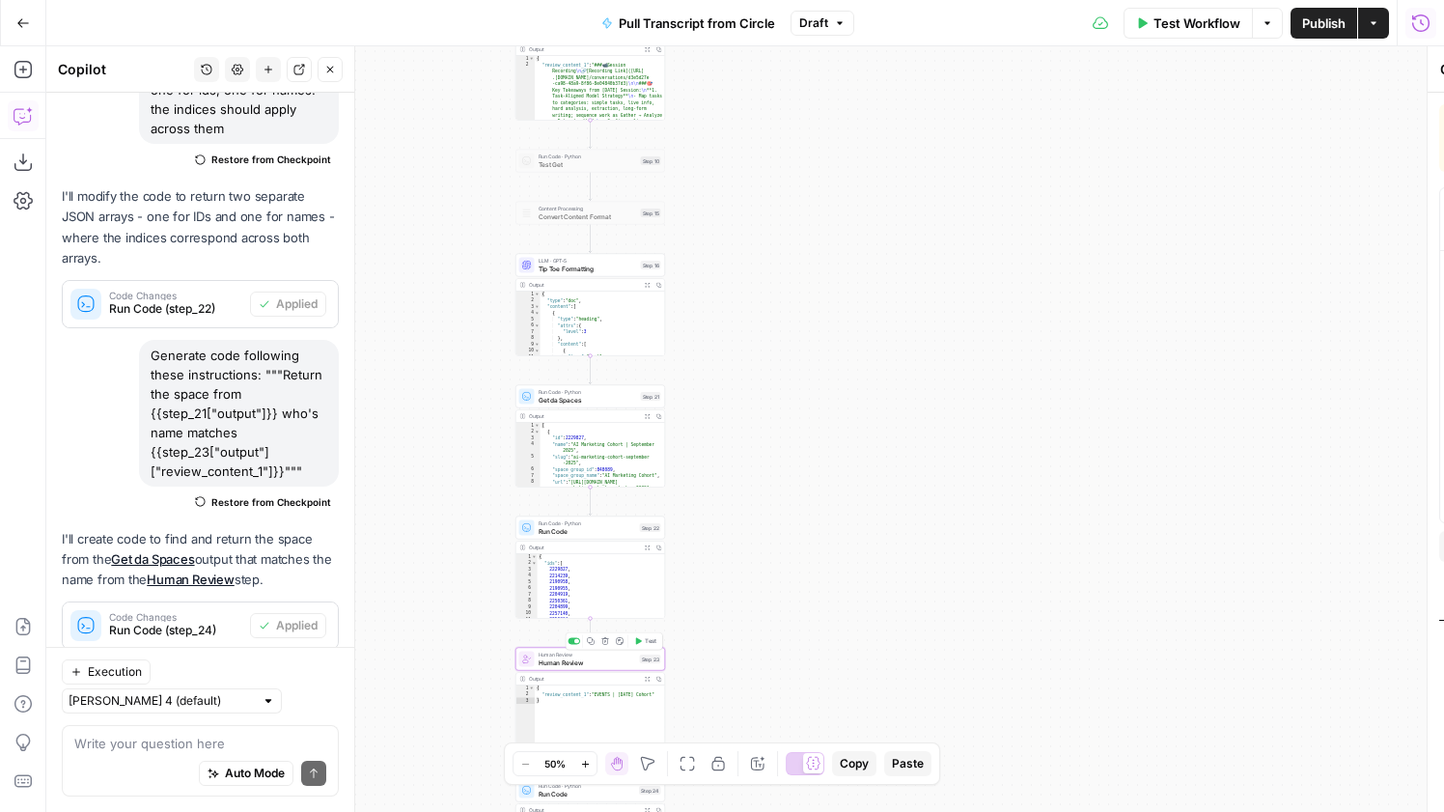
type textarea "Human Review"
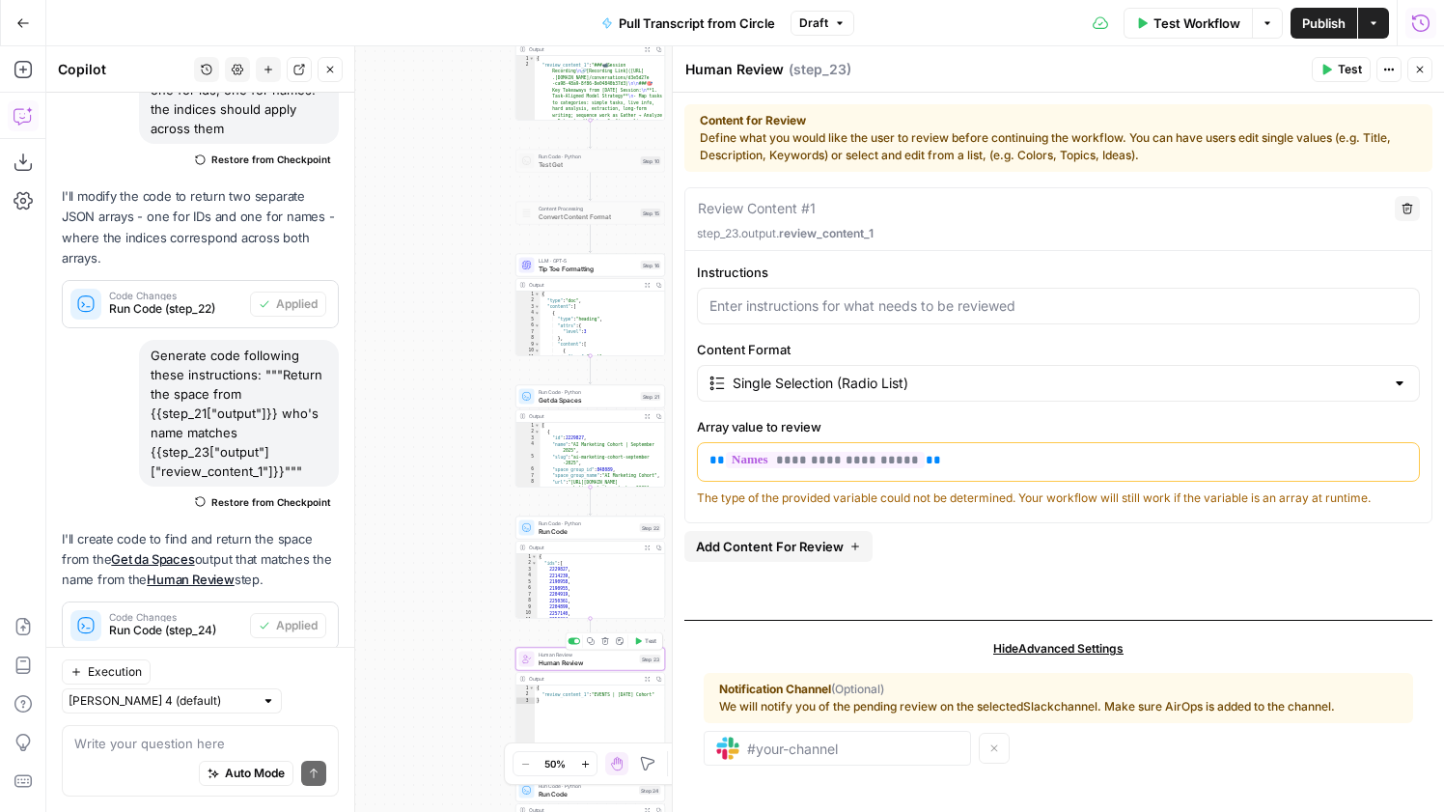
click at [646, 642] on span "Test" at bounding box center [651, 641] width 12 height 9
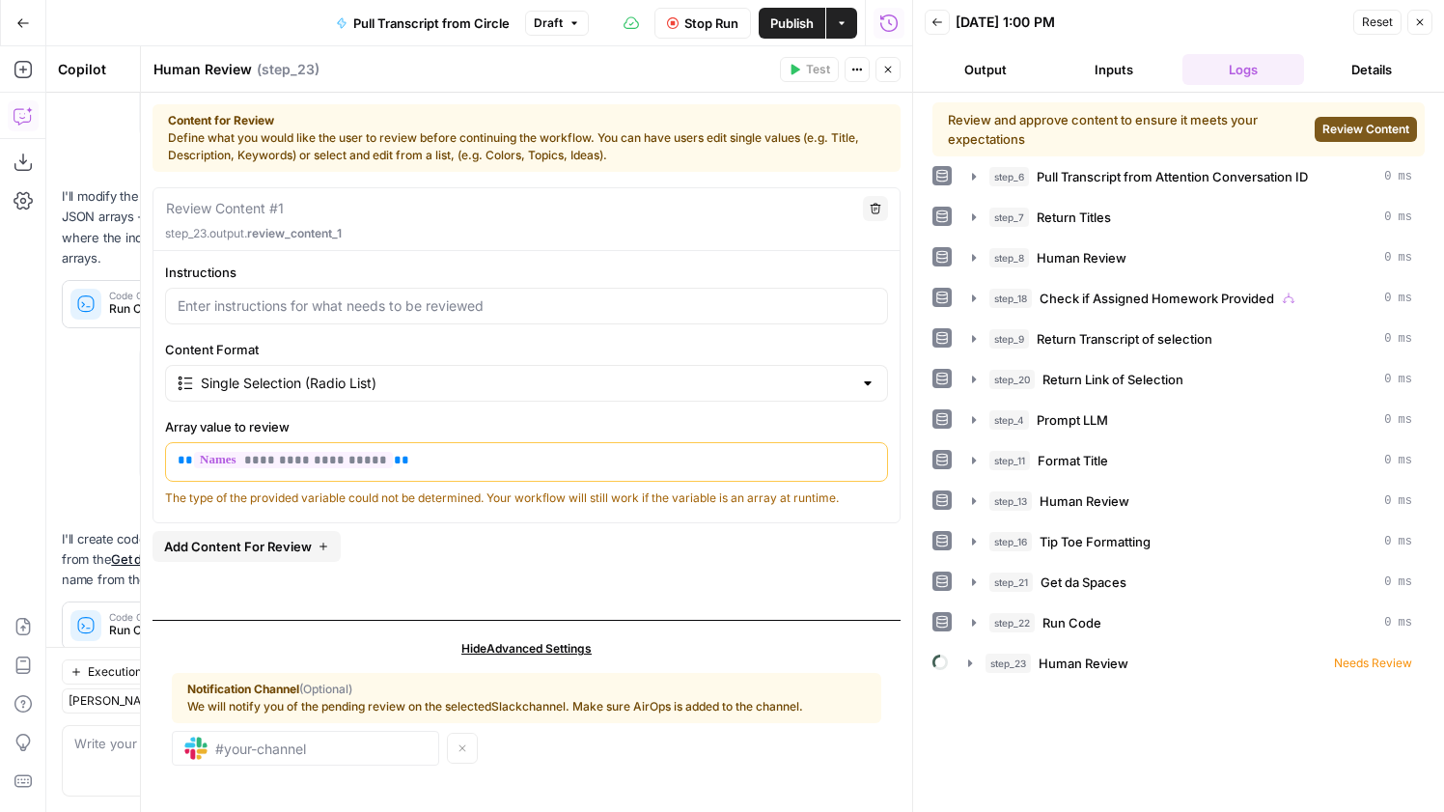
click at [1343, 133] on span "Review Content" at bounding box center [1365, 129] width 87 height 17
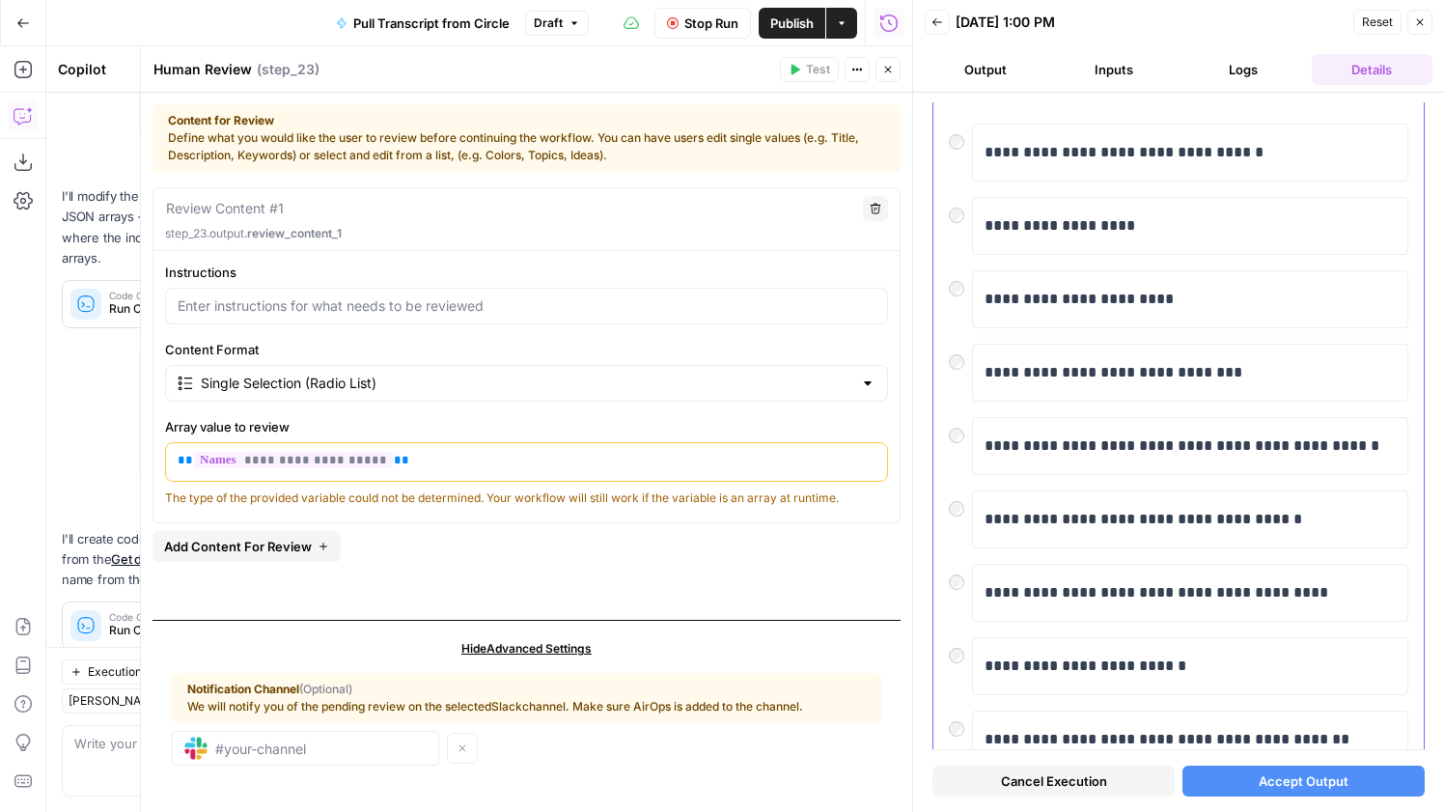
scroll to position [91, 0]
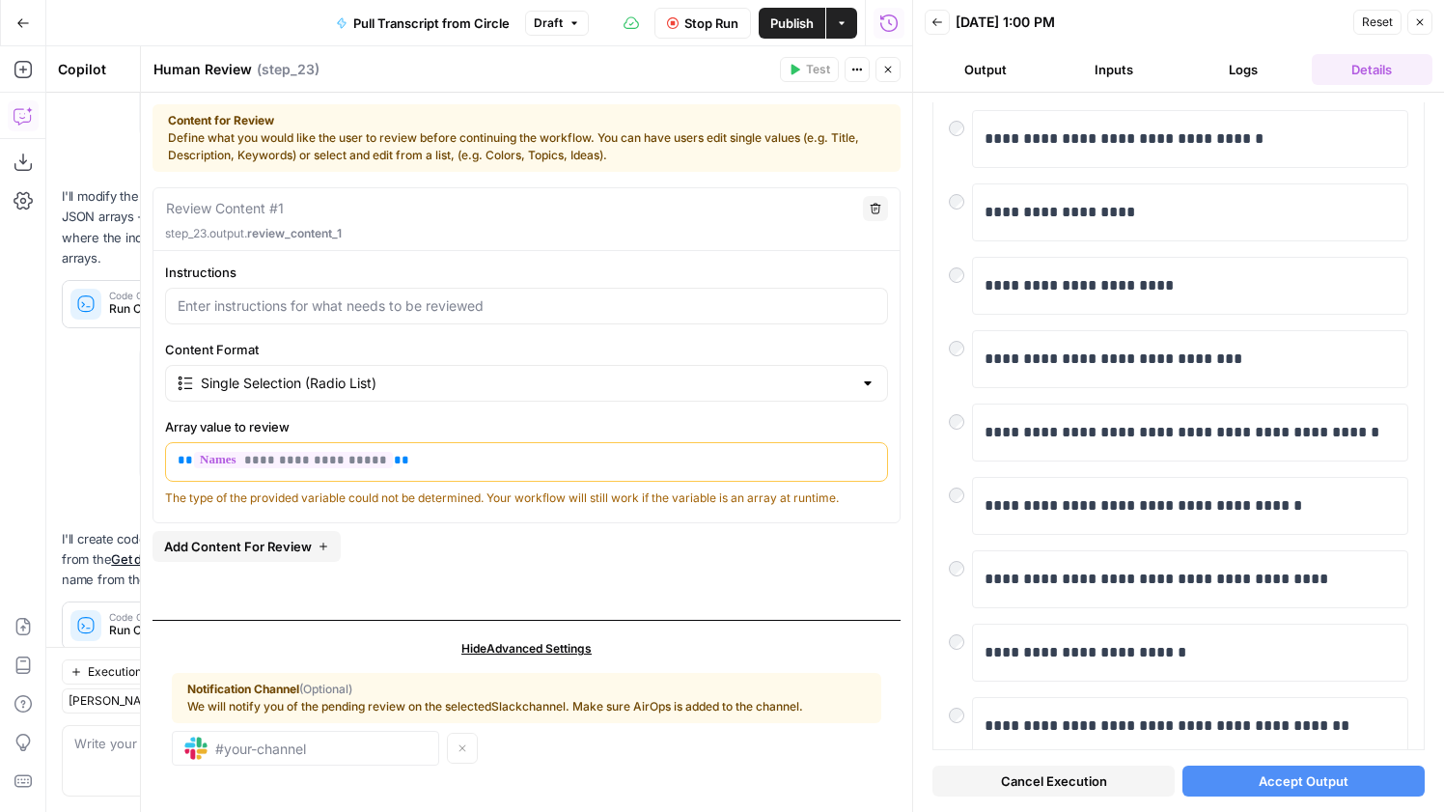
click at [879, 69] on button "Close" at bounding box center [887, 69] width 25 height 25
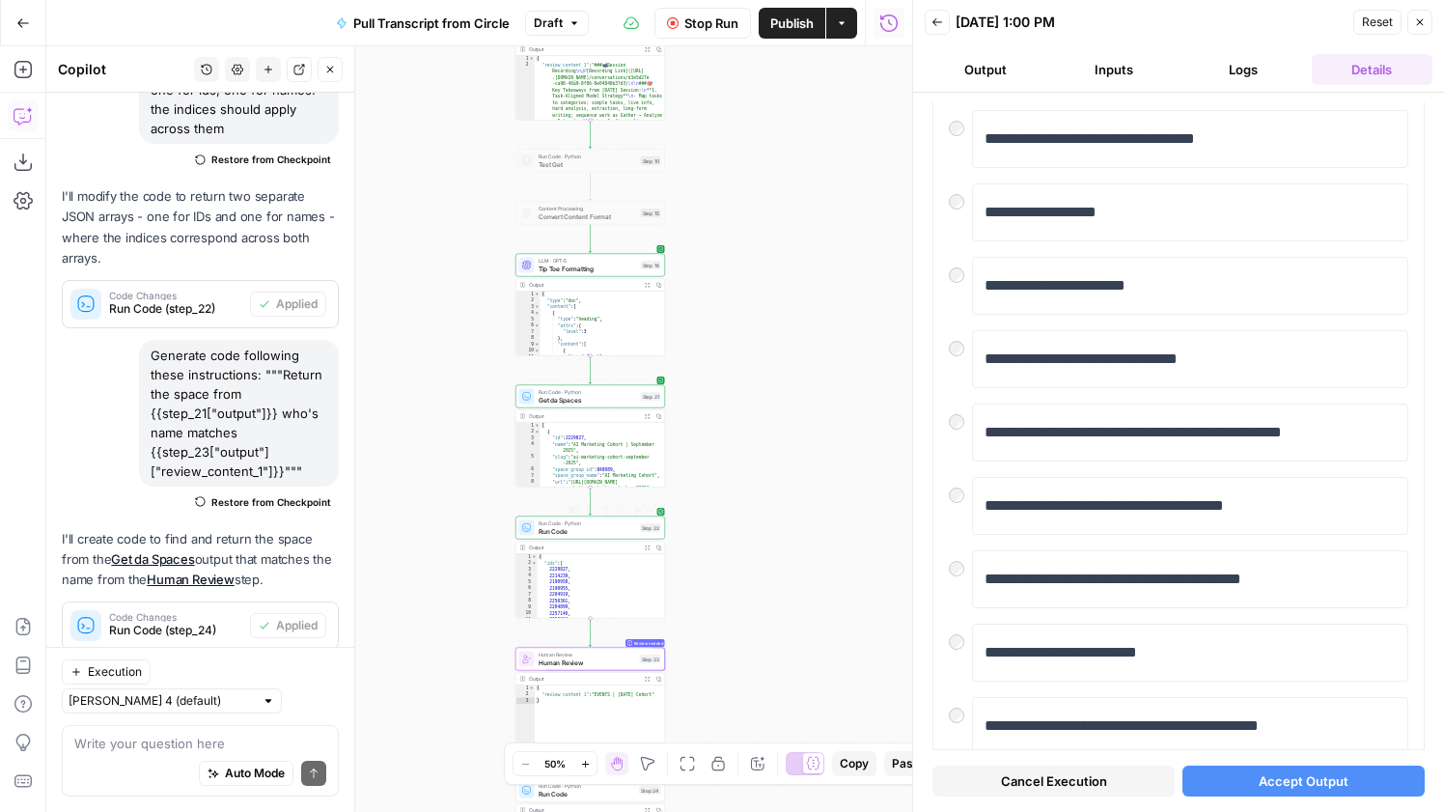
click at [610, 536] on div "Run Code · Python Run Code Step 22 Copy step Delete step Add Note Test" at bounding box center [590, 527] width 150 height 23
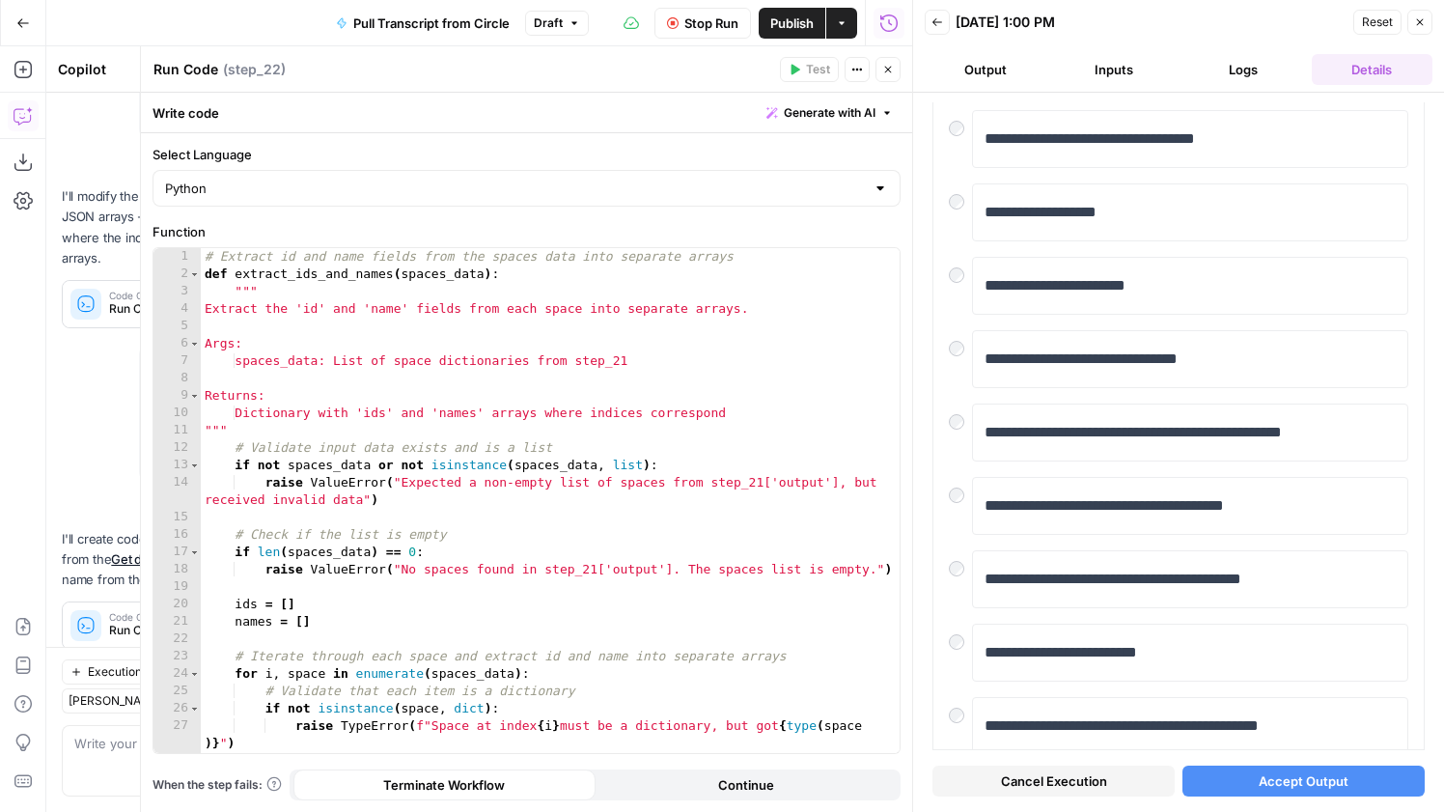
click at [1271, 783] on span "Accept Output" at bounding box center [1304, 780] width 90 height 19
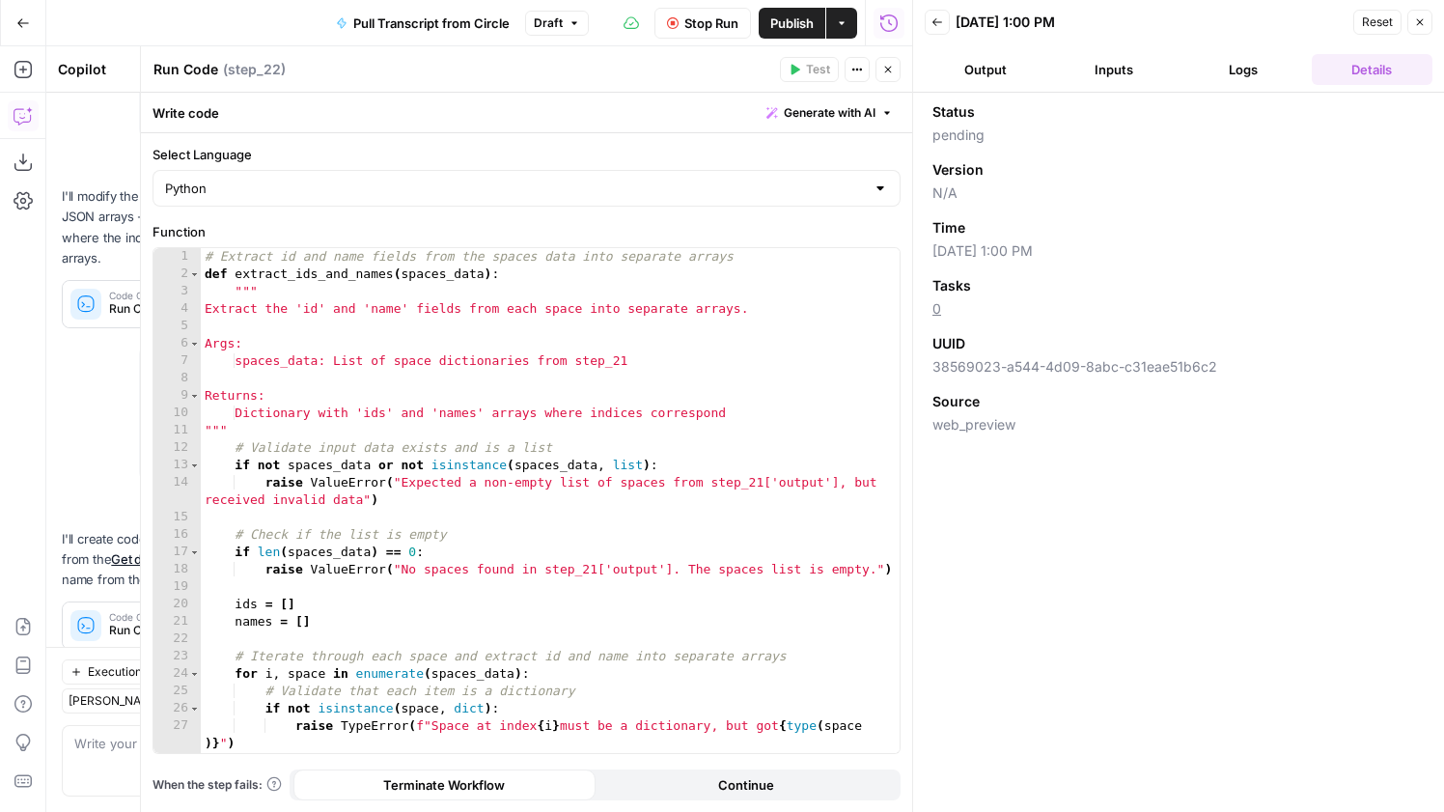
click at [895, 71] on button "Close" at bounding box center [887, 69] width 25 height 25
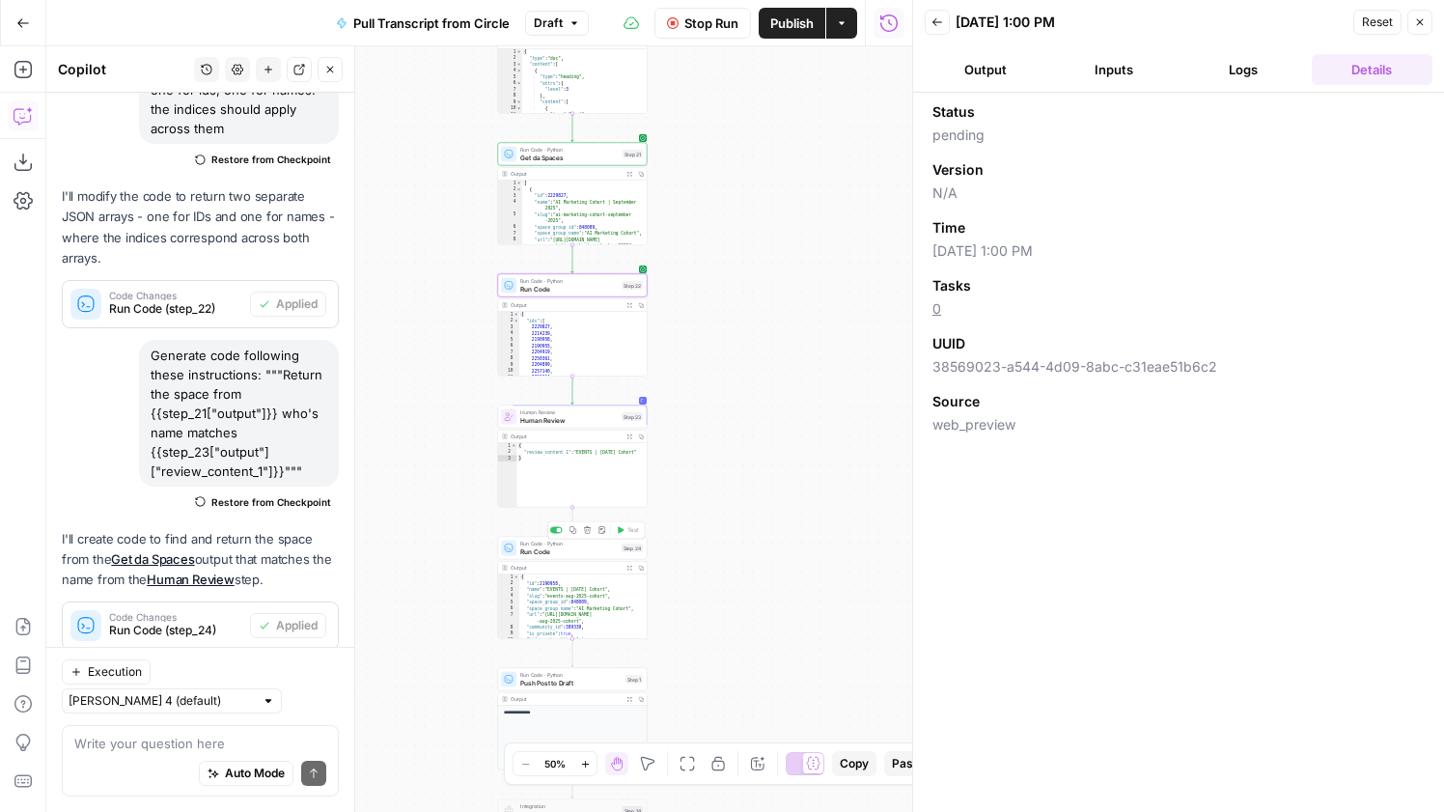
click at [615, 552] on span "Run Code" at bounding box center [568, 551] width 97 height 10
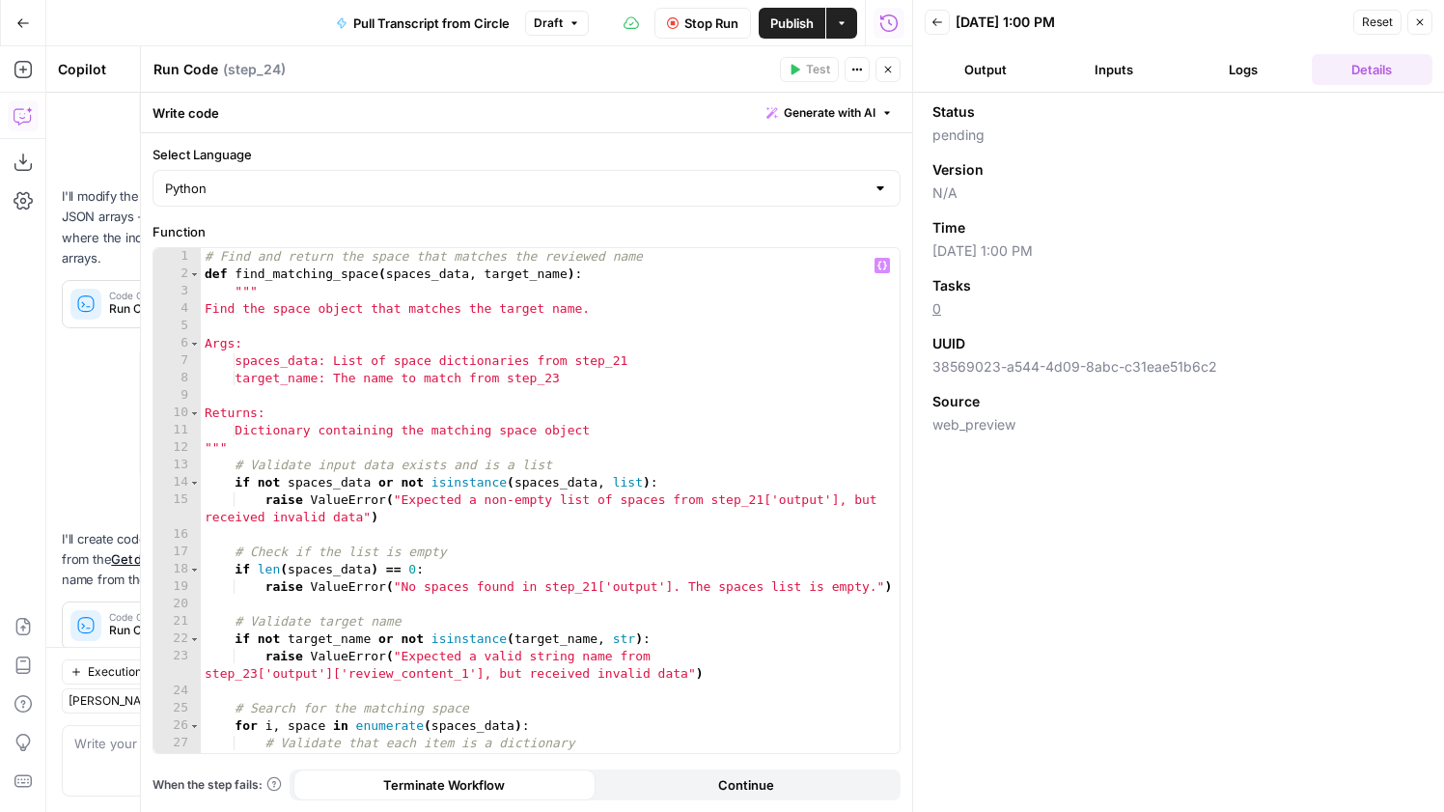
scroll to position [326, 0]
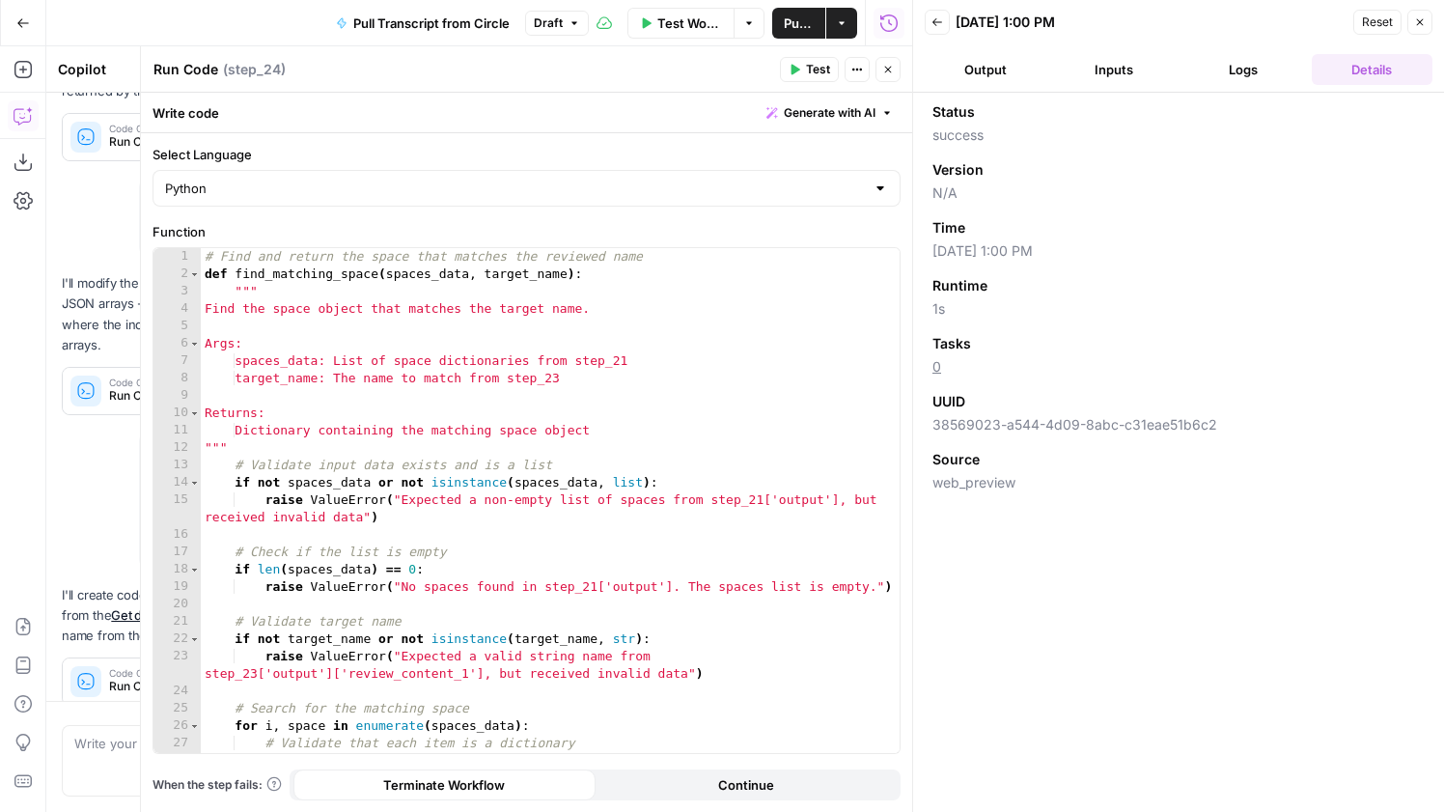
click at [882, 66] on icon "button" at bounding box center [888, 70] width 12 height 12
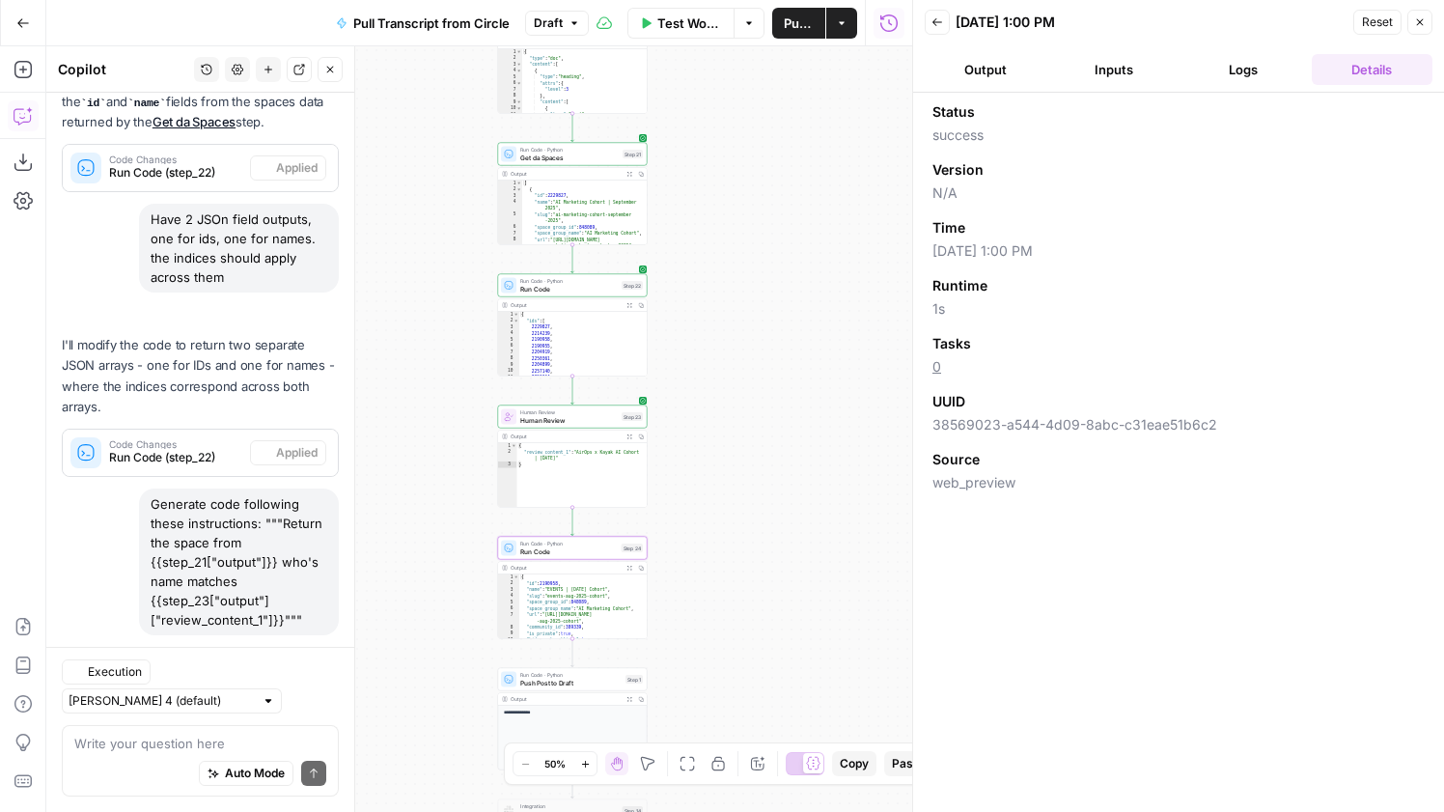
scroll to position [475, 0]
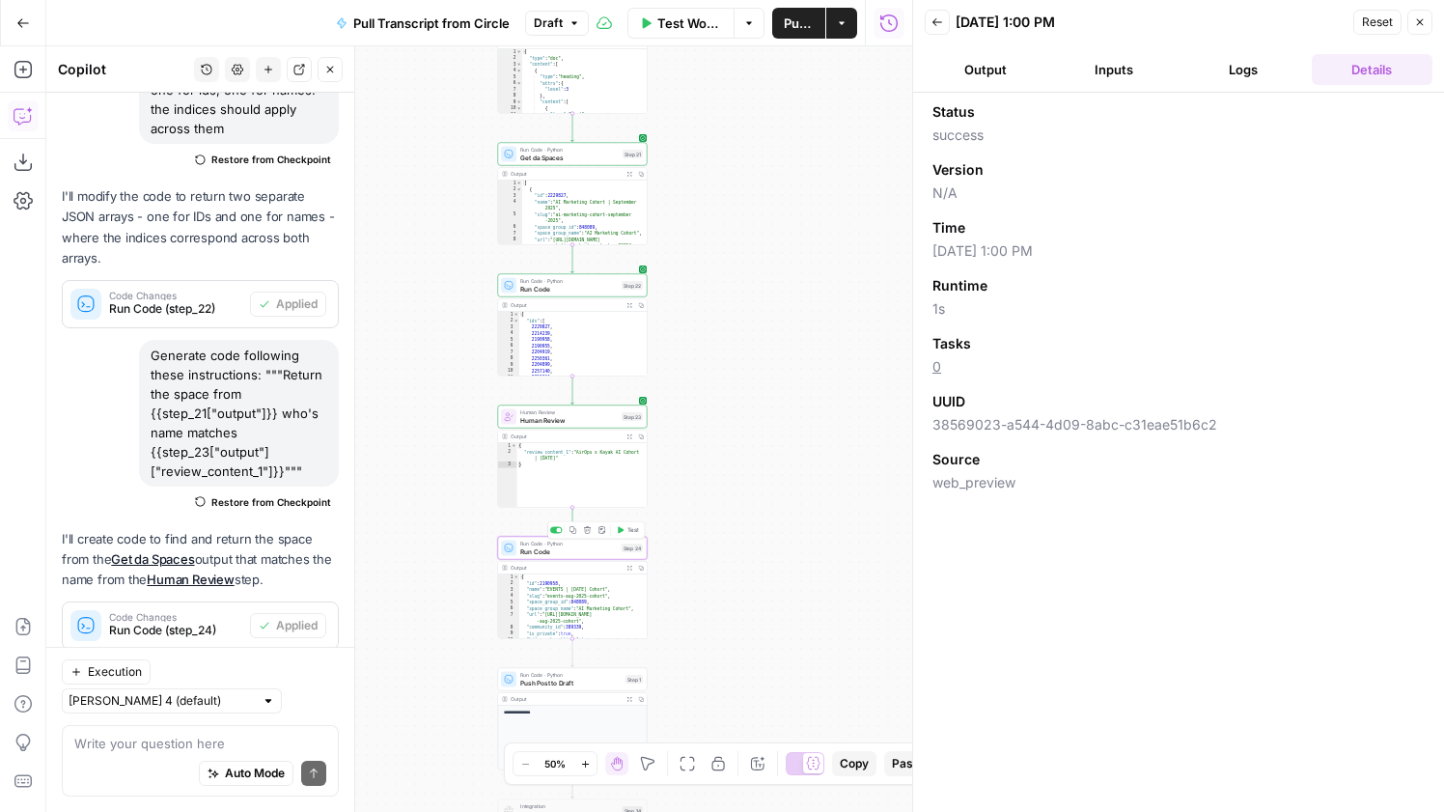
click at [635, 524] on button "Test" at bounding box center [628, 530] width 30 height 13
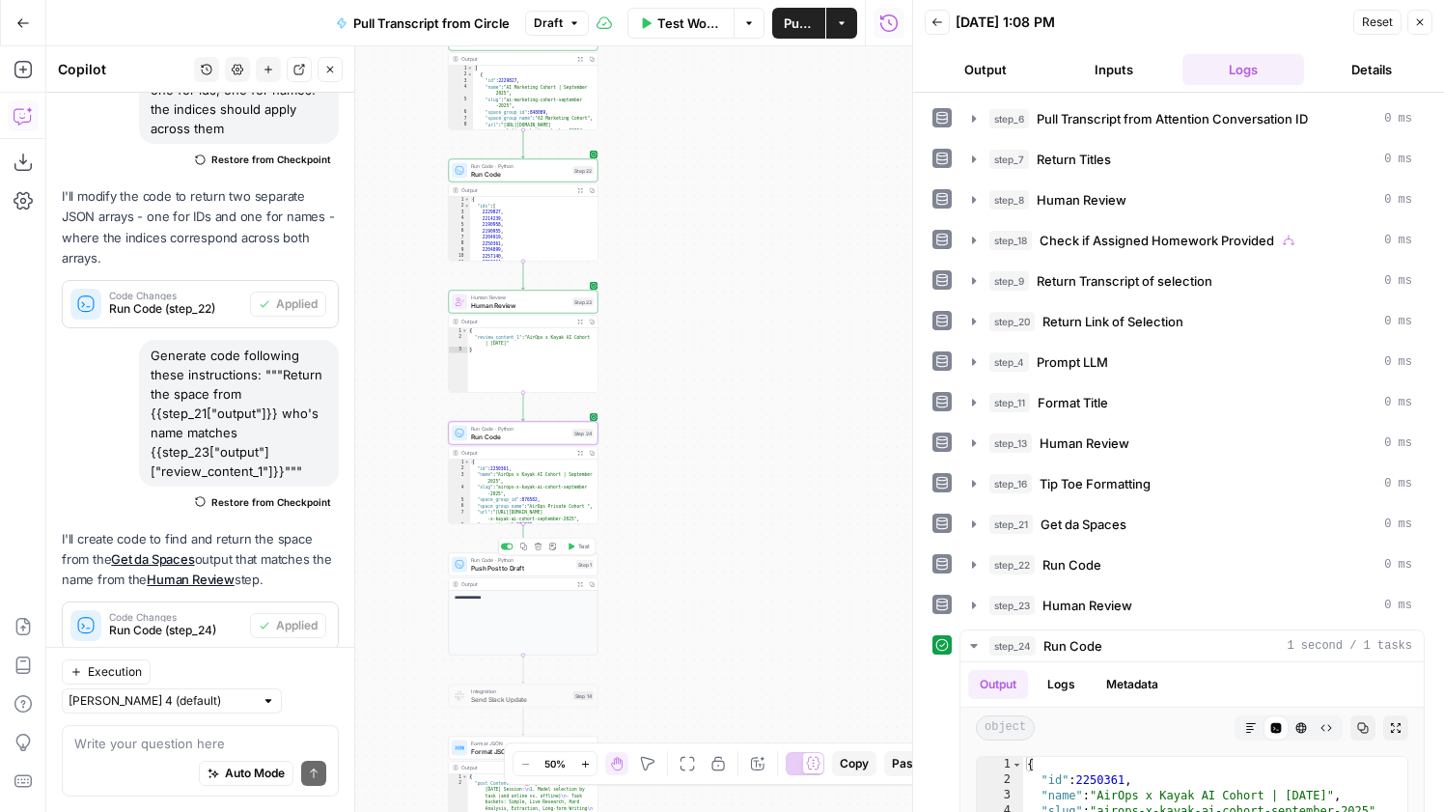
click at [575, 541] on button "Test" at bounding box center [579, 547] width 30 height 13
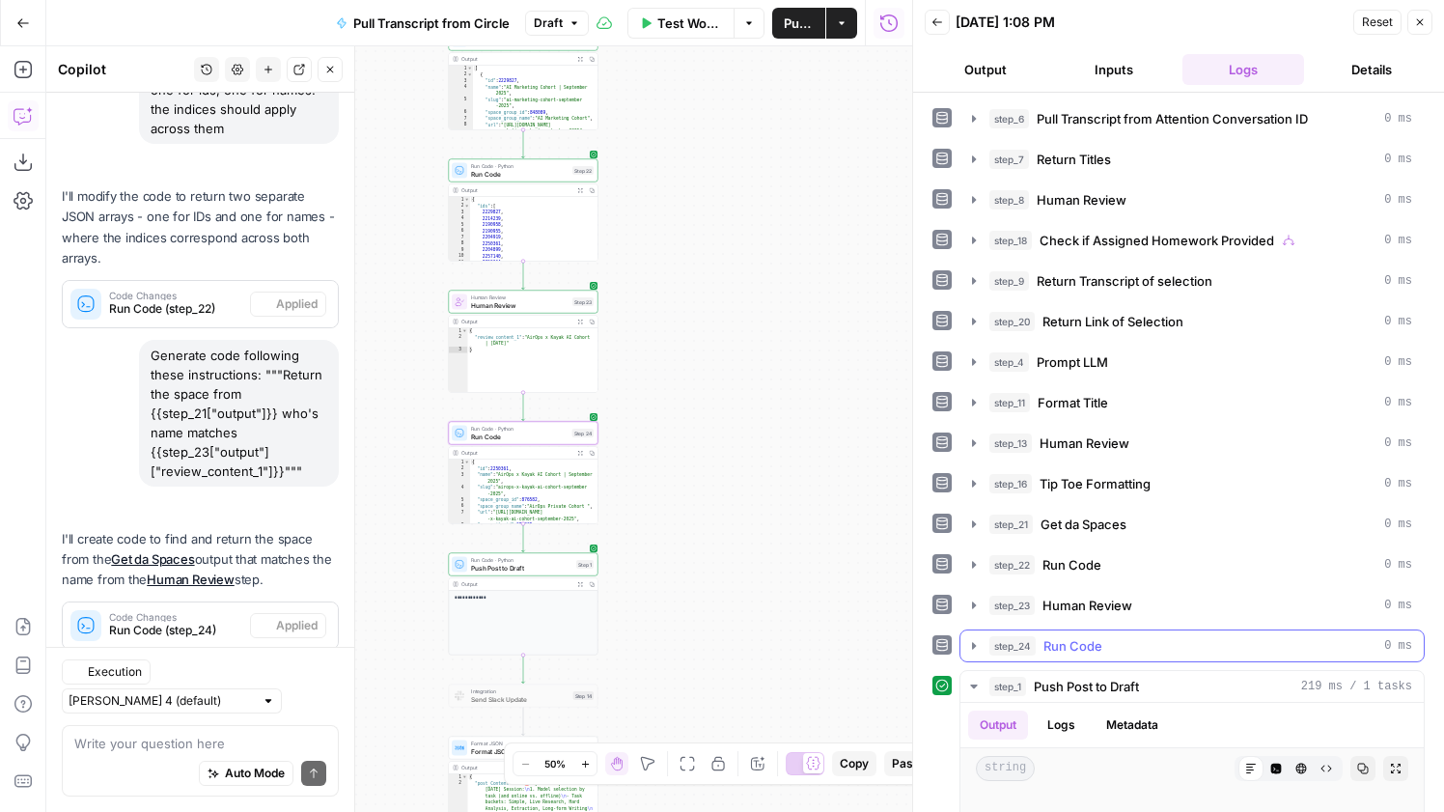
scroll to position [43, 0]
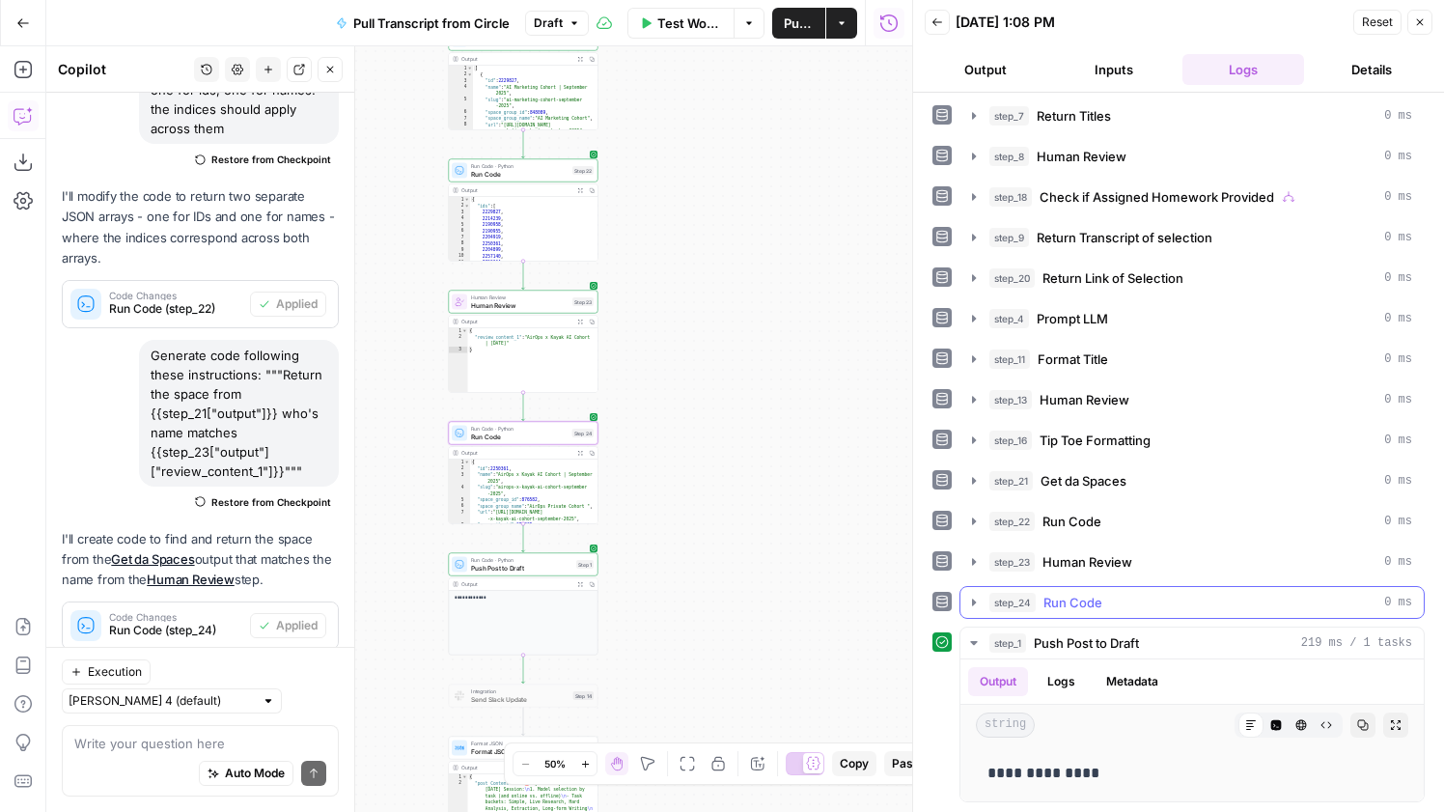
click at [1123, 594] on div "step_24 Run Code 0 ms" at bounding box center [1200, 602] width 423 height 19
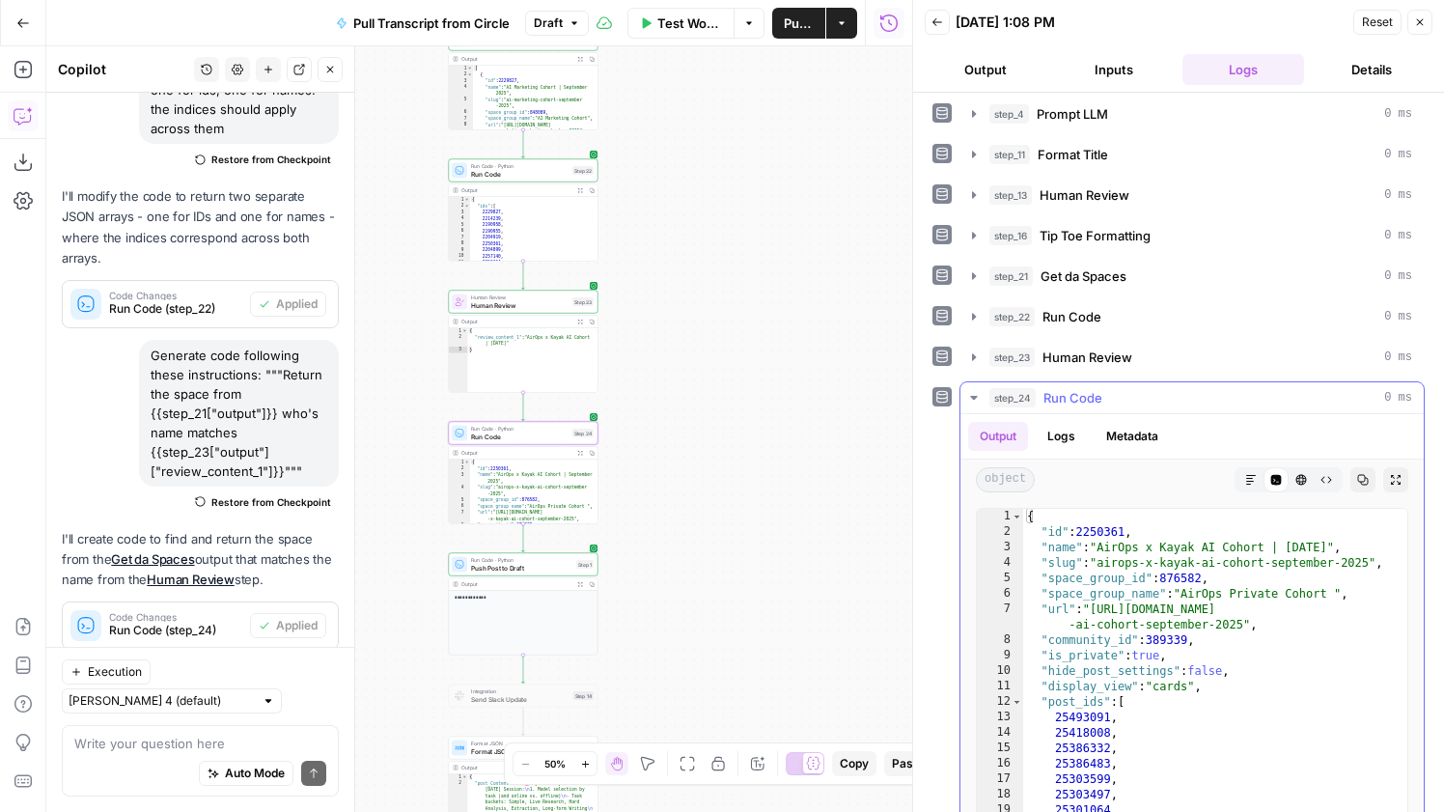
scroll to position [267, 0]
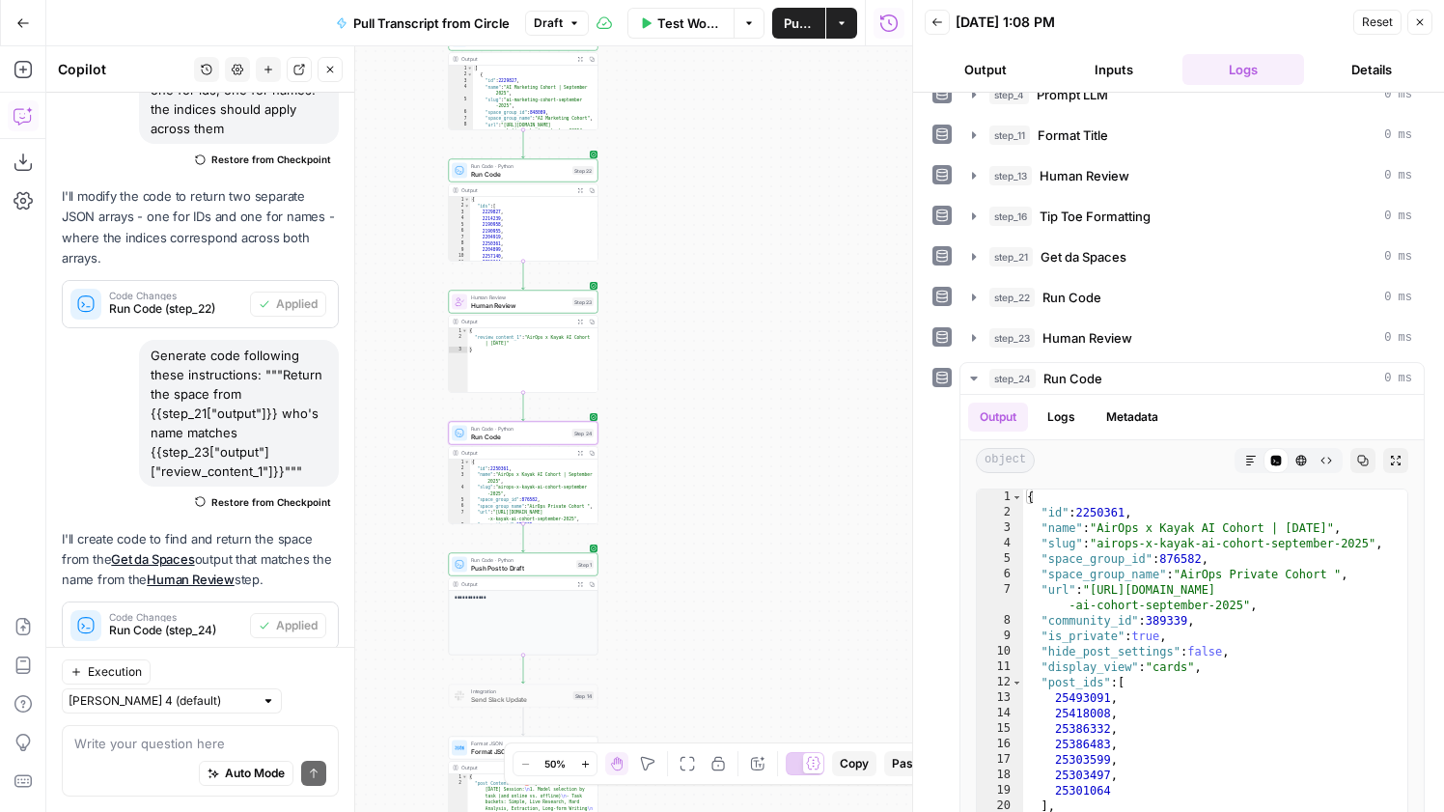
click at [537, 569] on span "Push Post to Draft" at bounding box center [521, 568] width 101 height 10
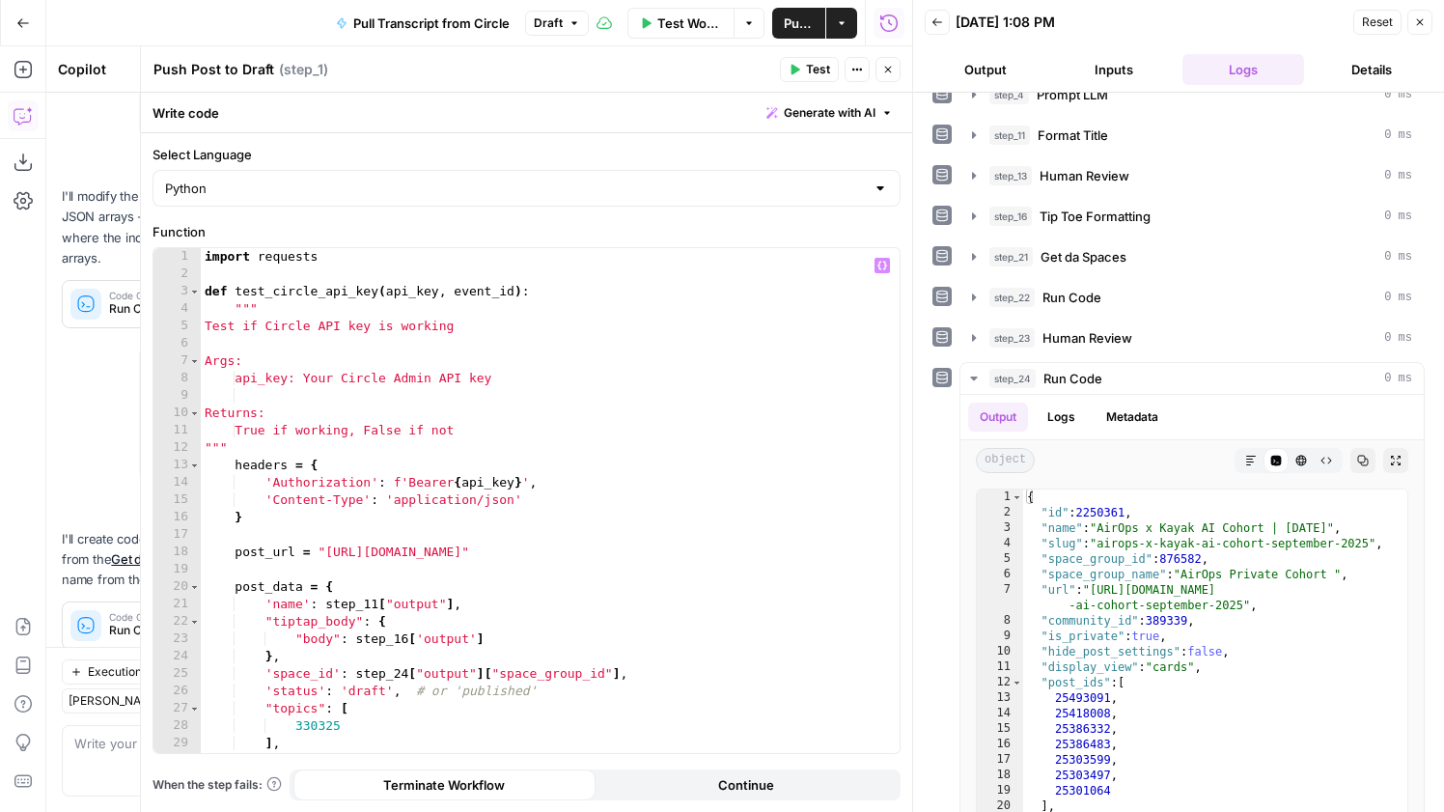
click at [588, 678] on div "import requests def test_circle_api_key ( api_key , event_id ) : """ Test if Ci…" at bounding box center [550, 518] width 699 height 540
type textarea "**********"
click at [818, 68] on span "Test" at bounding box center [818, 69] width 24 height 17
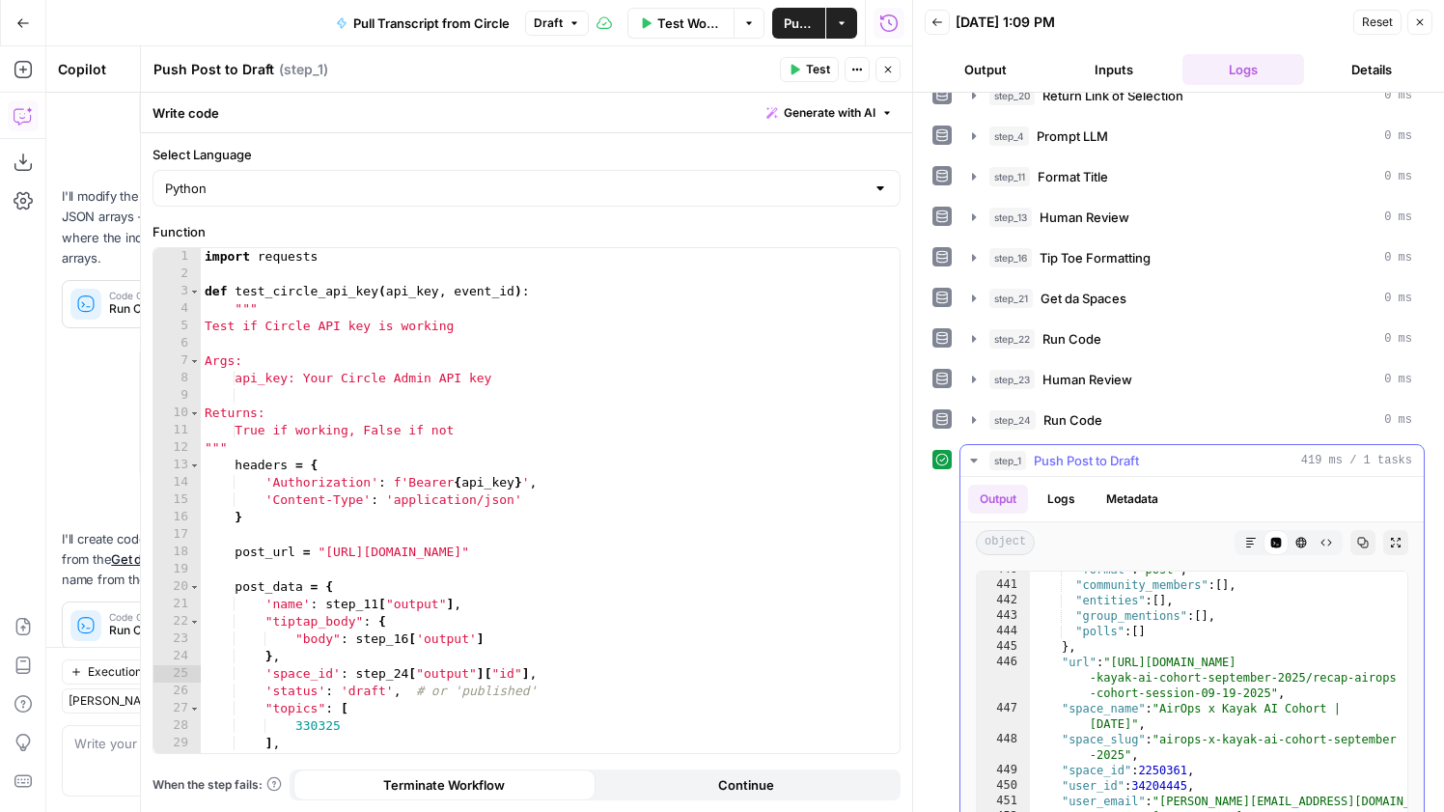
scroll to position [9070, 0]
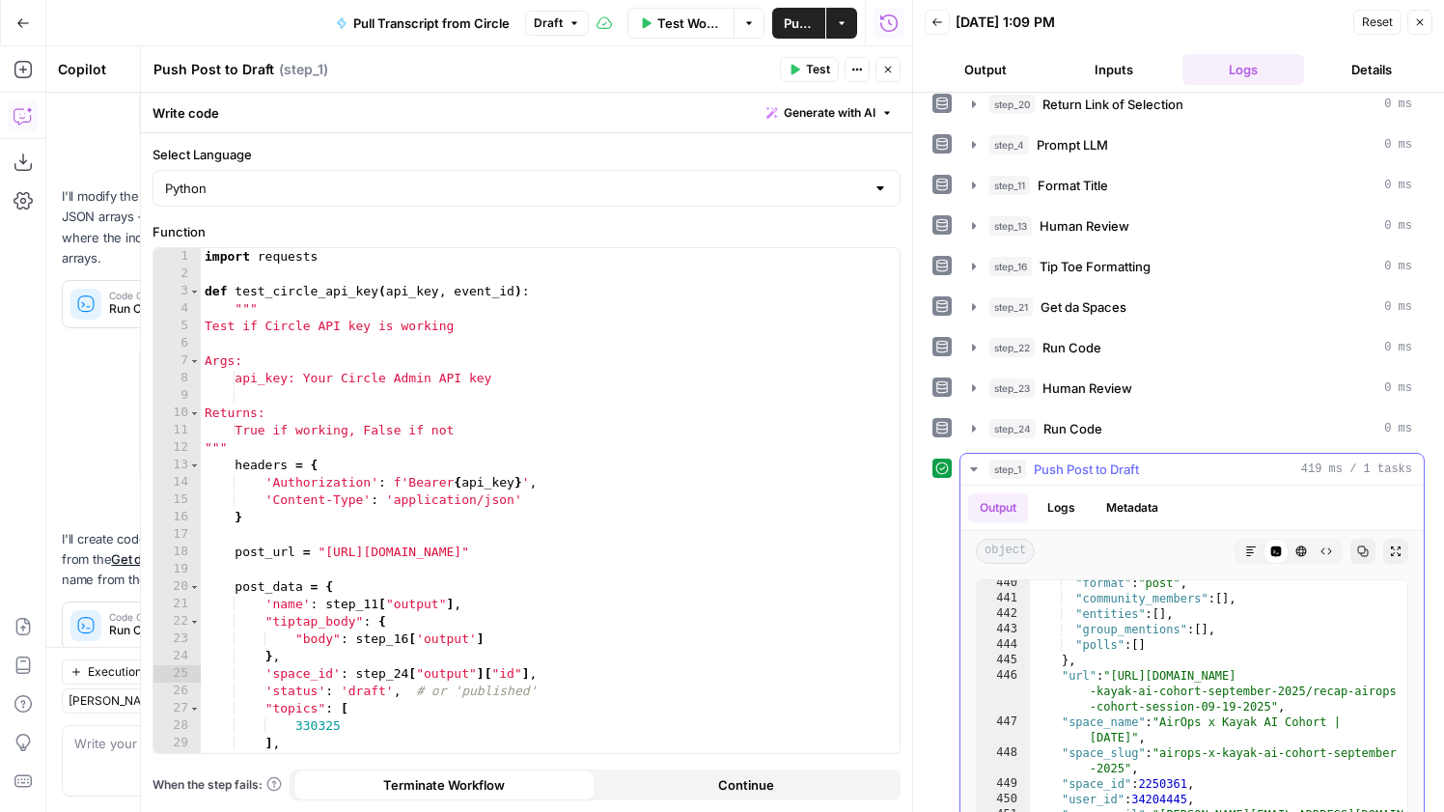
type textarea "**********"
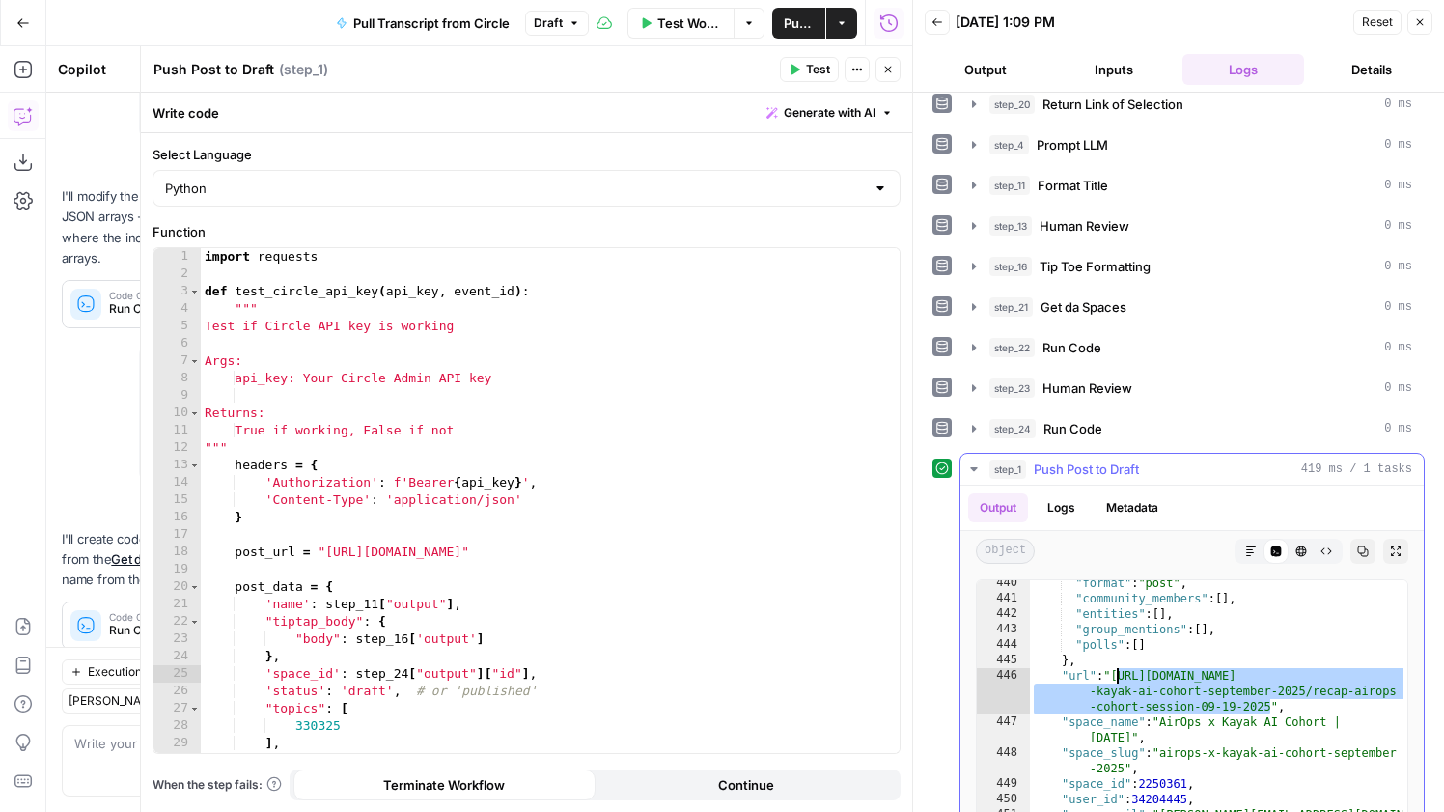
drag, startPoint x: 1268, startPoint y: 701, endPoint x: 1118, endPoint y: 676, distance: 152.6
click at [892, 70] on icon "button" at bounding box center [888, 70] width 12 height 12
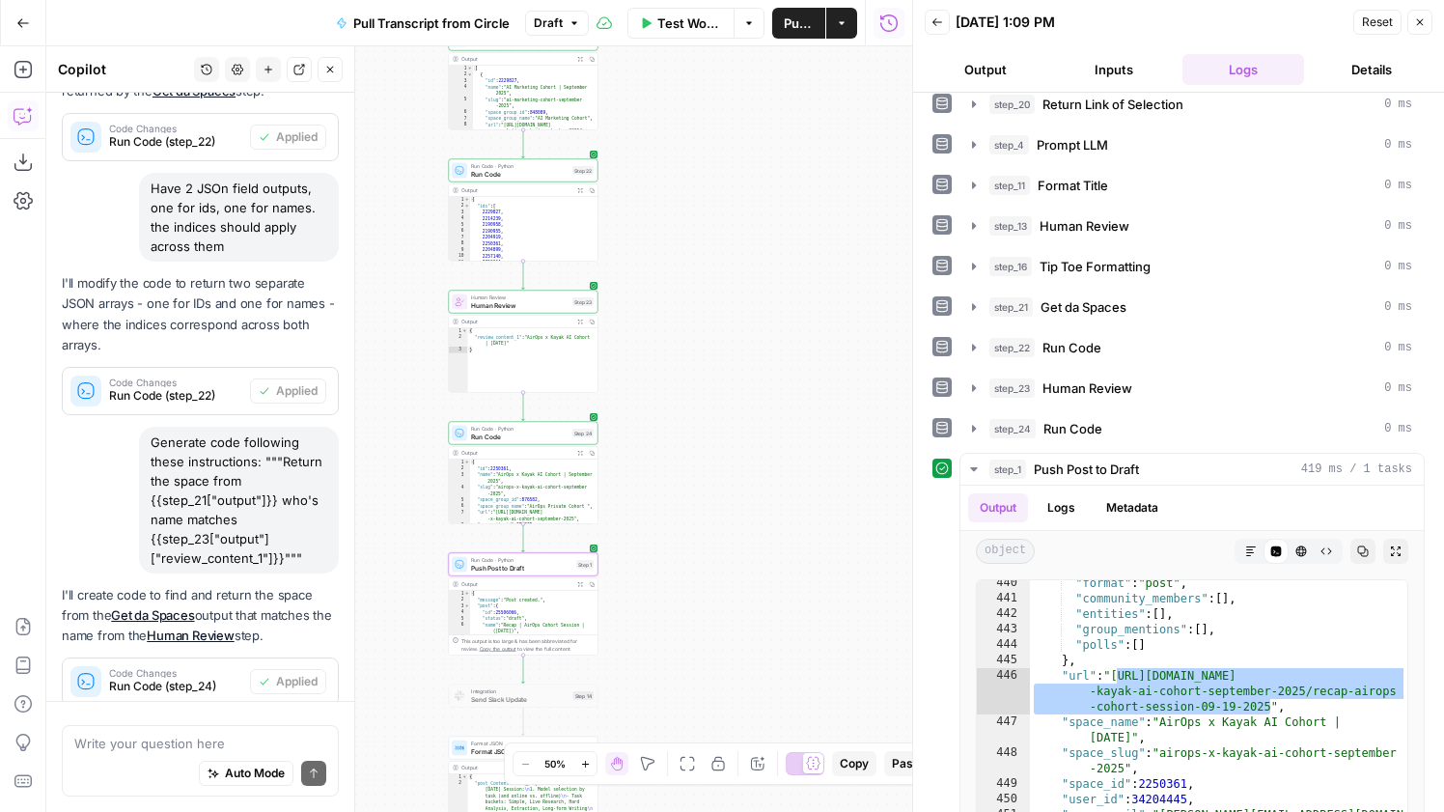
scroll to position [475, 0]
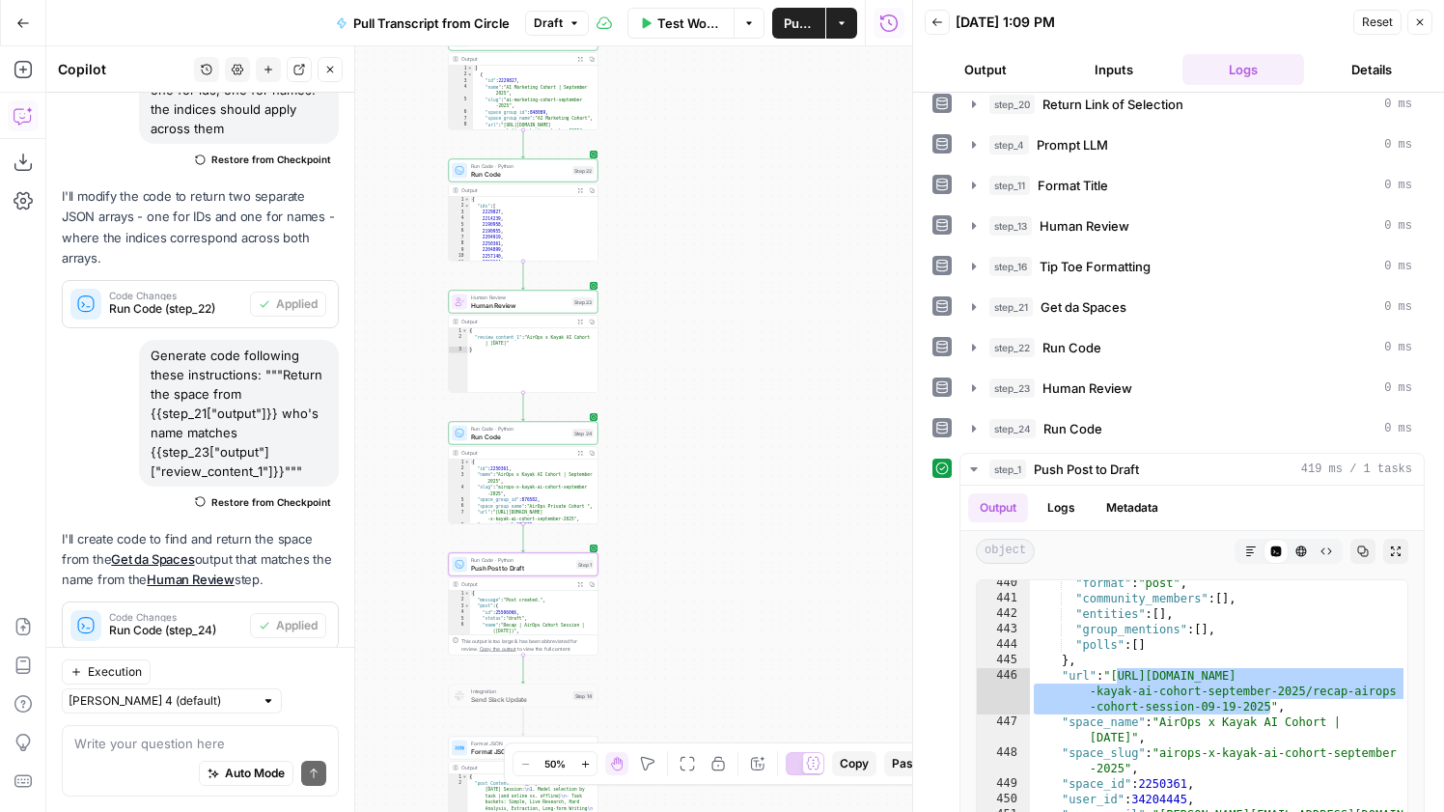
click at [788, 24] on span "Publish" at bounding box center [799, 23] width 30 height 19
click at [760, 636] on div "true false Workflow Set Inputs Inputs Run Code · Python Pull Transcript from At…" at bounding box center [479, 428] width 866 height 765
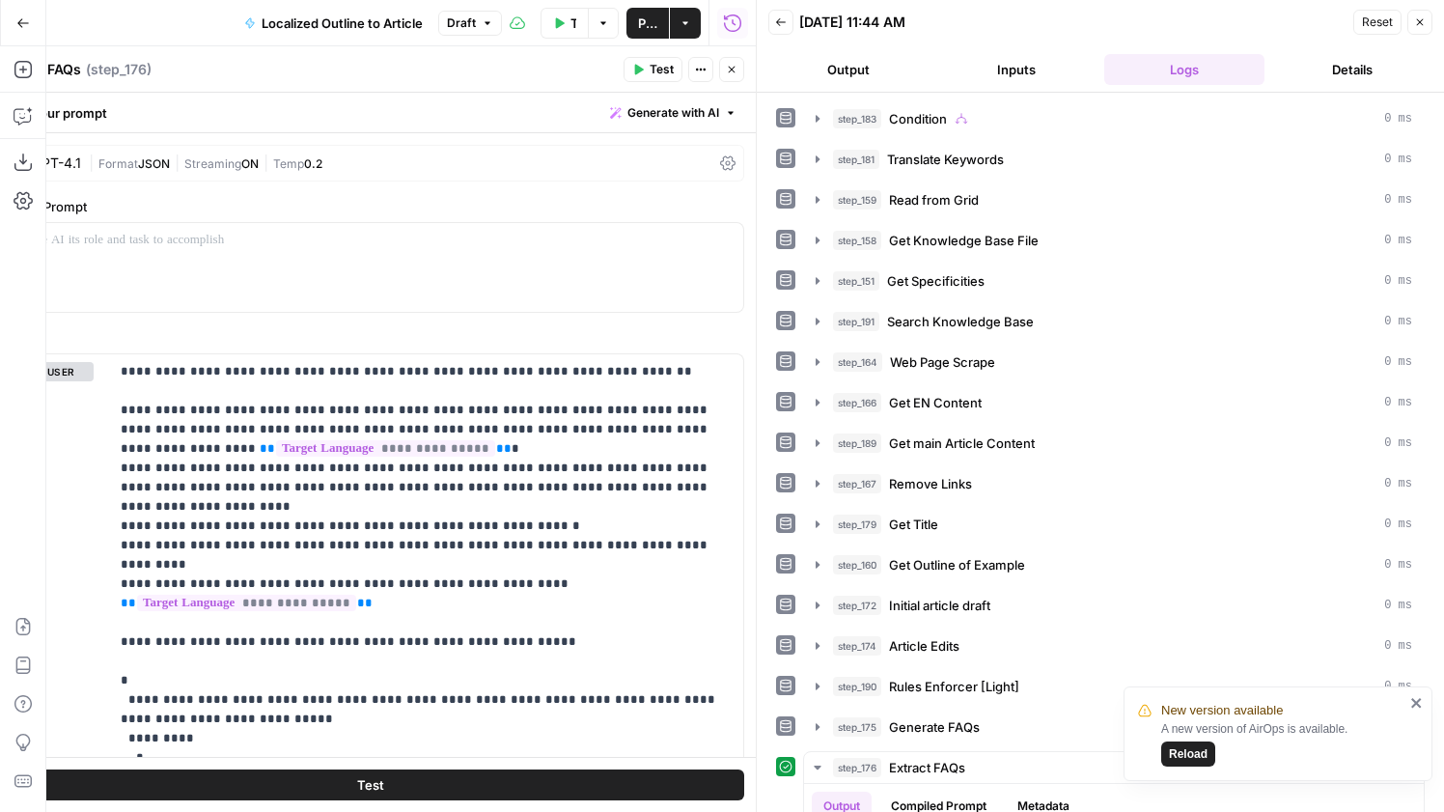
scroll to position [465, 0]
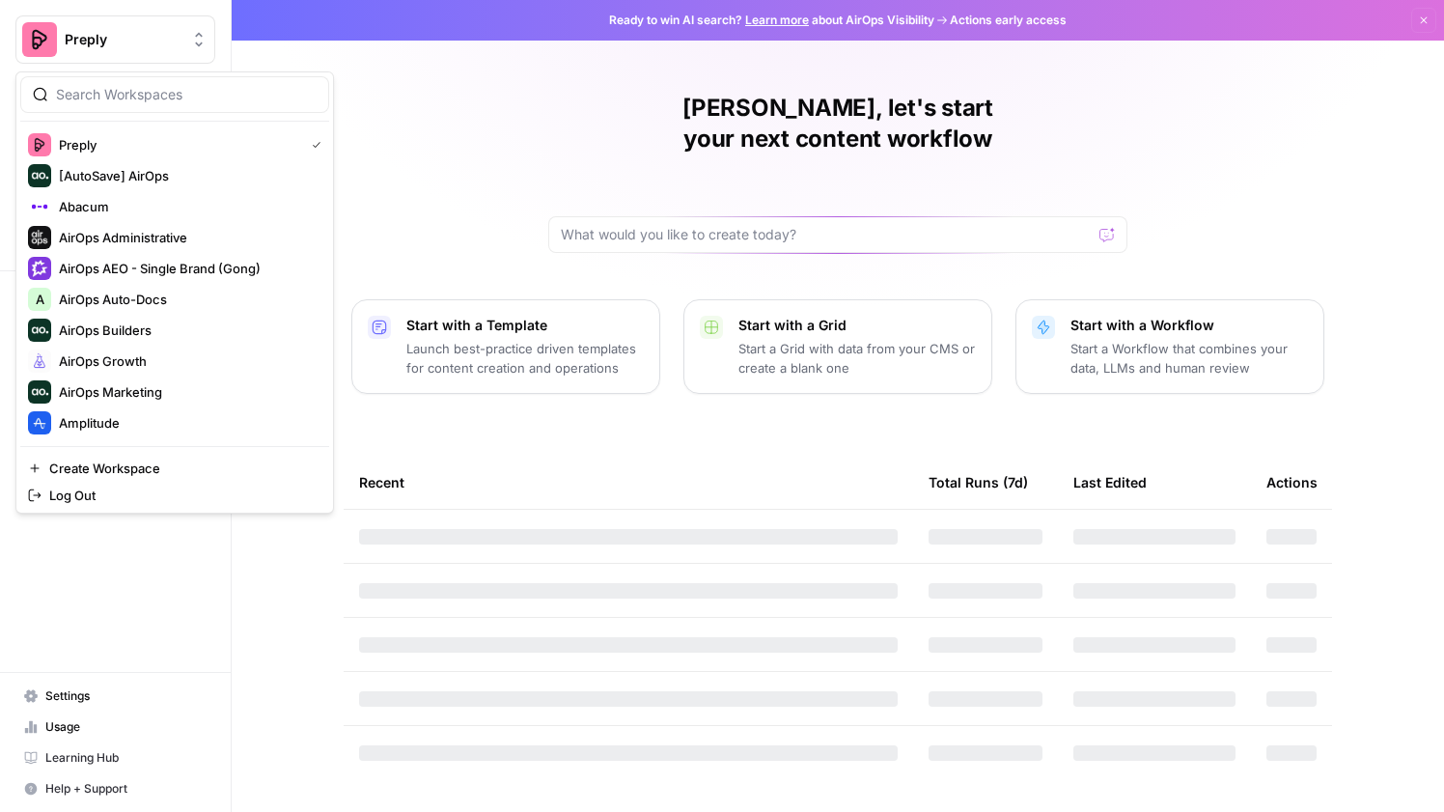
click at [89, 23] on button "Preply" at bounding box center [115, 39] width 200 height 48
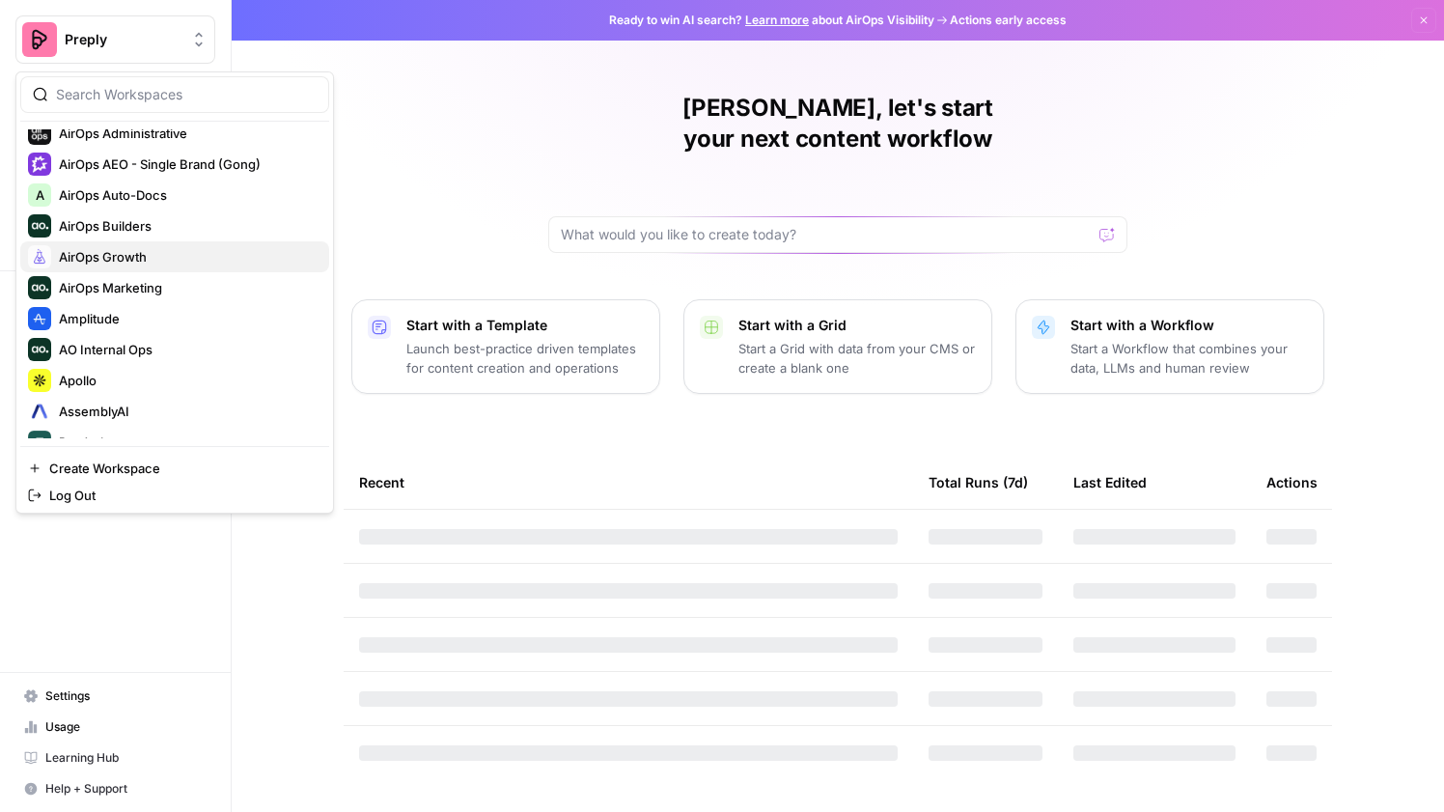
scroll to position [207, 0]
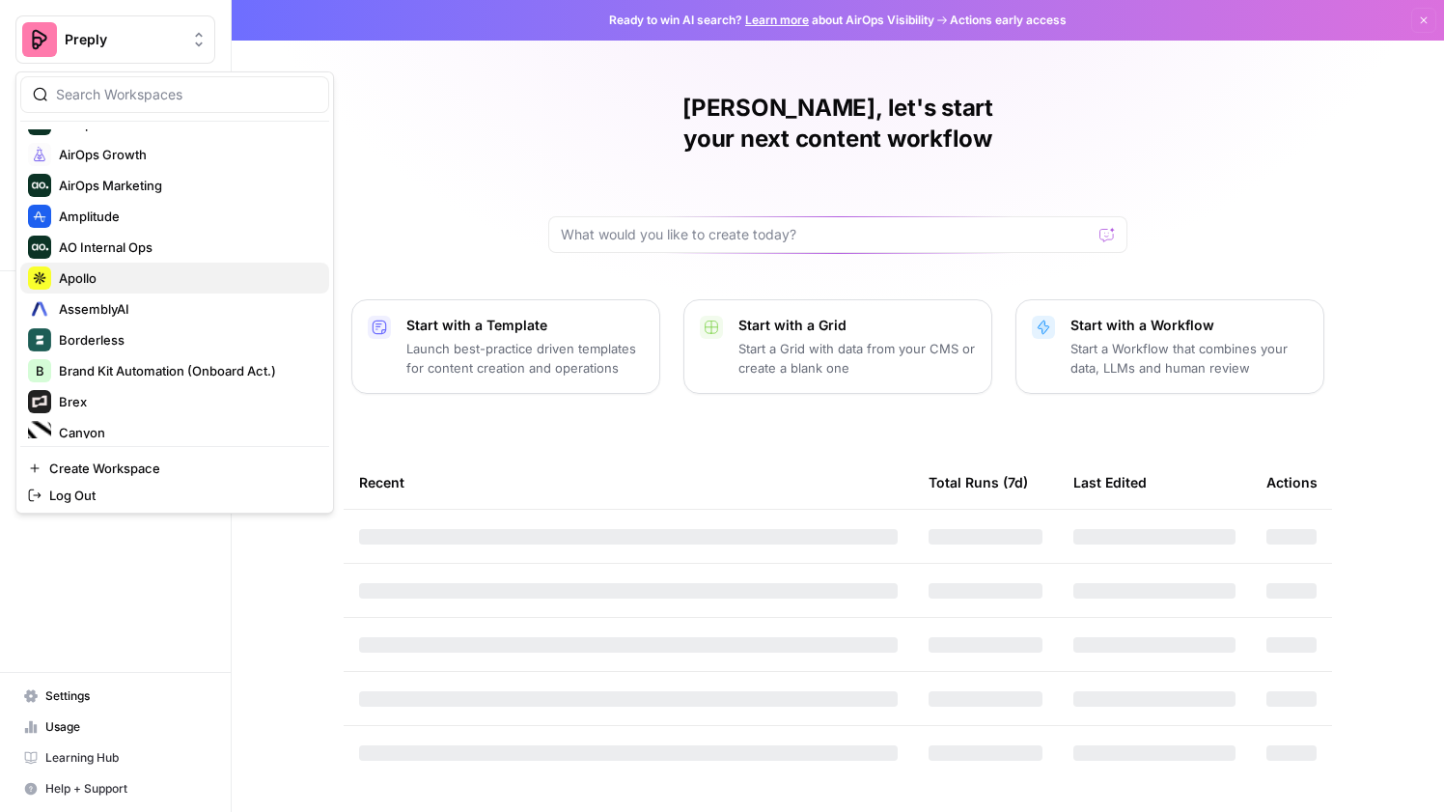
click at [111, 282] on span "Apollo" at bounding box center [186, 277] width 255 height 19
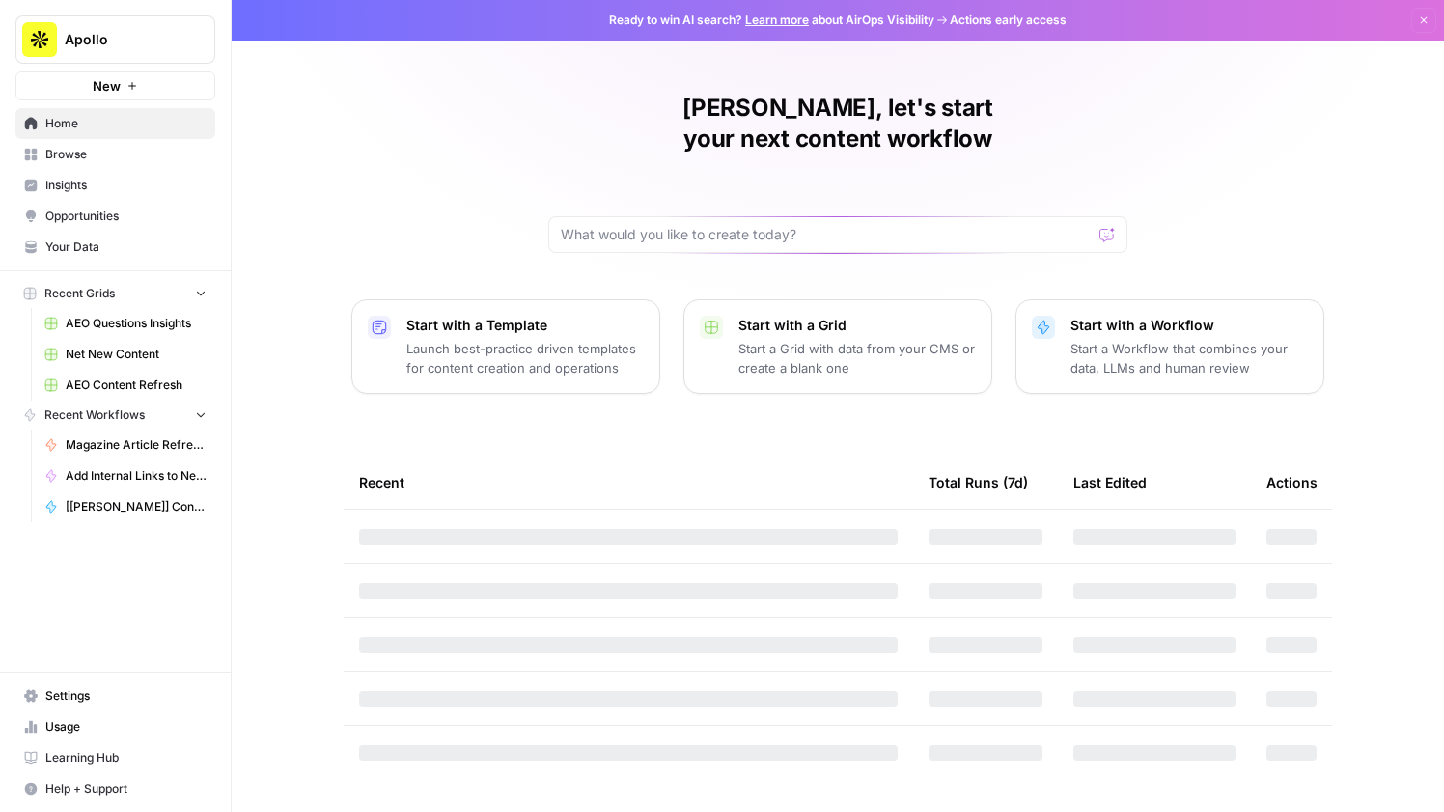
click at [104, 171] on link "Insights" at bounding box center [115, 185] width 200 height 31
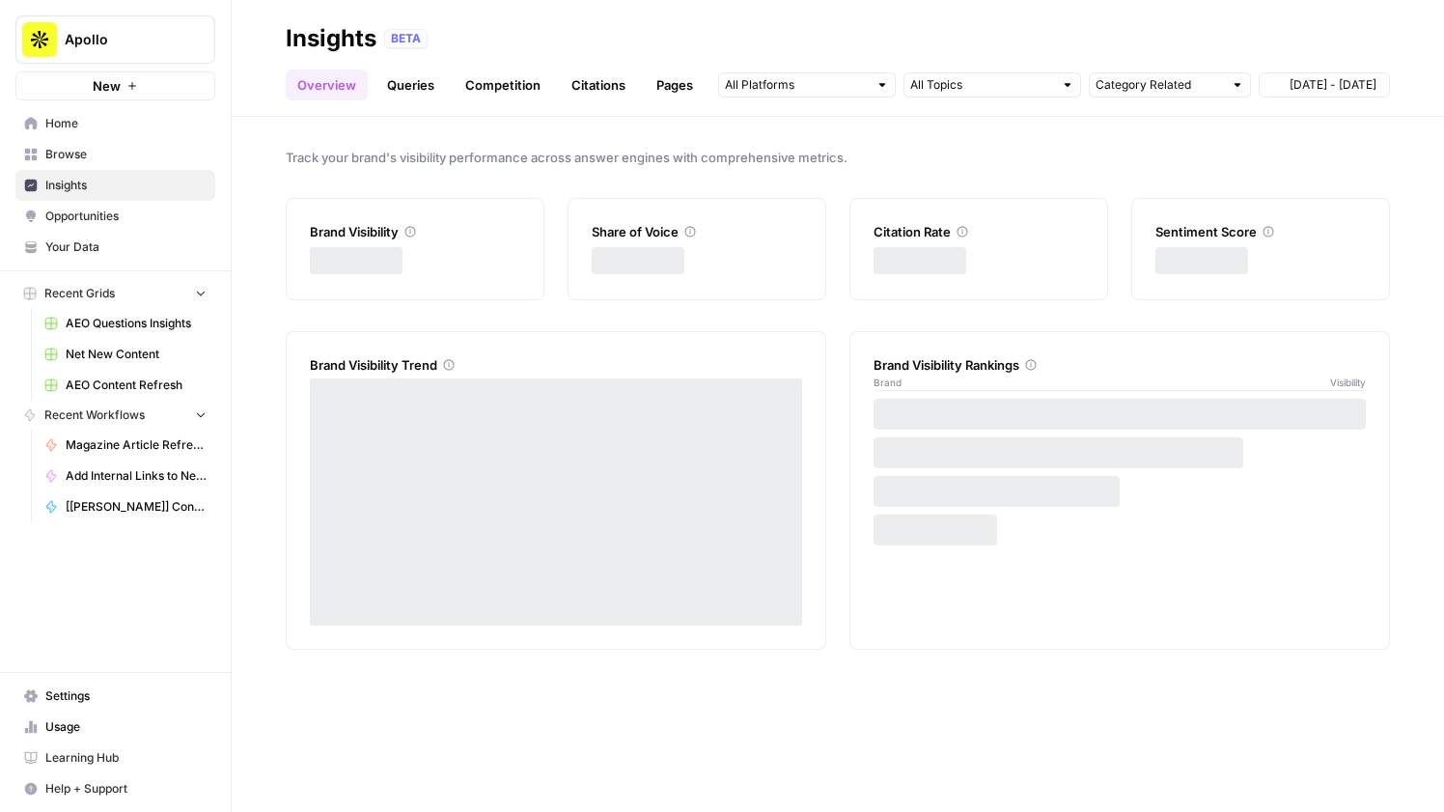
click at [99, 140] on link "Browse" at bounding box center [115, 154] width 200 height 31
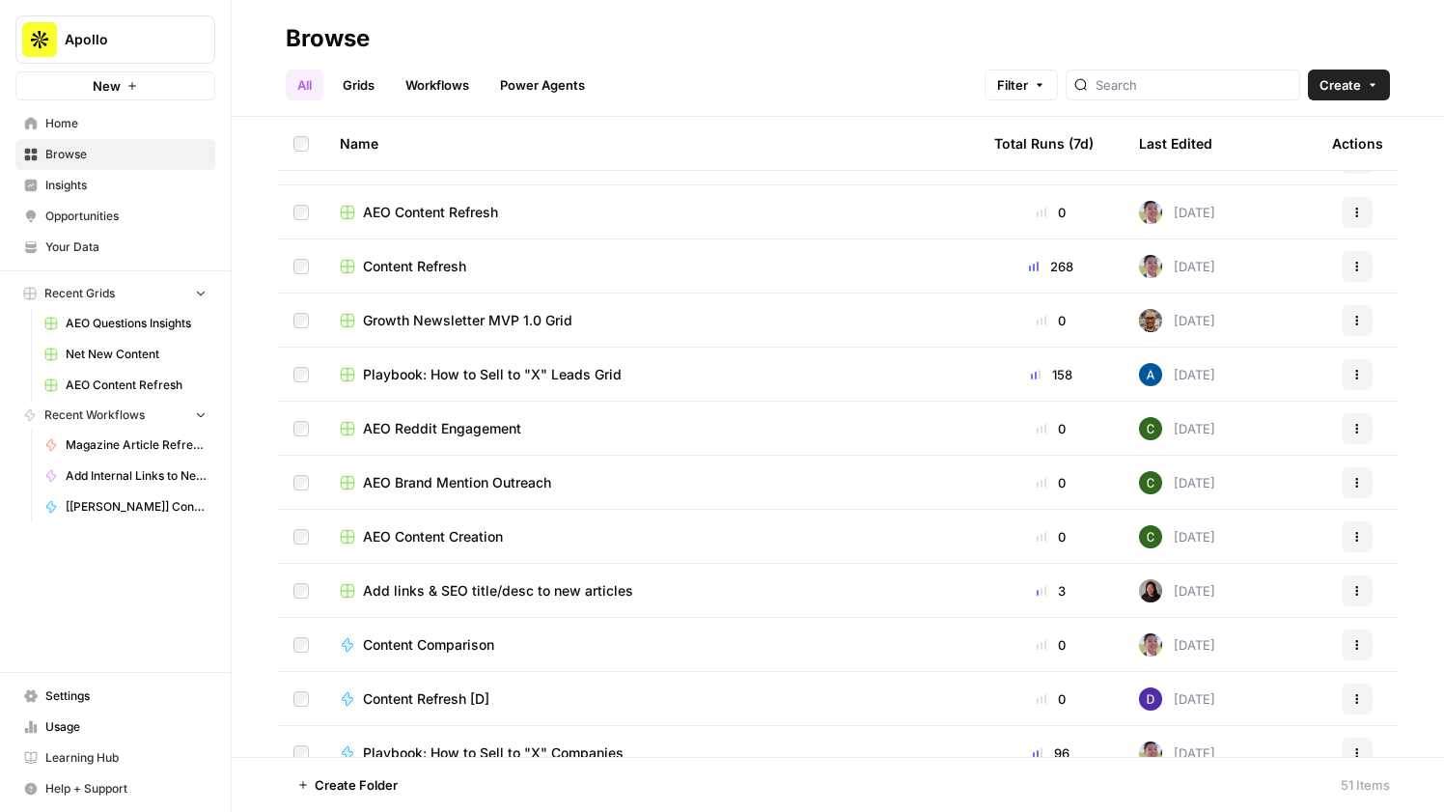
scroll to position [378, 0]
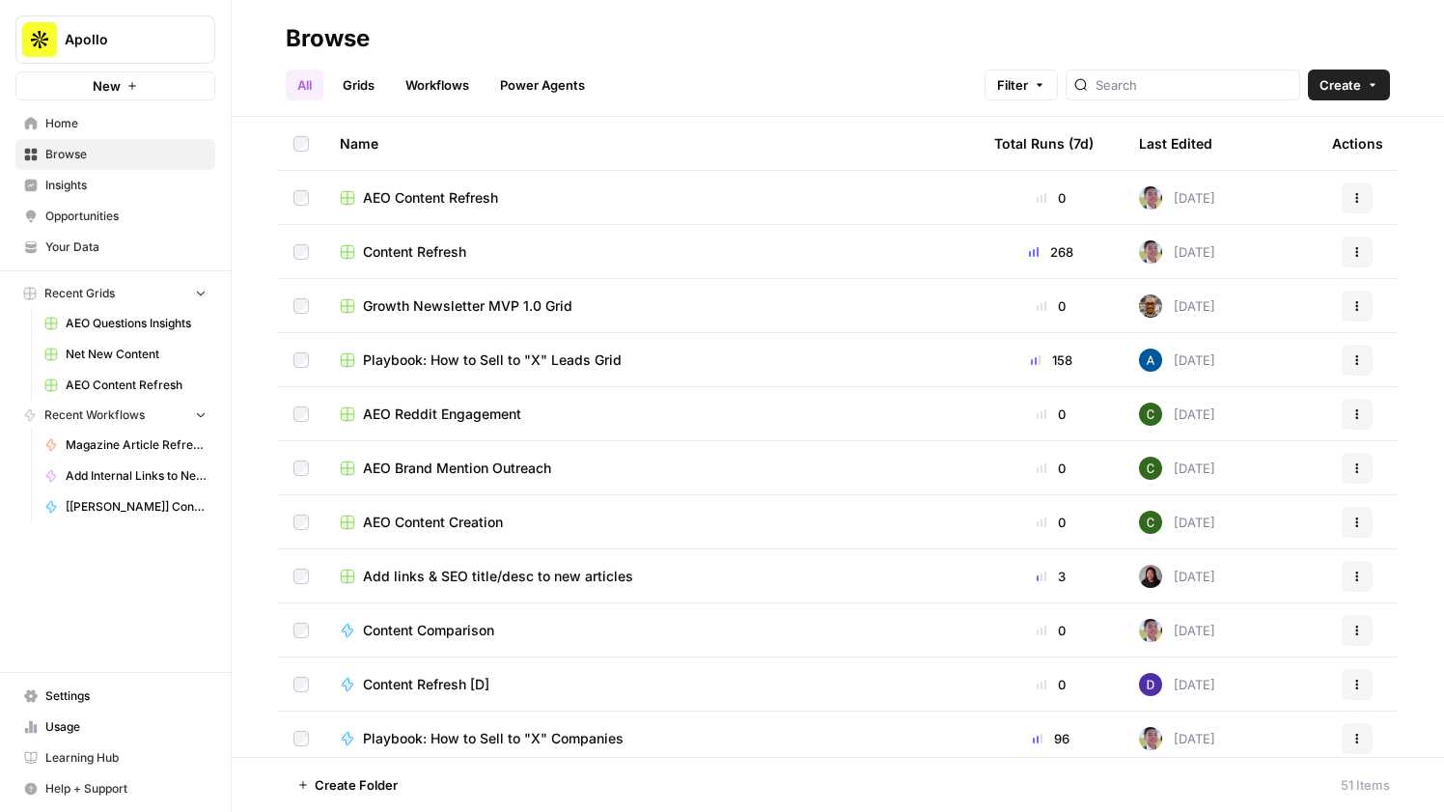
click at [125, 45] on span "Apollo" at bounding box center [123, 39] width 117 height 19
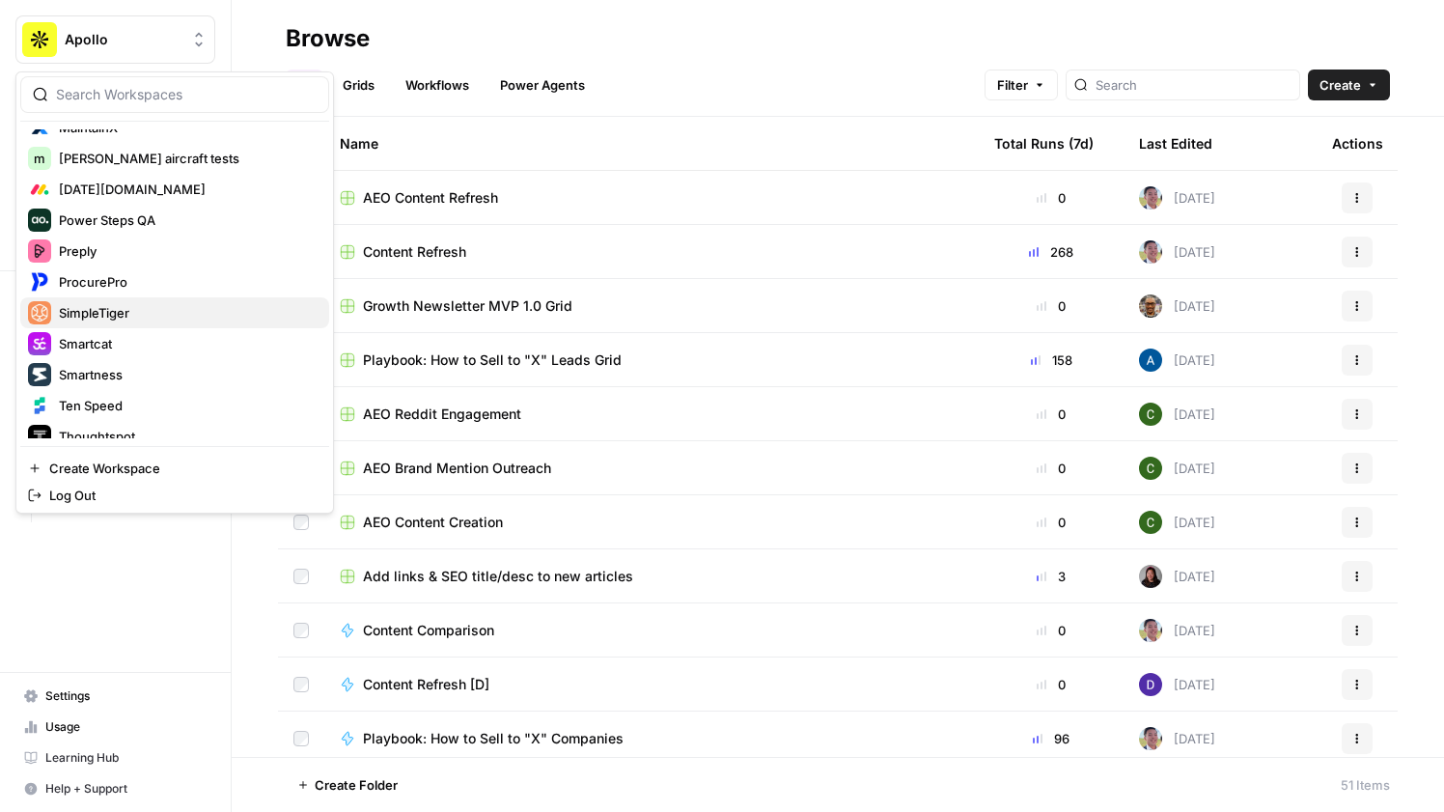
scroll to position [990, 0]
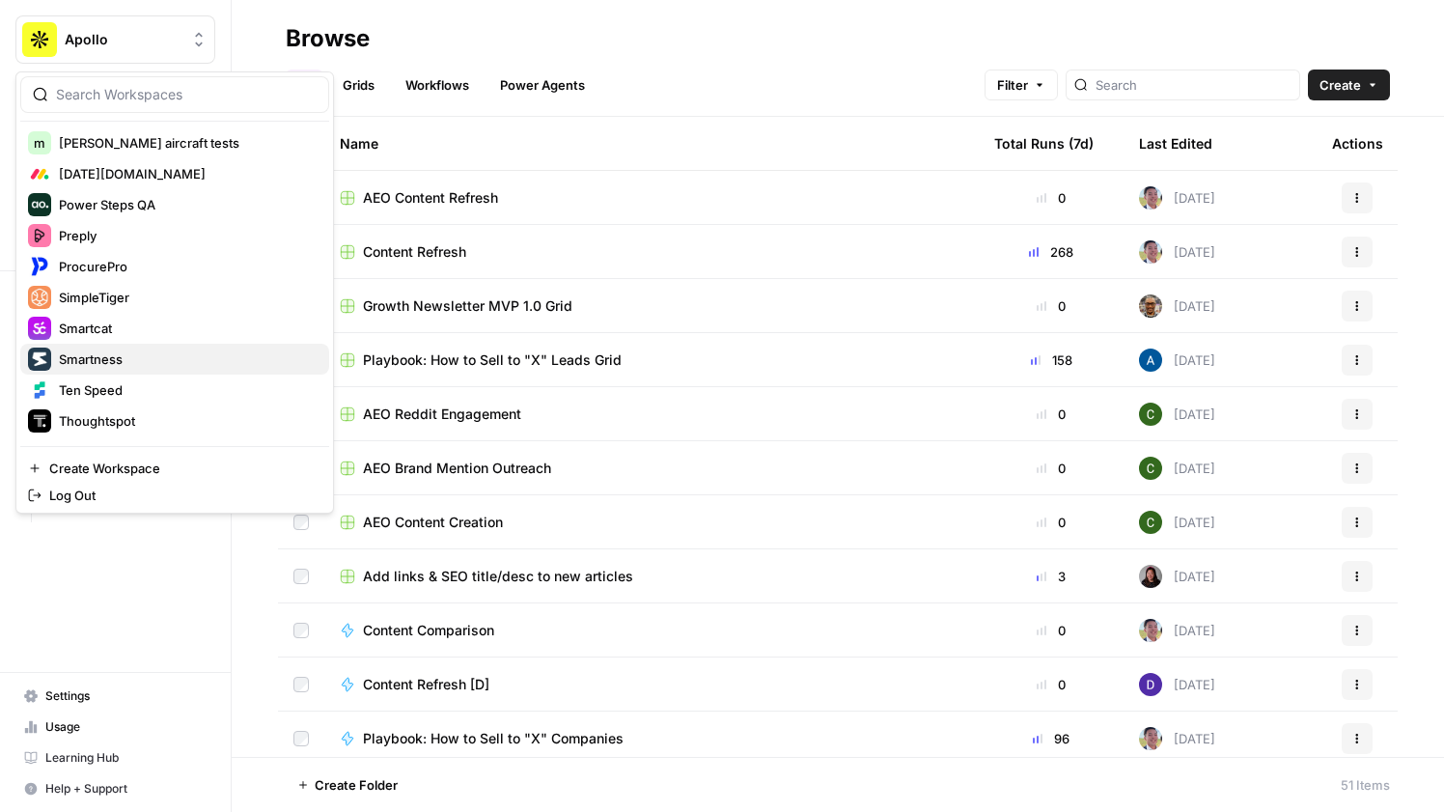
click at [154, 354] on span "Smartness" at bounding box center [186, 358] width 255 height 19
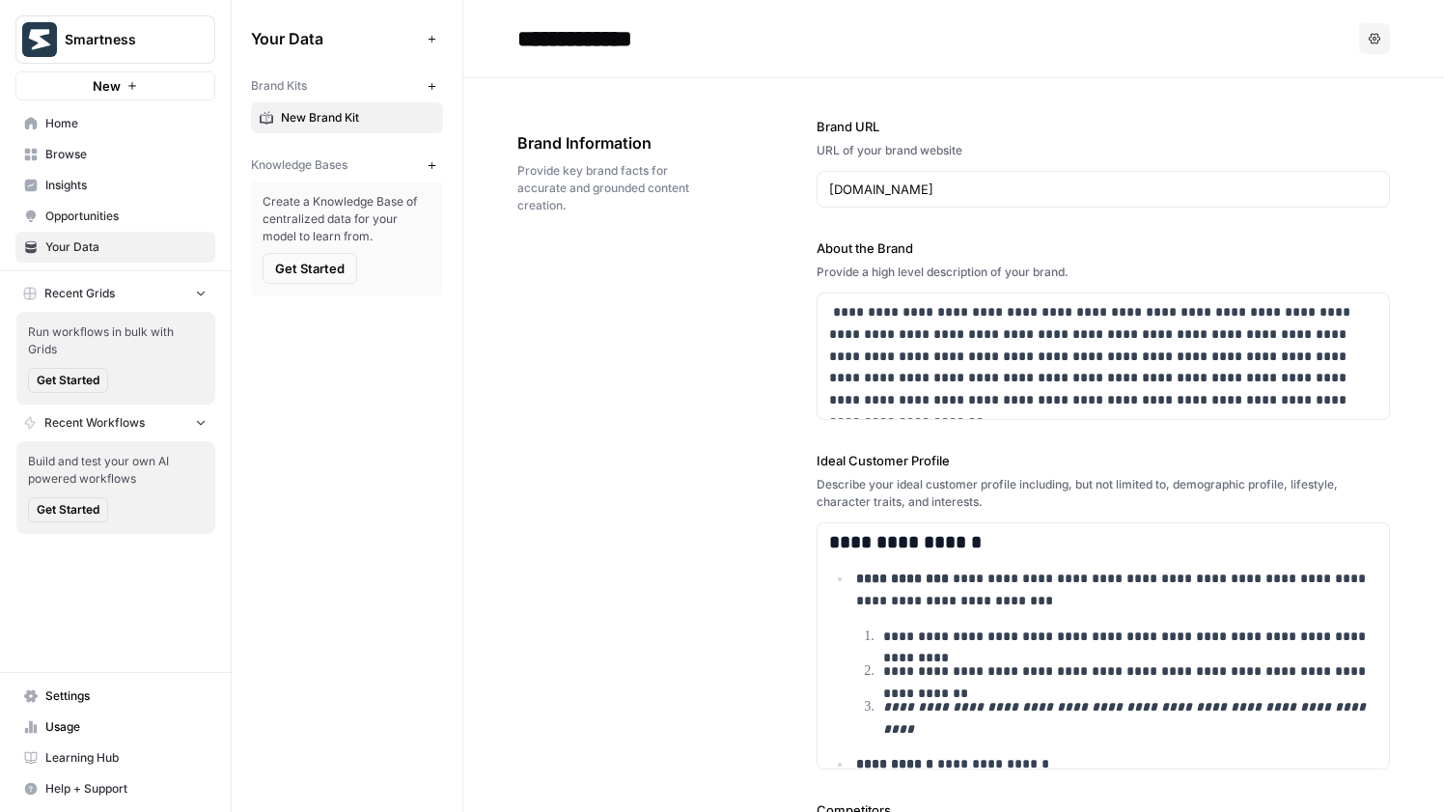
click at [611, 30] on input "**********" at bounding box center [664, 38] width 309 height 39
click at [1100, 333] on p "**********" at bounding box center [1103, 356] width 548 height 110
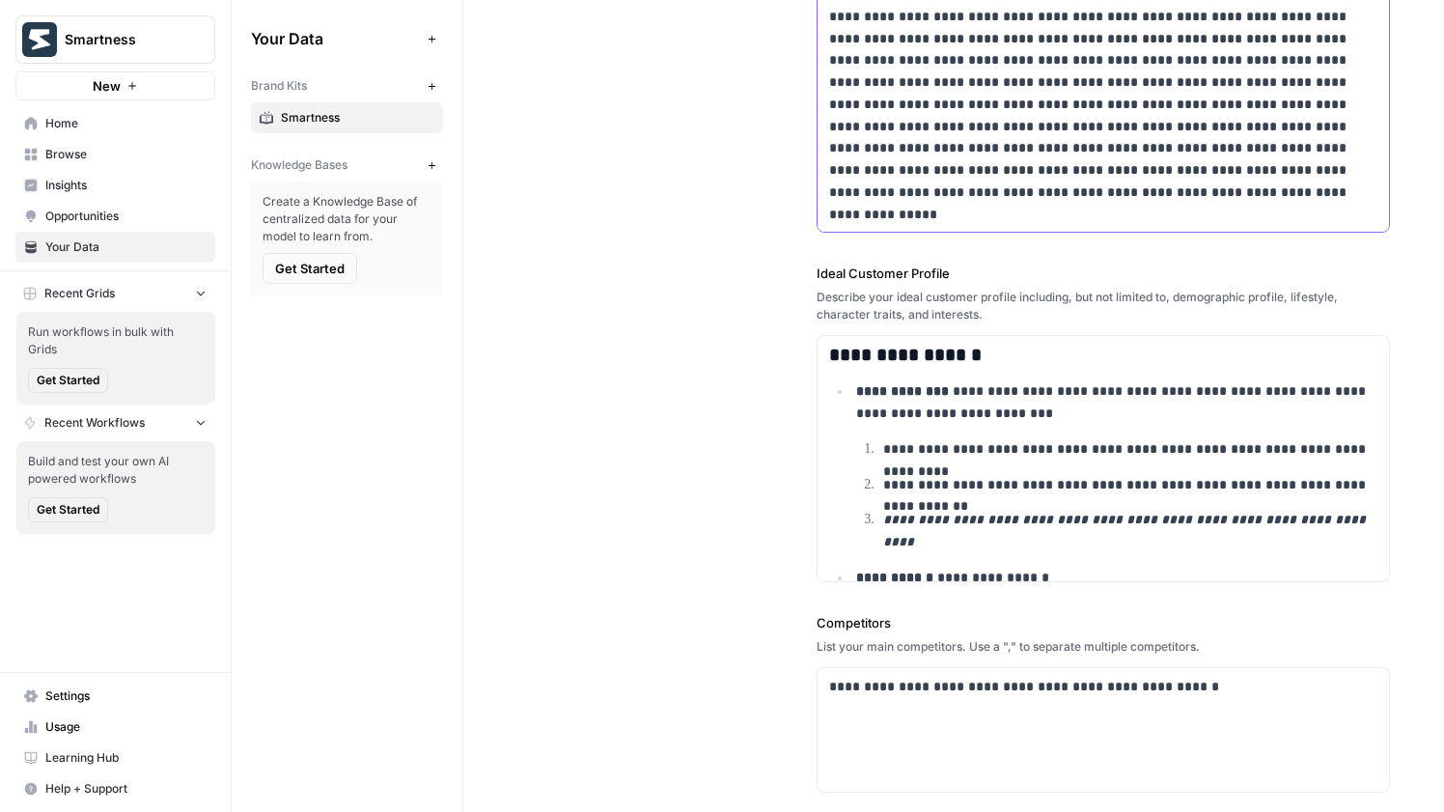
scroll to position [371, 0]
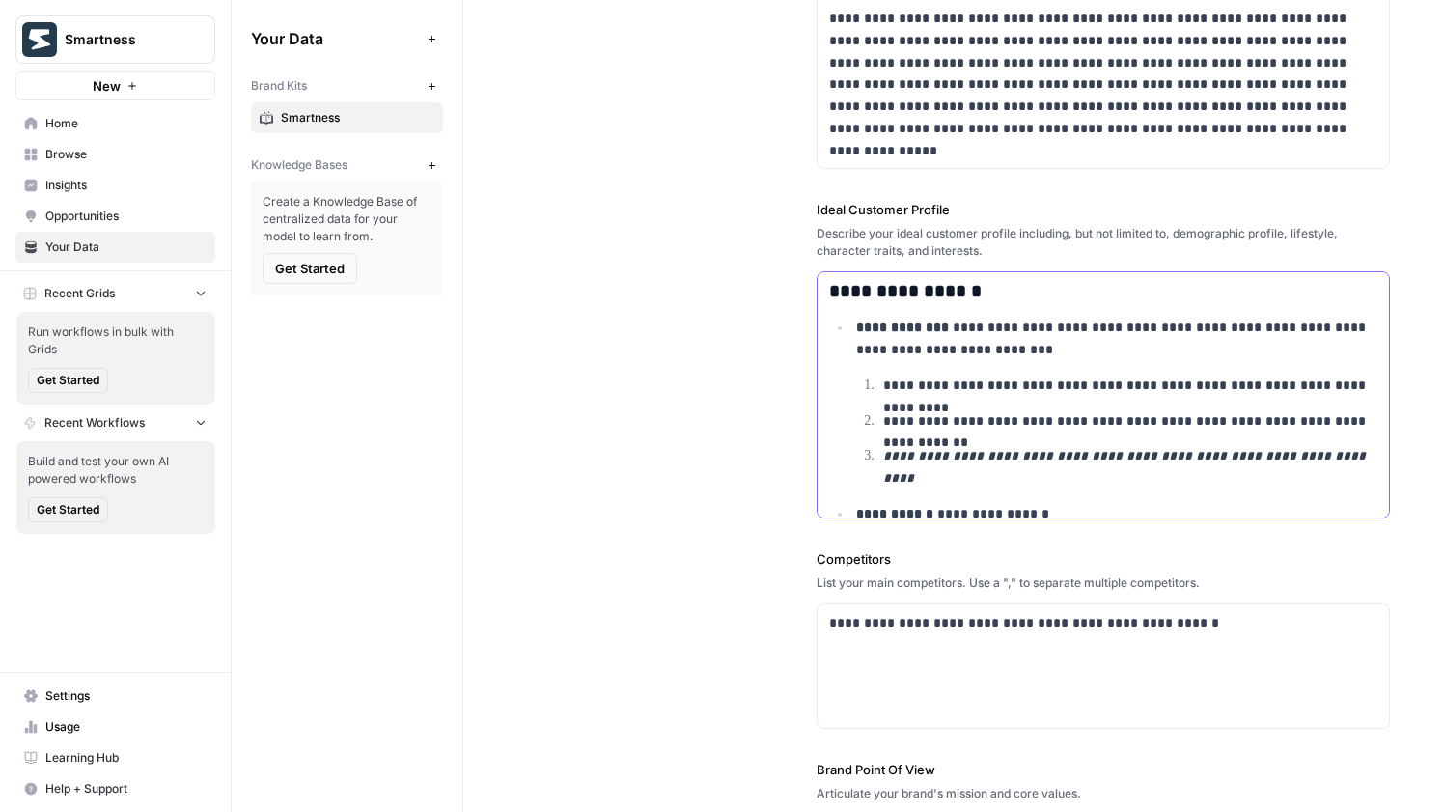
click at [1001, 428] on p "**********" at bounding box center [1130, 421] width 494 height 22
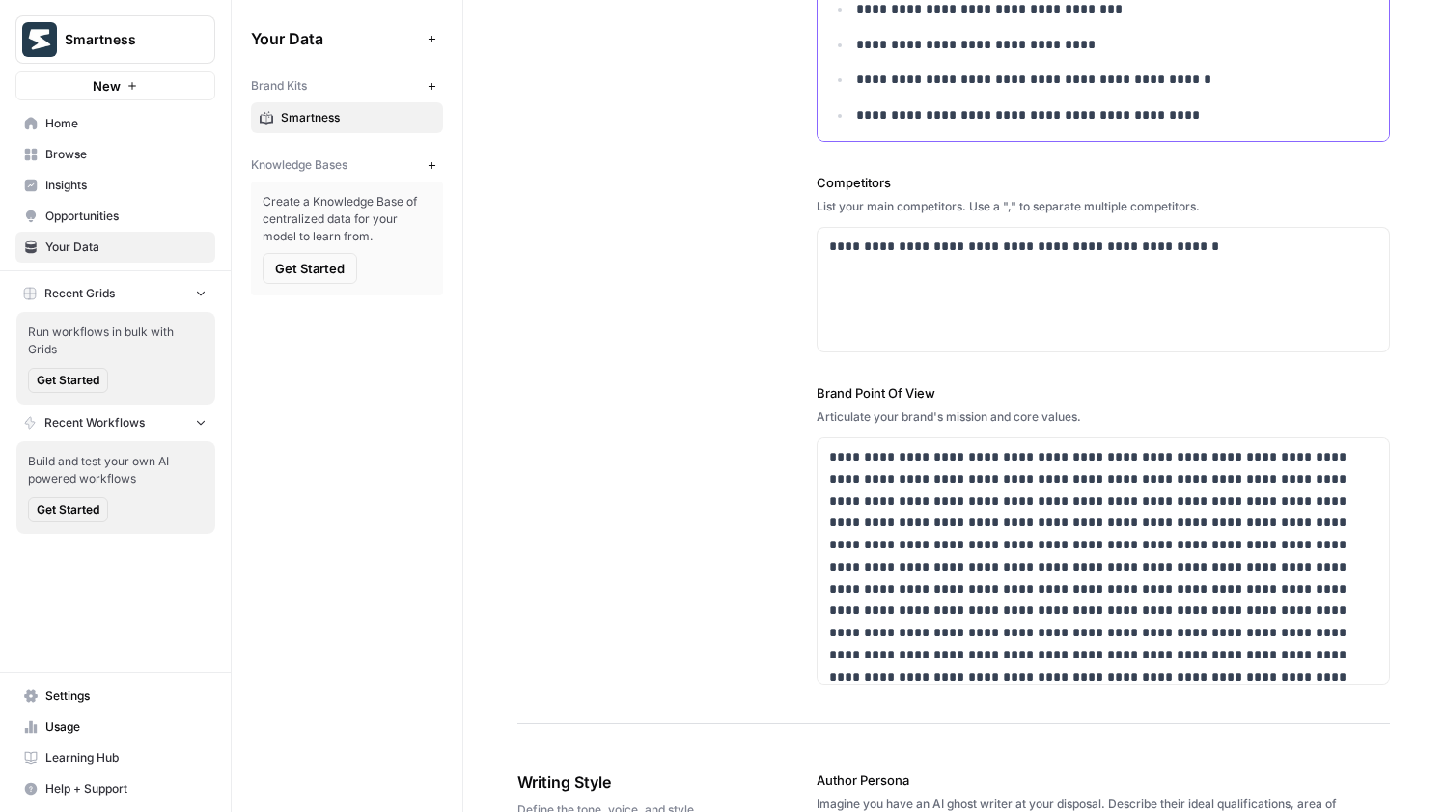
scroll to position [34, 0]
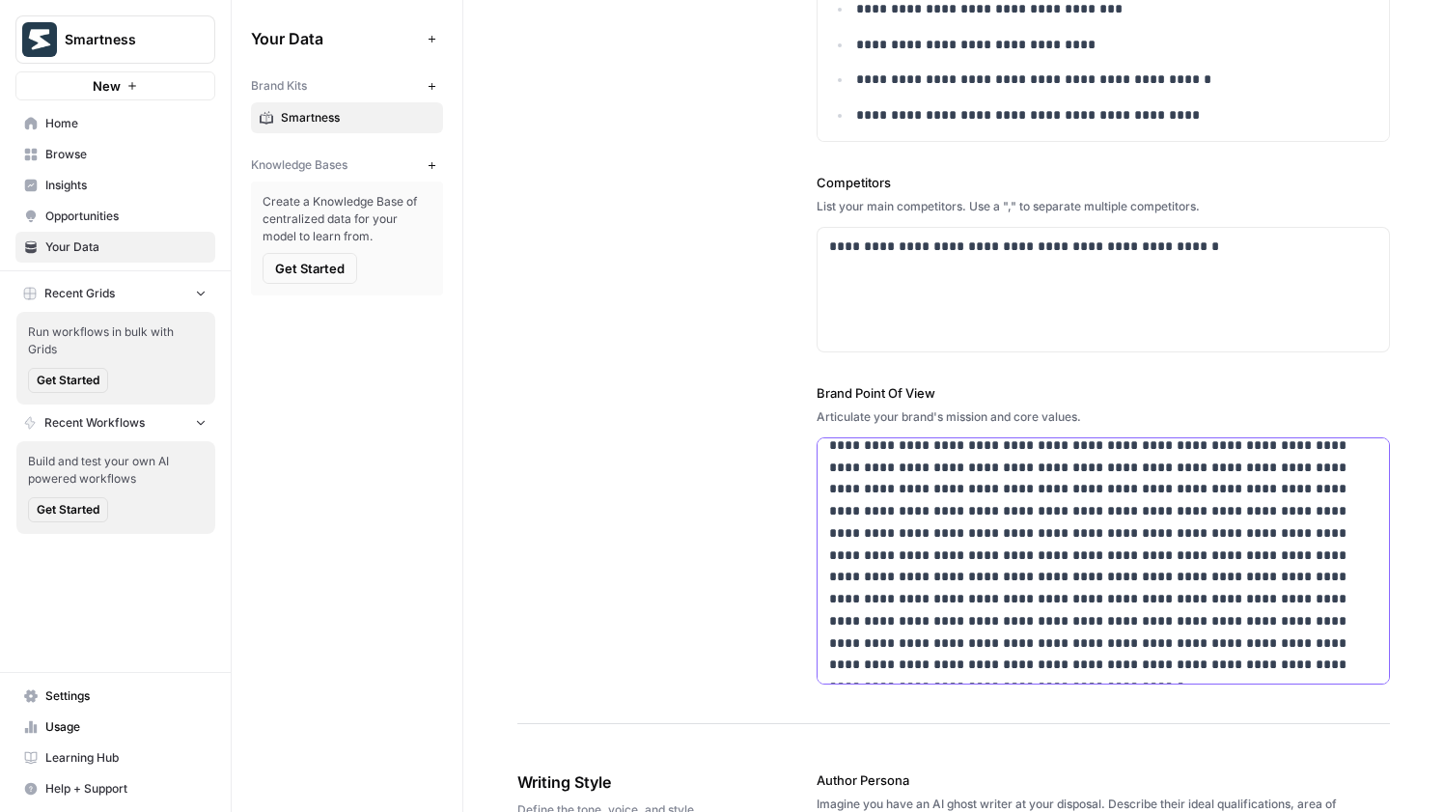
click at [966, 559] on p "**********" at bounding box center [1103, 543] width 548 height 263
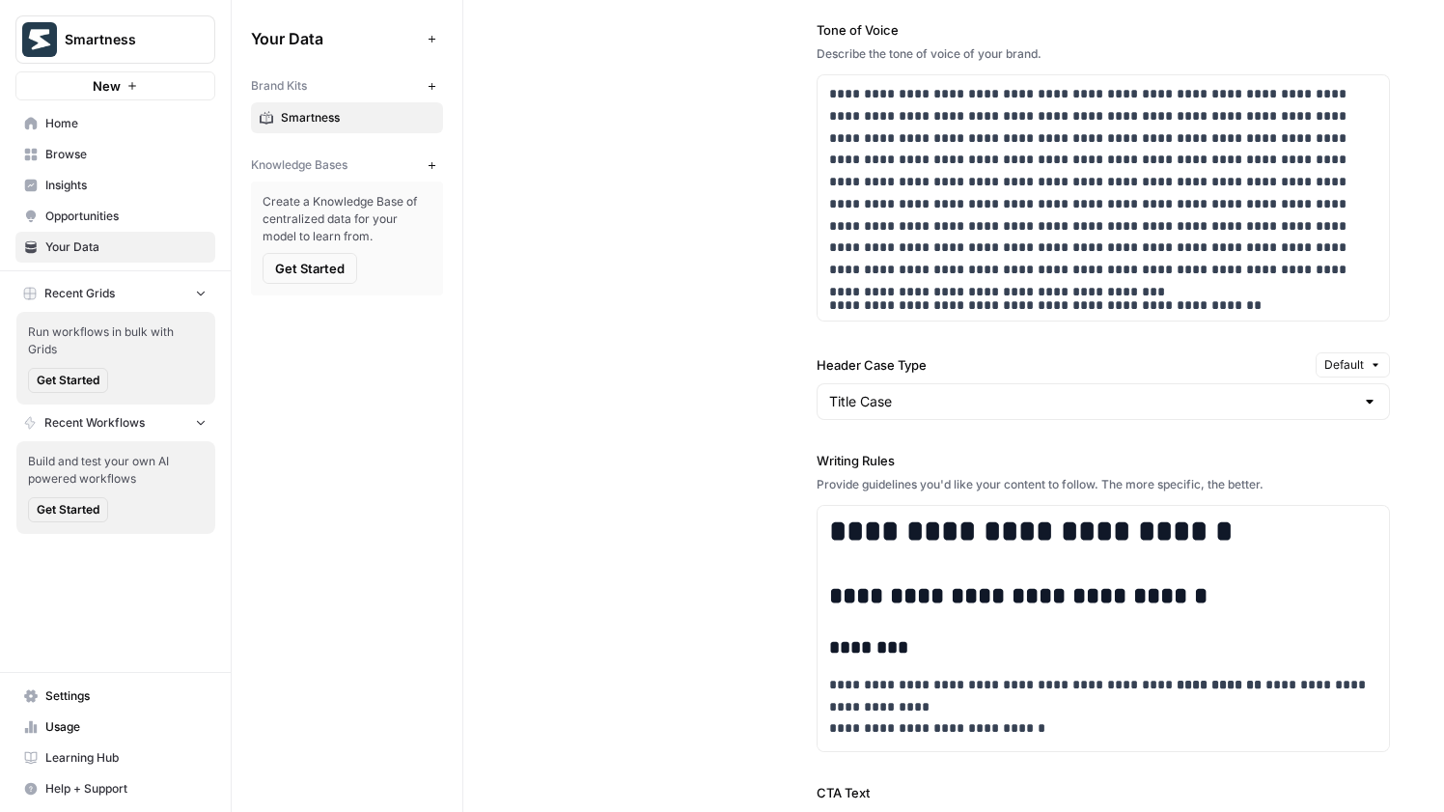
scroll to position [1855, 0]
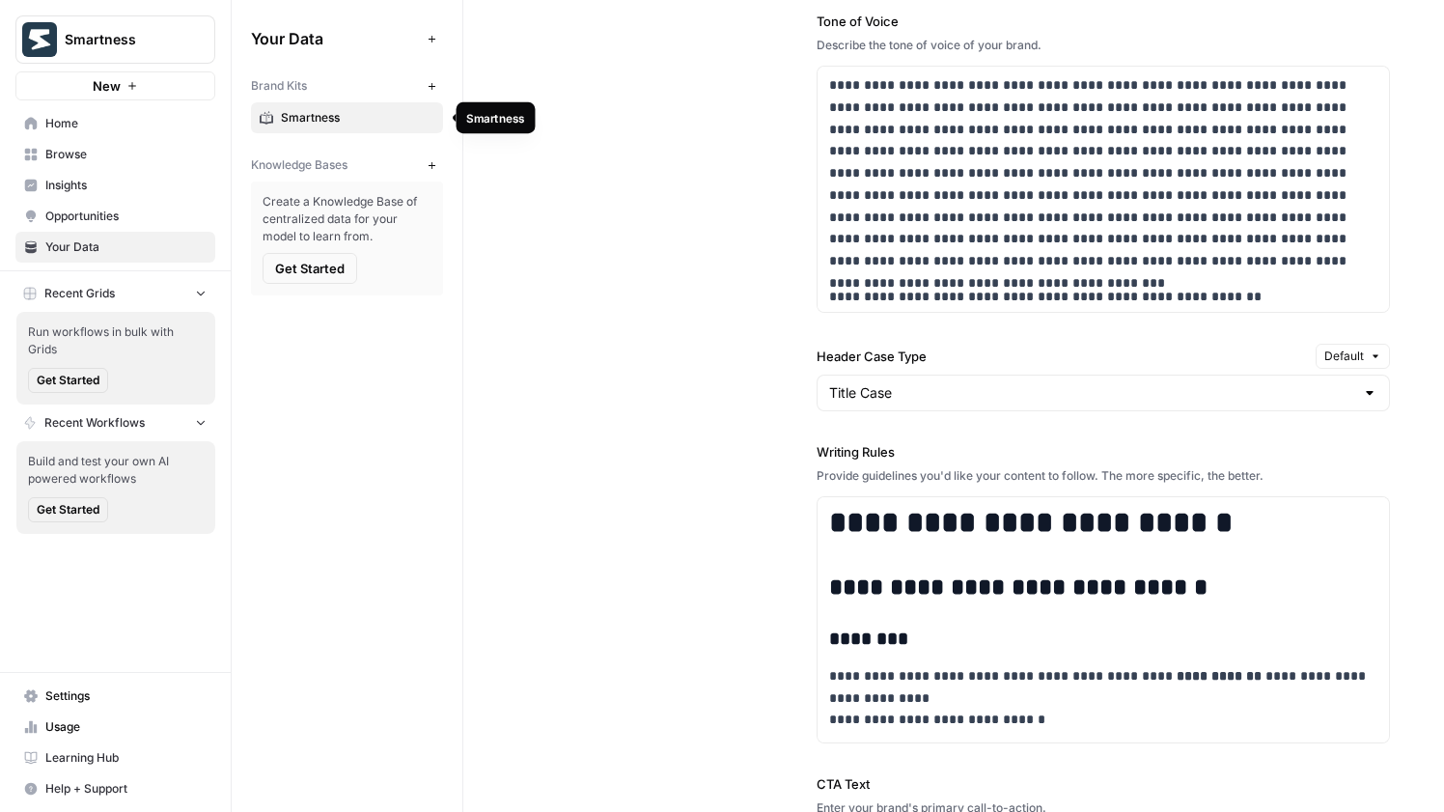
click at [344, 120] on span "Smartness" at bounding box center [357, 117] width 153 height 17
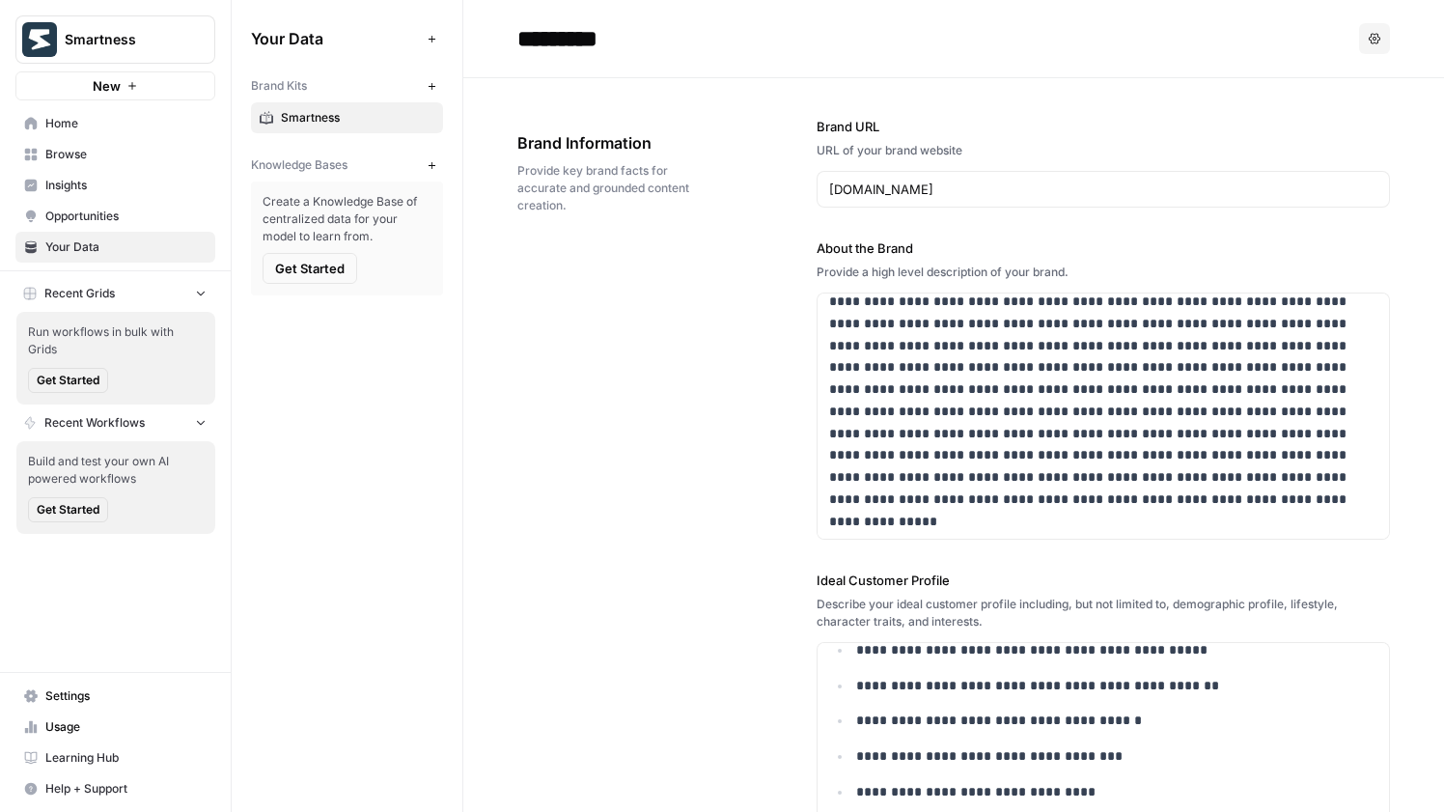
click at [647, 44] on input "*********" at bounding box center [664, 38] width 309 height 39
type input "**********"
click at [639, 386] on div "**********" at bounding box center [953, 774] width 873 height 1393
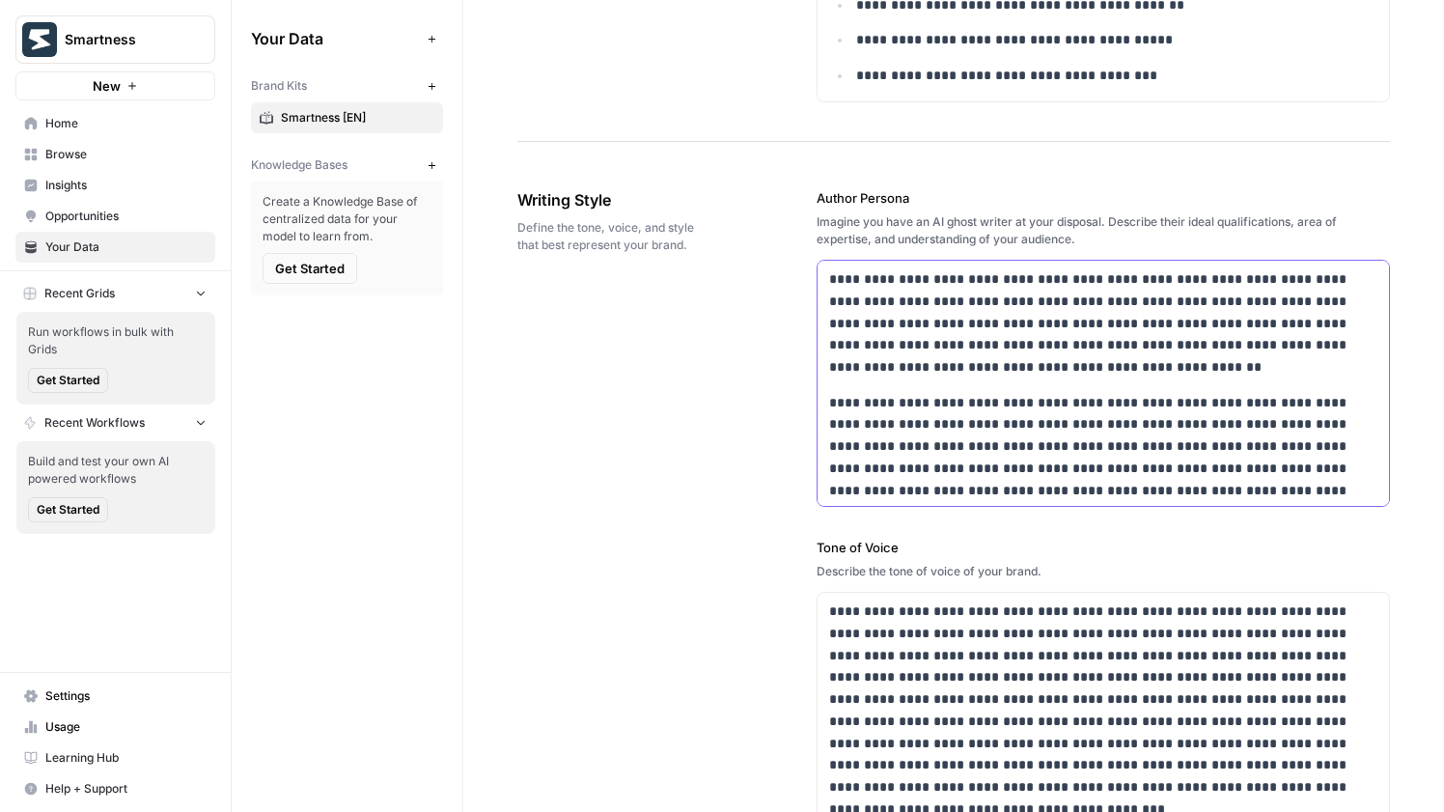
click at [966, 364] on p "**********" at bounding box center [1103, 323] width 548 height 110
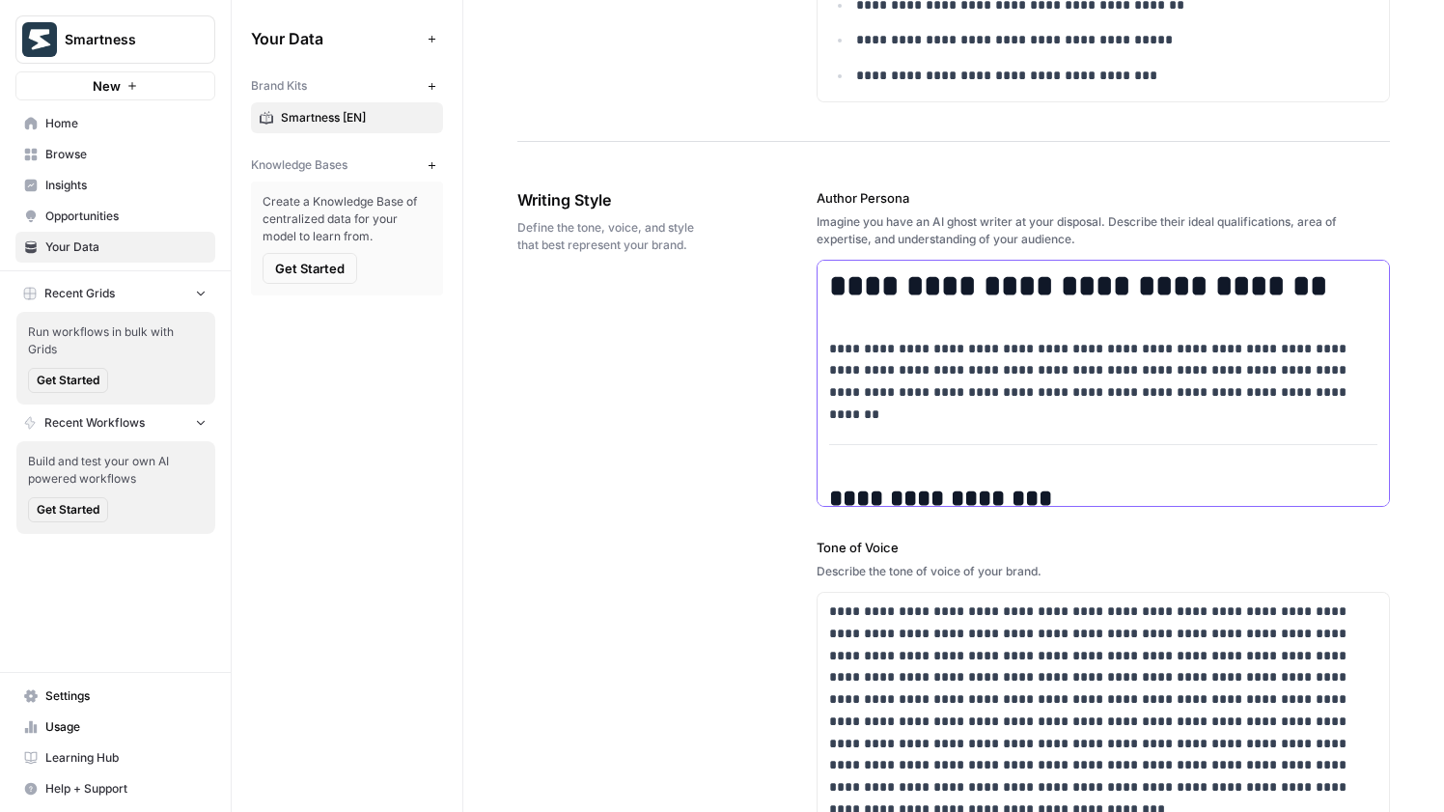
click at [1374, 444] on hr at bounding box center [1103, 444] width 548 height 1
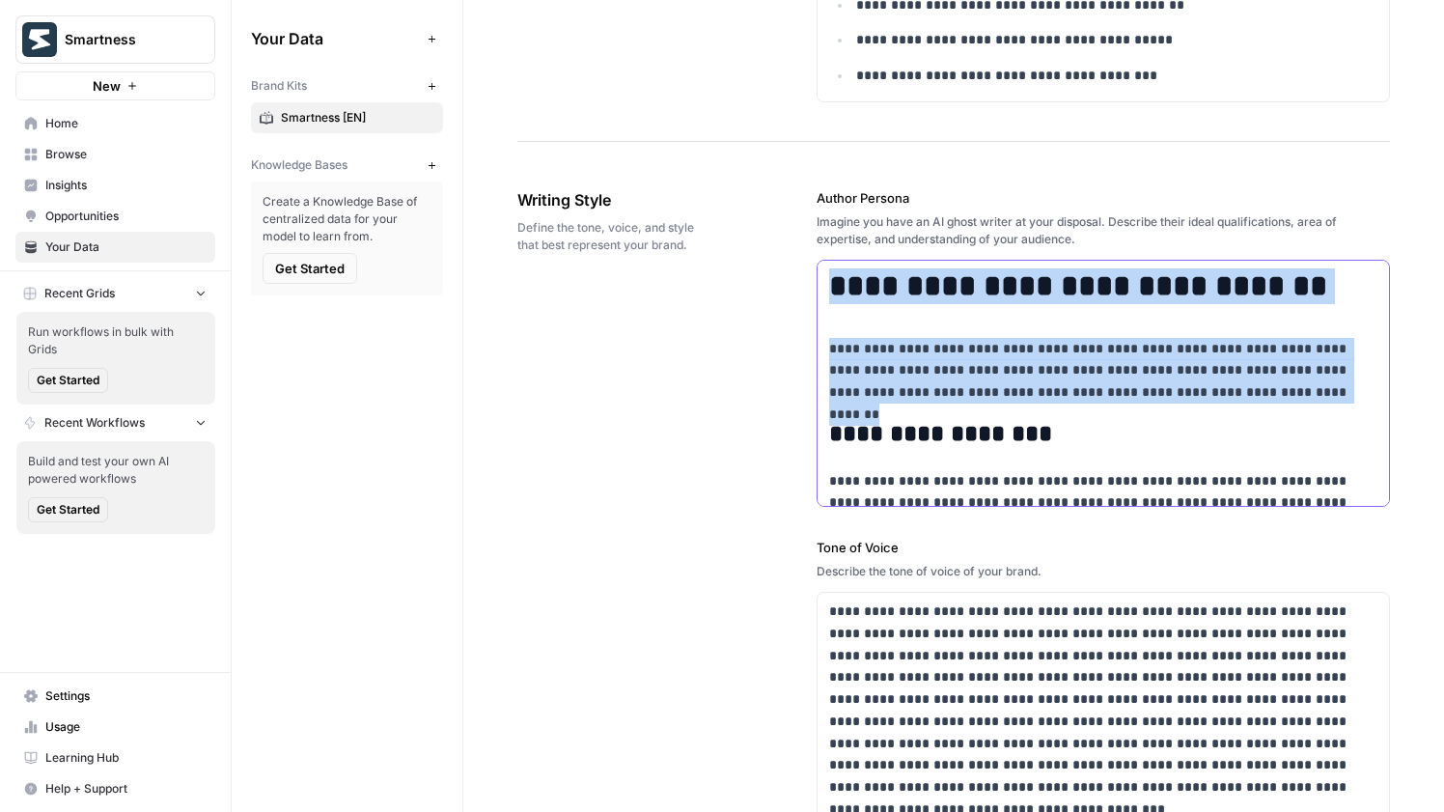
drag, startPoint x: 1267, startPoint y: 382, endPoint x: 813, endPoint y: 290, distance: 463.9
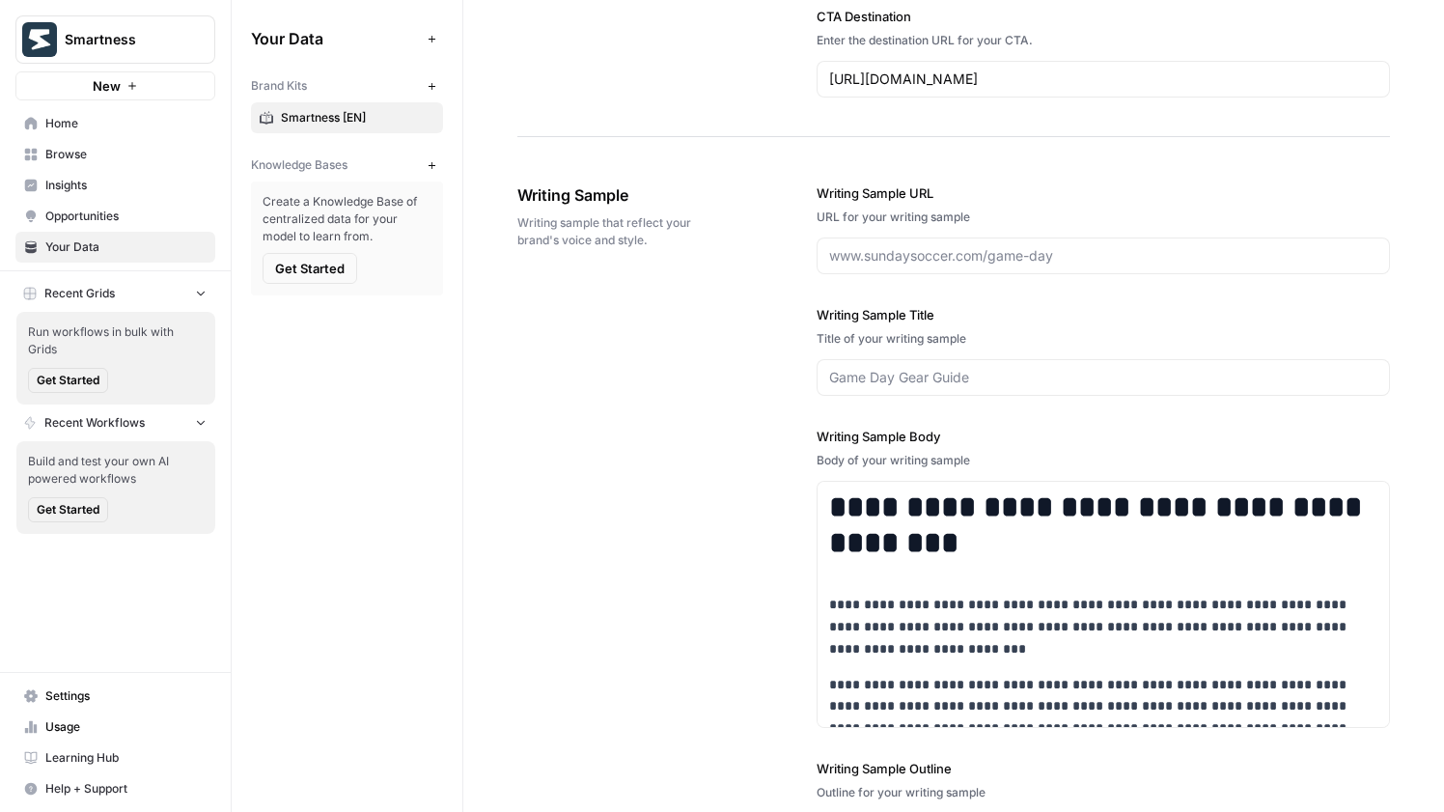
scroll to position [2737, 0]
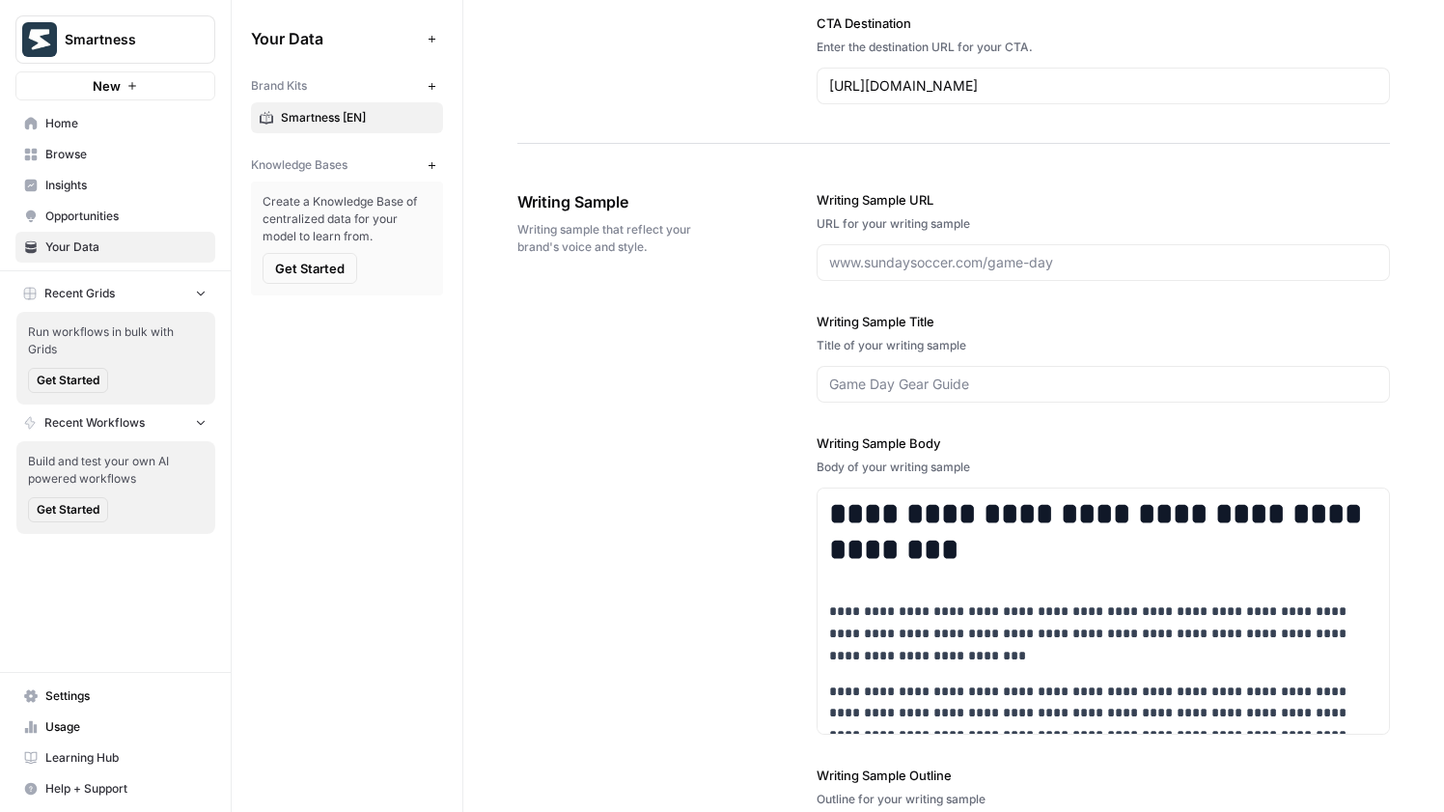
click at [110, 121] on span "Home" at bounding box center [125, 123] width 161 height 17
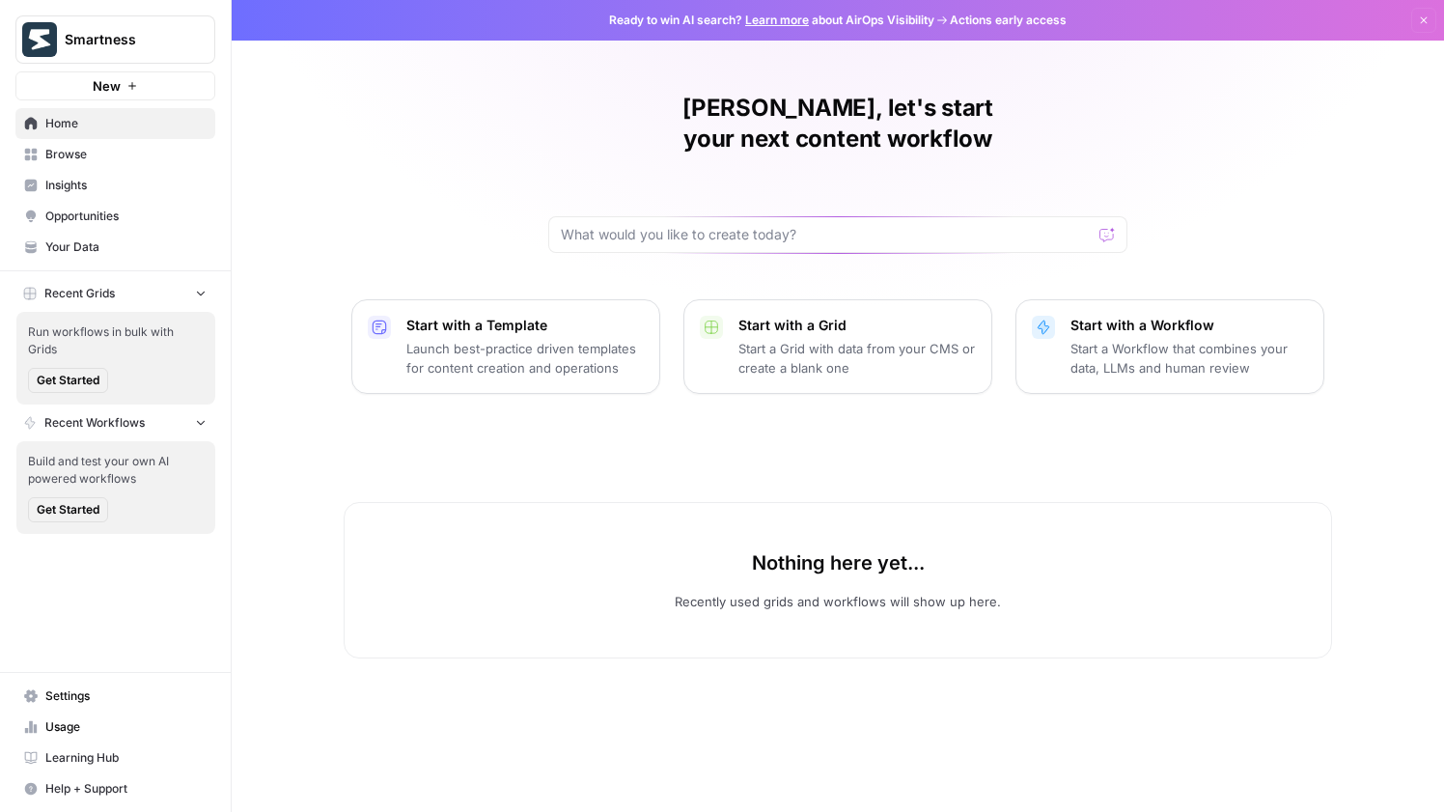
click at [798, 339] on p "Start a Grid with data from your CMS or create a blank one" at bounding box center [856, 358] width 237 height 39
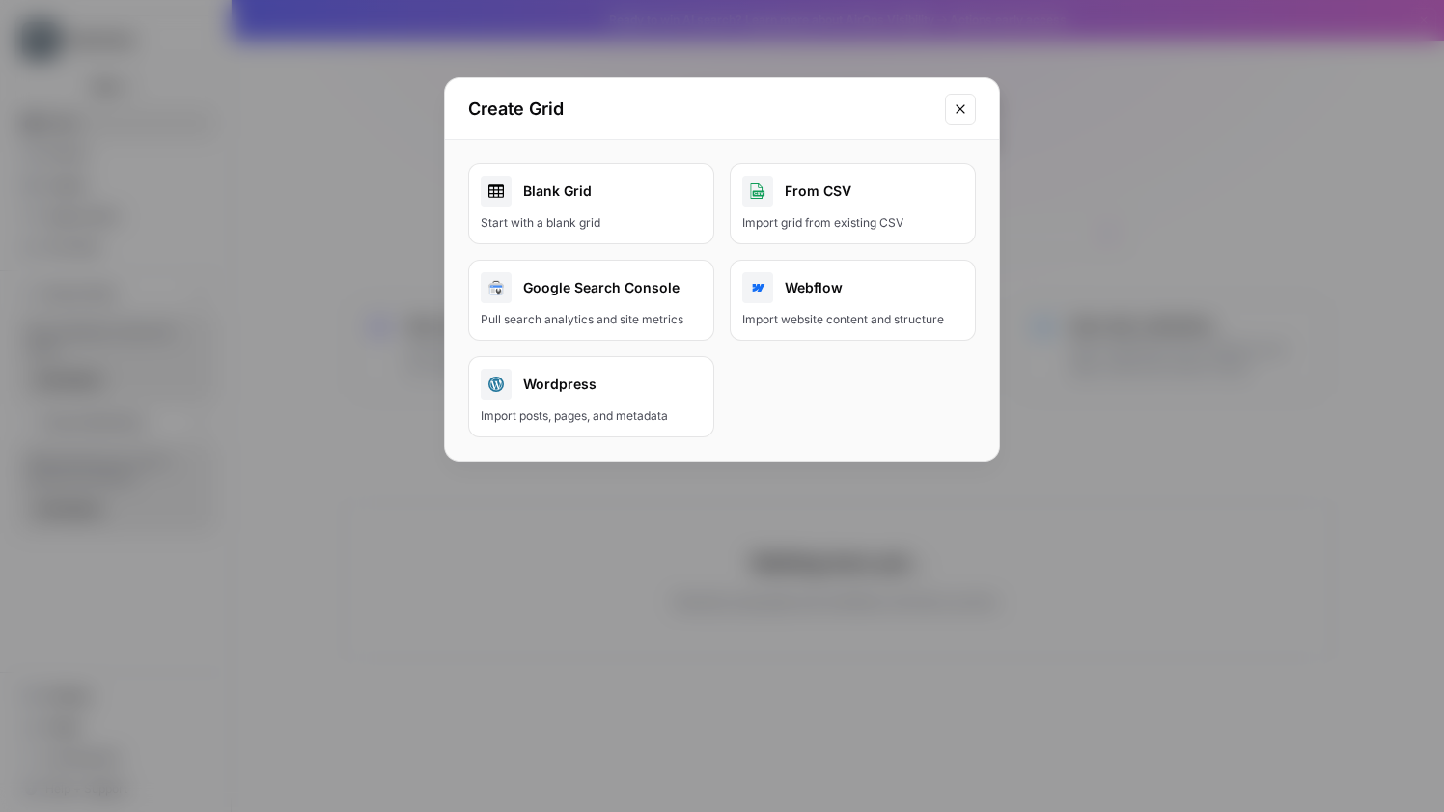
click at [852, 221] on div "Import grid from existing CSV" at bounding box center [852, 222] width 221 height 17
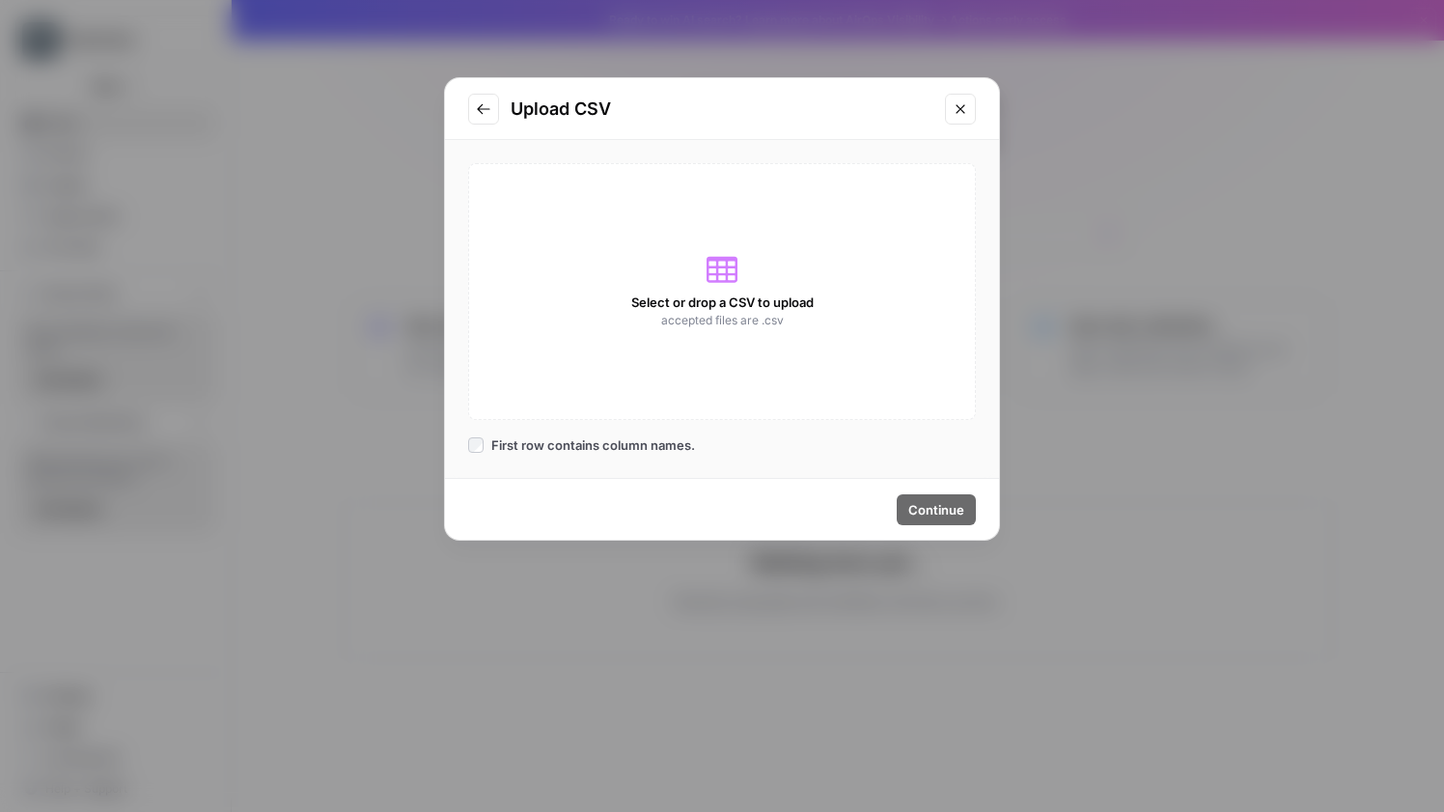
click at [970, 115] on button "Close modal" at bounding box center [960, 109] width 31 height 31
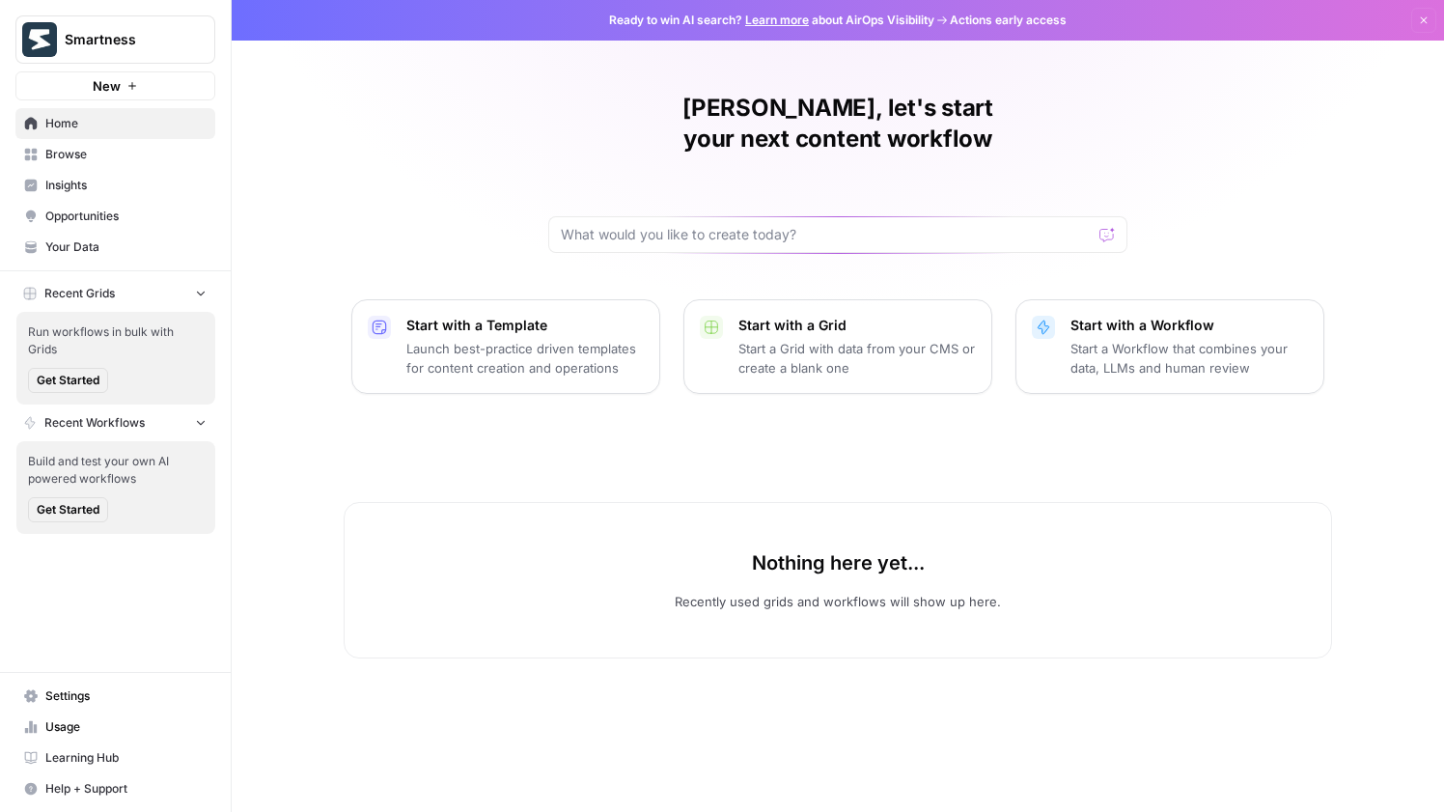
click at [745, 316] on p "Start with a Grid" at bounding box center [856, 325] width 237 height 19
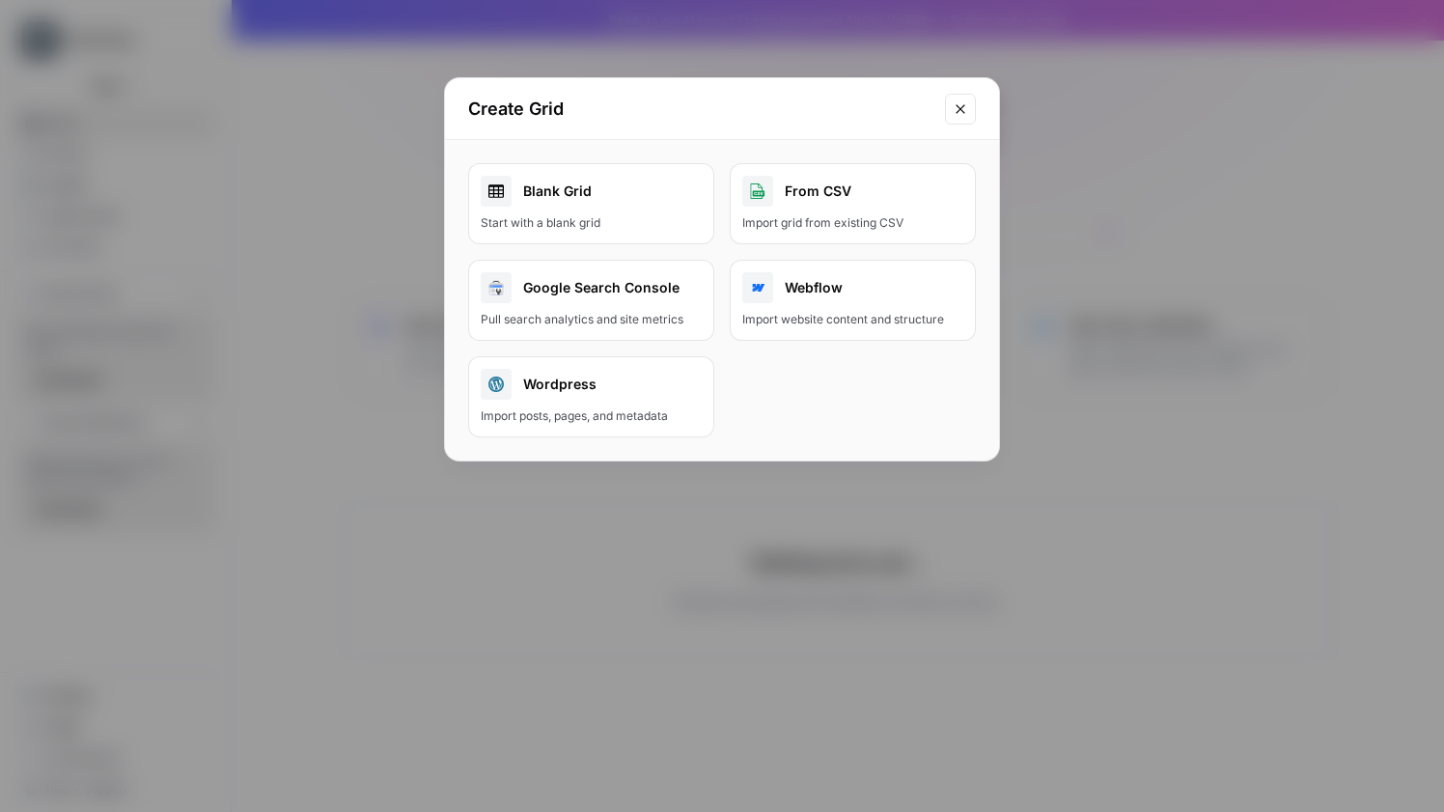
click at [577, 196] on div "Blank Grid" at bounding box center [591, 191] width 221 height 31
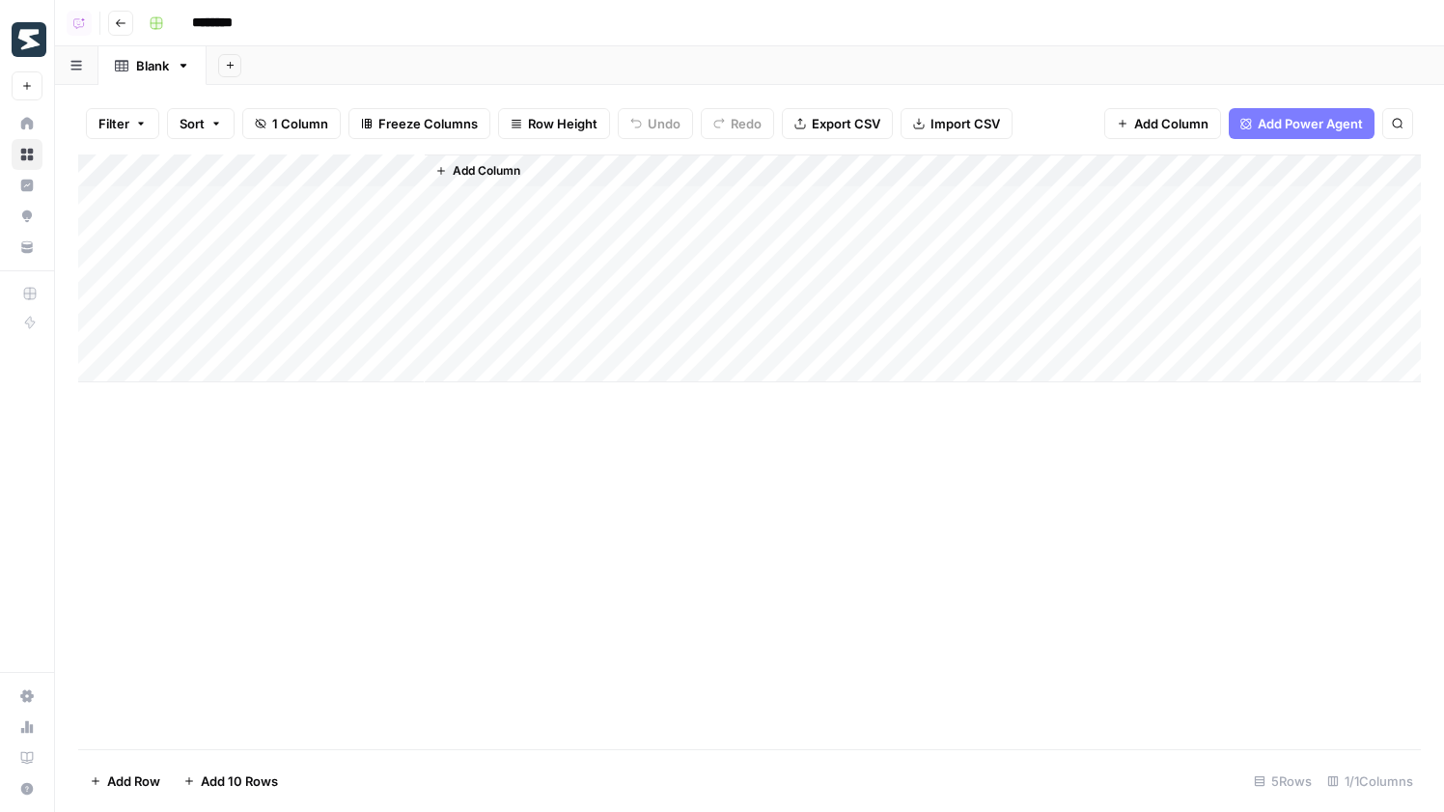
click at [350, 192] on div "Add Column" at bounding box center [749, 268] width 1343 height 228
type textarea "**********"
click at [367, 287] on div "Add Column" at bounding box center [749, 268] width 1343 height 228
click at [495, 172] on span "Add Column" at bounding box center [487, 170] width 68 height 17
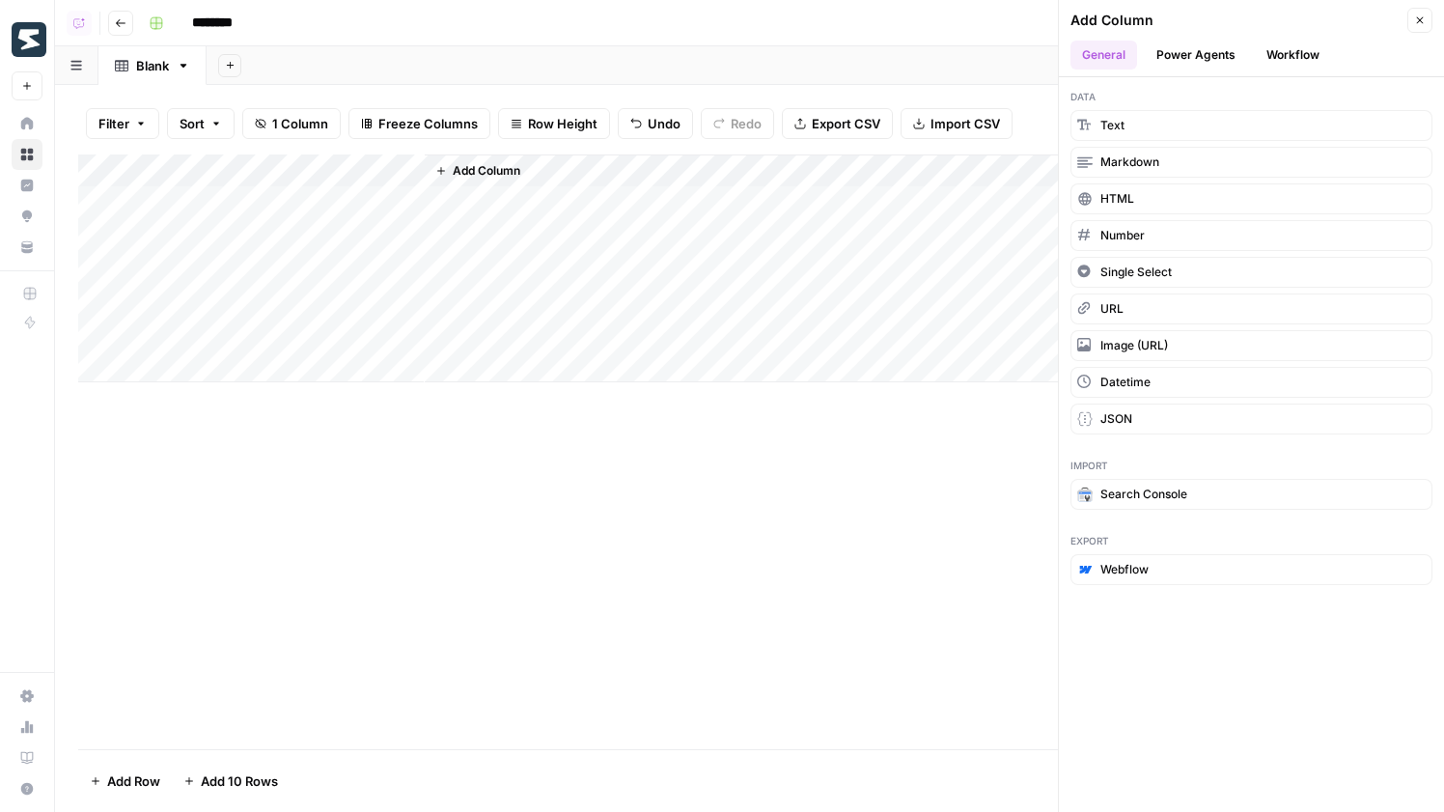
click at [1287, 62] on button "Workflow" at bounding box center [1293, 55] width 76 height 29
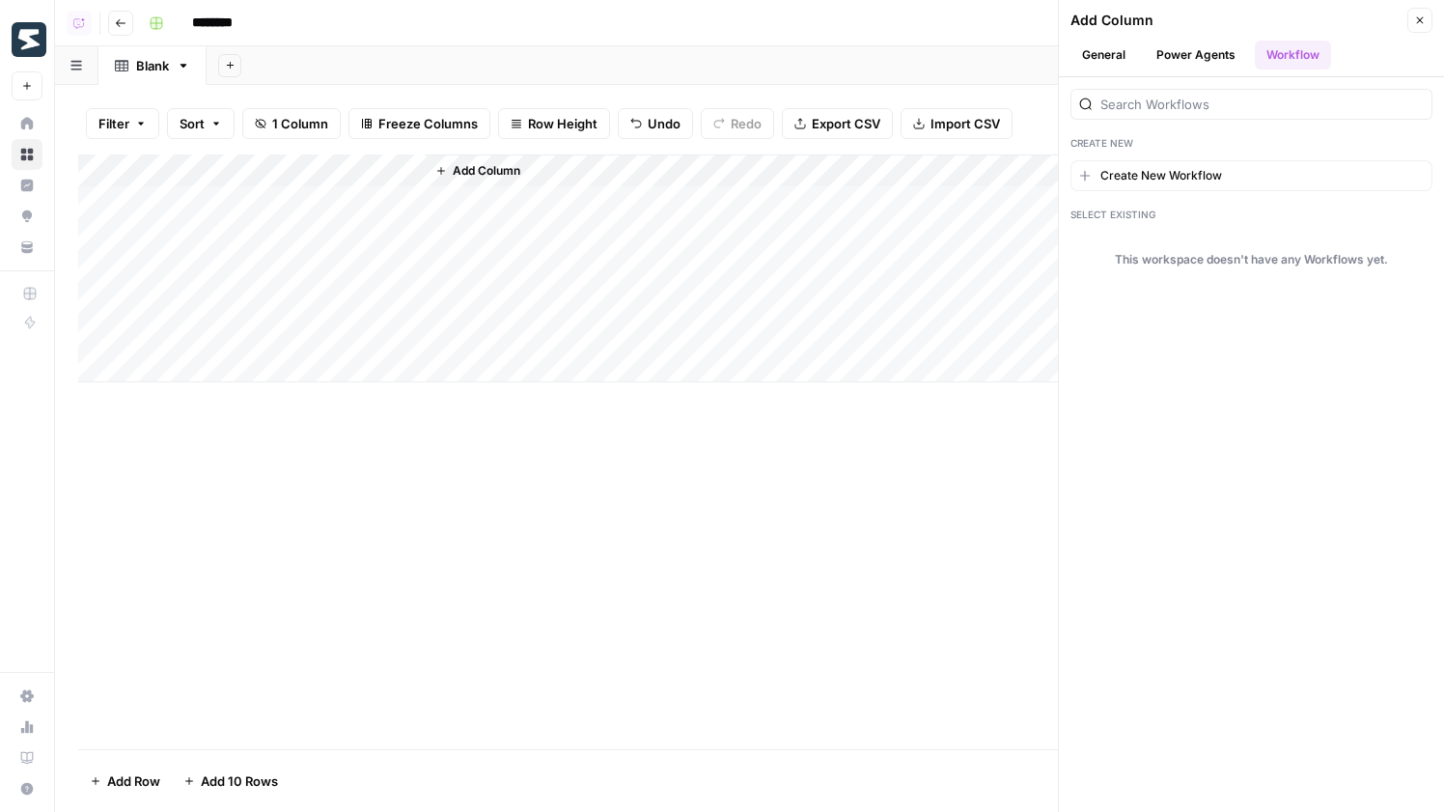
click at [1190, 55] on button "Power Agents" at bounding box center [1196, 55] width 102 height 29
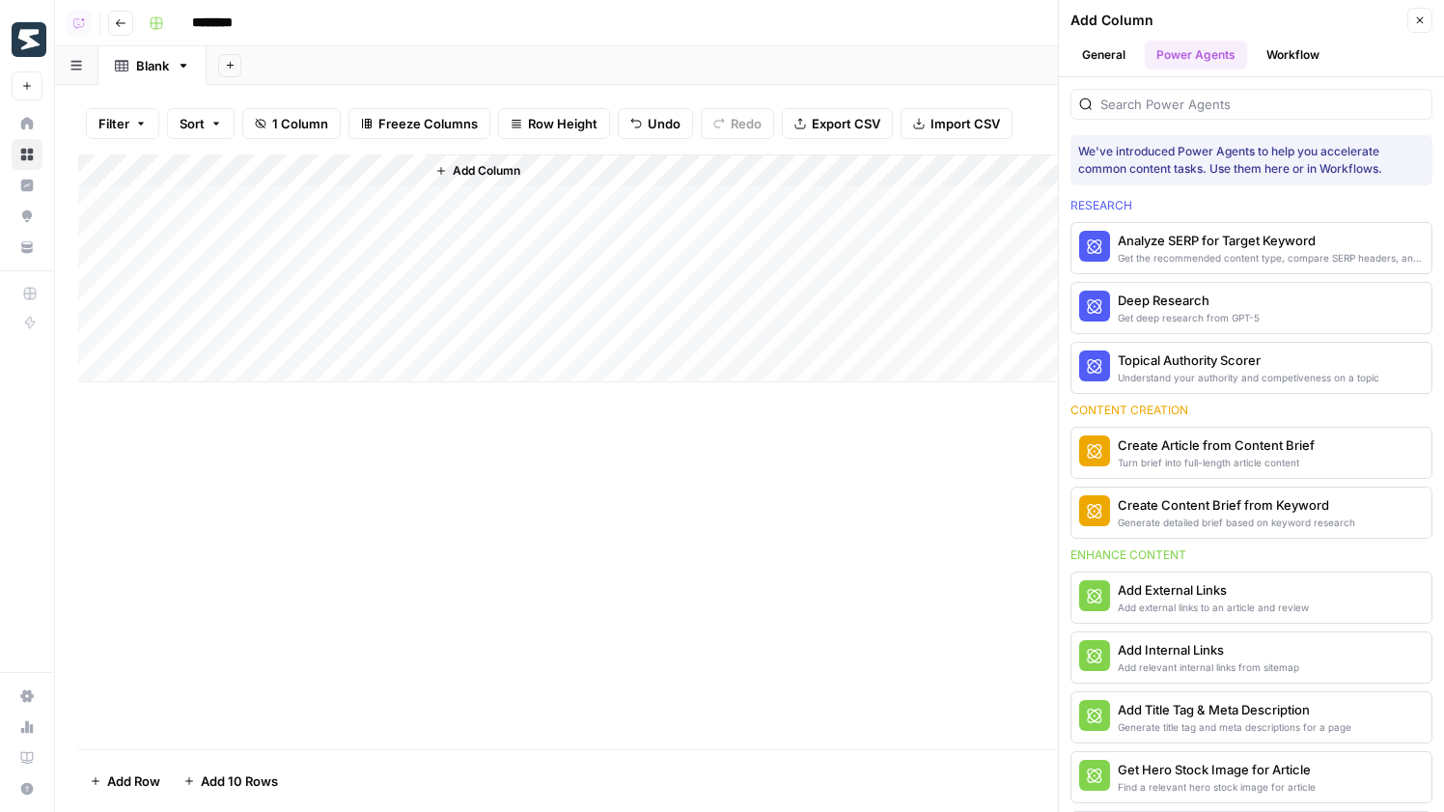
click at [1179, 115] on div at bounding box center [1251, 104] width 362 height 31
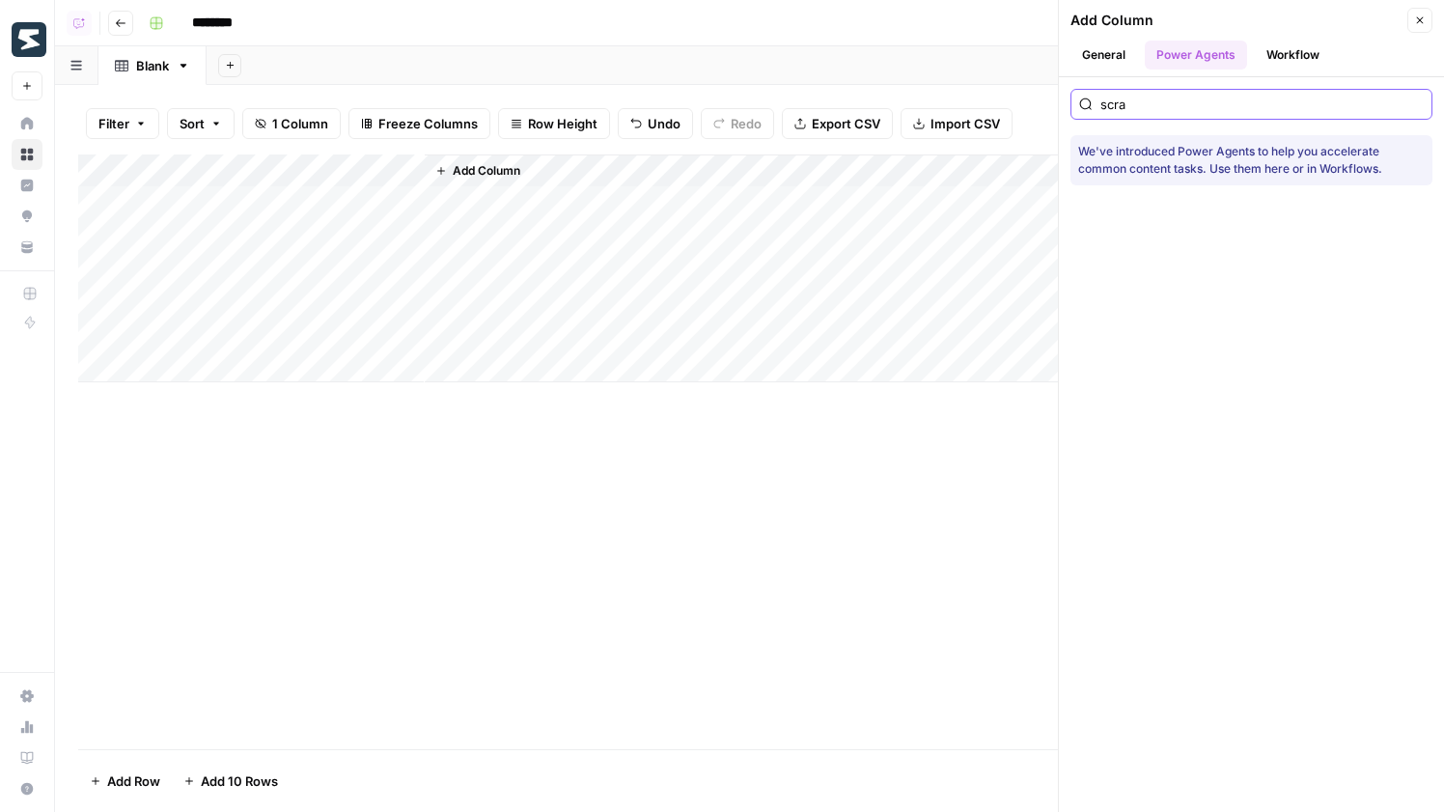
type input "scra"
click at [1095, 51] on button "General" at bounding box center [1103, 55] width 67 height 29
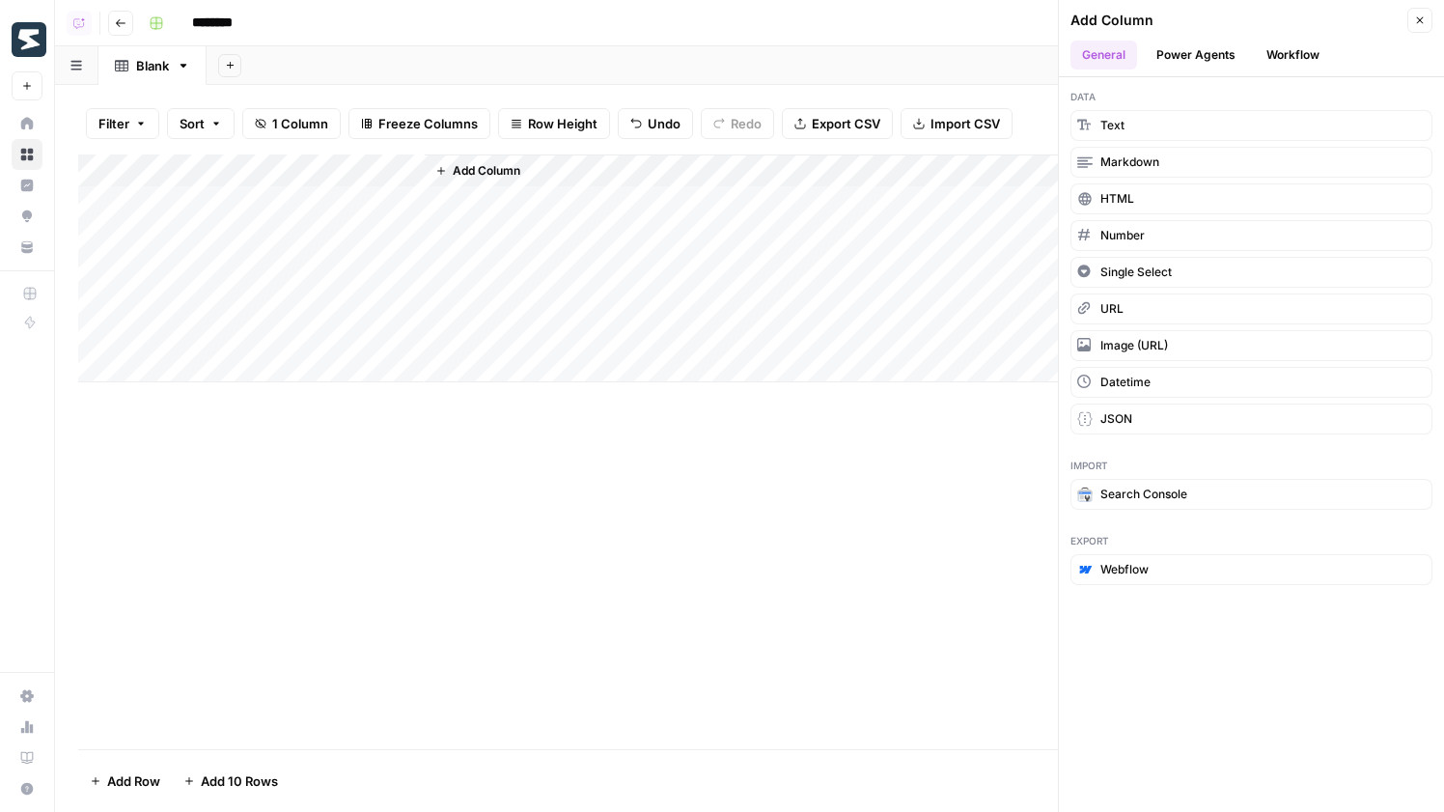
click at [1224, 62] on button "Power Agents" at bounding box center [1196, 55] width 102 height 29
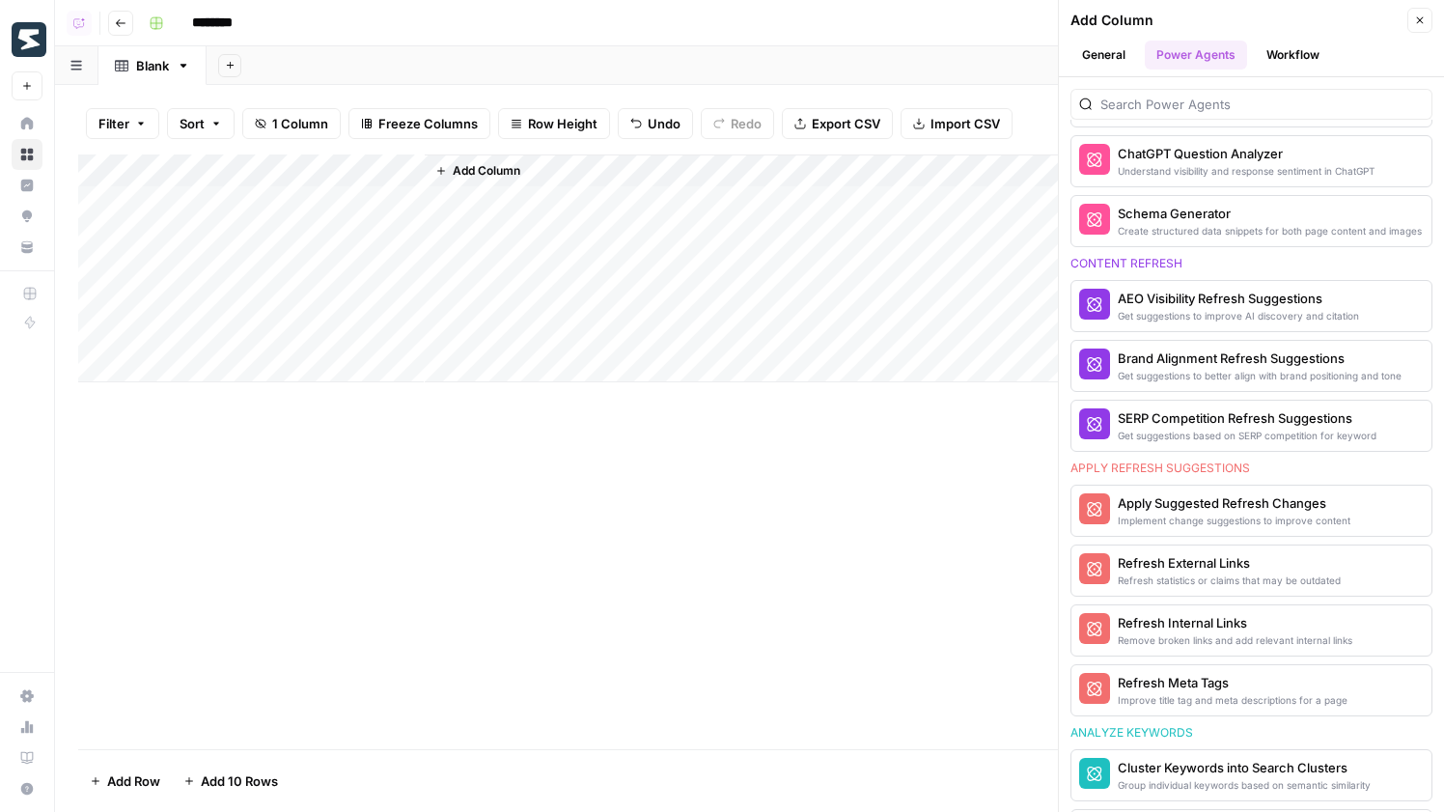
scroll to position [1001, 0]
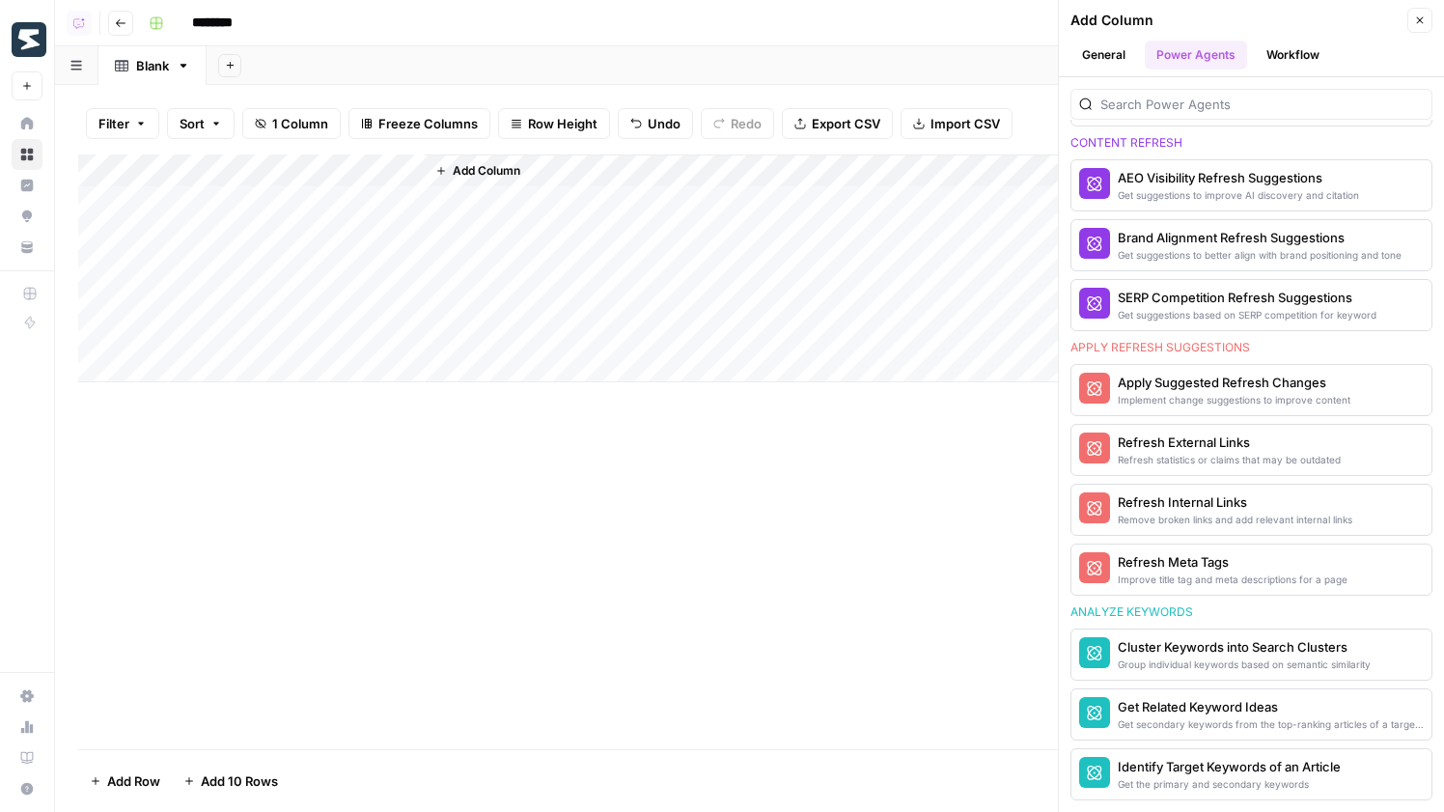
click at [1426, 32] on button "Close" at bounding box center [1419, 20] width 25 height 25
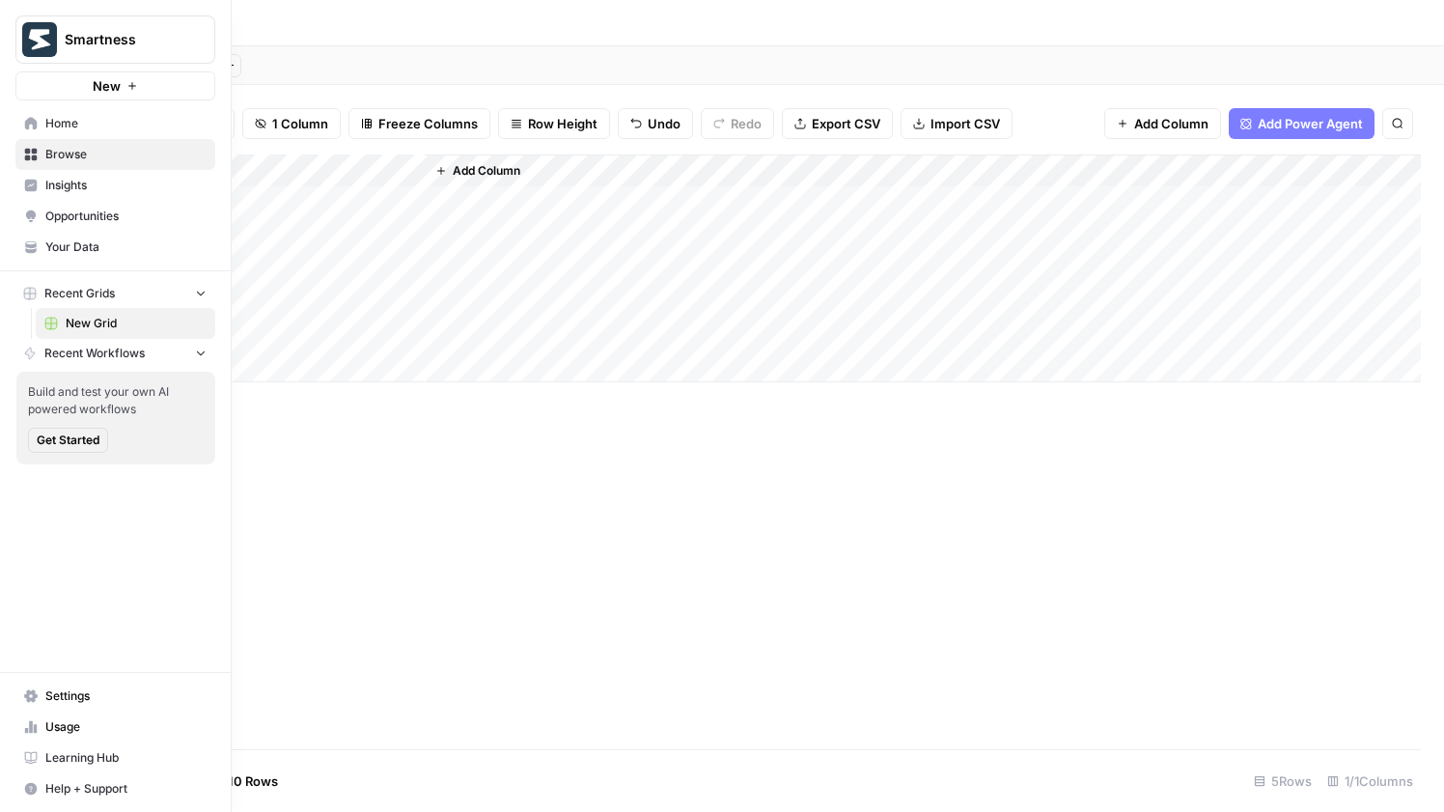
click at [45, 134] on link "Home" at bounding box center [115, 123] width 200 height 31
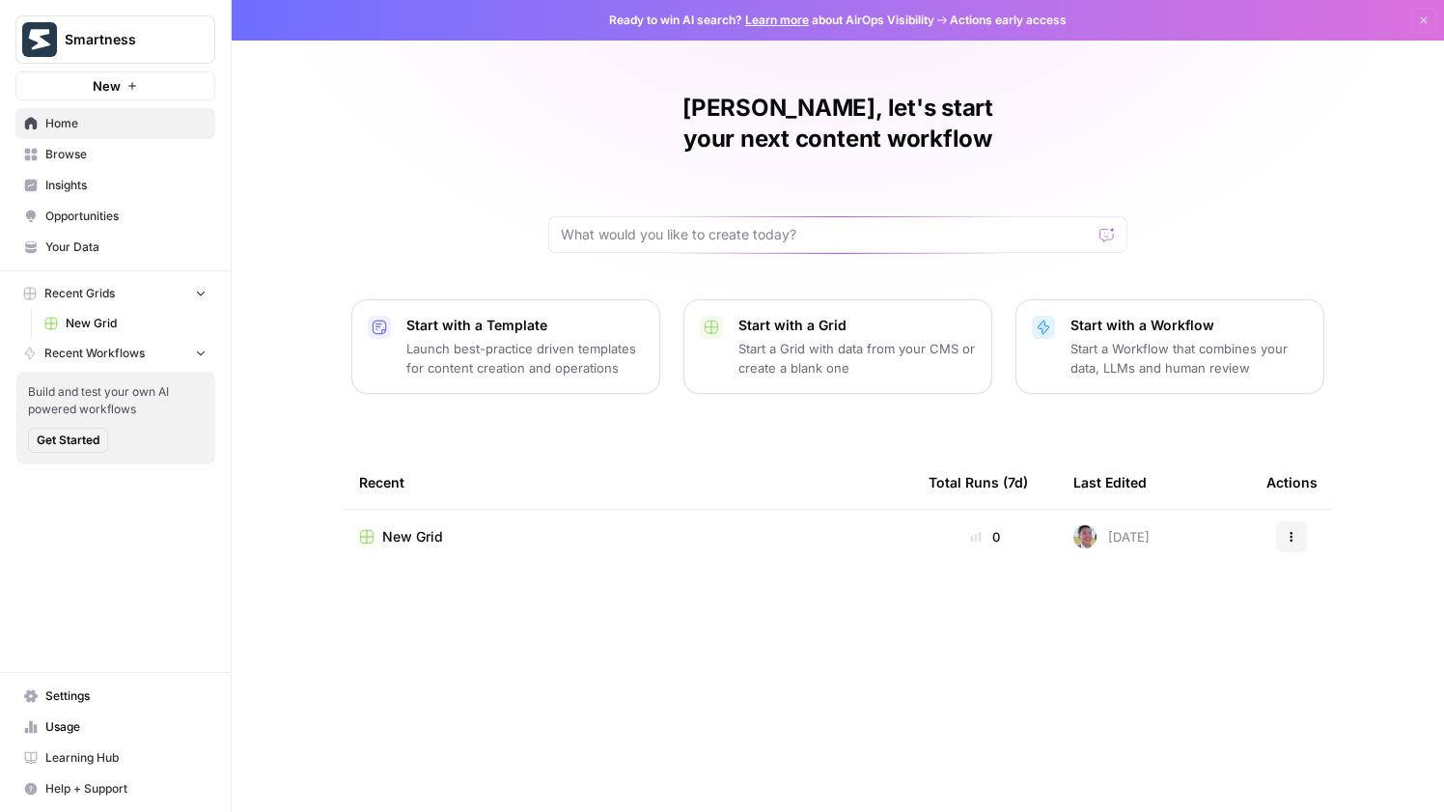
click at [1198, 316] on p "Start with a Workflow" at bounding box center [1188, 325] width 237 height 19
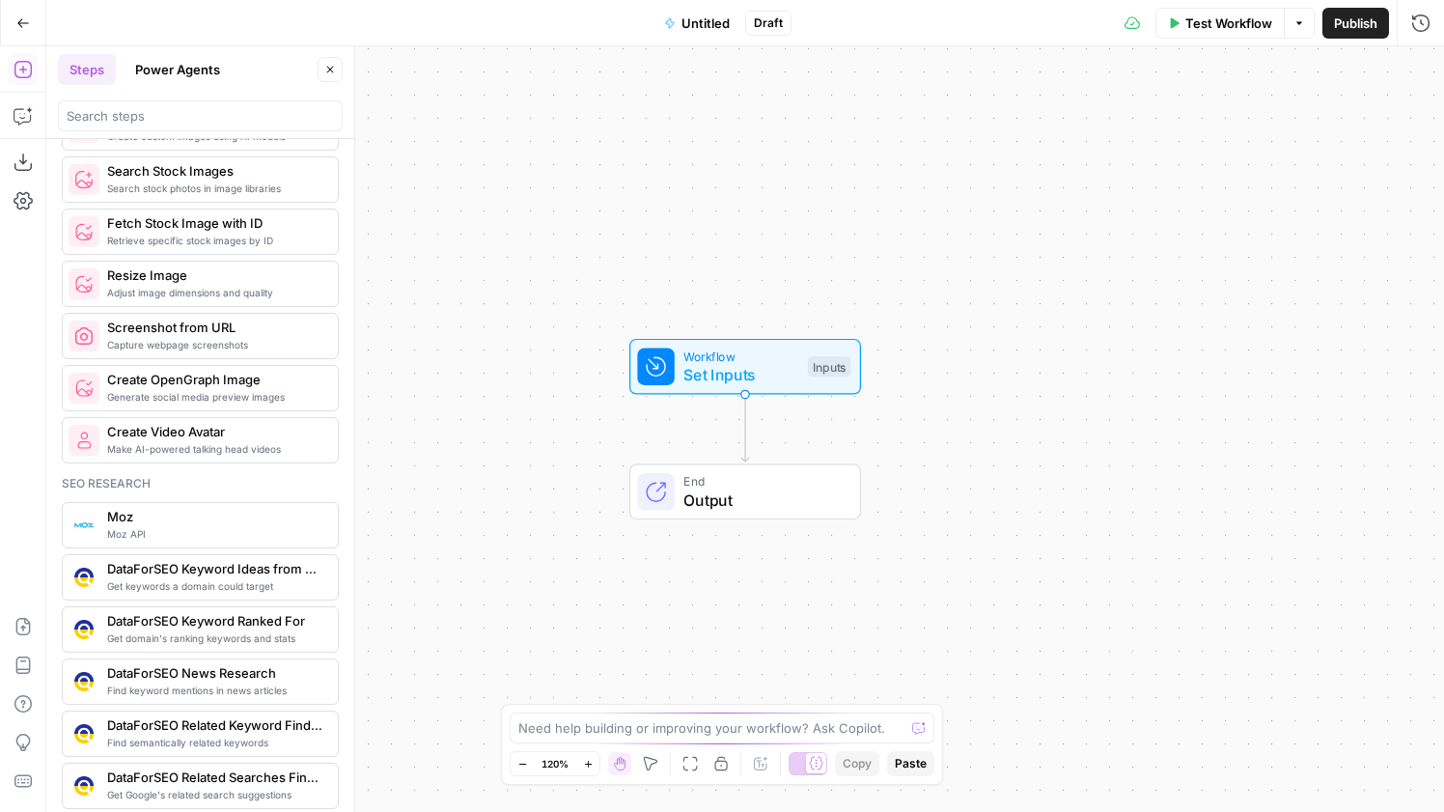
scroll to position [1733, 0]
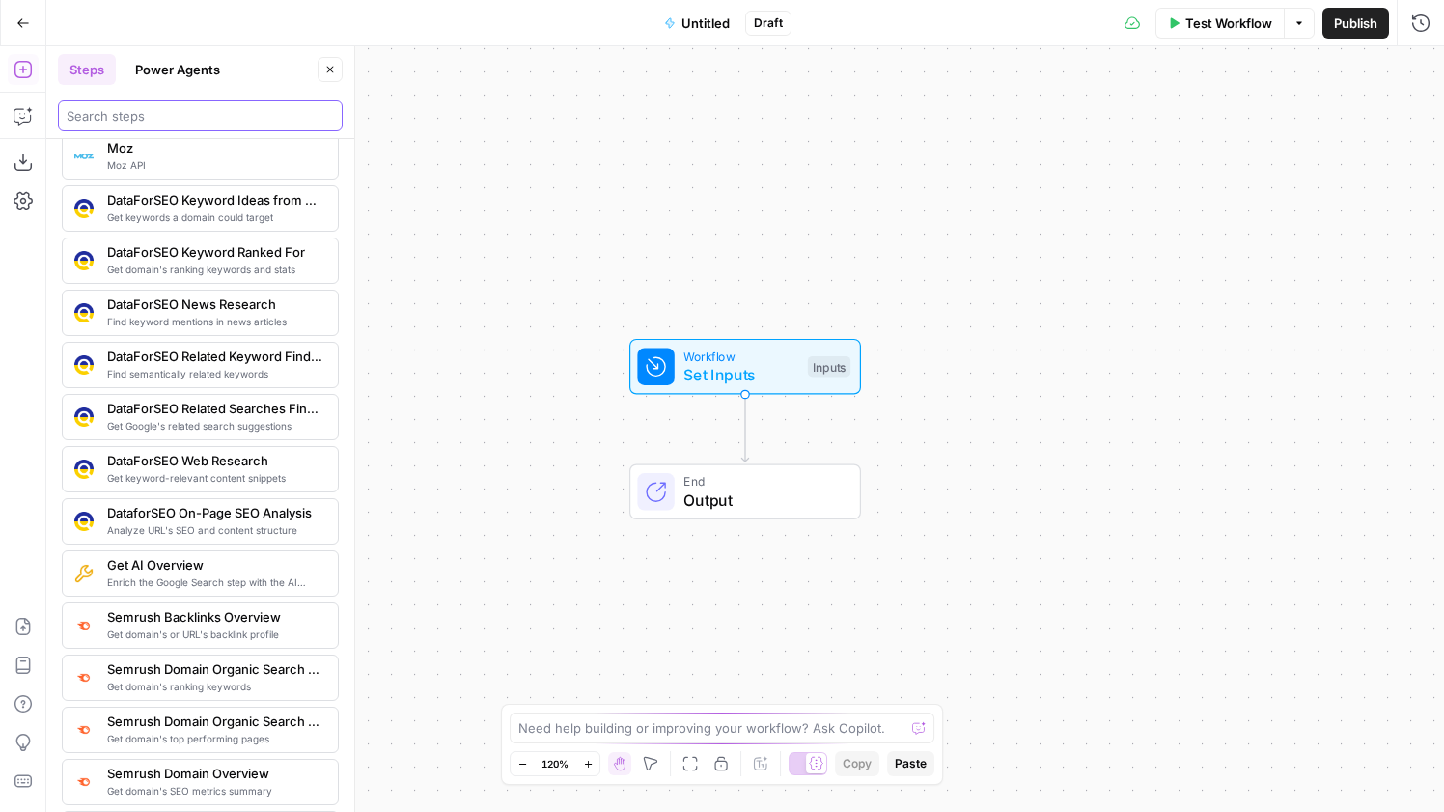
click at [226, 109] on input "search" at bounding box center [200, 115] width 267 height 19
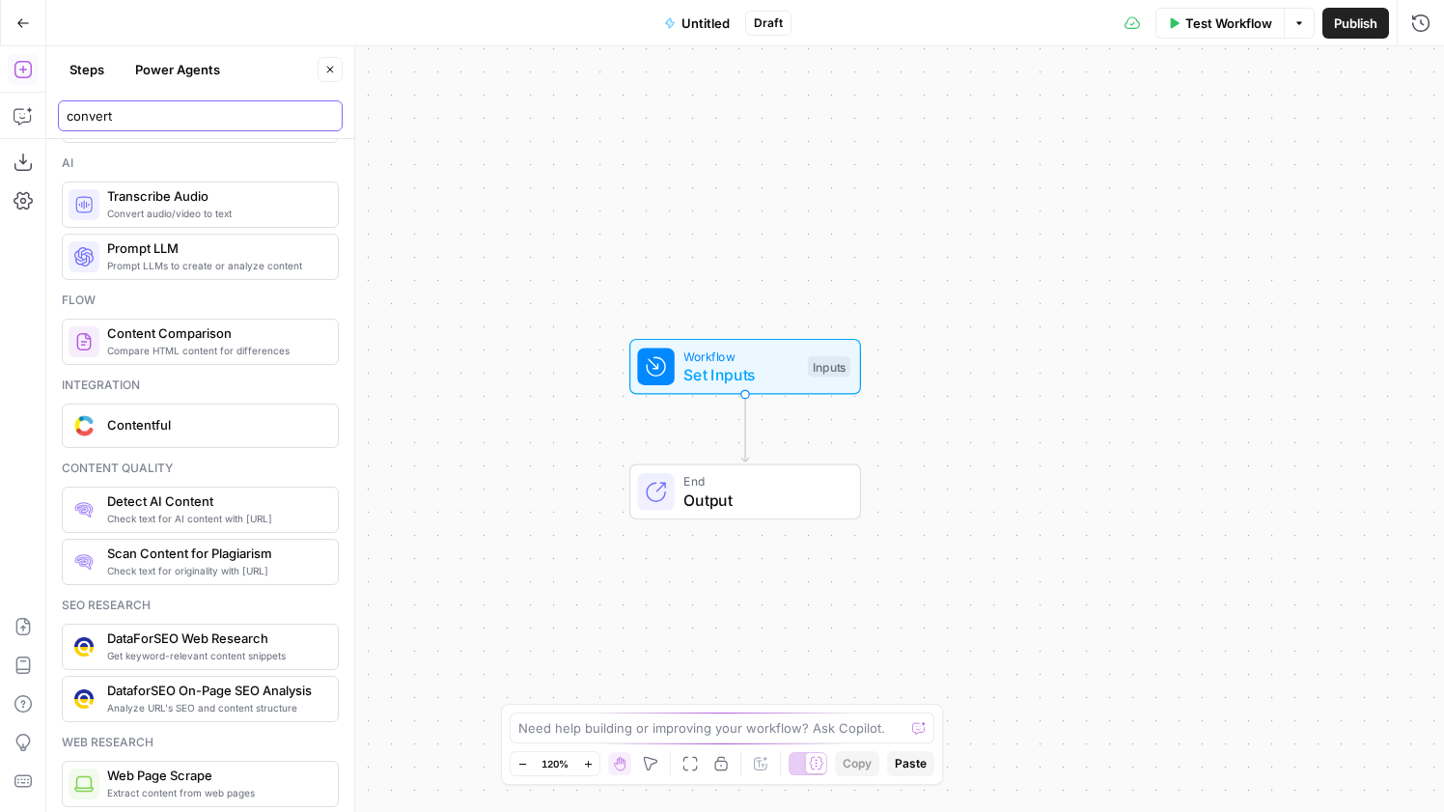
scroll to position [0, 0]
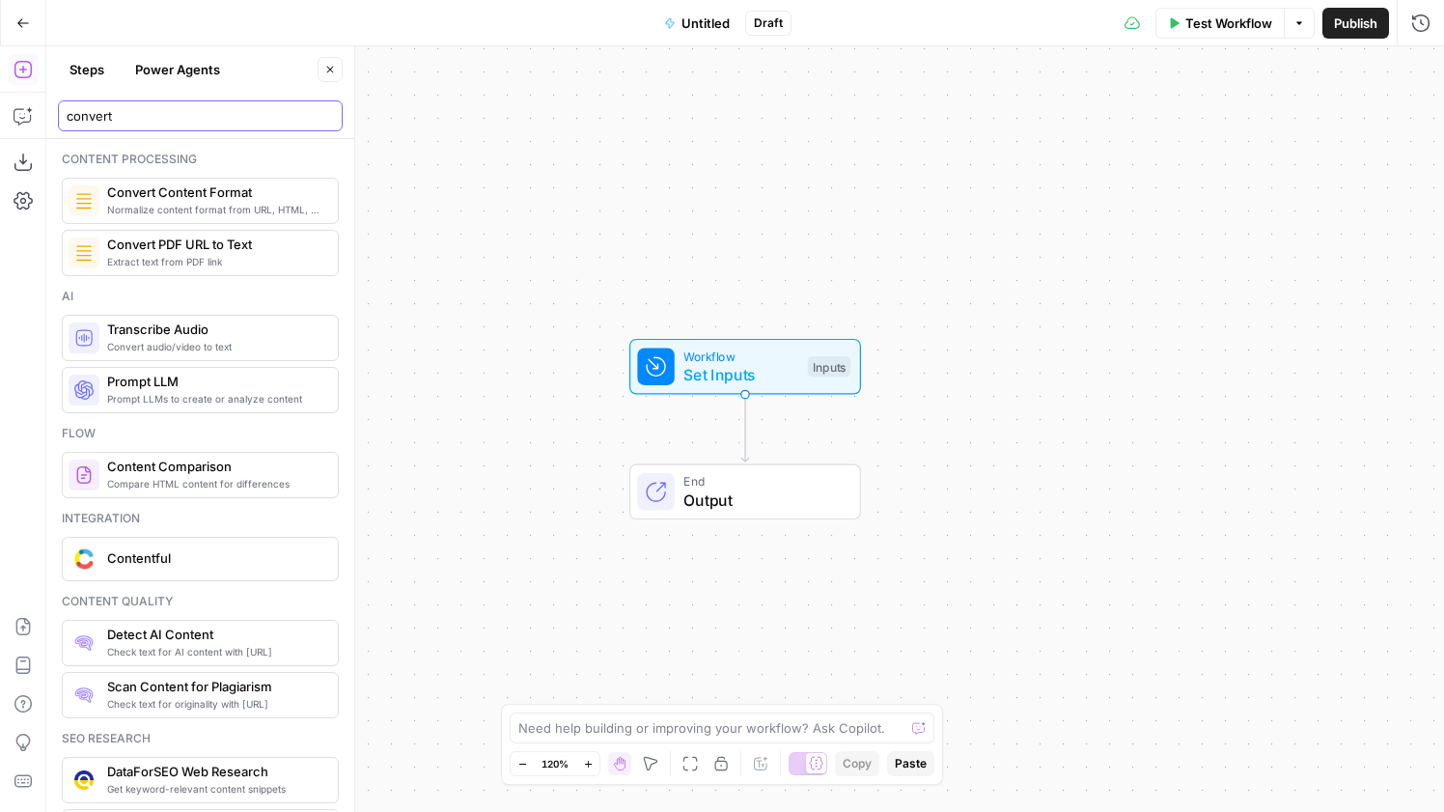
type input "convert"
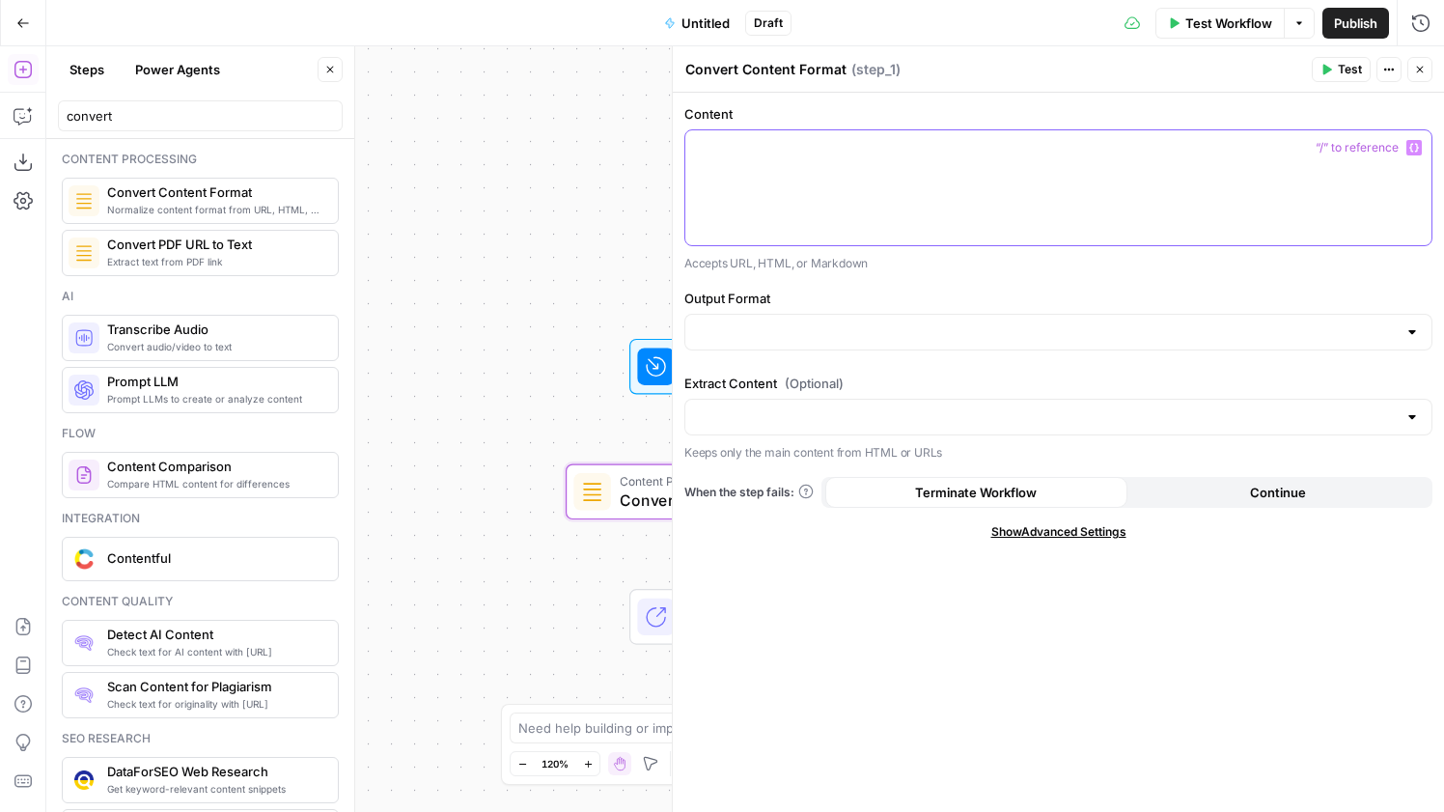
click at [911, 172] on div at bounding box center [1058, 187] width 746 height 115
click at [666, 368] on div at bounding box center [672, 428] width 19 height 765
click at [645, 364] on icon at bounding box center [656, 366] width 23 height 23
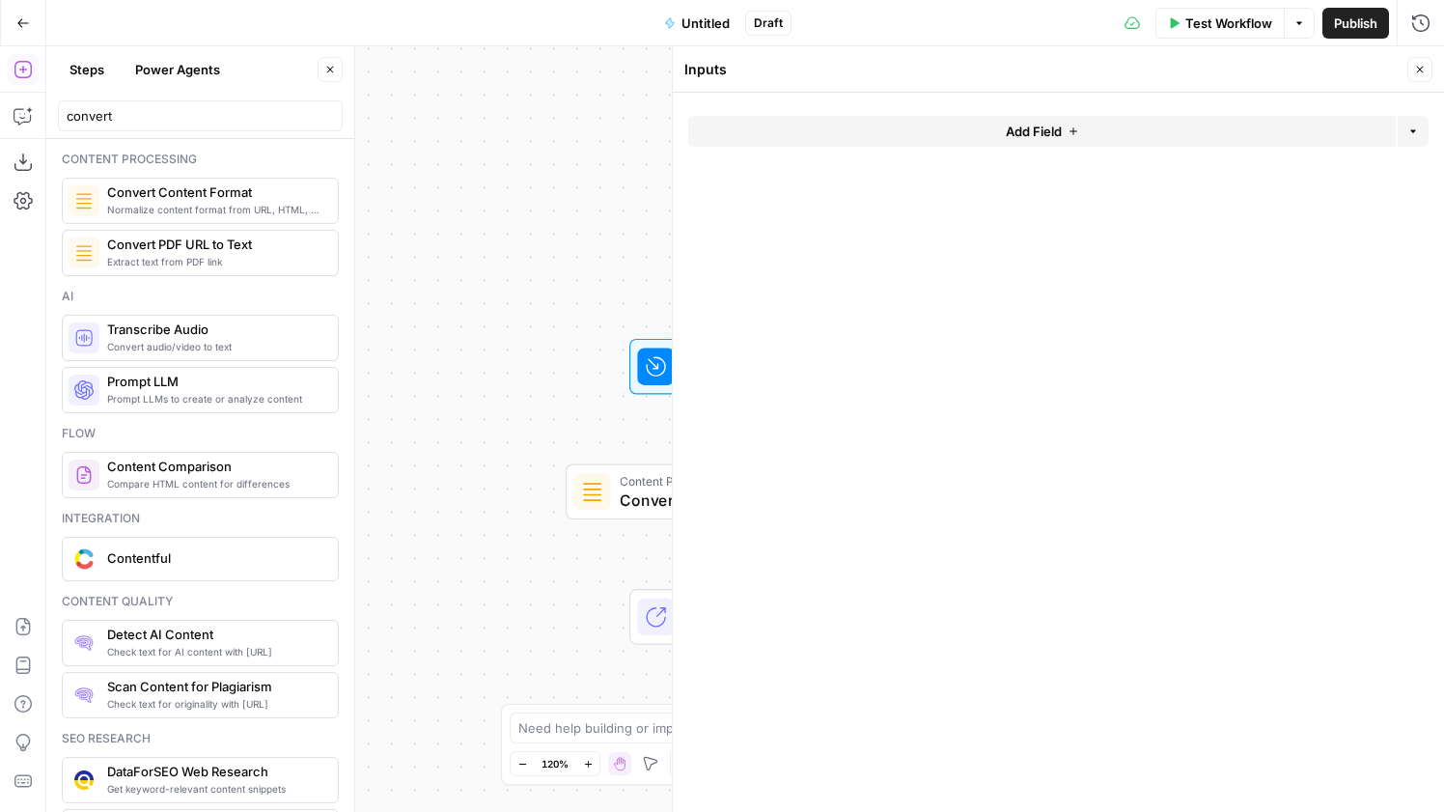
click at [984, 102] on form "Add Field Options" at bounding box center [1058, 452] width 771 height 719
click at [984, 134] on button "Add Field" at bounding box center [1041, 131] width 707 height 31
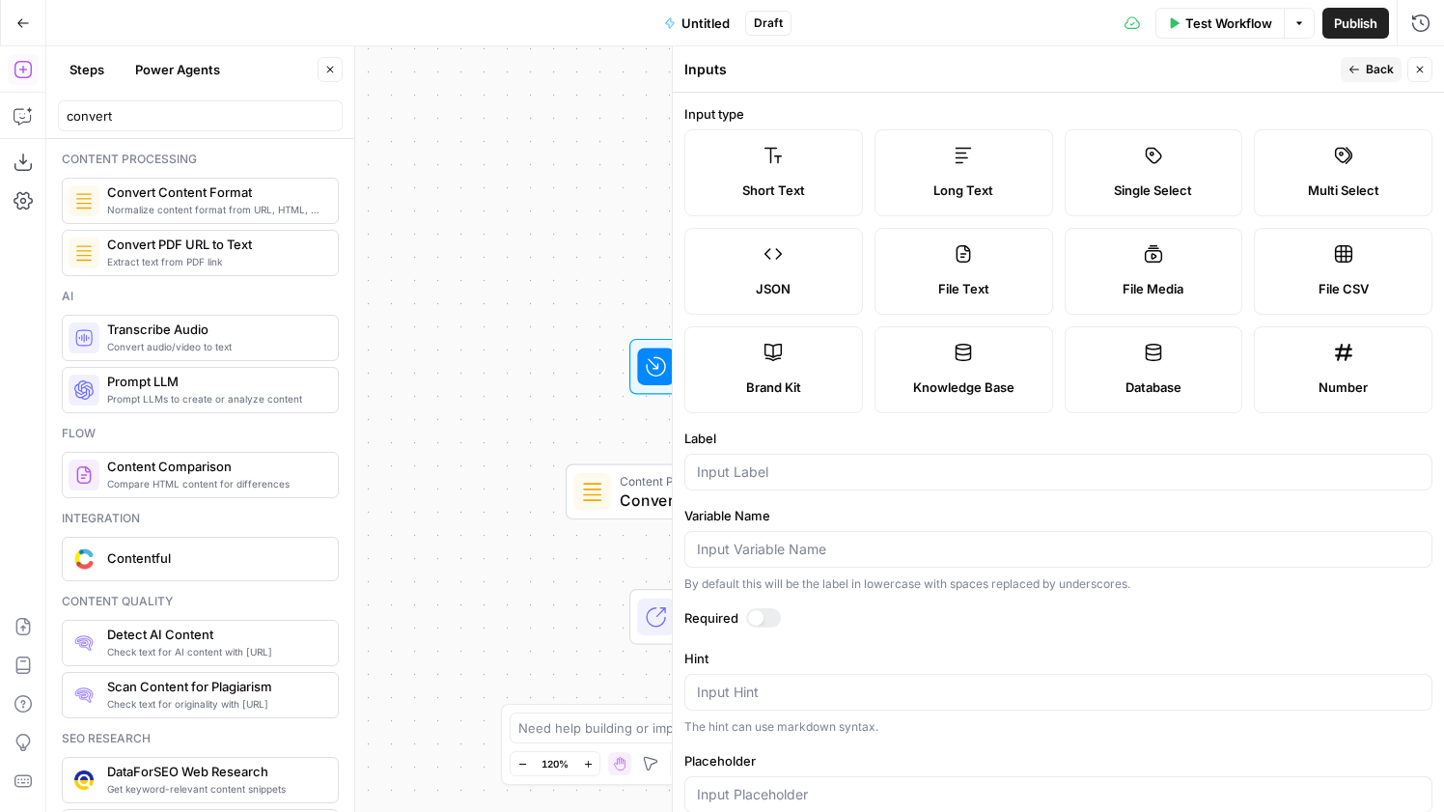
click at [840, 455] on div at bounding box center [1058, 472] width 748 height 37
type input "r"
type input "url"
click at [1421, 71] on icon "button" at bounding box center [1420, 70] width 12 height 12
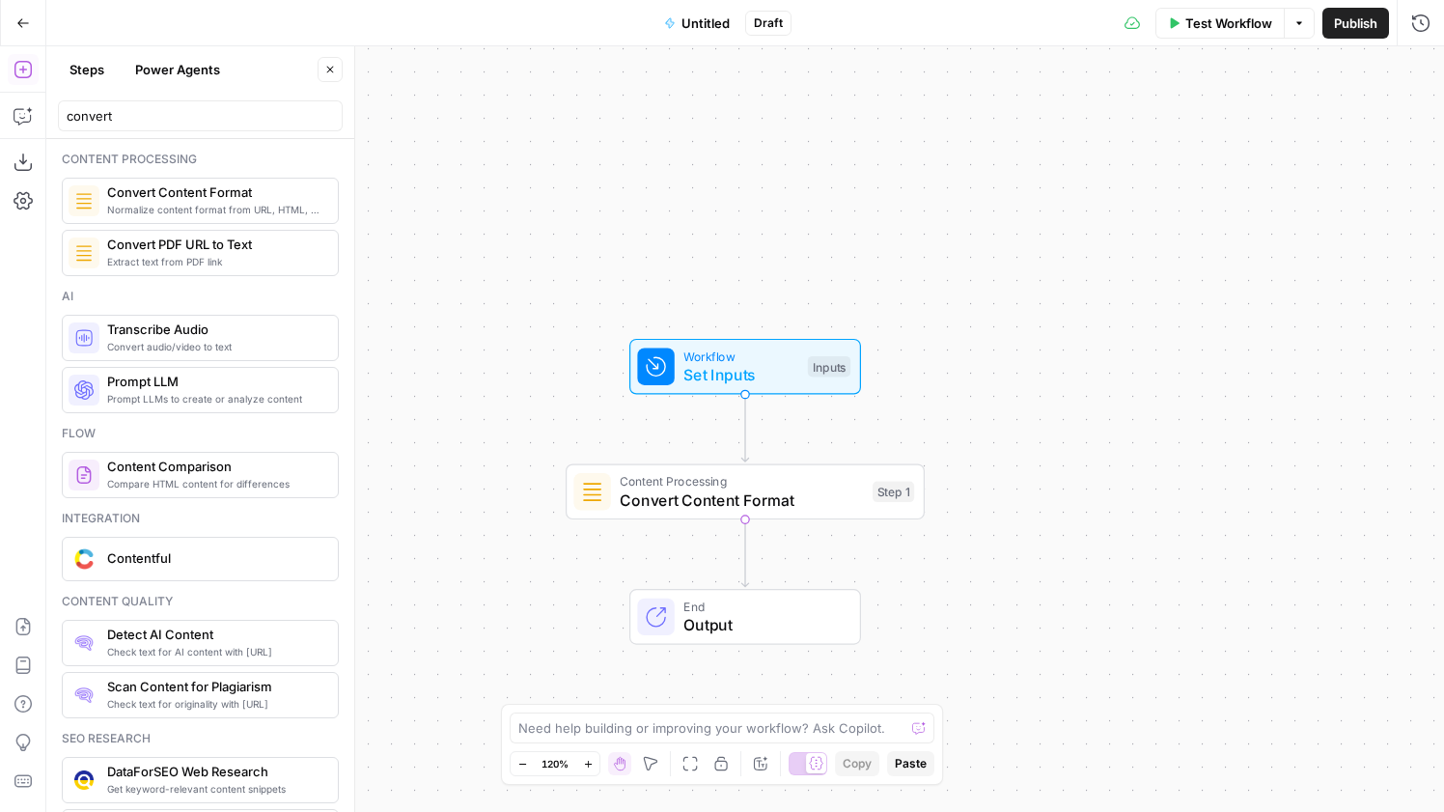
click at [810, 499] on span "Convert Content Format" at bounding box center [741, 499] width 243 height 23
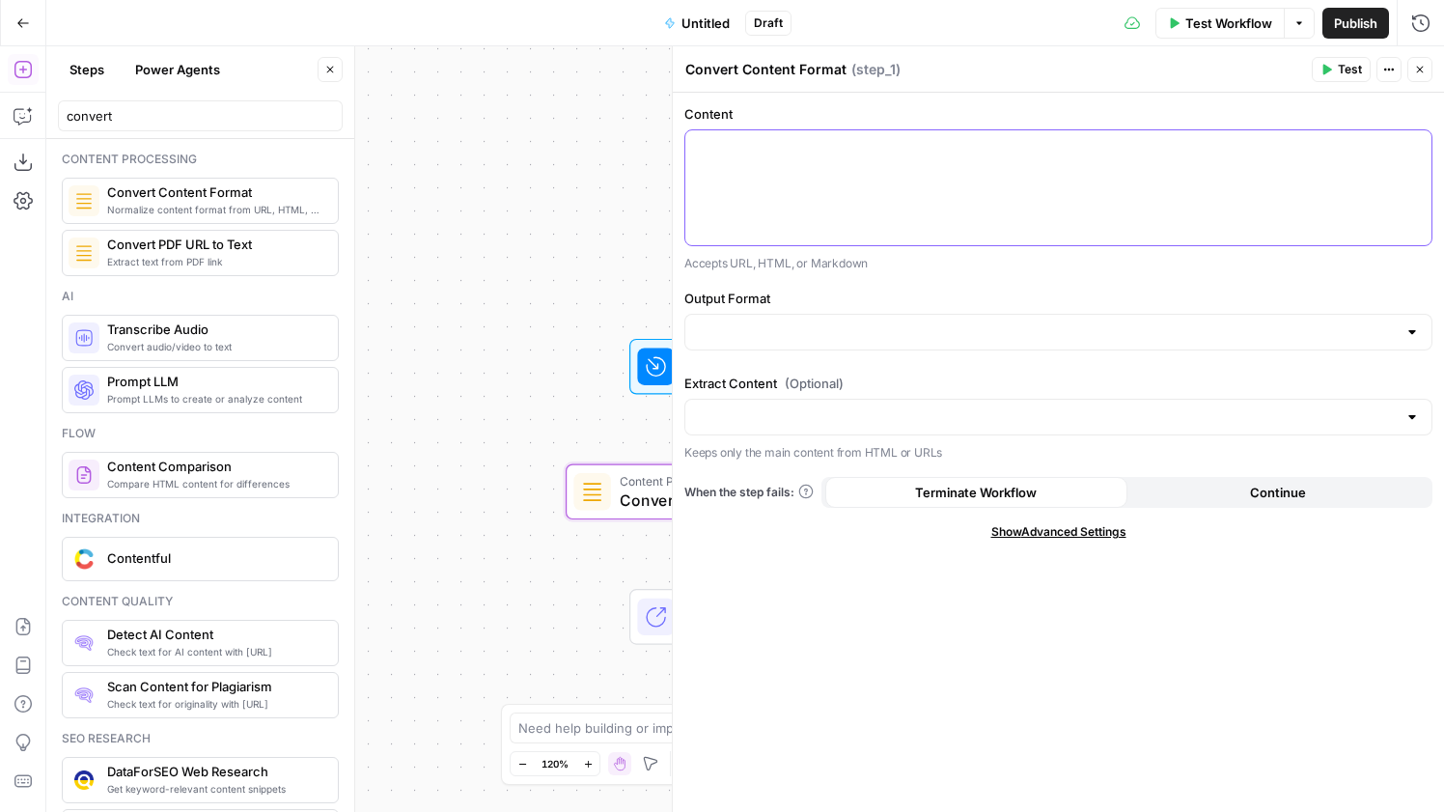
click at [844, 139] on p at bounding box center [1058, 147] width 723 height 19
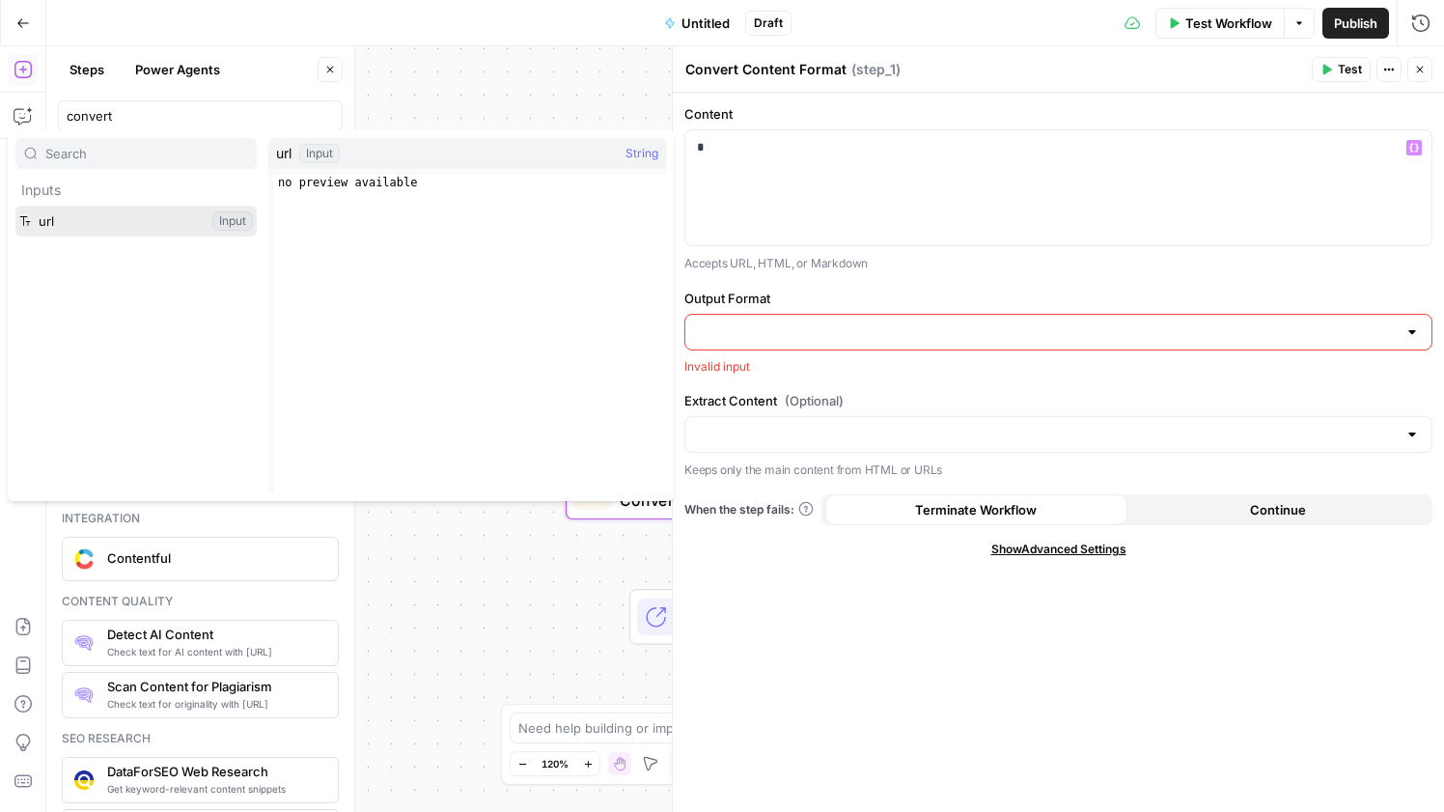
click at [152, 221] on button "Select variable url" at bounding box center [135, 221] width 241 height 31
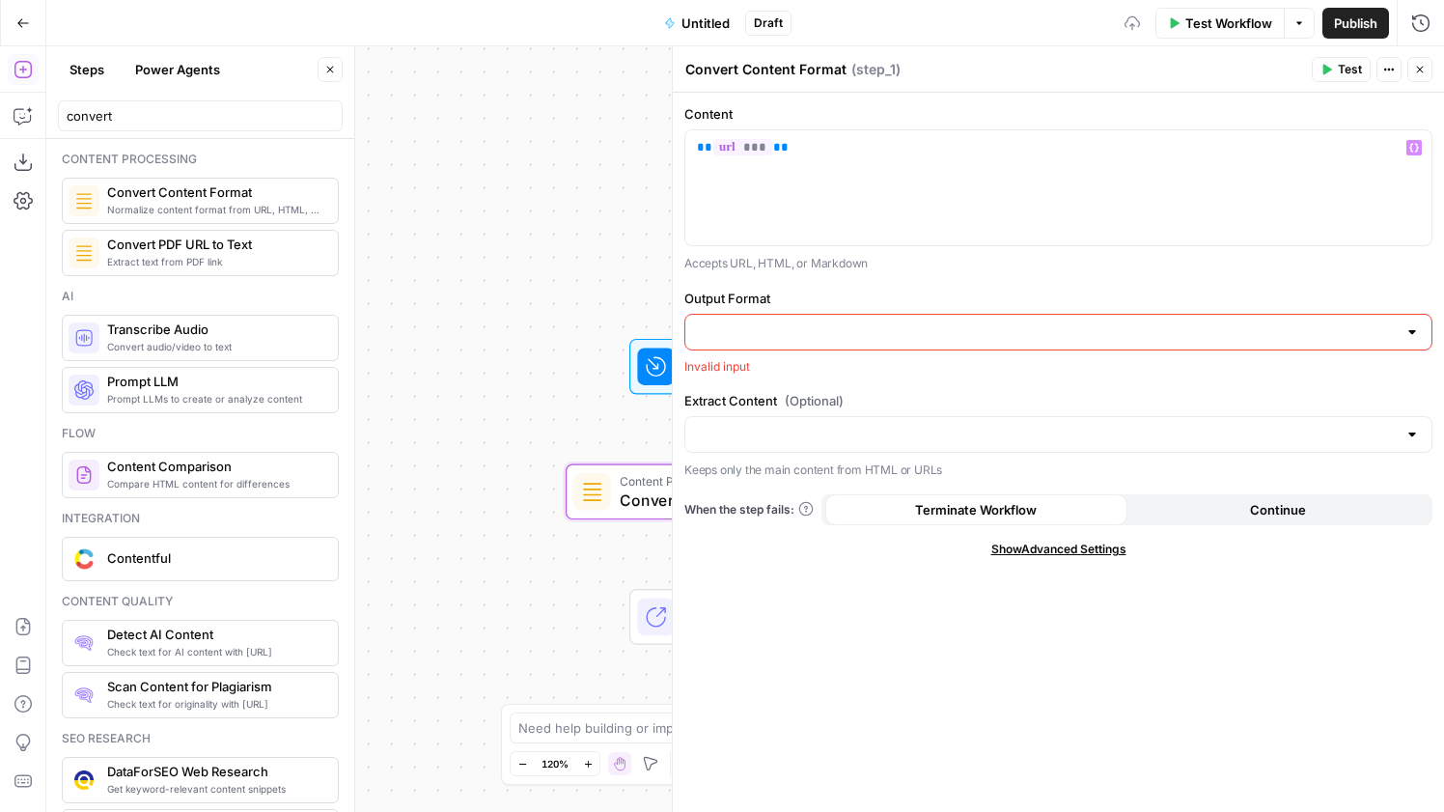
click at [857, 335] on input "Output Format" at bounding box center [1047, 331] width 700 height 19
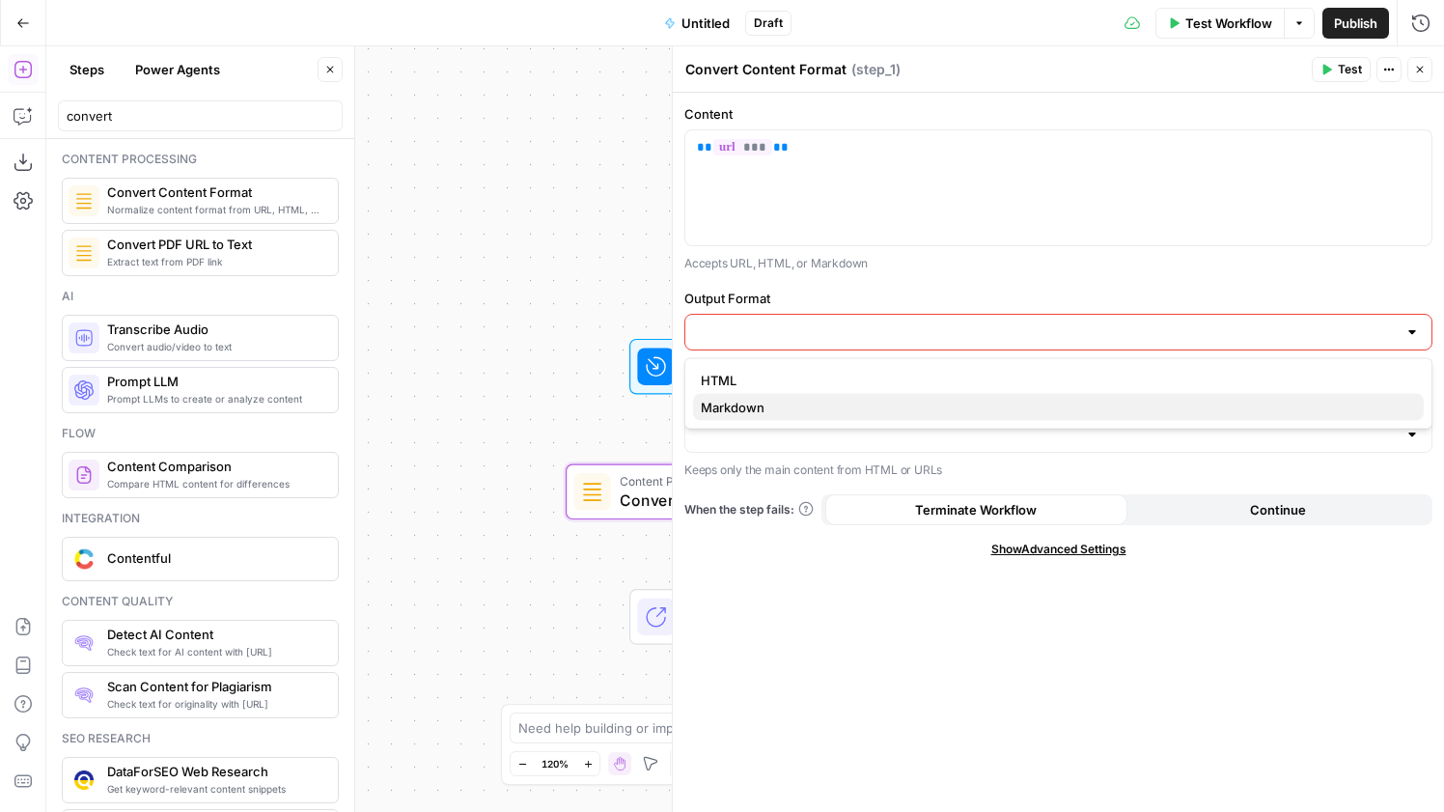
click at [836, 398] on span "Markdown" at bounding box center [1054, 407] width 707 height 19
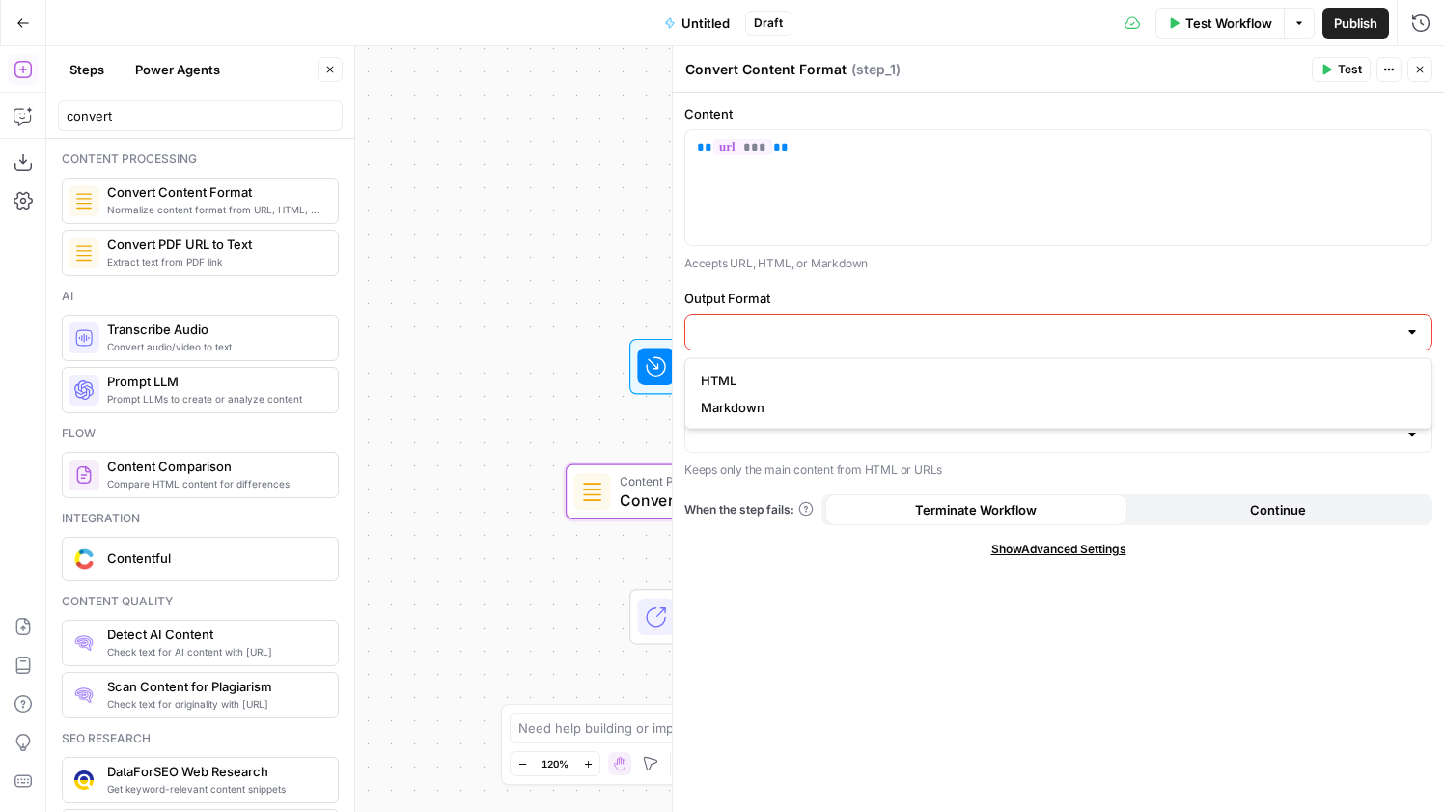
type input "Markdown"
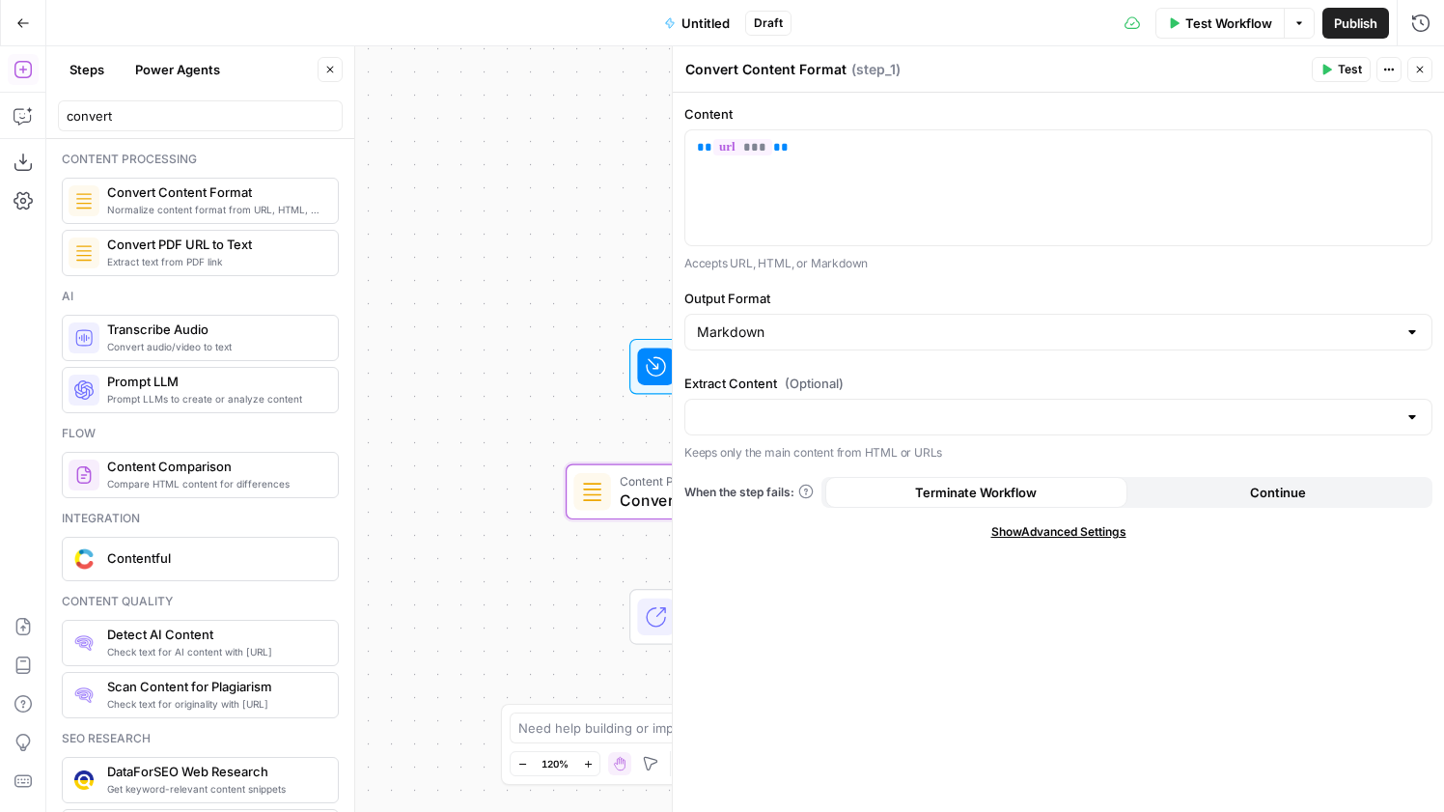
click at [812, 402] on div at bounding box center [1058, 417] width 748 height 37
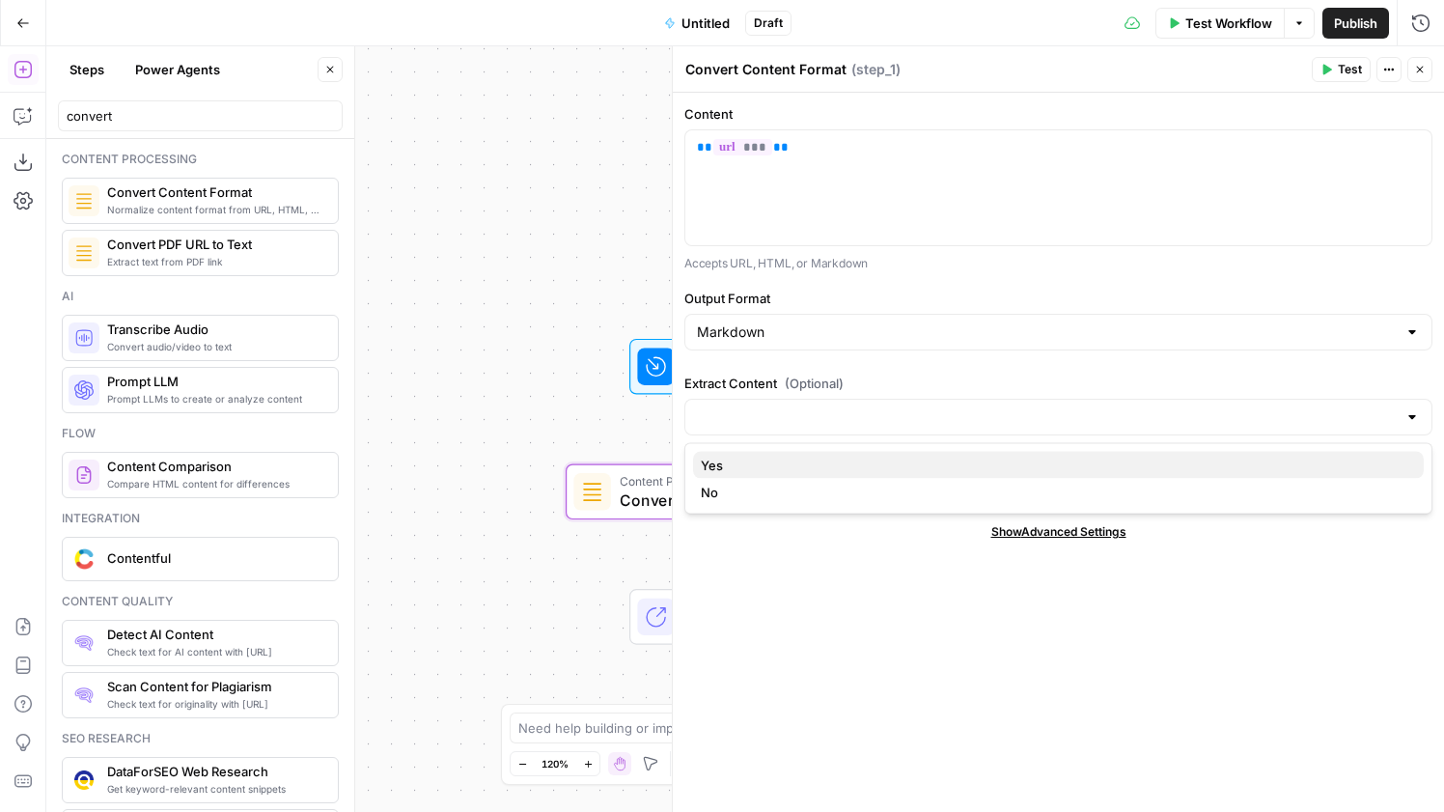
click at [967, 462] on span "Yes" at bounding box center [1054, 465] width 707 height 19
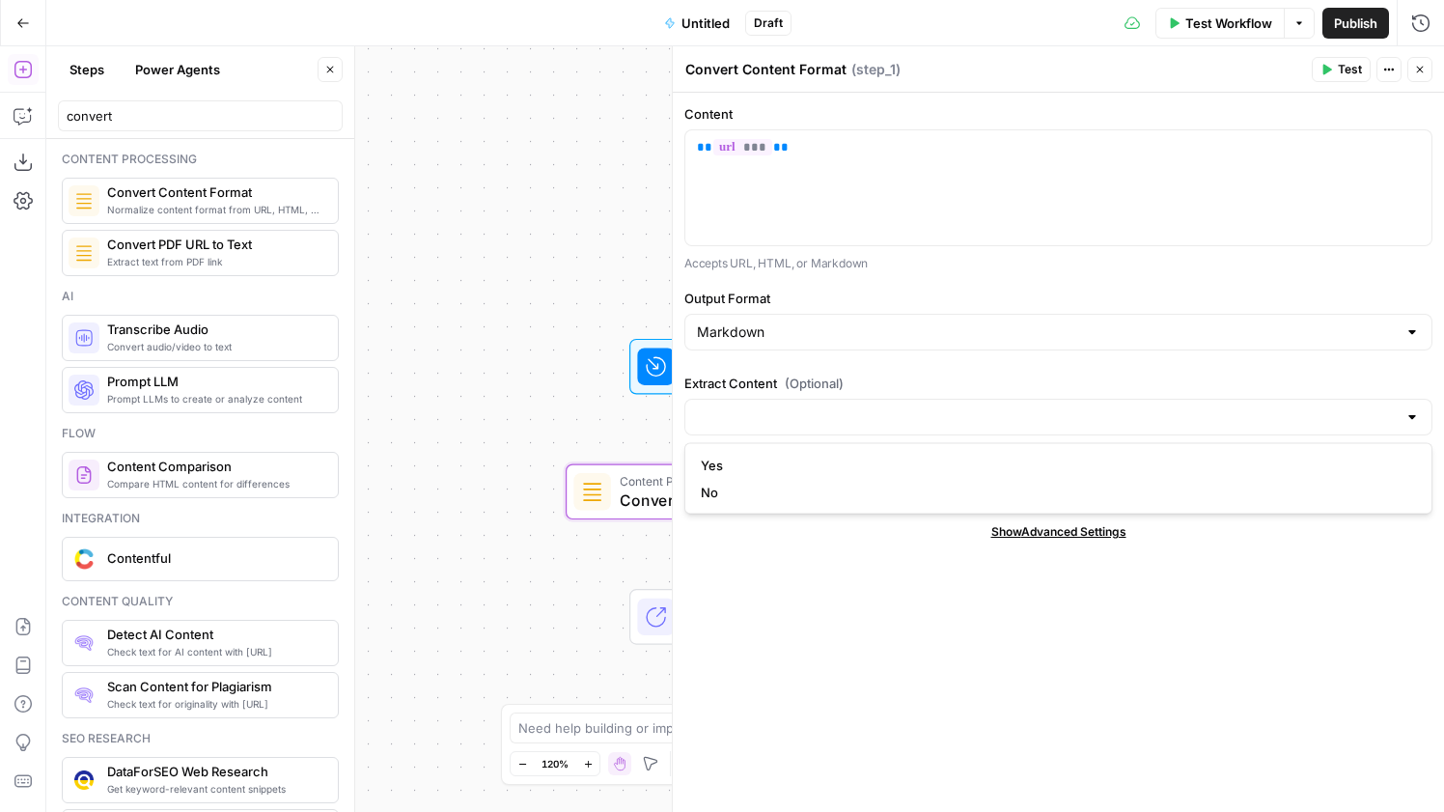
type input "Yes"
click at [694, 23] on span "Untitled" at bounding box center [705, 23] width 48 height 19
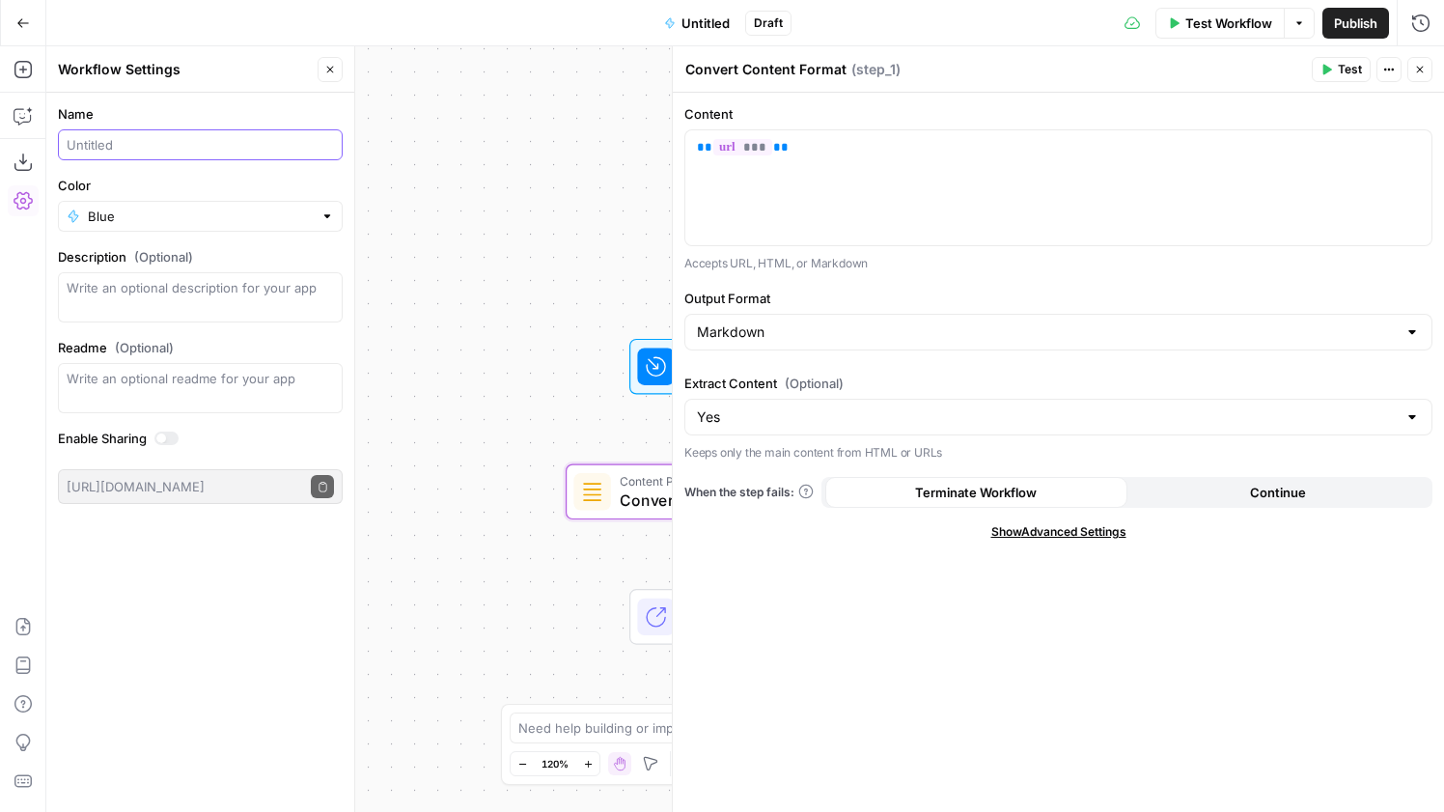
click at [190, 151] on input "Name" at bounding box center [200, 144] width 267 height 19
type input "Stage articles"
click at [1352, 28] on span "Publish" at bounding box center [1355, 23] width 43 height 19
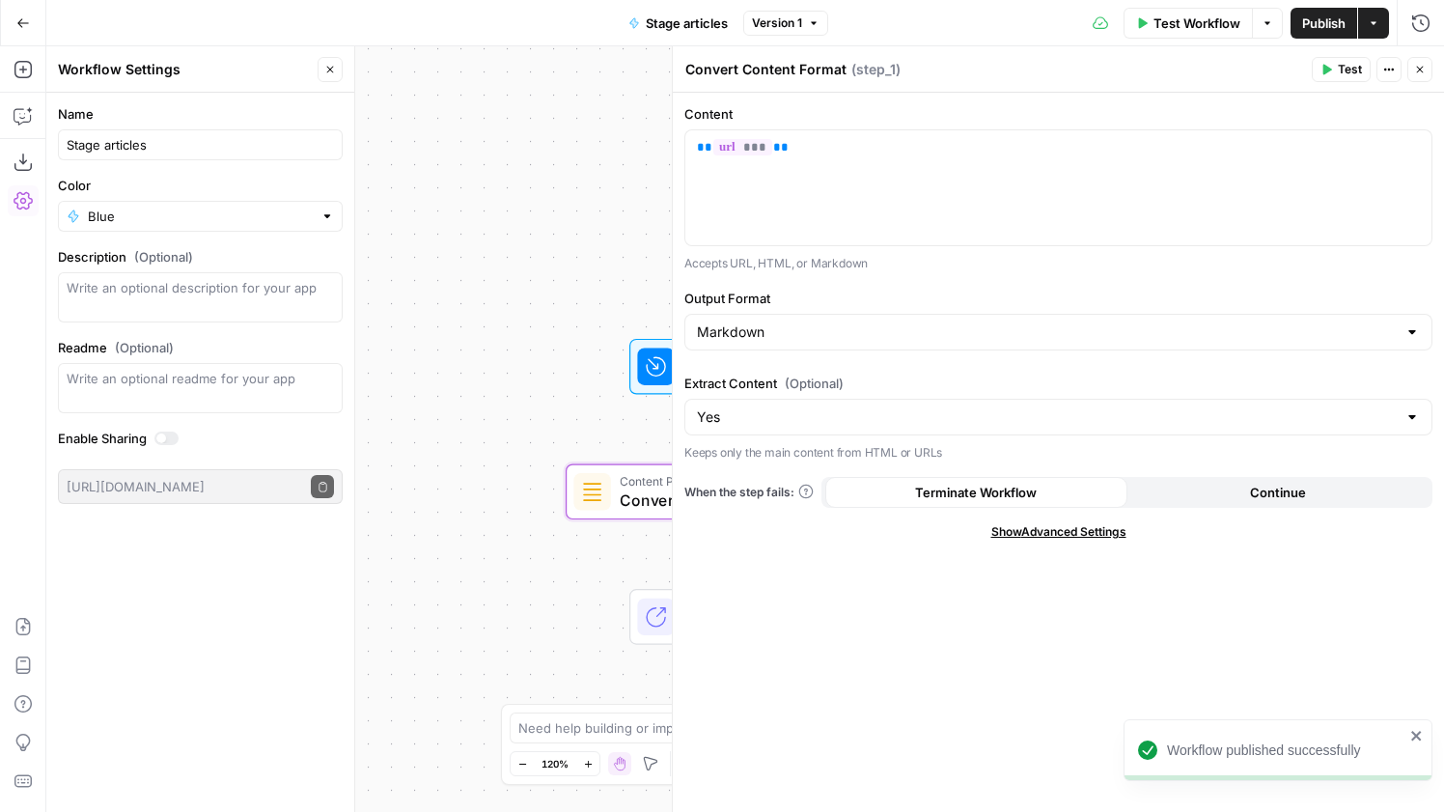
click at [26, 25] on icon "button" at bounding box center [23, 23] width 14 height 14
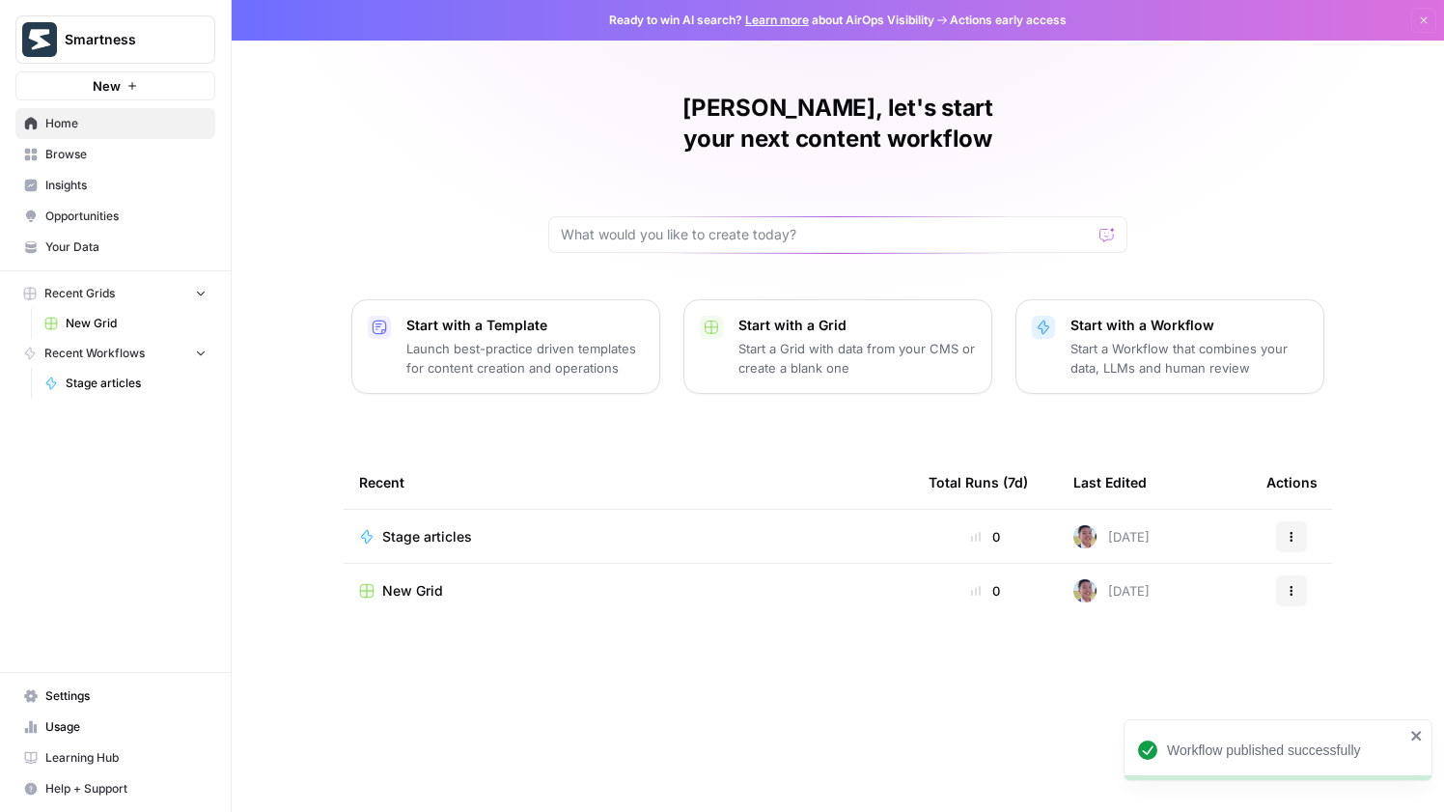
click at [446, 581] on div "New Grid" at bounding box center [628, 590] width 539 height 19
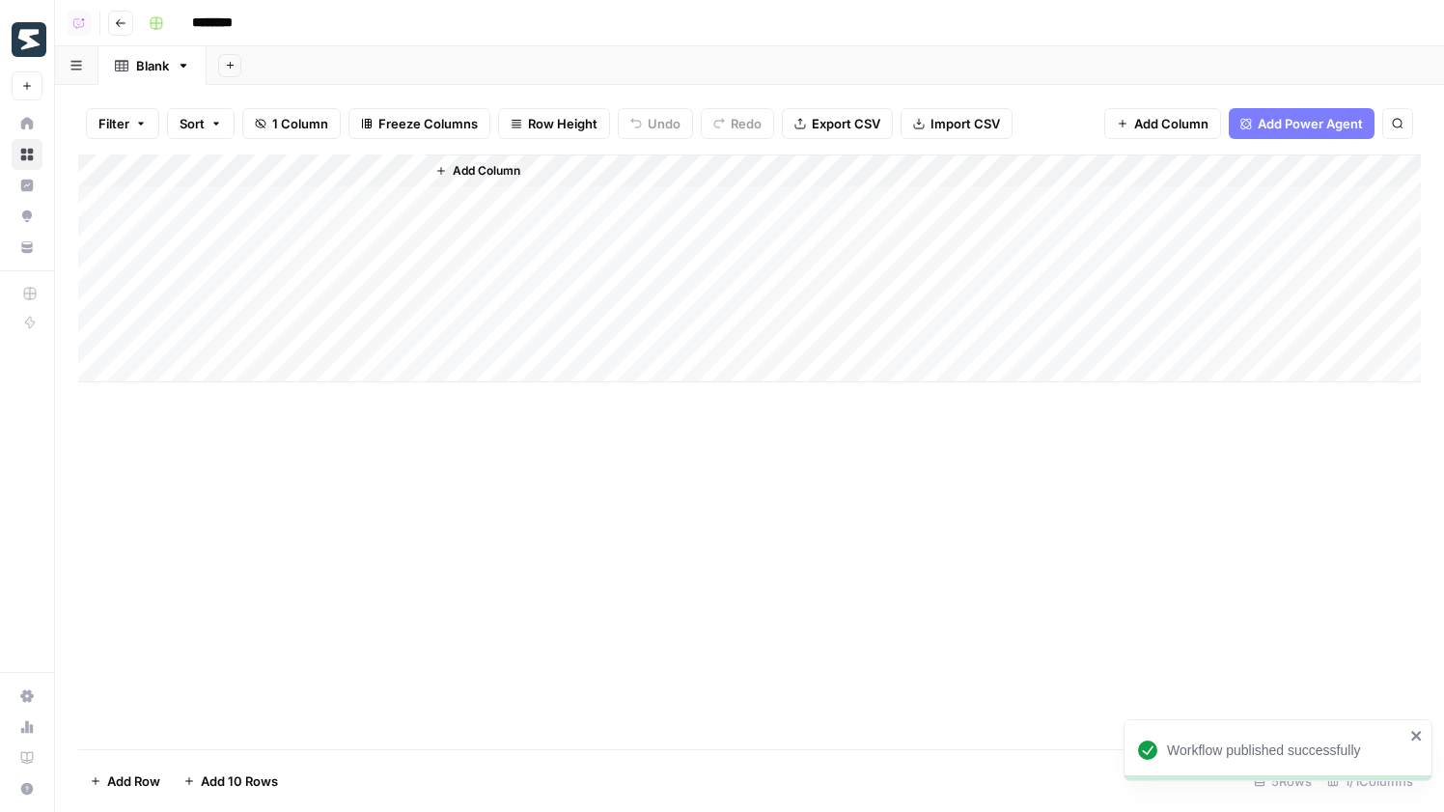
click at [504, 157] on div "Add Column" at bounding box center [923, 268] width 996 height 228
click at [504, 170] on span "Add Column" at bounding box center [487, 170] width 68 height 17
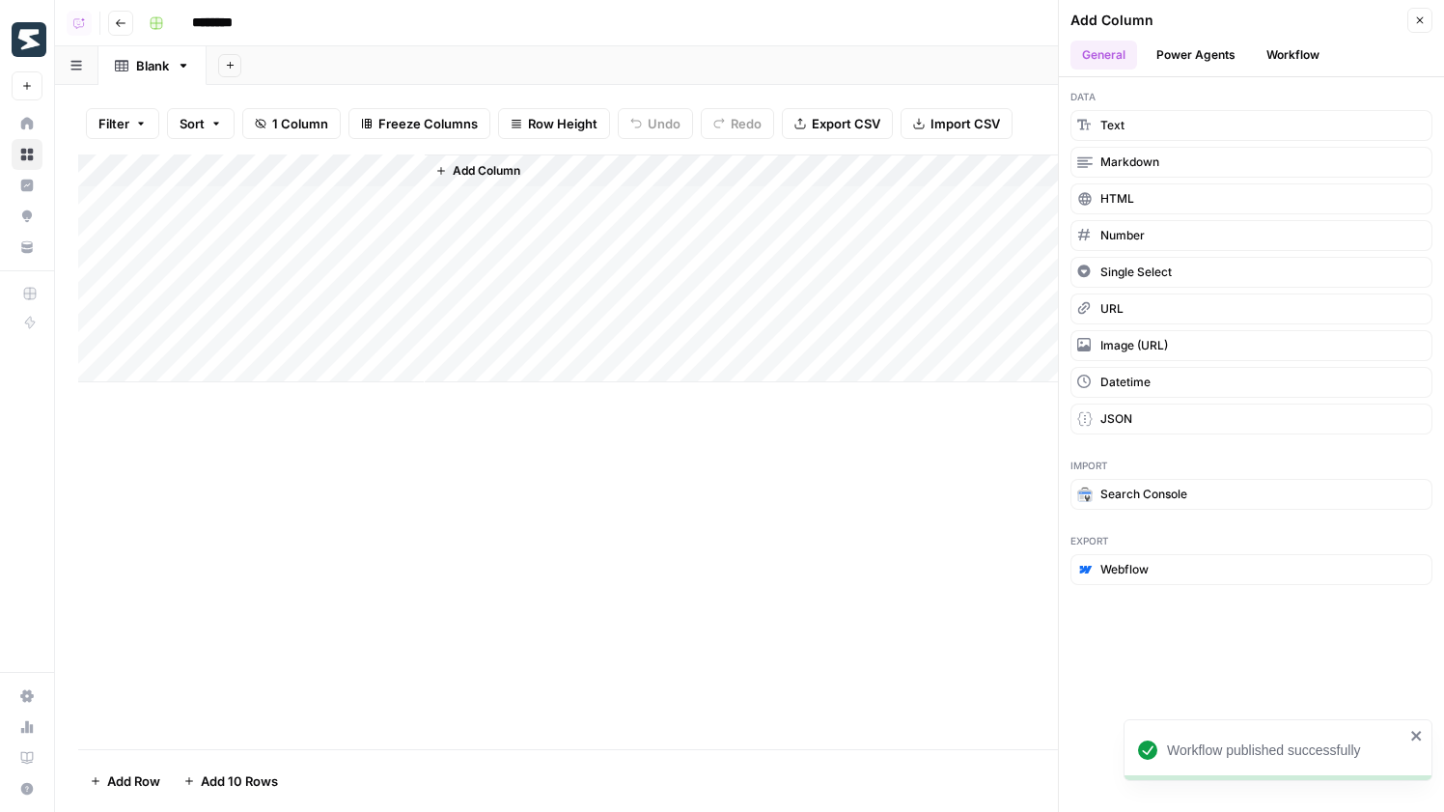
click at [1311, 77] on div "Data Text Markdown HTML Number Single Select URL Image (URL) Datetime JSON" at bounding box center [1251, 261] width 385 height 369
click at [1311, 62] on button "Workflow" at bounding box center [1293, 55] width 76 height 29
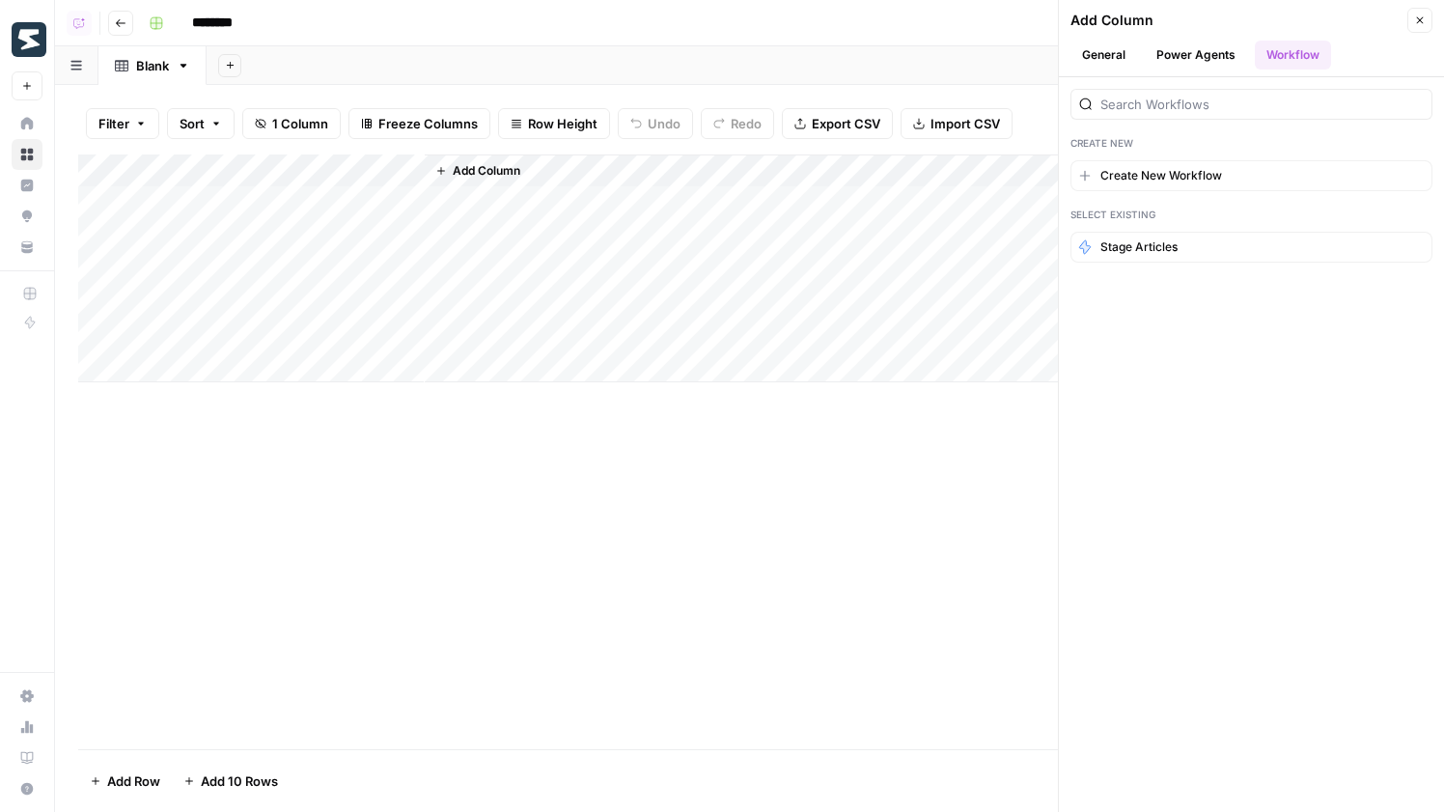
click at [1151, 263] on section "Stage articles" at bounding box center [1251, 253] width 362 height 42
click at [1172, 234] on button "Stage articles" at bounding box center [1251, 247] width 362 height 31
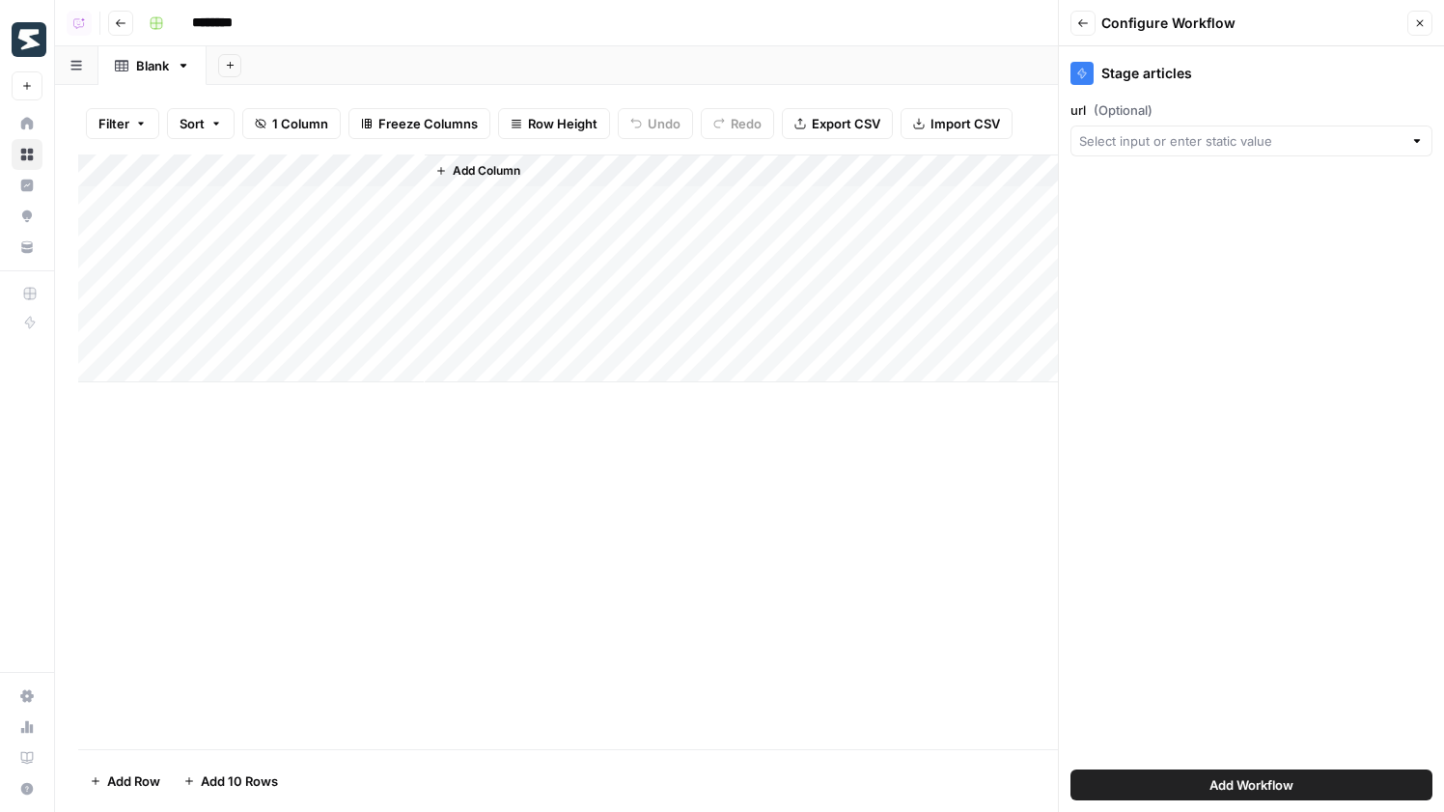
click at [1210, 172] on div "Stage articles url (Optional) Add Workflow" at bounding box center [1251, 428] width 385 height 765
click at [1215, 142] on input "url (Optional)" at bounding box center [1240, 140] width 323 height 19
click at [1158, 253] on span "Title" at bounding box center [1247, 246] width 321 height 19
type input "Title"
click at [1299, 787] on button "Add Workflow" at bounding box center [1251, 784] width 362 height 31
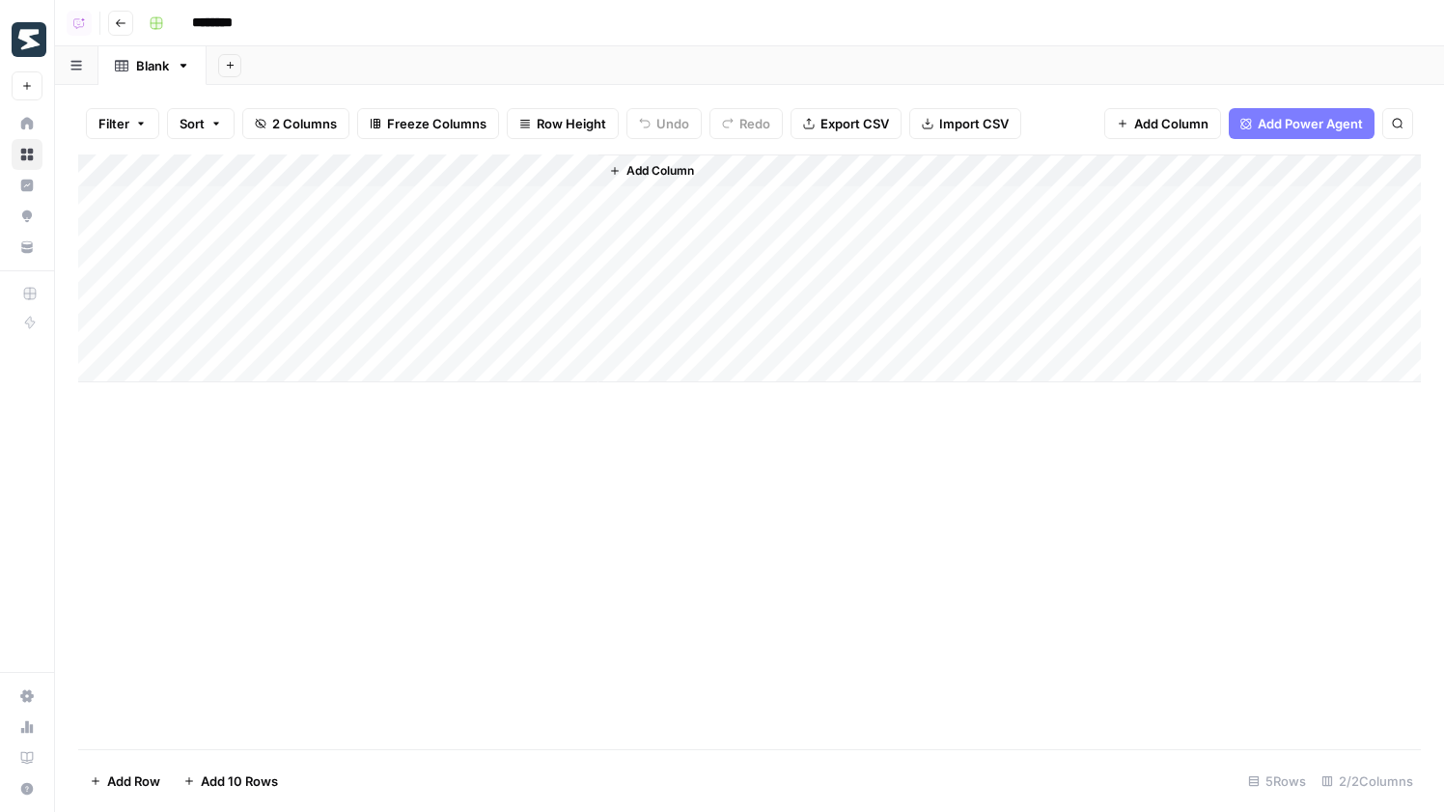
click at [518, 201] on div "Add Column" at bounding box center [749, 268] width 1343 height 228
click at [666, 206] on div "Add Column" at bounding box center [749, 268] width 1343 height 228
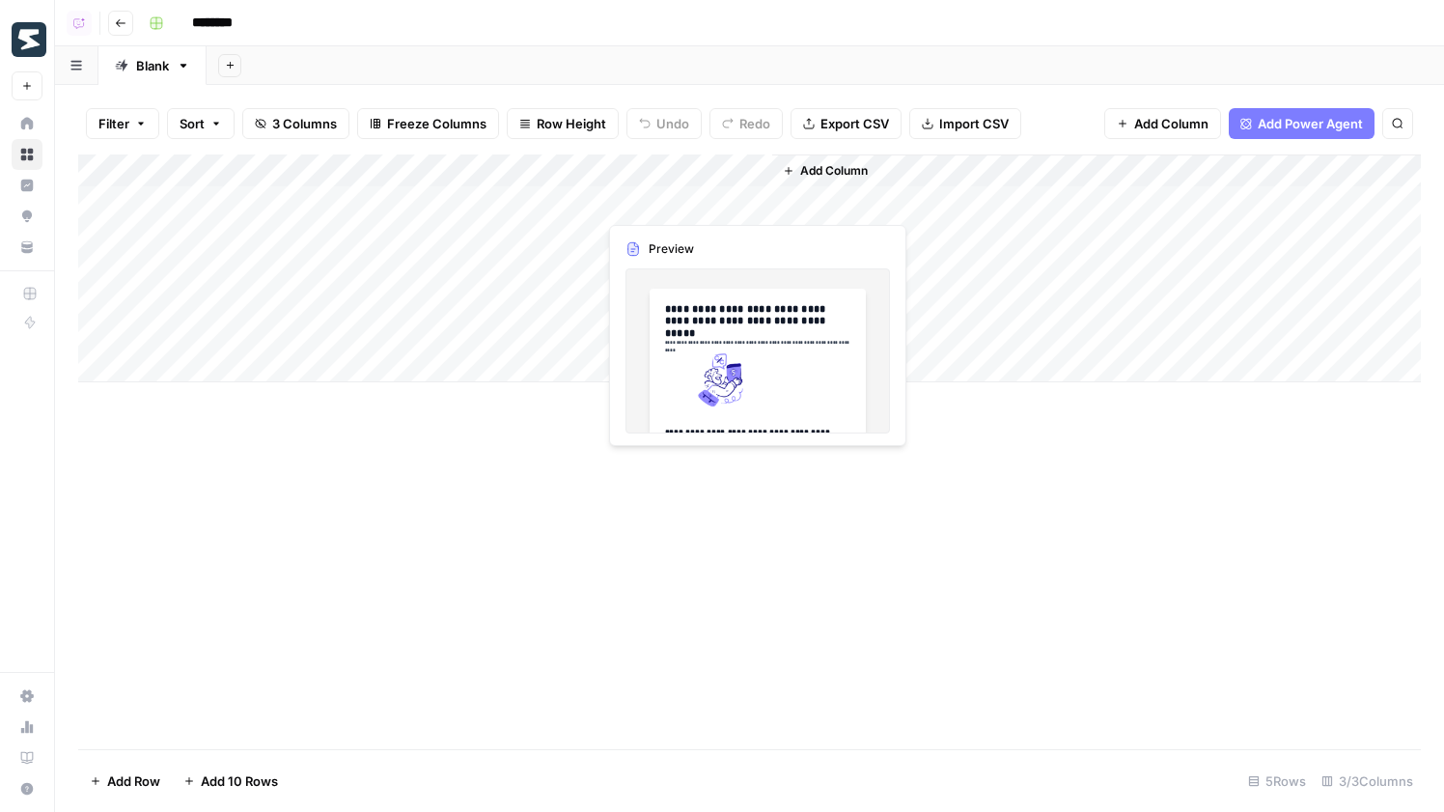
click at [666, 206] on div "Add Column" at bounding box center [749, 268] width 1343 height 228
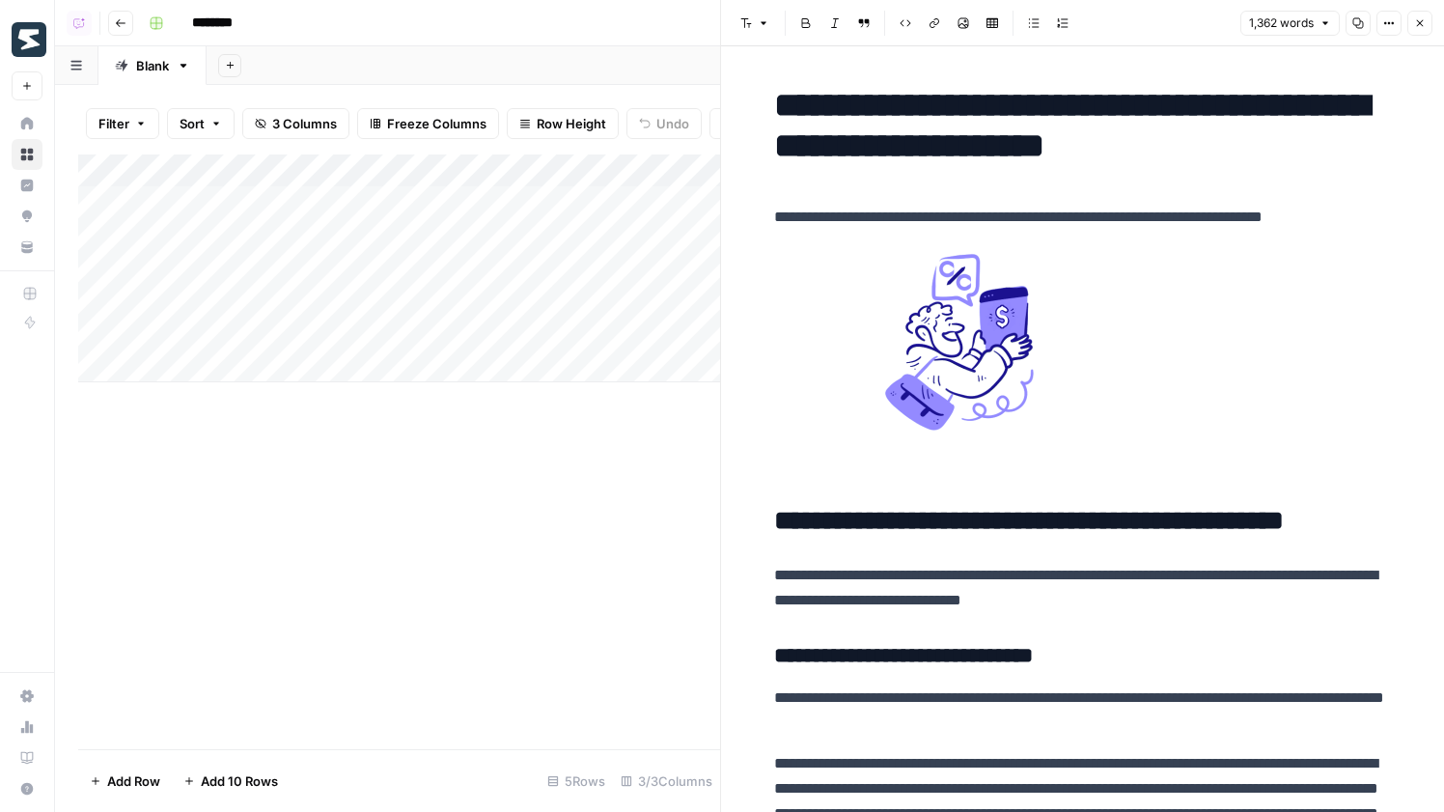
click at [1360, 23] on icon "button" at bounding box center [1358, 23] width 12 height 12
click at [250, 209] on div "Add Column" at bounding box center [399, 268] width 642 height 228
click at [250, 208] on div "Add Column" at bounding box center [399, 268] width 642 height 228
click at [1383, 17] on icon "button" at bounding box center [1389, 23] width 12 height 12
click at [1302, 216] on button "Code" at bounding box center [1324, 204] width 137 height 27
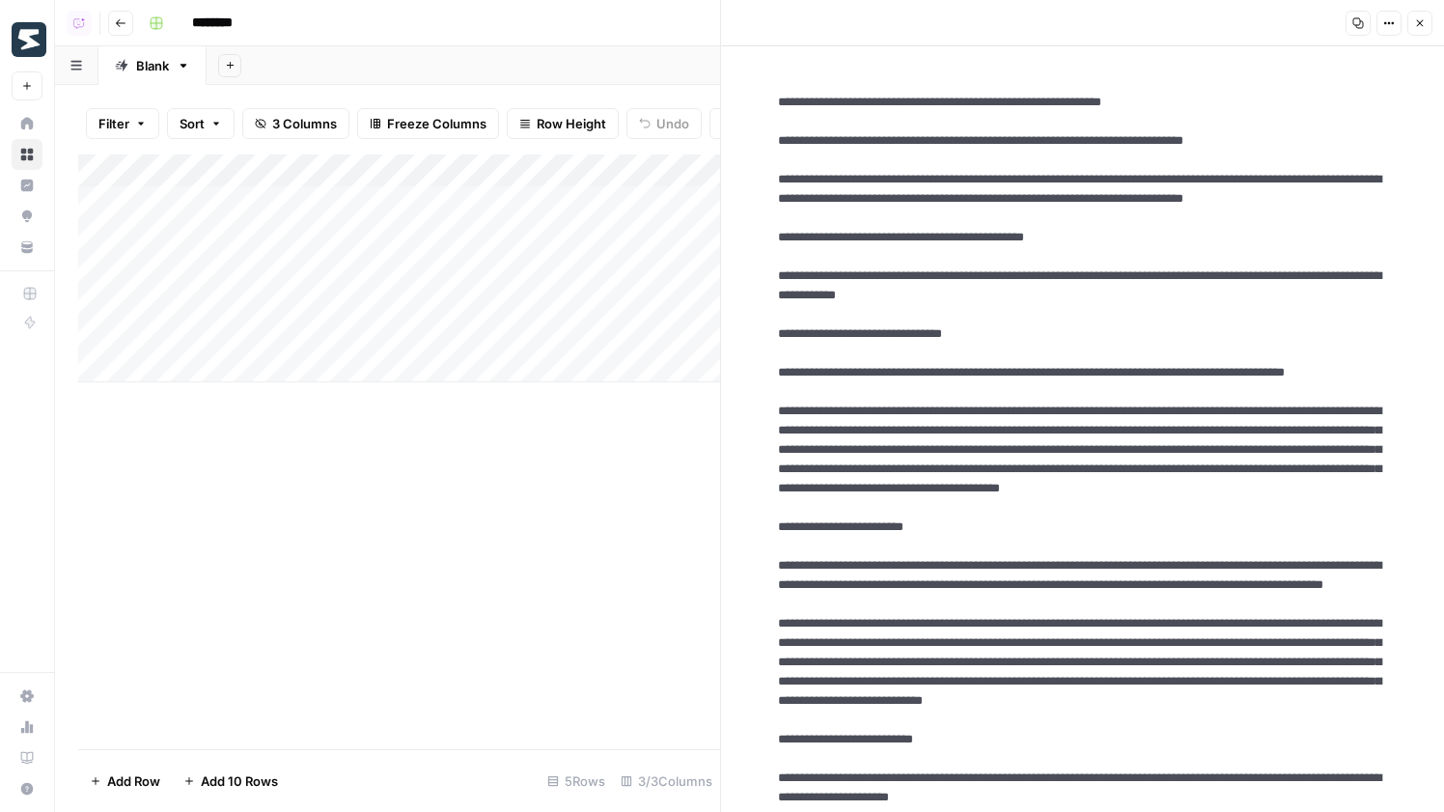
click at [289, 227] on div "Add Column" at bounding box center [399, 268] width 642 height 228
type textarea "**********"
click at [580, 236] on div "Add Column" at bounding box center [399, 268] width 642 height 228
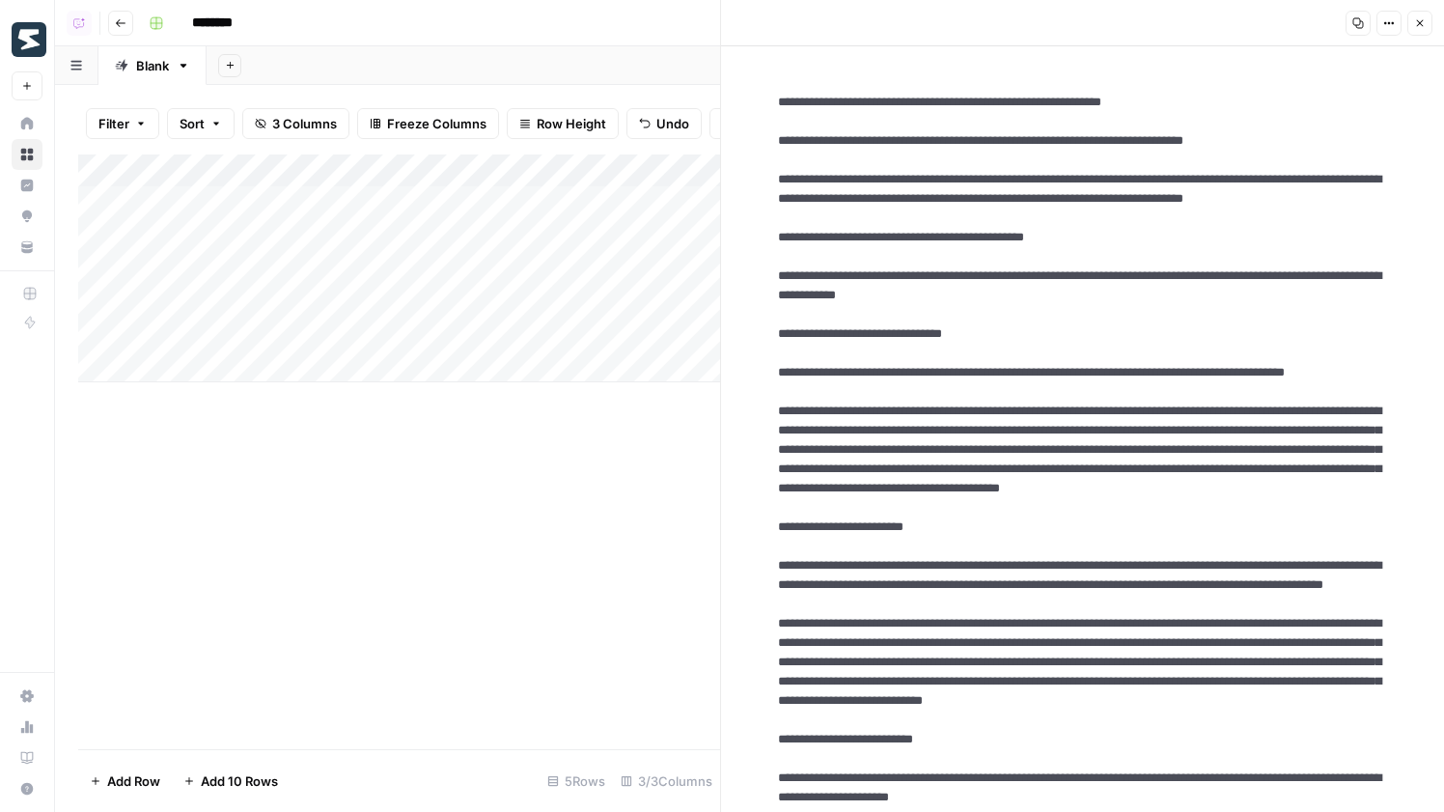
click at [319, 265] on div "Add Column" at bounding box center [399, 268] width 642 height 228
type textarea "**********"
click at [548, 232] on div "Add Column" at bounding box center [399, 268] width 642 height 228
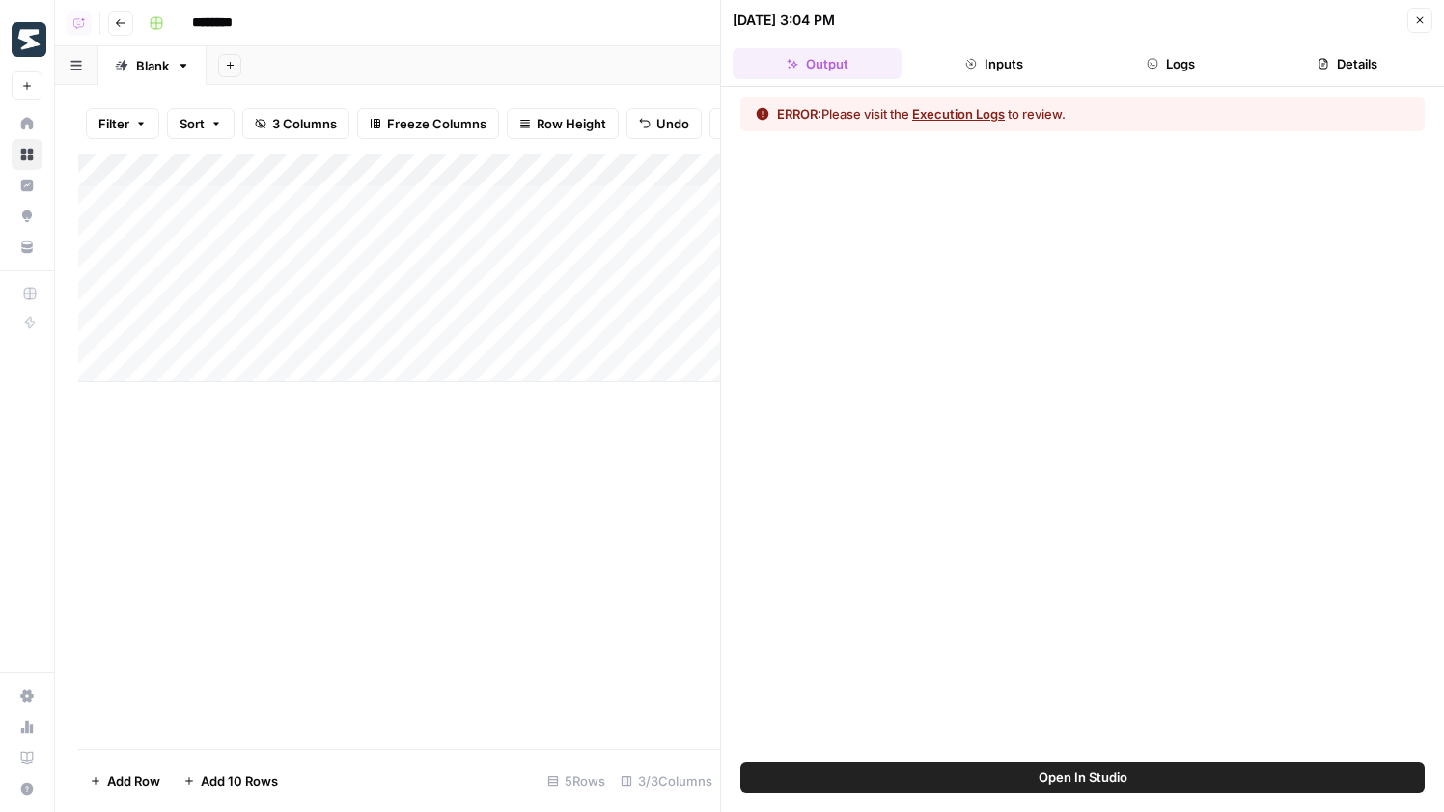
click at [1151, 63] on icon "button" at bounding box center [1153, 64] width 12 height 12
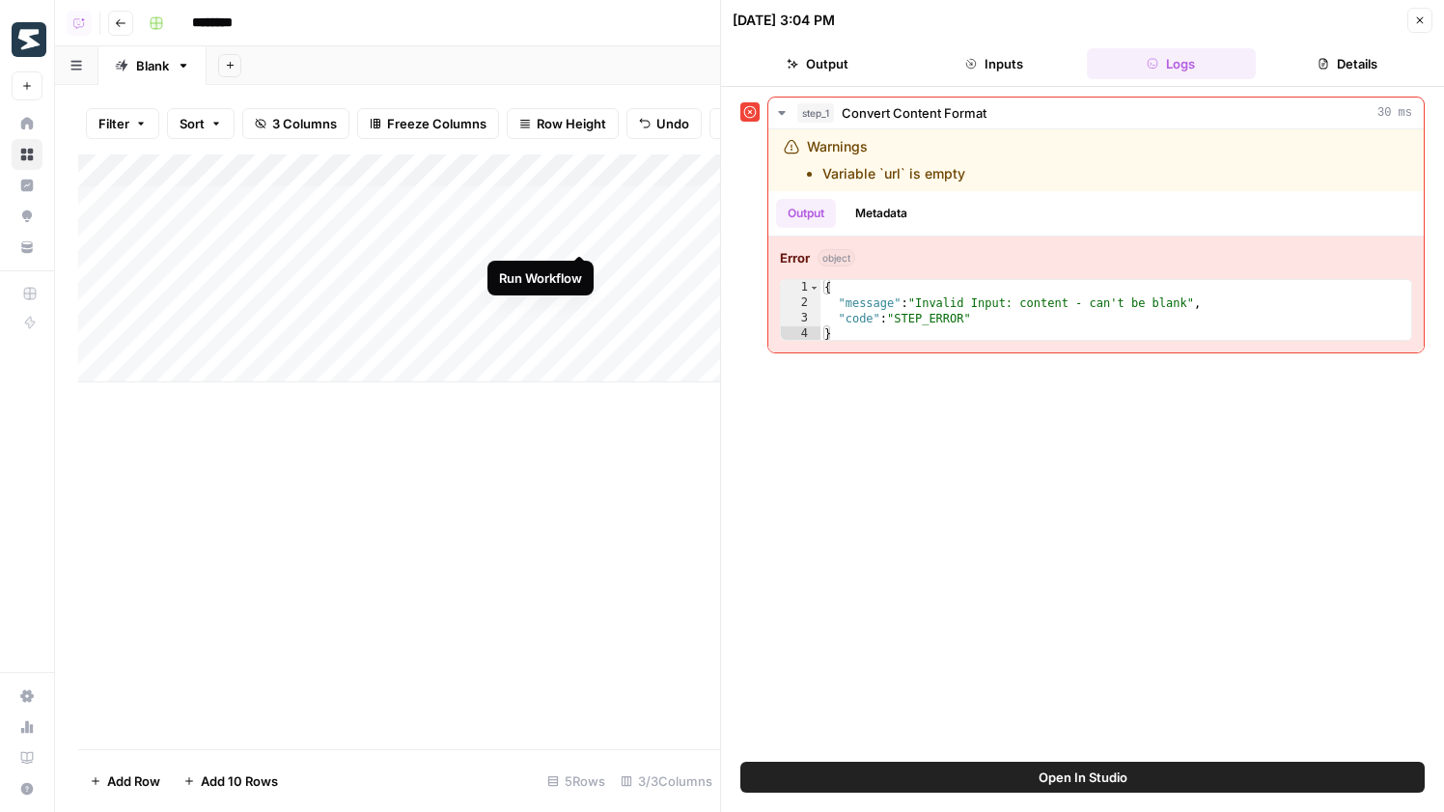
click at [583, 231] on div "Add Column" at bounding box center [399, 268] width 642 height 228
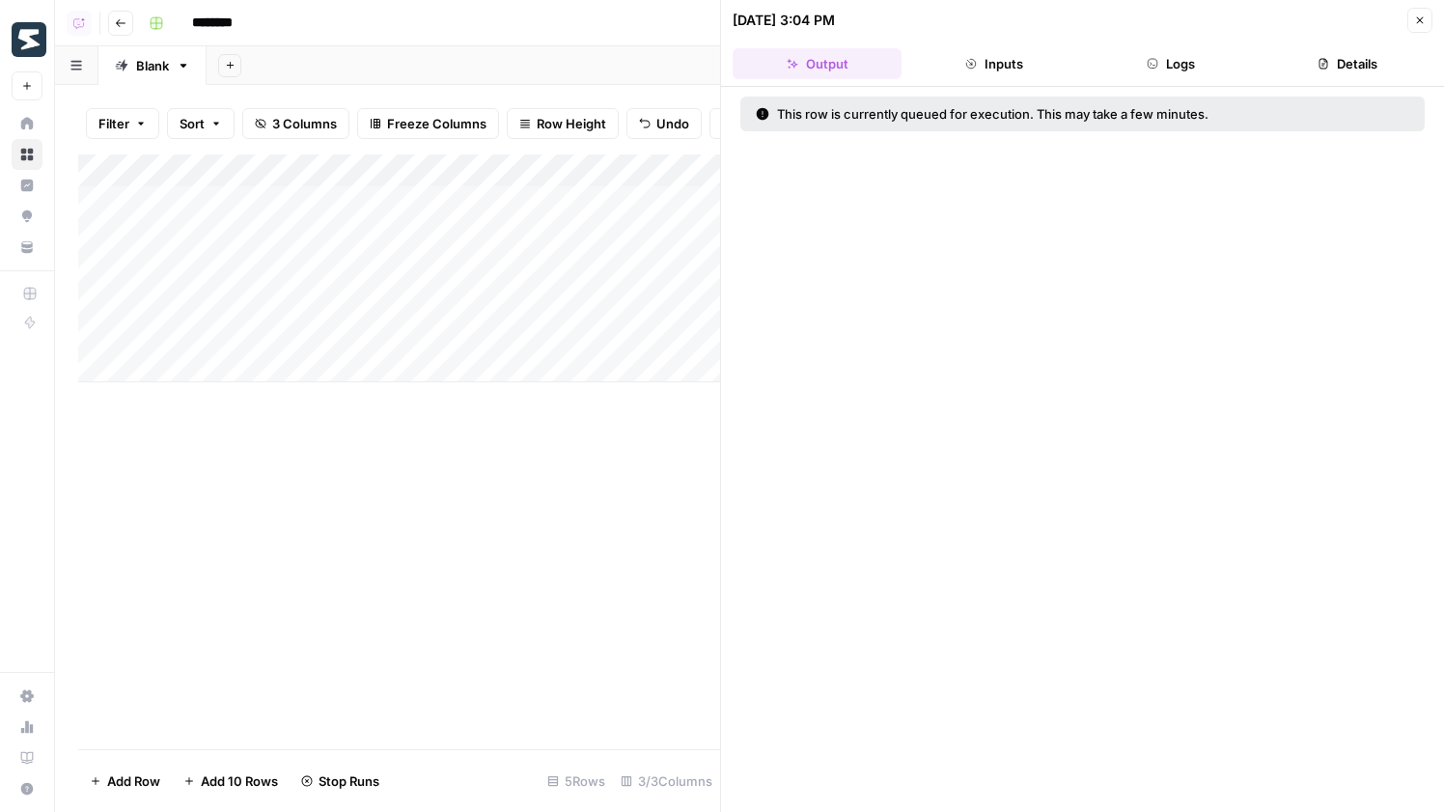
click at [558, 268] on div "Add Column" at bounding box center [399, 268] width 642 height 228
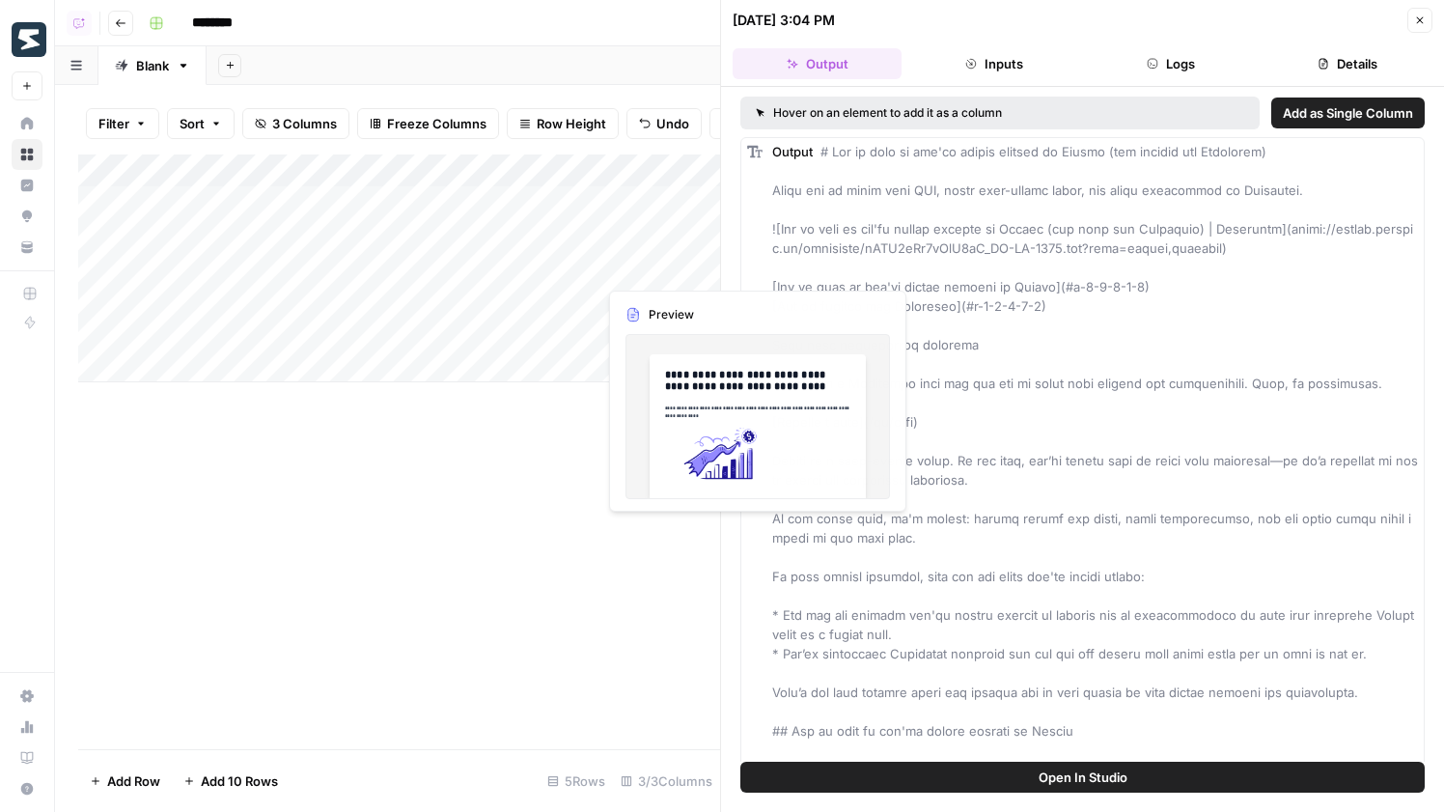
click at [651, 233] on div "Add Column" at bounding box center [399, 268] width 642 height 228
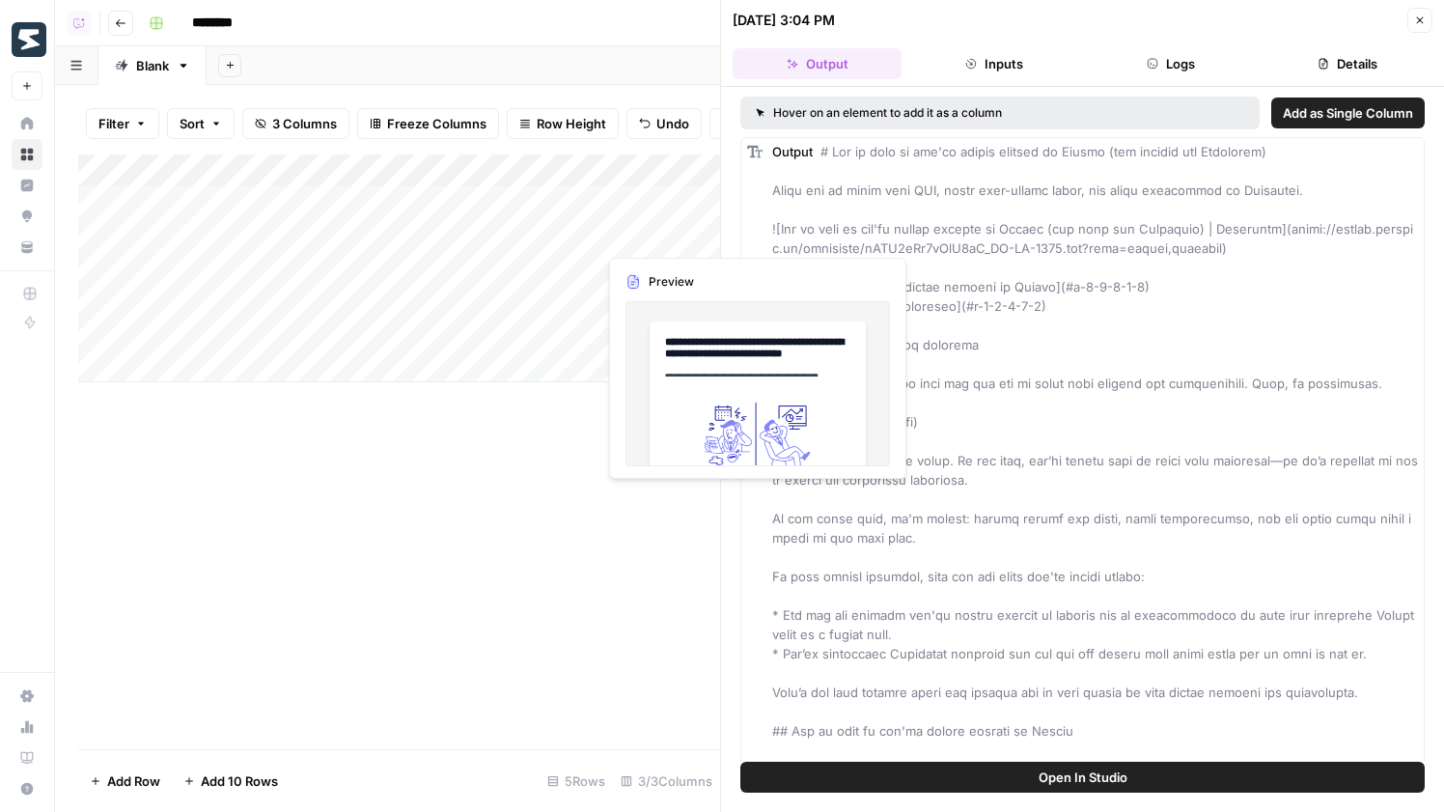
click at [651, 233] on div "Add Column" at bounding box center [399, 268] width 642 height 228
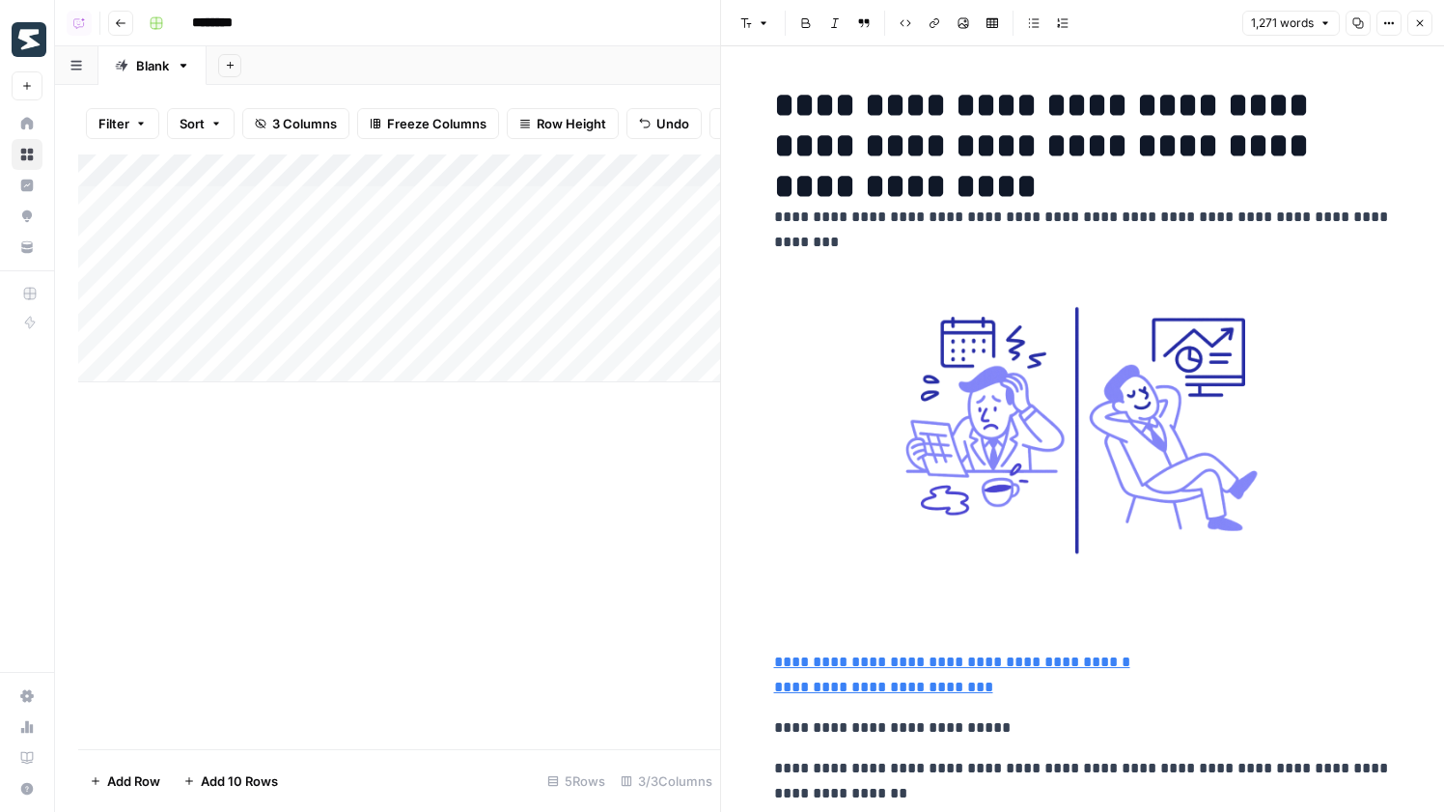
click at [1388, 25] on icon "button" at bounding box center [1389, 23] width 12 height 12
click at [1331, 195] on span "Code" at bounding box center [1331, 204] width 93 height 19
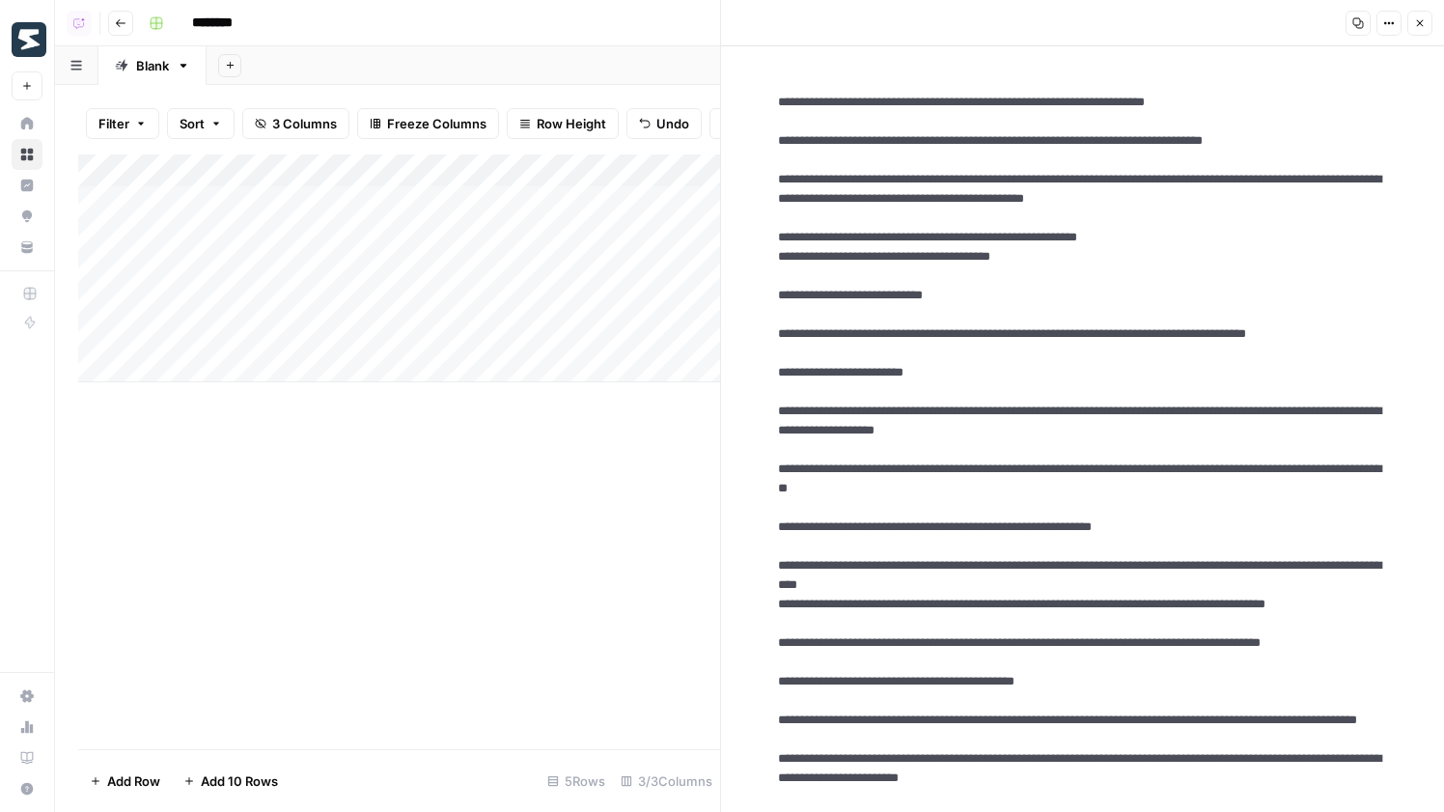
click at [672, 268] on div "Add Column" at bounding box center [399, 268] width 642 height 228
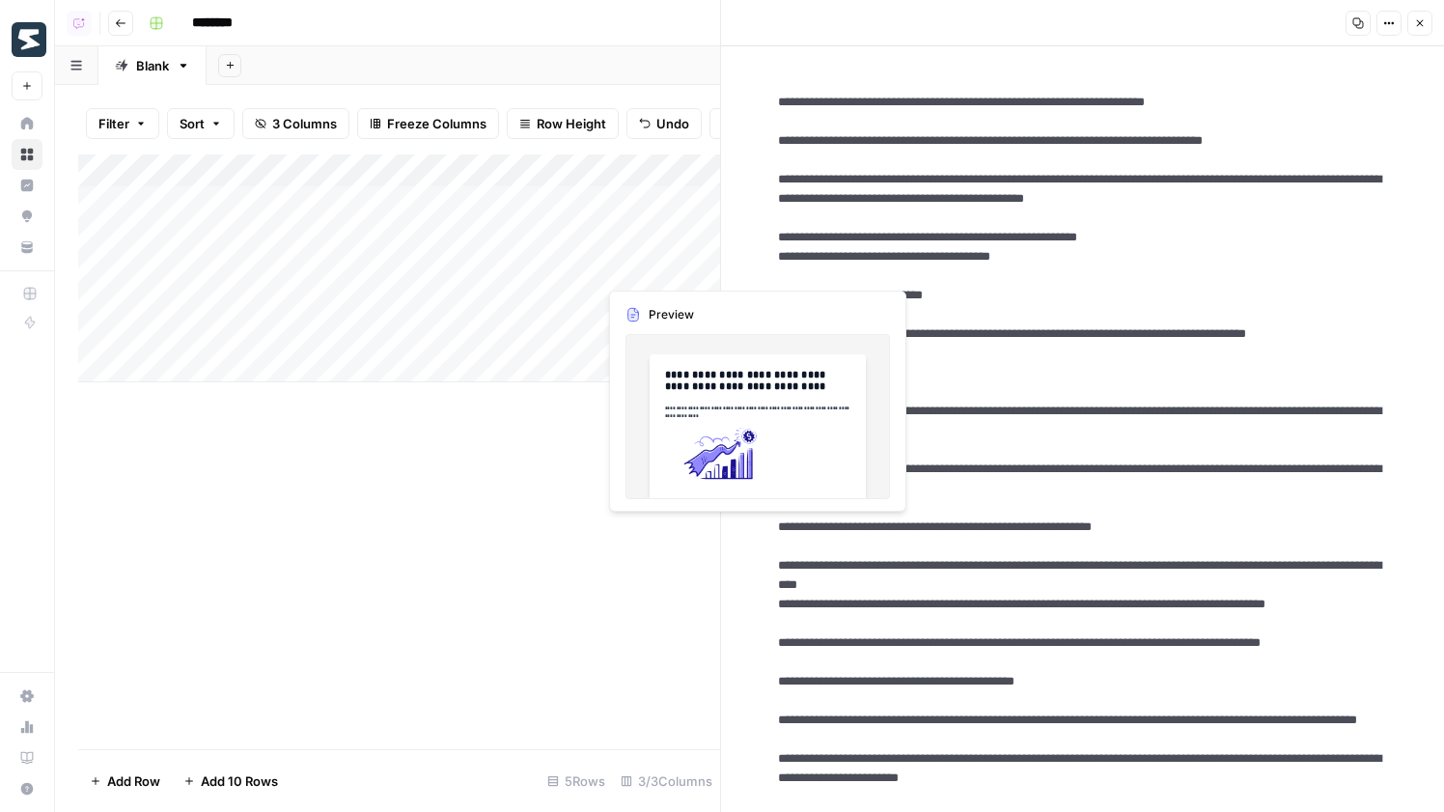
click at [672, 268] on div "Add Column" at bounding box center [399, 268] width 642 height 228
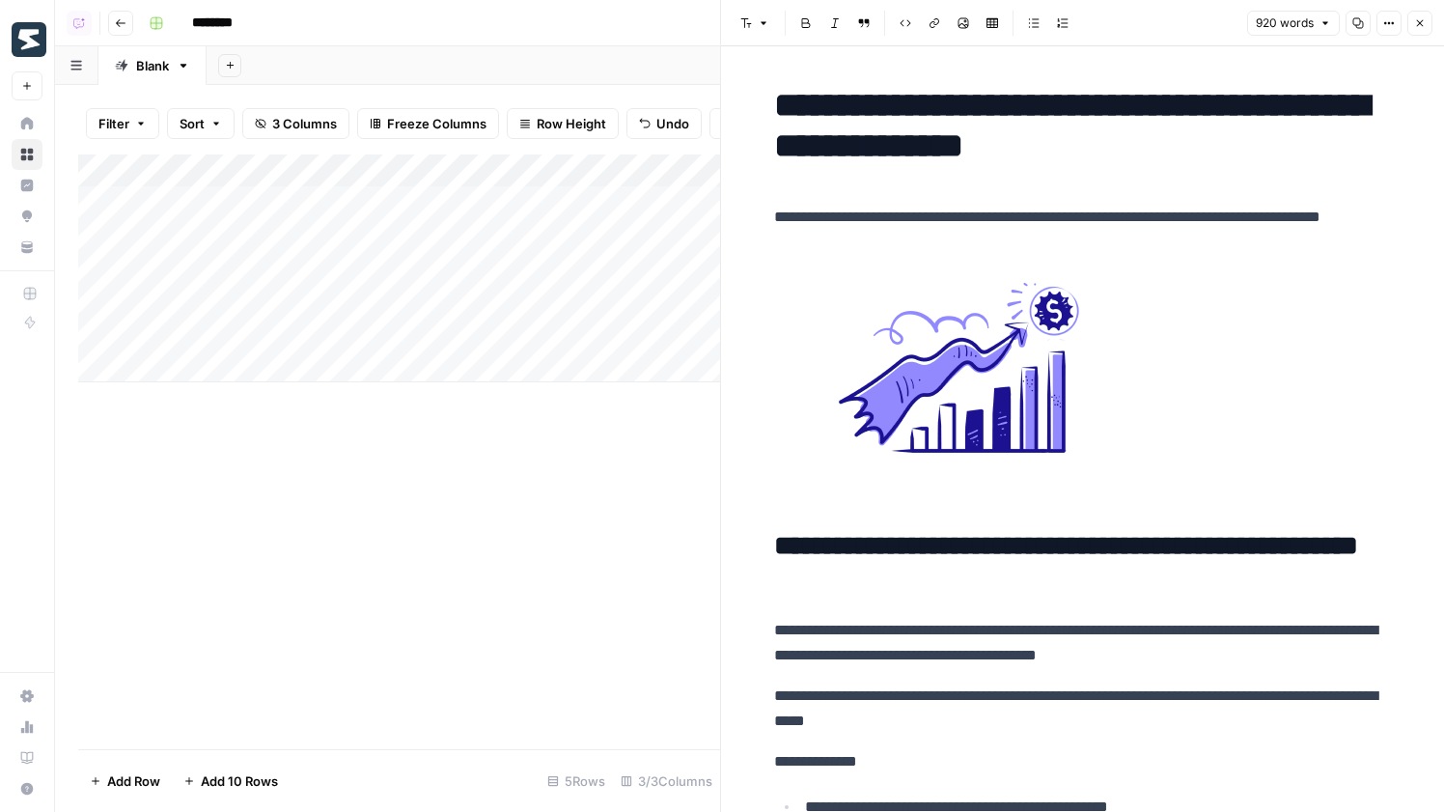
click at [1384, 21] on icon "button" at bounding box center [1389, 23] width 12 height 12
click at [1338, 190] on button "Markdown" at bounding box center [1324, 177] width 137 height 27
click at [1383, 30] on button "Options" at bounding box center [1388, 23] width 25 height 25
click at [1363, 207] on span "Code" at bounding box center [1331, 204] width 93 height 19
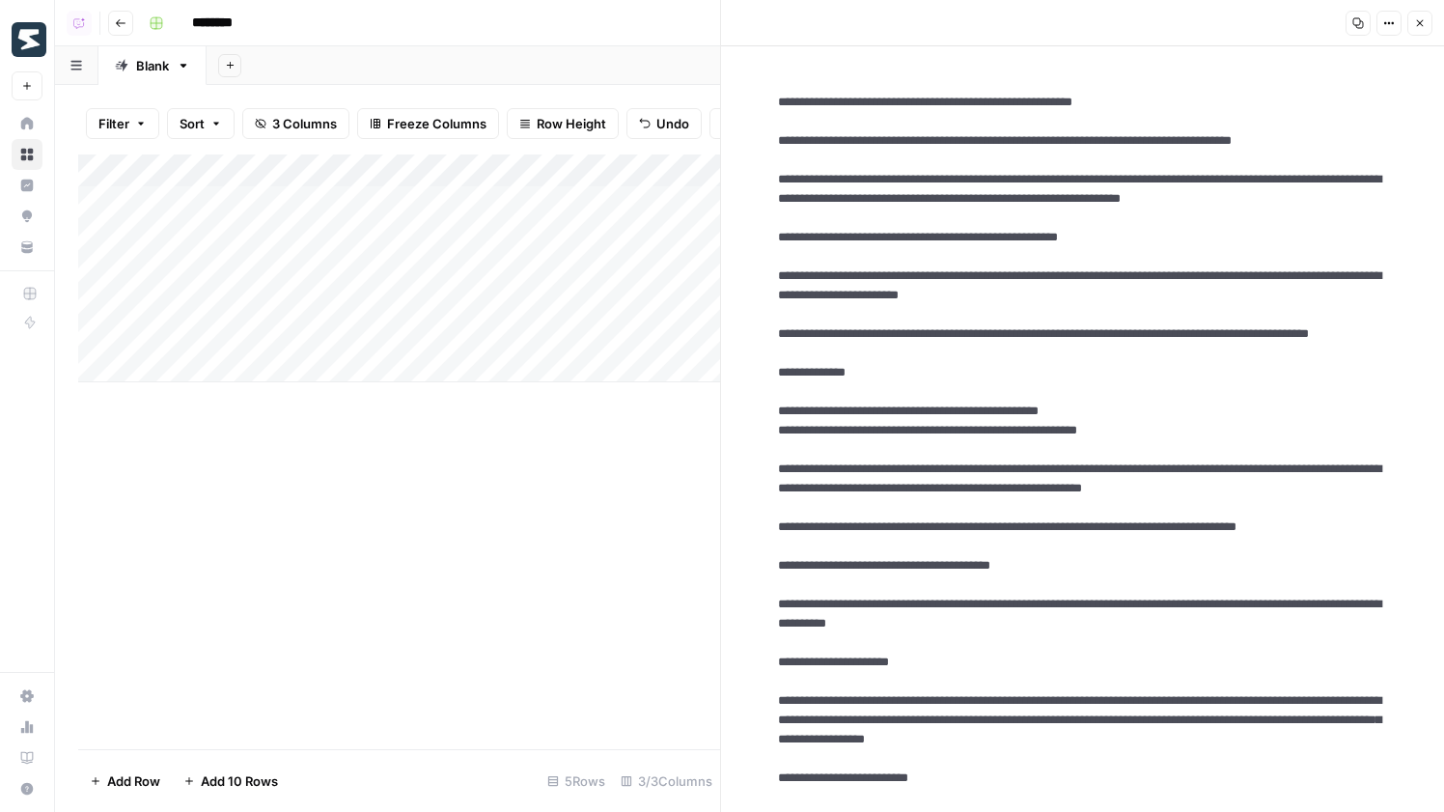
click at [255, 353] on div "Add Column" at bounding box center [399, 268] width 642 height 228
click at [272, 340] on div "Add Column" at bounding box center [399, 284] width 642 height 261
type textarea "**********"
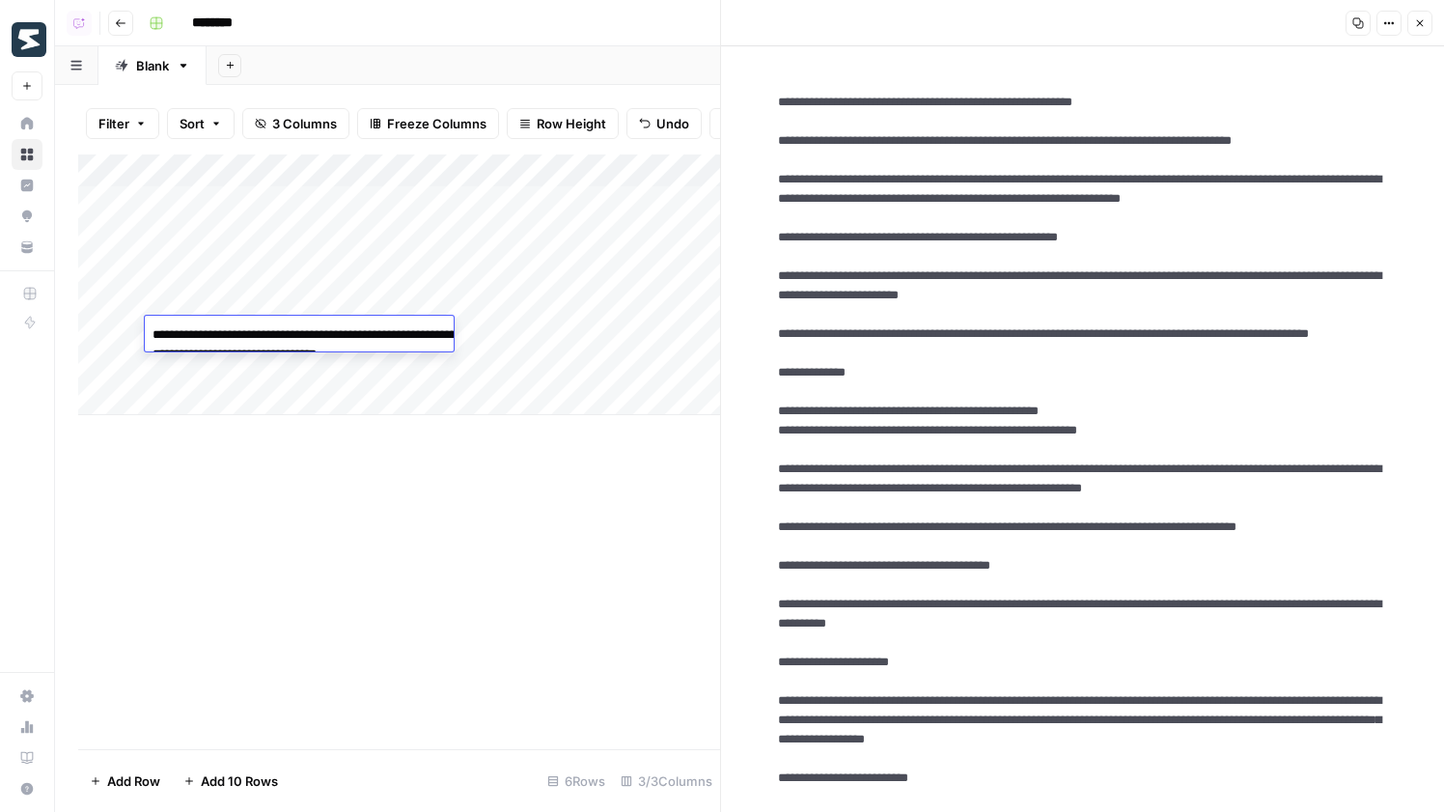
click at [360, 449] on div "Add Column" at bounding box center [399, 451] width 642 height 595
click at [336, 368] on div "Add Column" at bounding box center [399, 284] width 642 height 261
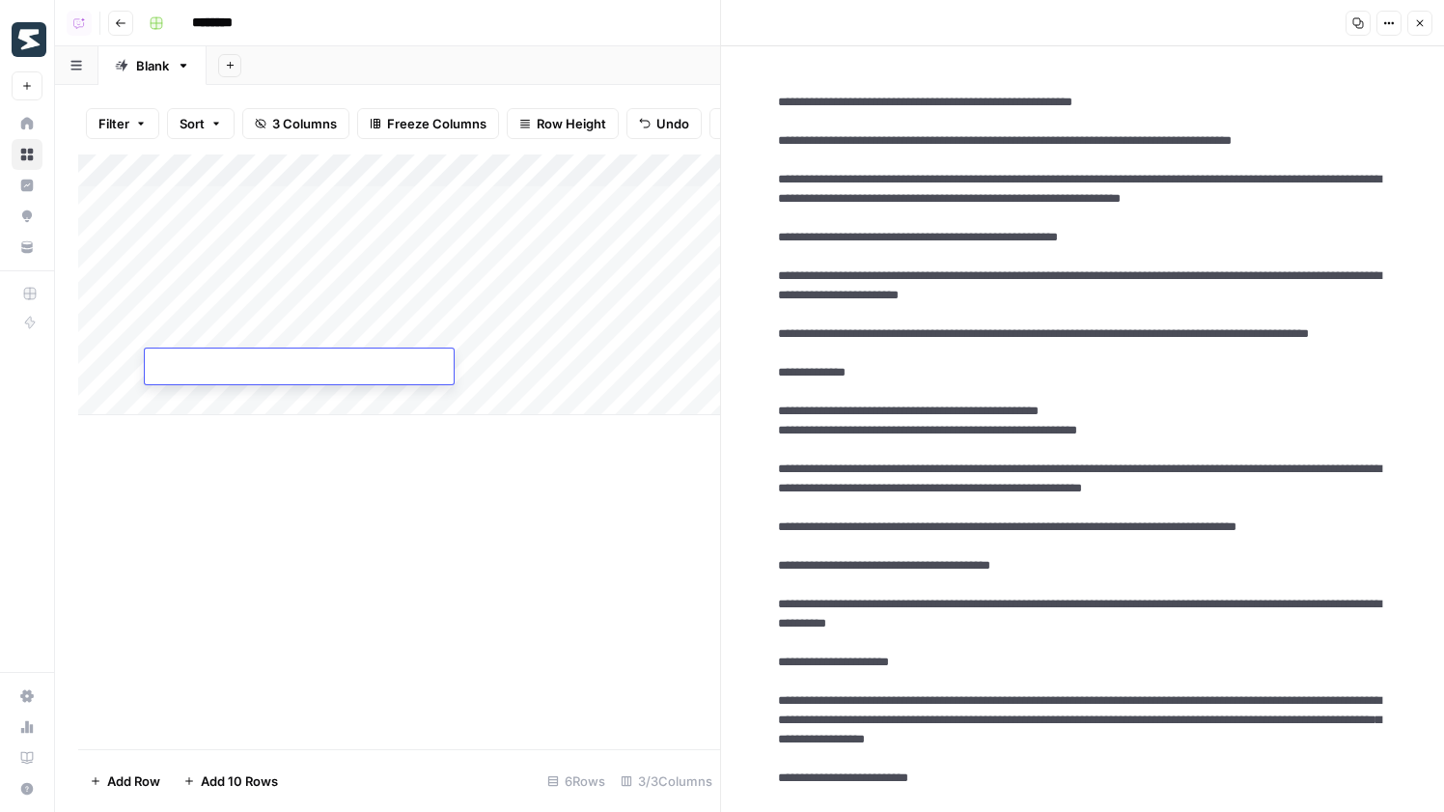
type textarea "**********"
click at [576, 513] on div "Add Column" at bounding box center [399, 451] width 642 height 595
click at [535, 331] on div "Add Column" at bounding box center [399, 284] width 642 height 261
click at [548, 372] on div "Add Column" at bounding box center [399, 284] width 642 height 261
click at [629, 332] on div "Add Column" at bounding box center [399, 284] width 642 height 261
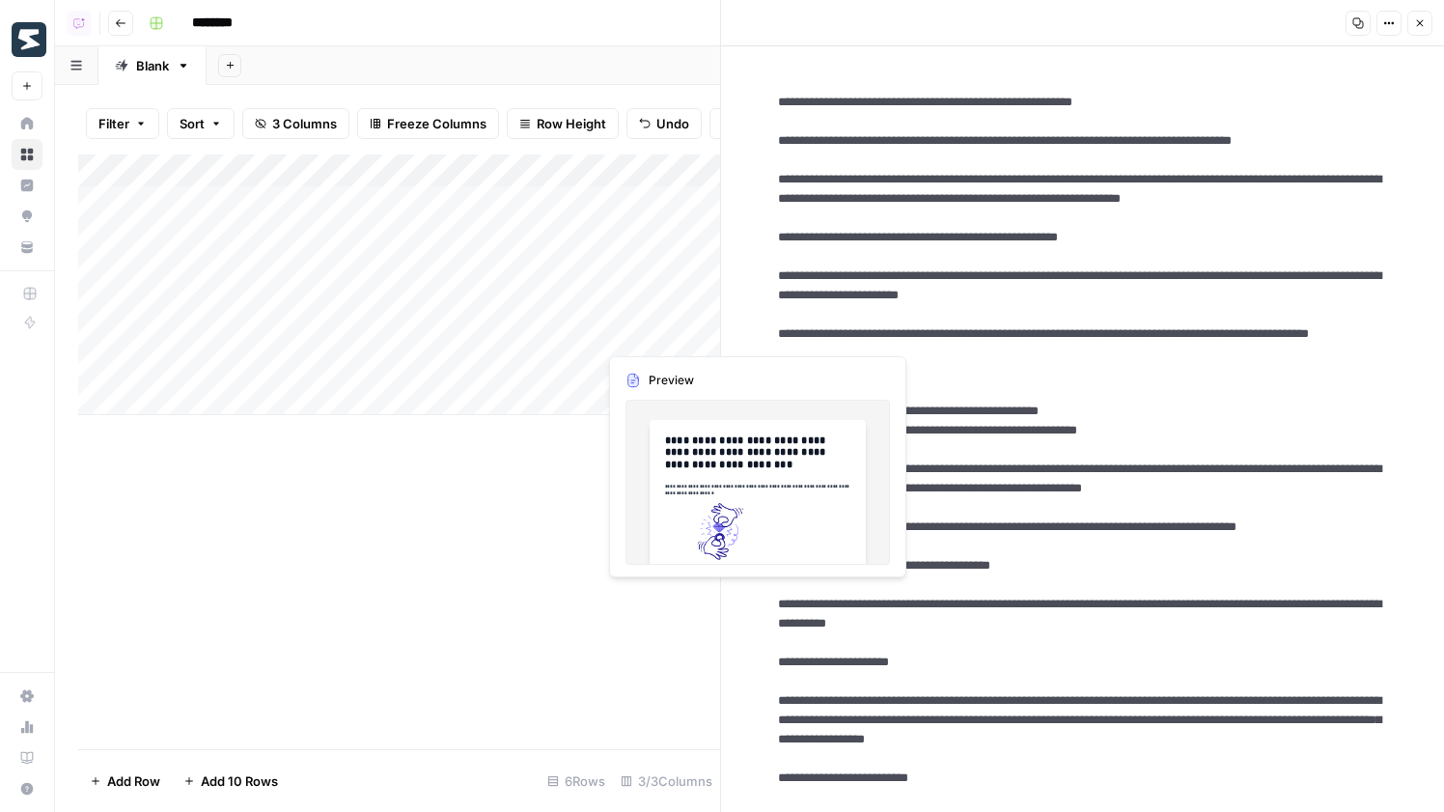
click at [629, 332] on div "Add Column" at bounding box center [399, 284] width 642 height 261
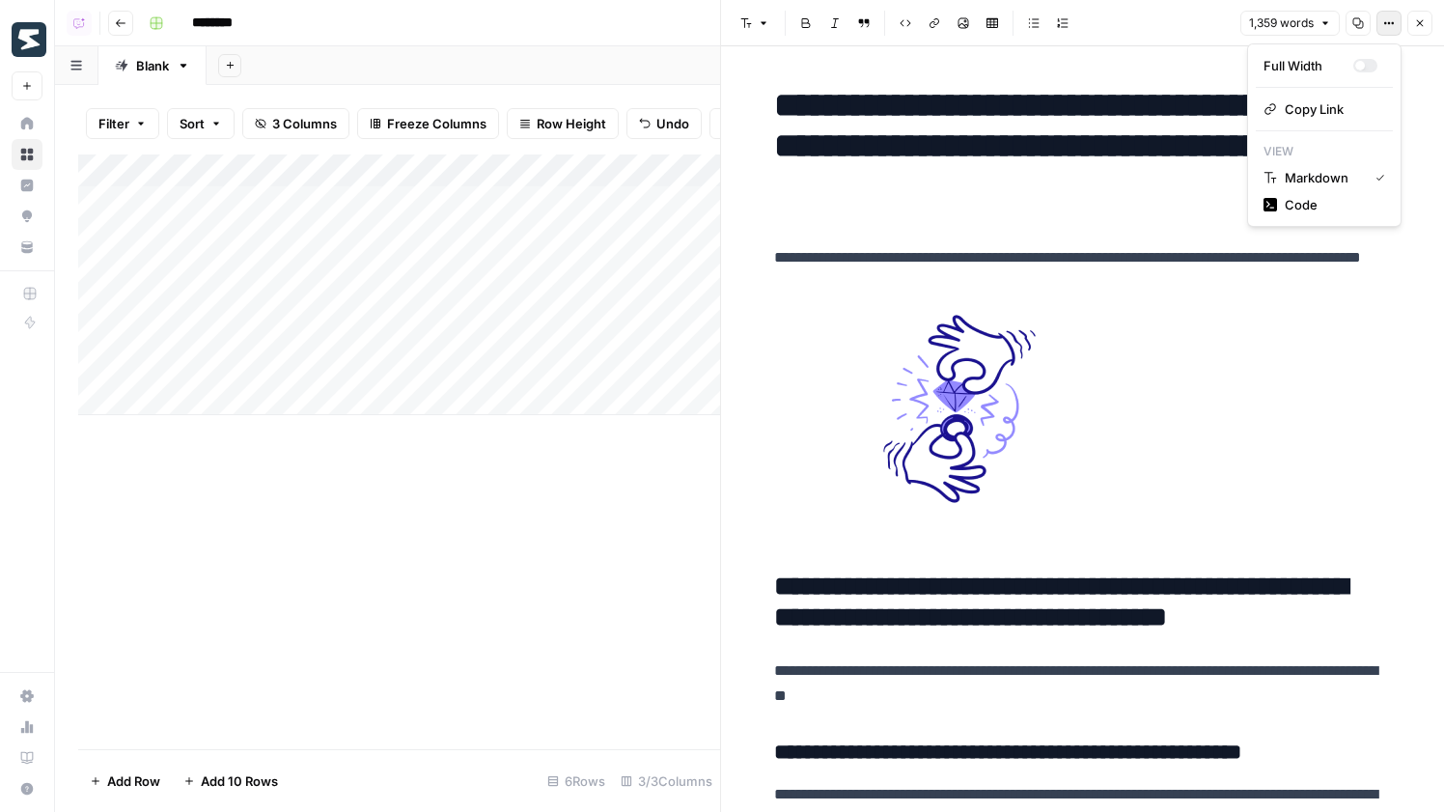
click at [1380, 31] on button "Options" at bounding box center [1388, 23] width 25 height 25
click at [1333, 193] on button "Code" at bounding box center [1324, 204] width 137 height 27
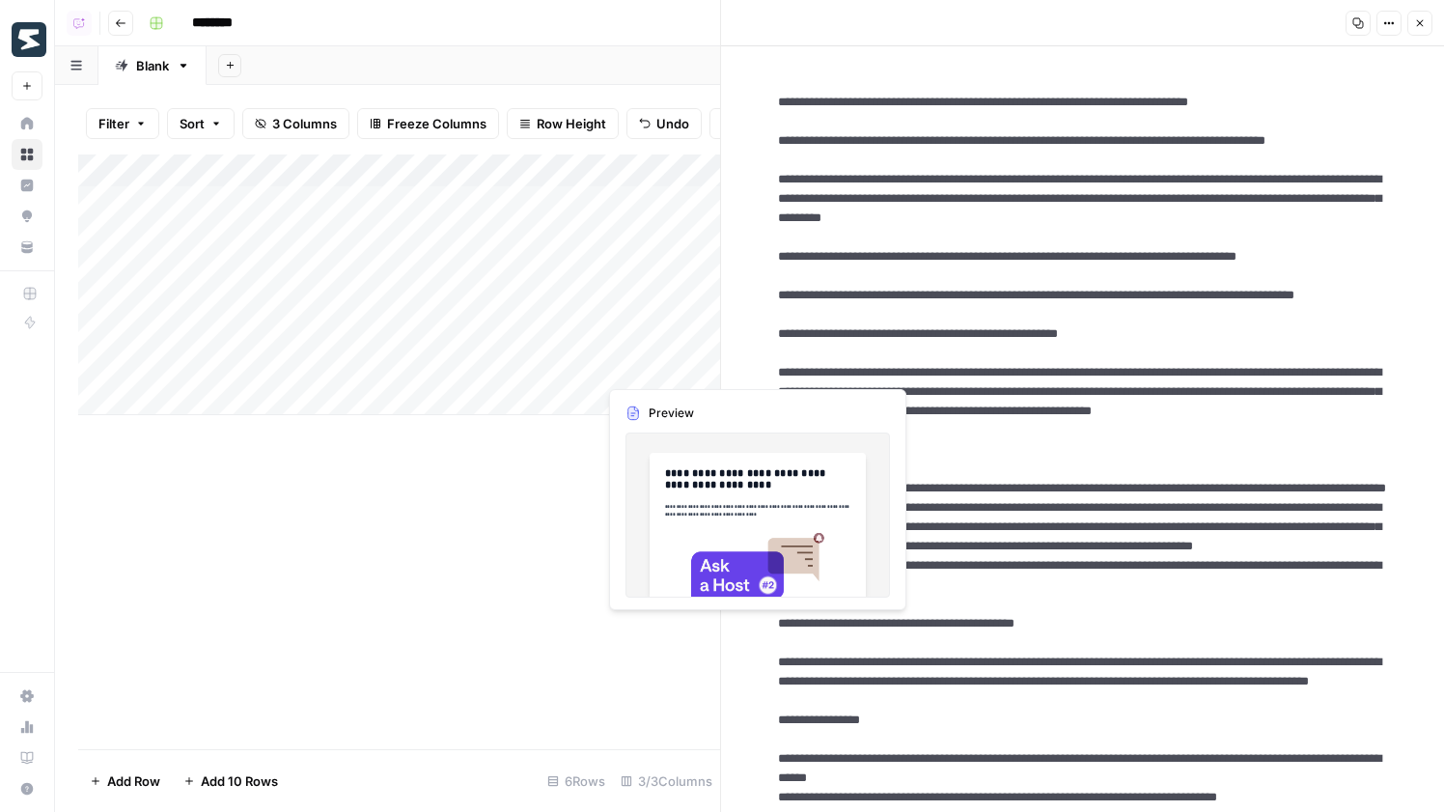
click at [643, 376] on div "Add Column" at bounding box center [399, 284] width 642 height 261
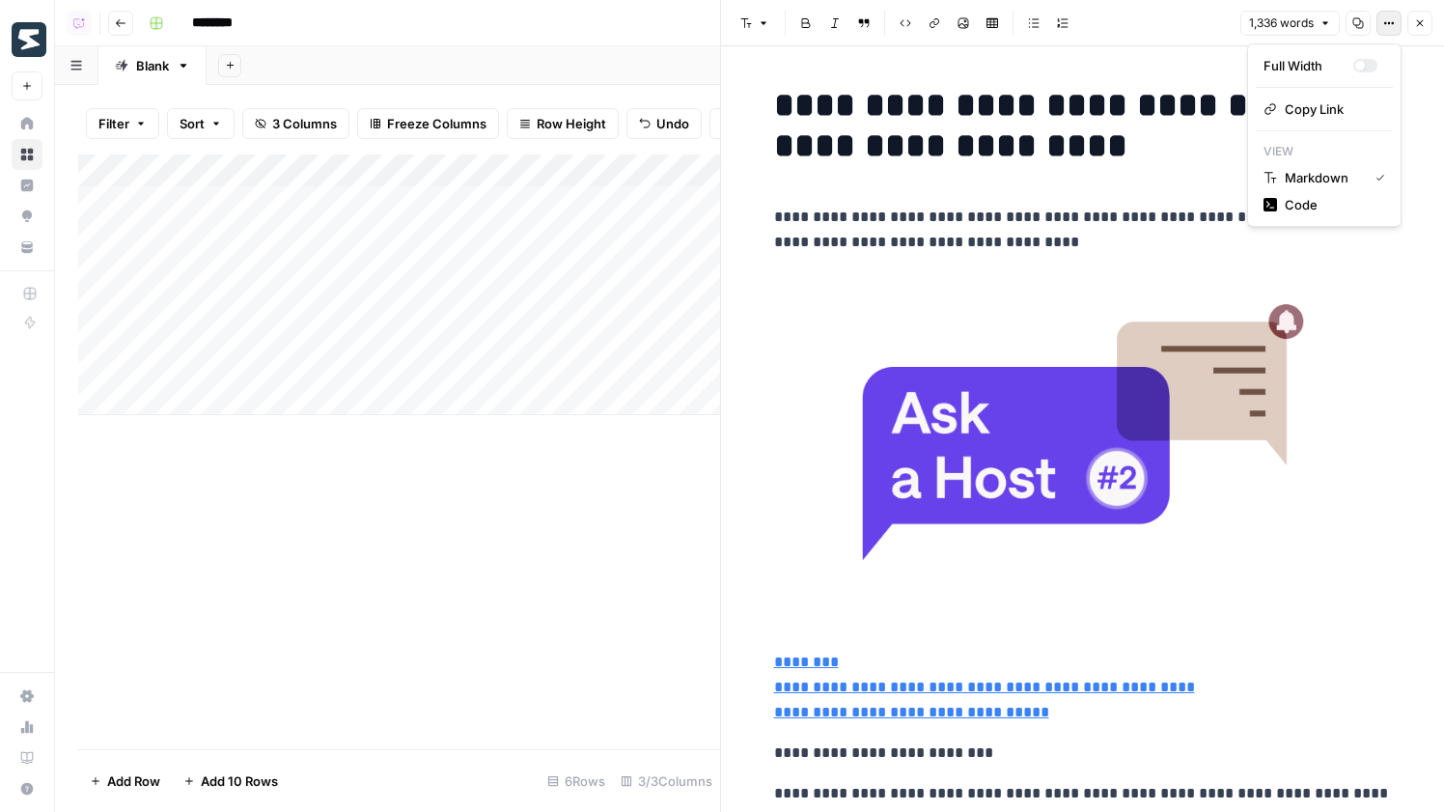
click at [1389, 28] on icon "button" at bounding box center [1389, 23] width 12 height 12
click at [1329, 206] on span "Code" at bounding box center [1331, 204] width 93 height 19
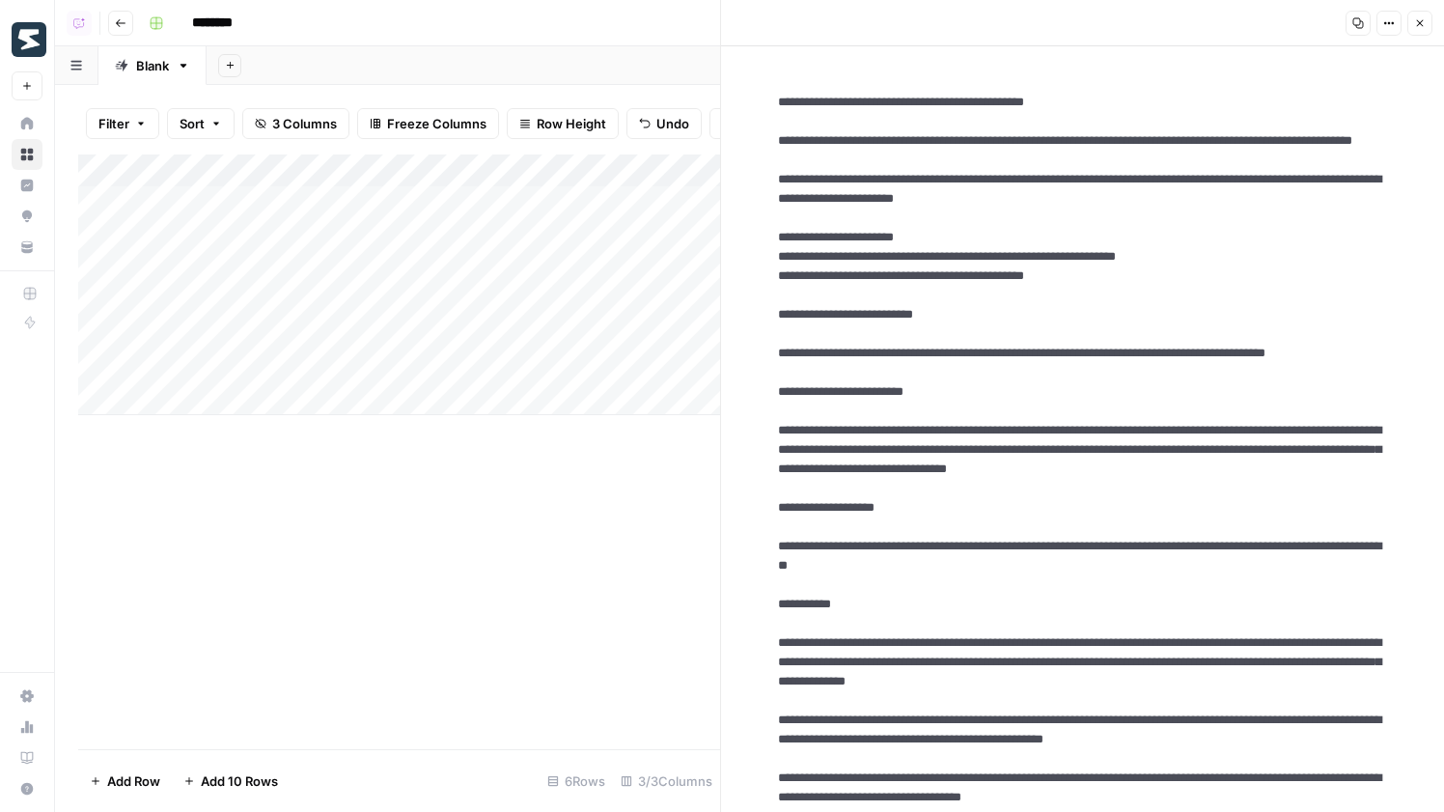
click at [338, 401] on div "Add Column" at bounding box center [399, 284] width 642 height 261
click at [311, 435] on div "Add Column" at bounding box center [399, 300] width 642 height 293
click at [306, 459] on div "Add Column" at bounding box center [399, 317] width 642 height 326
click at [300, 433] on div "Add Column" at bounding box center [399, 333] width 642 height 359
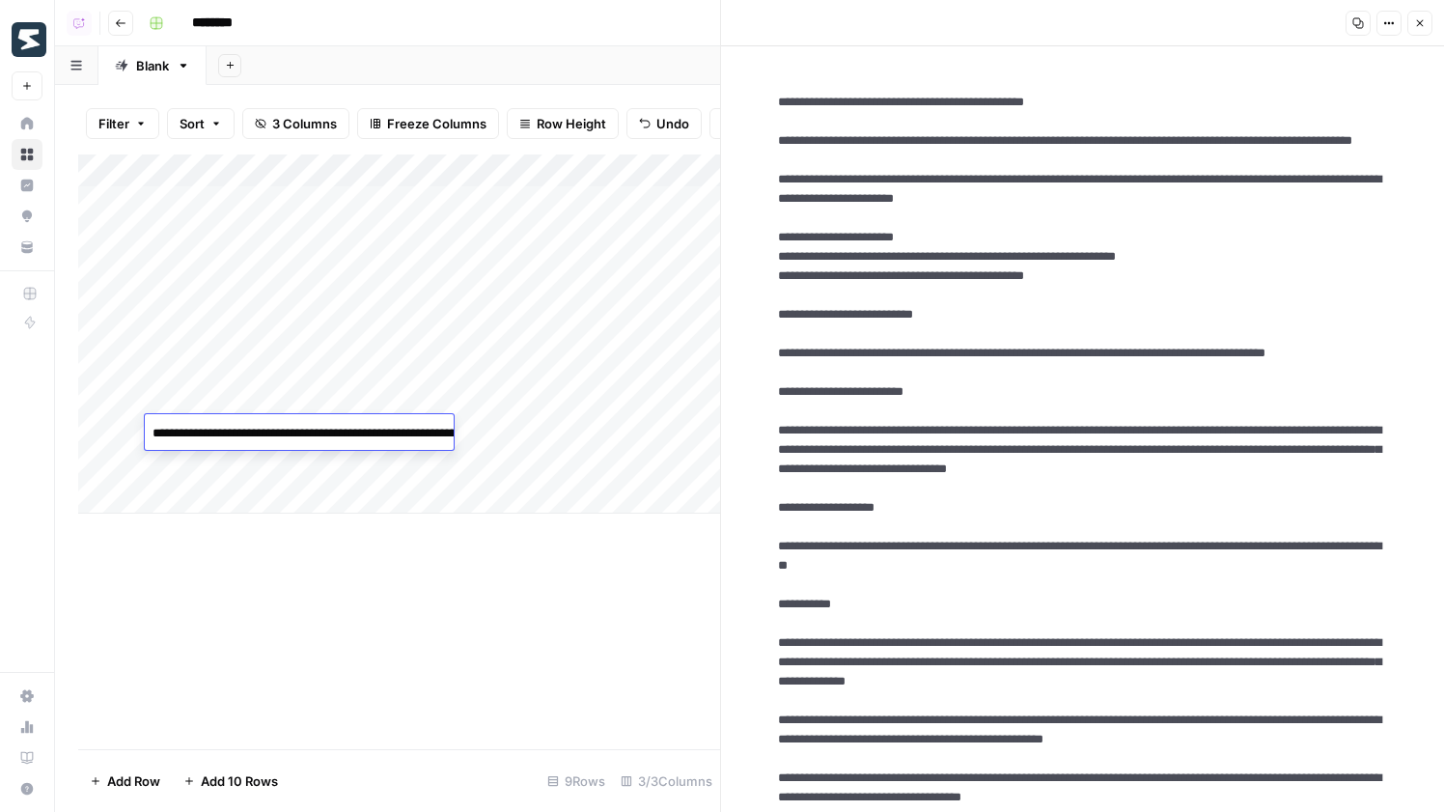
type textarea "**********"
click at [261, 476] on div "Add Column" at bounding box center [399, 333] width 642 height 359
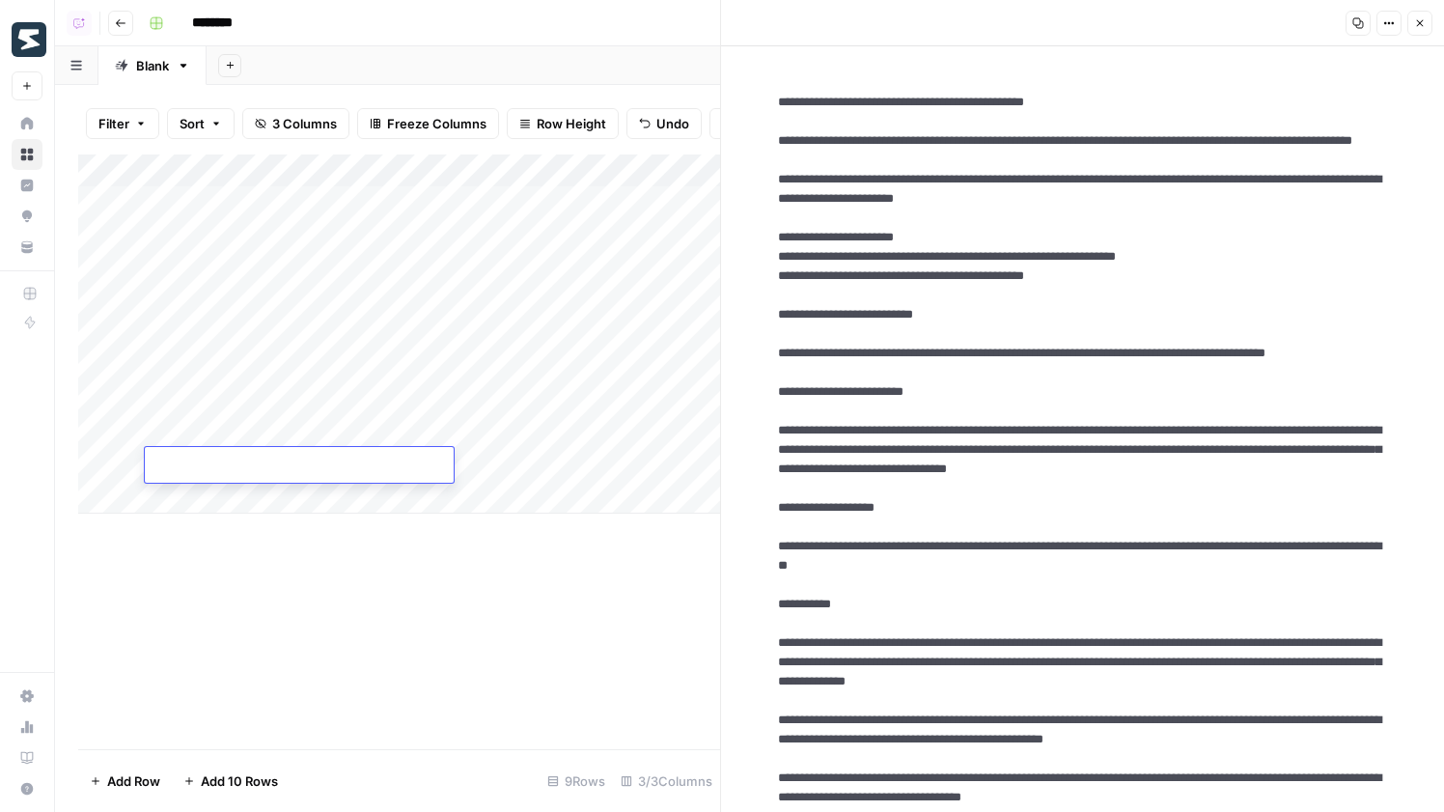
type textarea "**********"
click at [327, 562] on div "Add Column" at bounding box center [399, 451] width 642 height 595
click at [323, 502] on div "Add Column" at bounding box center [399, 333] width 642 height 359
click at [312, 534] on div "Add Column" at bounding box center [399, 350] width 642 height 392
paste textarea "**********"
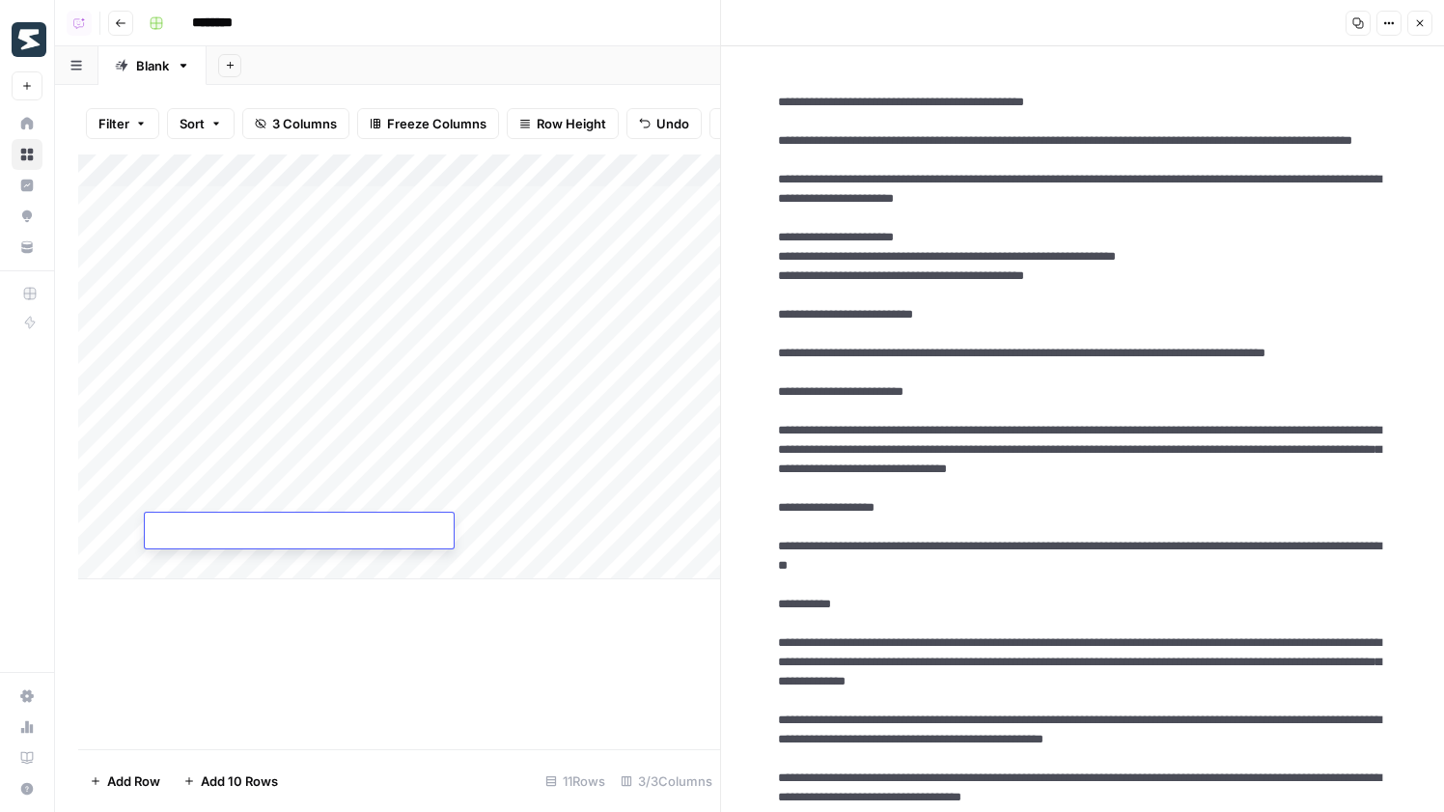
type textarea "**********"
click at [284, 581] on div "Add Column" at bounding box center [399, 451] width 642 height 595
click at [291, 568] on div "Add Column" at bounding box center [399, 366] width 642 height 425
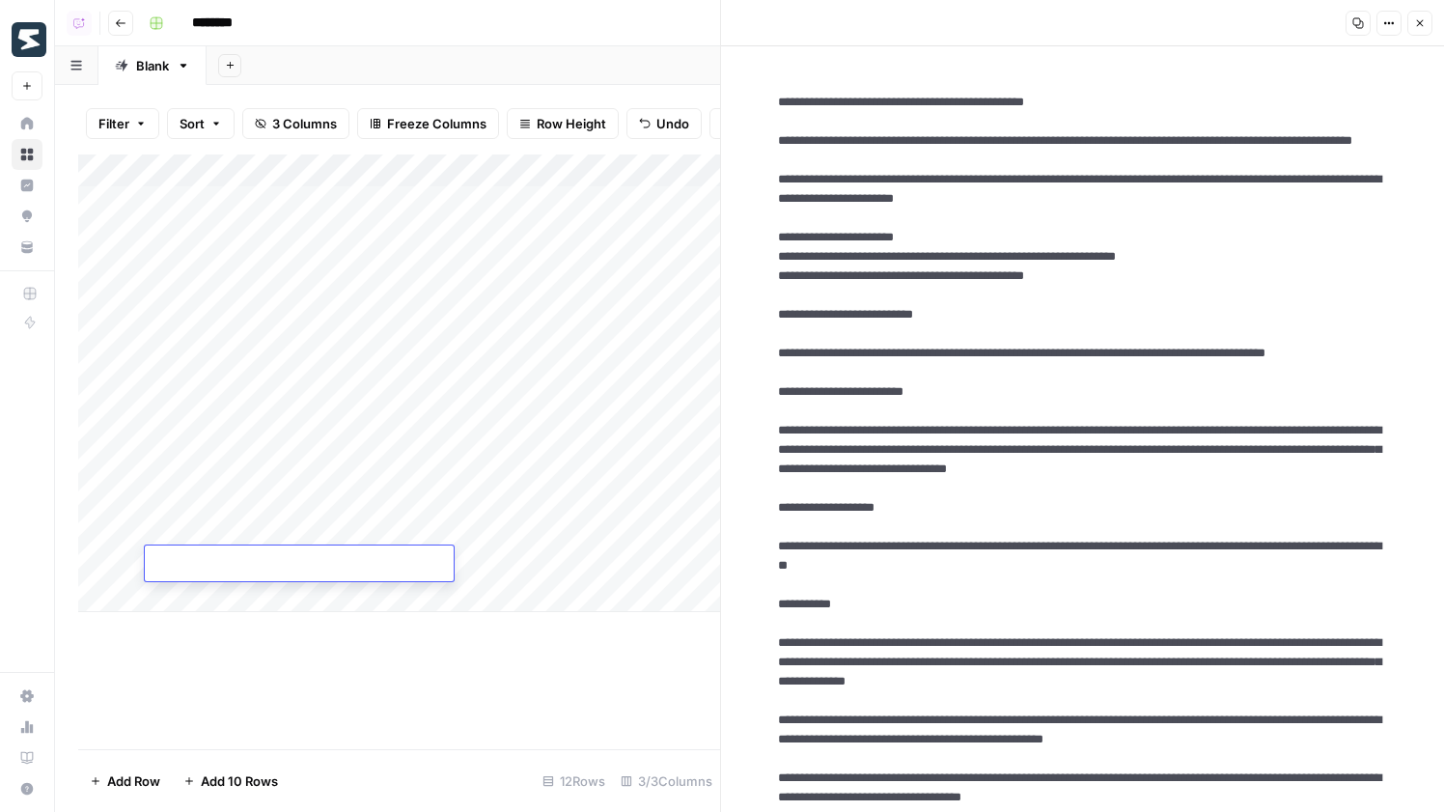
paste textarea "**********"
type textarea "**********"
click at [245, 610] on div "Add Column" at bounding box center [399, 382] width 642 height 457
click at [249, 629] on div "Add Column" at bounding box center [399, 399] width 642 height 490
click at [258, 654] on div "Add Column" at bounding box center [399, 415] width 642 height 523
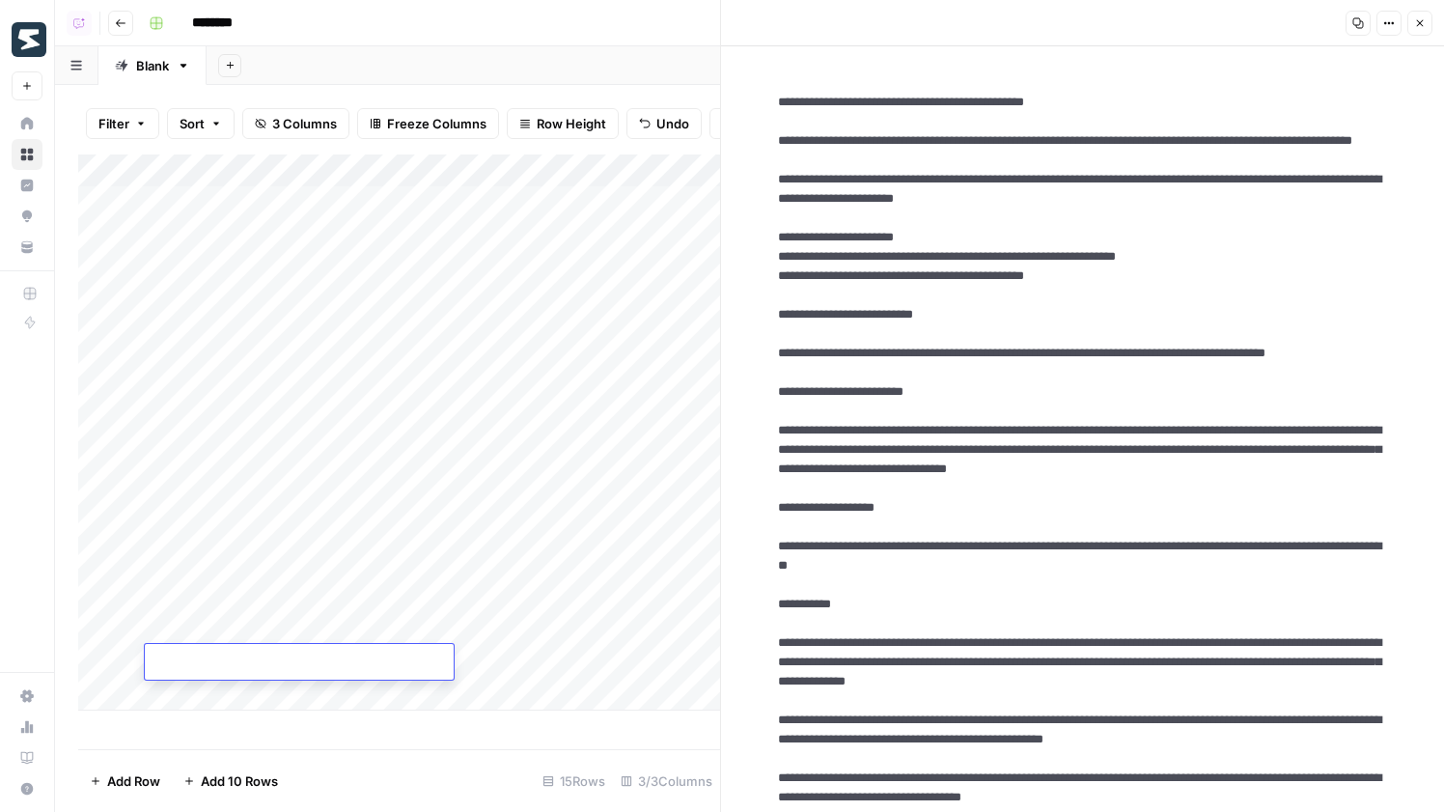
click at [319, 688] on div "Add Column" at bounding box center [399, 432] width 642 height 556
paste textarea "**********"
type textarea "**********"
click at [315, 657] on div "Add Column" at bounding box center [399, 448] width 642 height 589
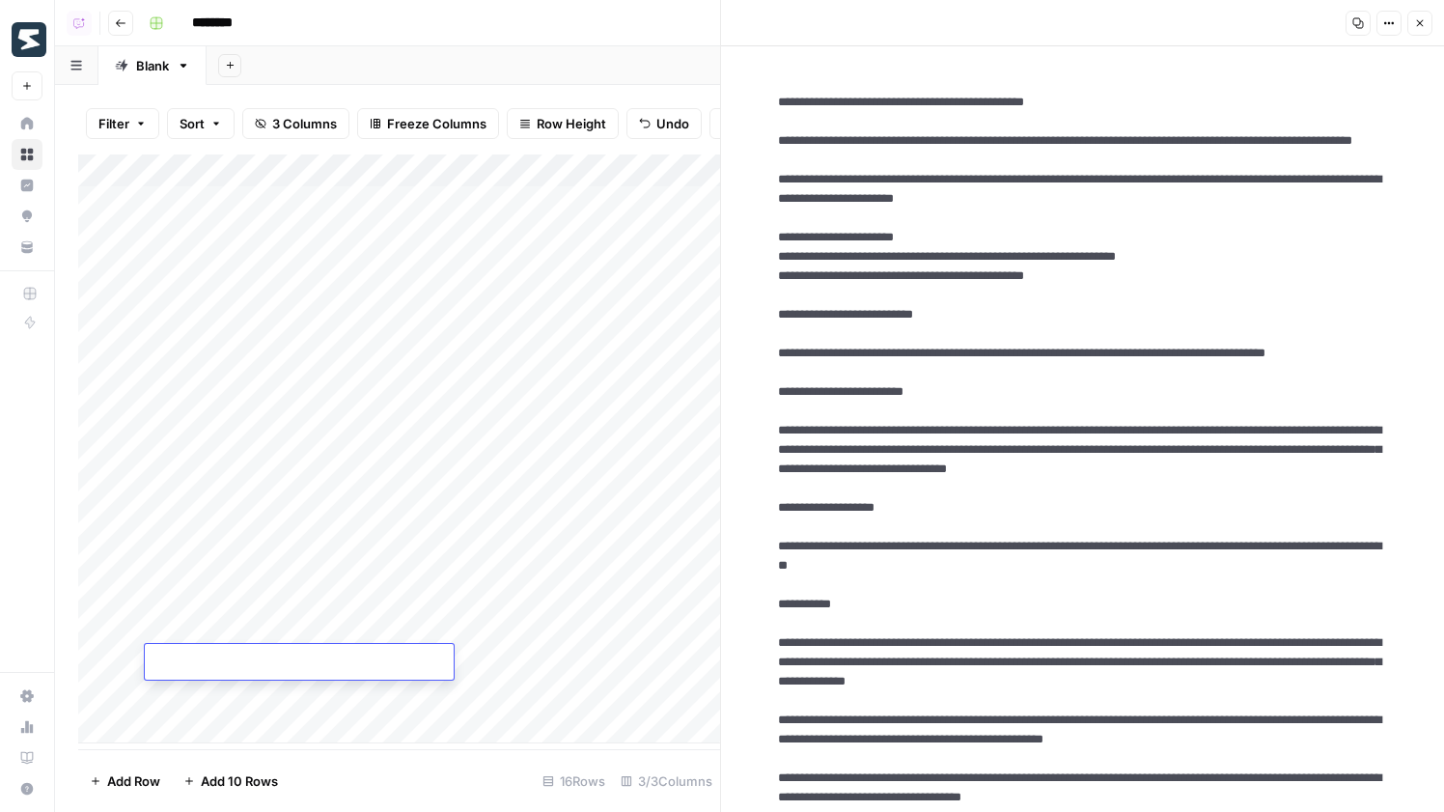
paste textarea "**********"
type textarea "**********"
click at [347, 626] on div "Add Column" at bounding box center [399, 448] width 642 height 589
click at [293, 631] on textarea at bounding box center [299, 630] width 309 height 27
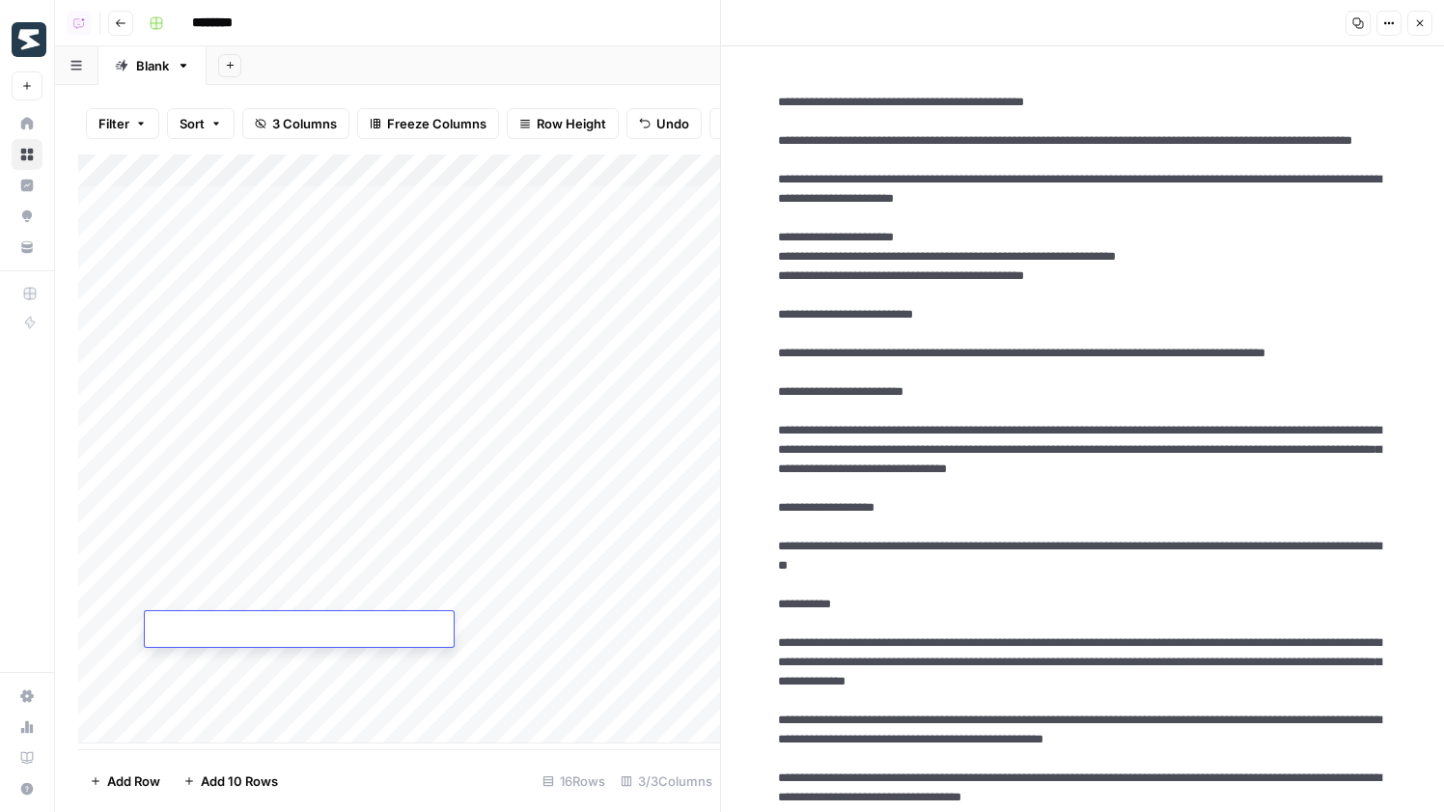
paste textarea "**********"
type textarea "**********"
click at [545, 431] on div "Add Column" at bounding box center [399, 448] width 642 height 589
click at [540, 470] on div "Add Column" at bounding box center [399, 448] width 642 height 589
click at [530, 524] on div "Add Column" at bounding box center [399, 448] width 642 height 589
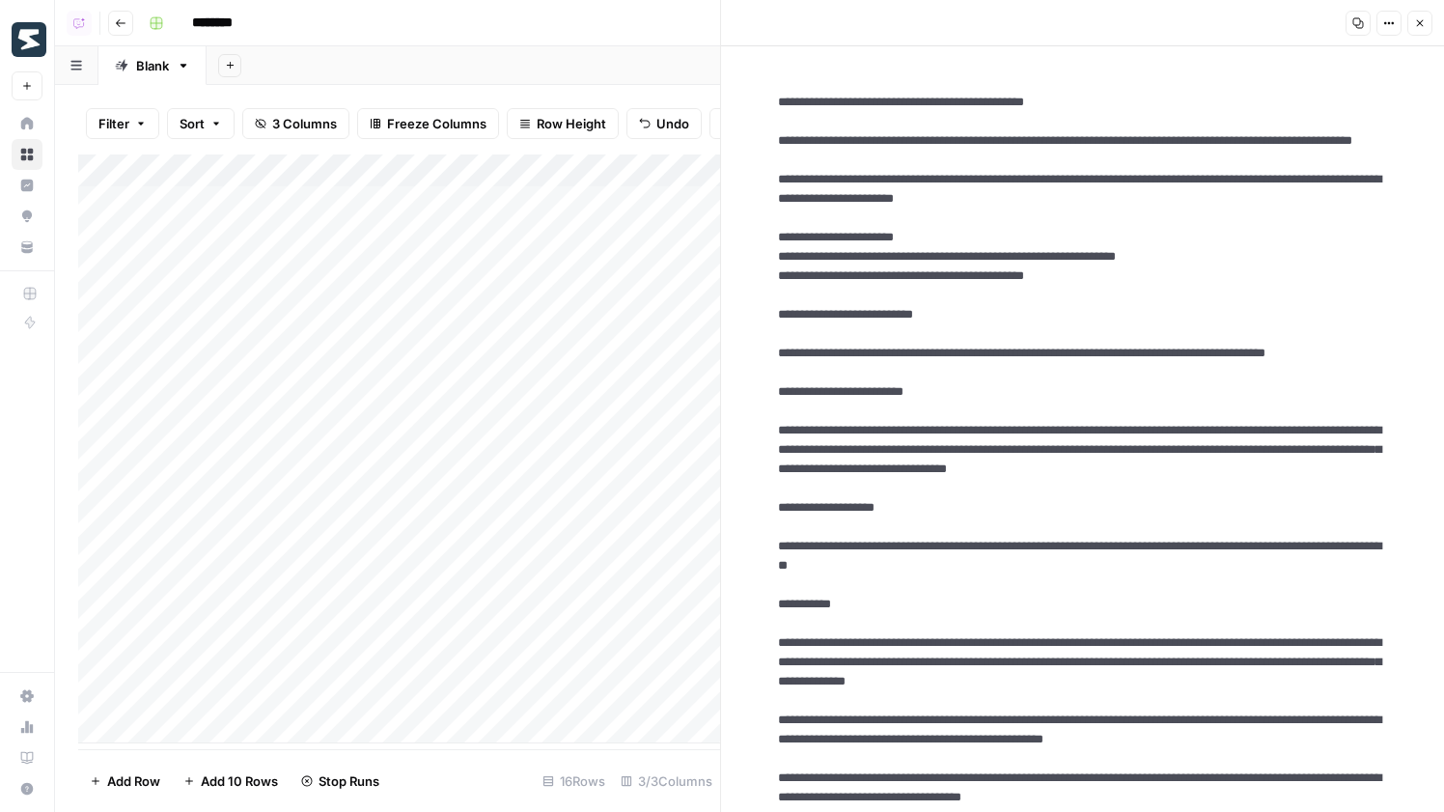
click at [540, 562] on div "Add Column" at bounding box center [399, 448] width 642 height 589
click at [527, 632] on div "Add Column" at bounding box center [399, 448] width 642 height 589
click at [524, 655] on div "Add Column" at bounding box center [399, 448] width 642 height 589
click at [520, 704] on div "Add Column" at bounding box center [399, 448] width 642 height 589
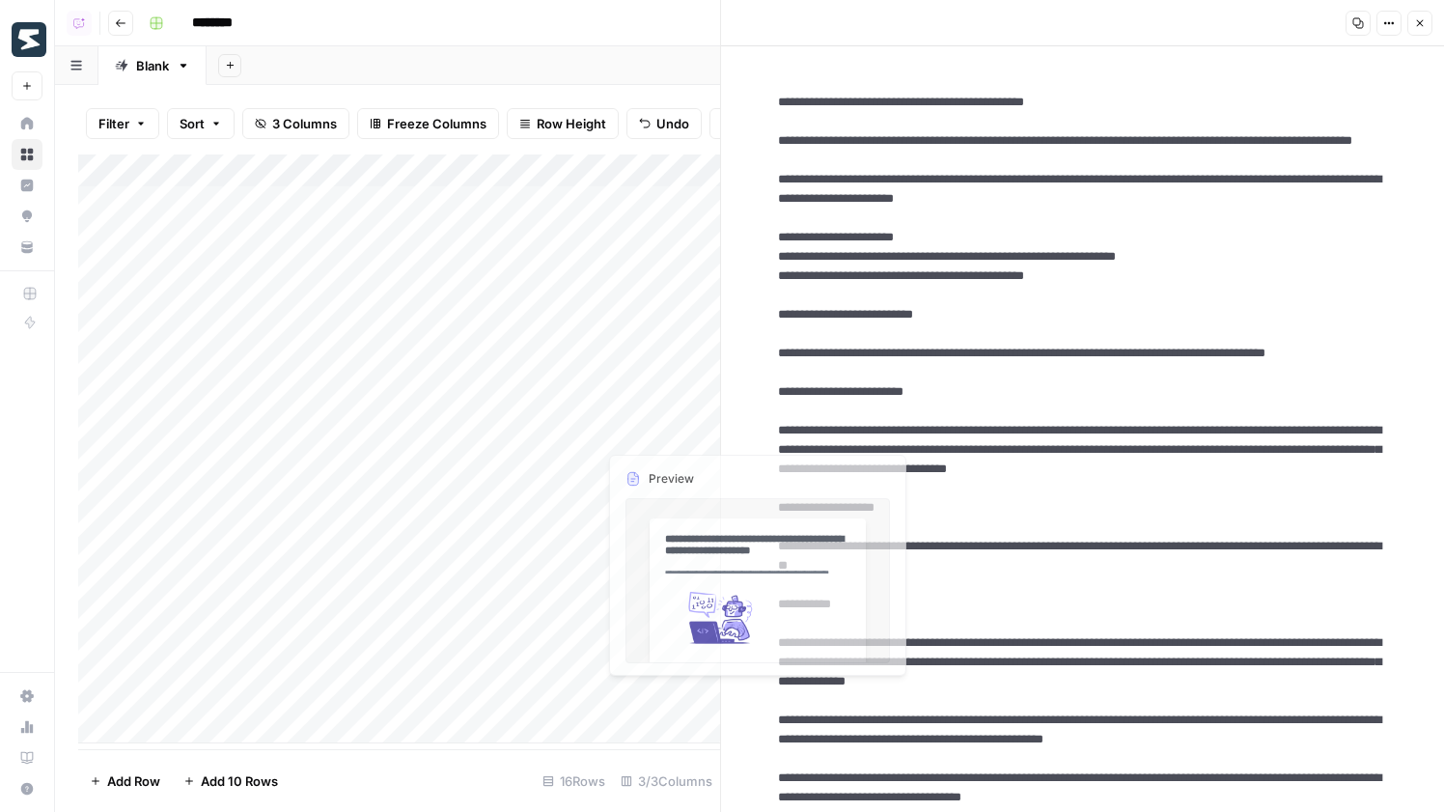
click at [651, 329] on div "Add Column" at bounding box center [399, 448] width 642 height 589
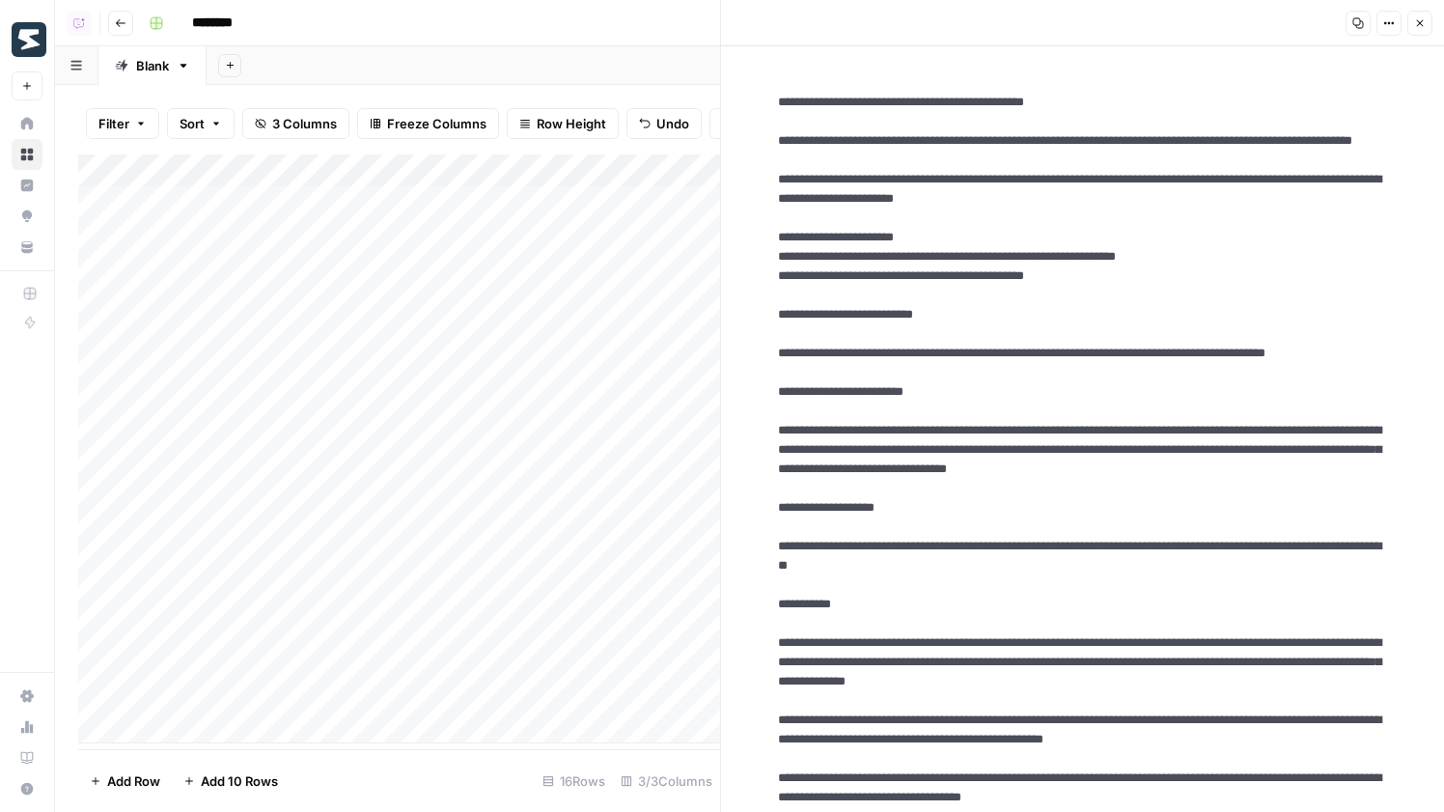
click at [651, 329] on div "Add Column" at bounding box center [399, 448] width 642 height 589
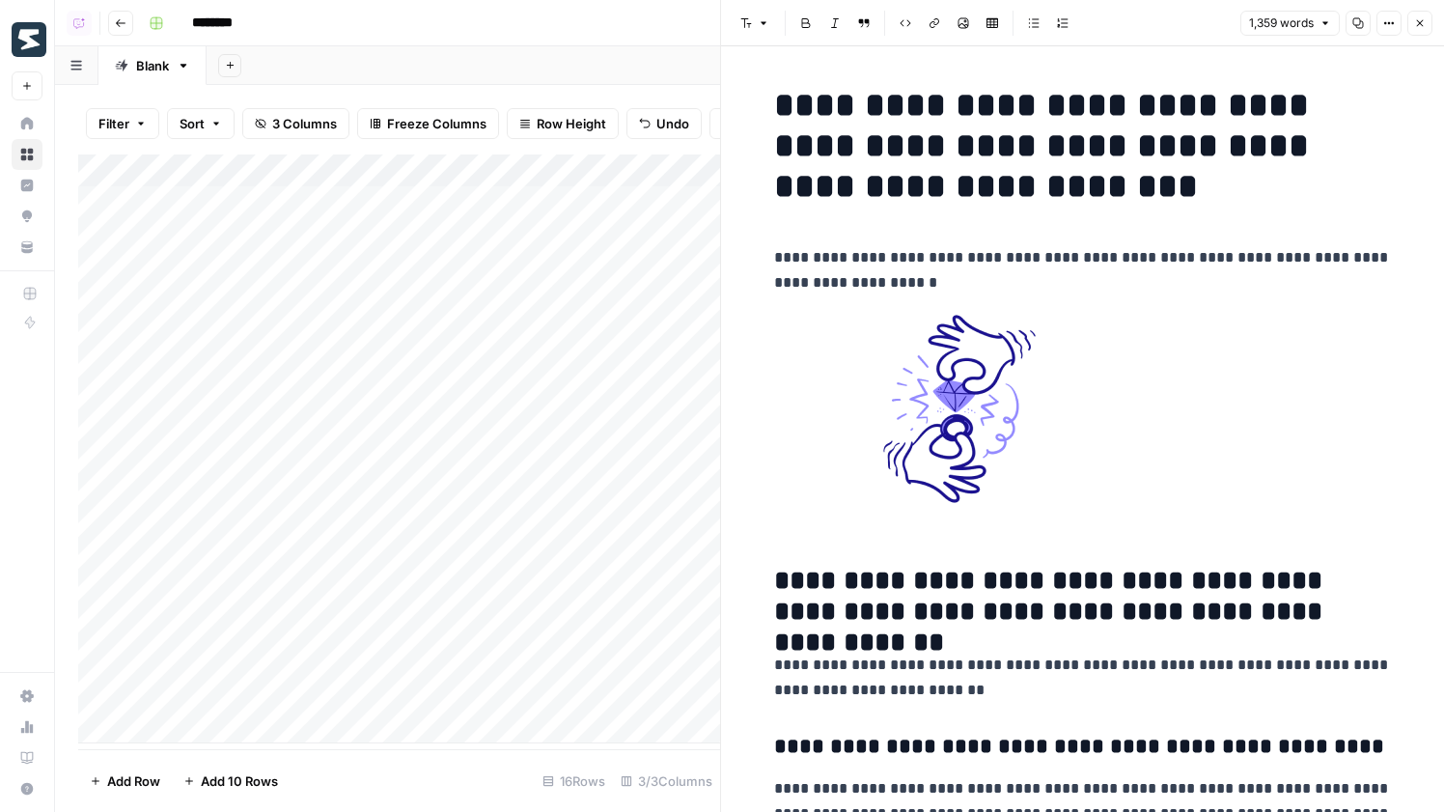
click at [682, 441] on div "Add Column" at bounding box center [399, 448] width 642 height 589
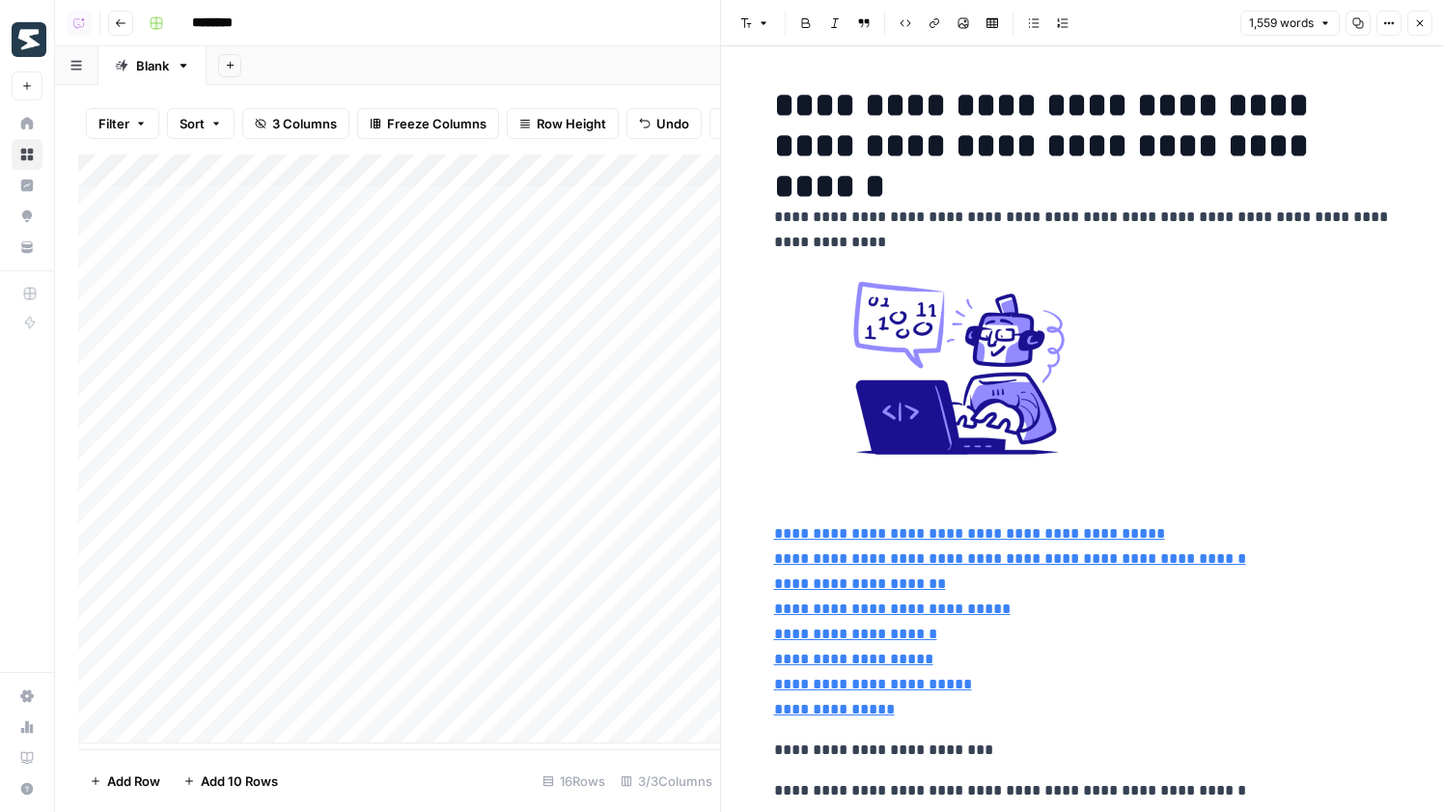
click at [1390, 26] on icon "button" at bounding box center [1389, 23] width 12 height 12
click at [1289, 208] on span "Code" at bounding box center [1331, 204] width 93 height 19
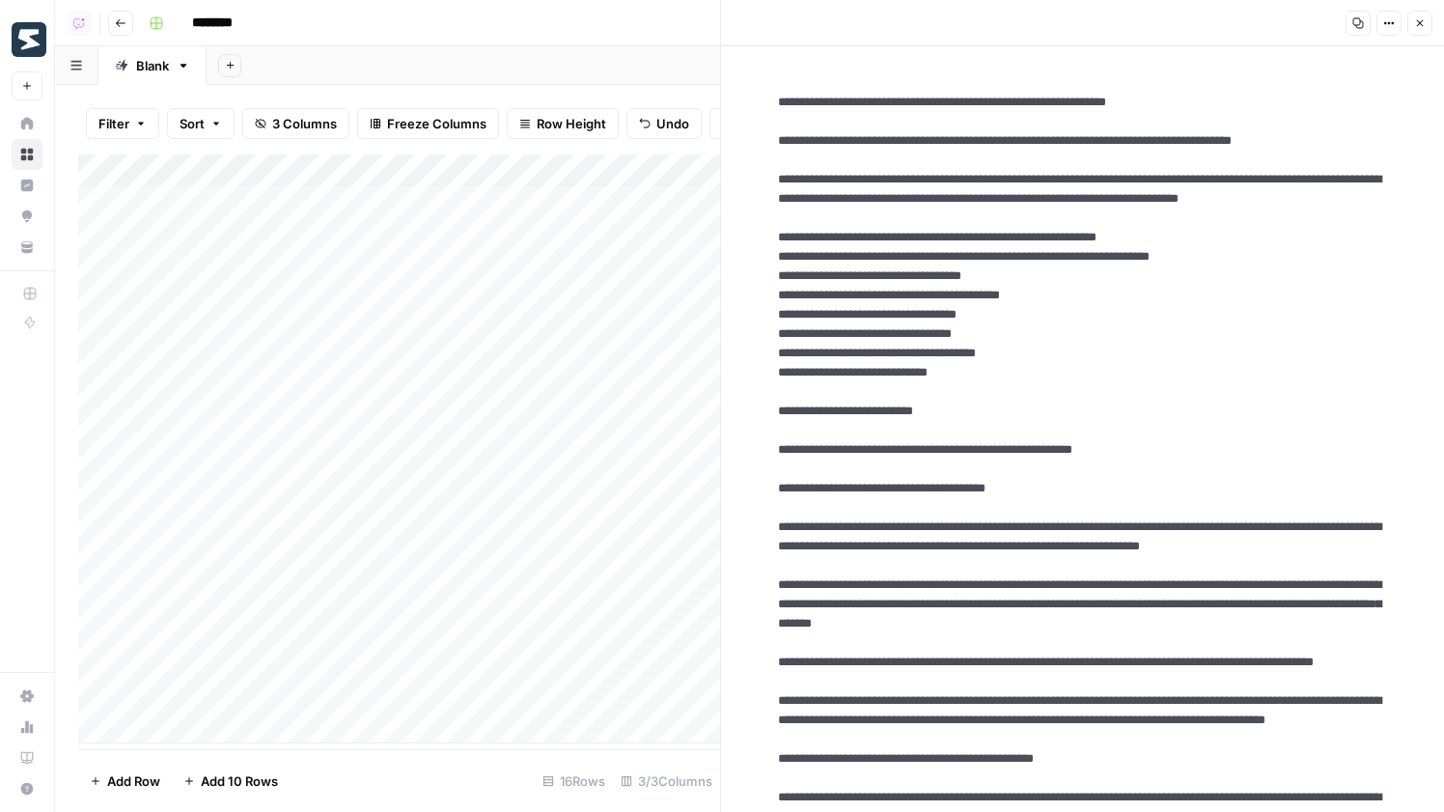
click at [624, 468] on div "Add Column" at bounding box center [399, 448] width 642 height 589
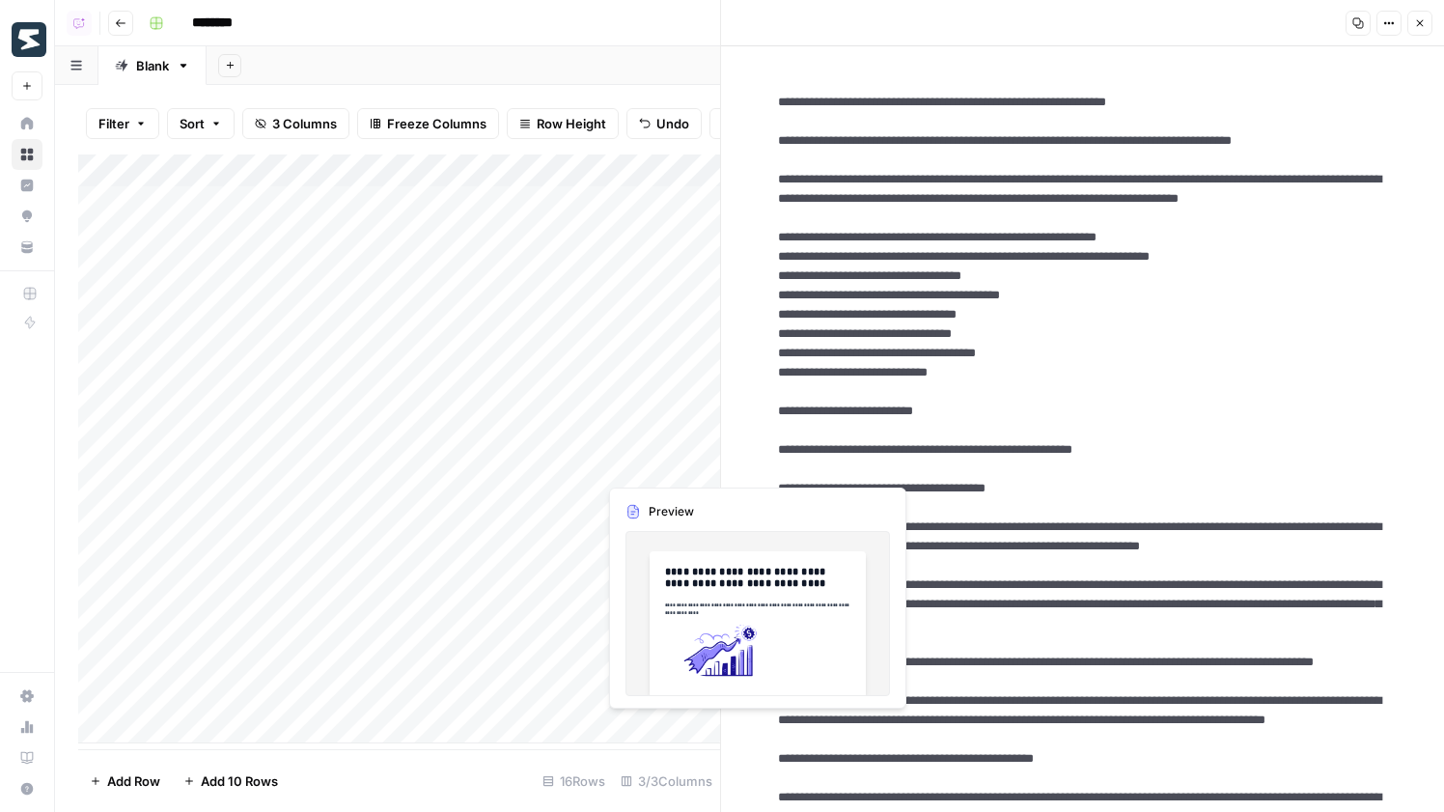
click at [624, 468] on div "Add Column" at bounding box center [399, 448] width 642 height 589
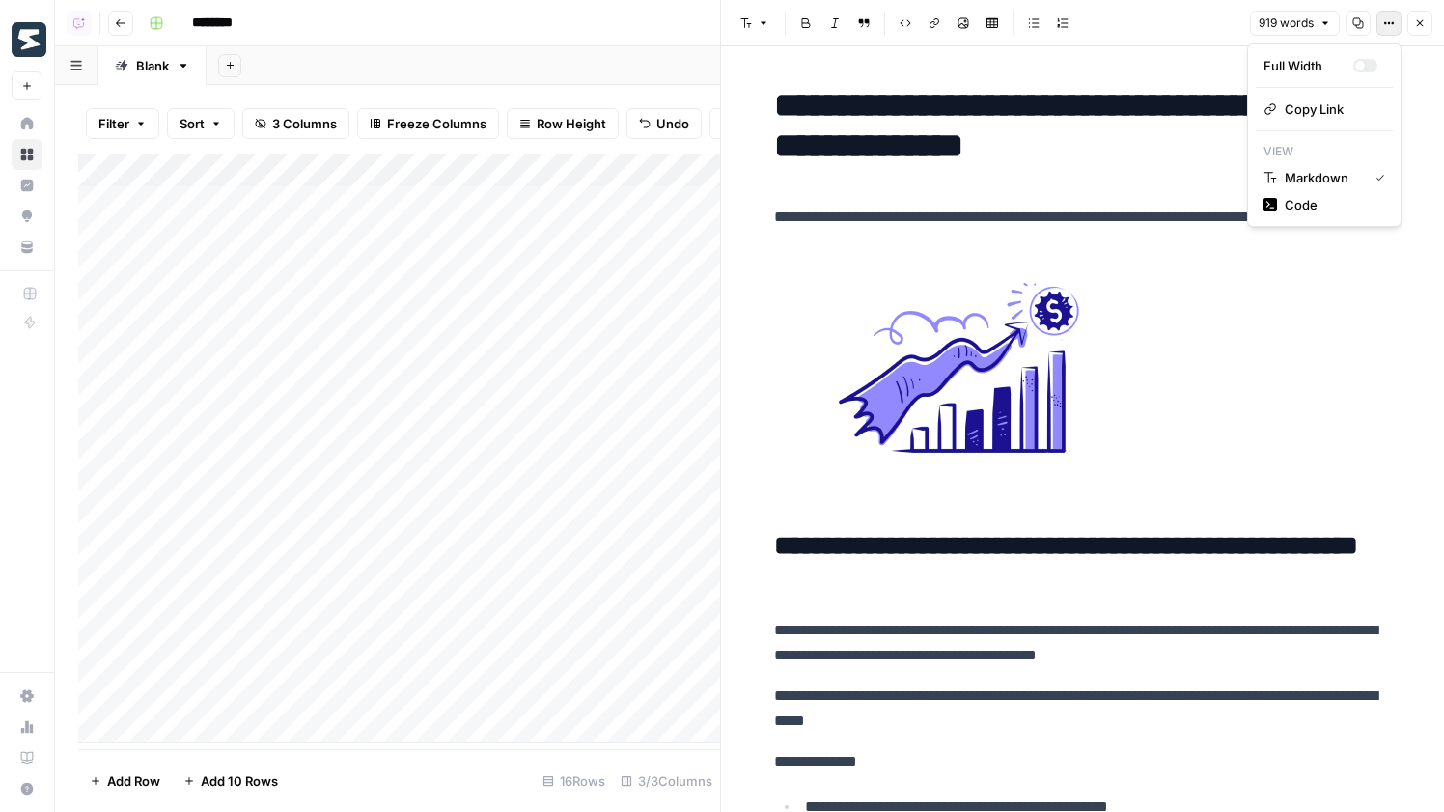
click at [1381, 29] on button "Options" at bounding box center [1388, 23] width 25 height 25
click at [1347, 196] on span "Code" at bounding box center [1331, 204] width 93 height 19
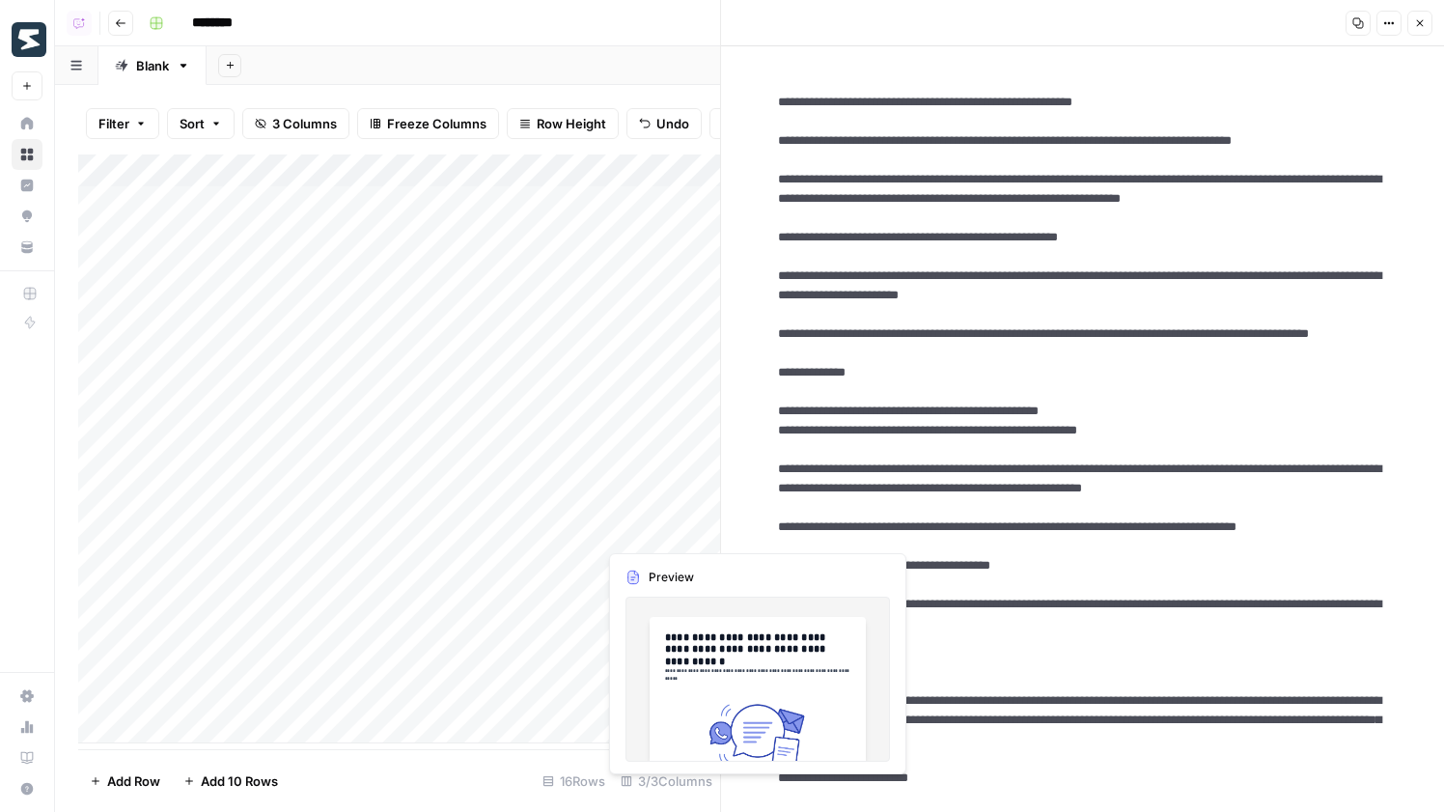
click at [607, 527] on div "Add Column" at bounding box center [399, 448] width 642 height 589
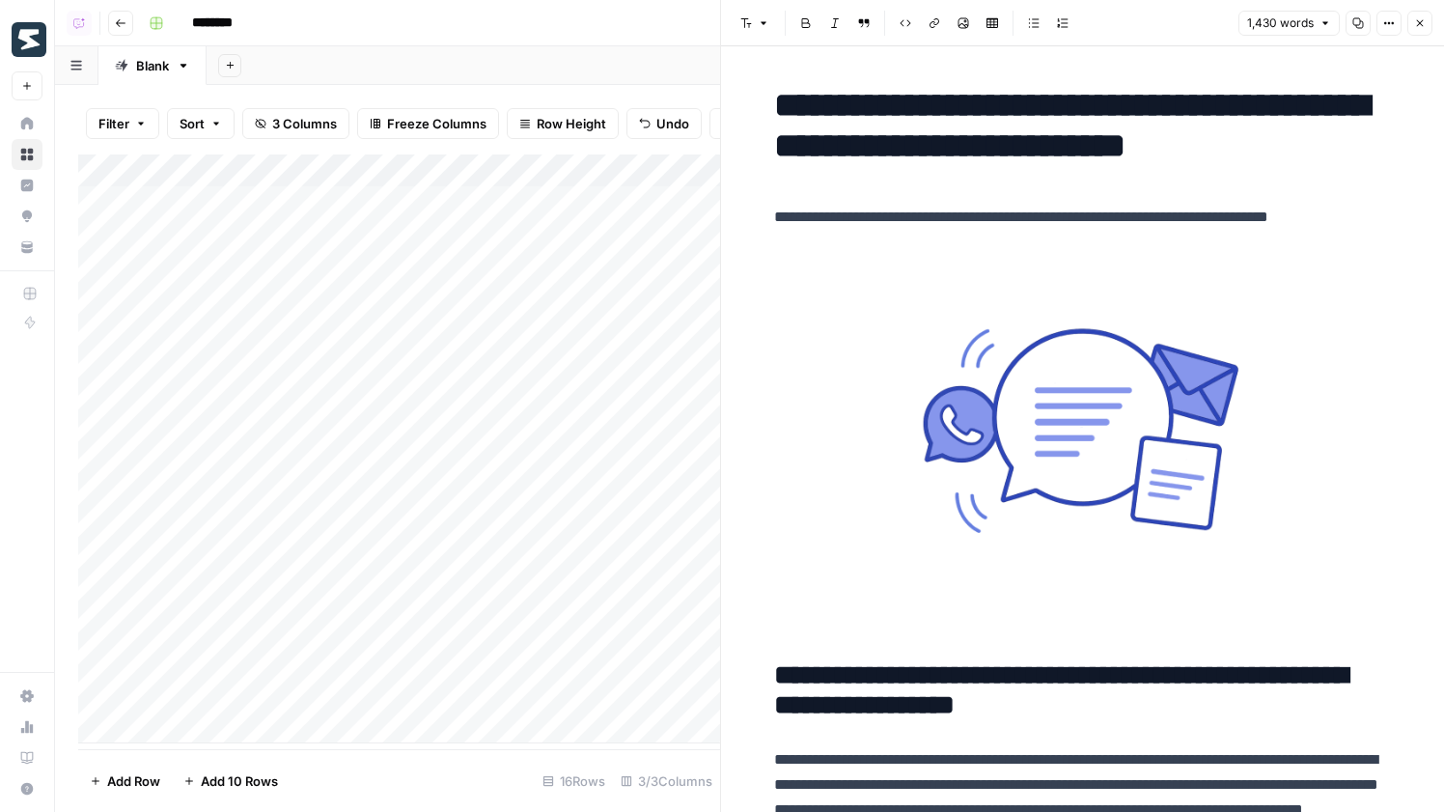
click at [1384, 18] on icon "button" at bounding box center [1389, 23] width 12 height 12
click at [1283, 195] on div "Code" at bounding box center [1324, 204] width 122 height 19
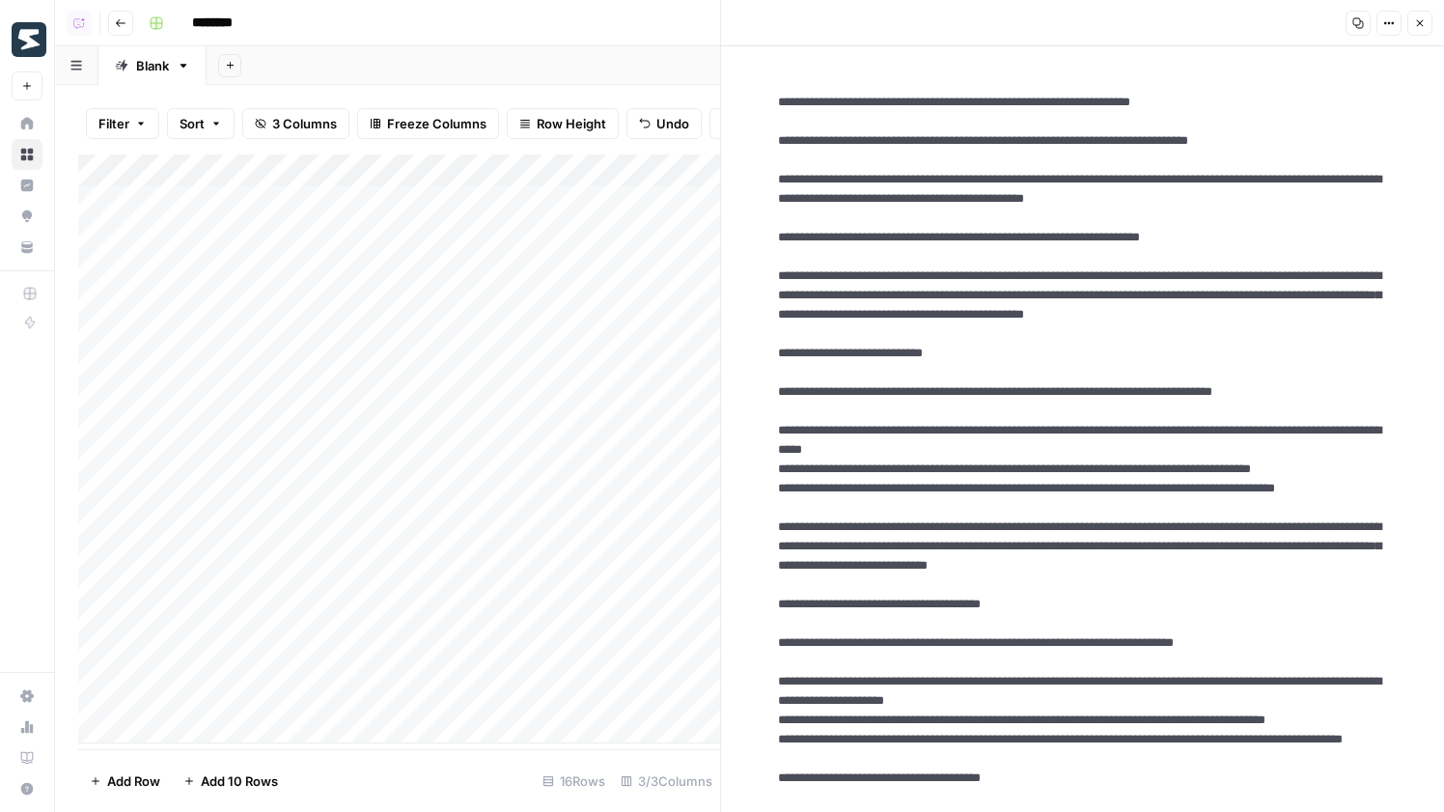
click at [646, 563] on div "Add Column" at bounding box center [399, 448] width 642 height 589
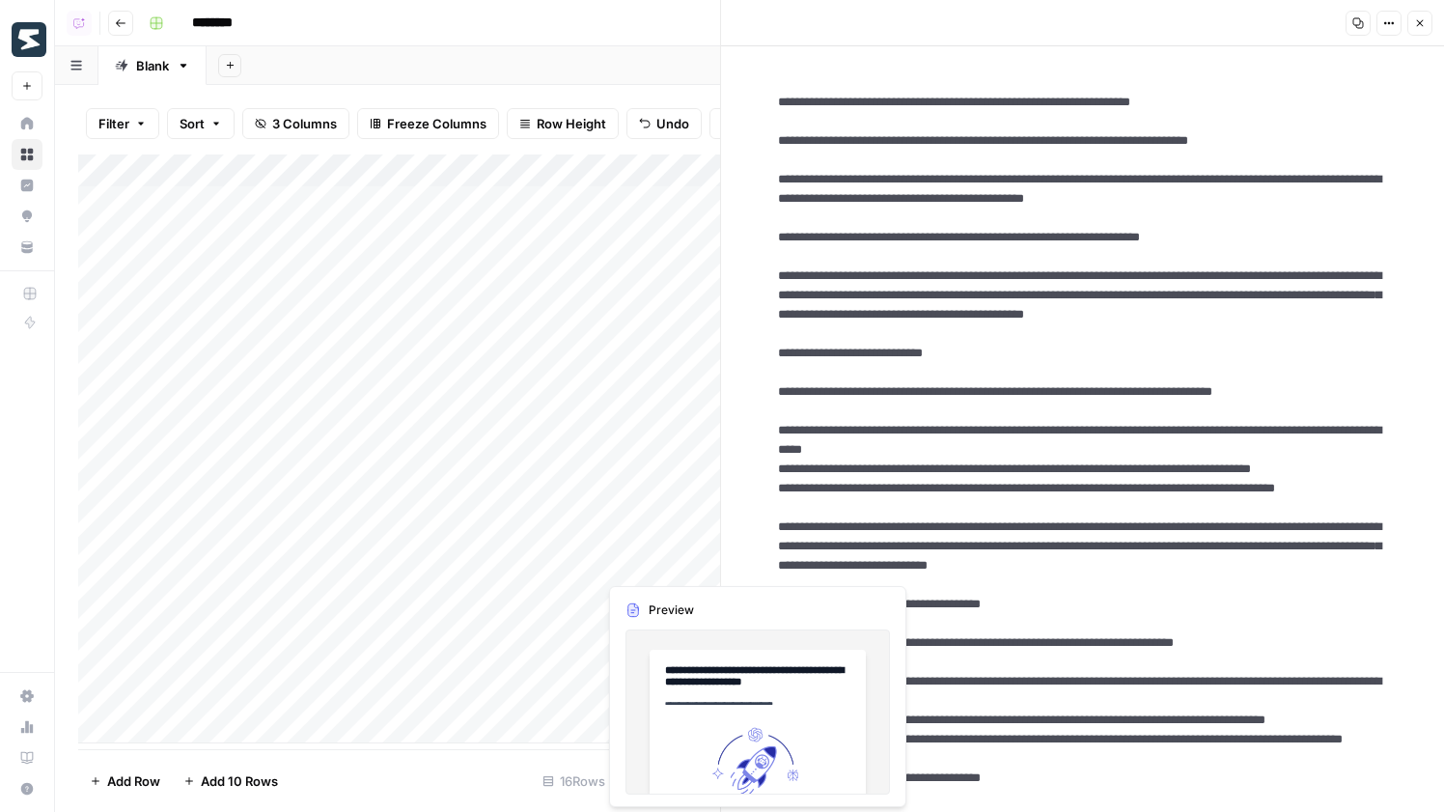
click at [646, 563] on div "Add Column" at bounding box center [399, 448] width 642 height 589
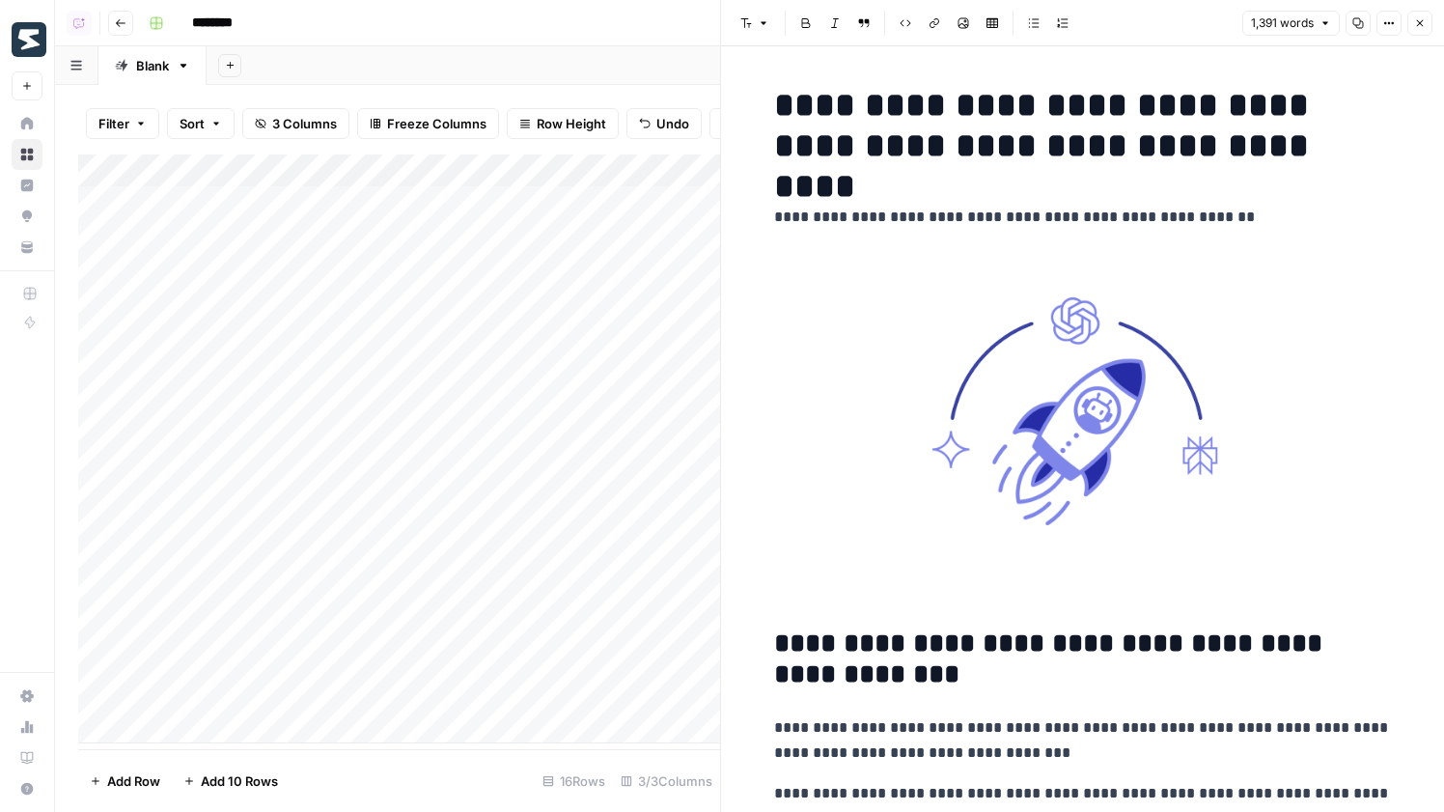
click at [1398, 21] on button "Options" at bounding box center [1388, 23] width 25 height 25
click at [1309, 216] on button "Code" at bounding box center [1324, 204] width 137 height 27
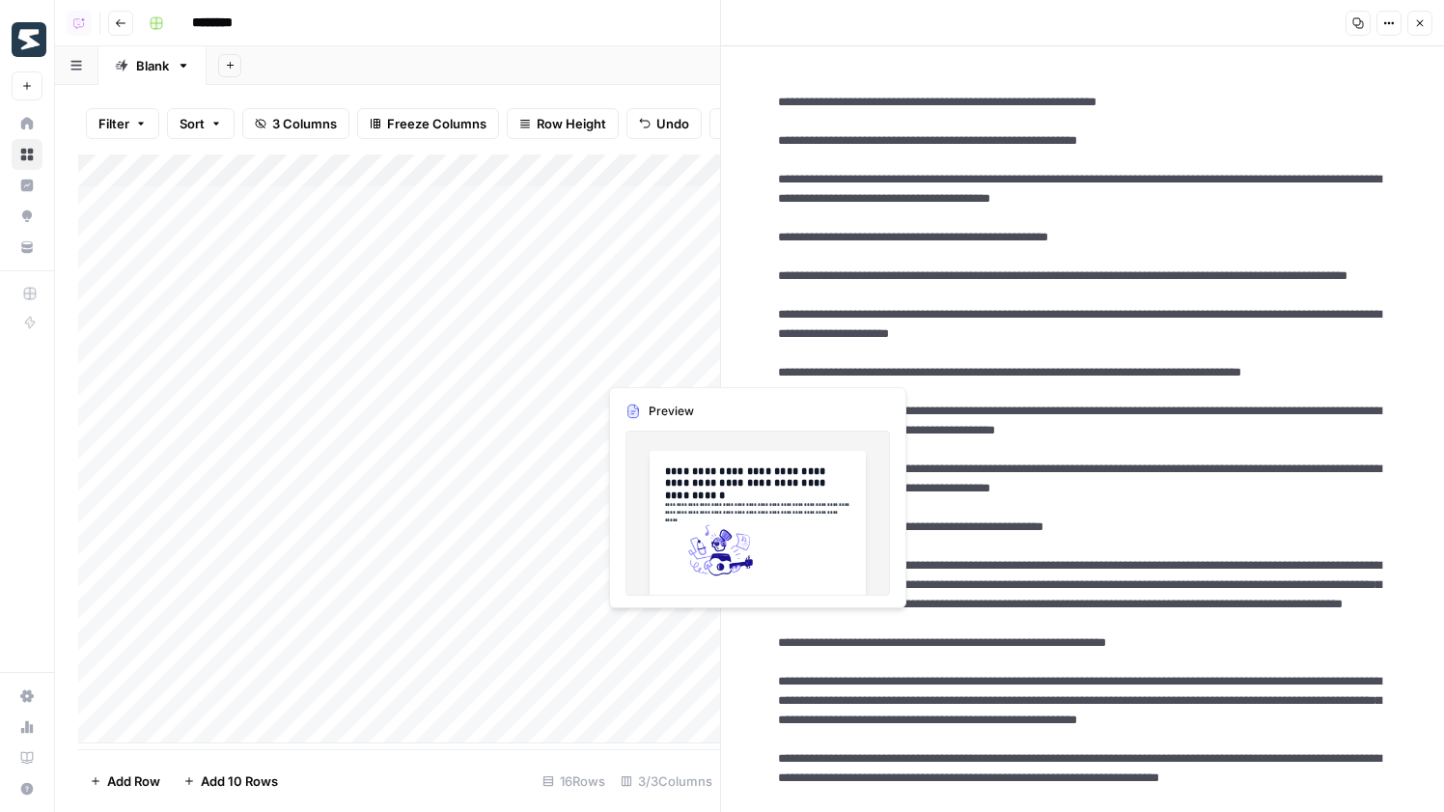
click at [621, 633] on div "Add Column" at bounding box center [399, 448] width 642 height 589
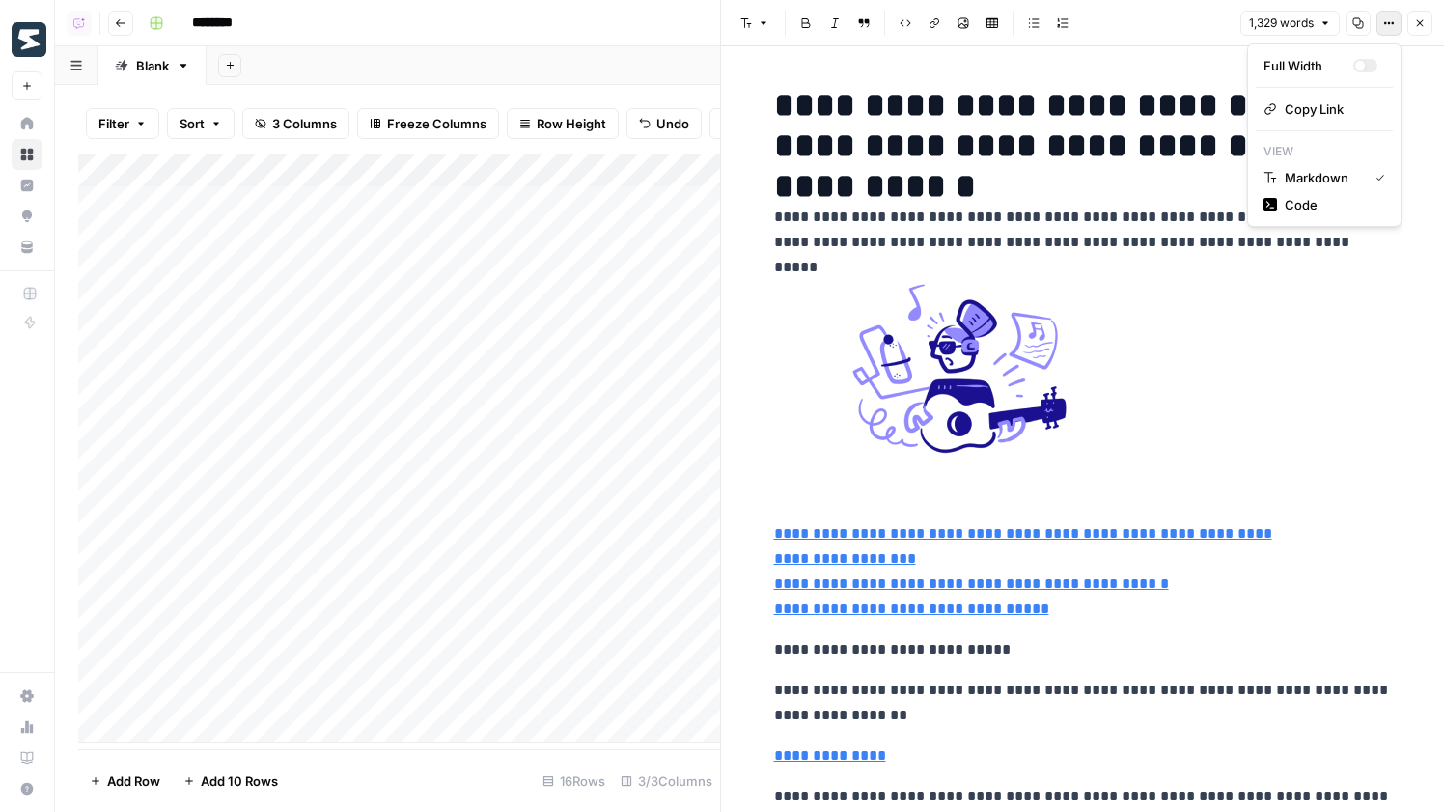
click at [1388, 19] on icon "button" at bounding box center [1389, 23] width 12 height 12
click at [1309, 195] on span "Code" at bounding box center [1331, 204] width 93 height 19
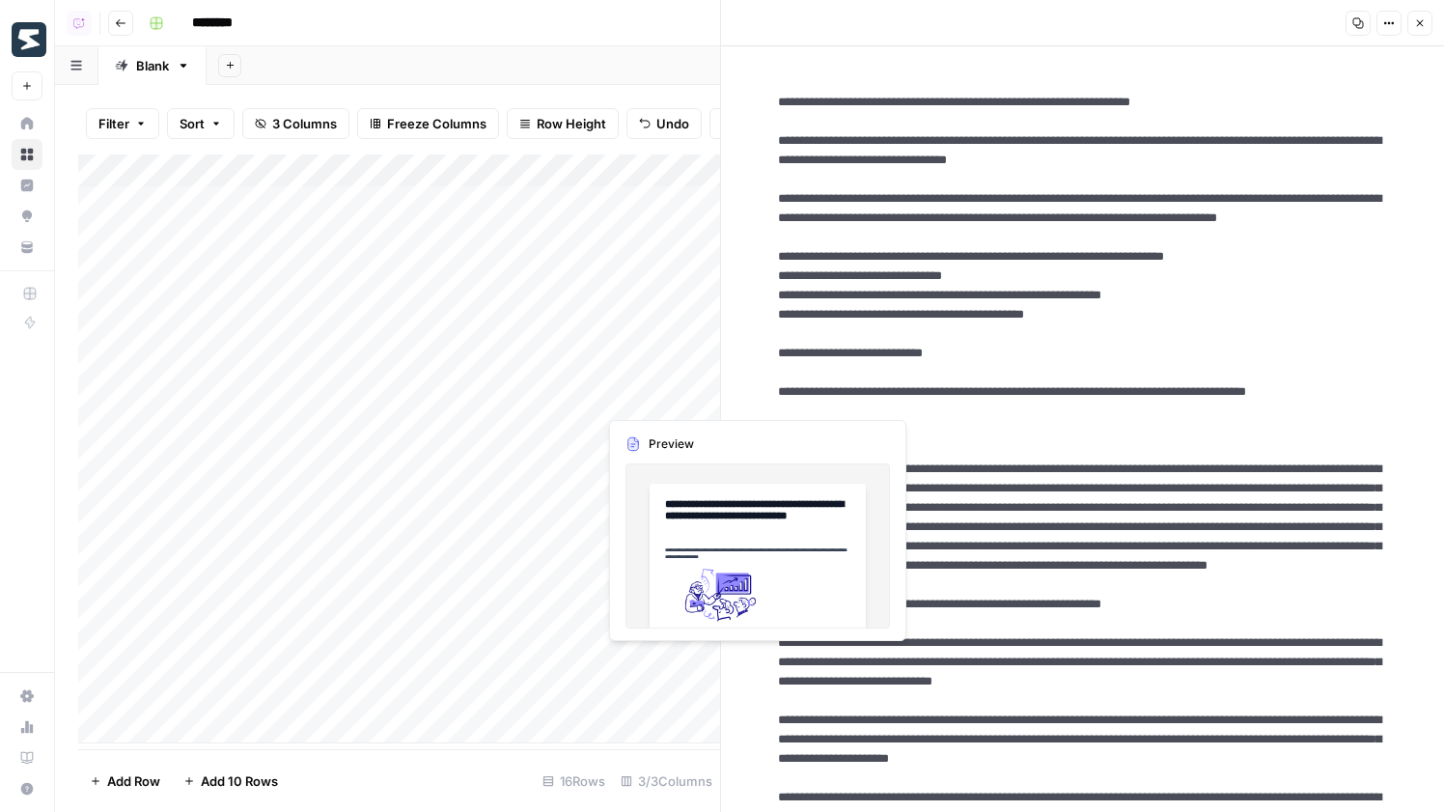
click at [652, 662] on div "Add Column" at bounding box center [399, 448] width 642 height 589
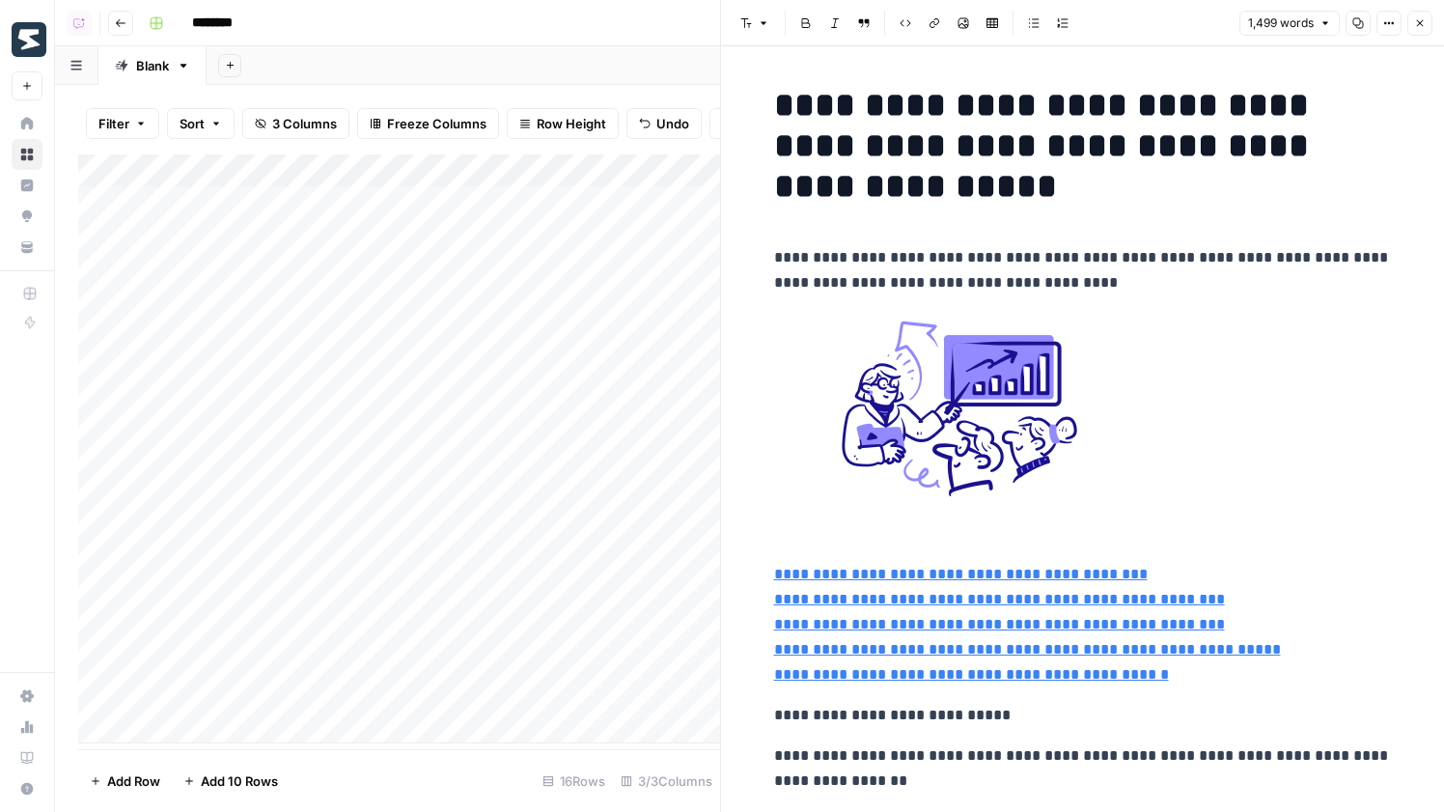
click at [1389, 29] on button "Options" at bounding box center [1388, 23] width 25 height 25
click at [1338, 201] on span "Code" at bounding box center [1331, 204] width 93 height 19
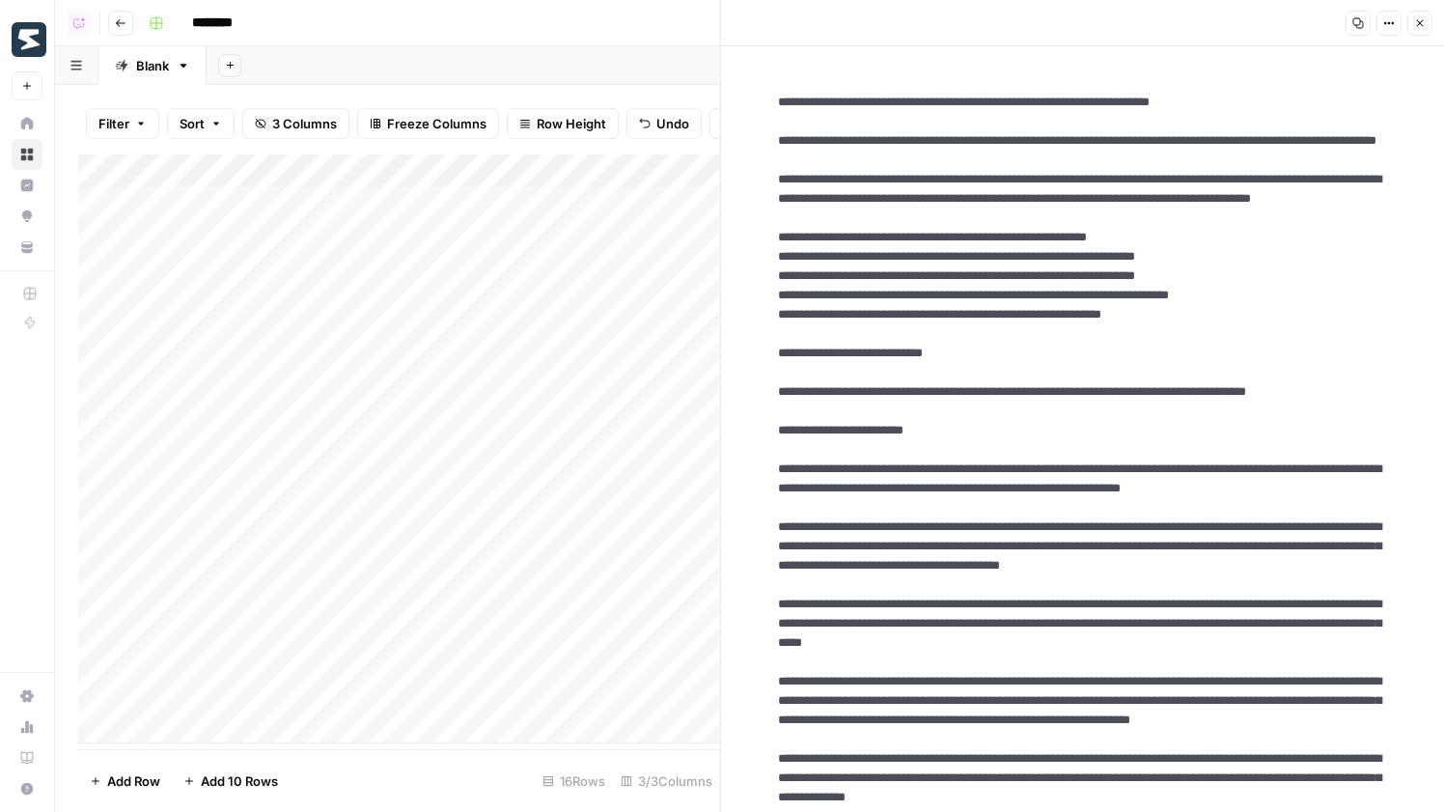
click at [648, 698] on div "Add Column" at bounding box center [399, 448] width 642 height 589
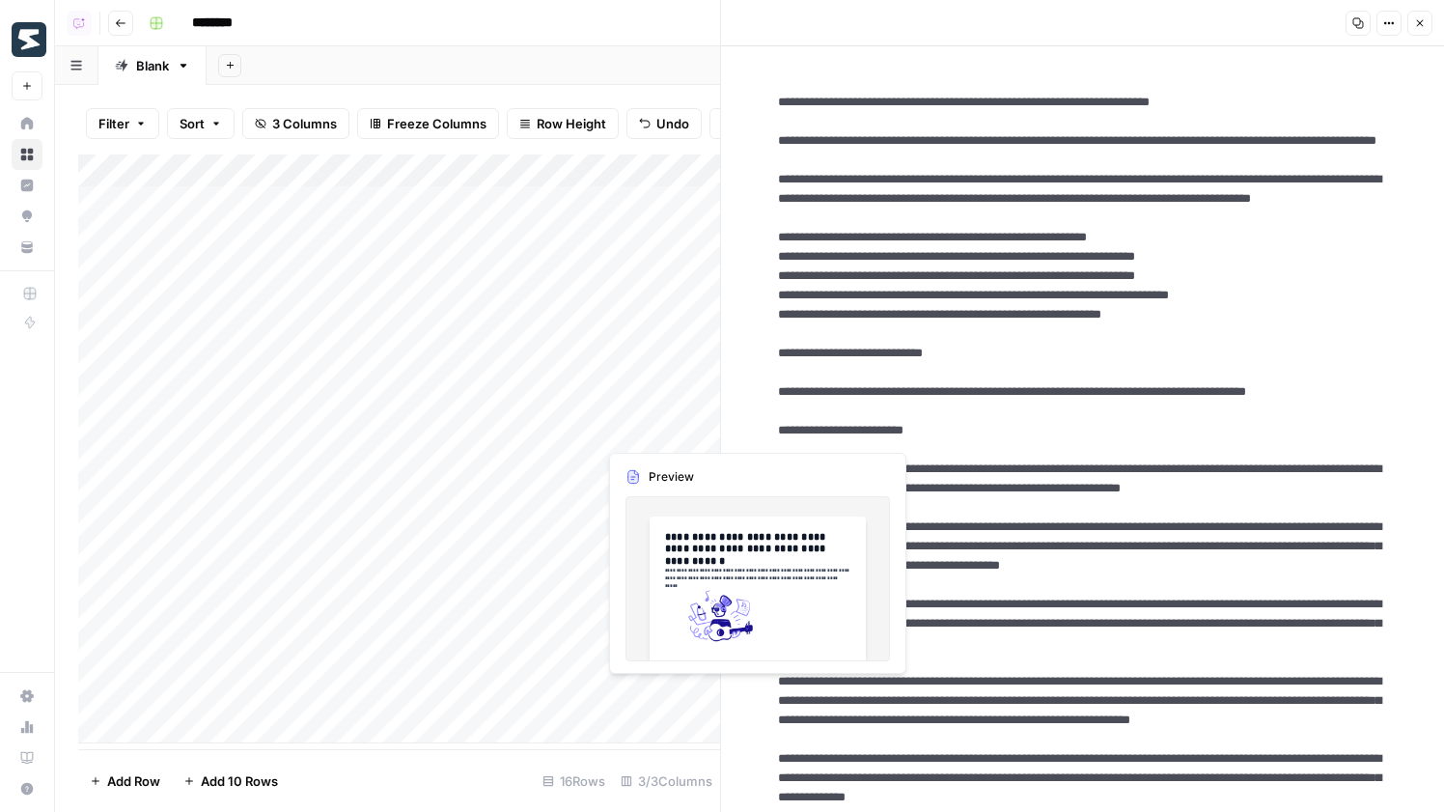
click at [648, 698] on div "Add Column" at bounding box center [399, 448] width 642 height 589
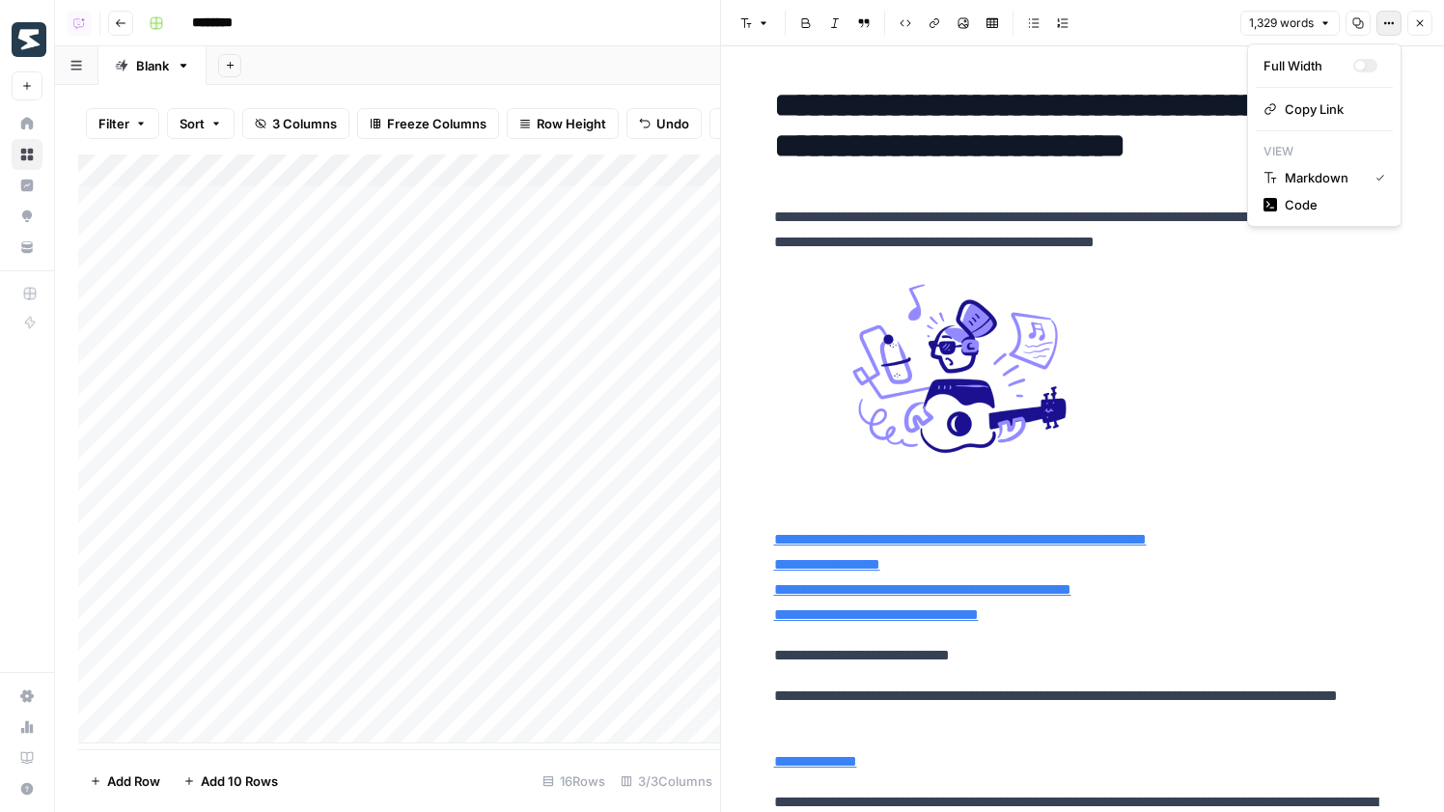
click at [1392, 30] on button "Options" at bounding box center [1388, 23] width 25 height 25
click at [1300, 202] on span "Code" at bounding box center [1331, 204] width 93 height 19
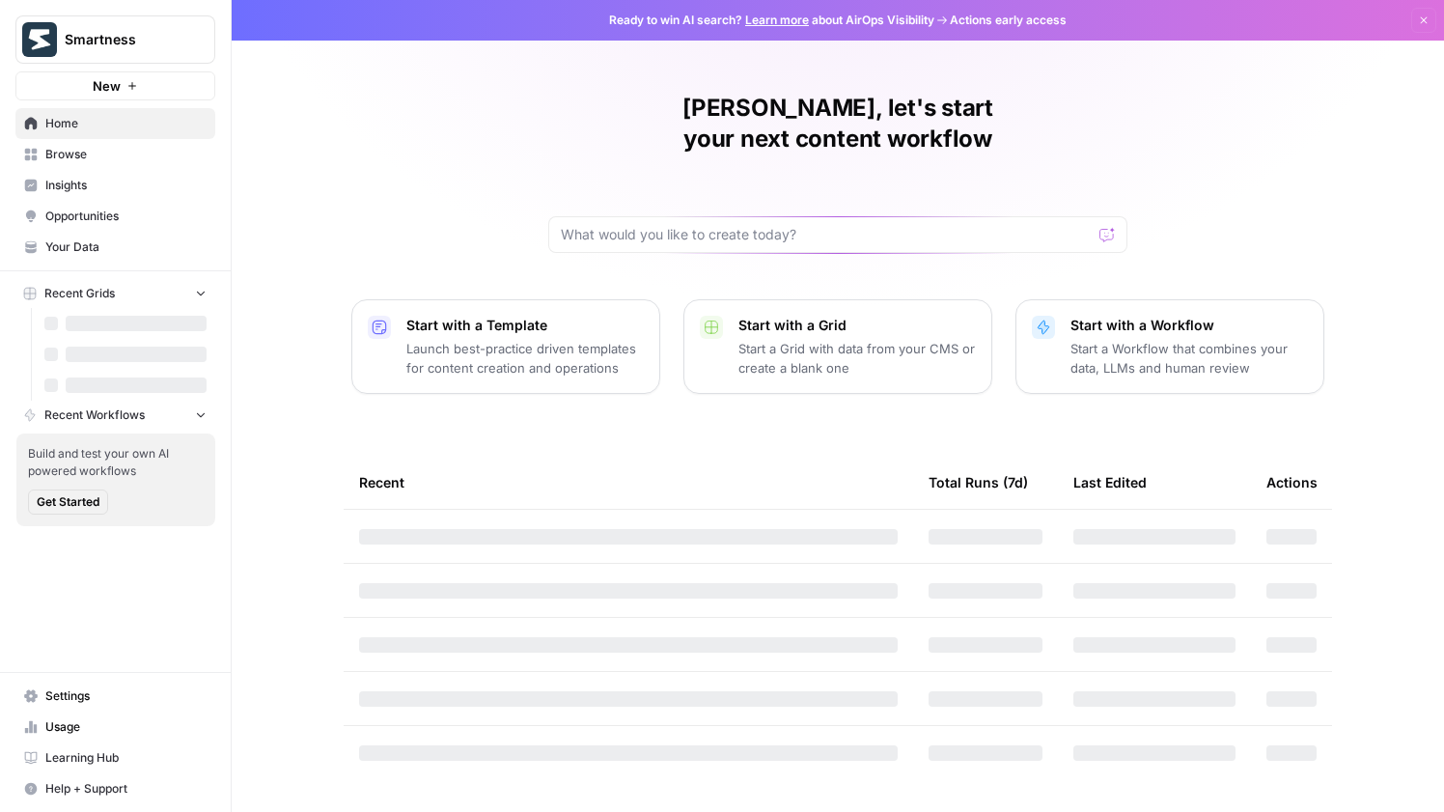
click at [155, 34] on span "Smartness" at bounding box center [123, 39] width 117 height 19
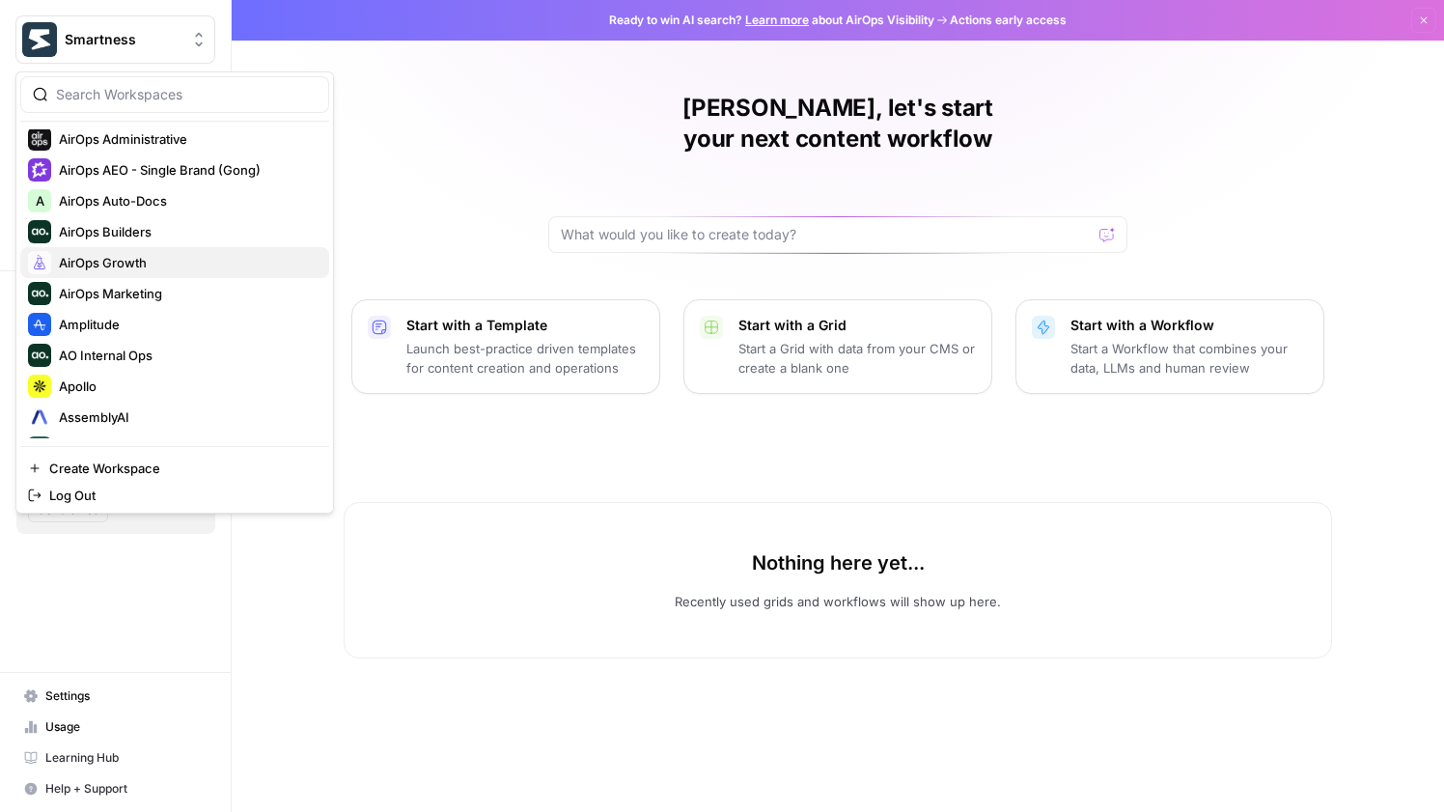
scroll to position [116, 0]
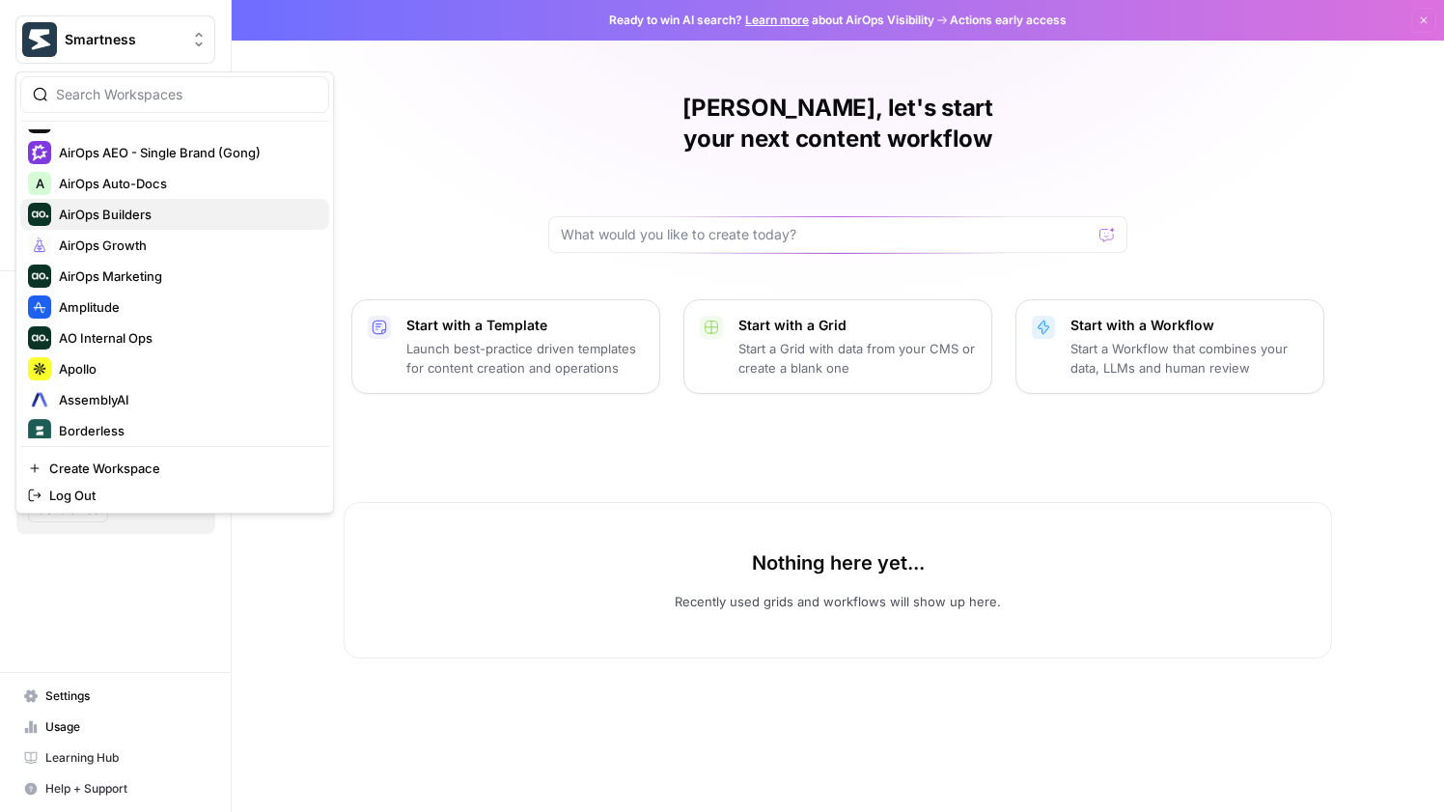
click at [164, 208] on span "AirOps Builders" at bounding box center [186, 214] width 255 height 19
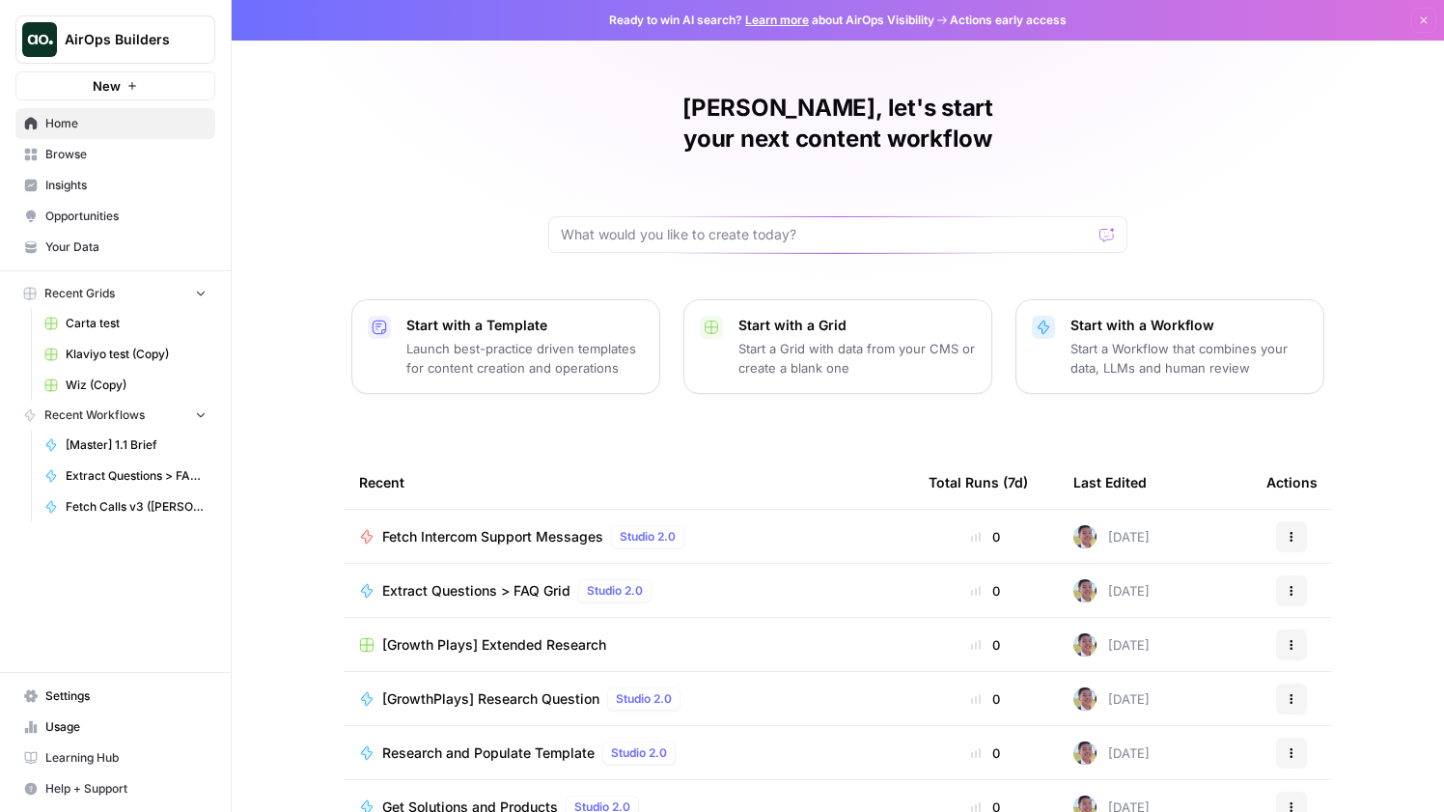
click at [117, 153] on span "Browse" at bounding box center [125, 154] width 161 height 17
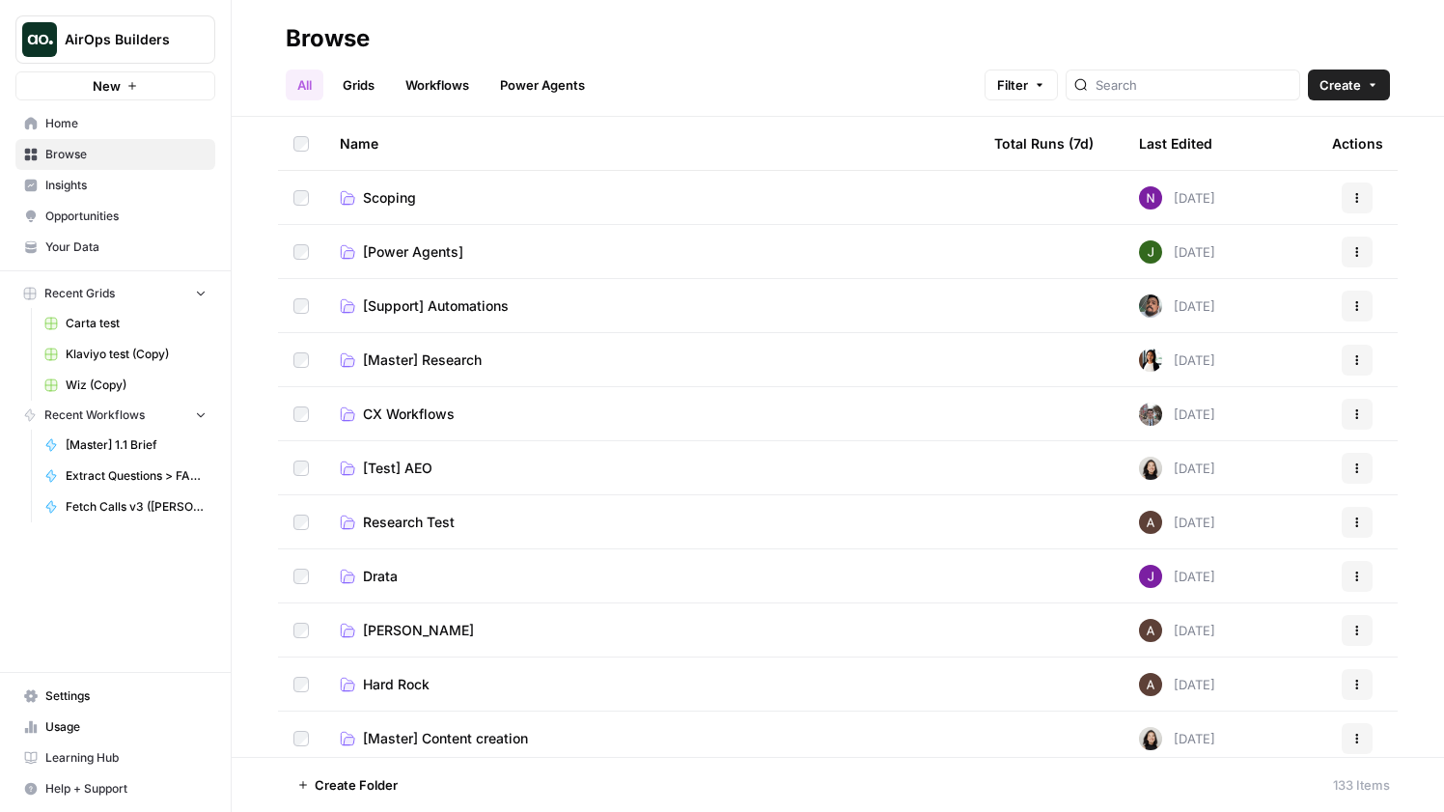
click at [1191, 68] on div "All Grids Workflows Power Agents Filter Create" at bounding box center [838, 77] width 1104 height 46
click at [1191, 77] on input "search" at bounding box center [1193, 84] width 196 height 19
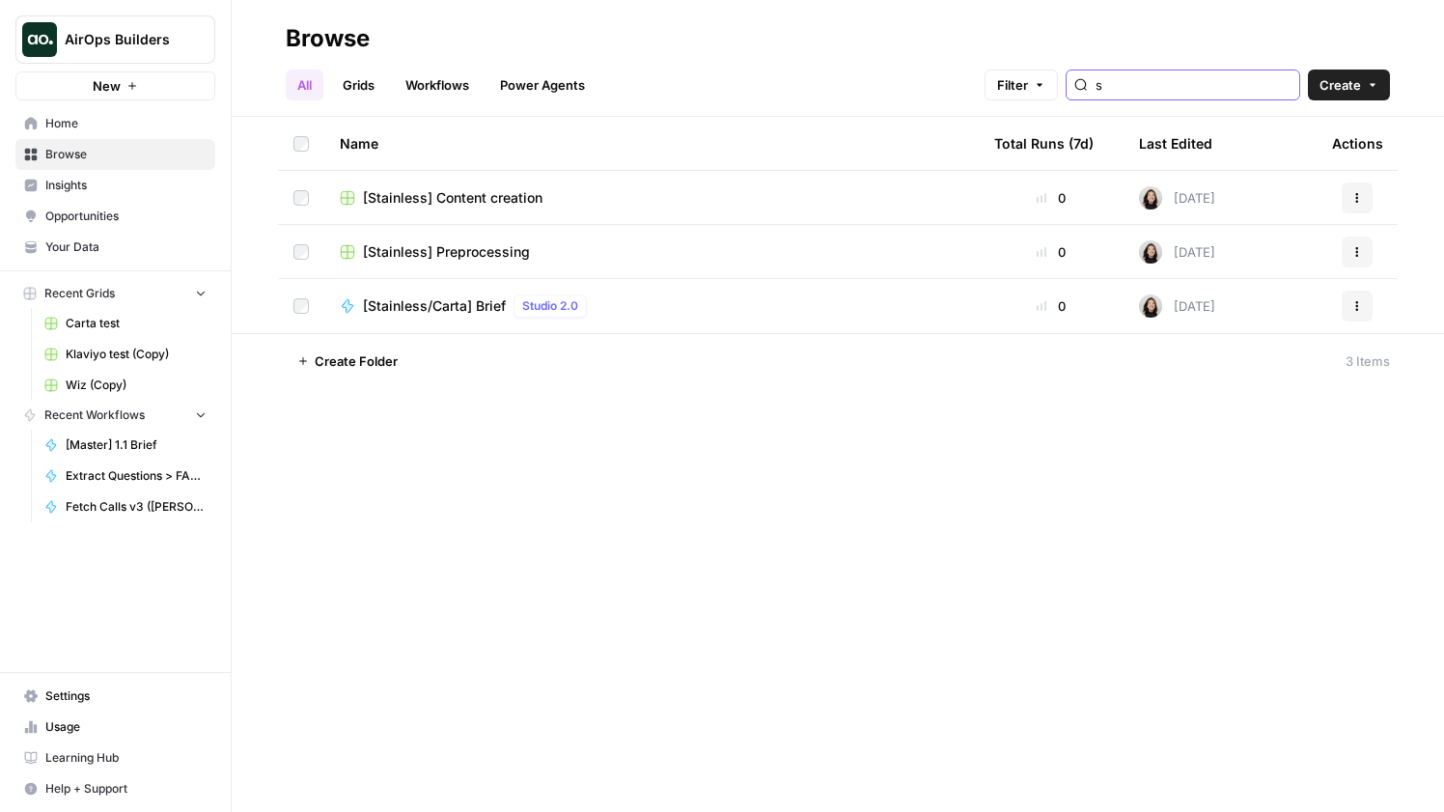
type input "s"
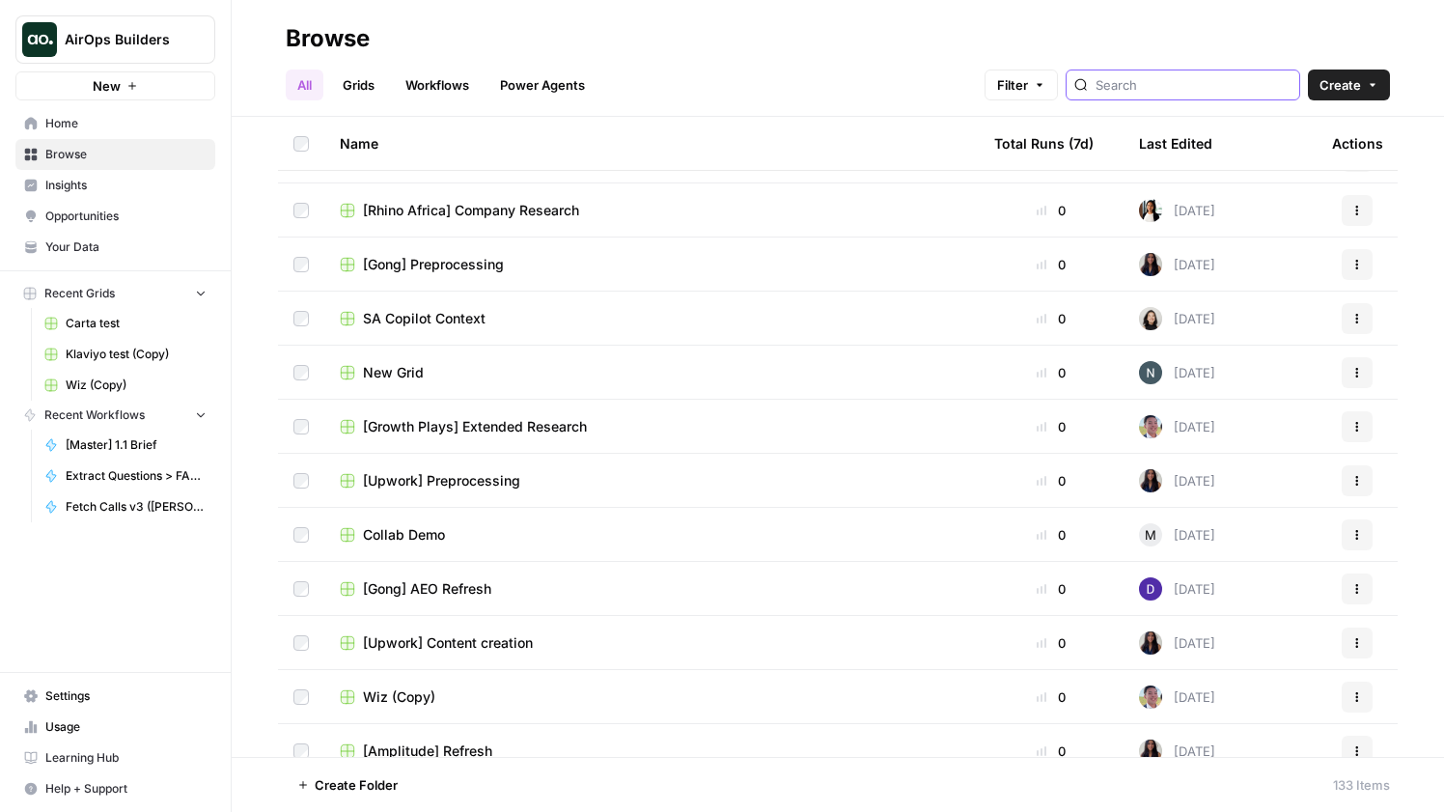
scroll to position [1544, 0]
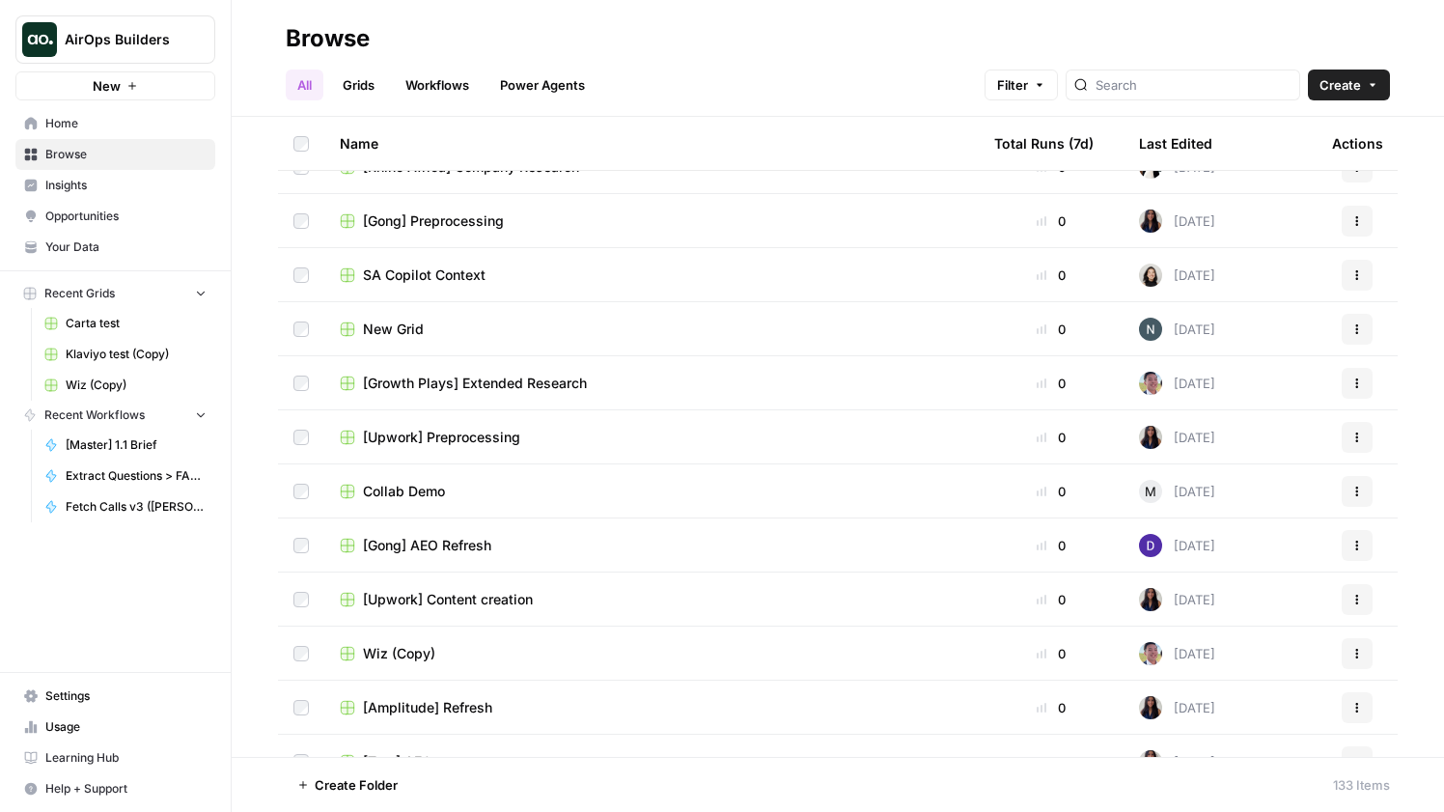
click at [90, 55] on button "AirOps Builders" at bounding box center [115, 39] width 200 height 48
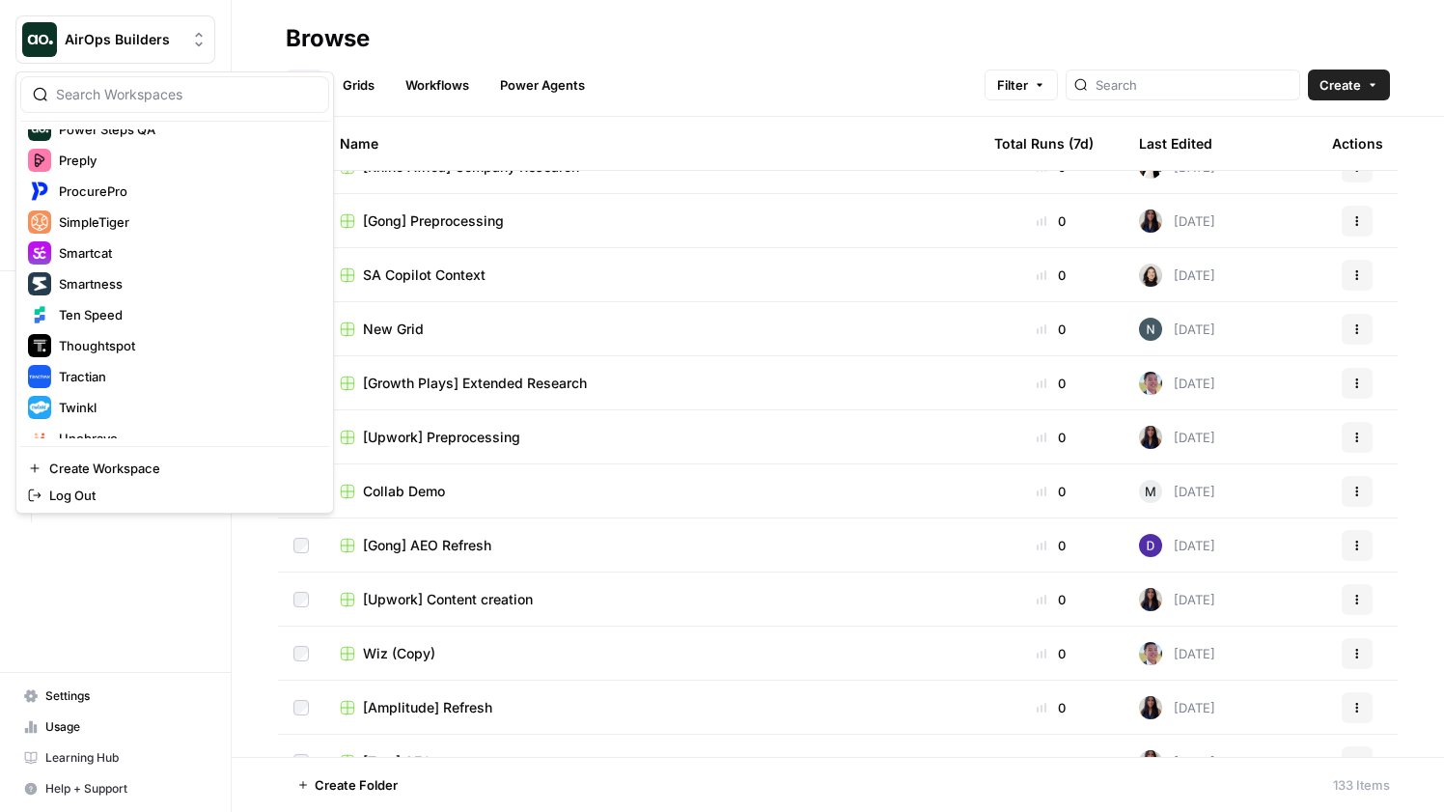
scroll to position [1053, 0]
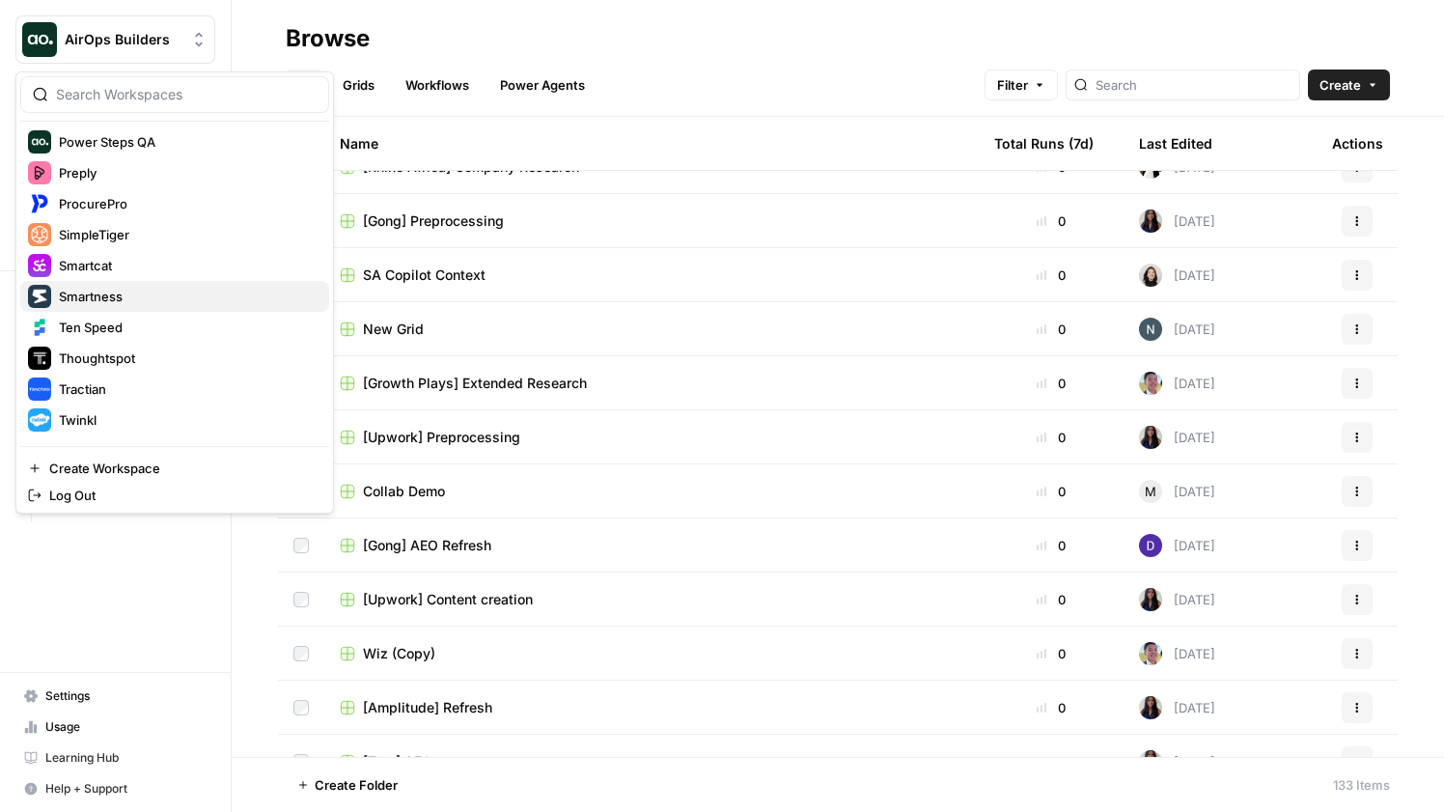
click at [126, 300] on span "Smartness" at bounding box center [186, 296] width 255 height 19
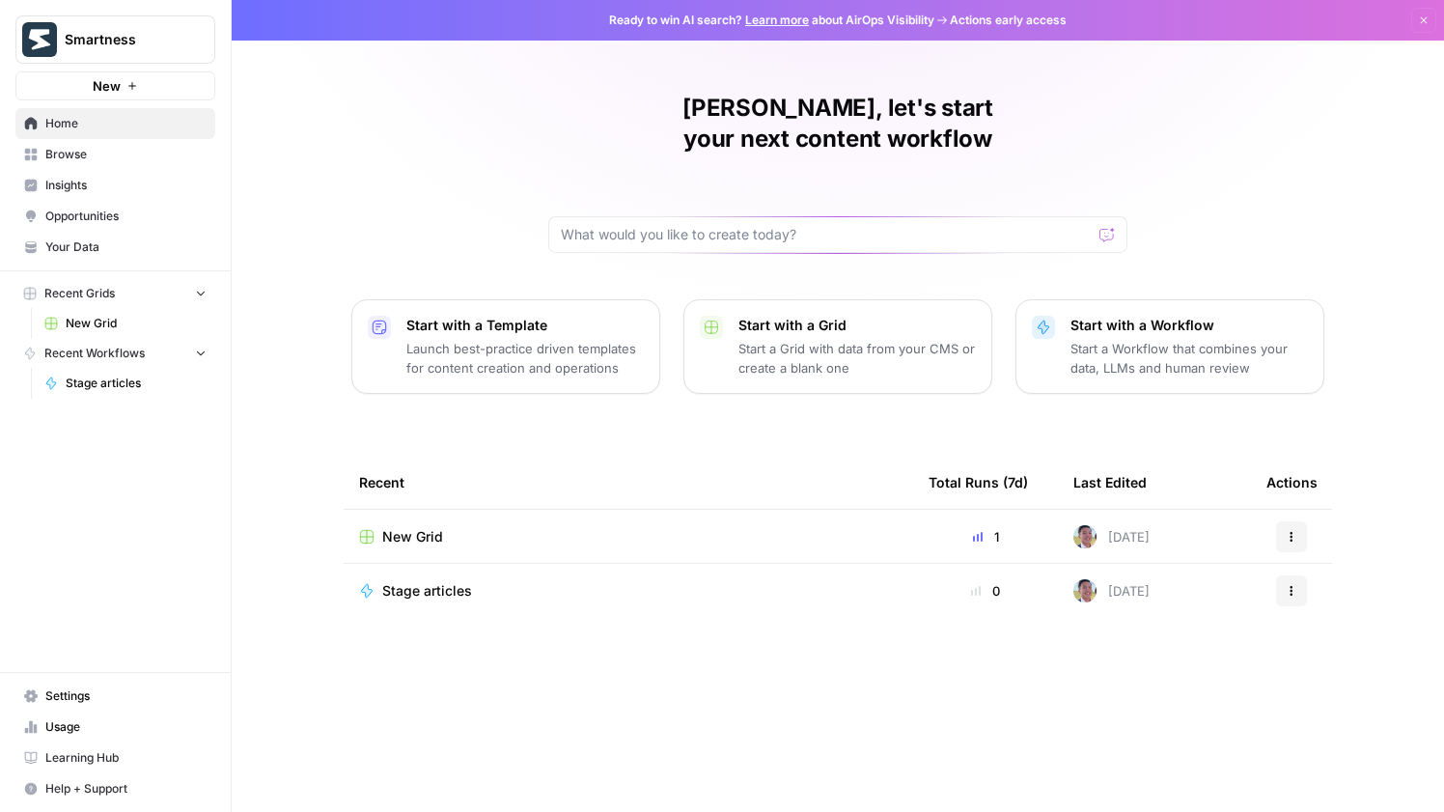
click at [69, 250] on span "Your Data" at bounding box center [125, 246] width 161 height 17
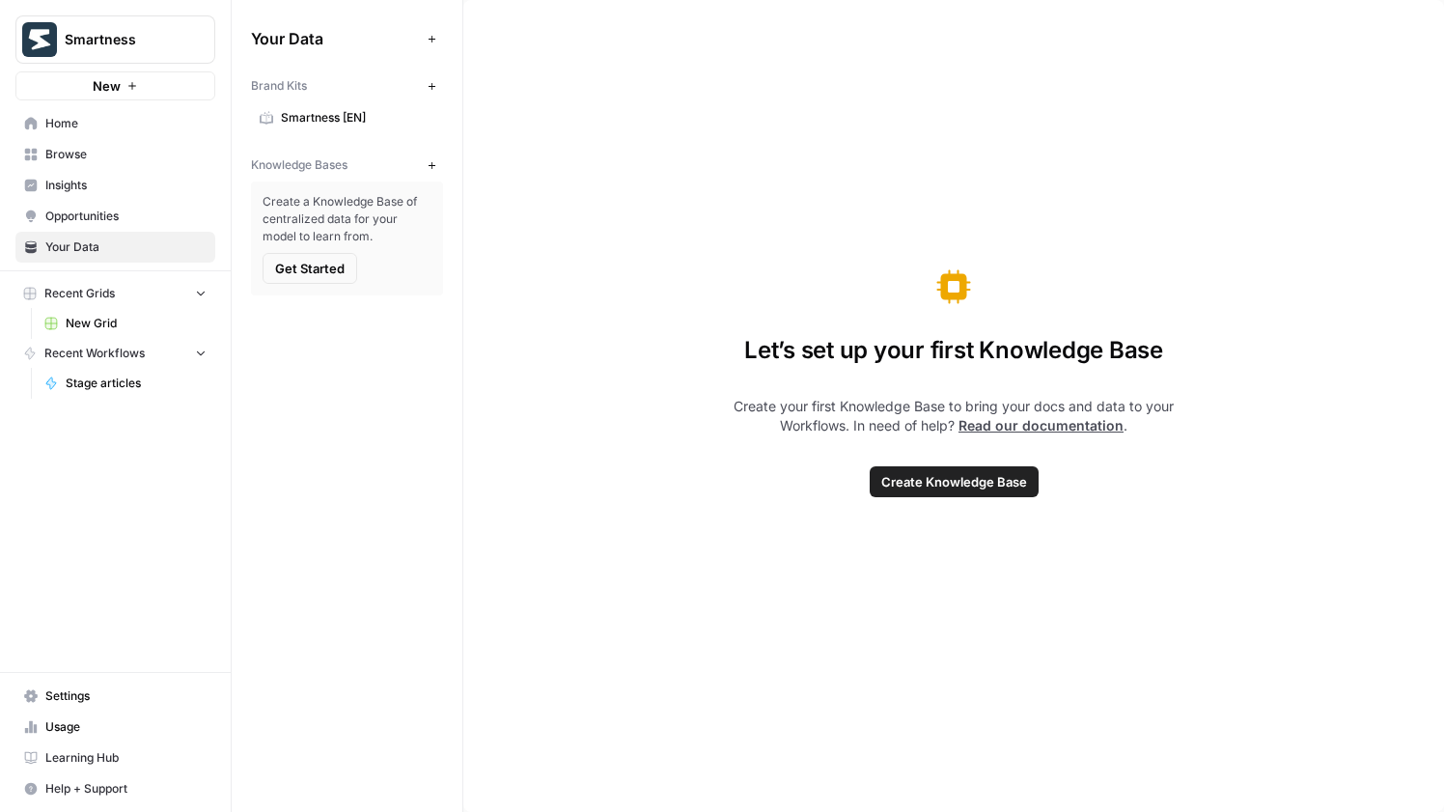
click at [288, 127] on link "Smartness [EN]" at bounding box center [347, 117] width 192 height 31
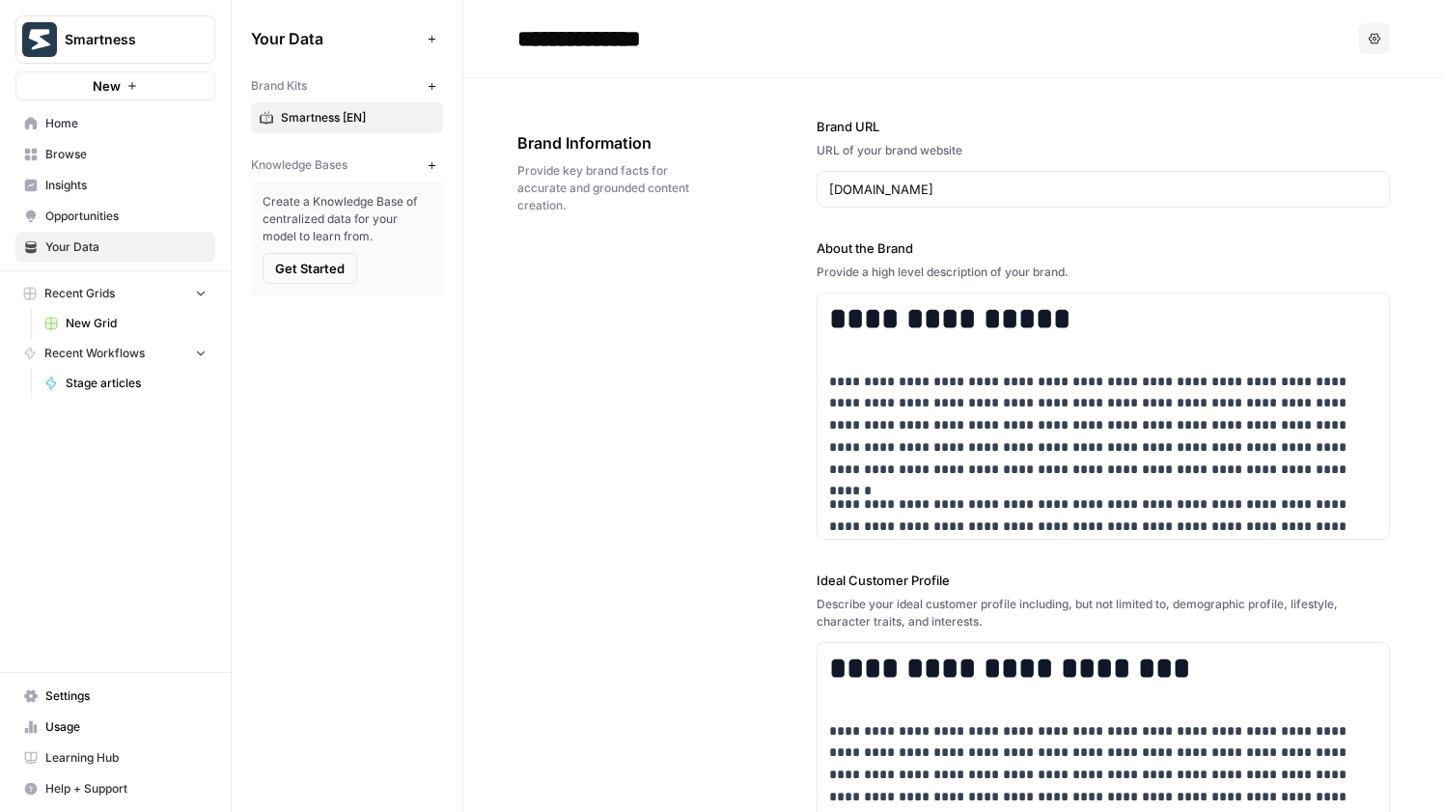
click at [293, 267] on span "Get Started" at bounding box center [309, 268] width 69 height 19
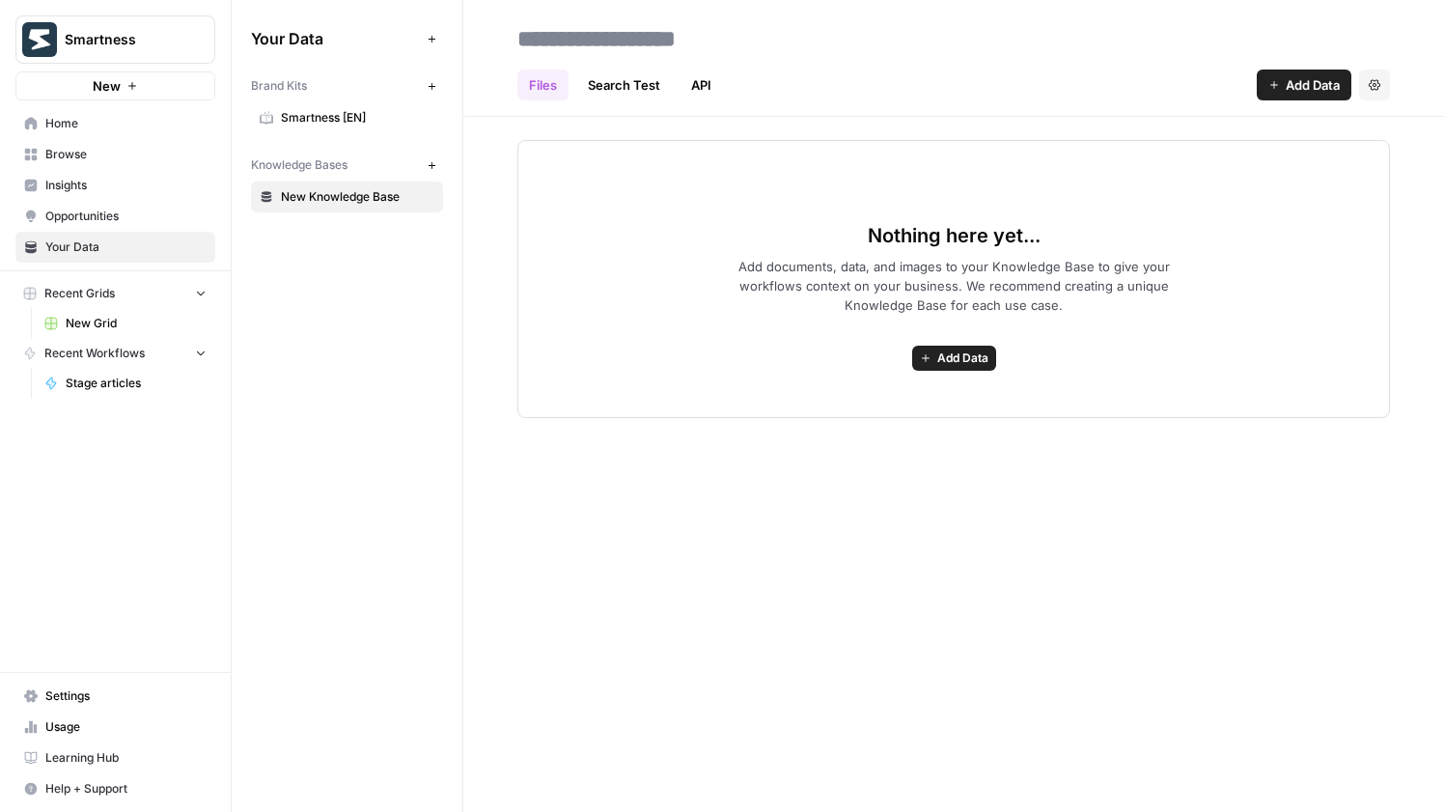
click at [973, 354] on span "Add Data" at bounding box center [962, 357] width 51 height 17
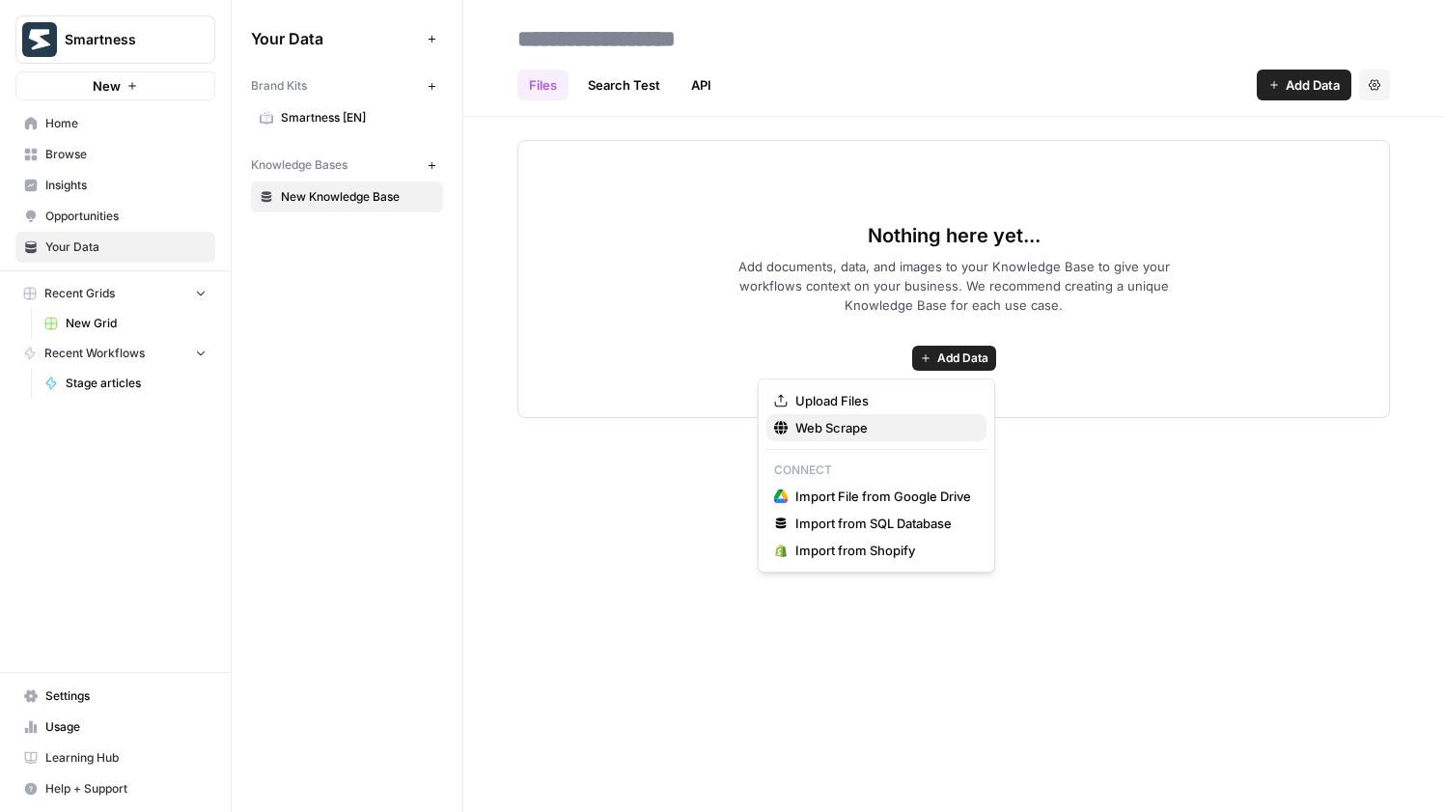
click at [945, 418] on span "Web Scrape" at bounding box center [883, 427] width 176 height 19
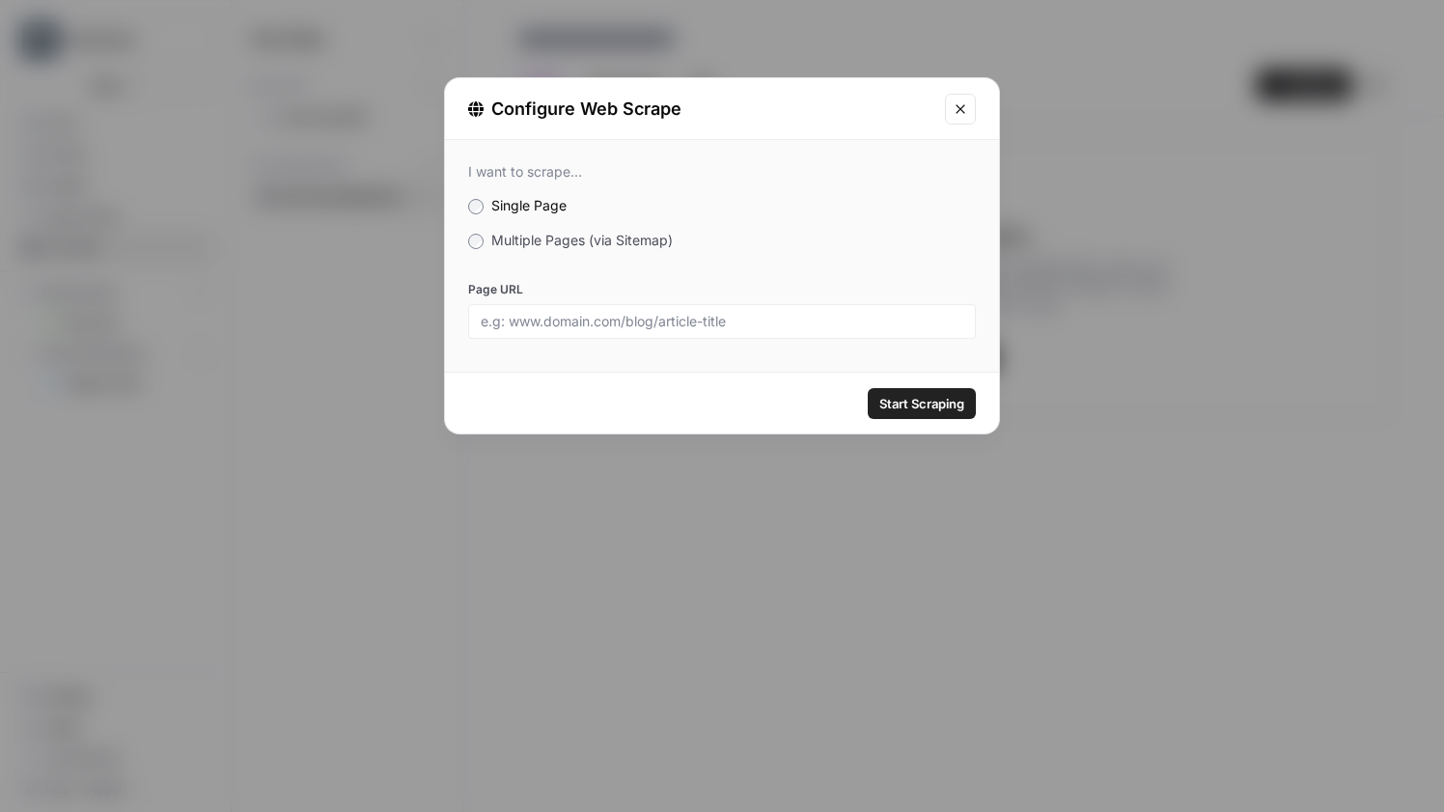
click at [561, 229] on div "I want to scrape... Single Page Multiple Pages (via Sitemap) Page URL" at bounding box center [722, 251] width 554 height 222
click at [561, 244] on span "Multiple Pages (via Sitemap)" at bounding box center [581, 240] width 181 height 16
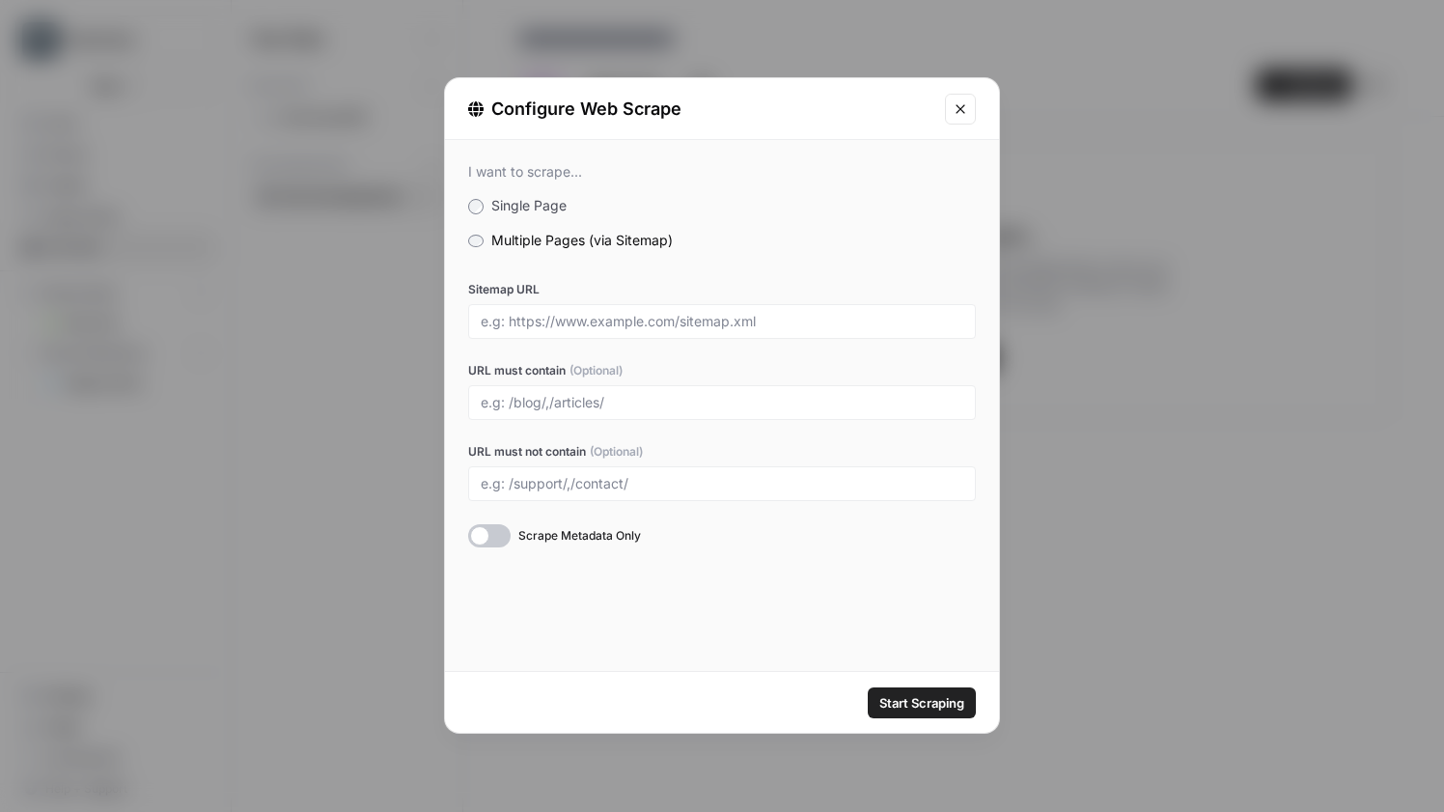
click at [570, 332] on div at bounding box center [722, 321] width 508 height 35
click at [553, 315] on input "Sitemap URL" at bounding box center [722, 321] width 483 height 17
paste input "[URL][DOMAIN_NAME]"
type input "[URL][DOMAIN_NAME]"
click at [879, 700] on span "Start Scraping" at bounding box center [921, 702] width 85 height 19
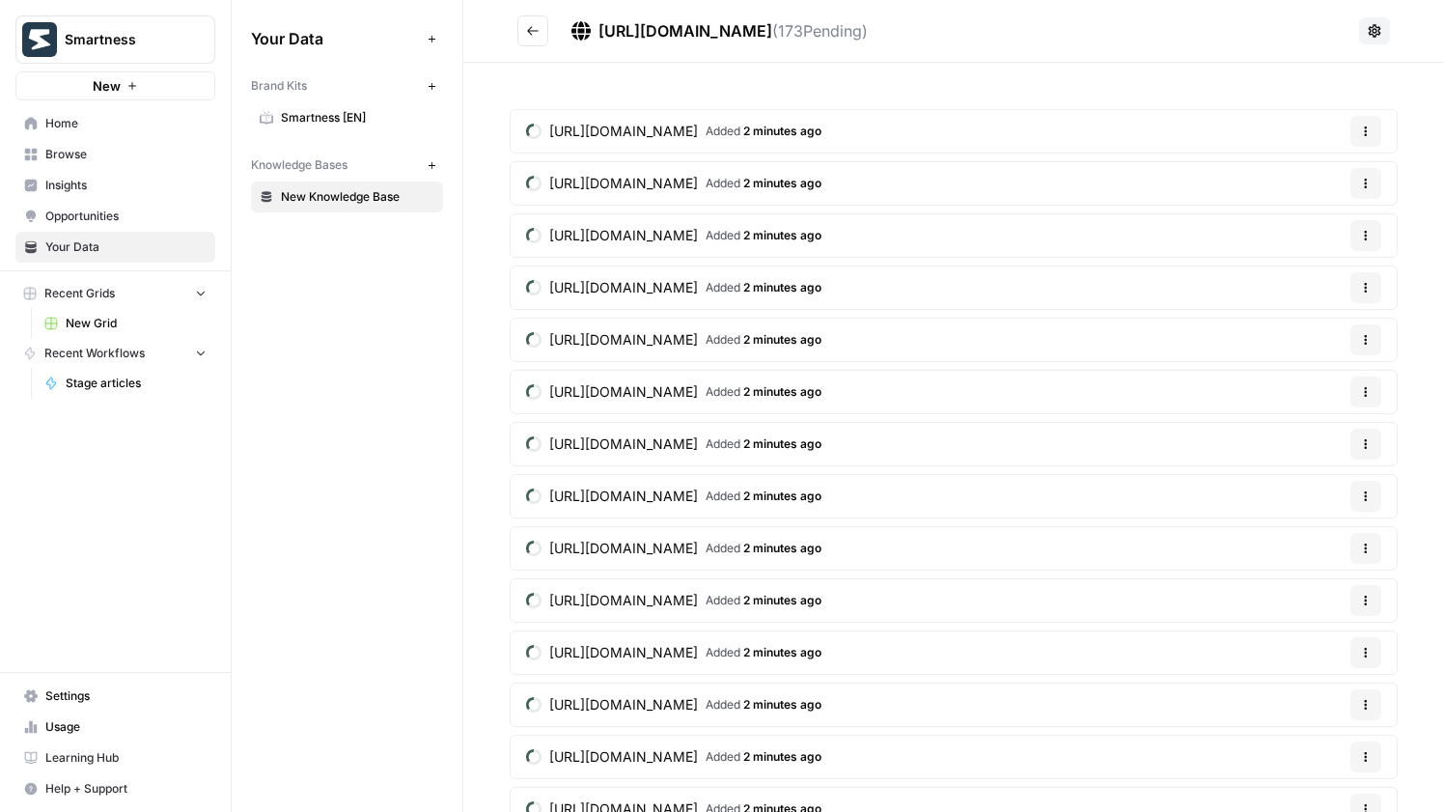
click at [347, 122] on span "Smartness [EN]" at bounding box center [357, 117] width 153 height 17
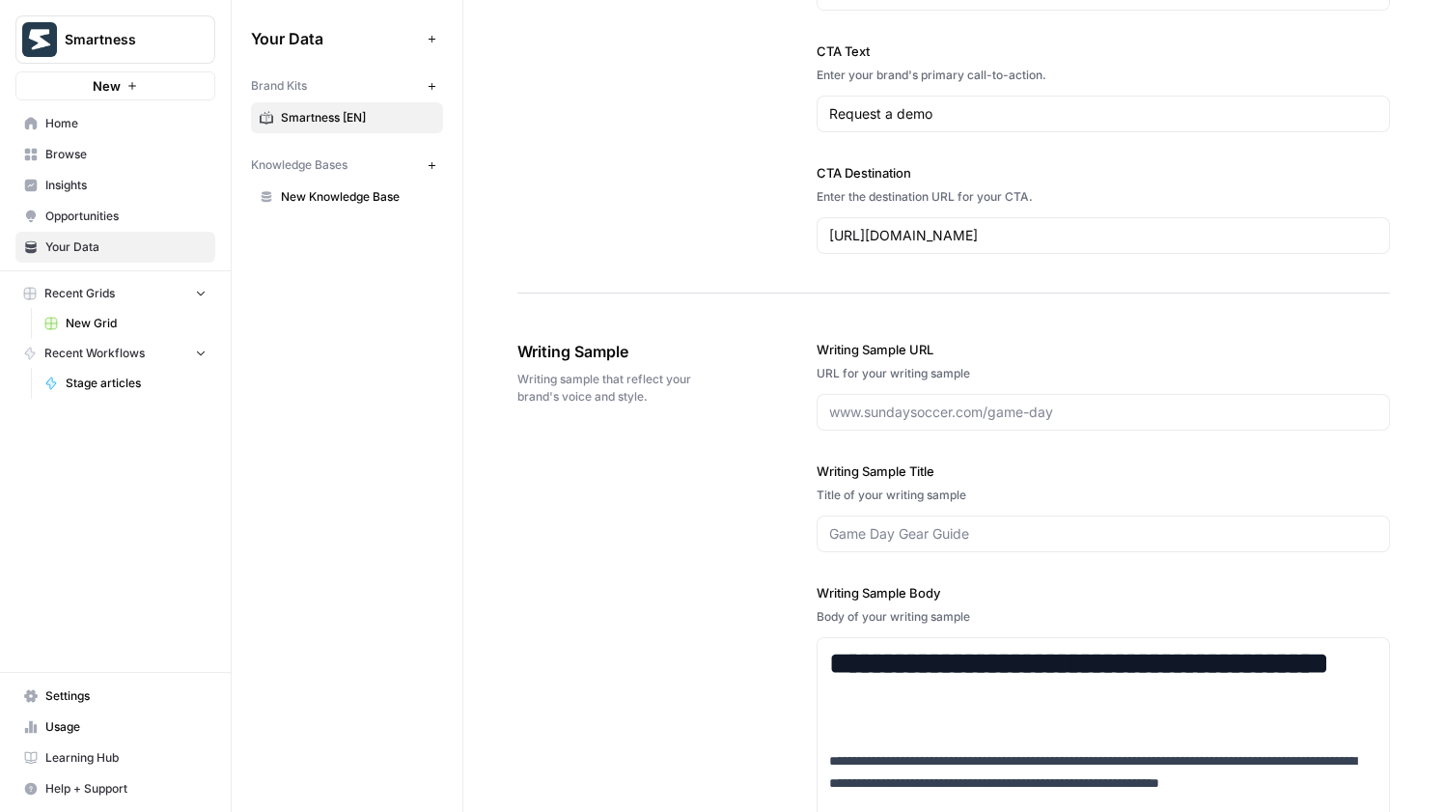
scroll to position [2584, 0]
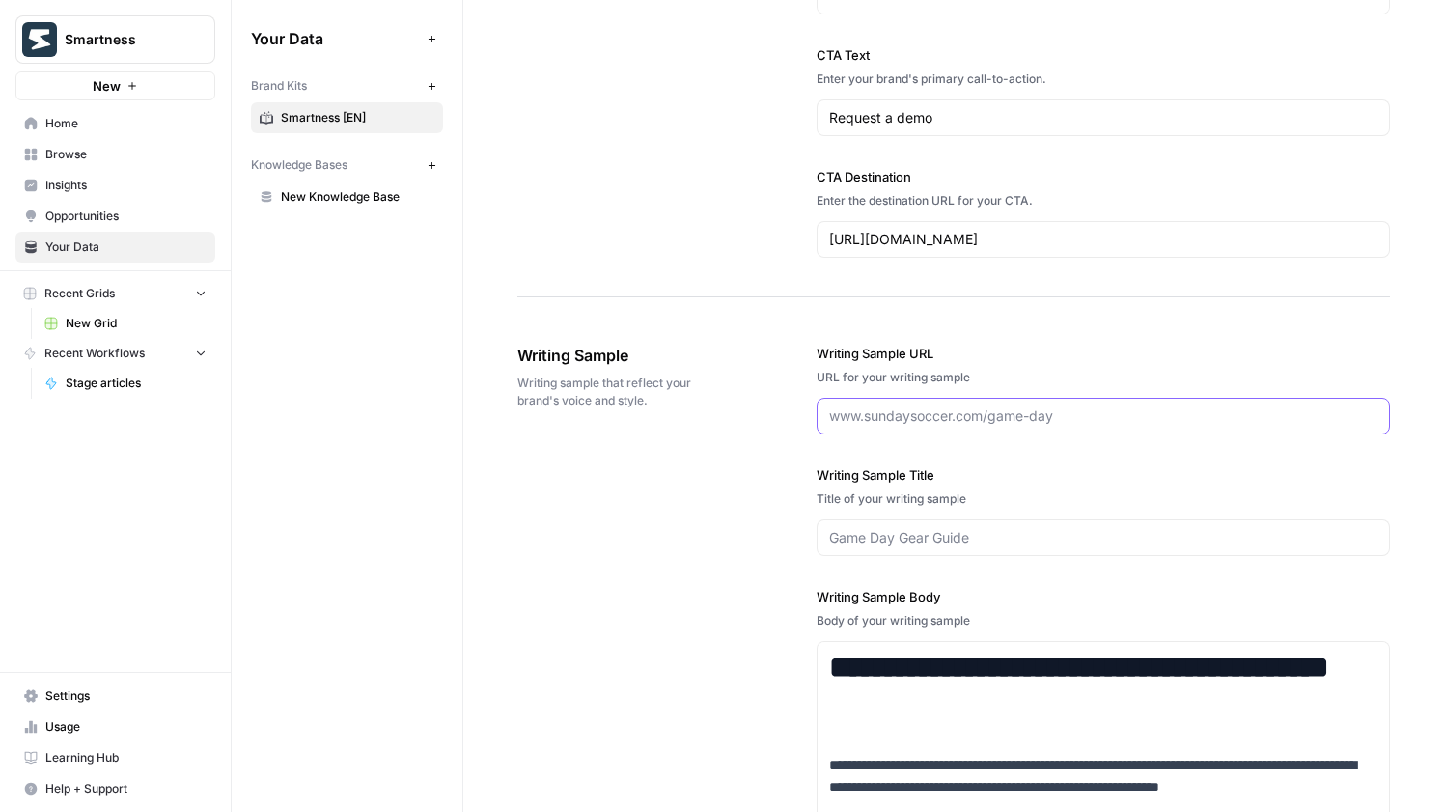
click at [897, 421] on input "Writing Sample URL" at bounding box center [1103, 415] width 548 height 19
paste input "[URL][DOMAIN_NAME]"
type input "[URL][DOMAIN_NAME]"
drag, startPoint x: 1162, startPoint y: 413, endPoint x: 632, endPoint y: 410, distance: 529.9
click at [632, 410] on div "**********" at bounding box center [953, 721] width 873 height 833
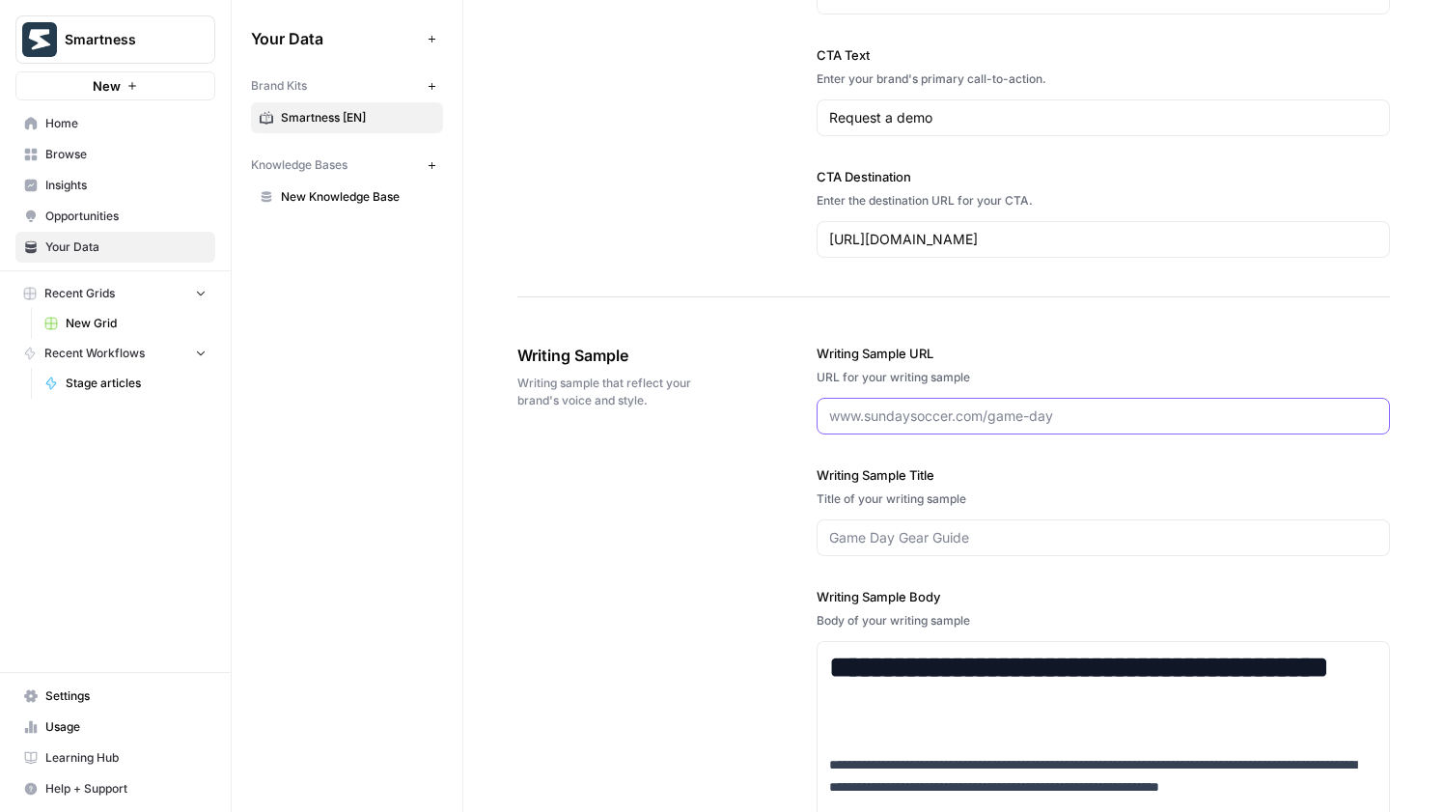
paste input "[URL][DOMAIN_NAME]"
type input "[URL][DOMAIN_NAME]"
click at [938, 520] on div at bounding box center [1103, 537] width 573 height 37
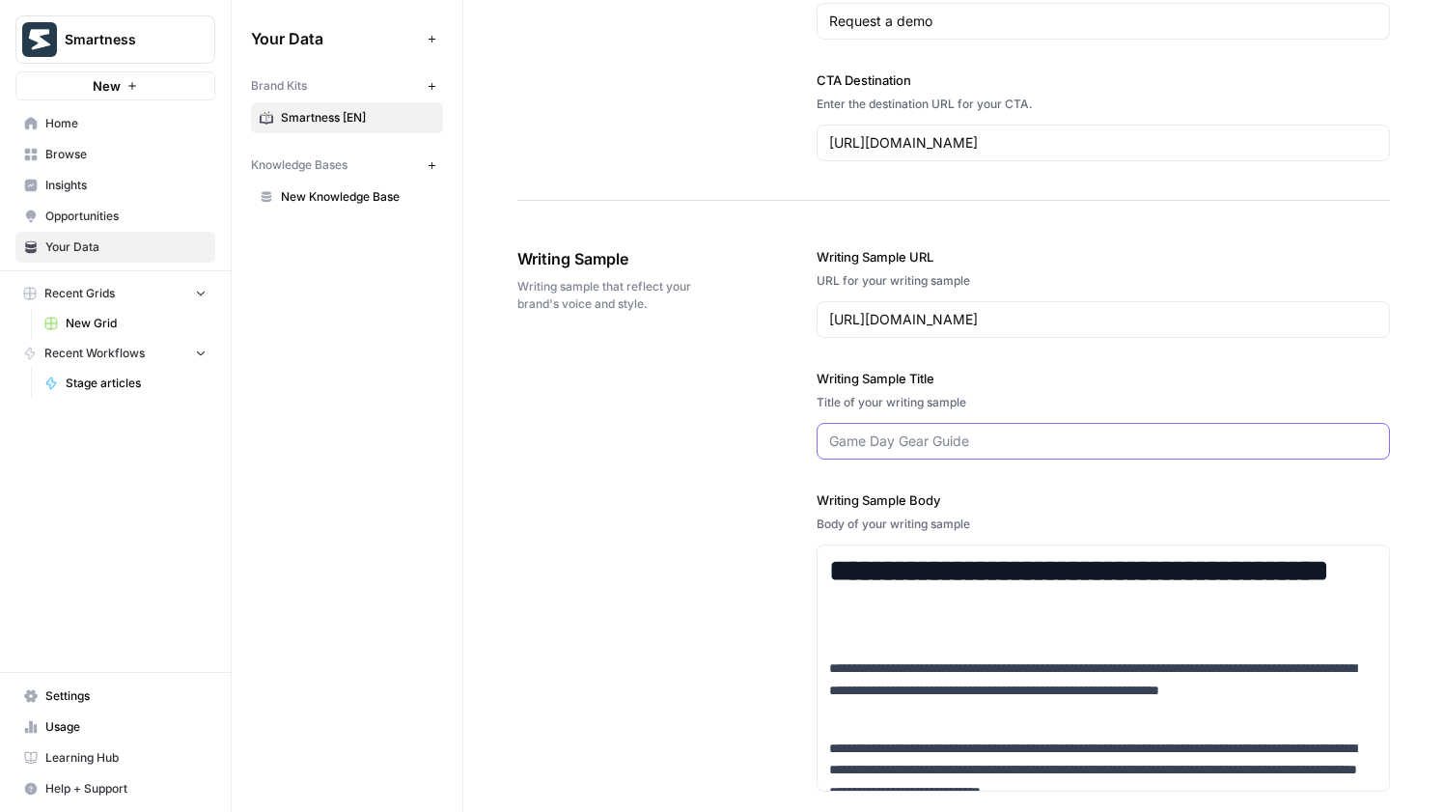
scroll to position [2689, 0]
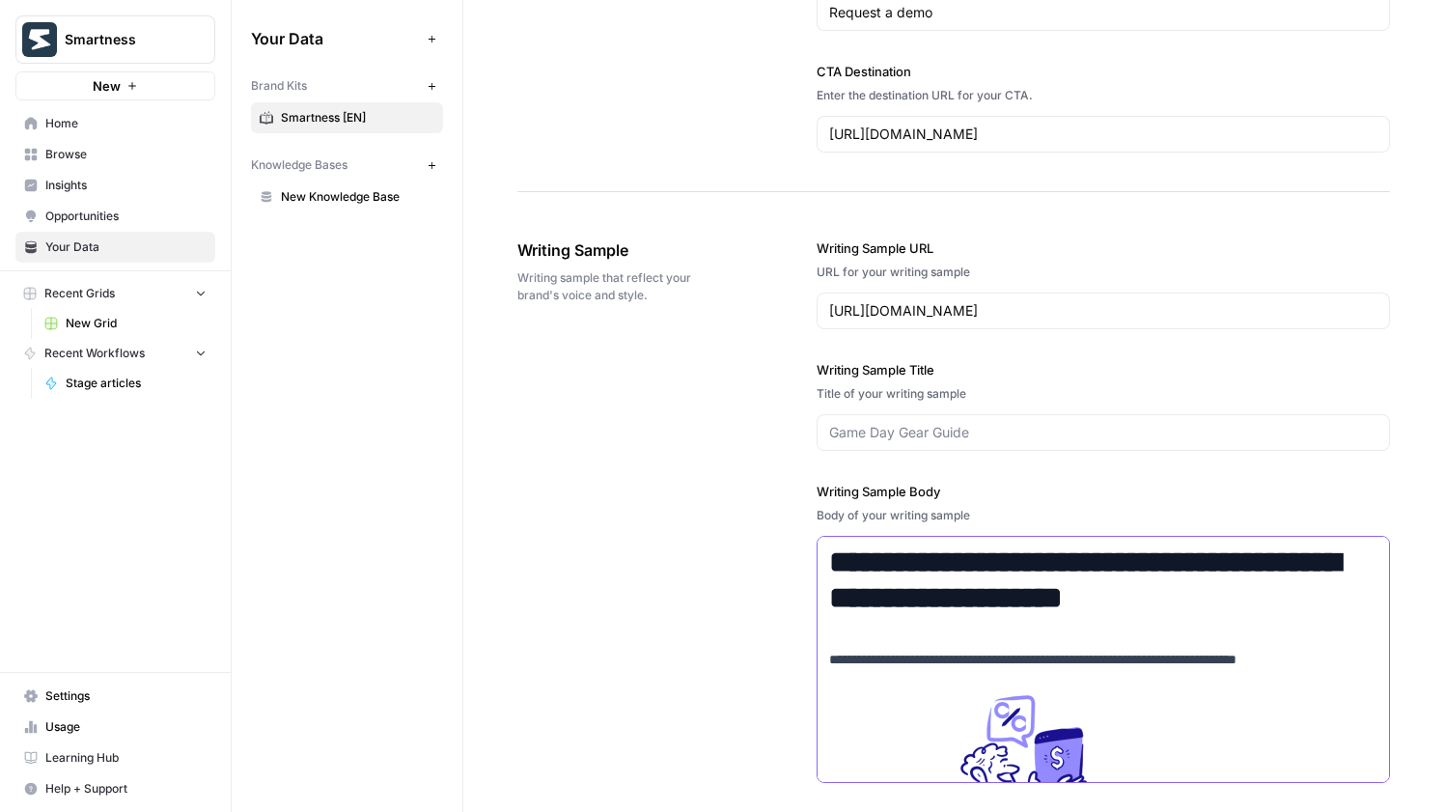
drag, startPoint x: 1252, startPoint y: 592, endPoint x: 824, endPoint y: 551, distance: 429.5
copy h1 "**********"
click at [896, 440] on input "Writing Sample Title" at bounding box center [1103, 432] width 548 height 19
paste input "Monitoring hotel competitors: How to analyze prices and occupancy"
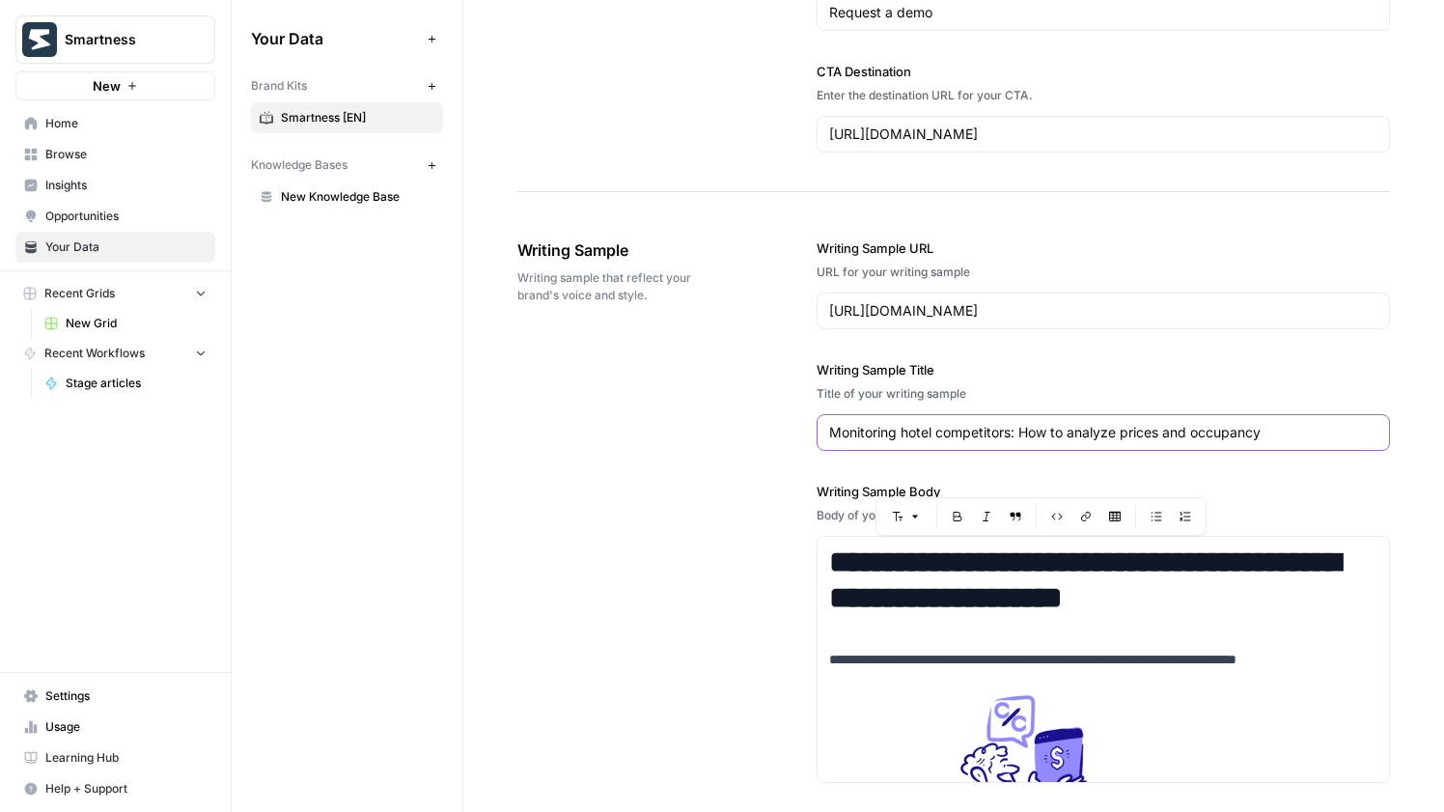
type input "Monitoring hotel competitors: How to analyze prices and occupancy"
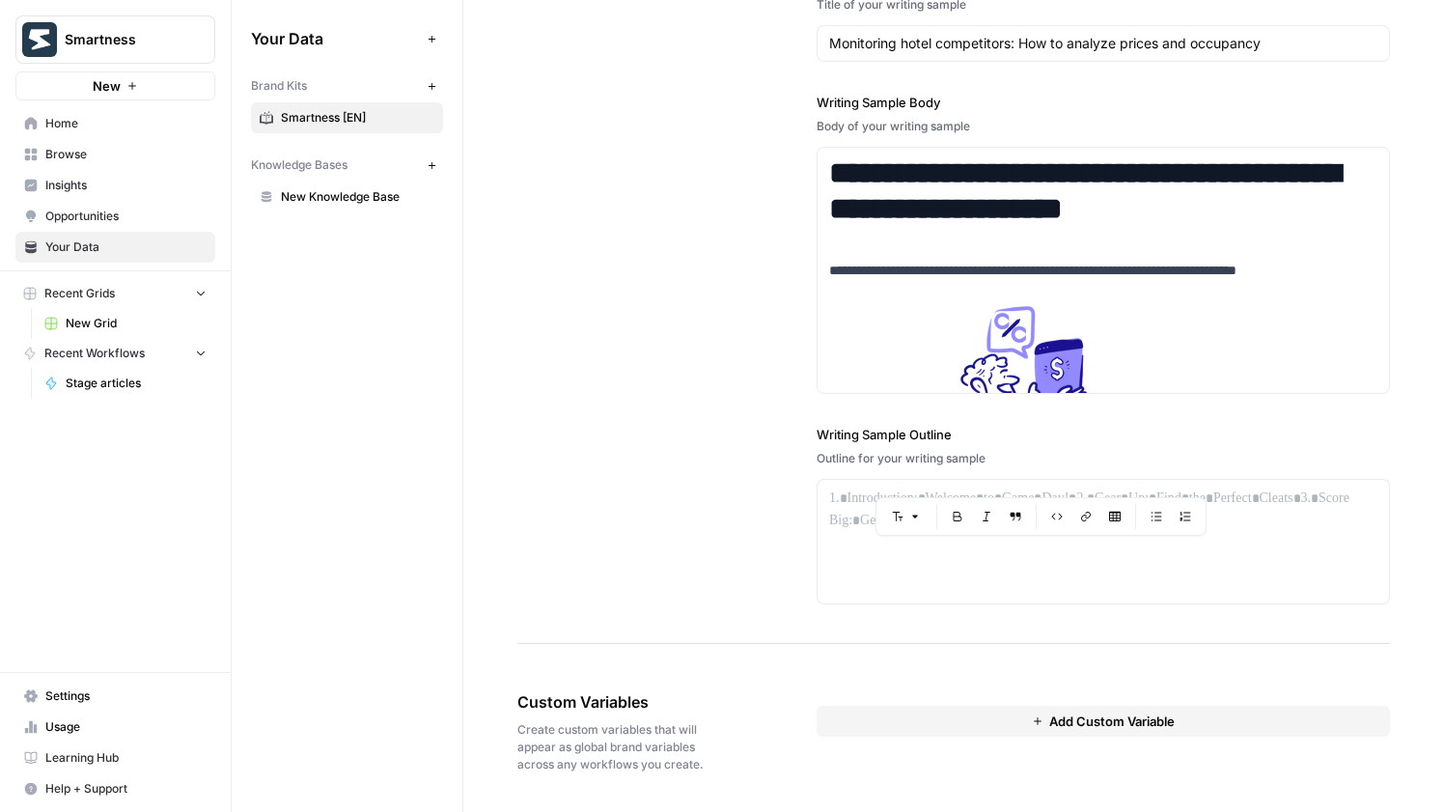
click at [951, 722] on button "Add Custom Variable" at bounding box center [1103, 721] width 573 height 31
click at [1001, 745] on div at bounding box center [1103, 756] width 541 height 35
click at [997, 746] on div at bounding box center [1103, 756] width 541 height 35
click at [980, 758] on input "text" at bounding box center [1103, 756] width 515 height 17
type input "s"
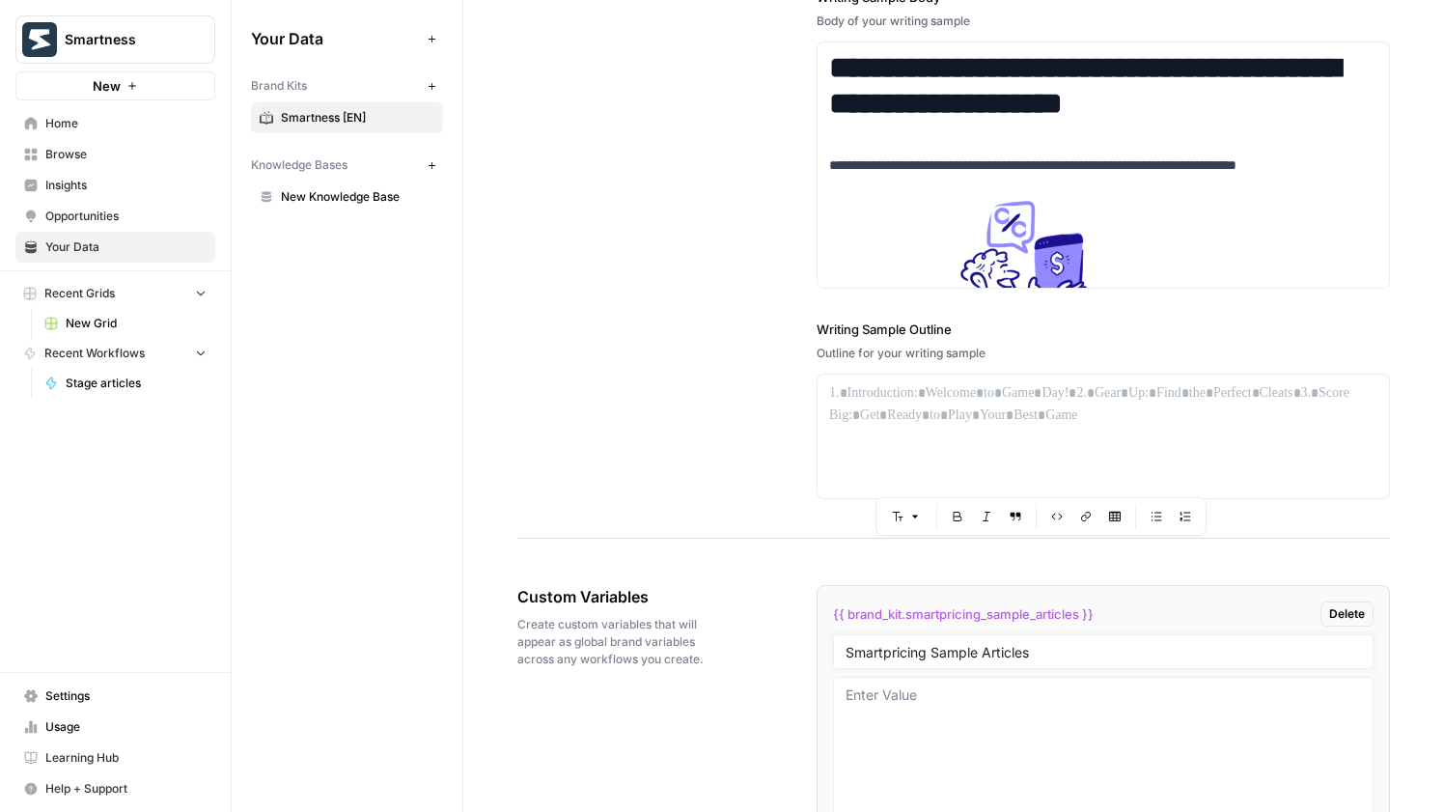
scroll to position [3304, 0]
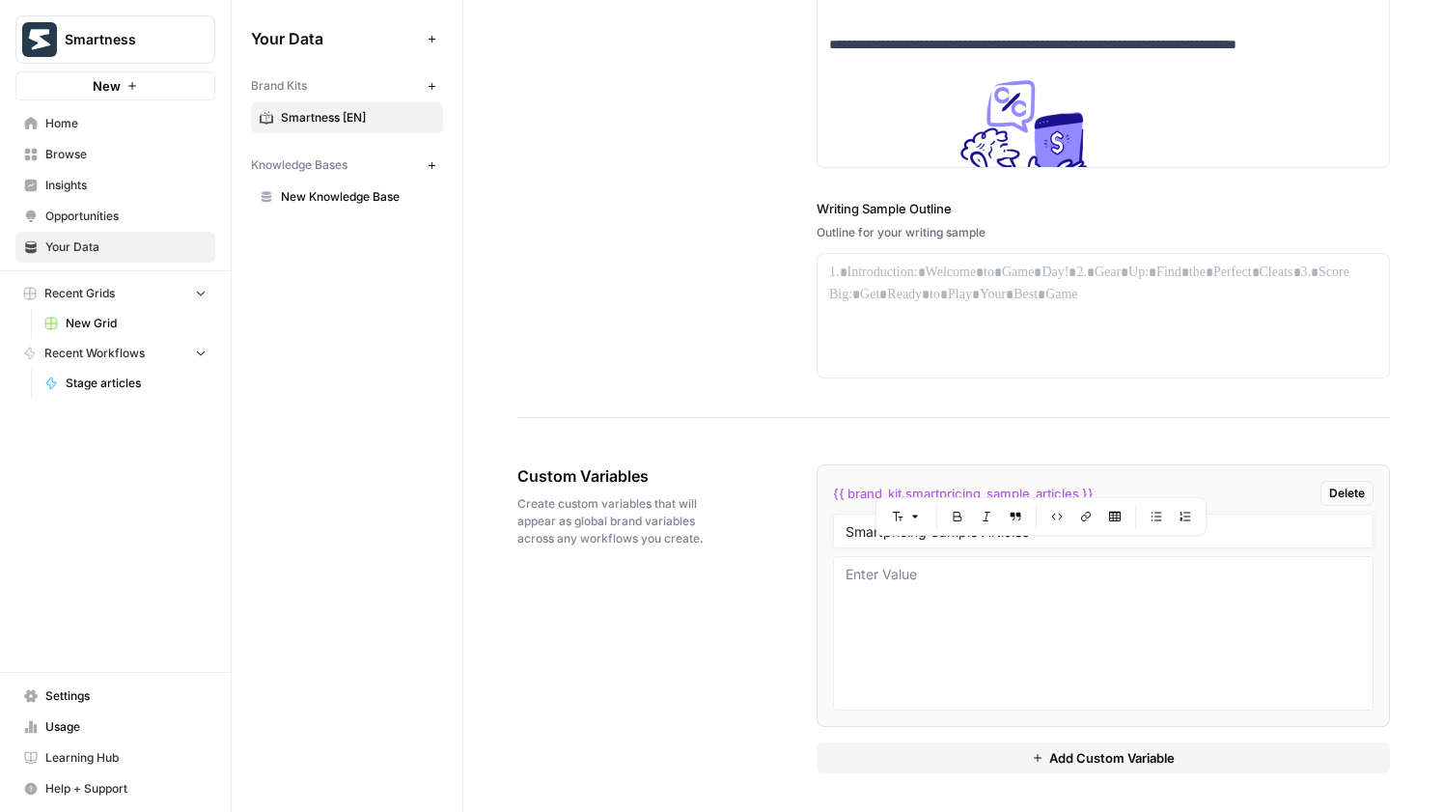
type input "Smartpricing Sample Articles"
click at [927, 596] on textarea at bounding box center [1103, 633] width 515 height 137
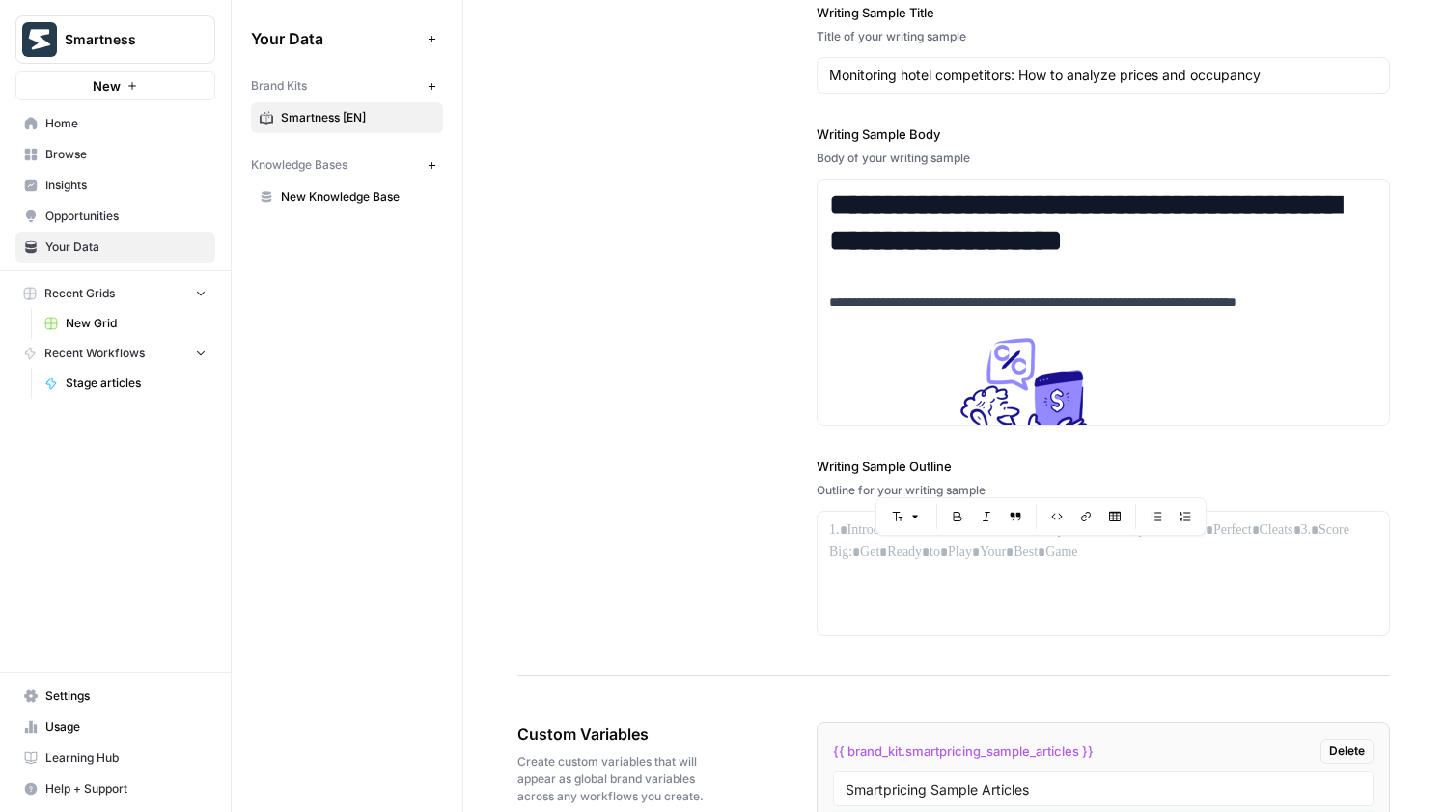
scroll to position [2870, 0]
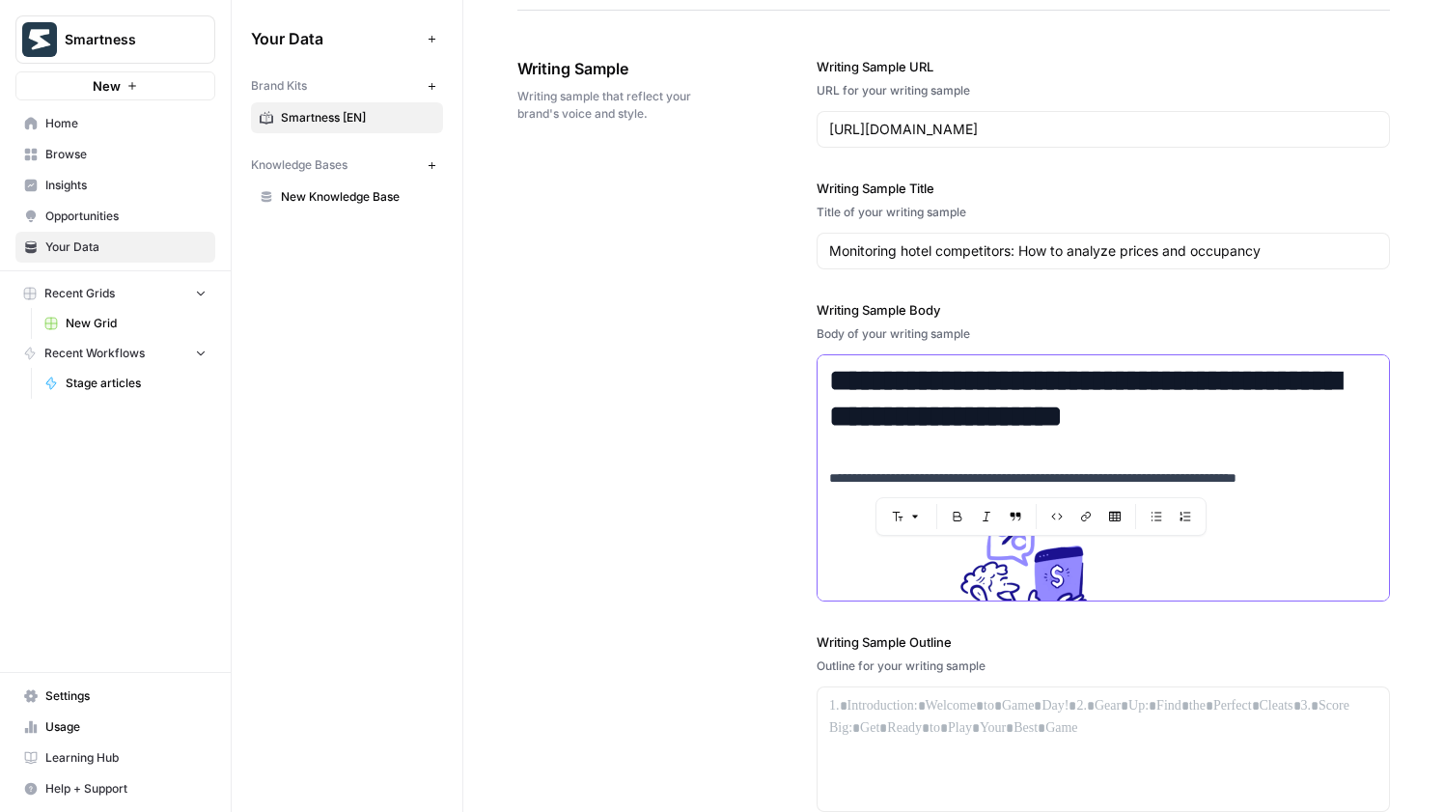
copy div "**********"
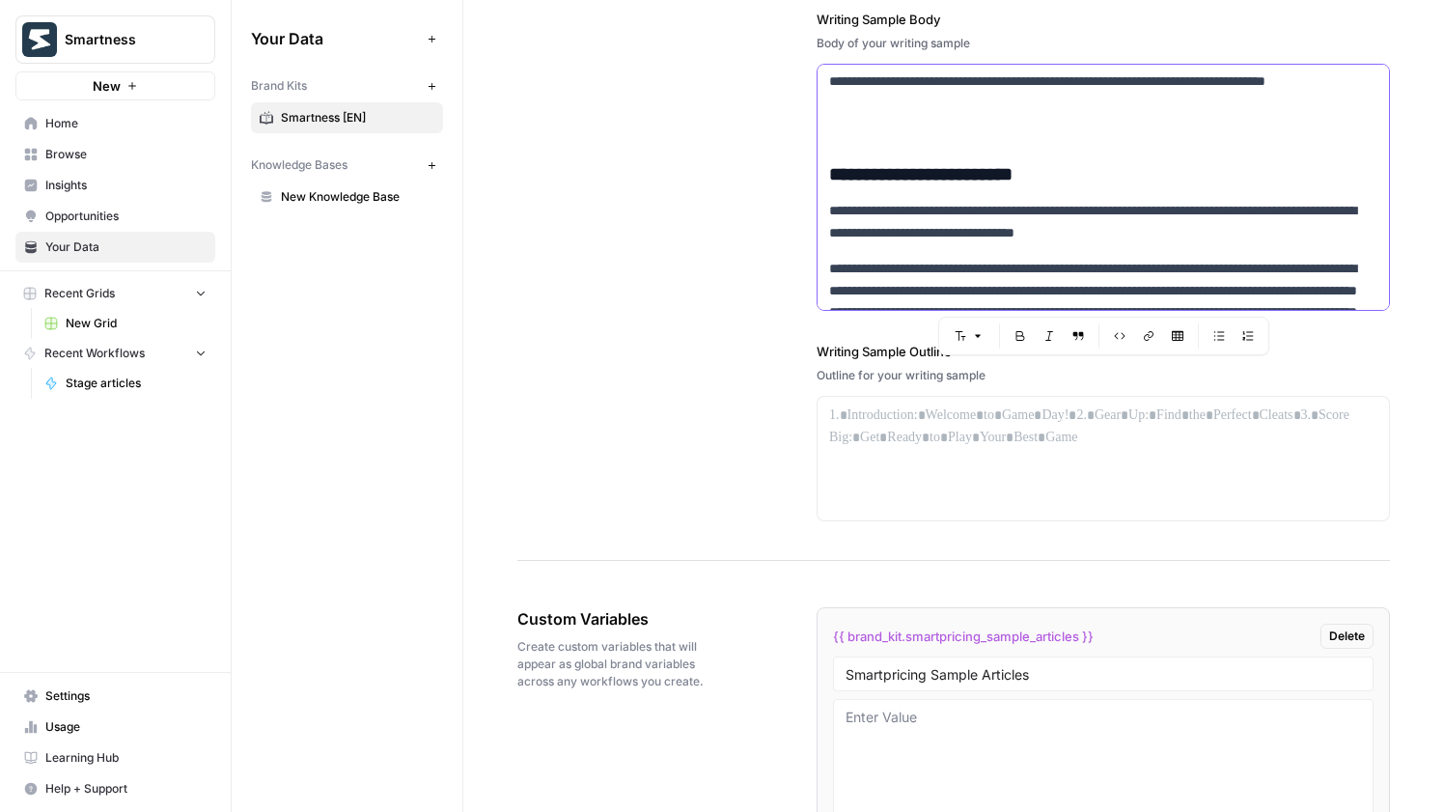
scroll to position [3304, 0]
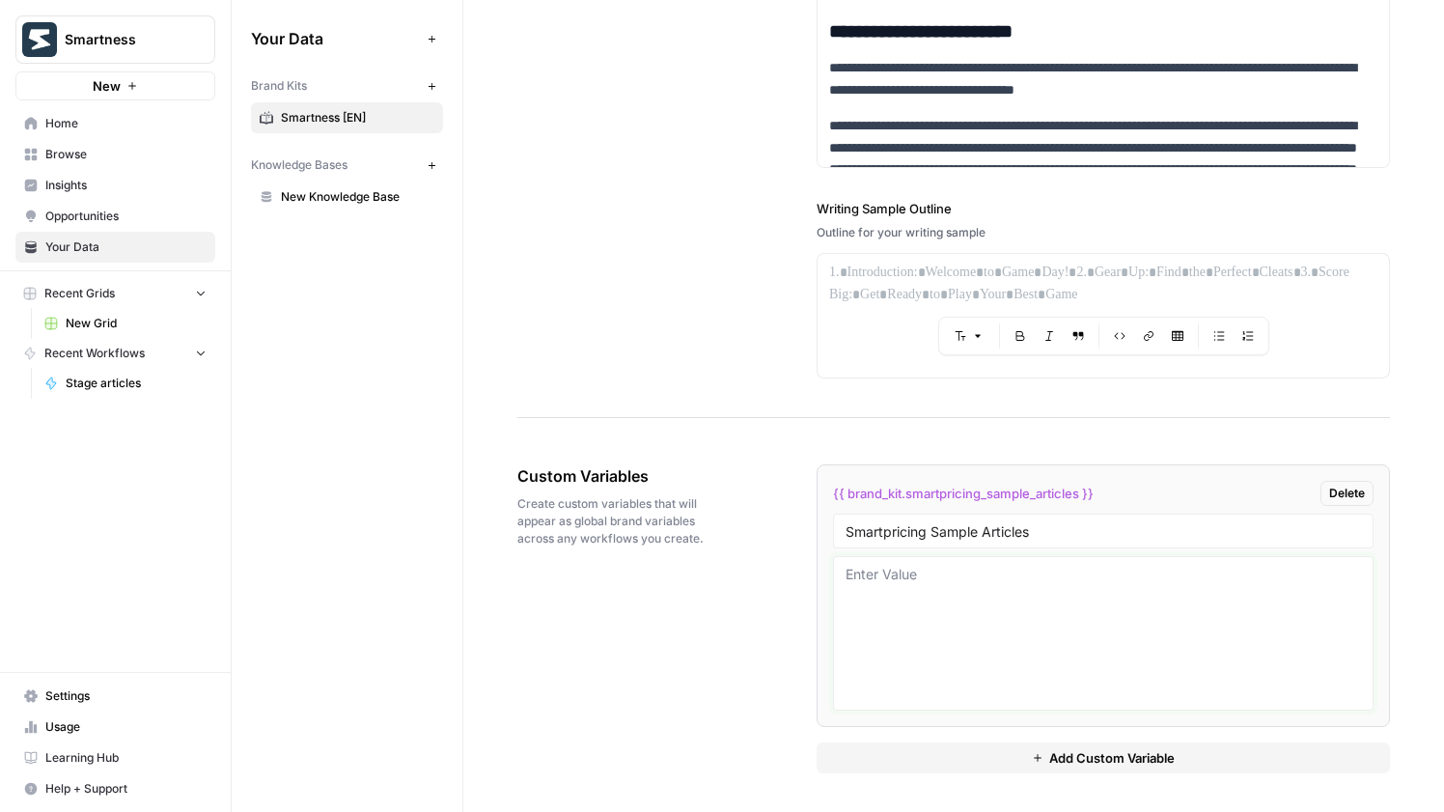
click at [1102, 604] on textarea at bounding box center [1103, 633] width 515 height 137
paste textarea "Loremipsum dolor sitametcons: Adi el seddoei tempor inc utlaboree Dolo mag aliq…"
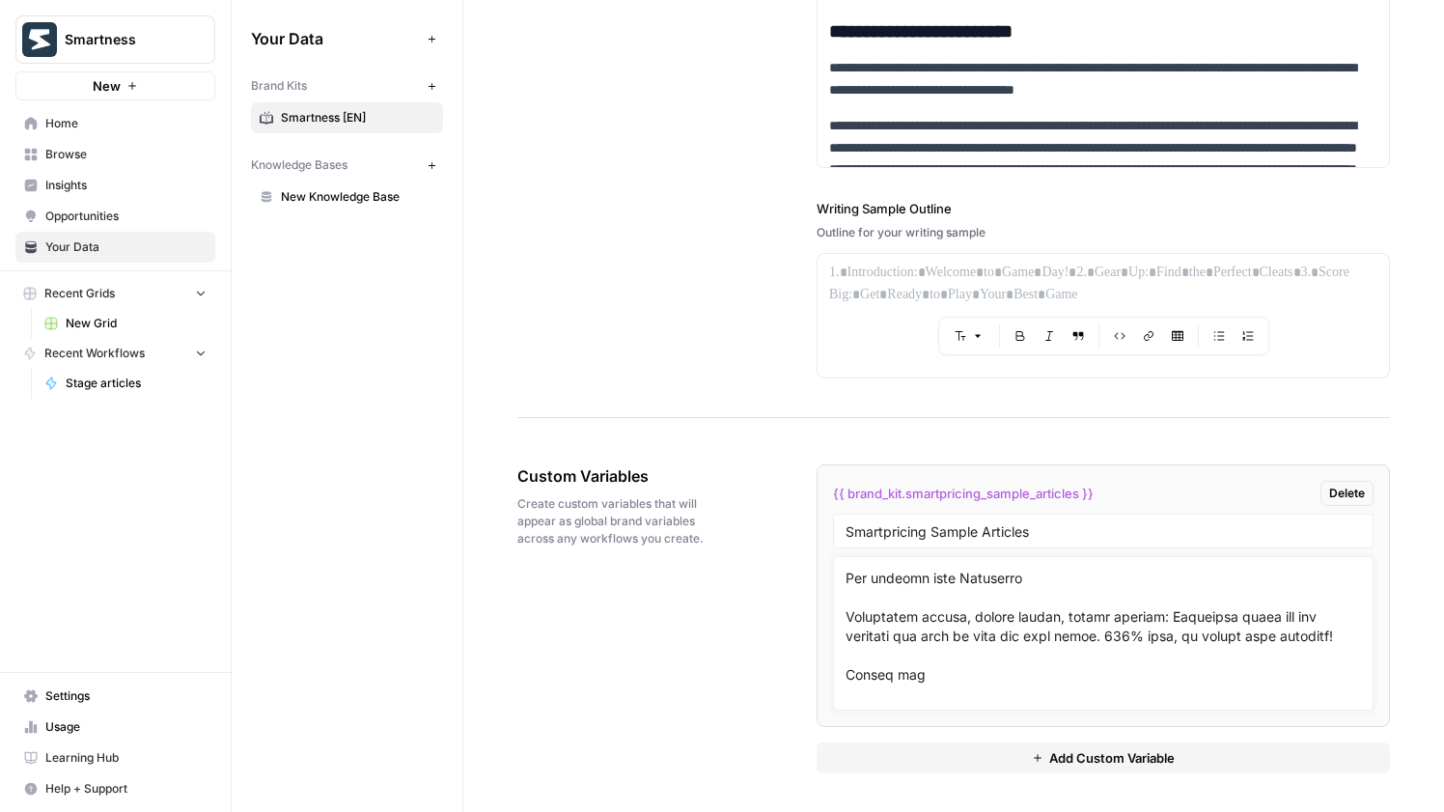
scroll to position [3722, 0]
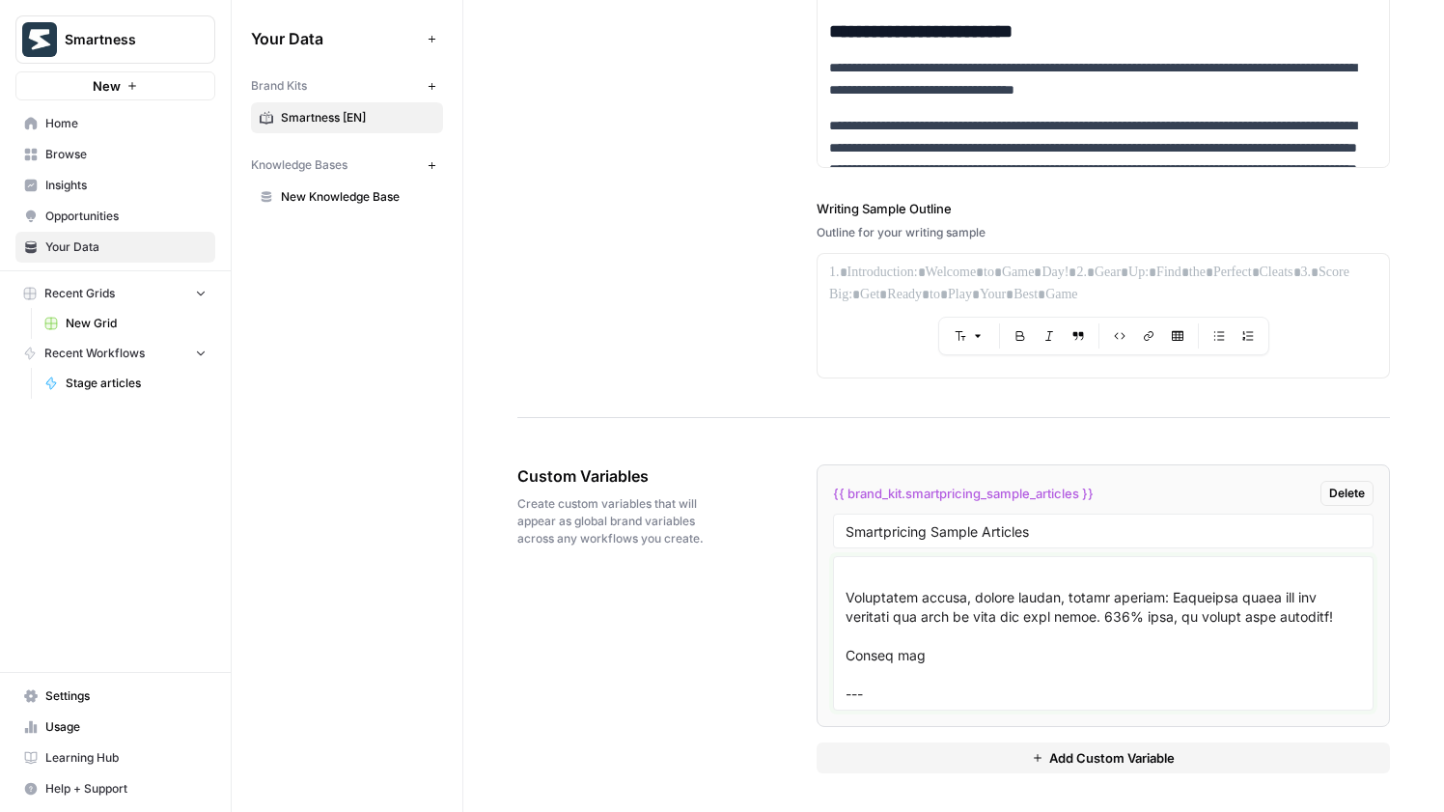
paste textarea "# Lor ip dolo si ame'co adipis elitsed do Eiusmo (tem incidid utl Etdolorem) Al…"
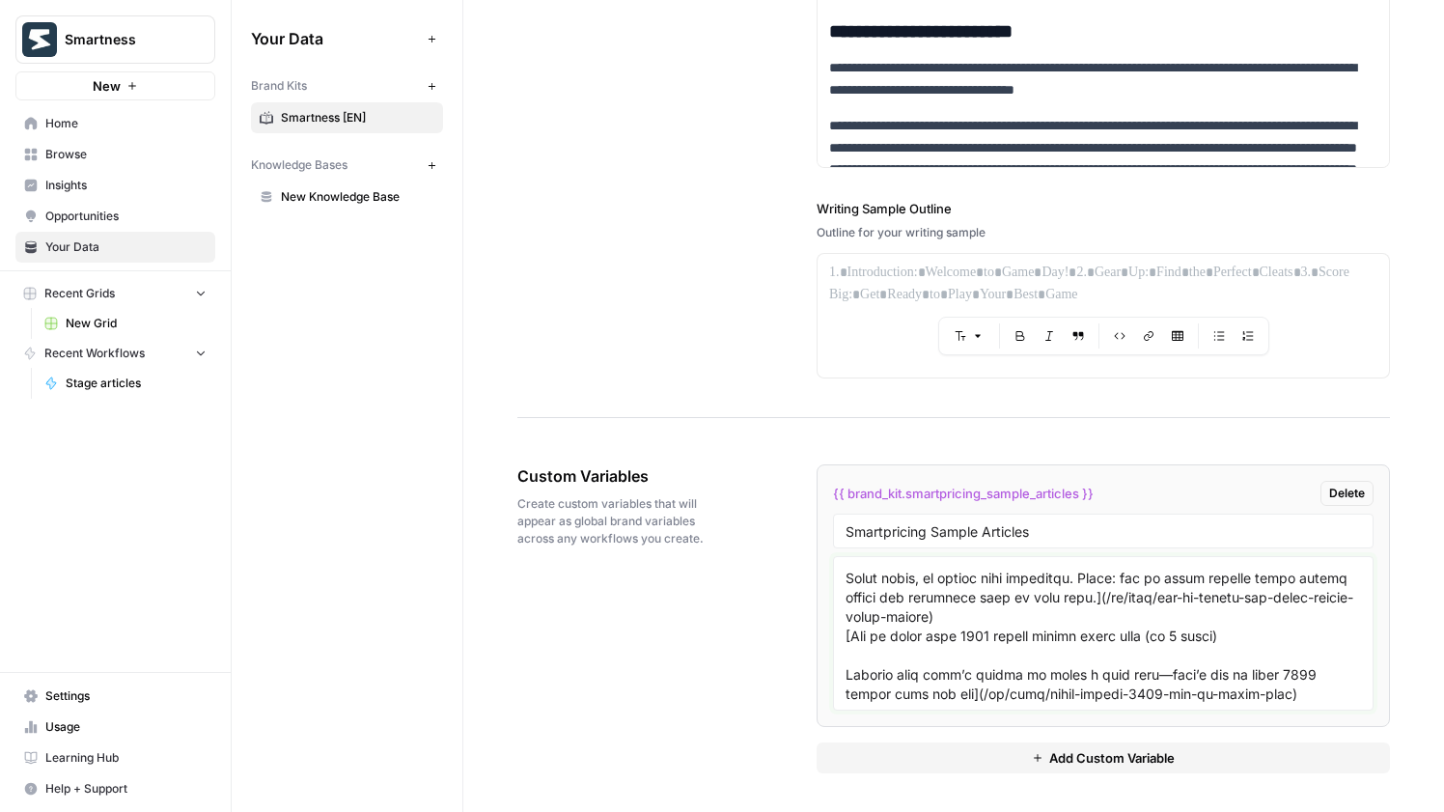
scroll to position [7737, 0]
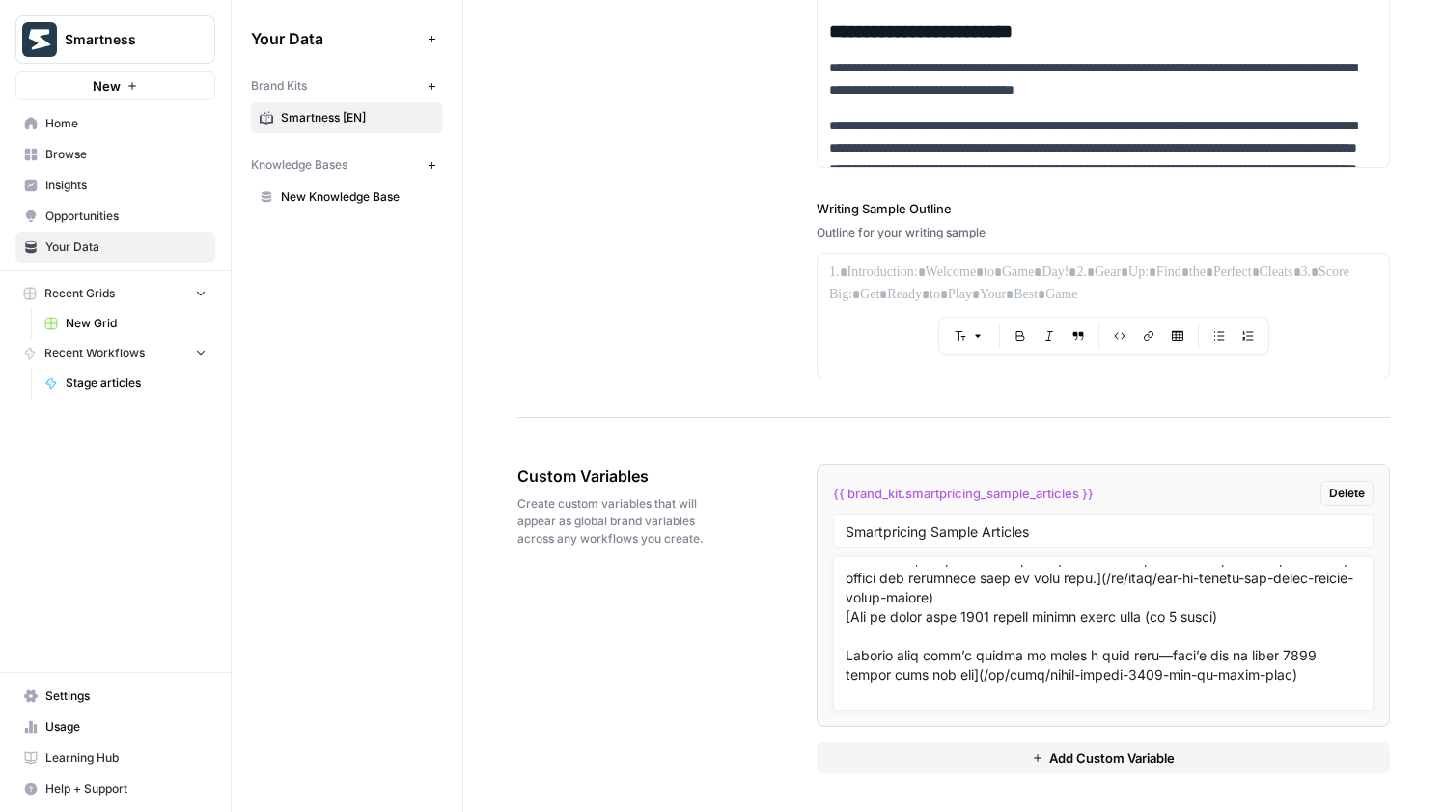
paste textarea "# Dynamic pricing in hotel management software: does it work? Learn how dynamic…"
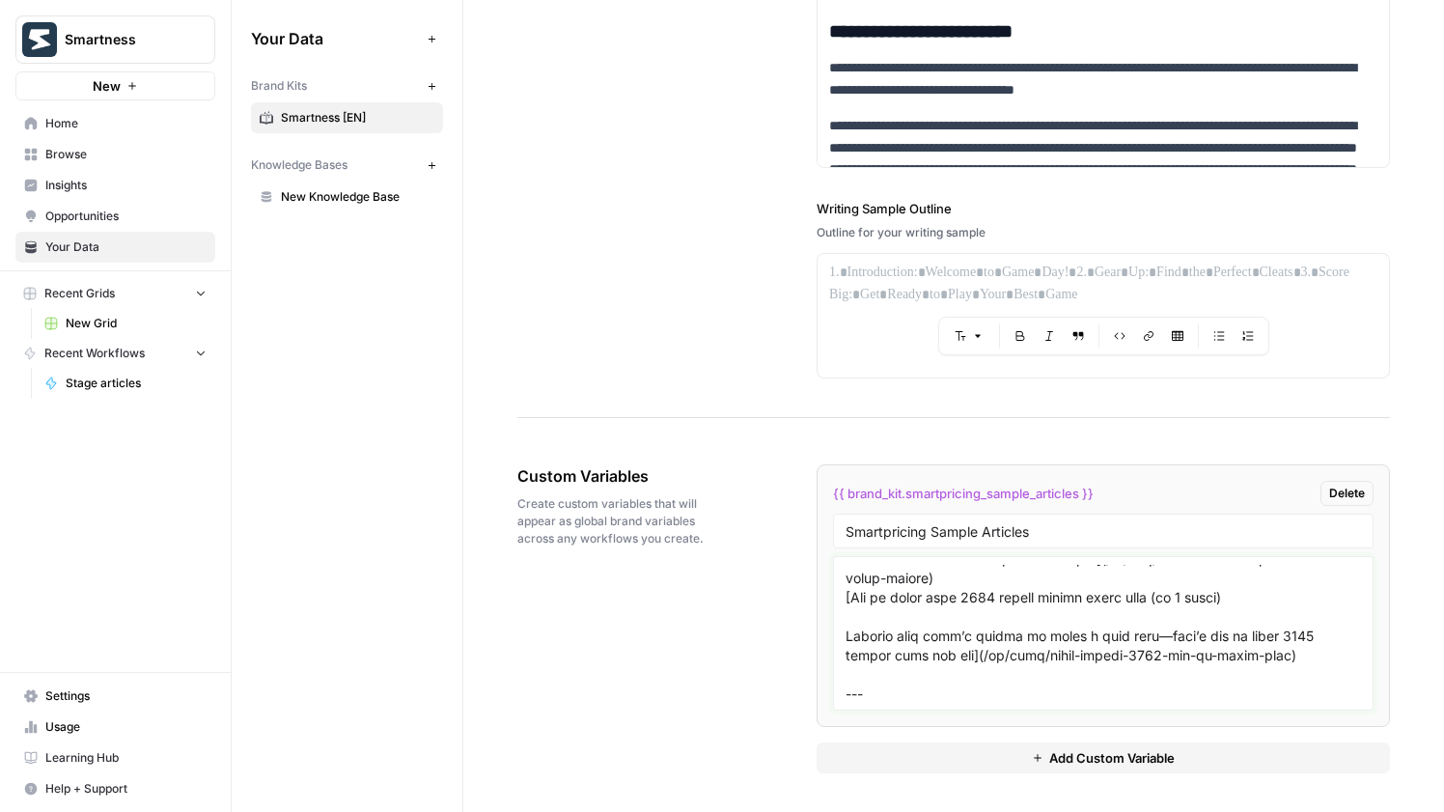
scroll to position [10999, 0]
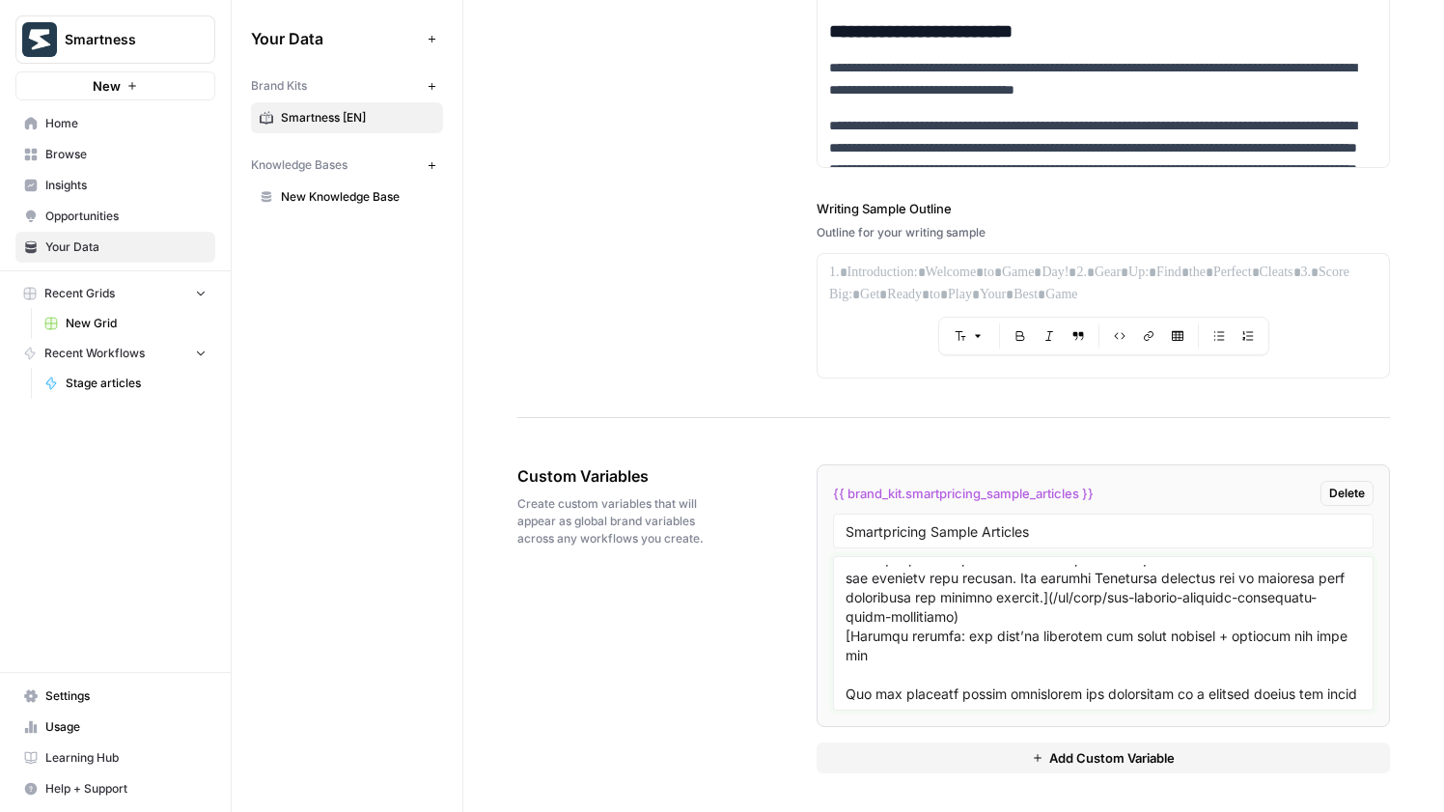
type textarea "Loremipsum dolor sitametcons: Adi el seddoei tempor inc utlaboree Dolo mag aliq…"
click at [1039, 762] on icon "button" at bounding box center [1038, 758] width 12 height 12
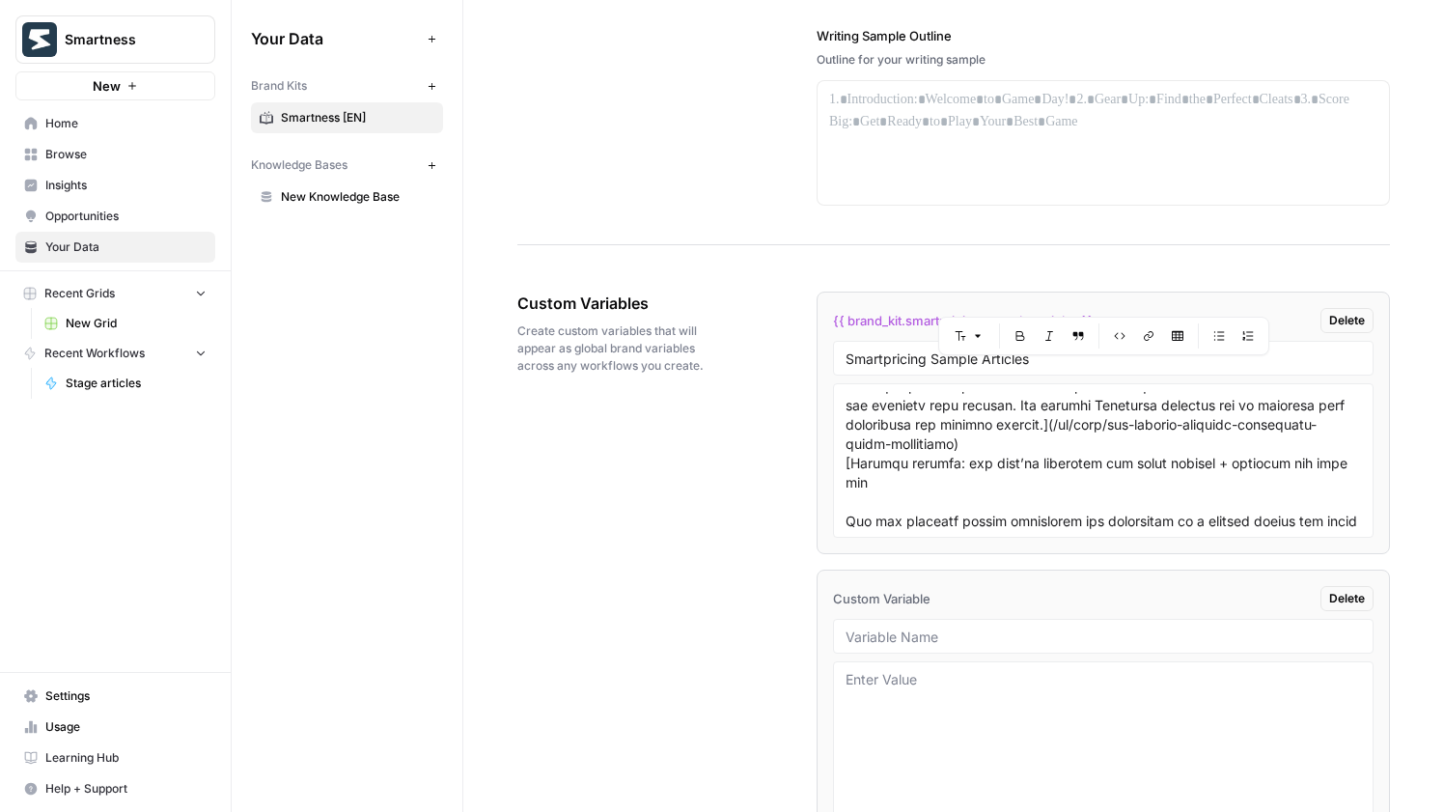
scroll to position [3571, 0]
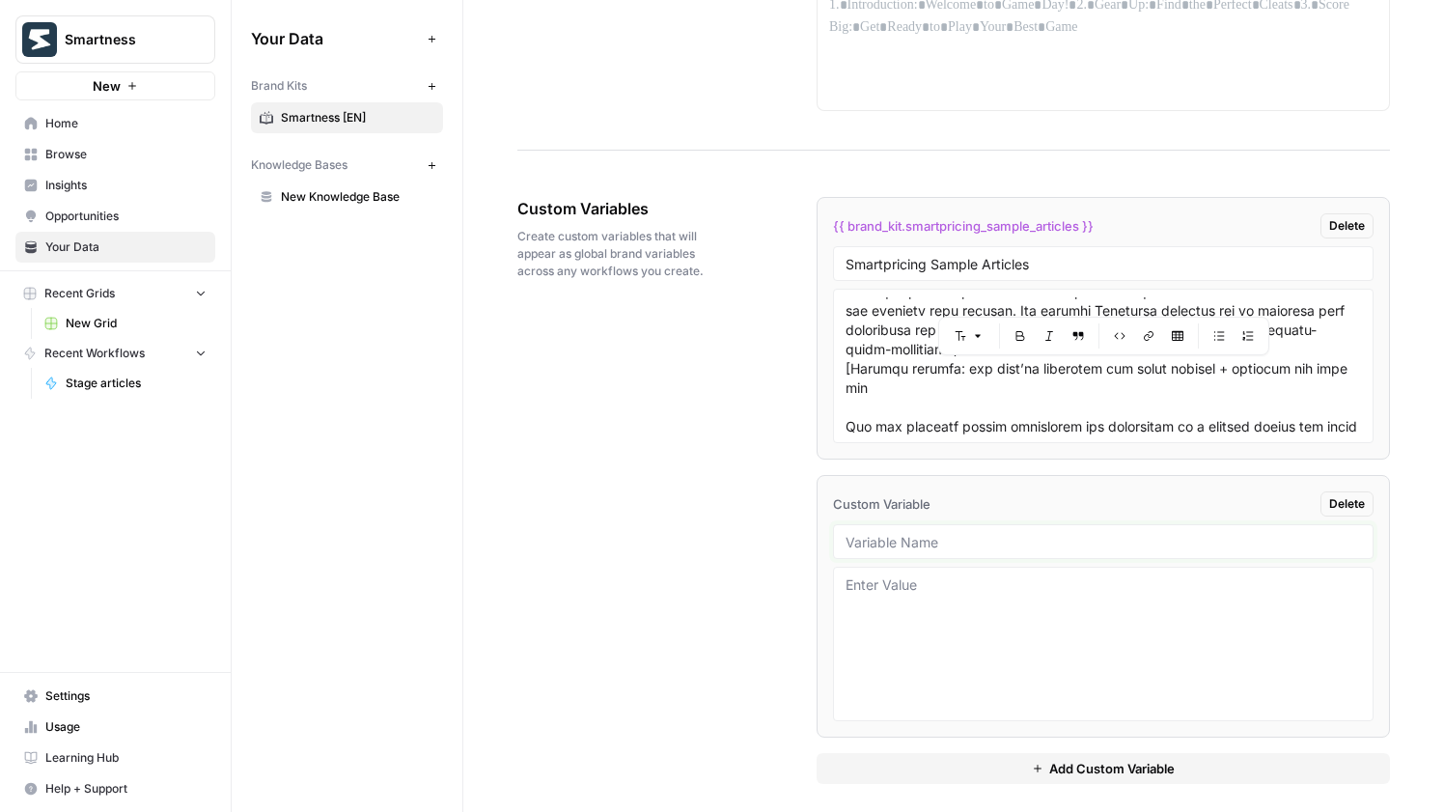
click at [873, 535] on input "text" at bounding box center [1103, 541] width 515 height 17
type input "Smartconnect Sample Articles"
click at [930, 618] on textarea at bounding box center [1103, 643] width 515 height 137
click at [930, 596] on textarea at bounding box center [1103, 643] width 515 height 137
paste textarea "# Lorem ipsumdol: sit am conse adi elits doe-tem in utl etdol magna al eni admi…"
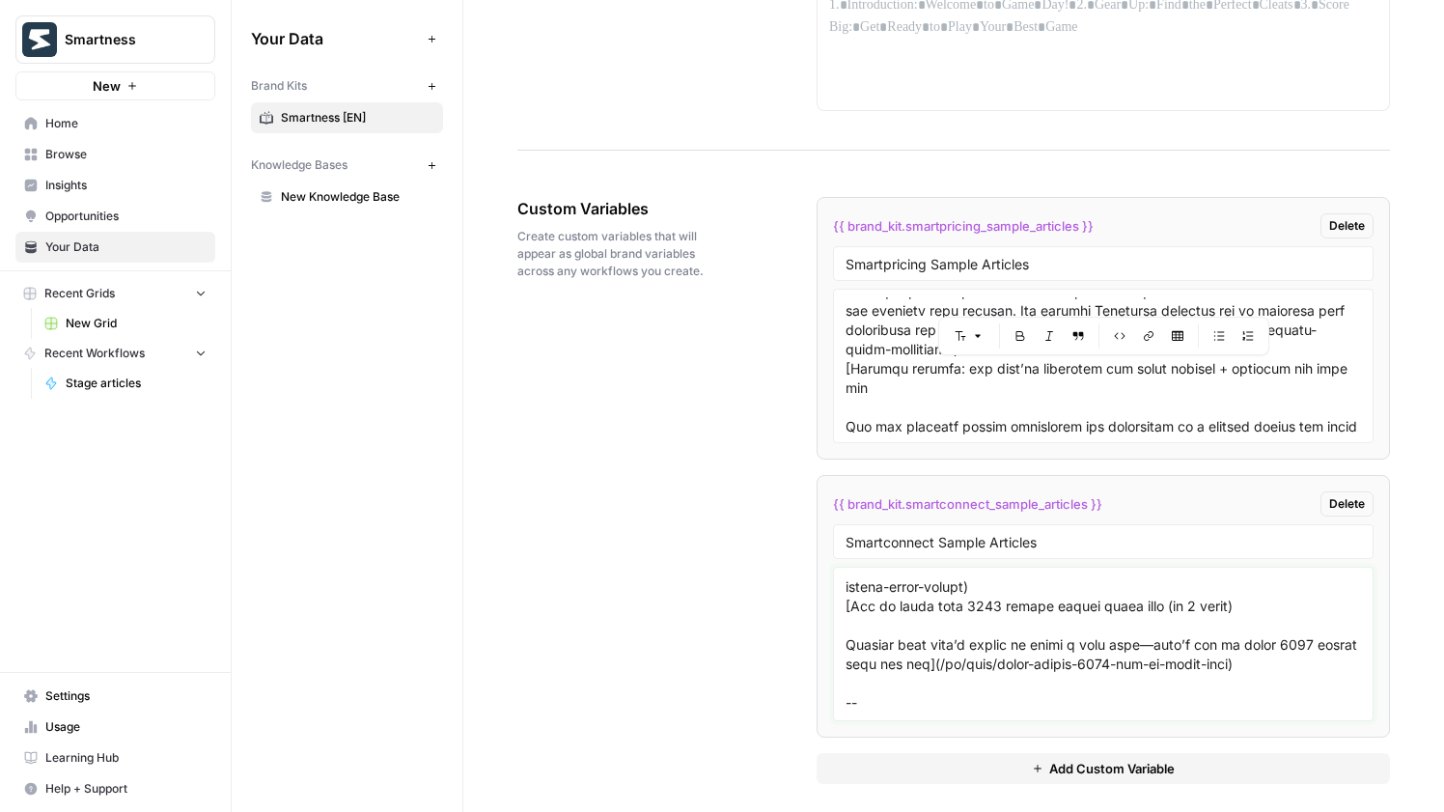
scroll to position [4359, 0]
paste textarea "# Lor i Dolo: Sit am consec adi elitse doeiu tempor Incid utlab, et dolore magn…"
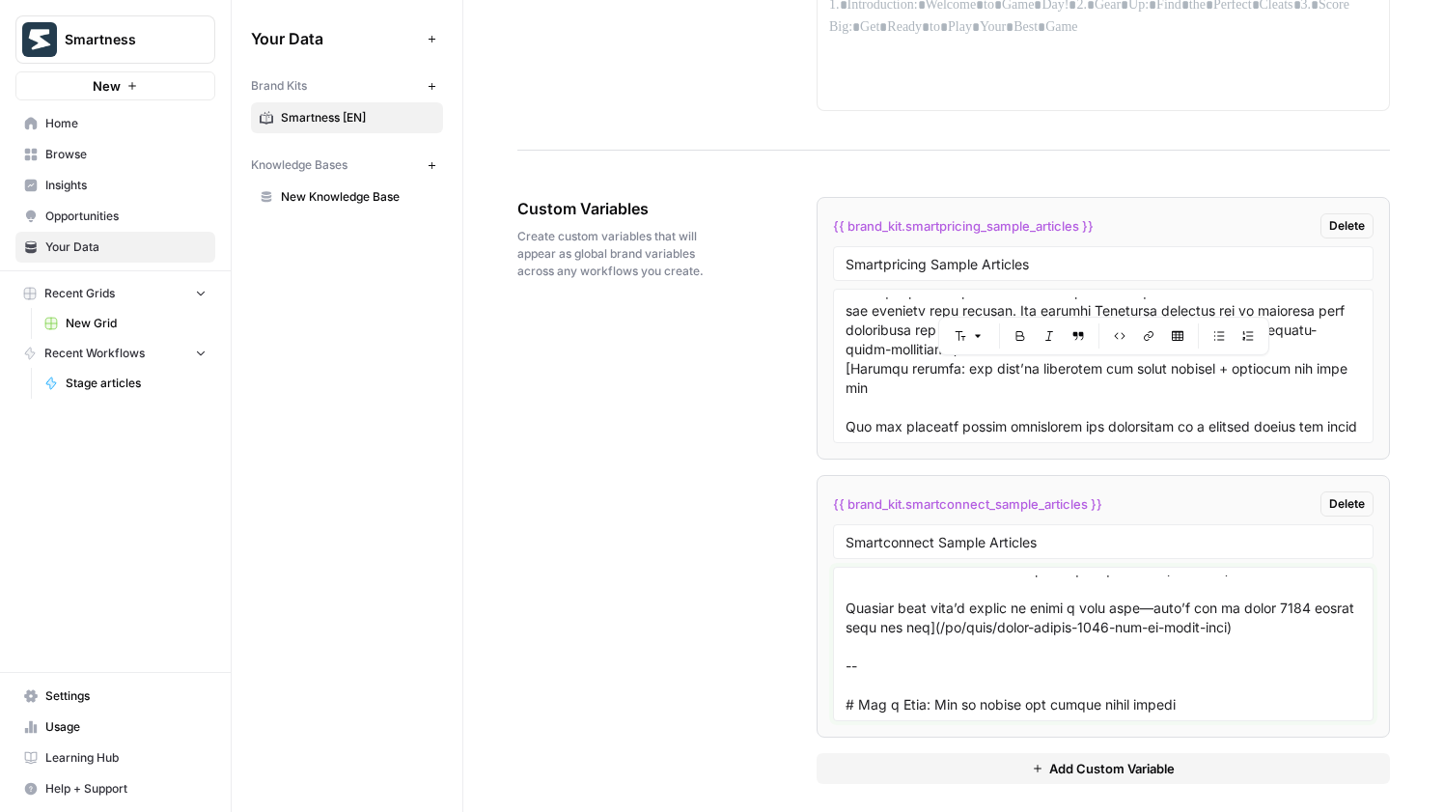
scroll to position [8335, 0]
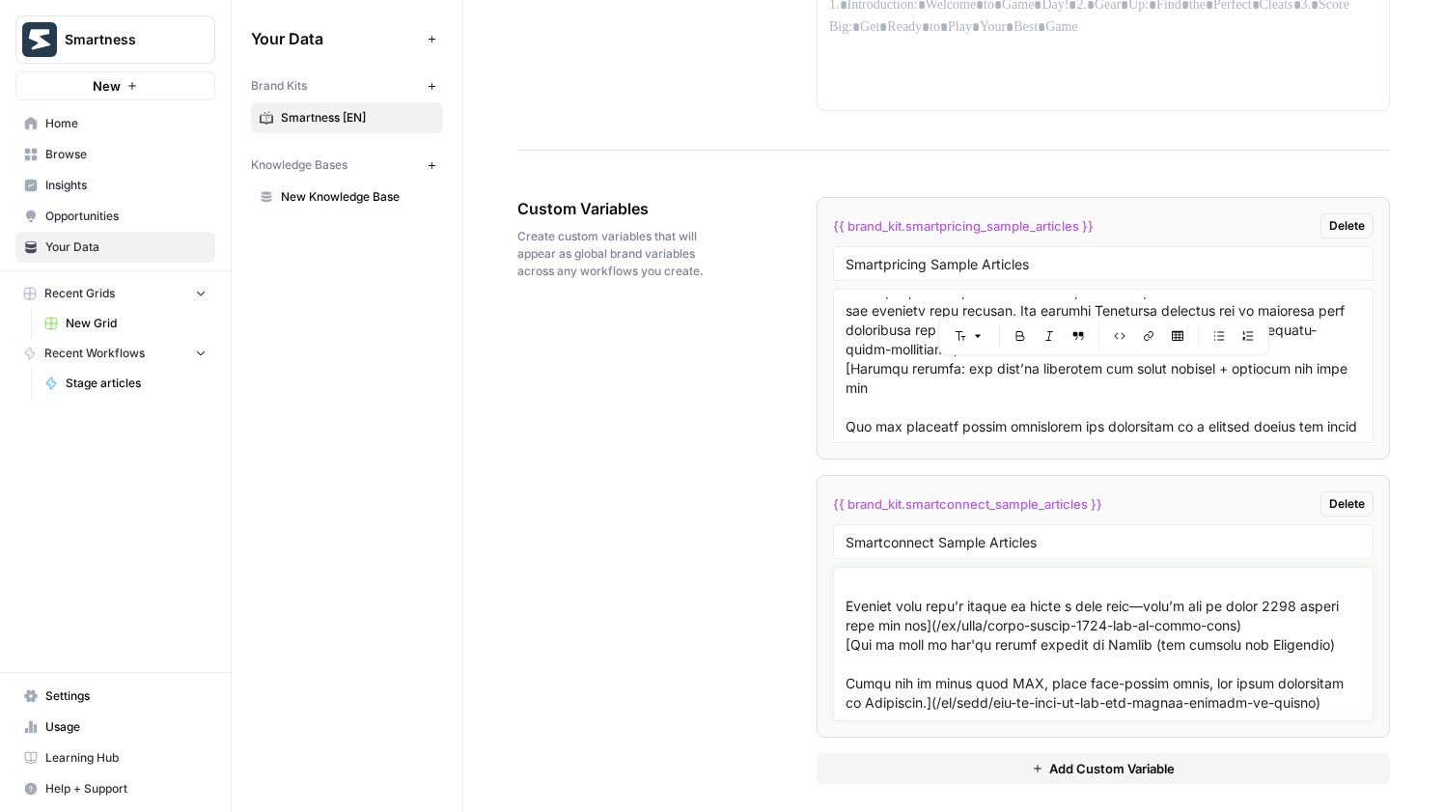
type textarea "# Lorem ipsumdol: sit am conse adi elits doe-tem in utl etdol magna al eni admi…"
click at [1018, 763] on button "Add Custom Variable" at bounding box center [1103, 768] width 573 height 31
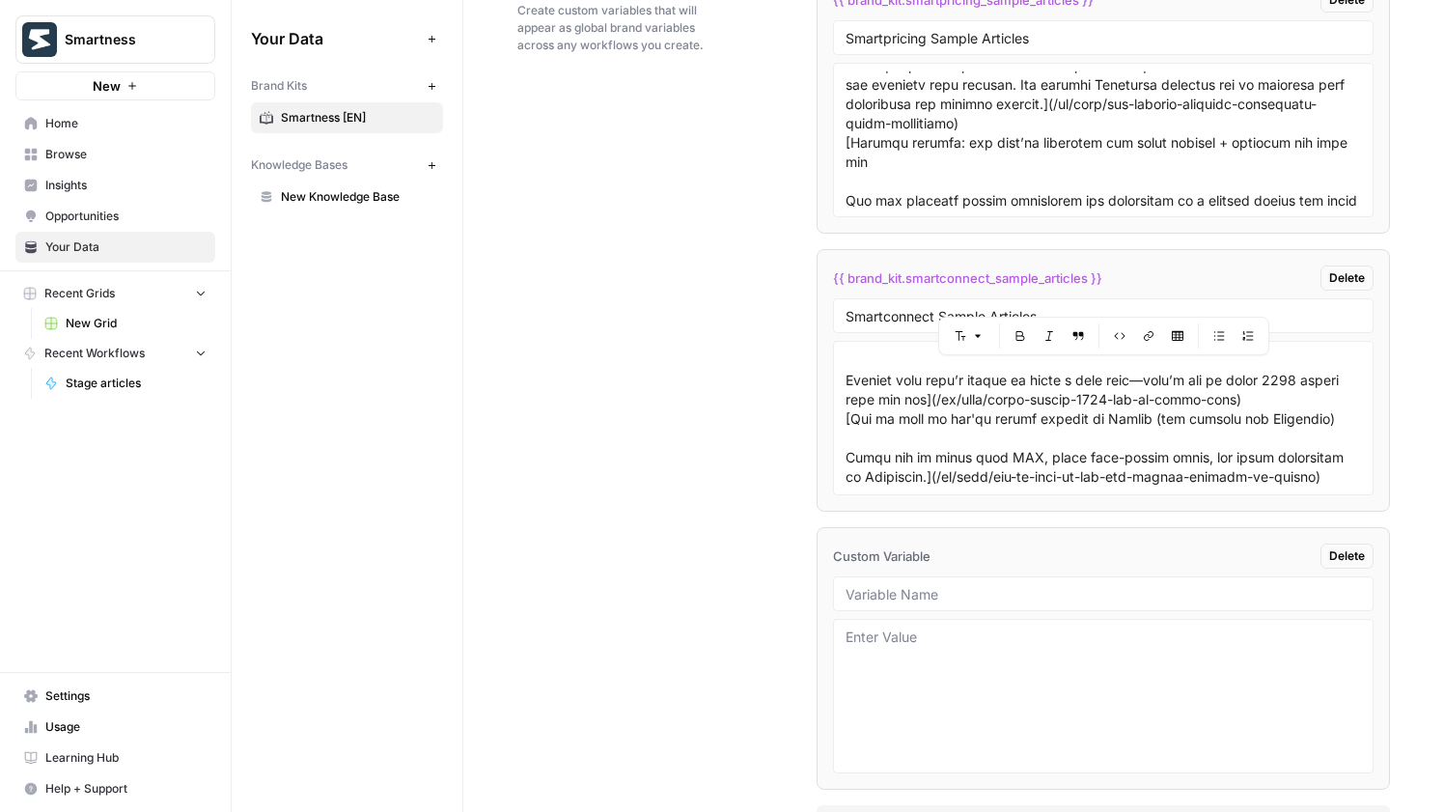
scroll to position [3857, 0]
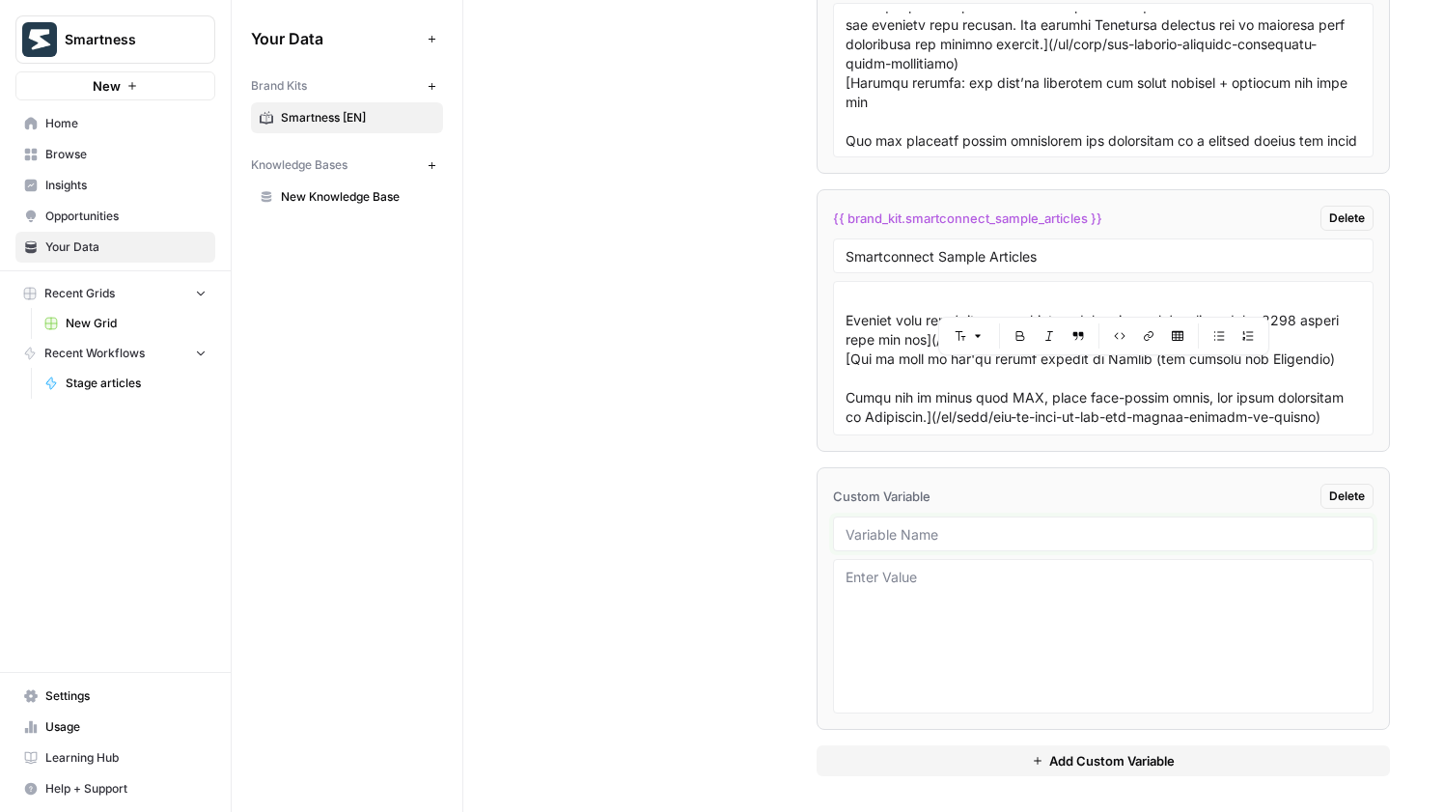
click at [988, 525] on input "text" at bounding box center [1103, 533] width 515 height 17
paste input "Focus Software & Technology Articles"
type input "Focus Software & Technology Articles"
click at [937, 768] on button "Add Custom Variable" at bounding box center [1103, 760] width 573 height 31
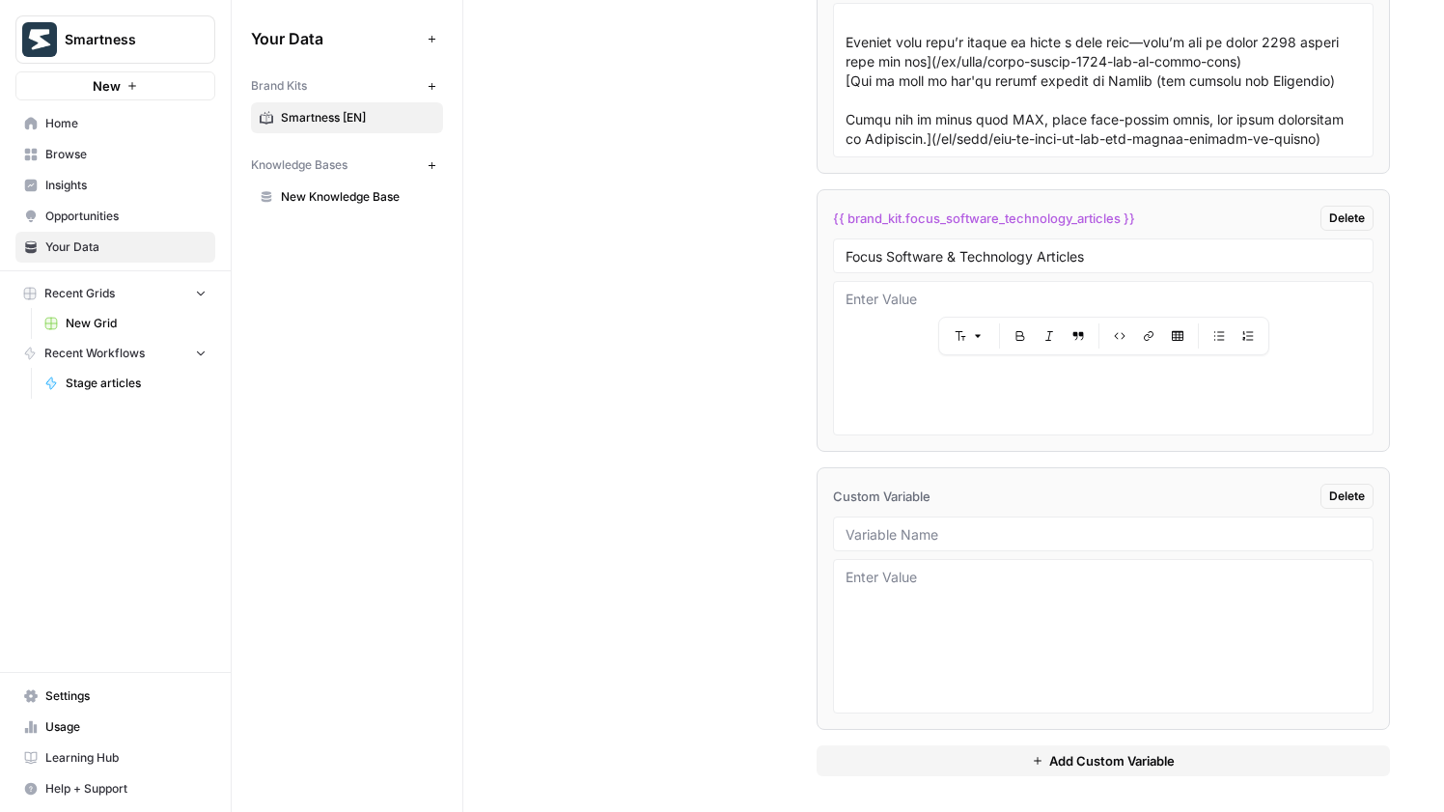
scroll to position [4138, 0]
click at [897, 523] on input "text" at bounding box center [1103, 530] width 515 height 17
paste input "Focus Marketing Articles"
click at [853, 533] on input "Focus Marketing Articles" at bounding box center [1103, 530] width 515 height 17
click at [846, 533] on input "Focus Marketing Articles" at bounding box center [1103, 530] width 515 height 17
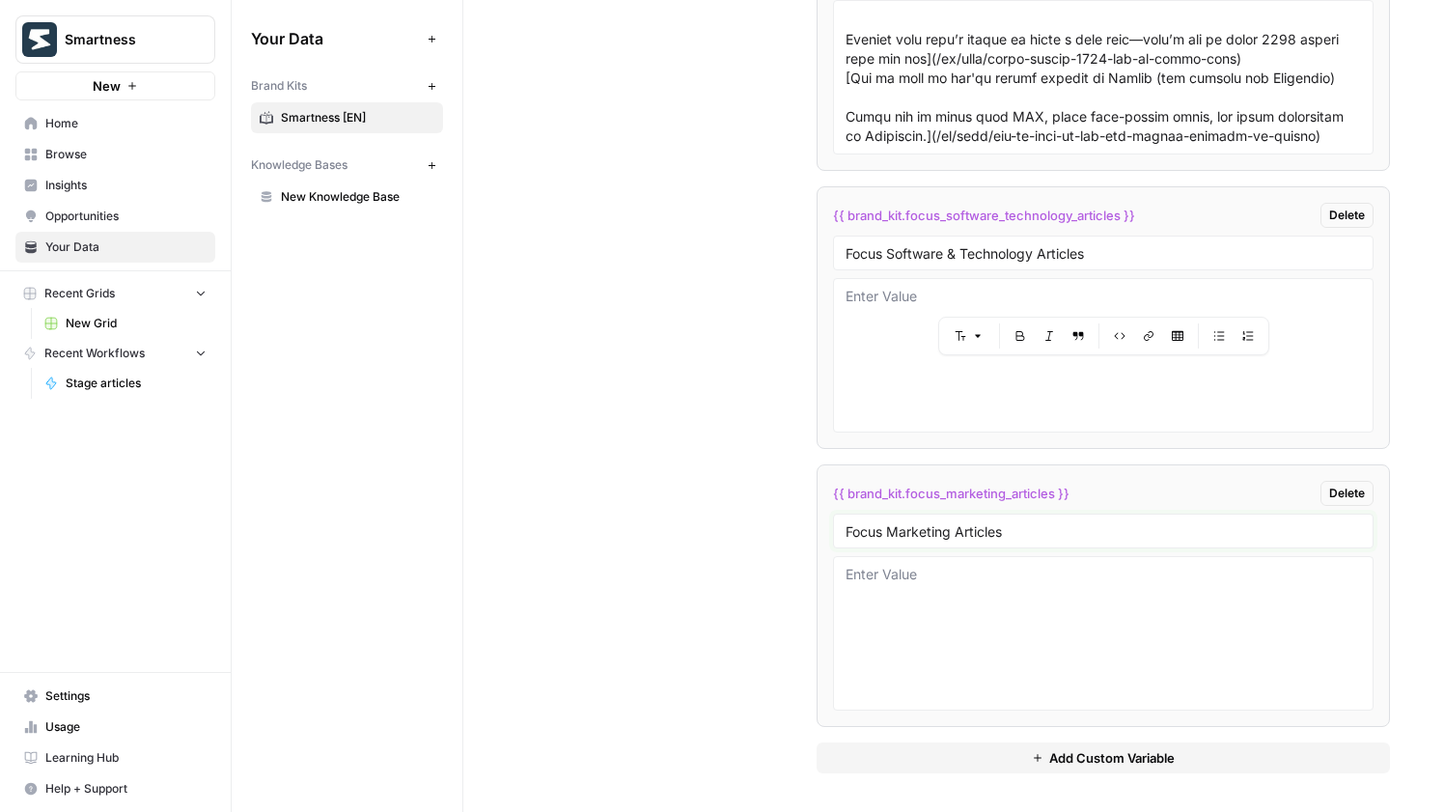
click at [847, 533] on input "Focus Marketing Articles" at bounding box center [1103, 530] width 515 height 17
type input "Focus Marketing Articles"
click at [976, 762] on button "Add Custom Variable" at bounding box center [1103, 757] width 573 height 31
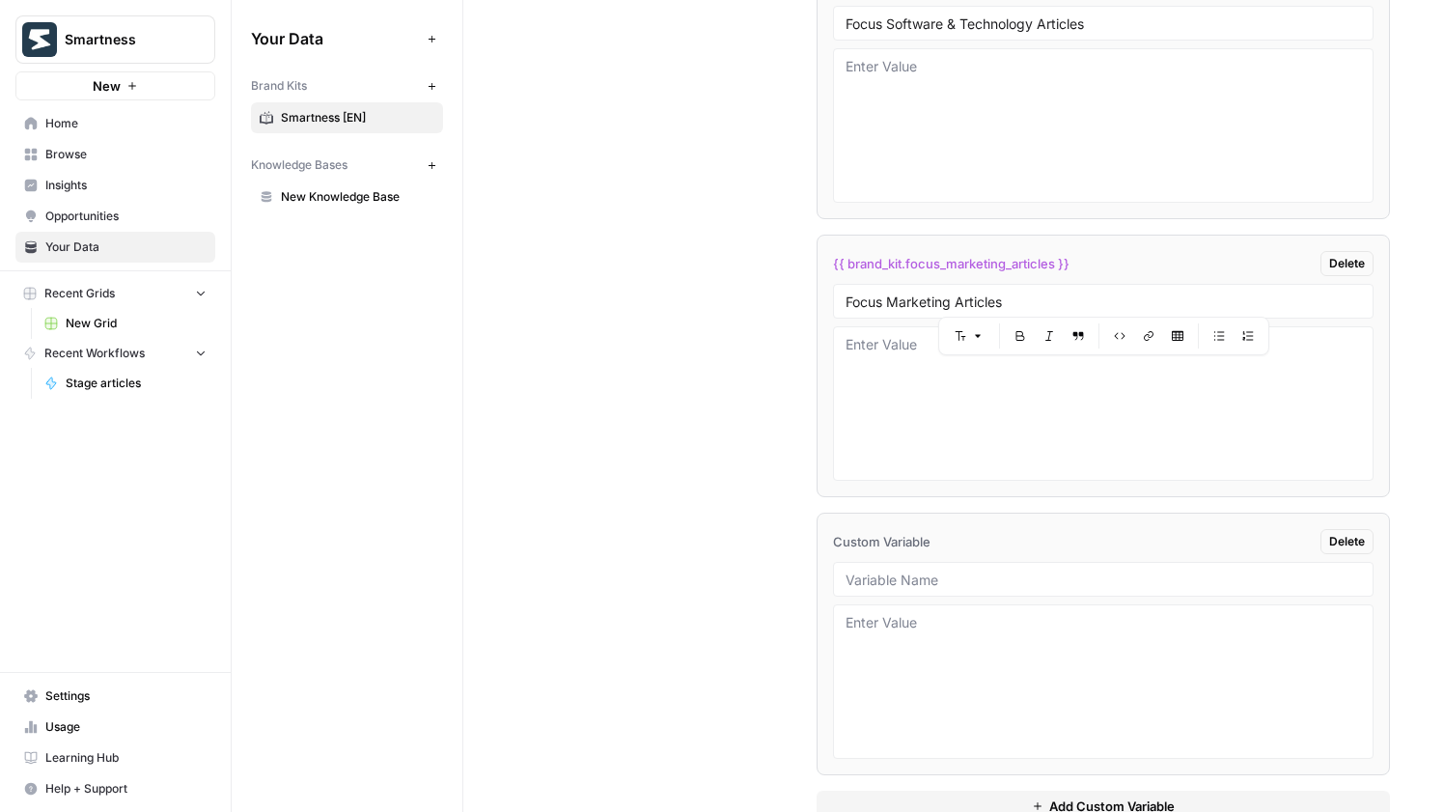
scroll to position [4414, 0]
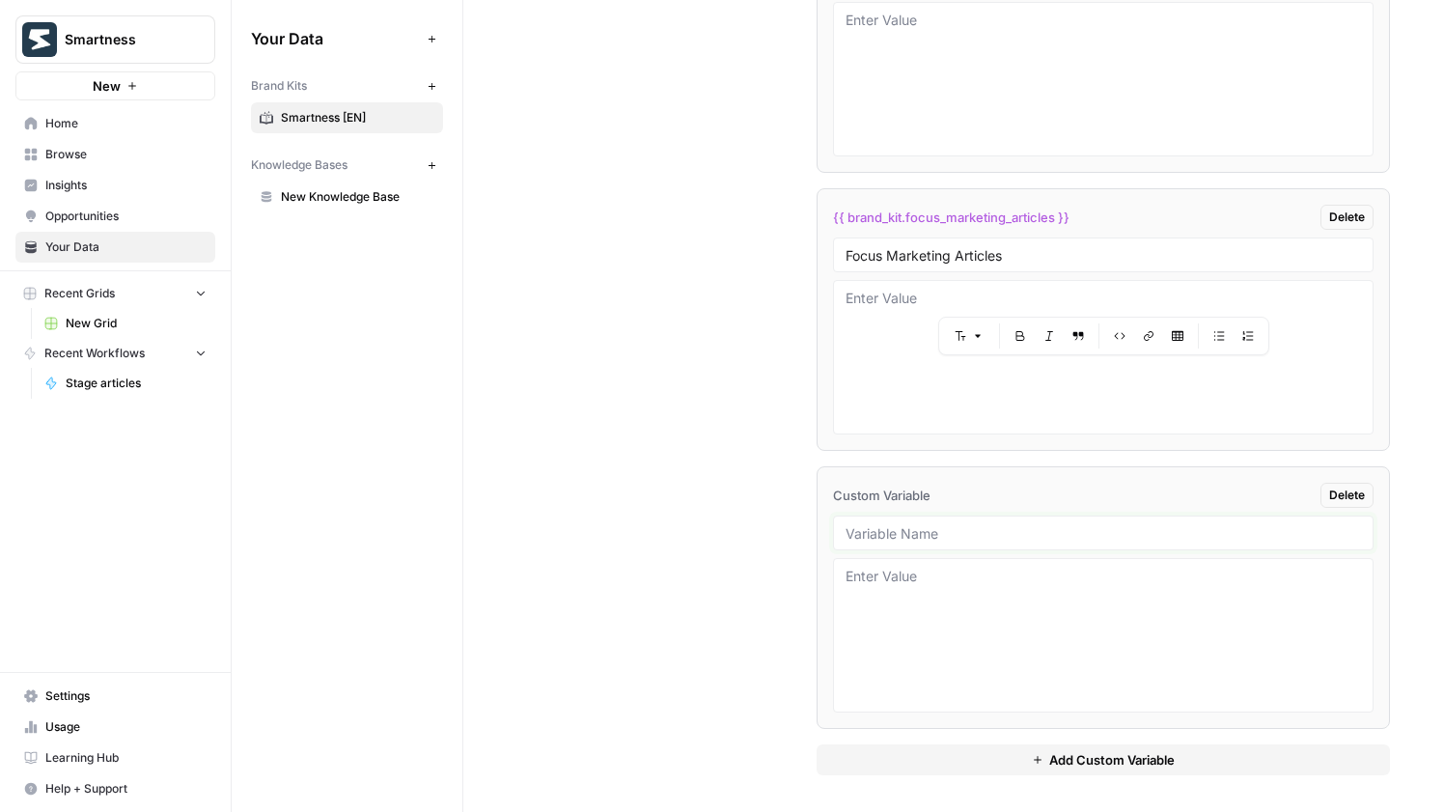
click at [943, 535] on input "text" at bounding box center [1103, 532] width 515 height 17
paste input "Focus Revenue management Articles"
type input "Focus Revenue management Articles"
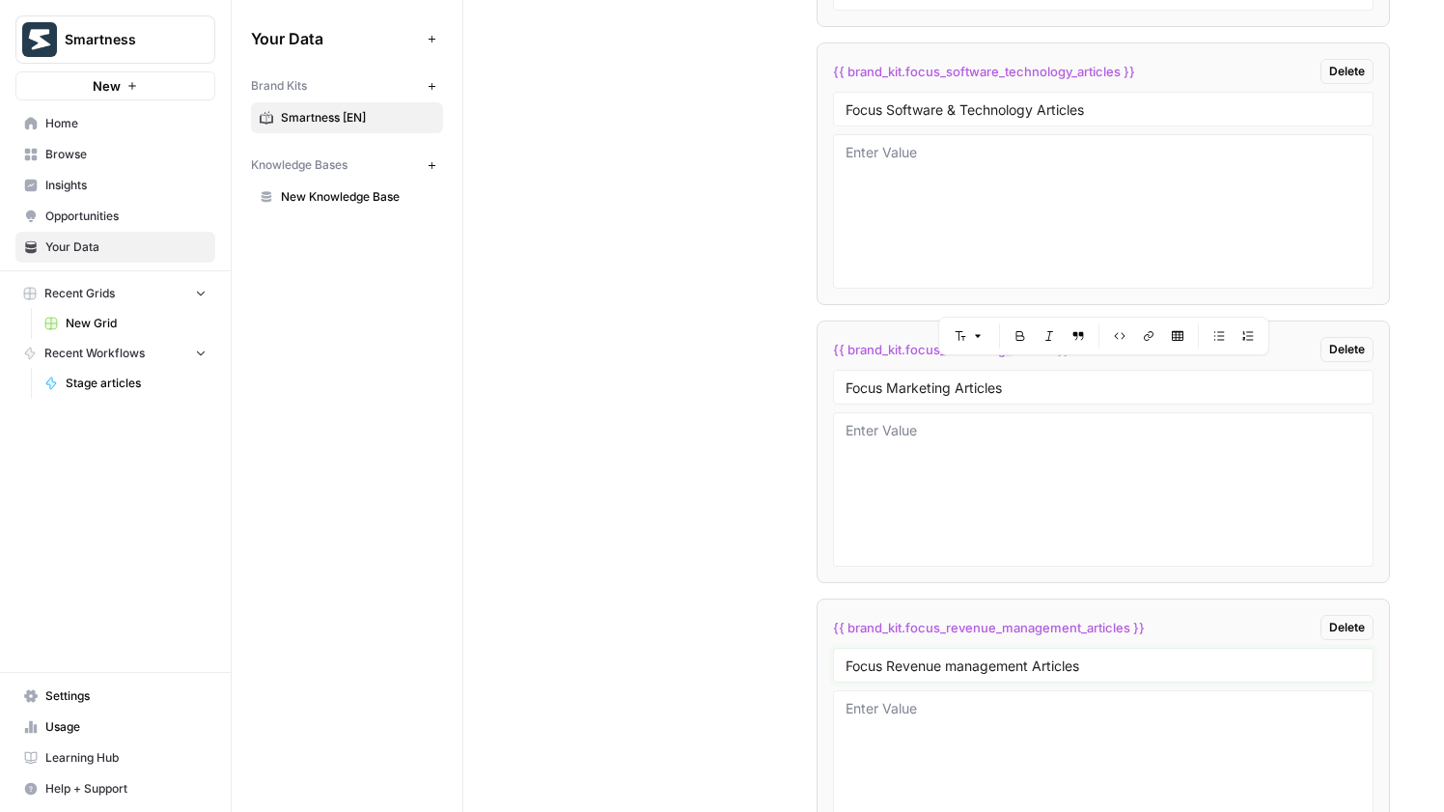
scroll to position [4164, 0]
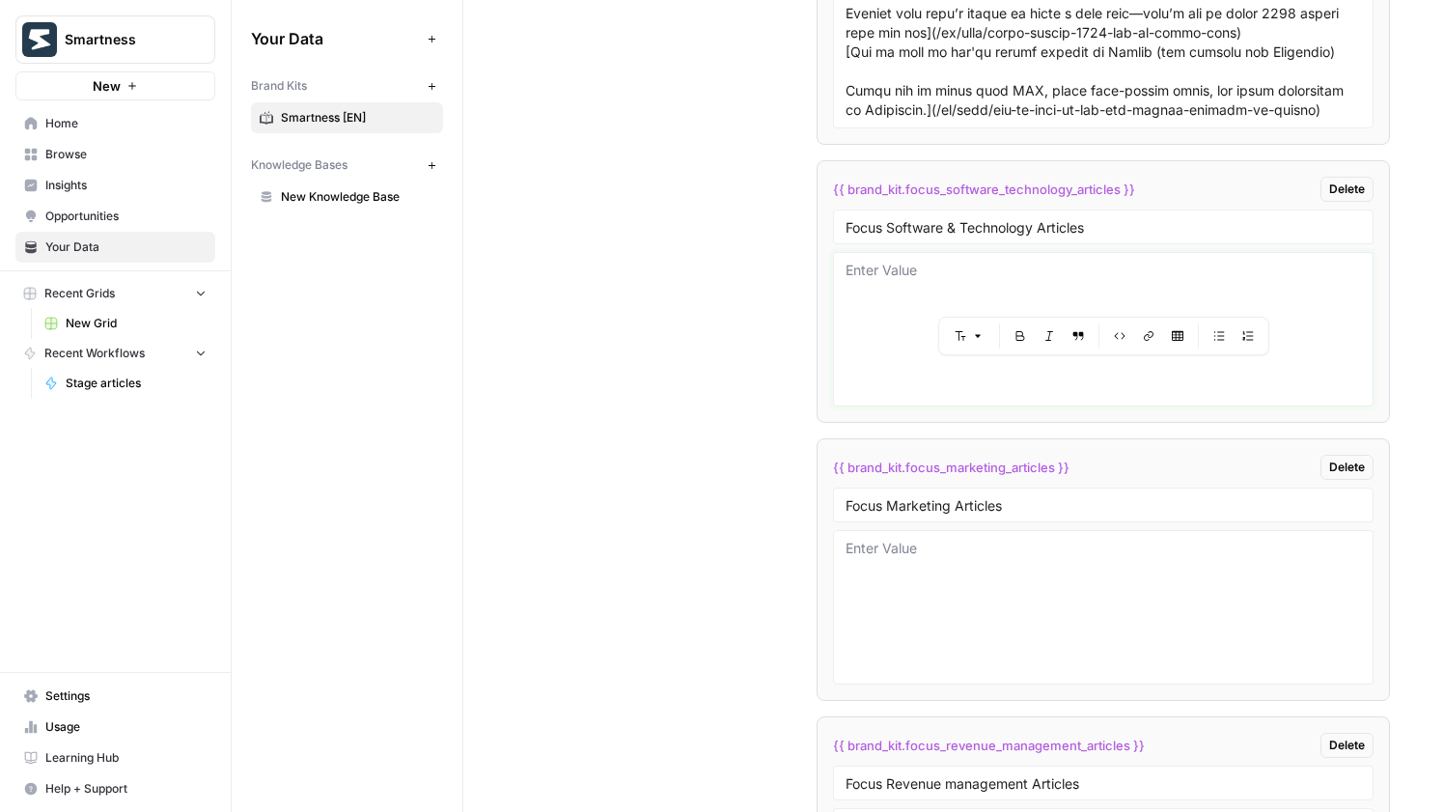
click at [893, 319] on textarea at bounding box center [1103, 329] width 515 height 137
paste textarea "# Artificial intelligence in hotels: who is already using it and how In [GEOGRA…"
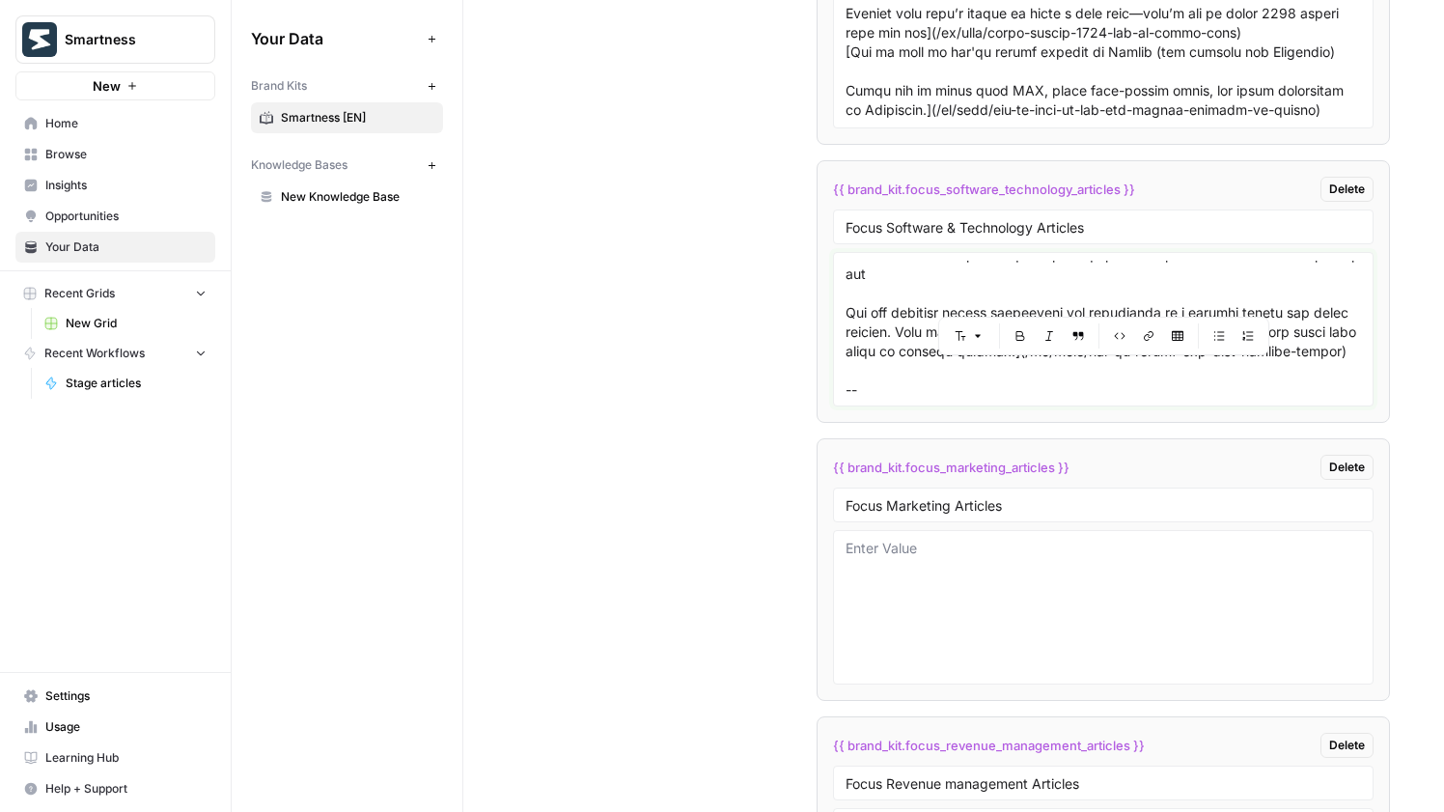
scroll to position [4552, 0]
paste textarea "# Dynamic pricing in hotel management software: does it work? Learn how dynamic…"
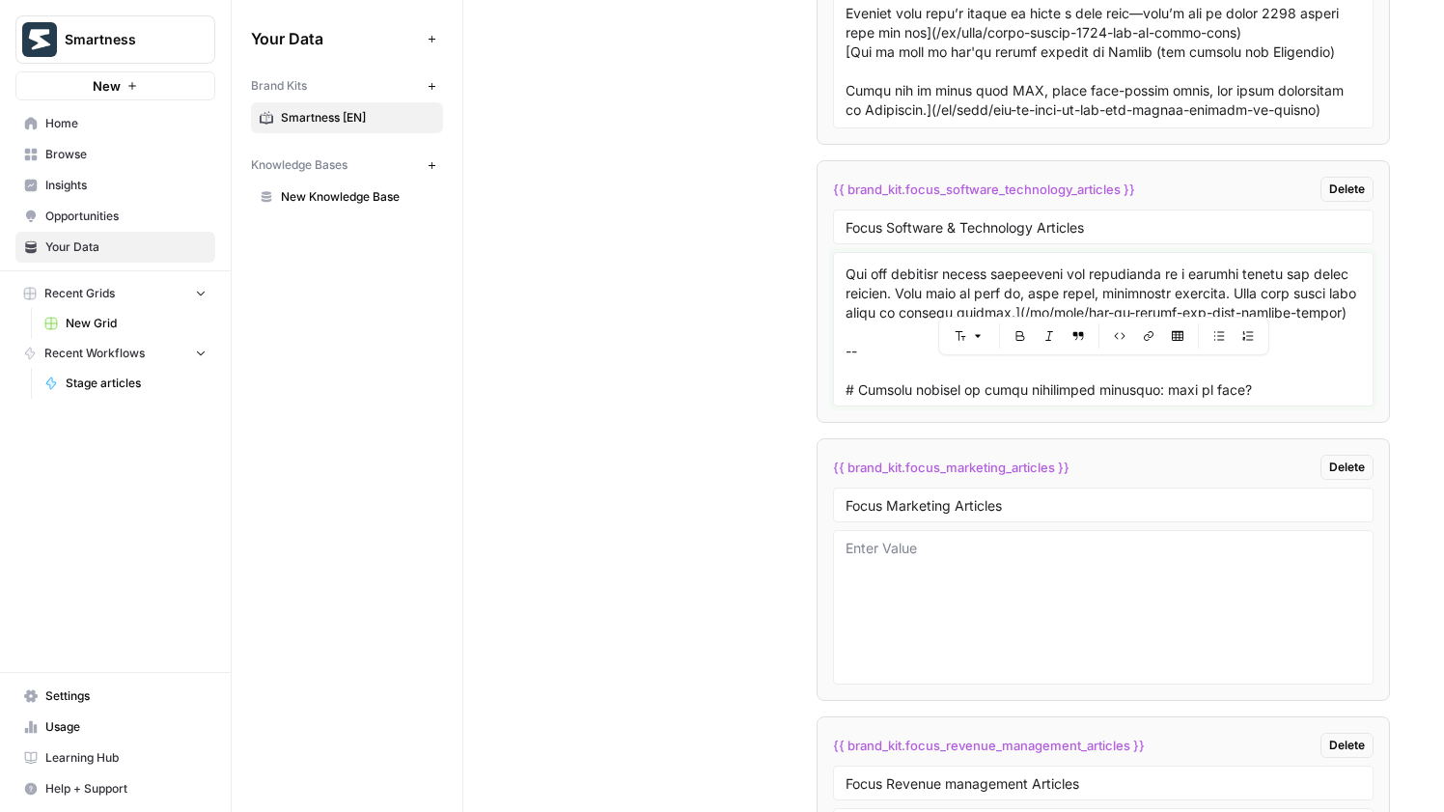
scroll to position [7814, 0]
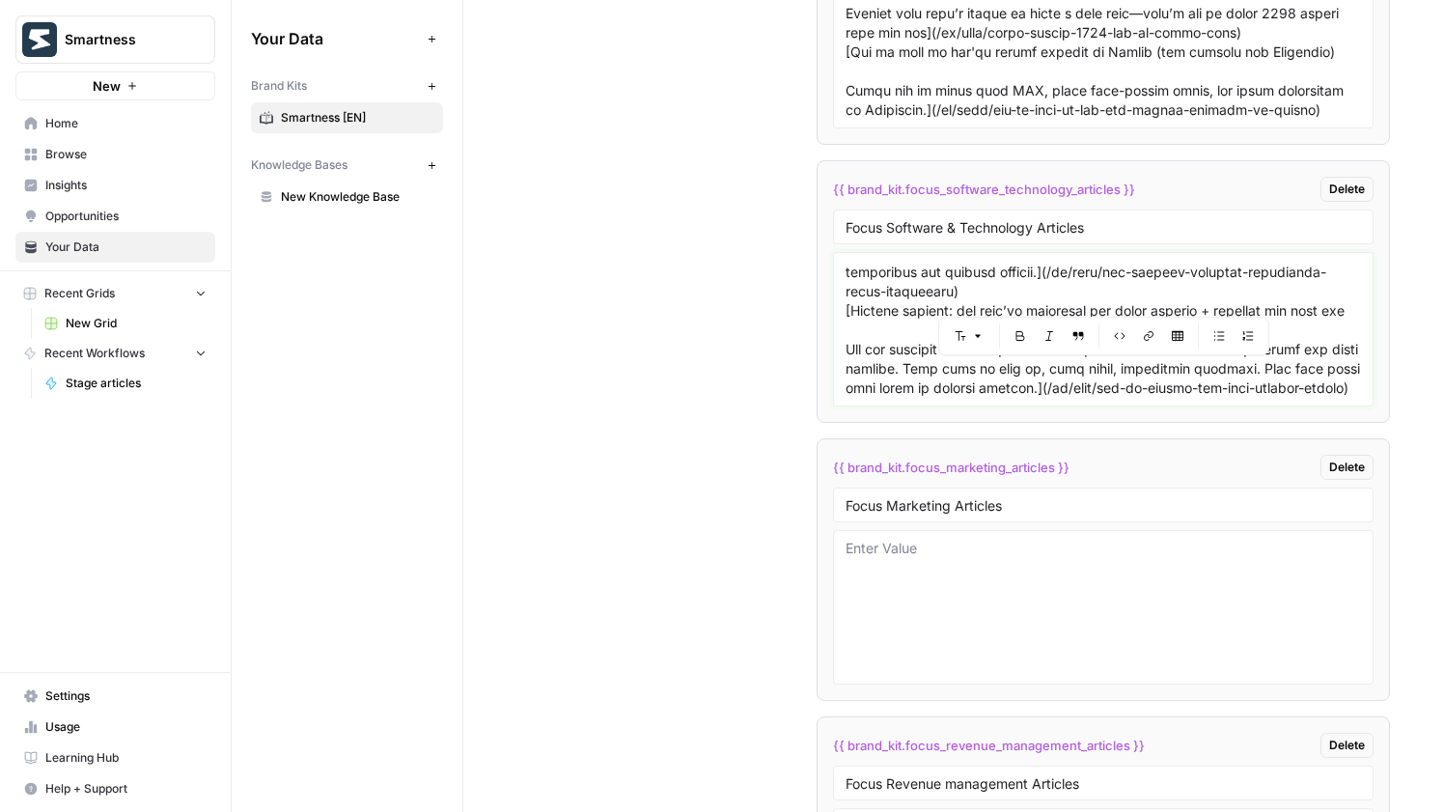
type textarea "# Artificial intelligence in hotels: who is already using it and how In [GEOGRA…"
click at [940, 549] on textarea at bounding box center [1103, 607] width 515 height 137
paste textarea "# LoremIps do sitam? Conse ad elitse doe temporincidid utla etdol magnaa? Eni a…"
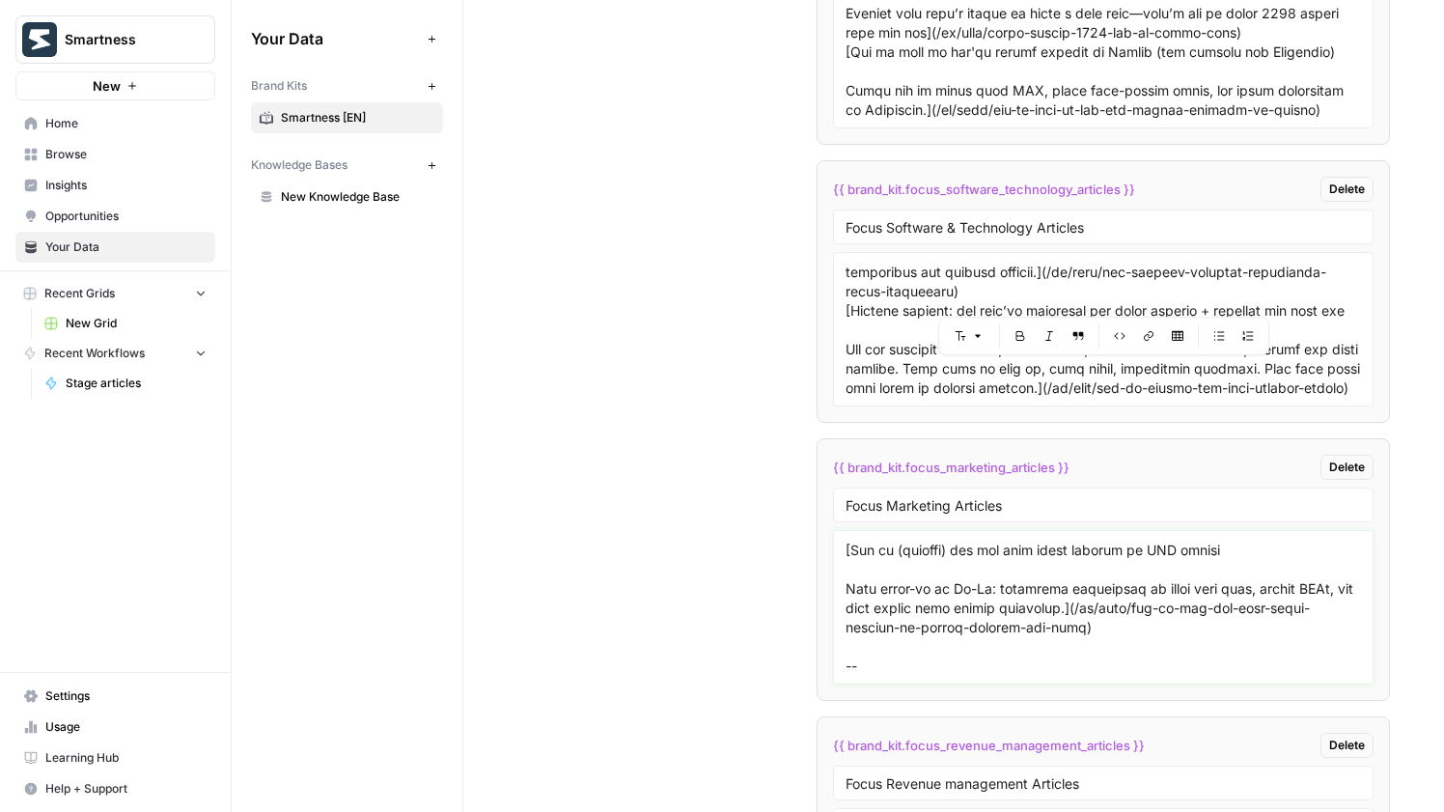
scroll to position [4089, 0]
paste textarea "# Lor ip dolo sita consecte adipis el SeddOEI, Tempor & Incididunt 9 utlab et d…"
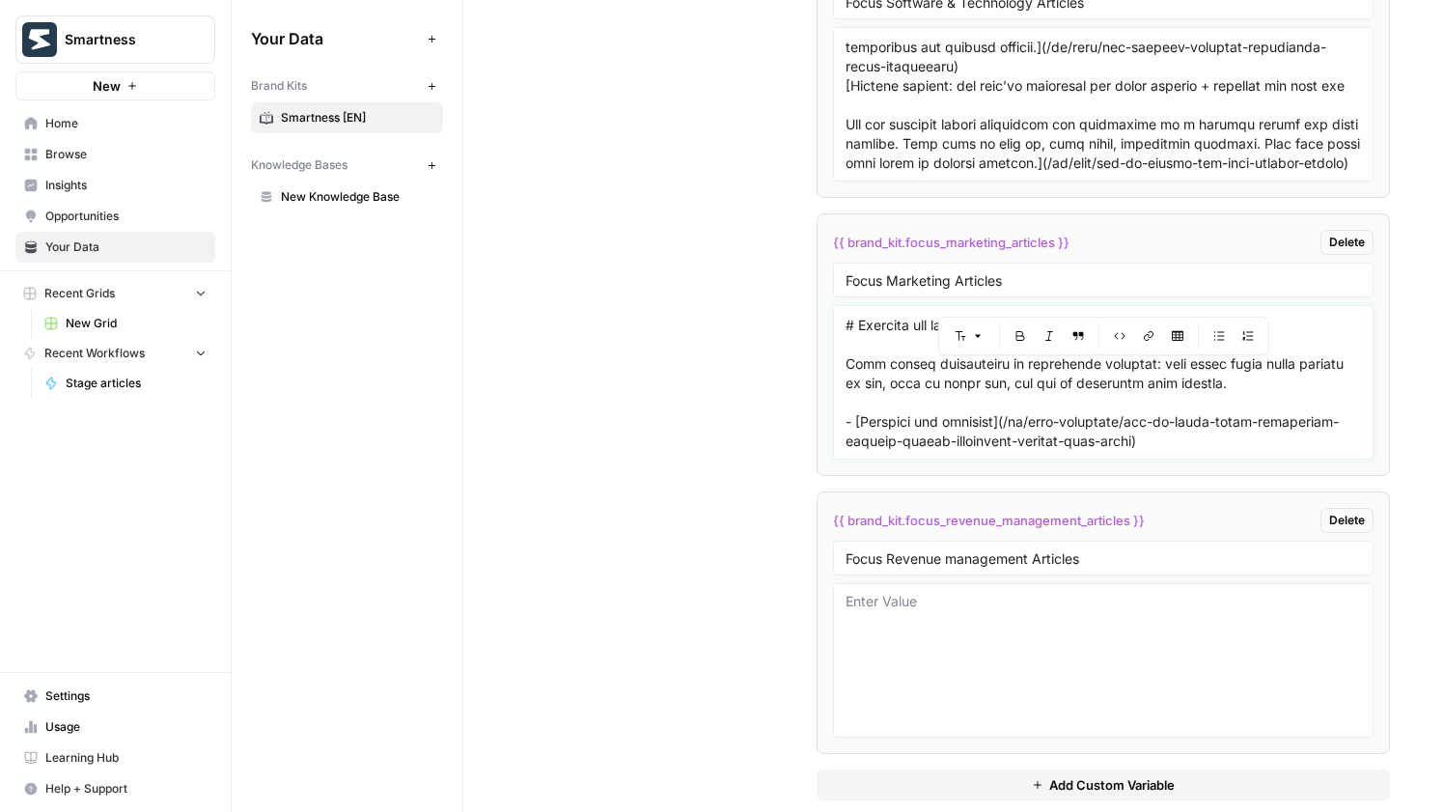
scroll to position [4415, 0]
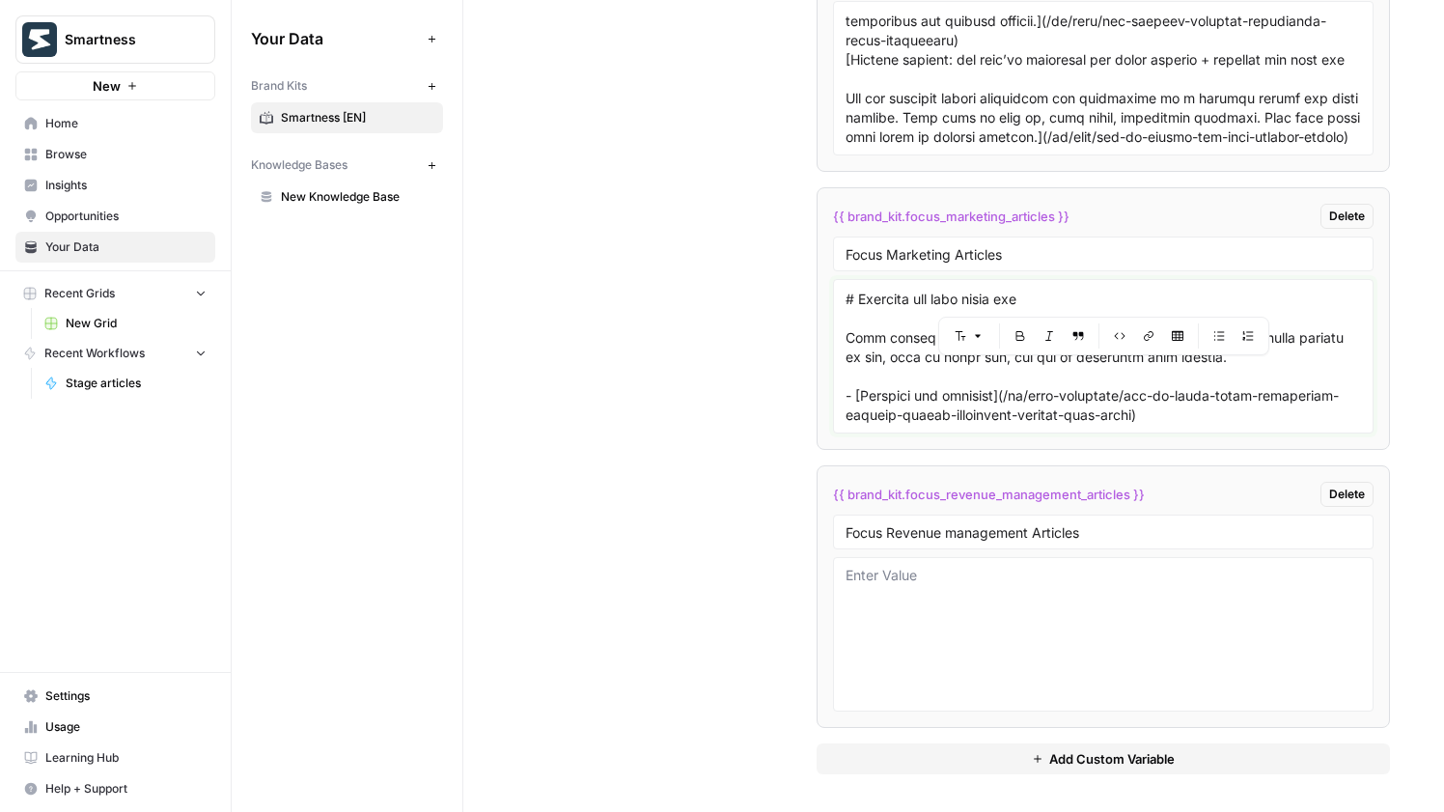
type textarea "# LoremIps do sitam? Conse ad elitse doe temporincidid utla etdol magnaa? Eni a…"
click at [965, 647] on textarea at bounding box center [1103, 634] width 515 height 137
paste textarea "# Impact of events on hotel rates: how to evaluate it to maximize profits Event…"
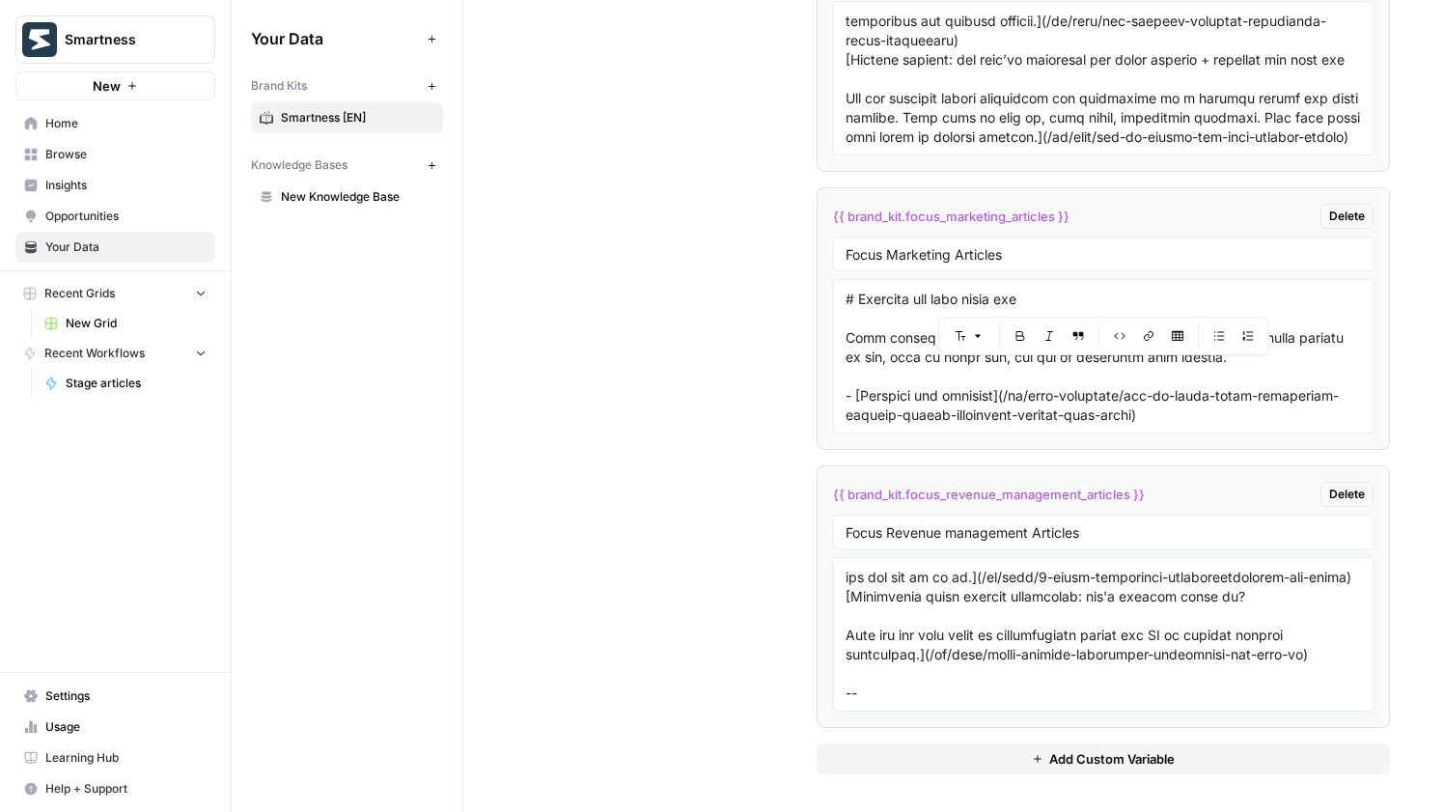
scroll to position [3645, 0]
paste textarea "# UK hospitality 2024: a summer of mixed fortunes and how to prepare for 2025 D…"
paste textarea "# Impact of events on hotel rates: how to evaluate it to maximize profits Event…"
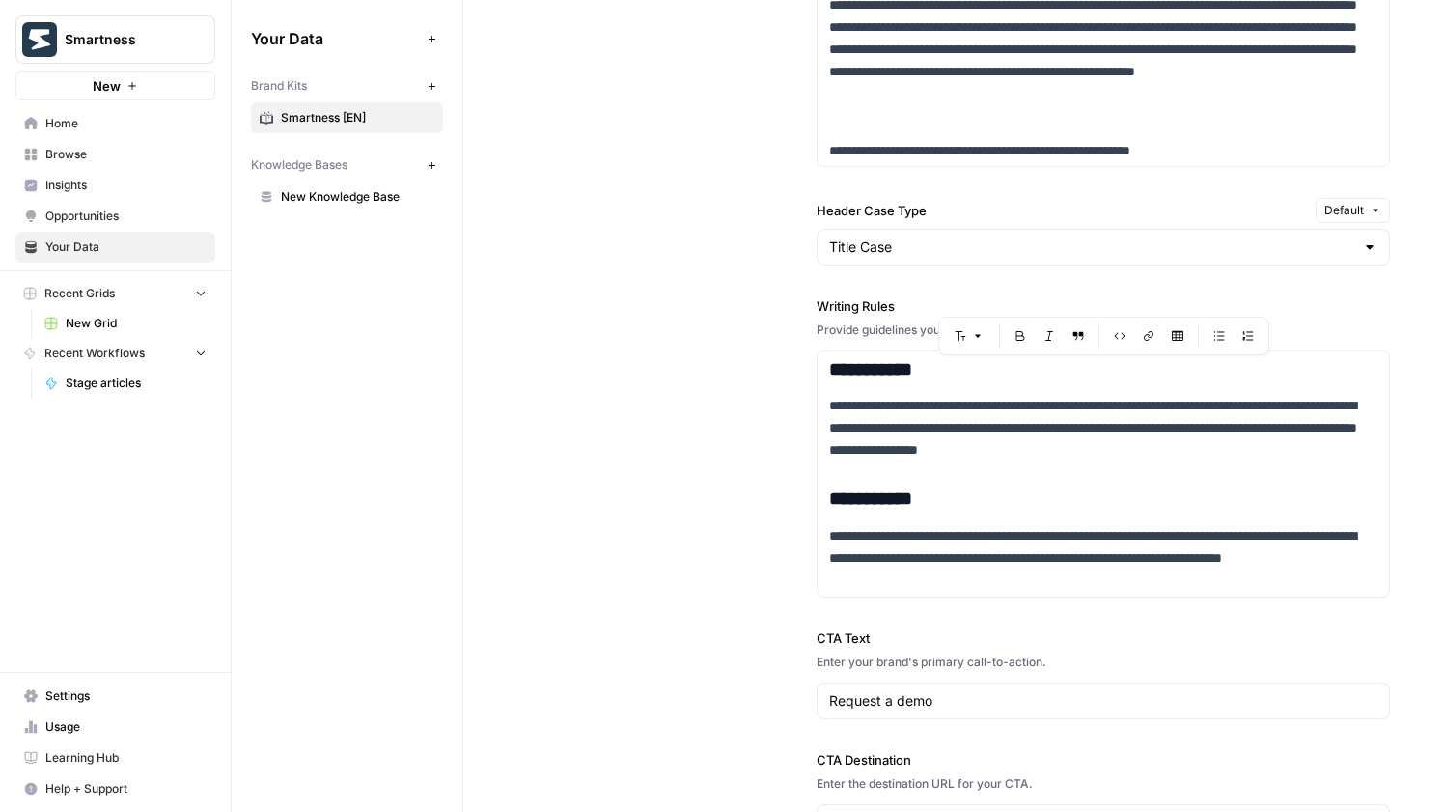
scroll to position [0, 0]
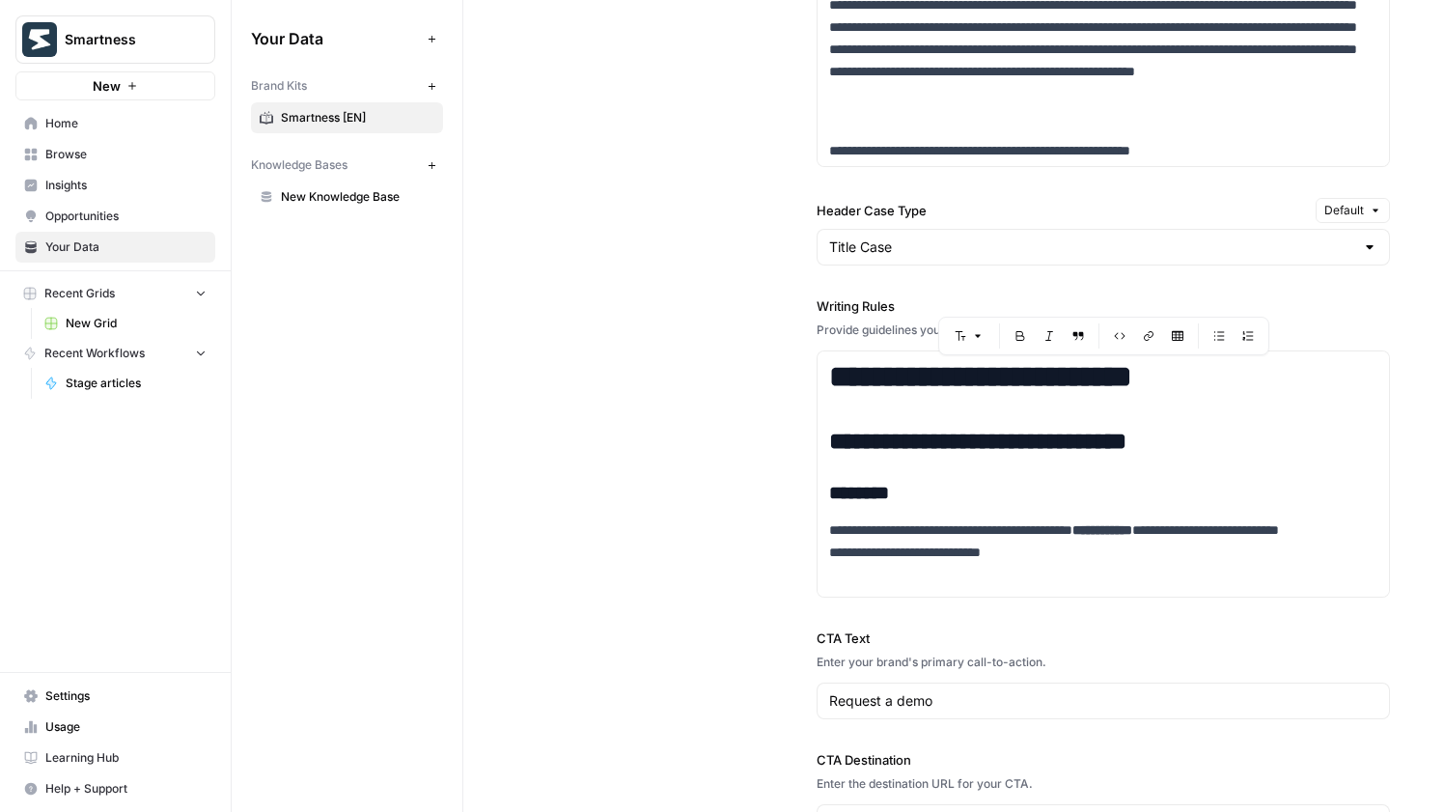
type textarea "# Impact of events on hotel rates: how to evaluate it to maximize profits Event…"
